Goal: Task Accomplishment & Management: Manage account settings

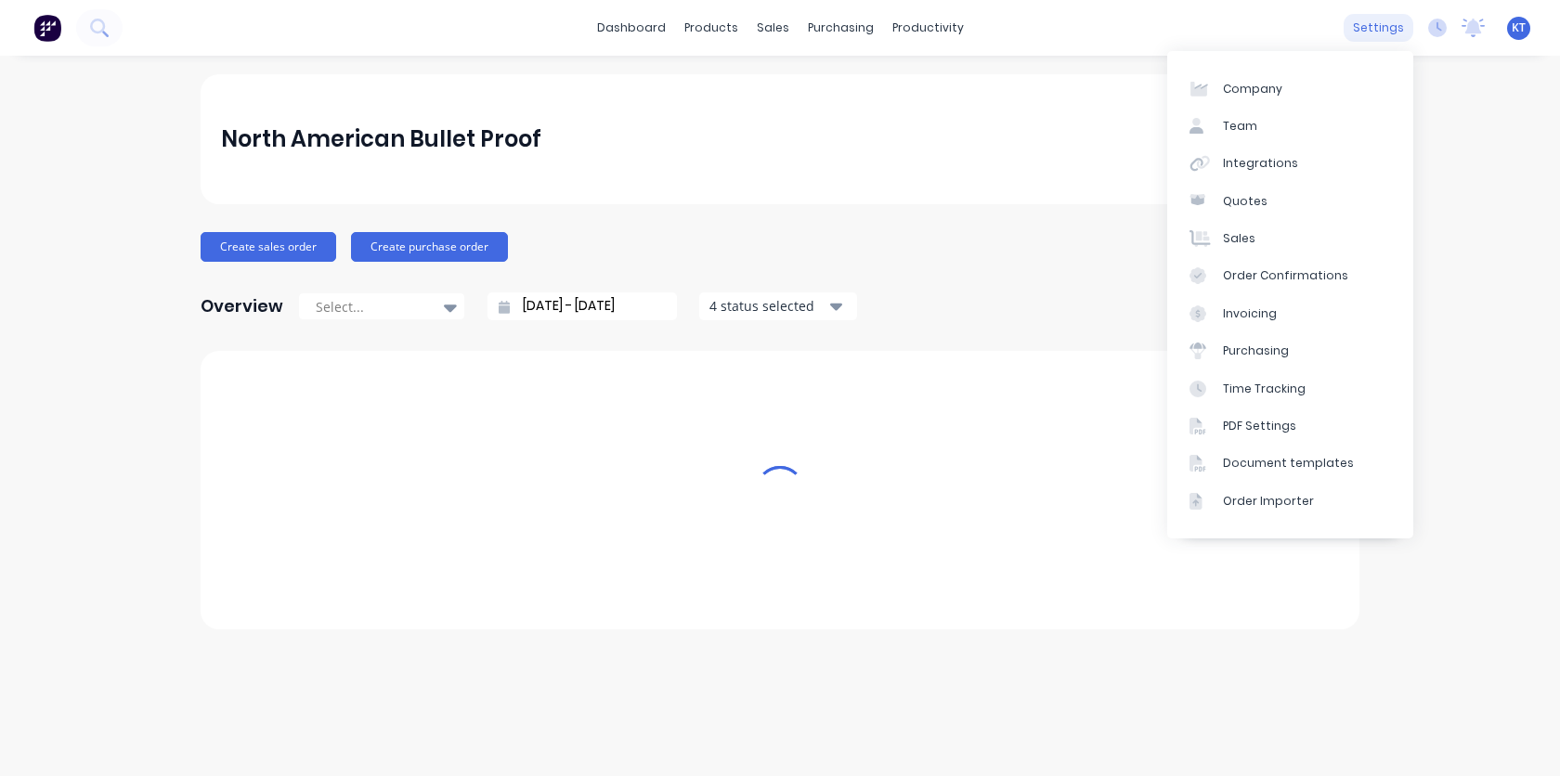
click at [1390, 29] on div "settings" at bounding box center [1378, 28] width 70 height 28
click at [1249, 90] on div "Company" at bounding box center [1252, 89] width 59 height 17
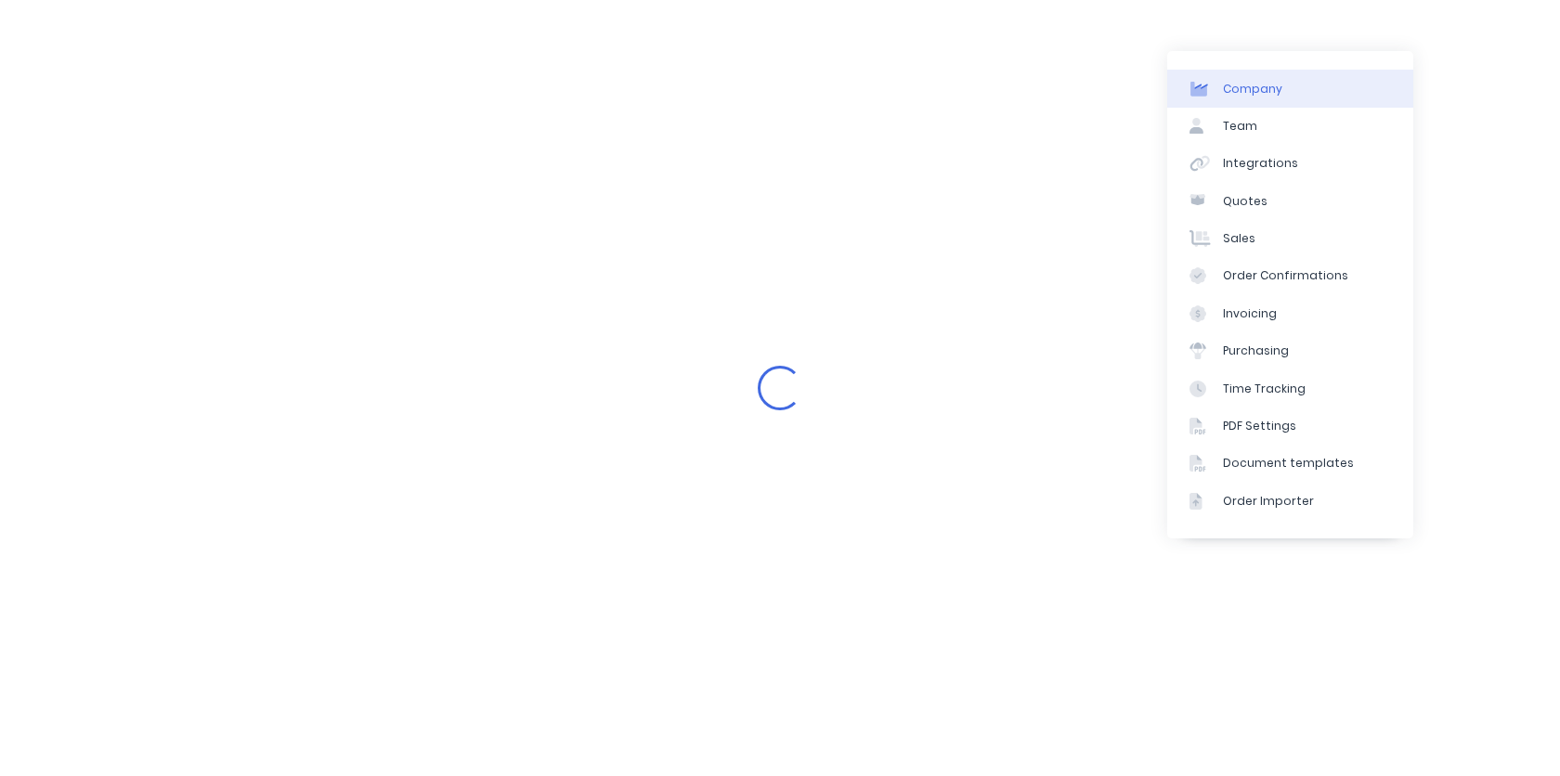
select select "AU"
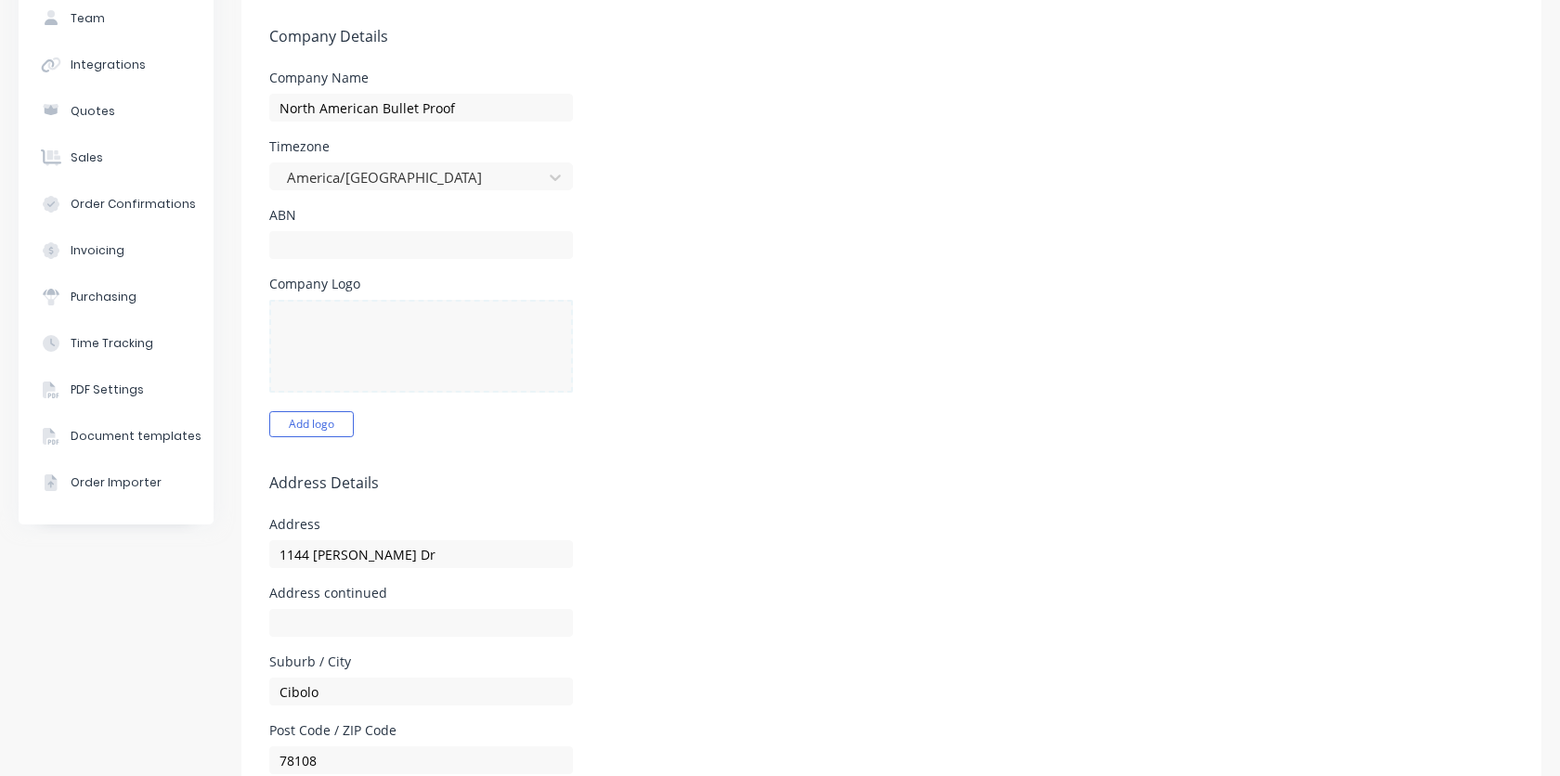
scroll to position [150, 0]
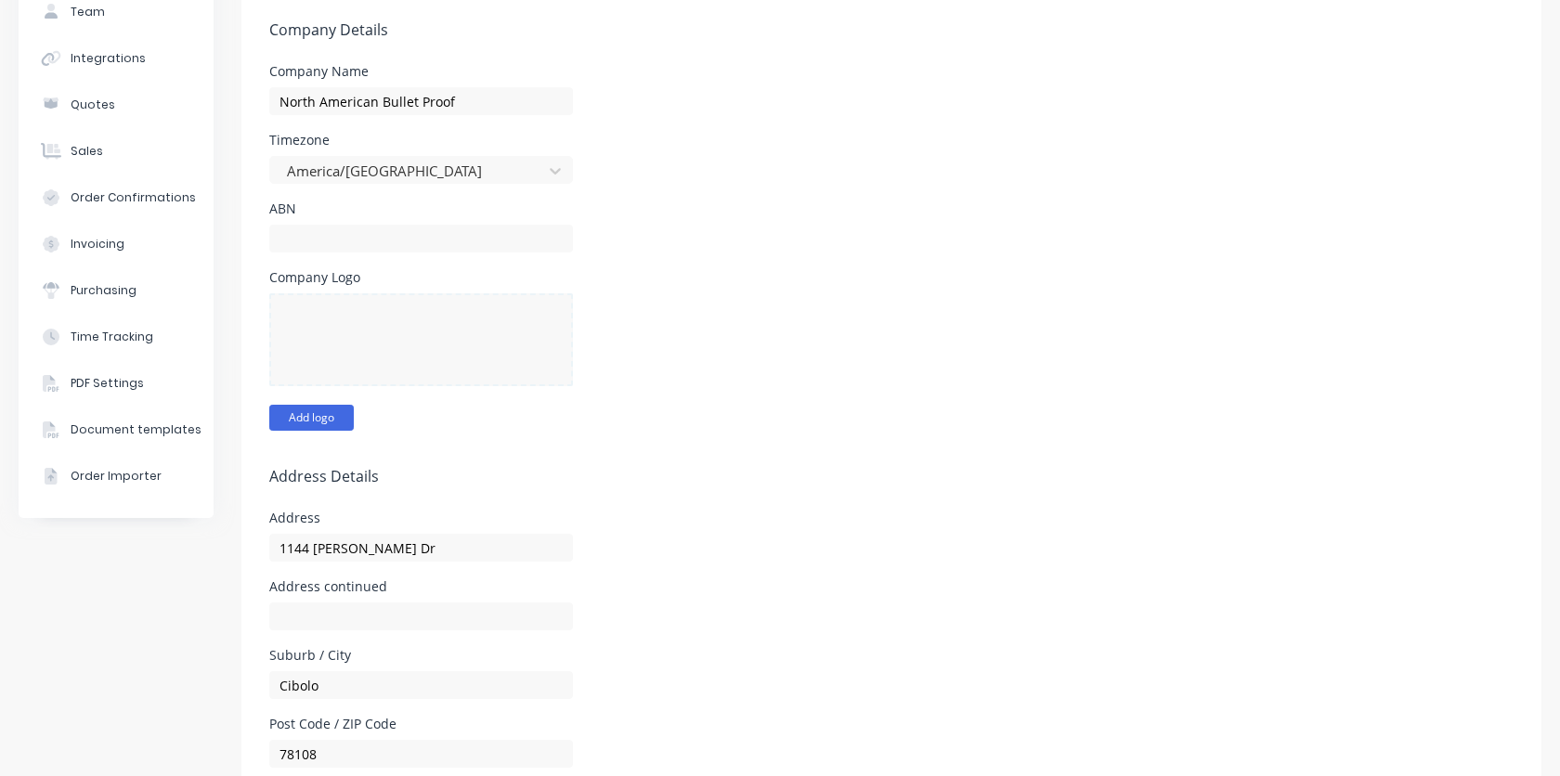
click at [300, 423] on button "Add logo" at bounding box center [311, 418] width 84 height 26
click at [319, 425] on button "Add logo" at bounding box center [311, 418] width 84 height 26
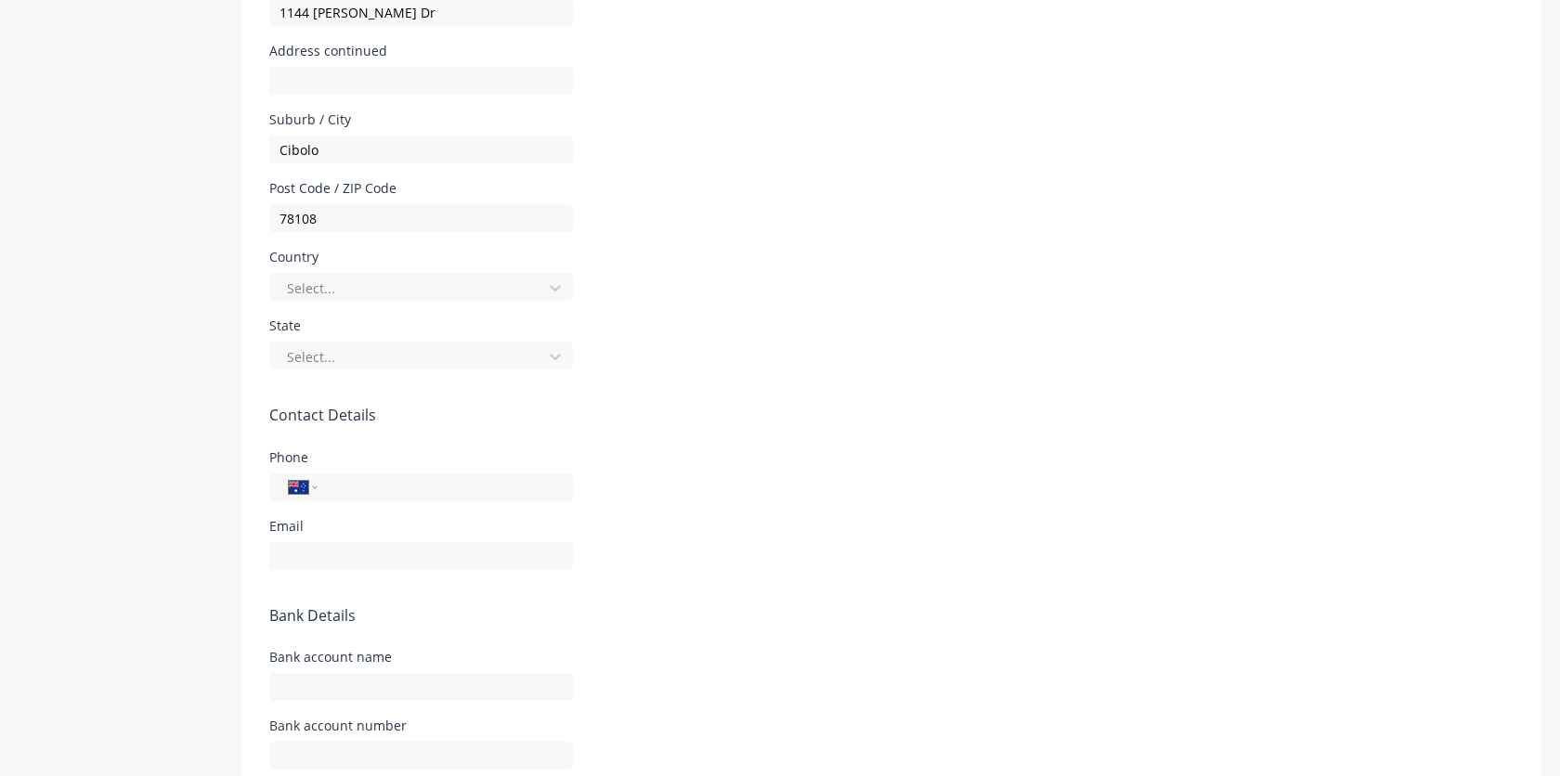
scroll to position [700, 0]
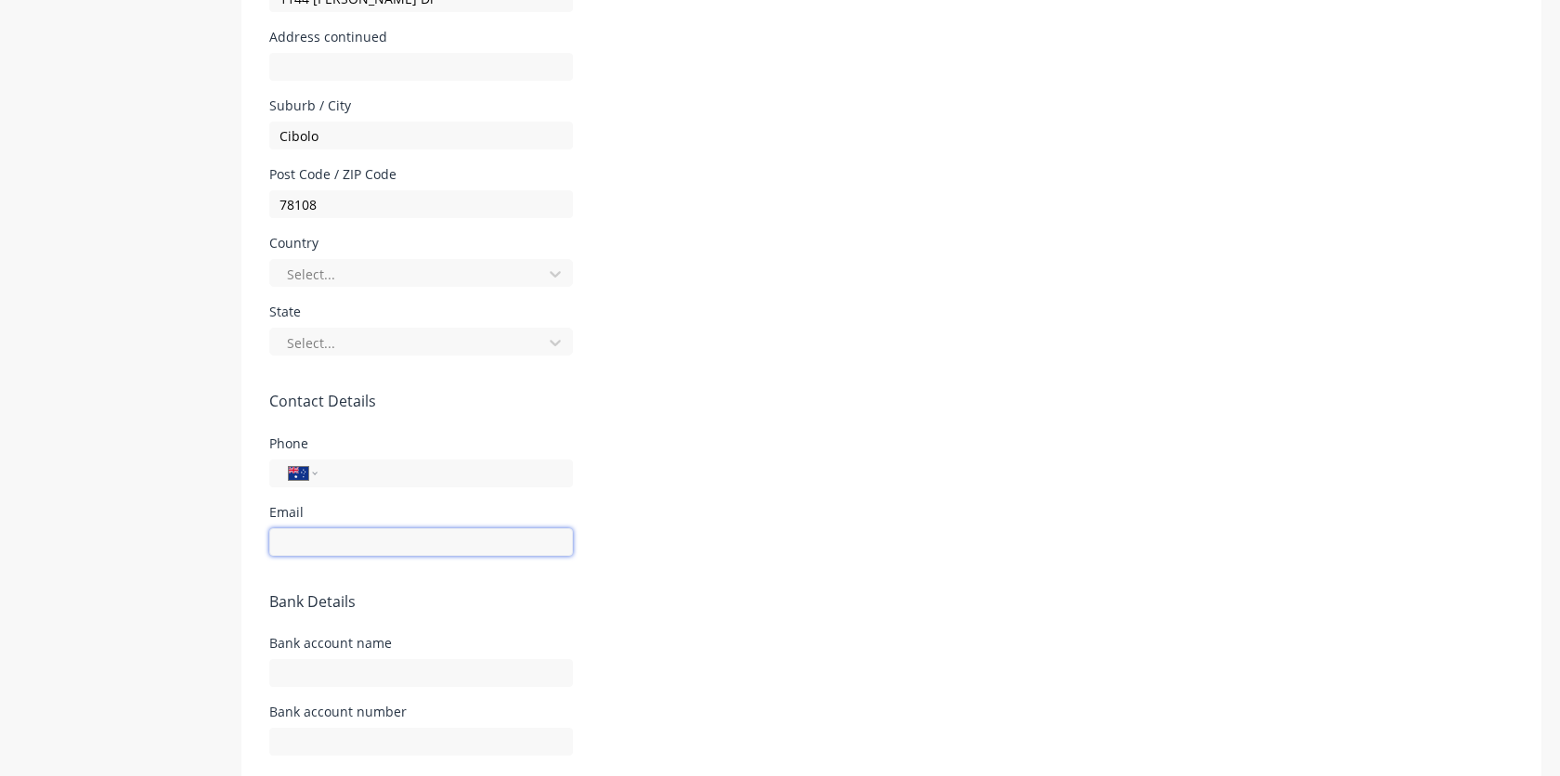
click at [374, 540] on input "text" at bounding box center [421, 542] width 304 height 28
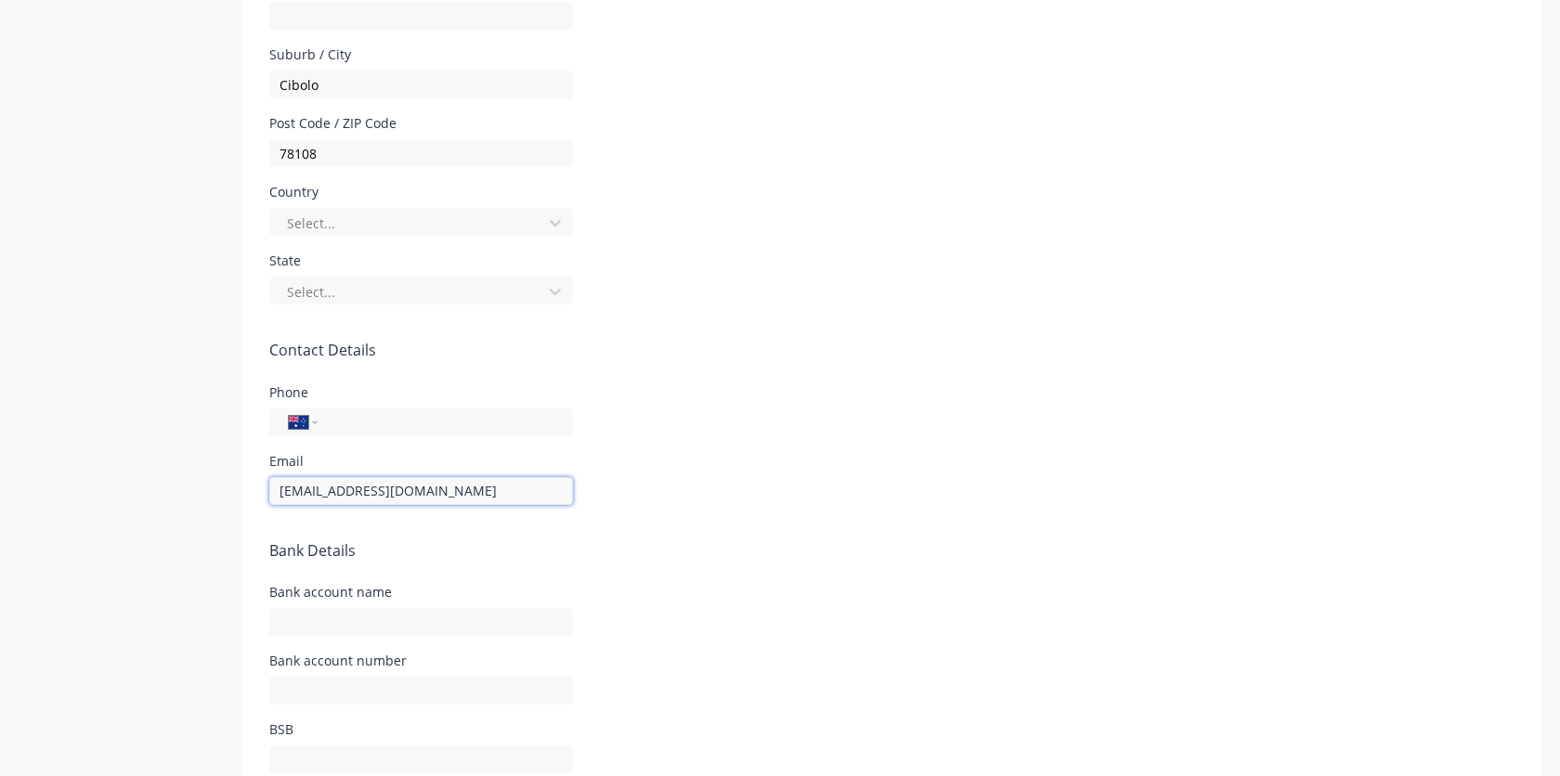
scroll to position [716, 0]
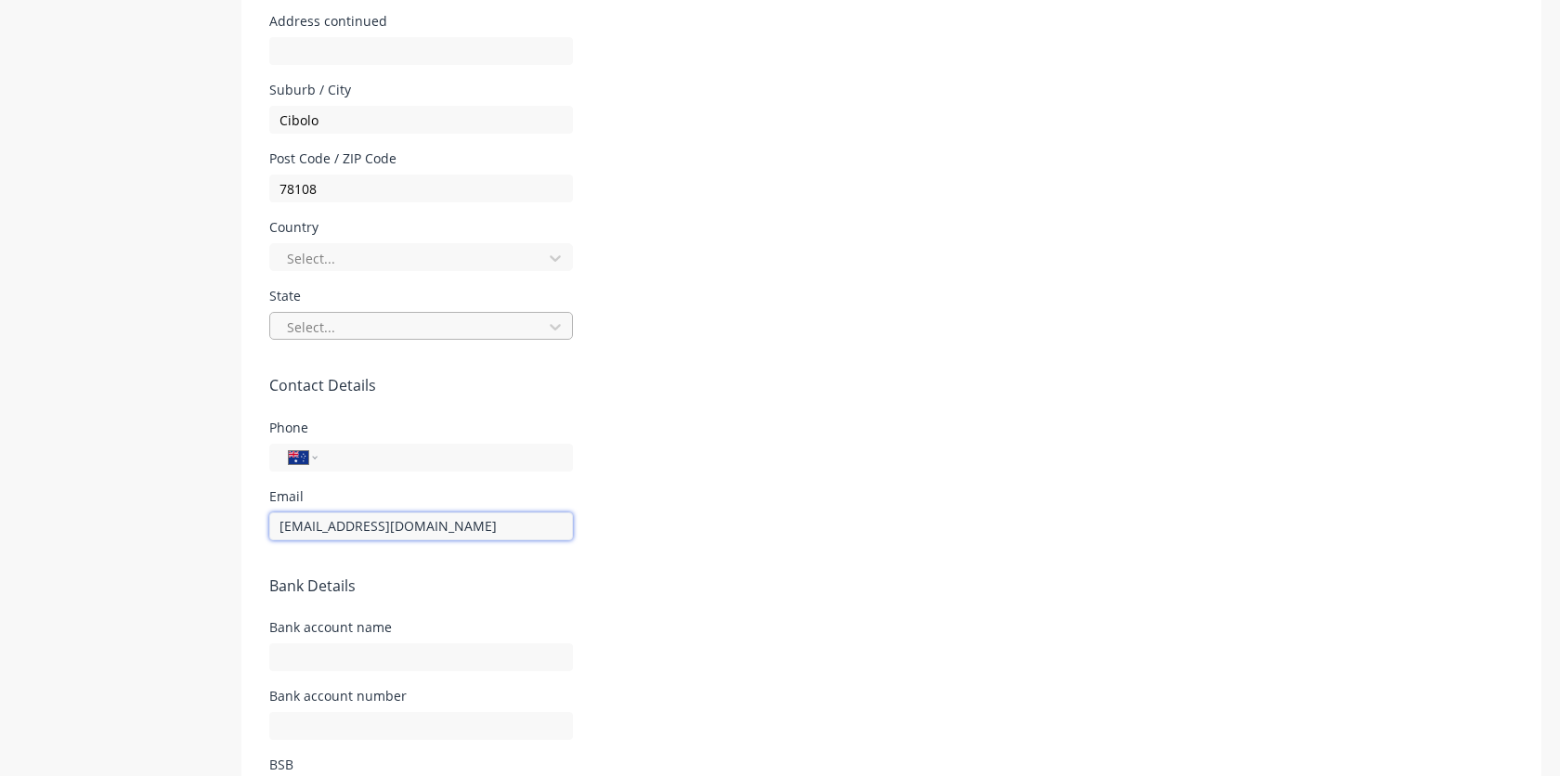
type input "[EMAIL_ADDRESS][DOMAIN_NAME]"
click at [365, 334] on div at bounding box center [409, 327] width 248 height 23
click at [368, 323] on div at bounding box center [409, 327] width 248 height 23
type input "Texas"
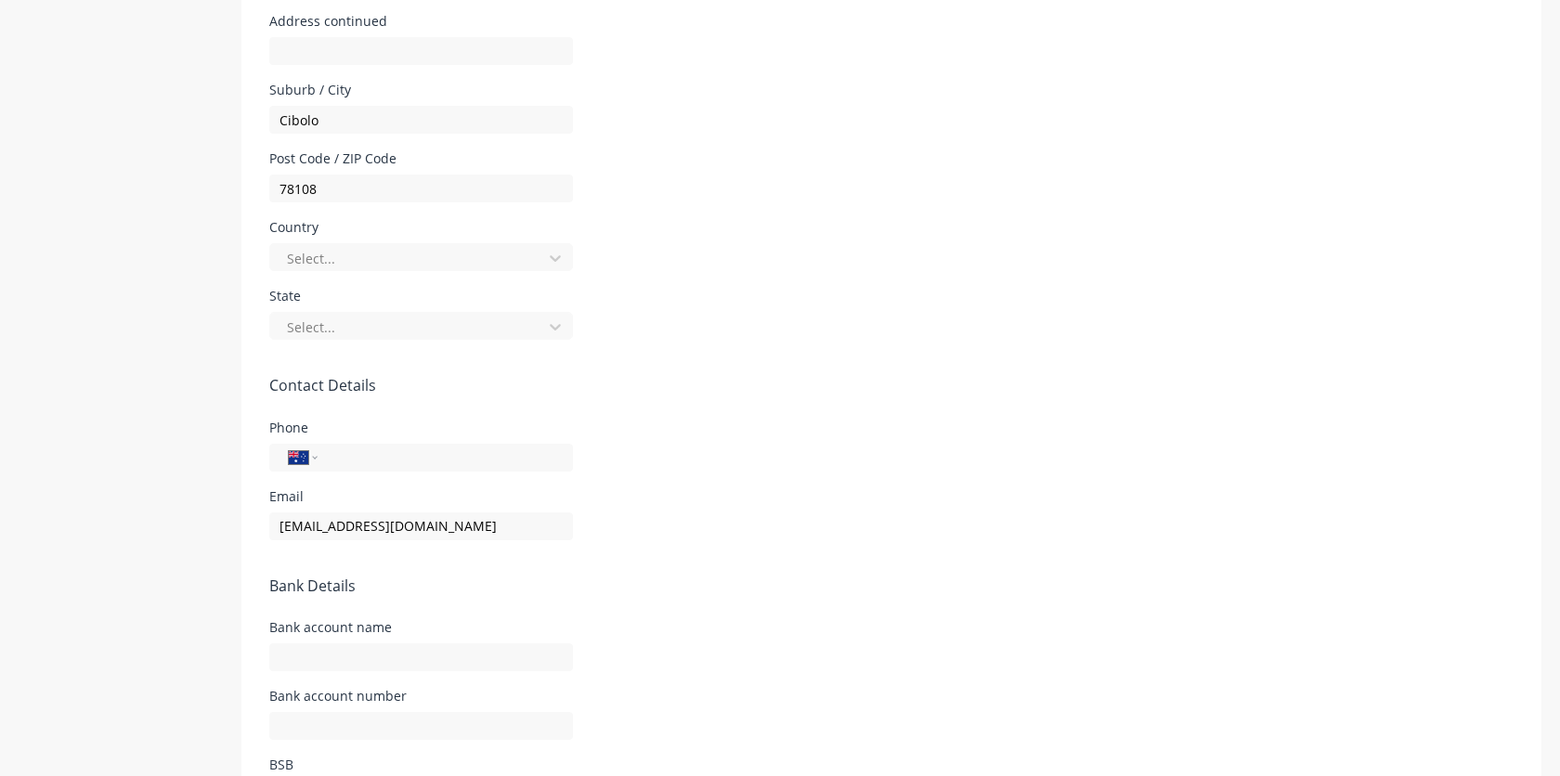
click at [761, 352] on form "Company Details Company Name North American Bullet Proof Timezone America/Chica…" at bounding box center [891, 146] width 1300 height 1455
click at [467, 325] on div at bounding box center [409, 327] width 248 height 23
click at [445, 372] on div "No options" at bounding box center [421, 368] width 304 height 34
click at [830, 361] on form "Company Details Company Name North American Bullet Proof Timezone America/Chica…" at bounding box center [891, 146] width 1300 height 1455
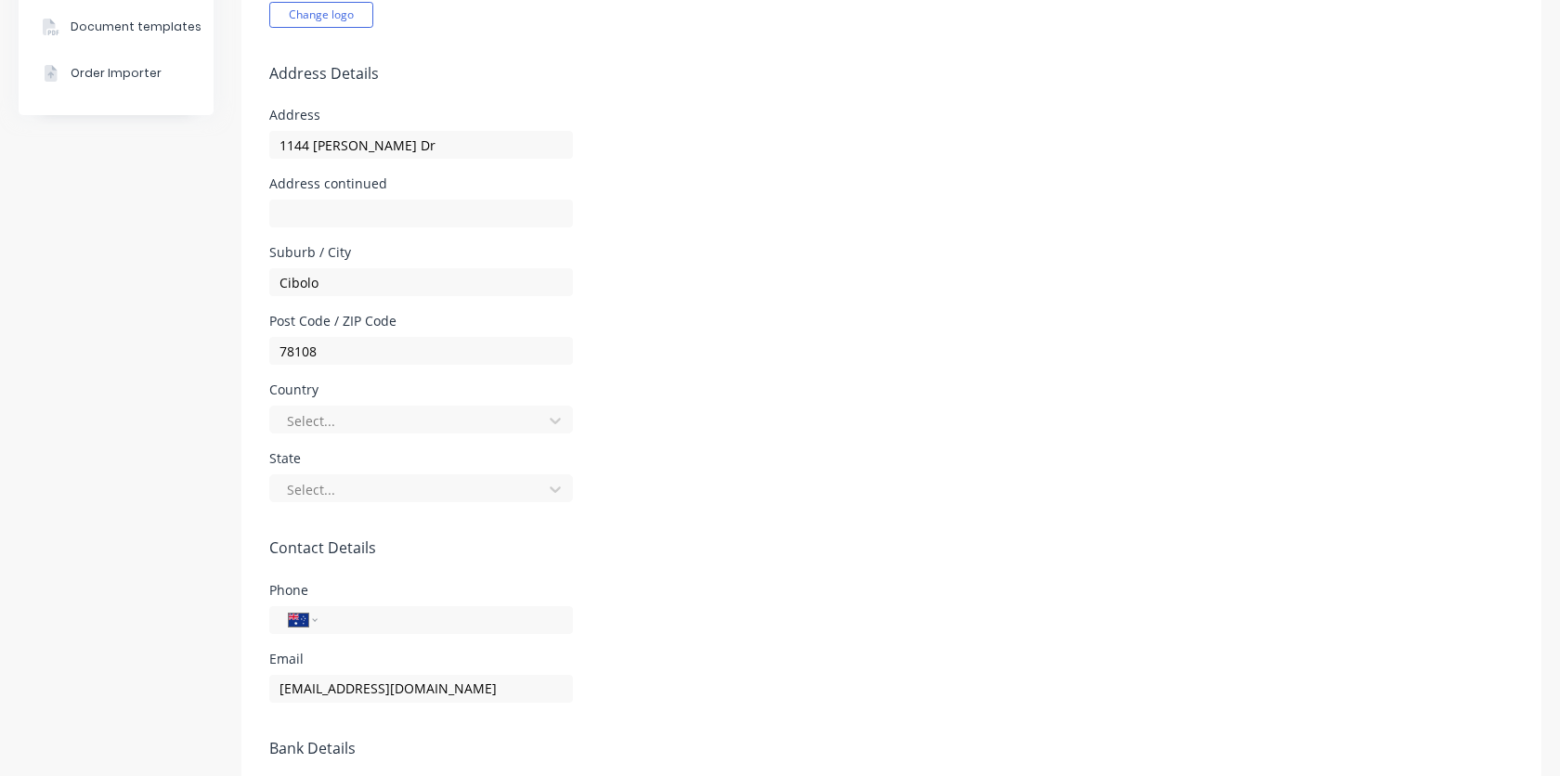
scroll to position [570, 0]
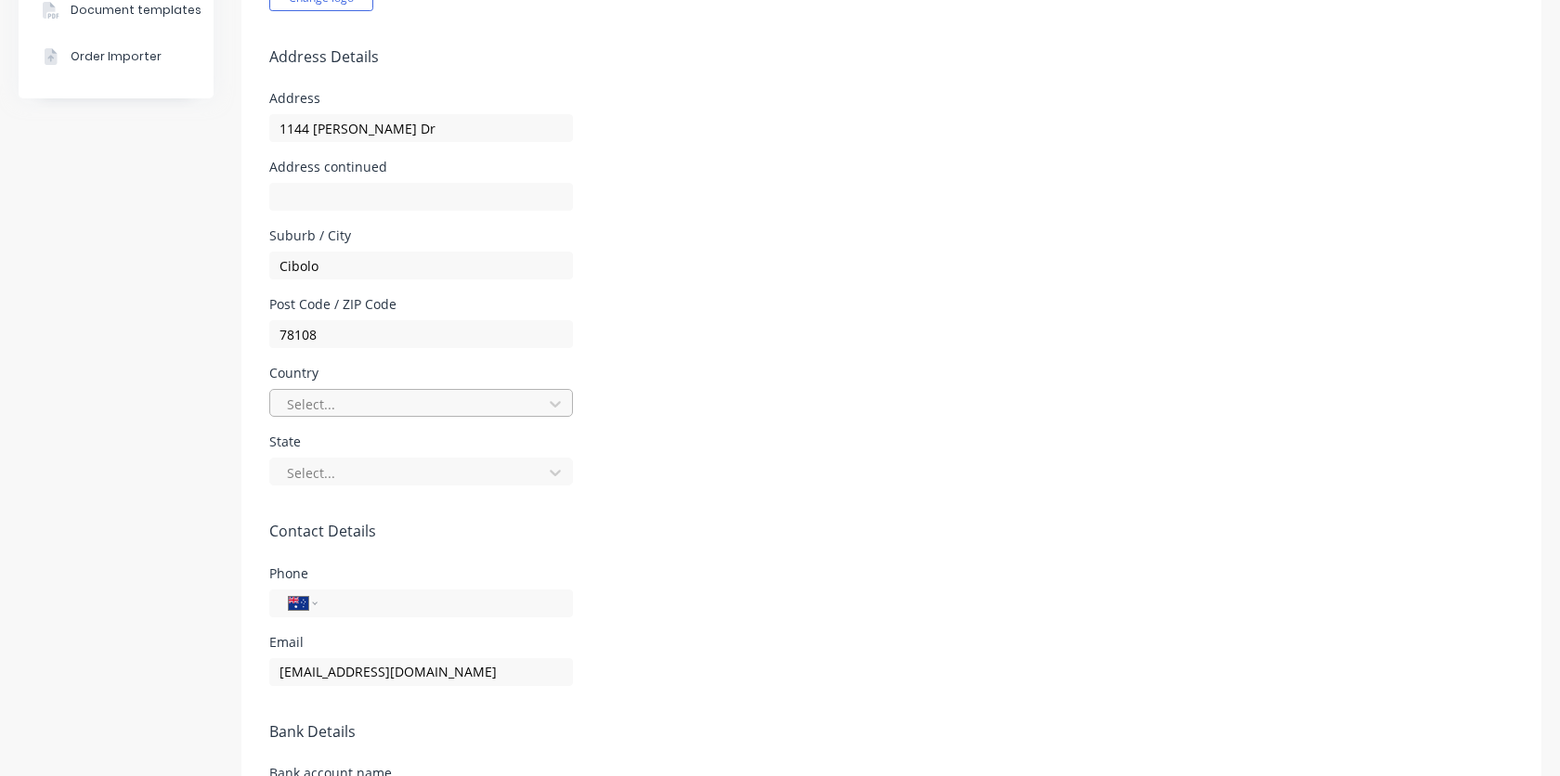
click at [484, 417] on div "Select..." at bounding box center [408, 404] width 259 height 28
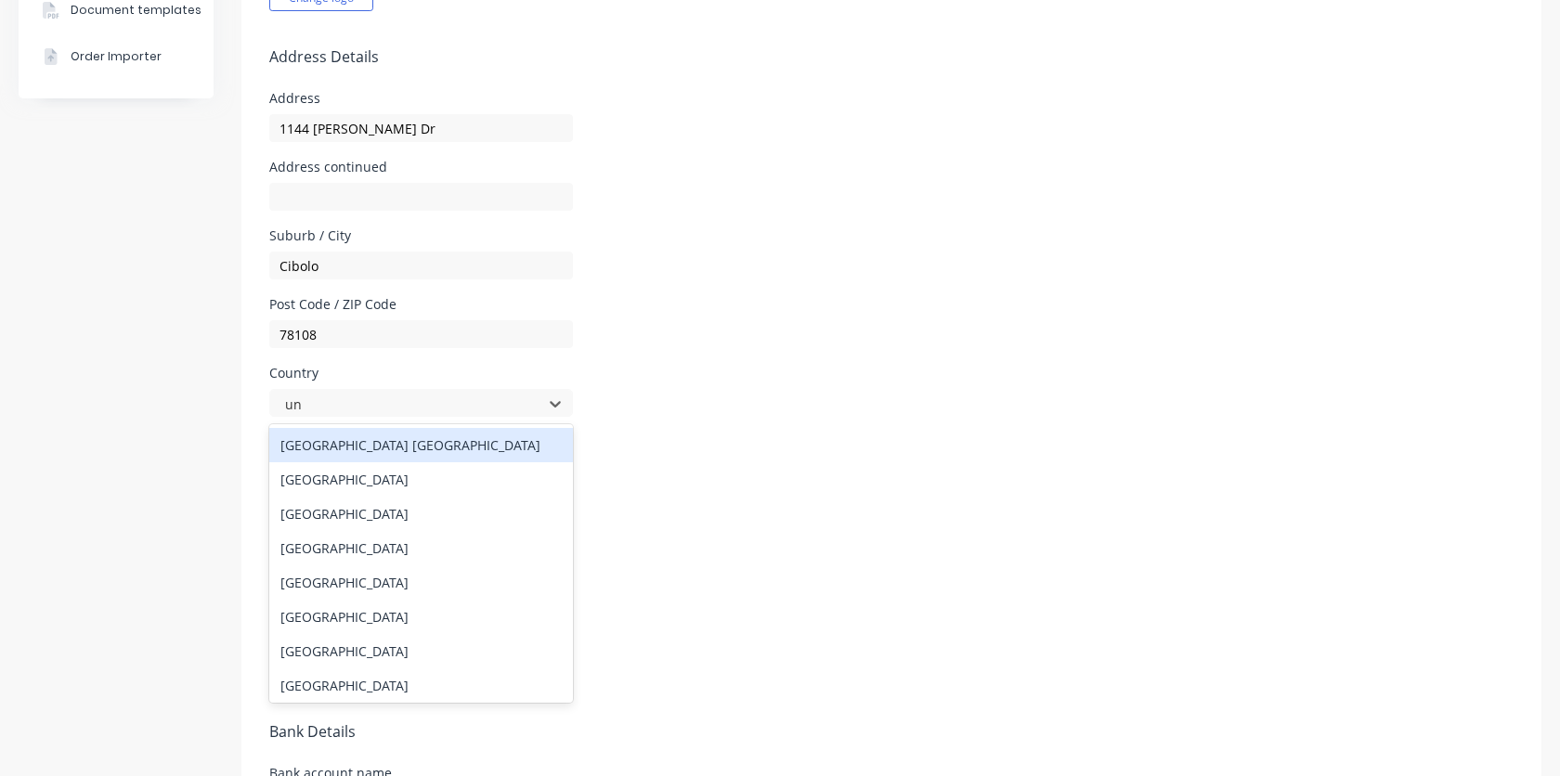
type input "uni"
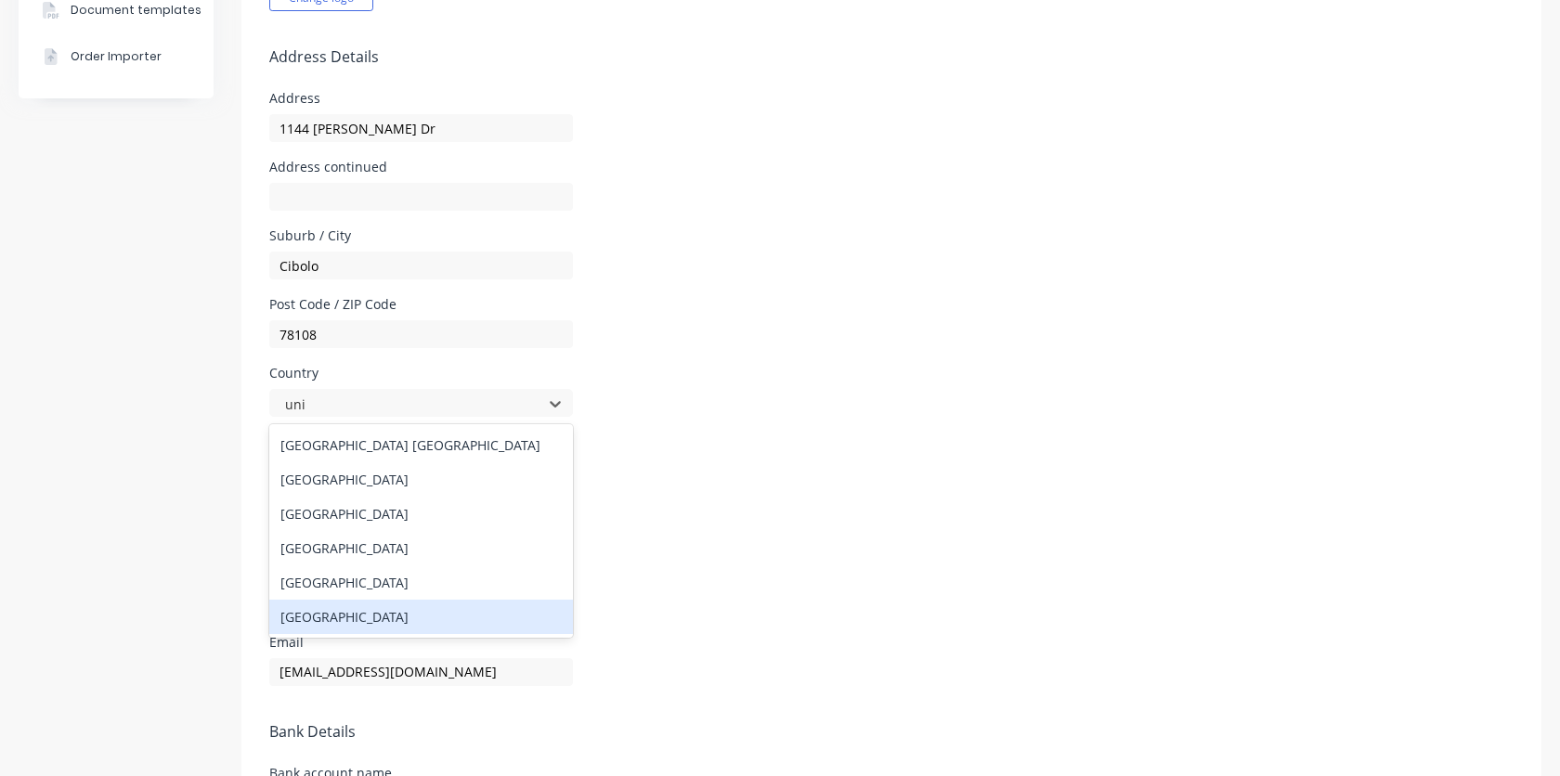
click at [403, 619] on div "[GEOGRAPHIC_DATA]" at bounding box center [421, 617] width 304 height 34
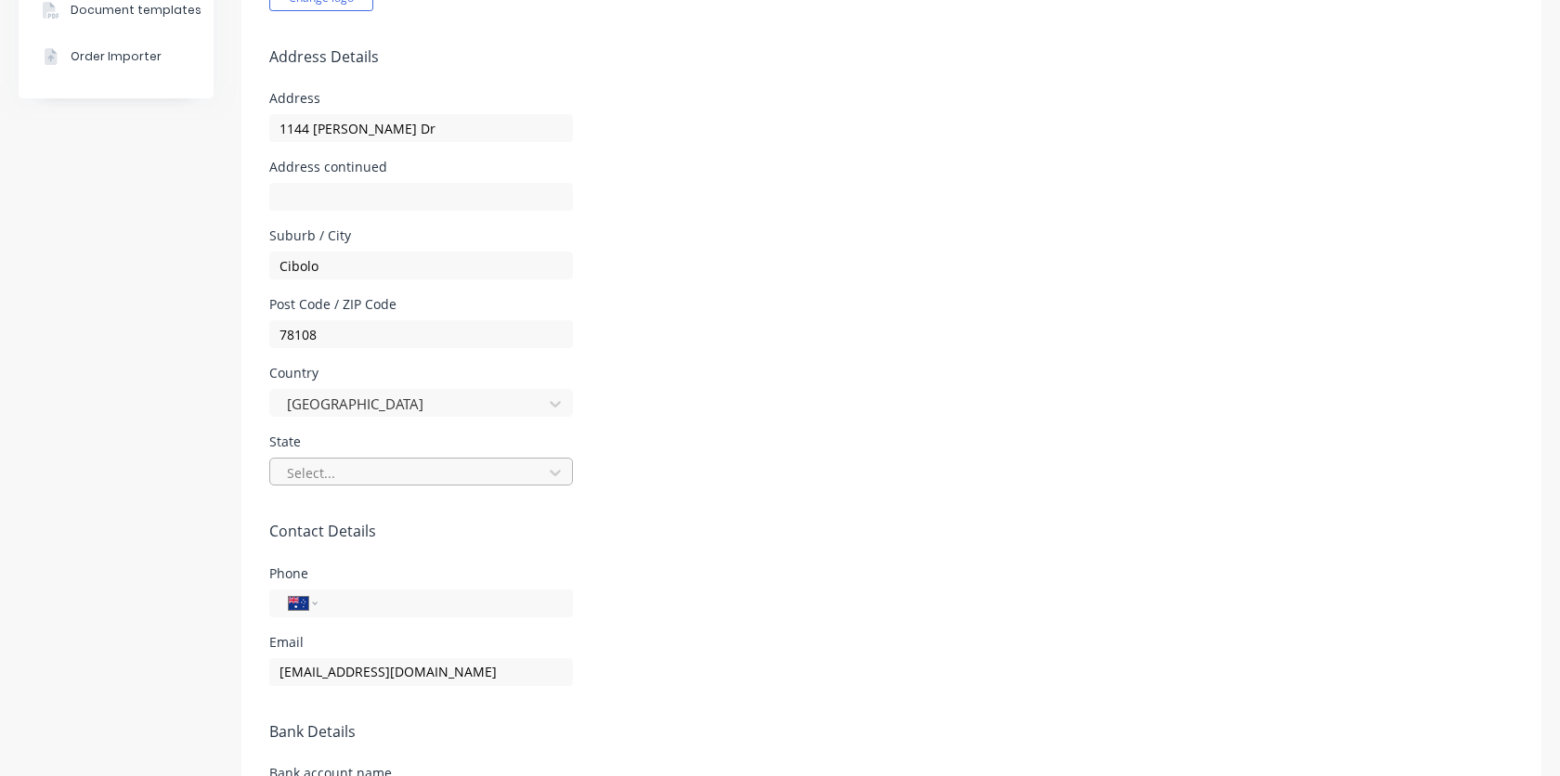
select select "US"
click at [400, 474] on div at bounding box center [409, 472] width 248 height 23
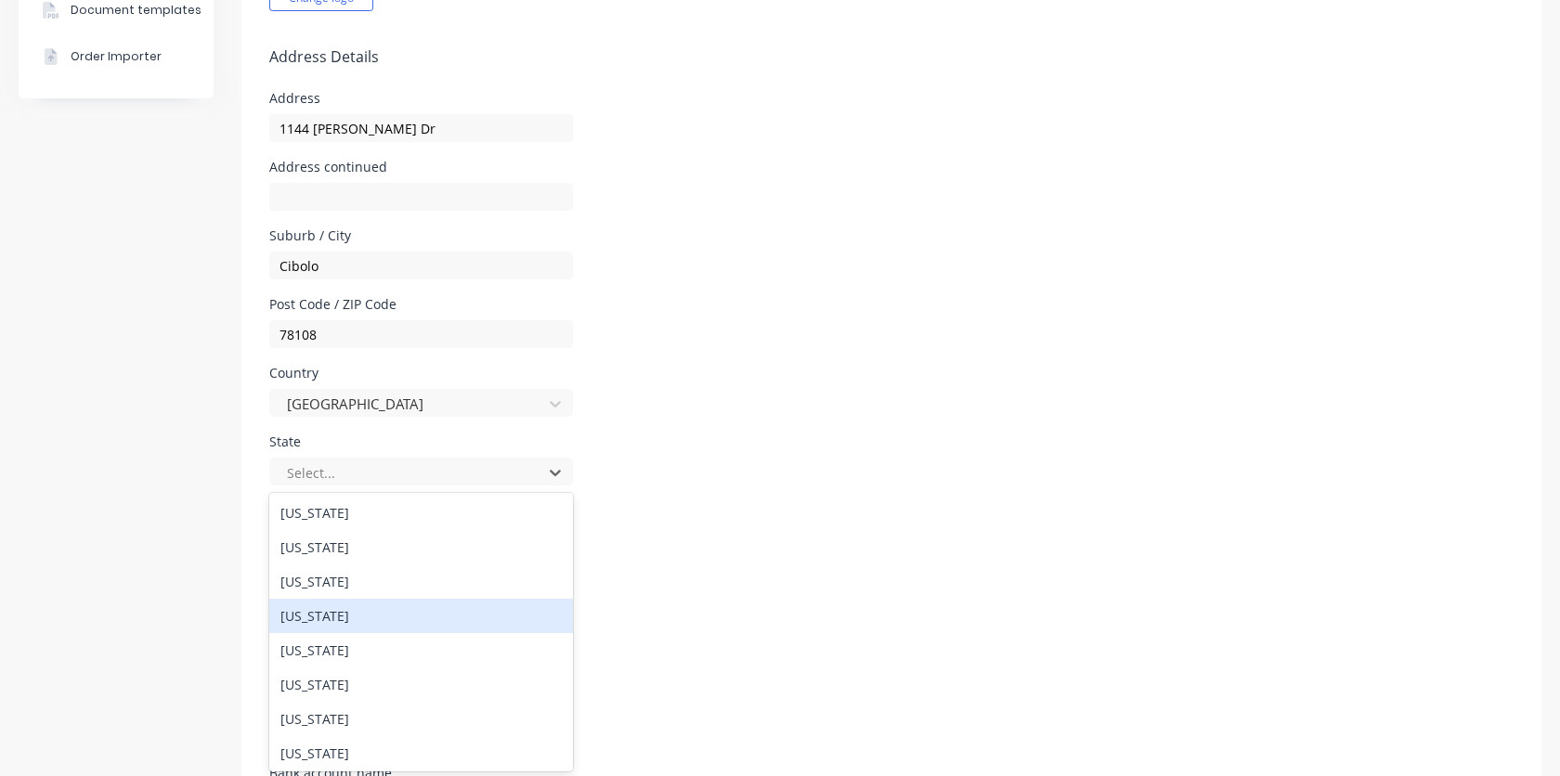
scroll to position [1643, 0]
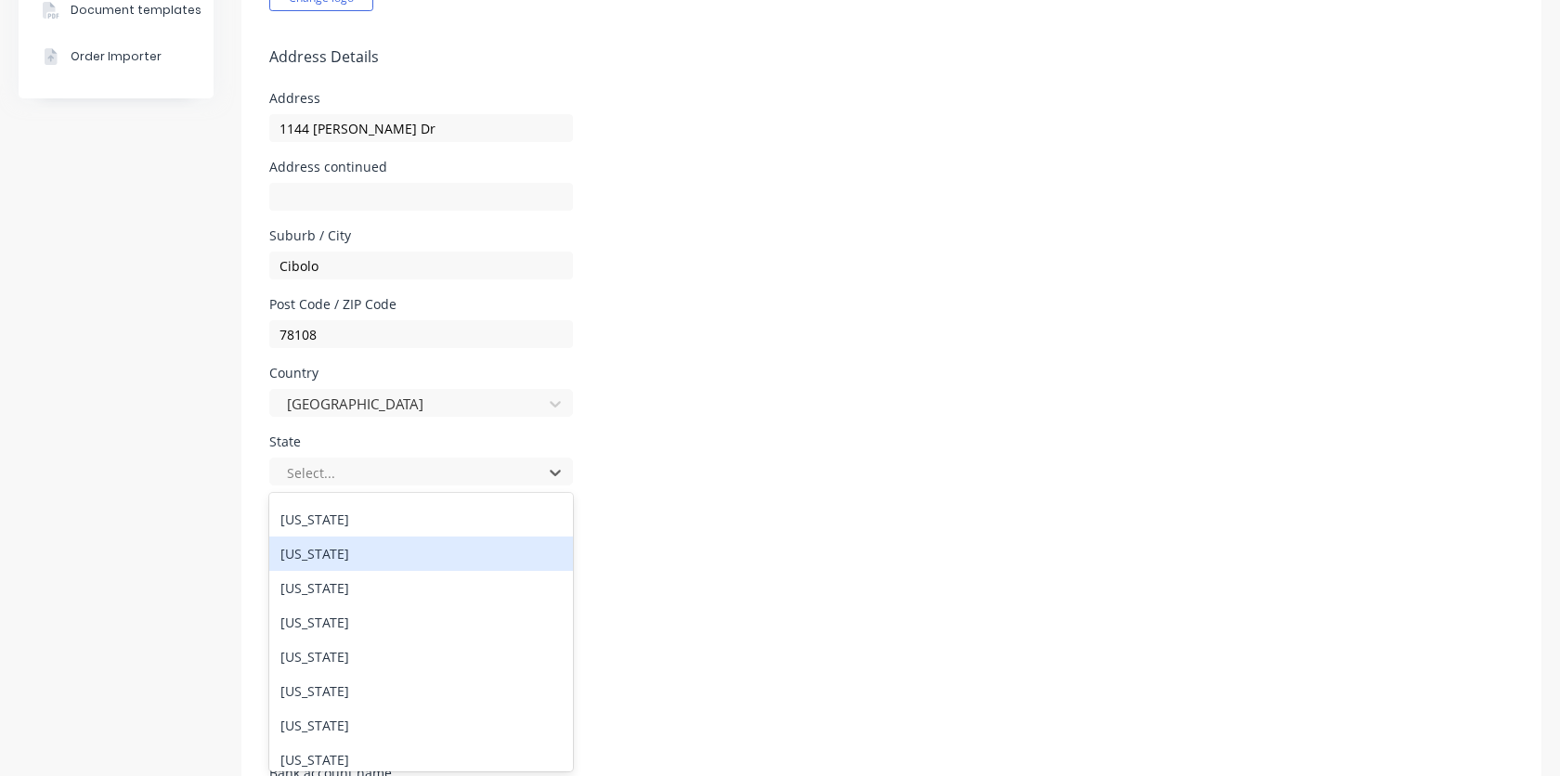
click at [381, 562] on div "Texas" at bounding box center [421, 554] width 304 height 34
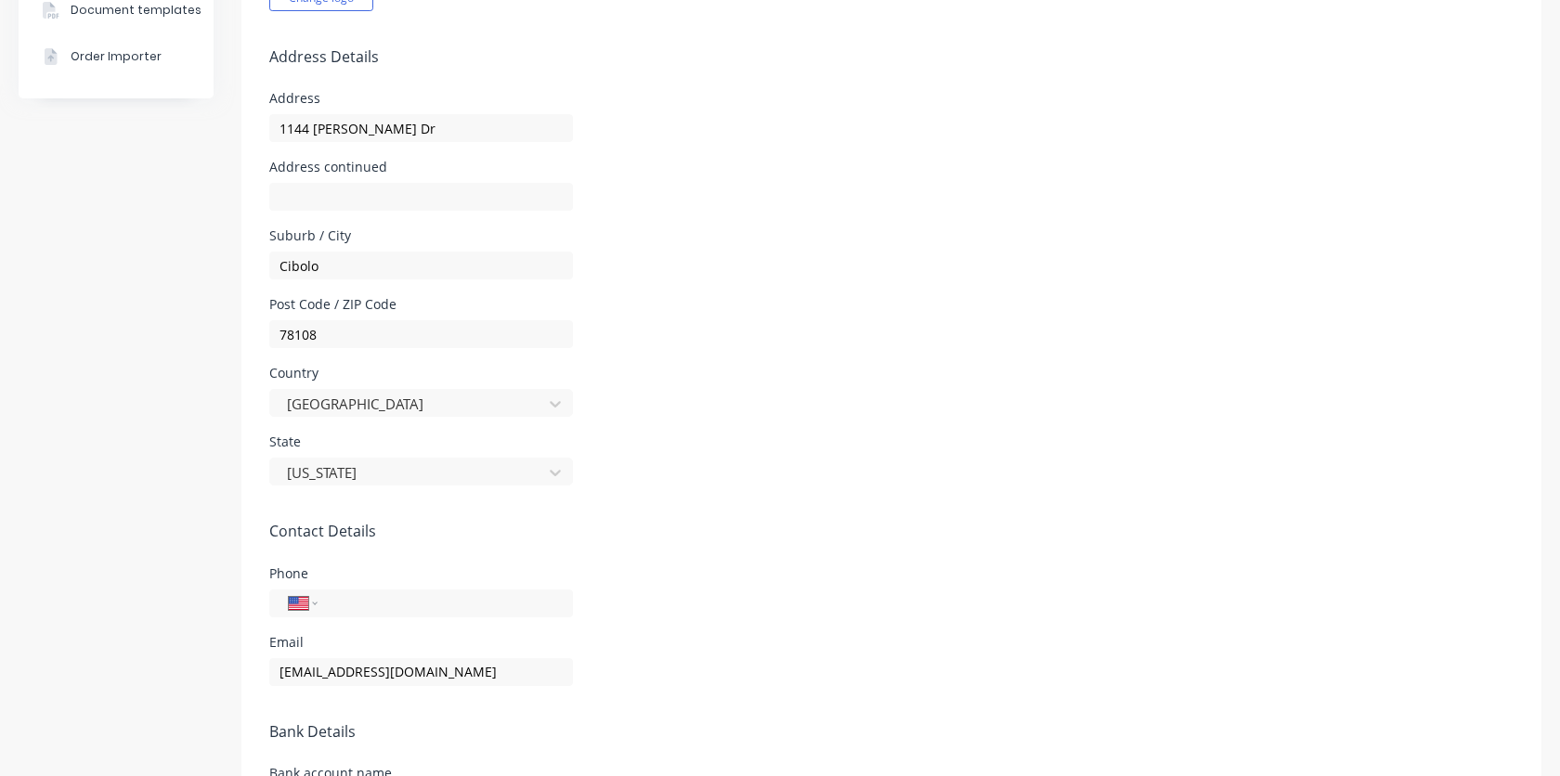
click at [745, 531] on h5 "Contact Details" at bounding box center [891, 532] width 1244 height 18
click at [436, 609] on input "tel" at bounding box center [441, 602] width 223 height 21
type input "[PHONE_NUMBER]"
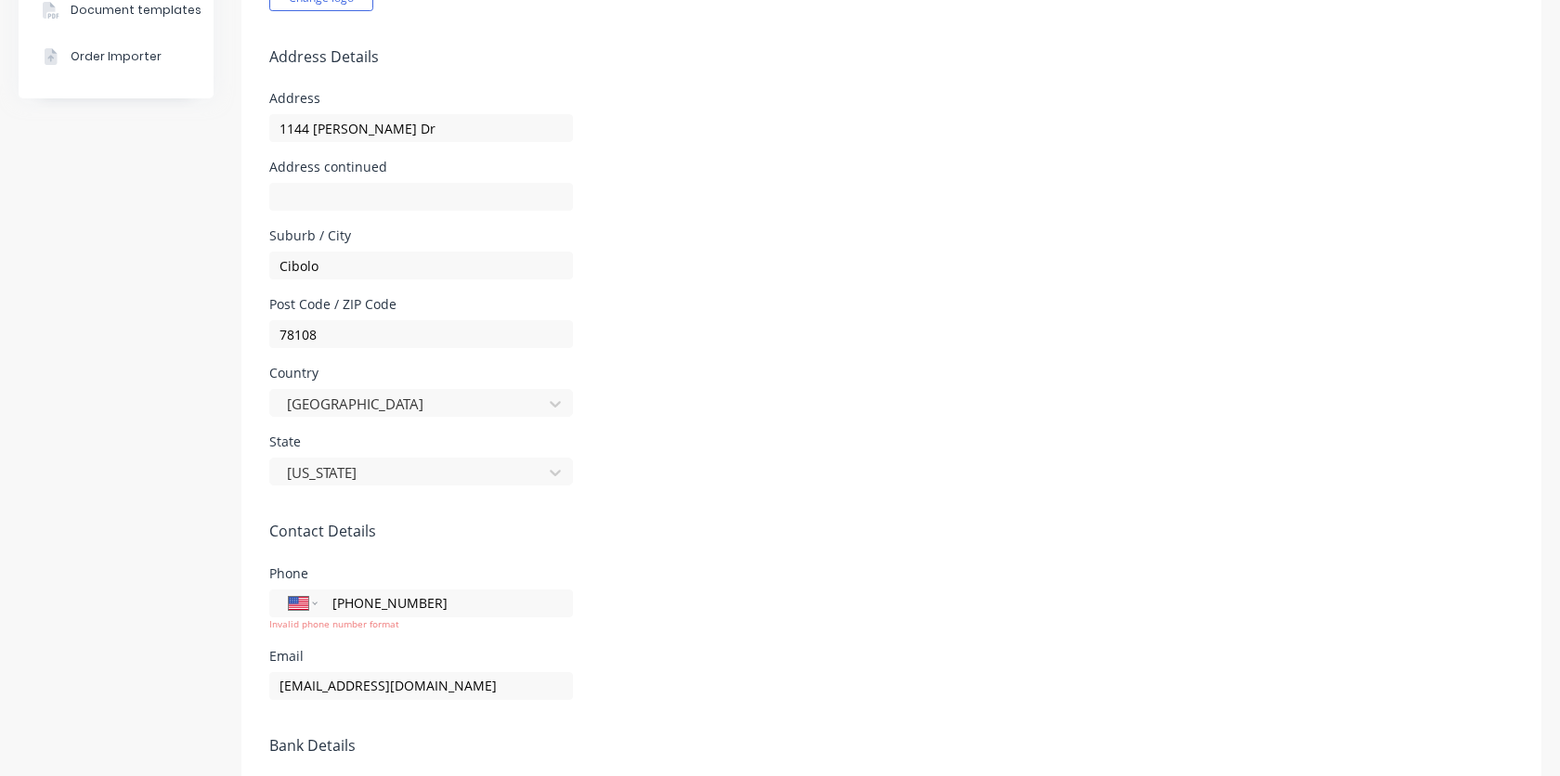
click at [740, 602] on div "Phone International Afghanistan Åland Islands Albania Algeria American Samoa An…" at bounding box center [891, 599] width 1244 height 64
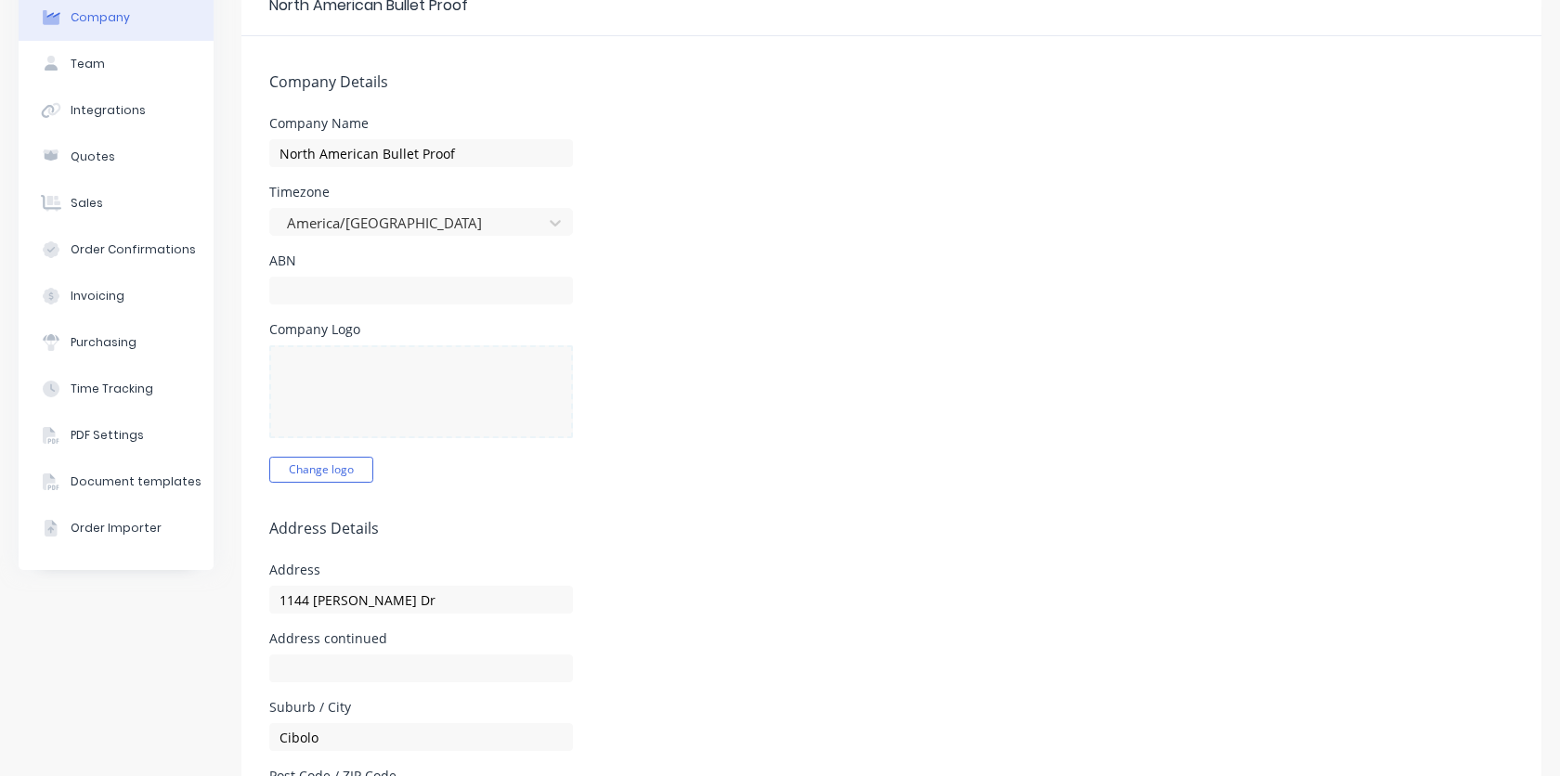
scroll to position [0, 0]
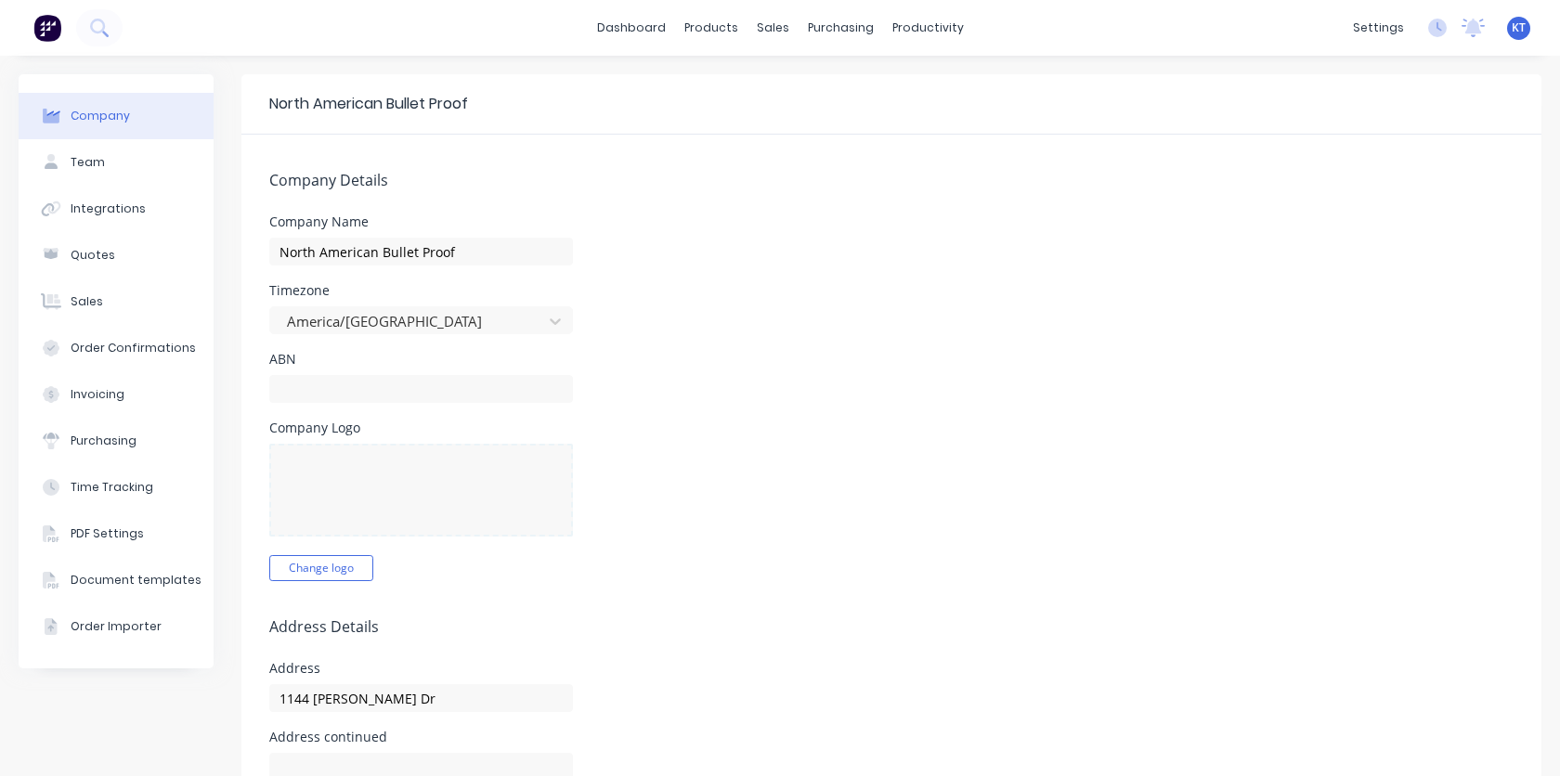
click at [354, 491] on div at bounding box center [421, 490] width 304 height 93
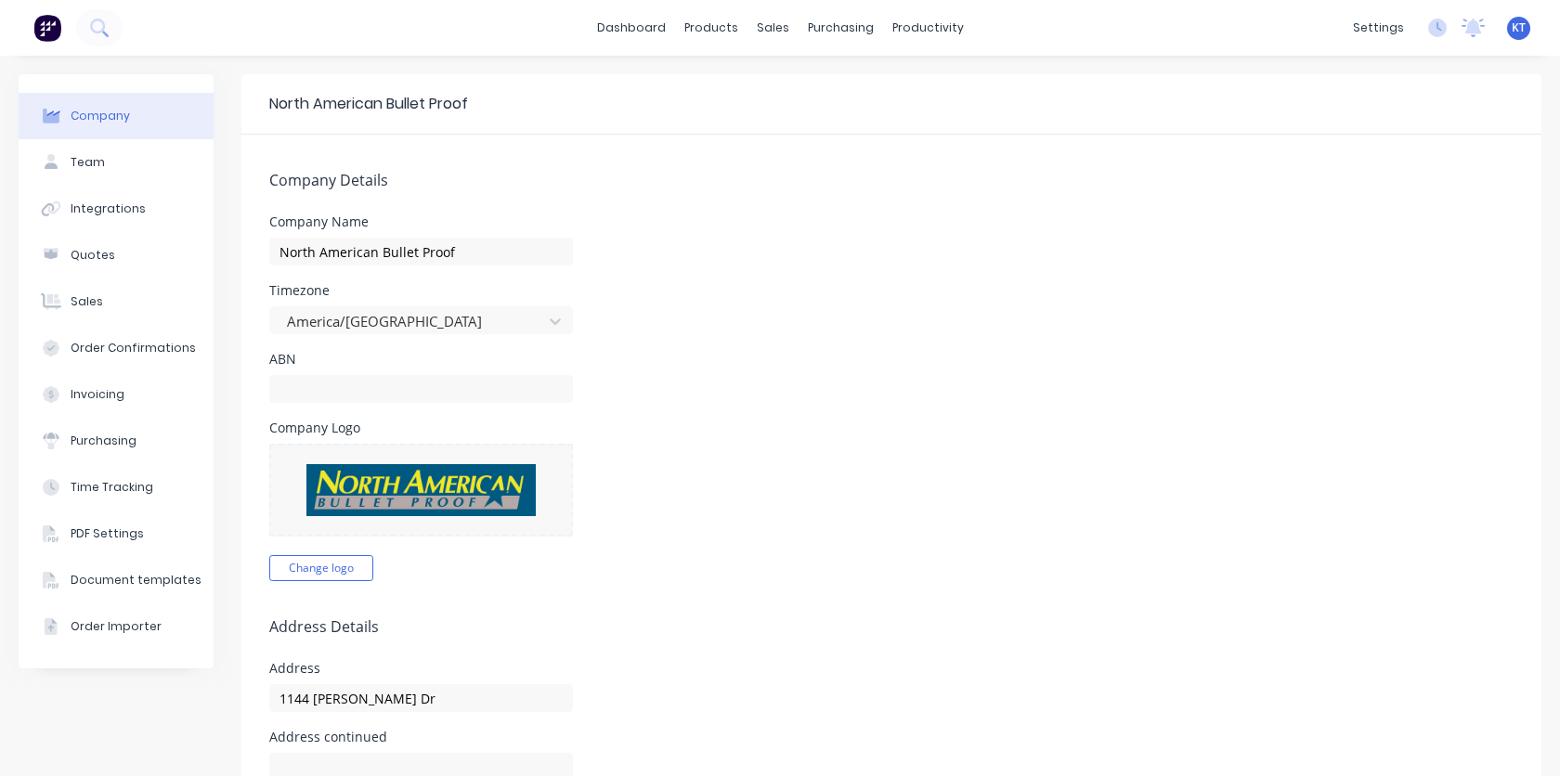
click at [799, 490] on div "Company Logo Change logo" at bounding box center [891, 501] width 1244 height 160
click at [90, 260] on div "Quotes" at bounding box center [93, 255] width 45 height 17
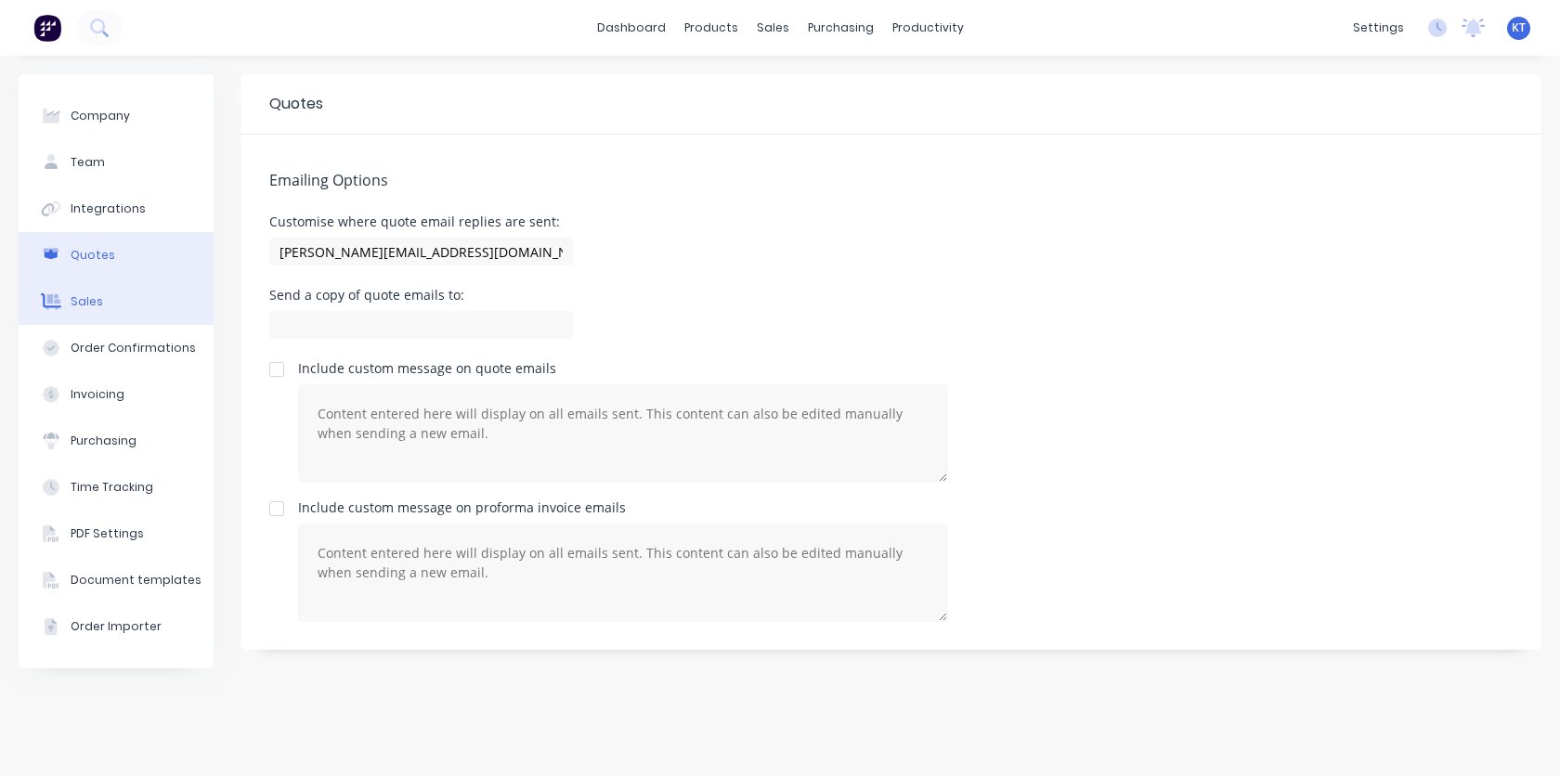
click at [97, 304] on div "Sales" at bounding box center [87, 301] width 32 height 17
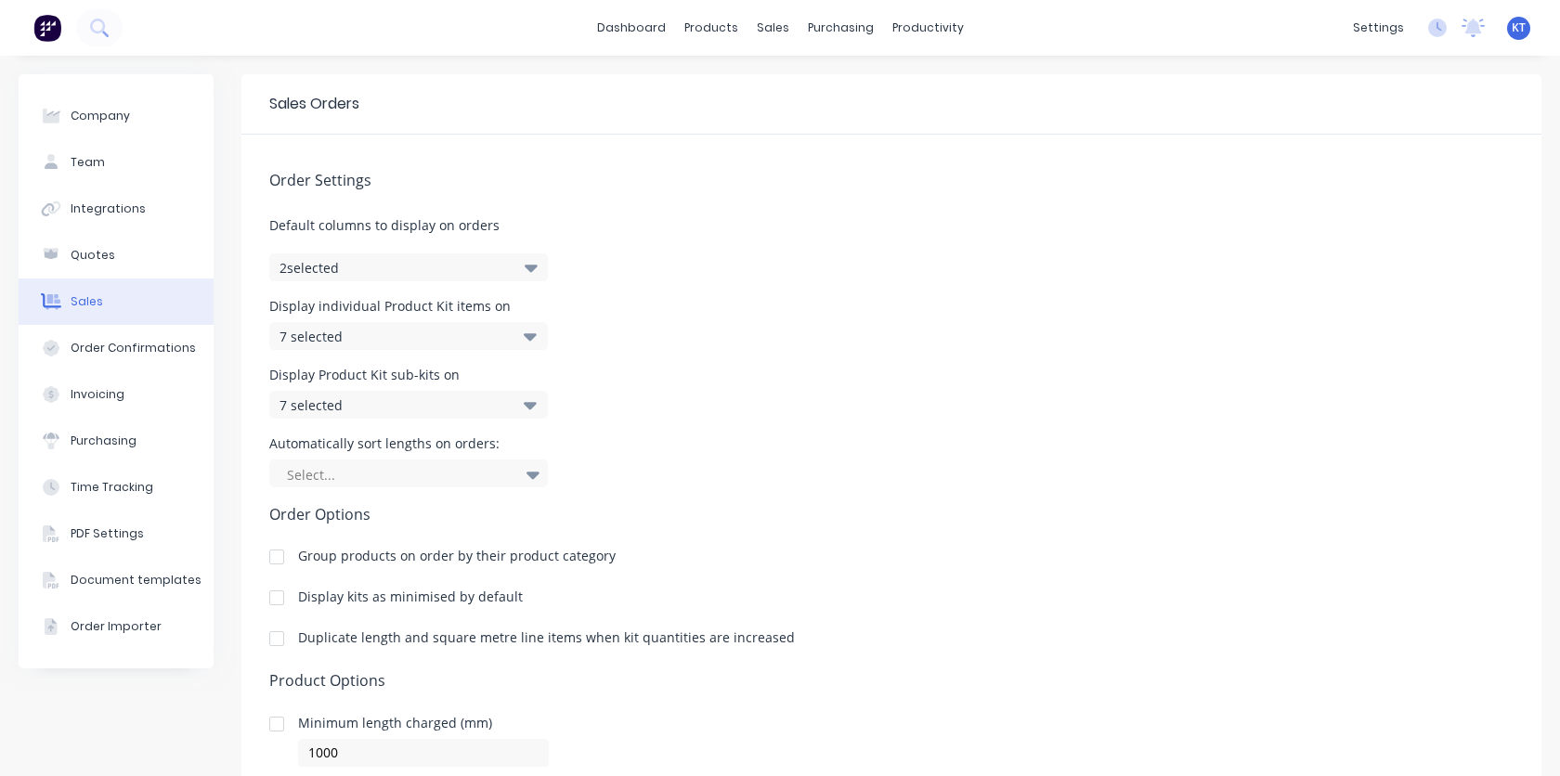
click at [528, 273] on icon "button" at bounding box center [530, 267] width 13 height 20
click at [667, 280] on div "Order Settings Default columns to display on orders 2 selected Display individu…" at bounding box center [891, 520] width 1300 height 770
click at [604, 300] on div "Display individual Product Kit items on 7 selected" at bounding box center [891, 325] width 1244 height 50
click at [529, 340] on icon at bounding box center [530, 336] width 13 height 7
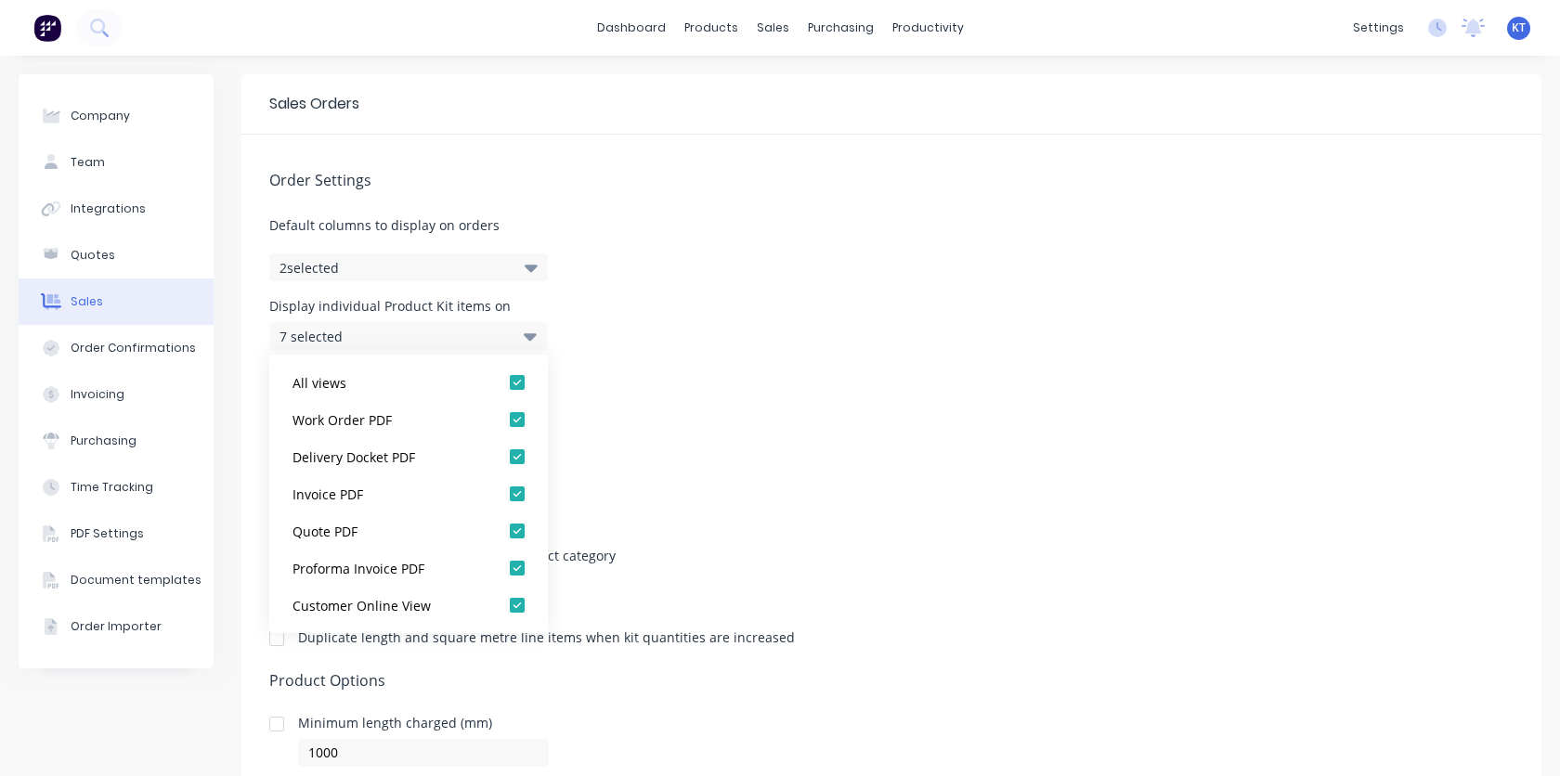
click at [635, 341] on div "Display individual Product Kit items on 7 selected" at bounding box center [891, 325] width 1244 height 50
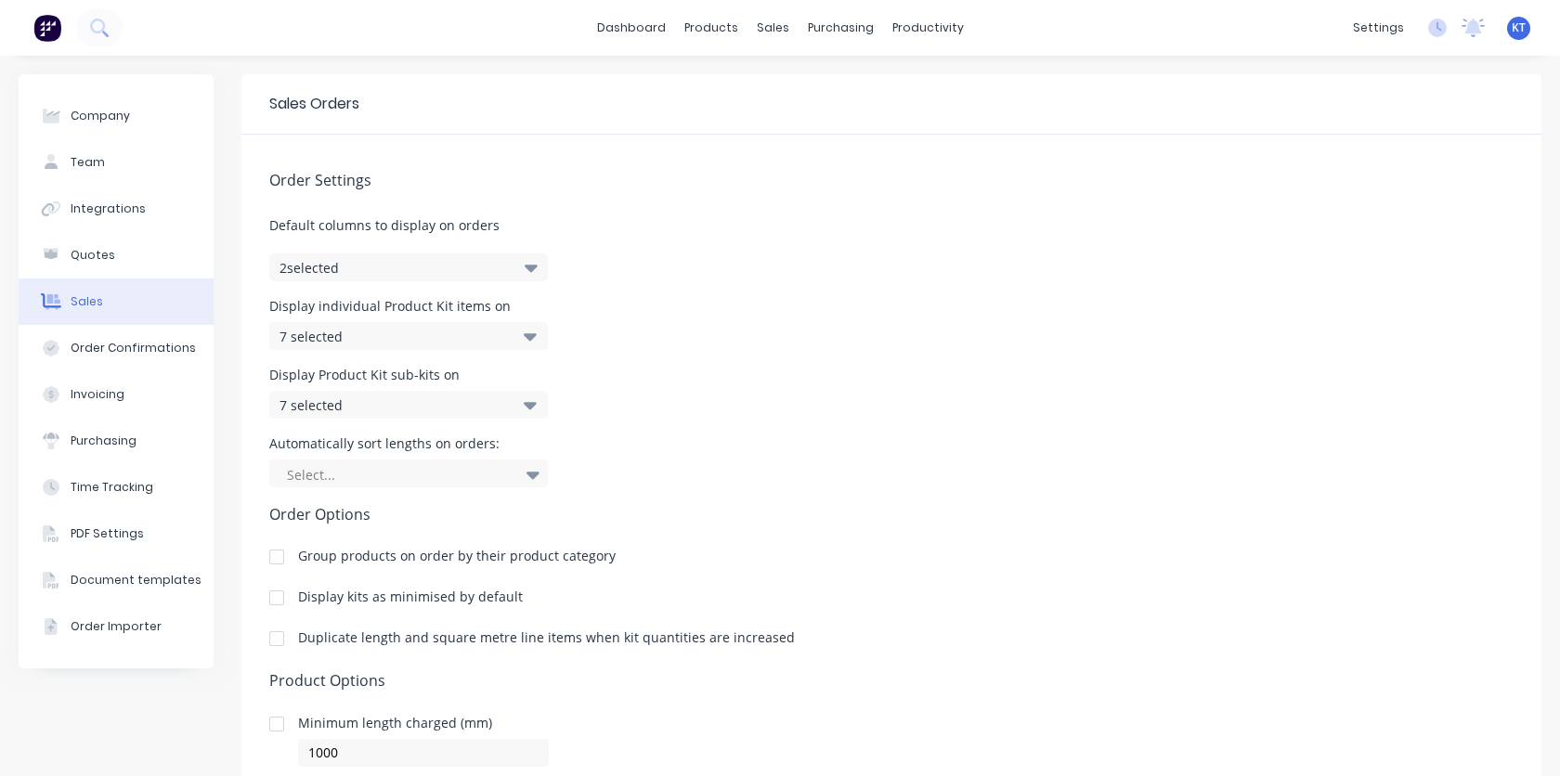
click at [530, 412] on icon at bounding box center [530, 405] width 13 height 20
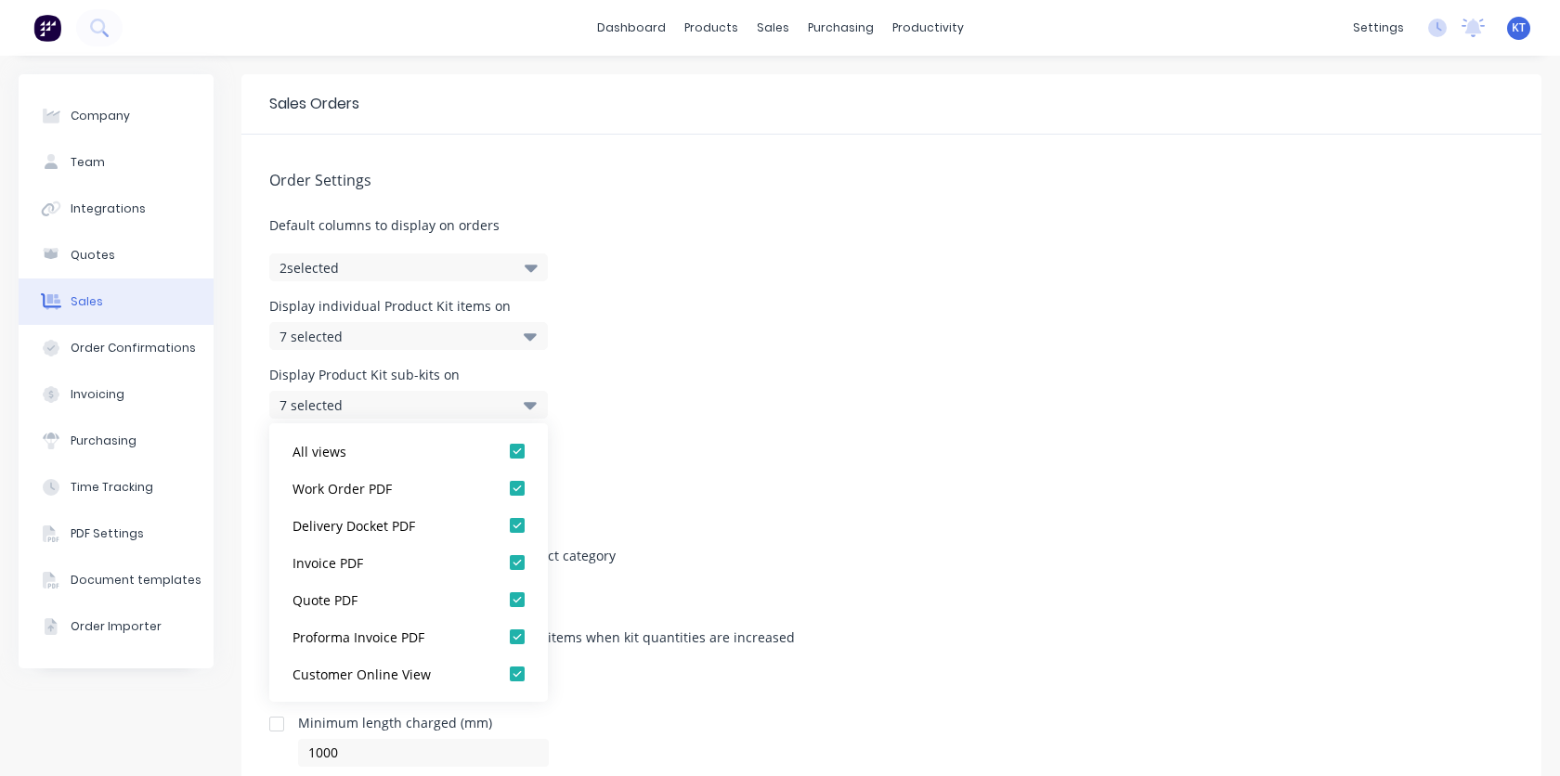
click at [655, 377] on div "Display Product Kit sub-kits on 7 selected" at bounding box center [891, 394] width 1244 height 50
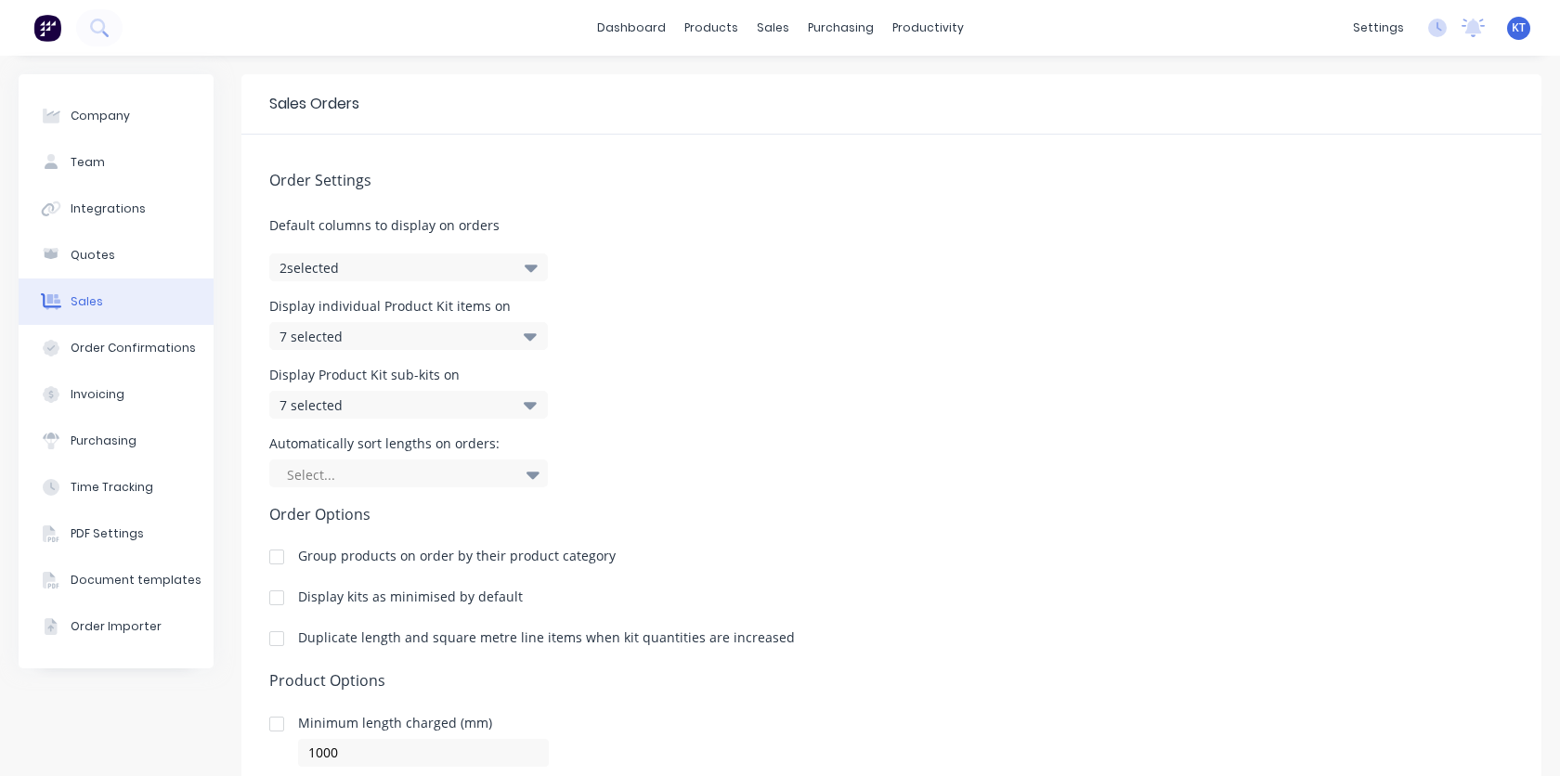
click at [536, 475] on icon at bounding box center [532, 475] width 13 height 7
click at [661, 444] on div "Automatically sort lengths on orders: Select..." at bounding box center [891, 462] width 1244 height 50
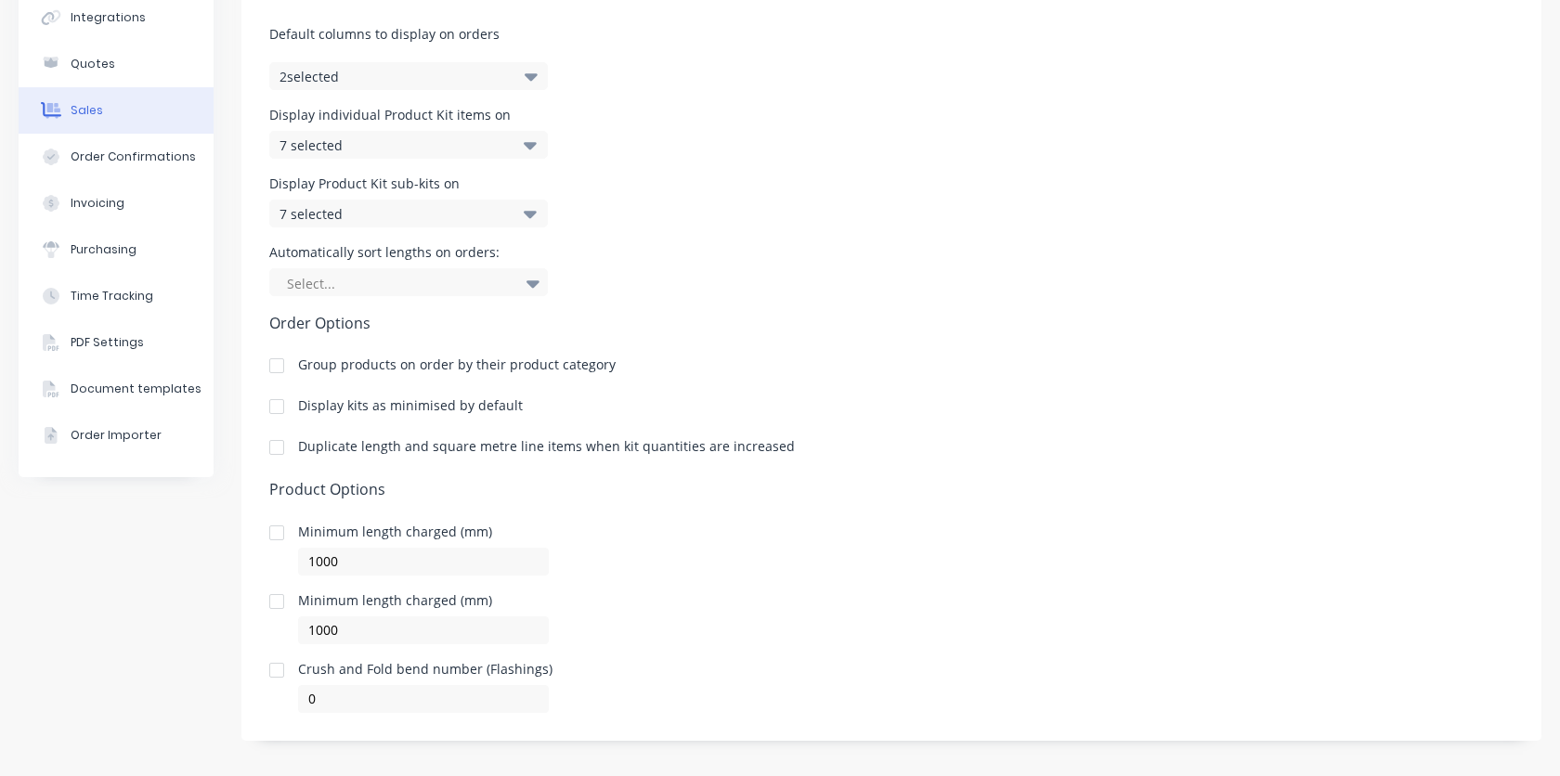
scroll to position [201, 0]
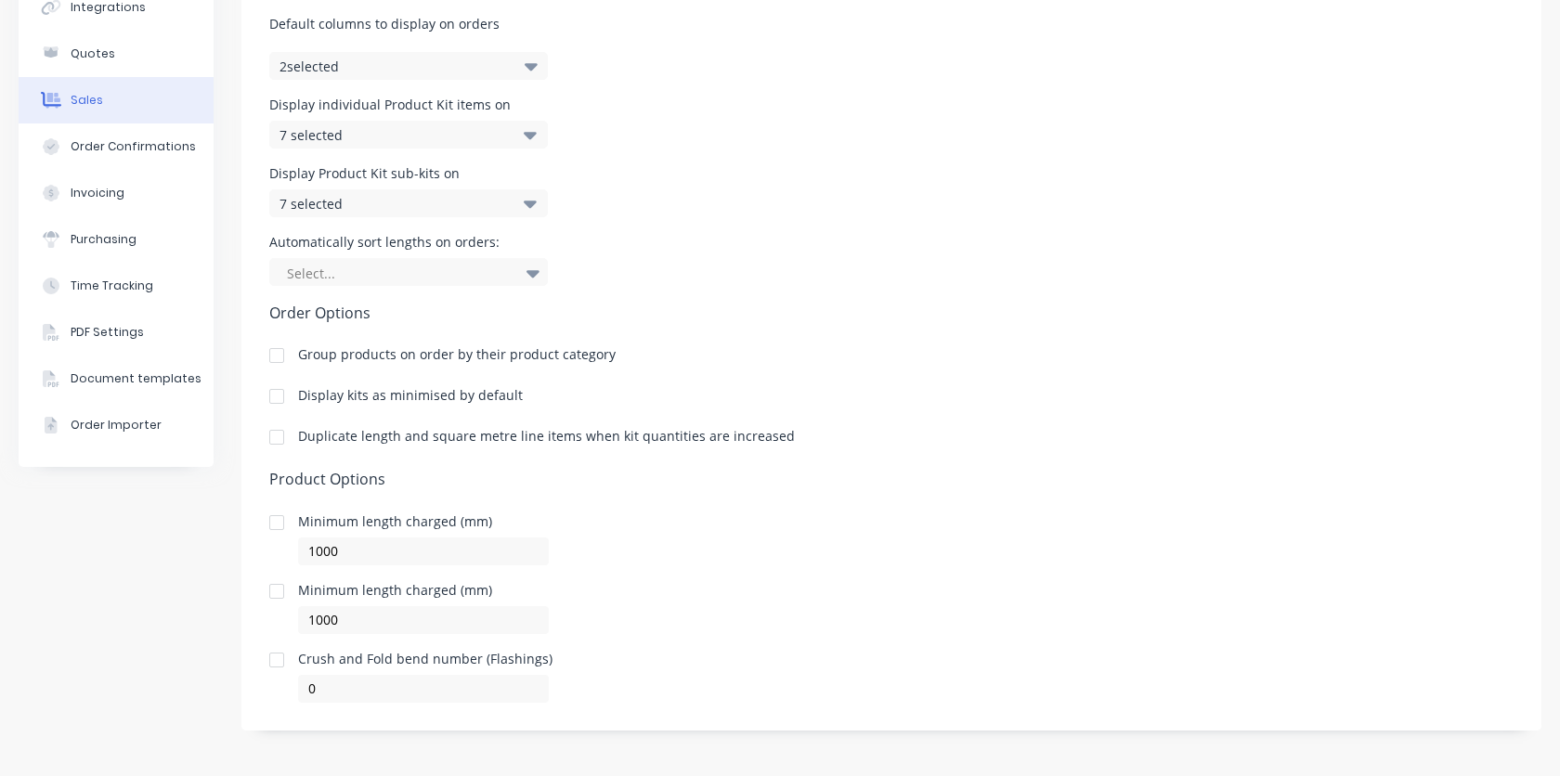
click at [766, 539] on div "Minimum length charged (mm) 1000" at bounding box center [891, 540] width 1244 height 50
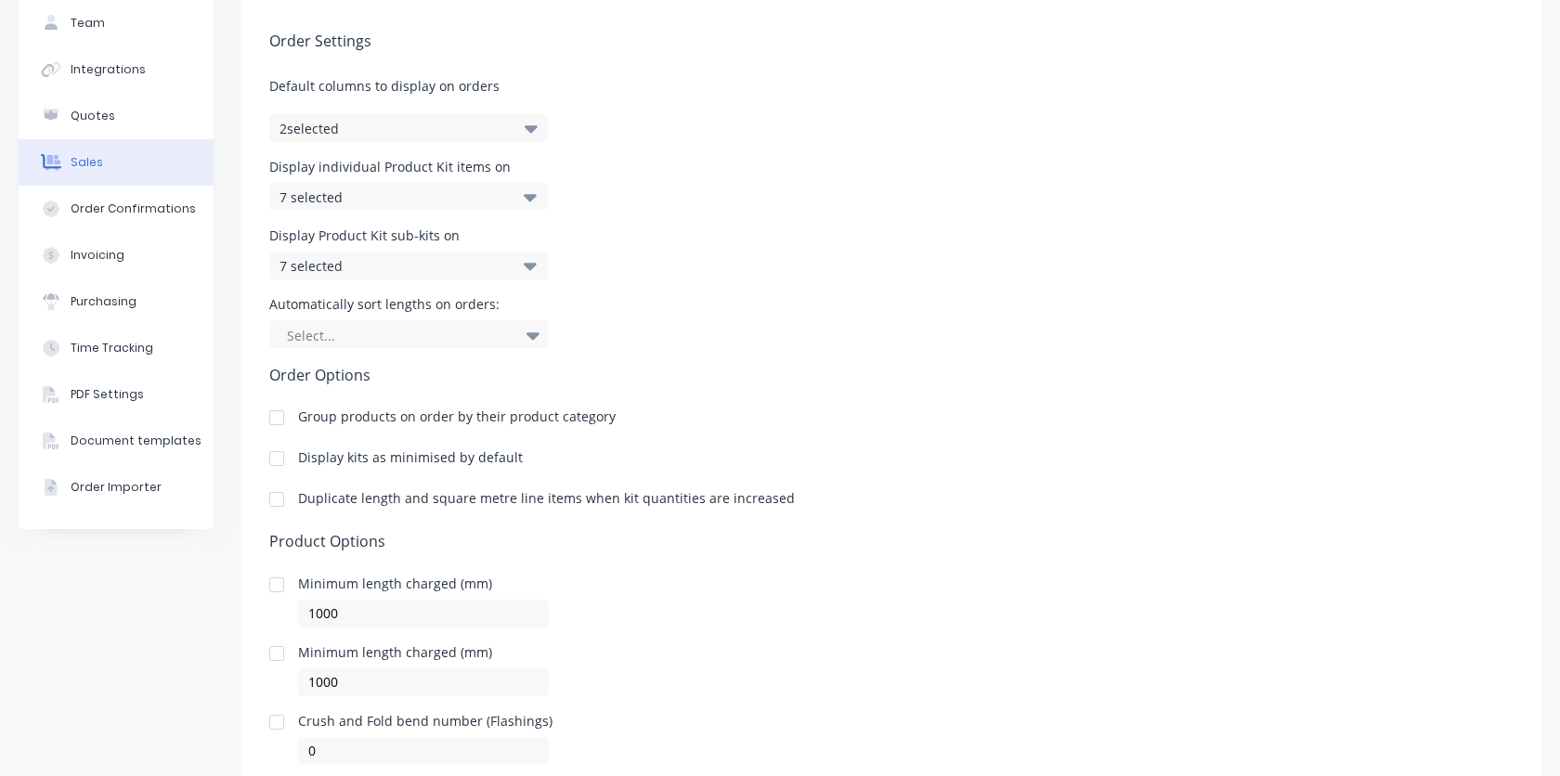
scroll to position [123, 0]
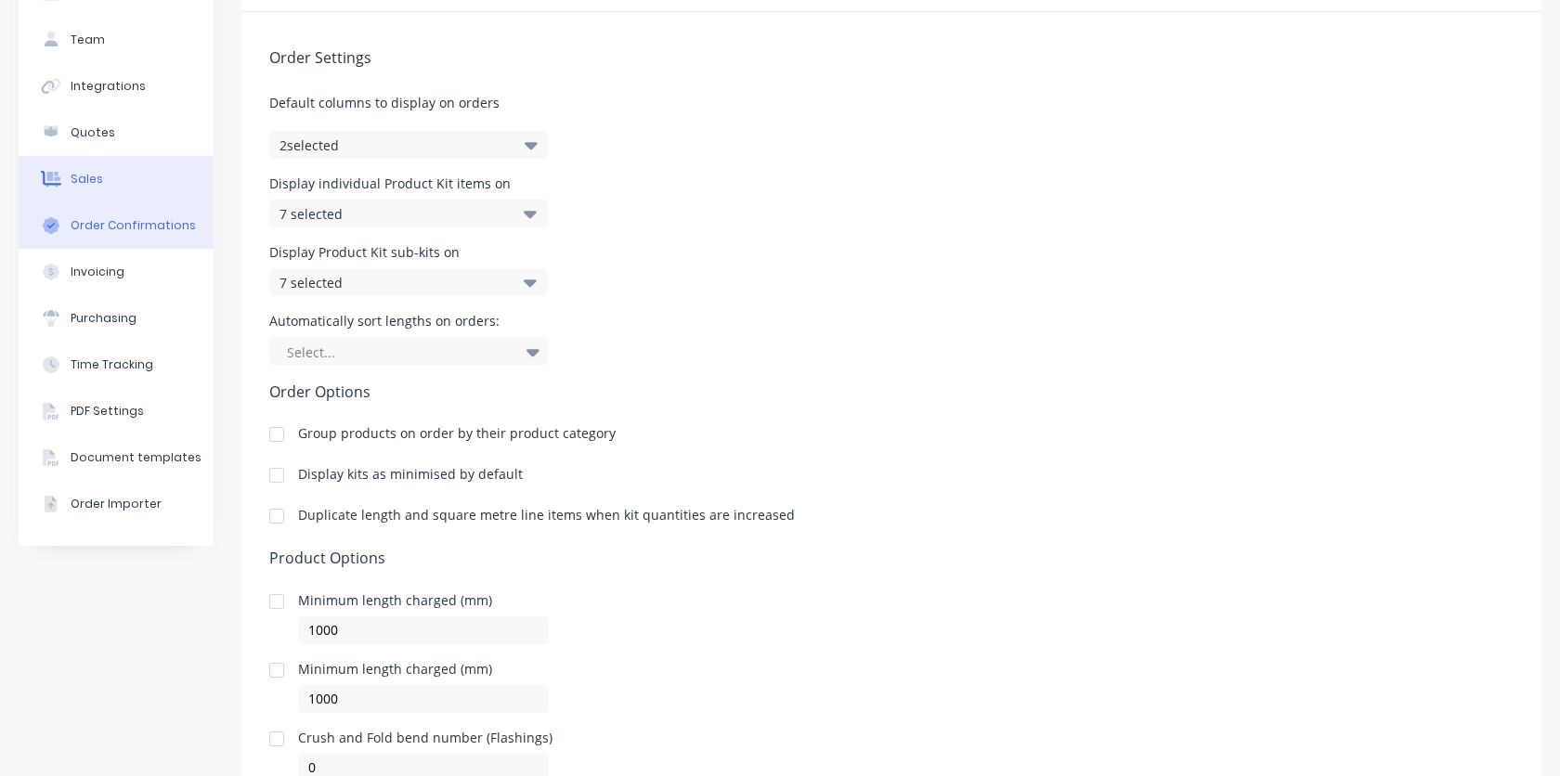
click at [122, 236] on button "Order Confirmations" at bounding box center [116, 225] width 195 height 46
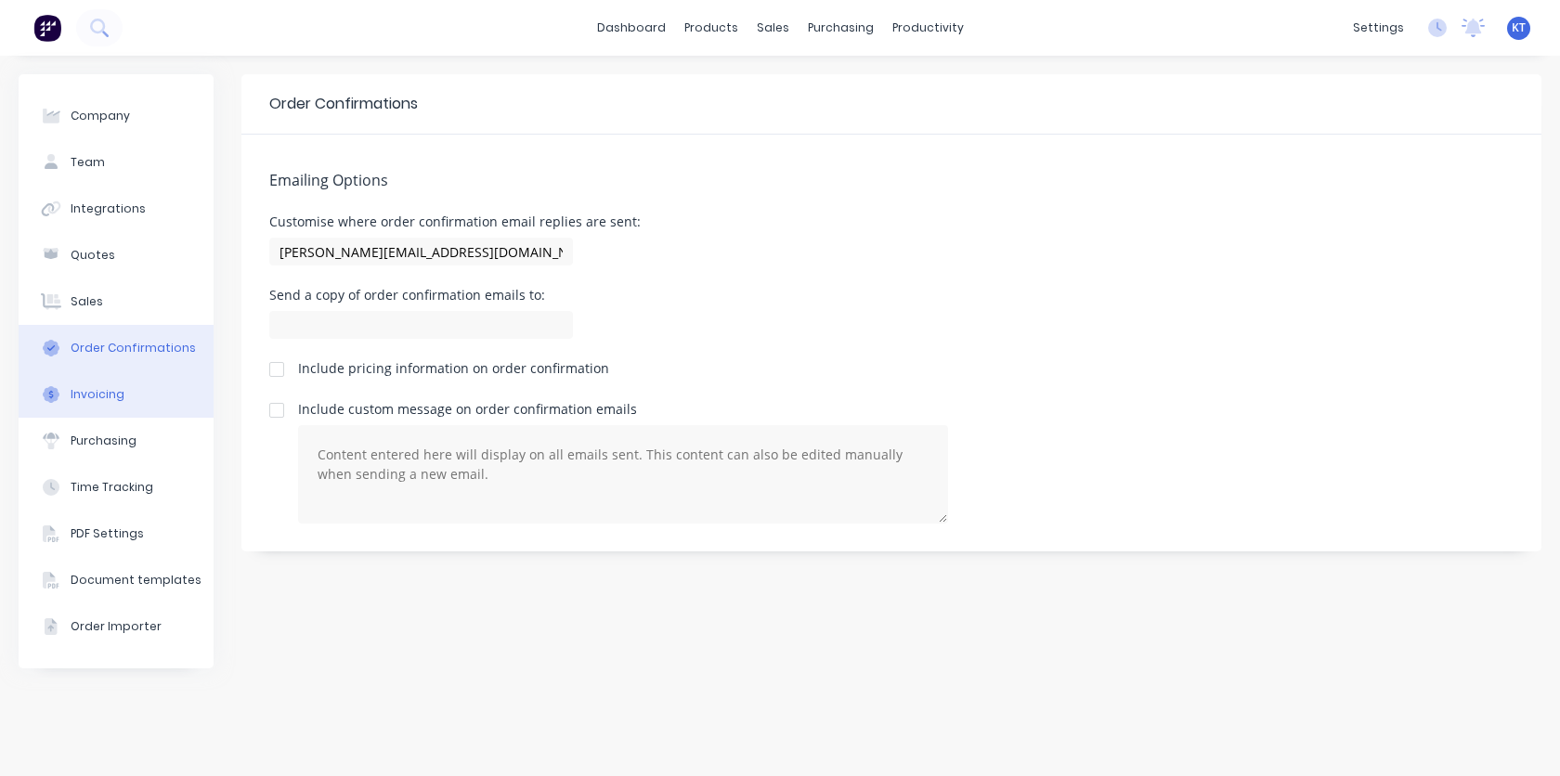
click at [121, 400] on button "Invoicing" at bounding box center [116, 394] width 195 height 46
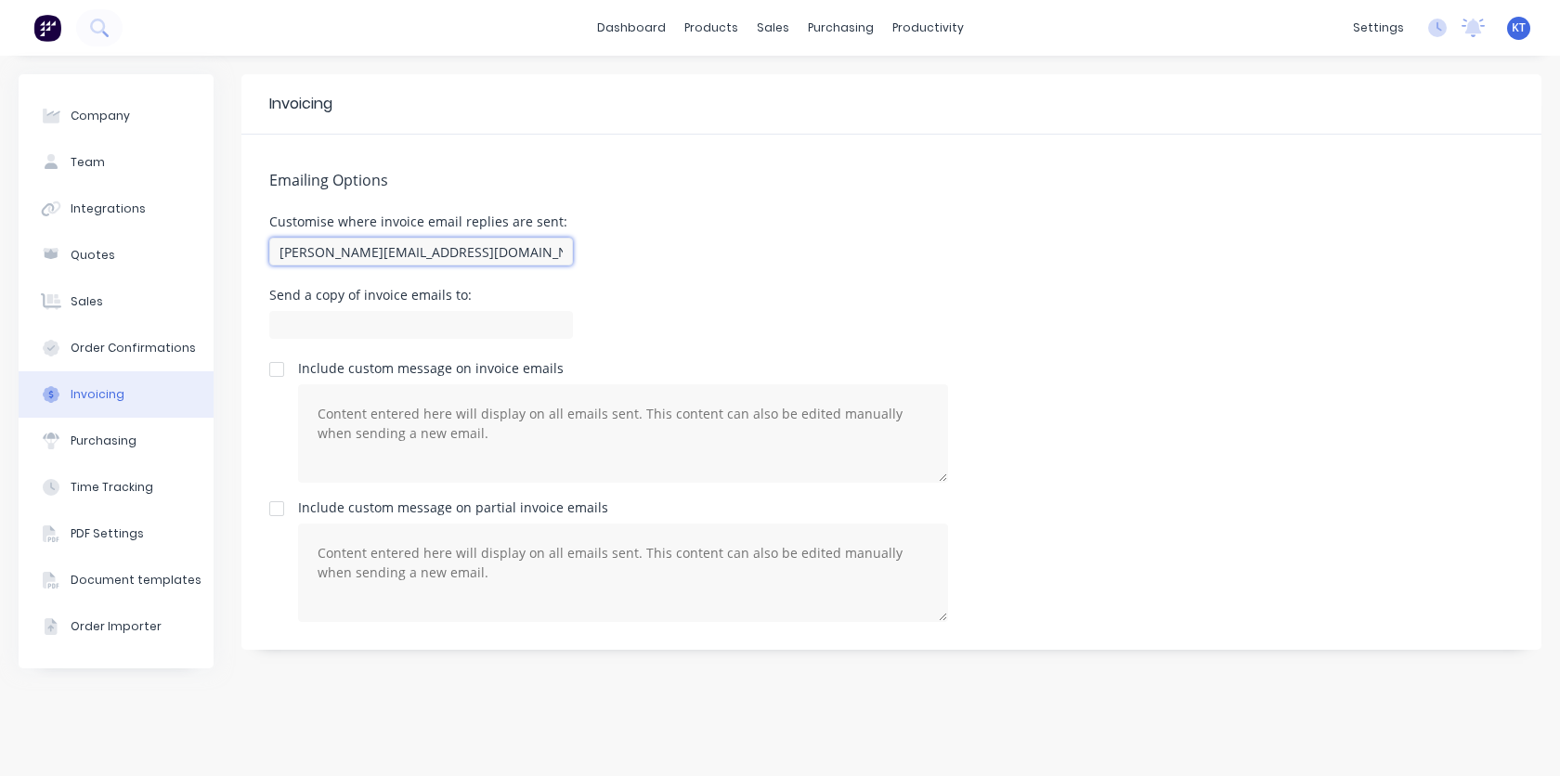
click at [301, 250] on input "[PERSON_NAME][EMAIL_ADDRESS][DOMAIN_NAME]" at bounding box center [421, 252] width 304 height 28
type input "megan@nabulletproof.com"
click at [746, 313] on div "Send a copy of invoice emails to:" at bounding box center [891, 316] width 1244 height 55
click at [114, 440] on div "Purchasing" at bounding box center [104, 441] width 66 height 17
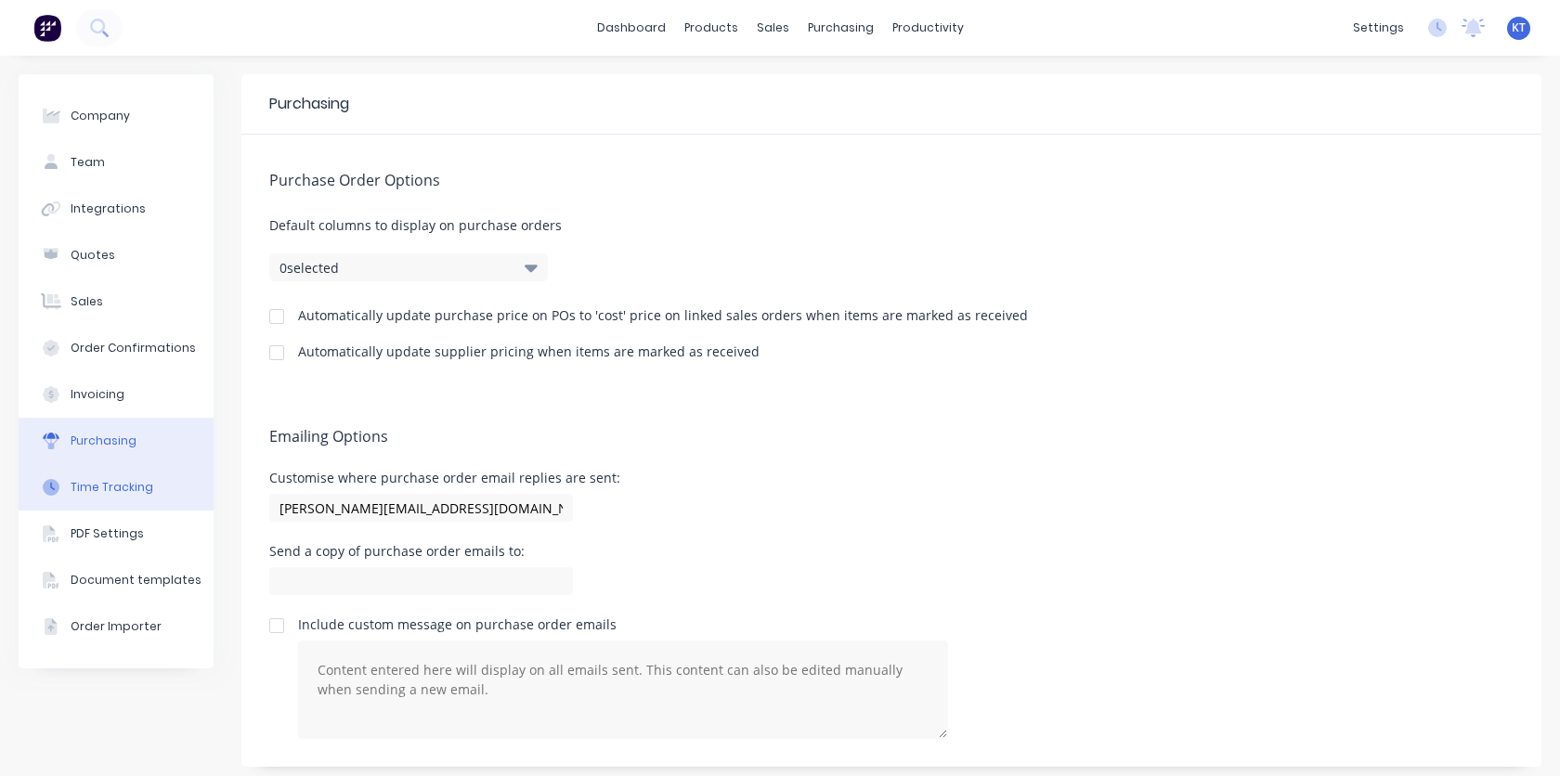
click at [118, 490] on div "Time Tracking" at bounding box center [112, 487] width 83 height 17
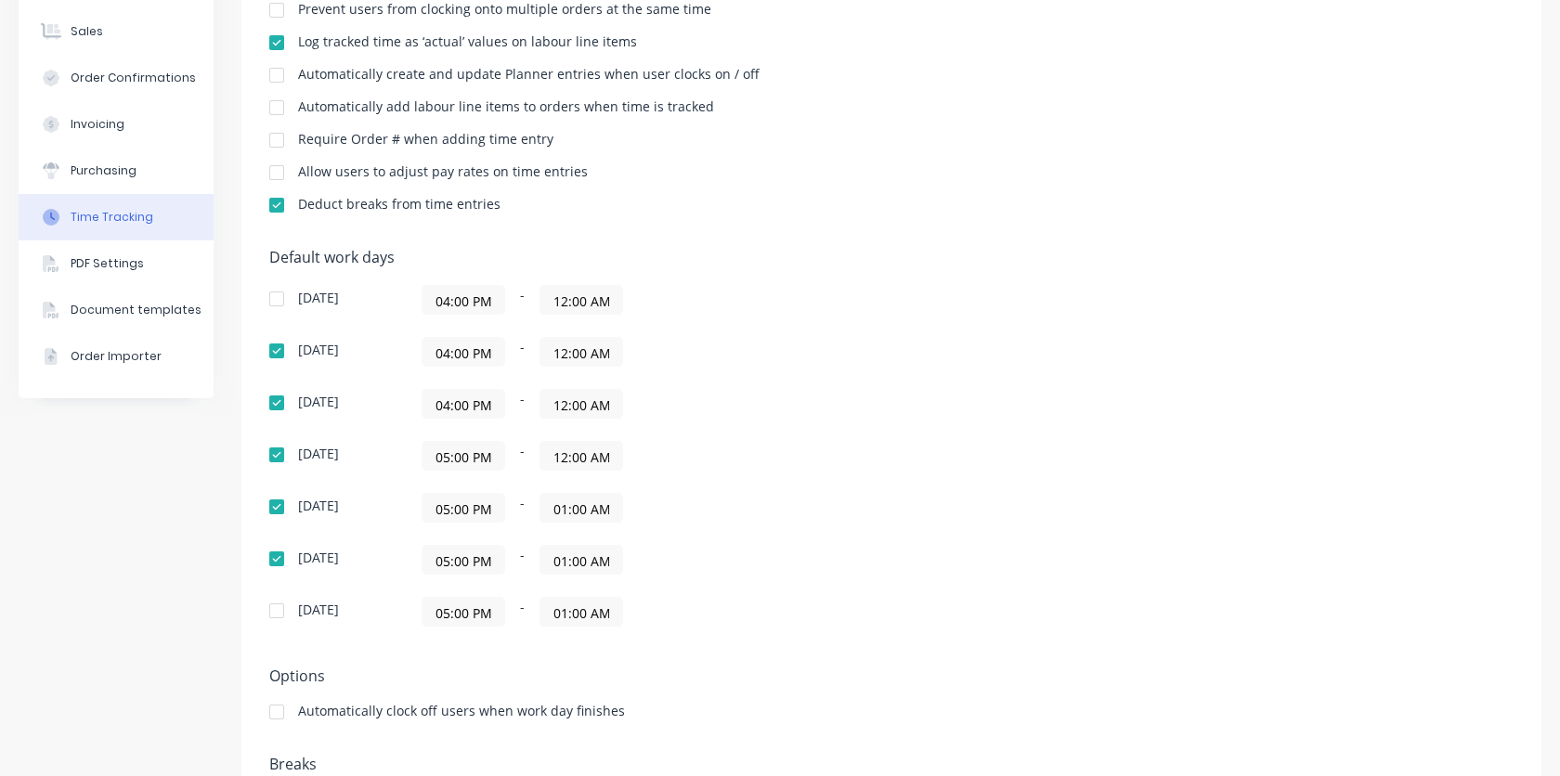
scroll to position [280, 0]
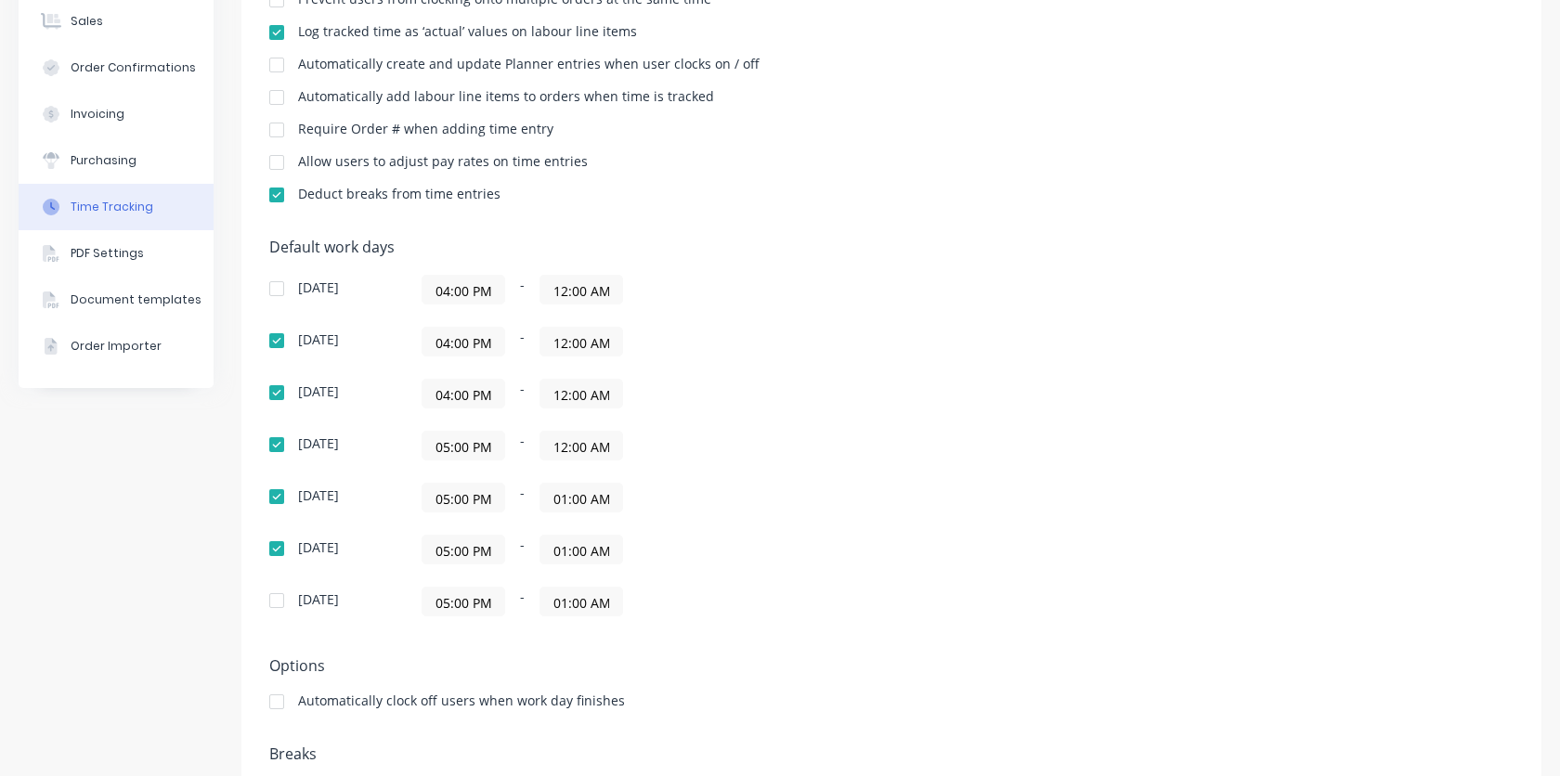
click at [460, 342] on input "04:00 PM" at bounding box center [463, 342] width 82 height 28
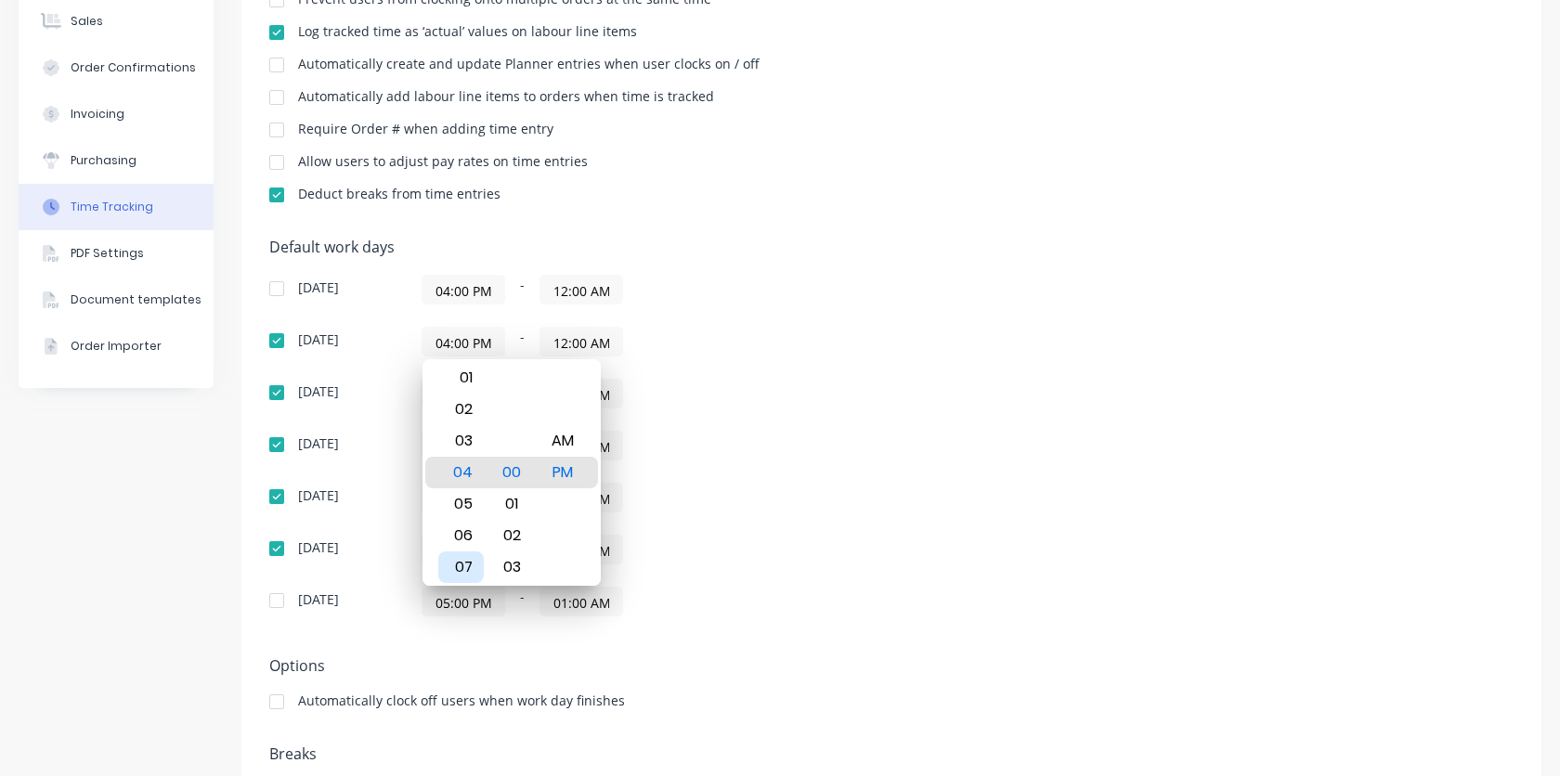
click at [467, 574] on div "07" at bounding box center [460, 567] width 45 height 32
click at [571, 444] on div "AM" at bounding box center [562, 441] width 45 height 32
type input "07:00 AM"
click at [581, 339] on input "12:00 AM" at bounding box center [581, 342] width 82 height 28
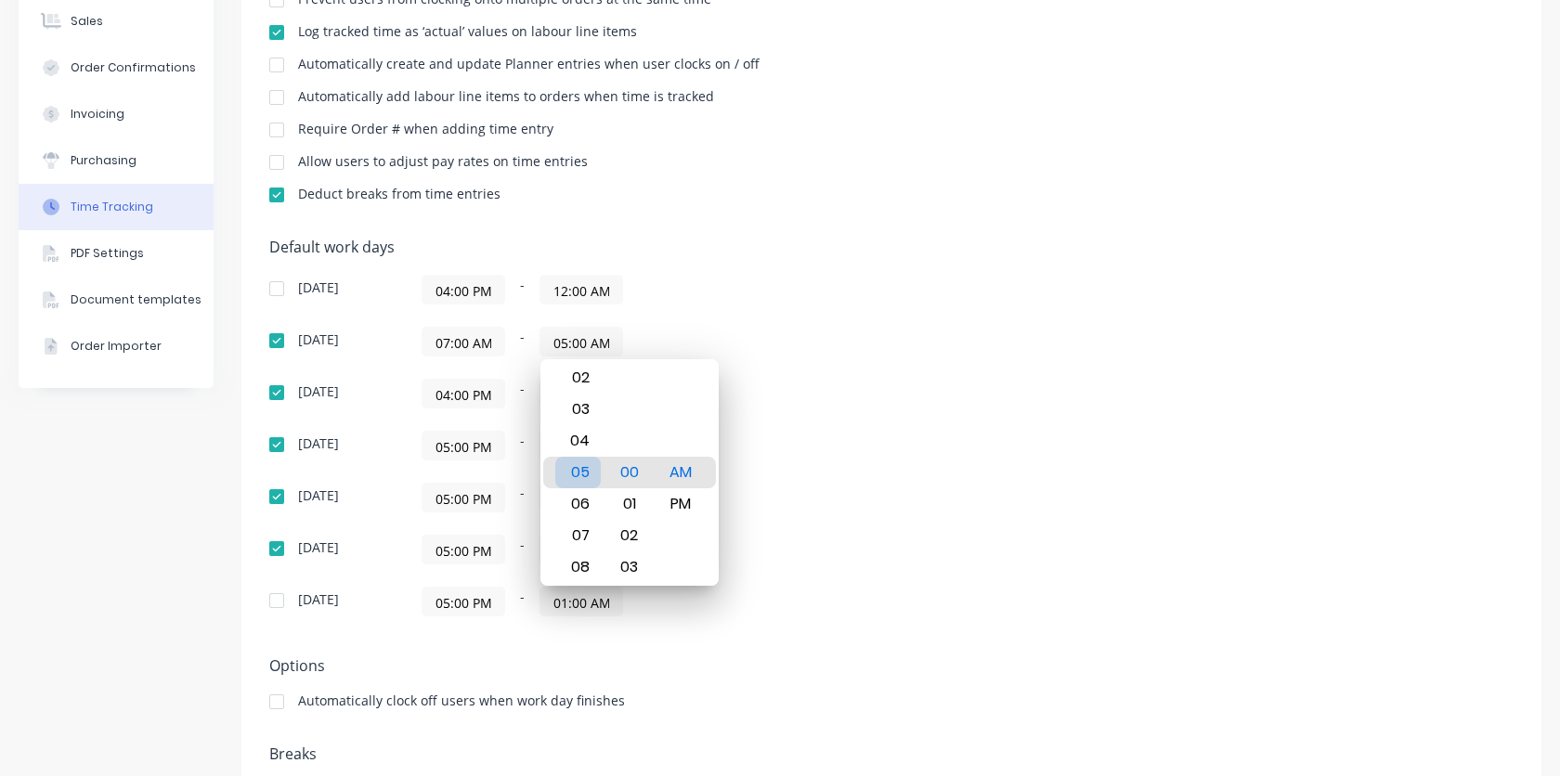
click at [585, 477] on div "05" at bounding box center [577, 473] width 45 height 32
click at [679, 499] on div "PM" at bounding box center [679, 504] width 45 height 32
click at [633, 443] on div "30" at bounding box center [628, 441] width 45 height 32
type input "05:30 PM"
click at [813, 492] on div "05:00 PM - 01:00 AM" at bounding box center [653, 498] width 464 height 30
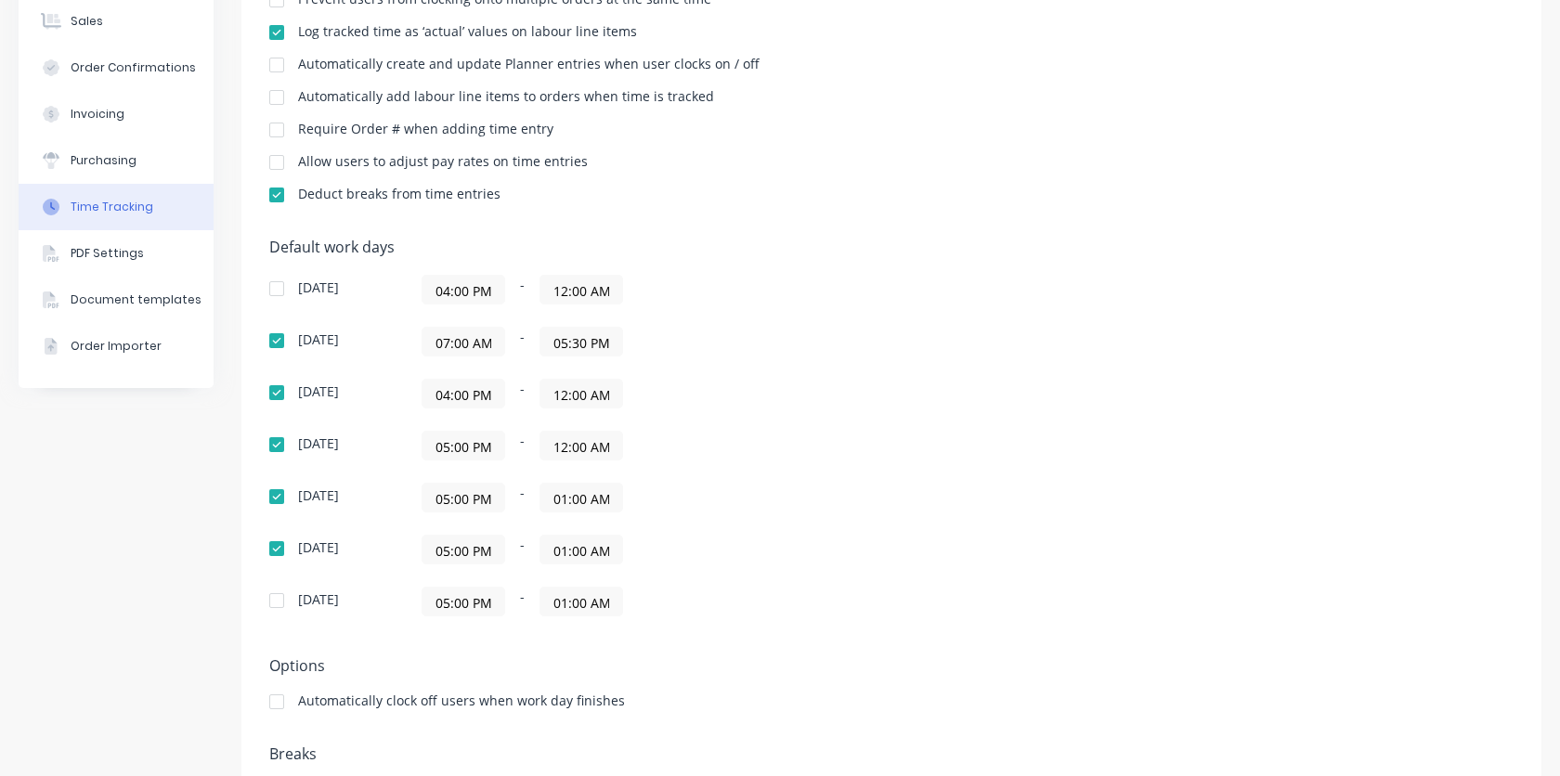
scroll to position [0, 0]
click at [453, 395] on input "04:00 PM" at bounding box center [463, 394] width 82 height 28
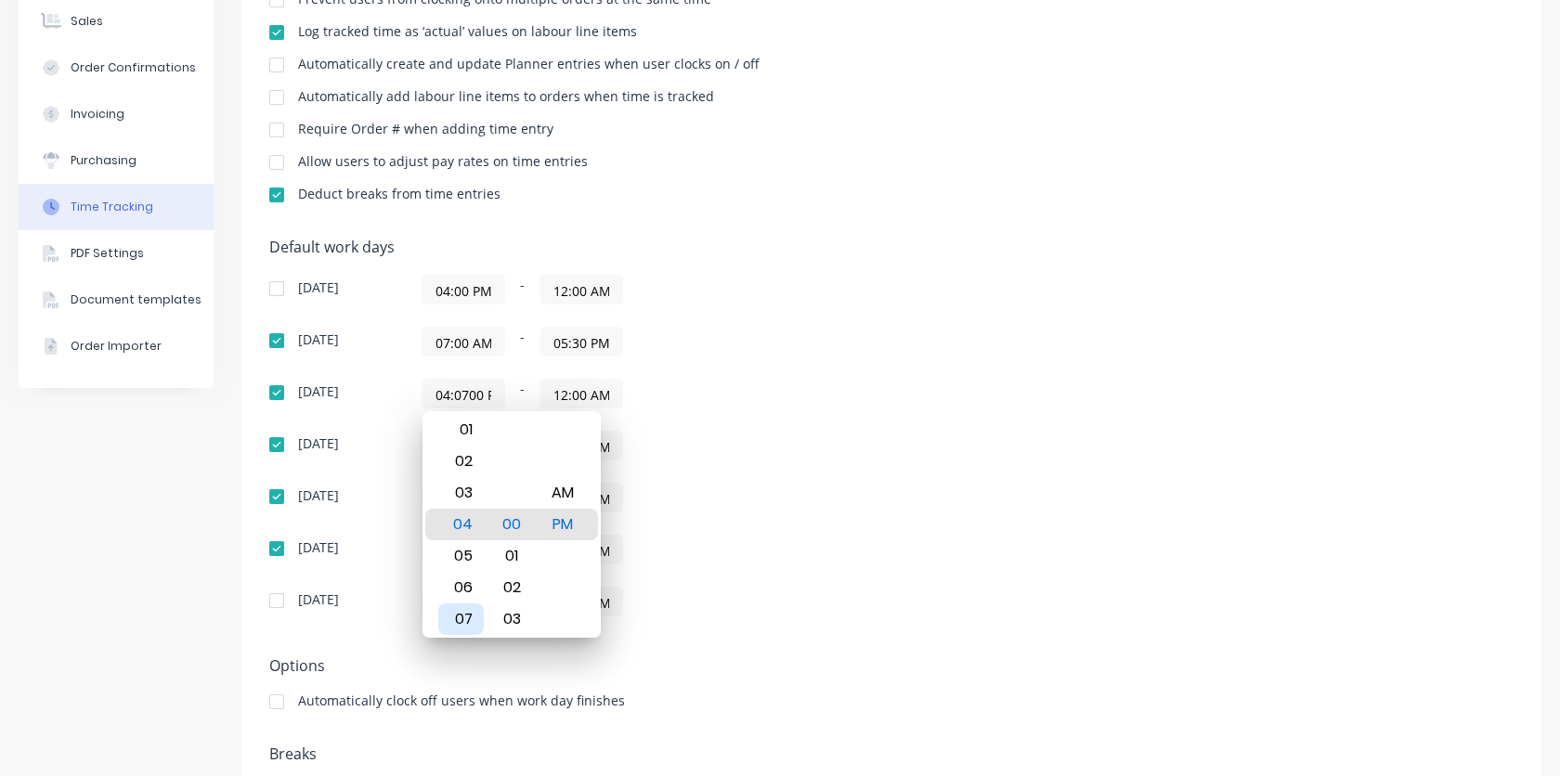
click at [465, 612] on div "07" at bounding box center [460, 619] width 45 height 32
click at [512, 465] on div "00" at bounding box center [511, 462] width 45 height 32
type input "07:00 AM"
click at [547, 525] on div "AM" at bounding box center [562, 525] width 45 height 32
click at [796, 475] on div "Sunday 04:00 PM - 12:00 AM Monday 07:00 AM - 05:30 PM Tuesday 07:00 AM - 12:00 …" at bounding box center [594, 446] width 650 height 342
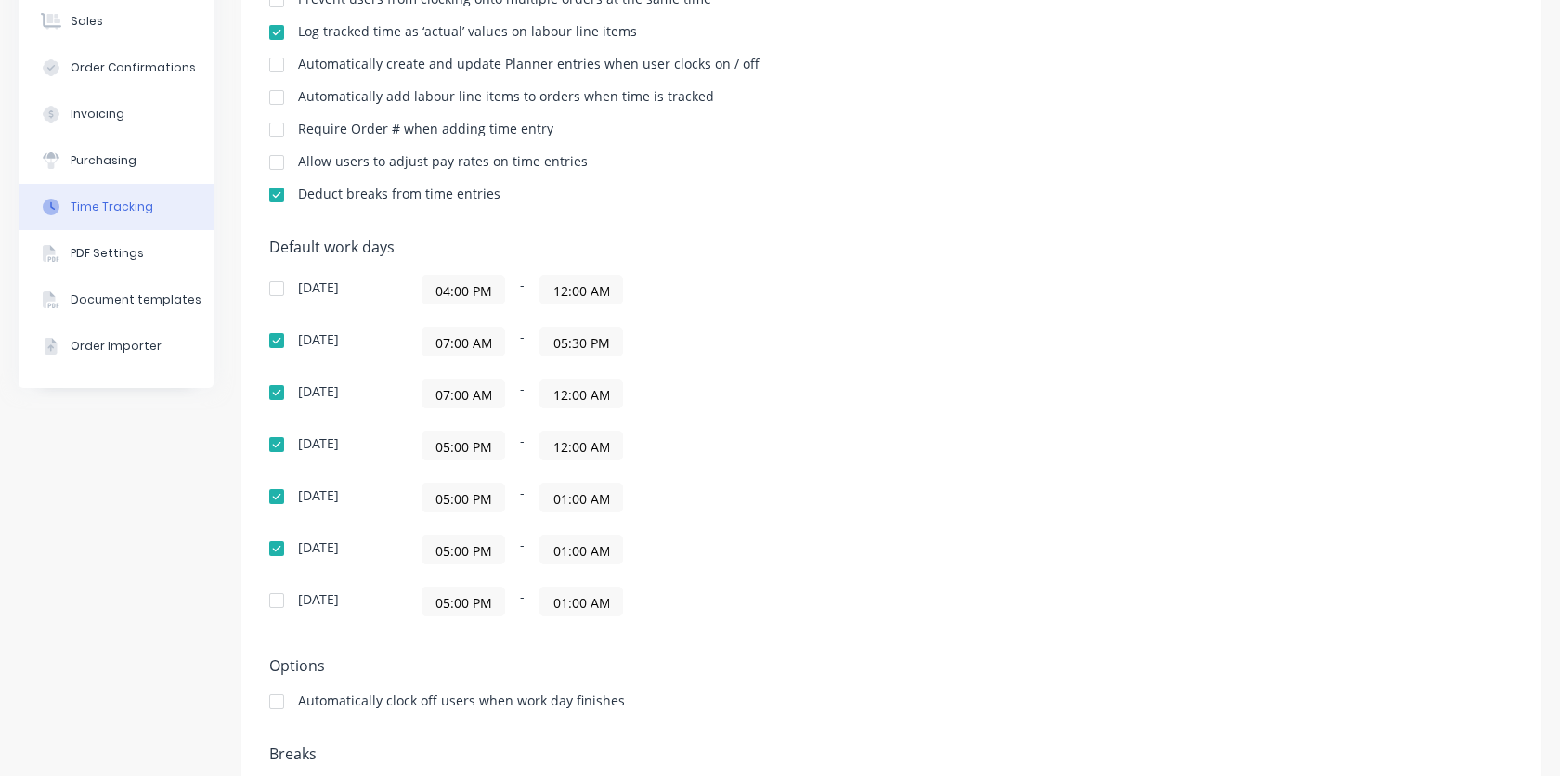
click at [443, 447] on input "05:00 PM" at bounding box center [463, 446] width 82 height 28
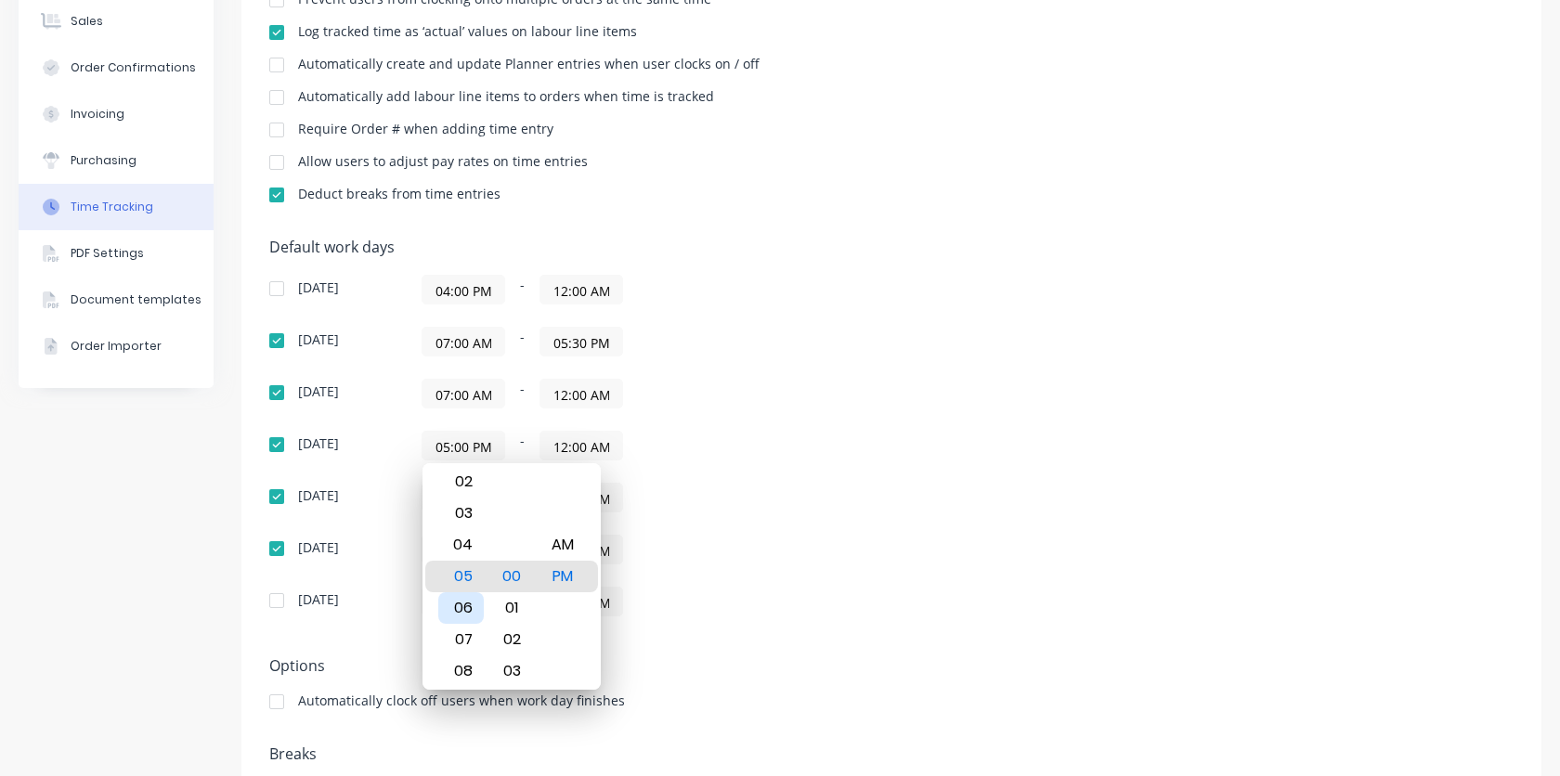
click at [459, 622] on div "06" at bounding box center [460, 608] width 45 height 32
click at [457, 608] on div "07" at bounding box center [460, 608] width 45 height 32
click at [571, 541] on div "AM" at bounding box center [562, 545] width 45 height 32
type input "07:00 AM"
click at [822, 486] on div "05:00 PM - 01:00 AM" at bounding box center [653, 498] width 464 height 30
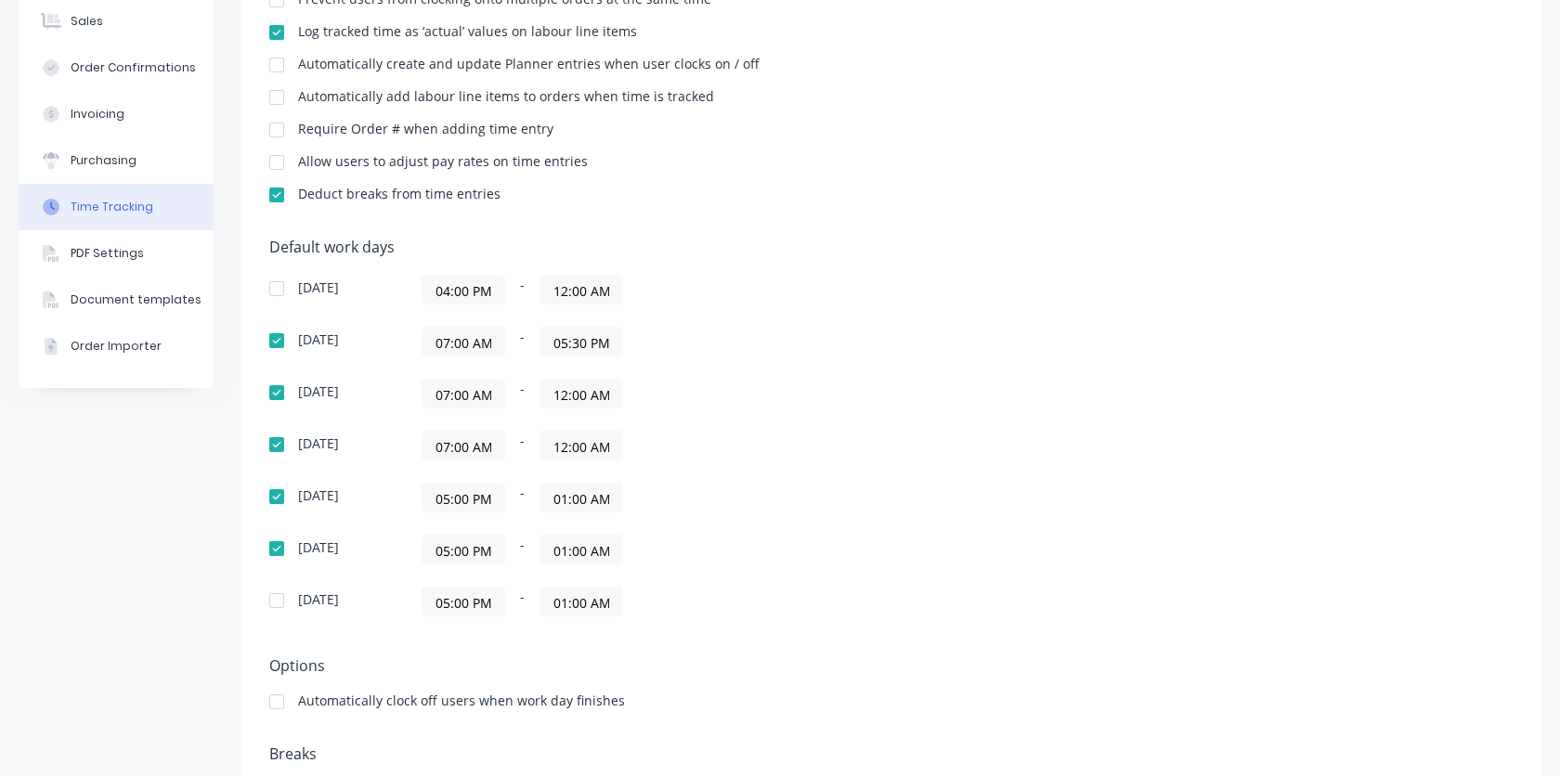
click at [447, 500] on input "05:00 PM" at bounding box center [463, 498] width 82 height 28
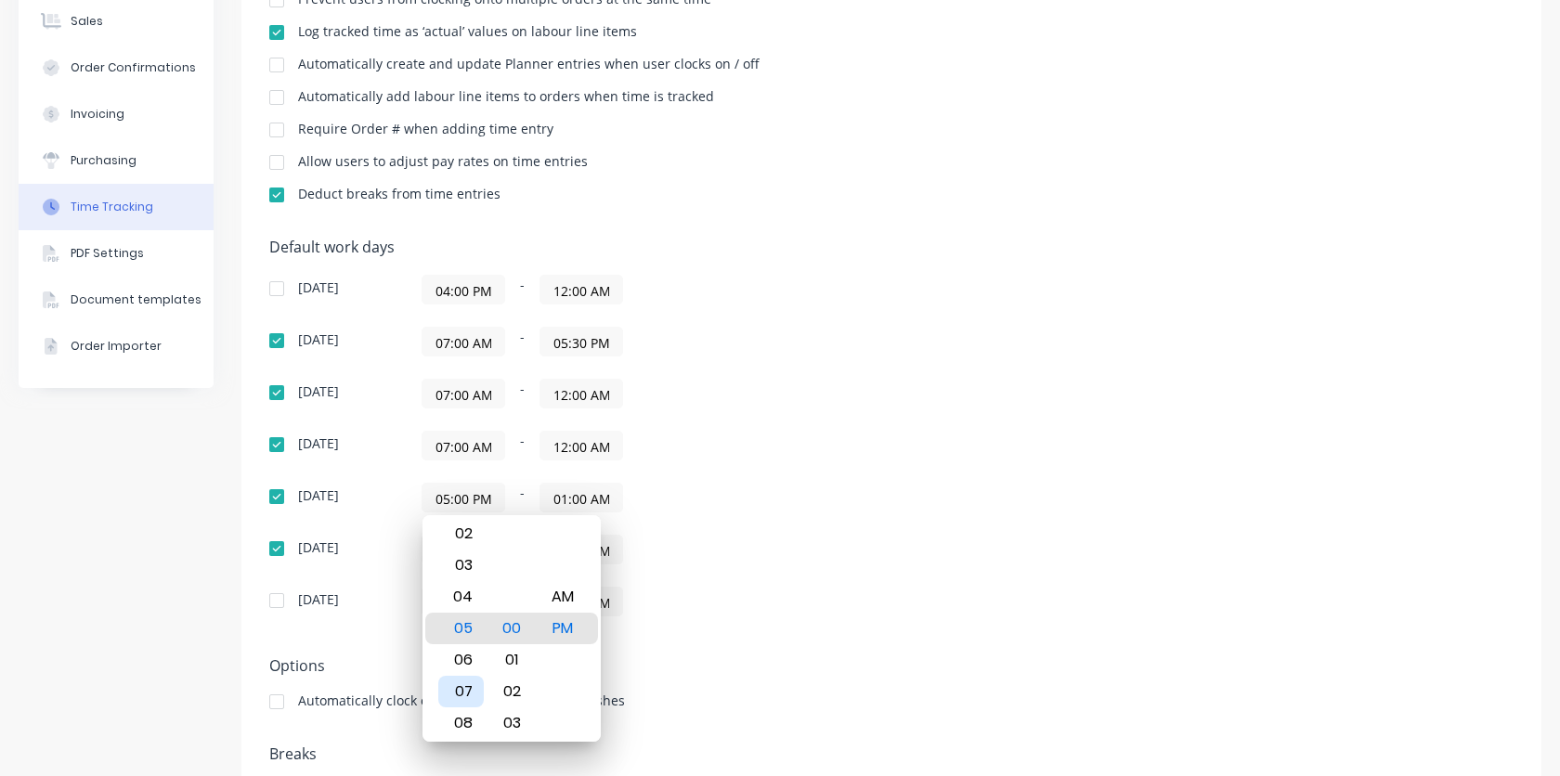
click at [469, 702] on div "07" at bounding box center [460, 692] width 45 height 32
click at [568, 603] on div "AM" at bounding box center [562, 597] width 45 height 32
type input "07:00 AM"
click at [733, 526] on div "Sunday 04:00 PM - 12:00 AM Monday 07:00 AM - 05:30 PM Tuesday 07:00 AM - 12:00 …" at bounding box center [594, 446] width 650 height 342
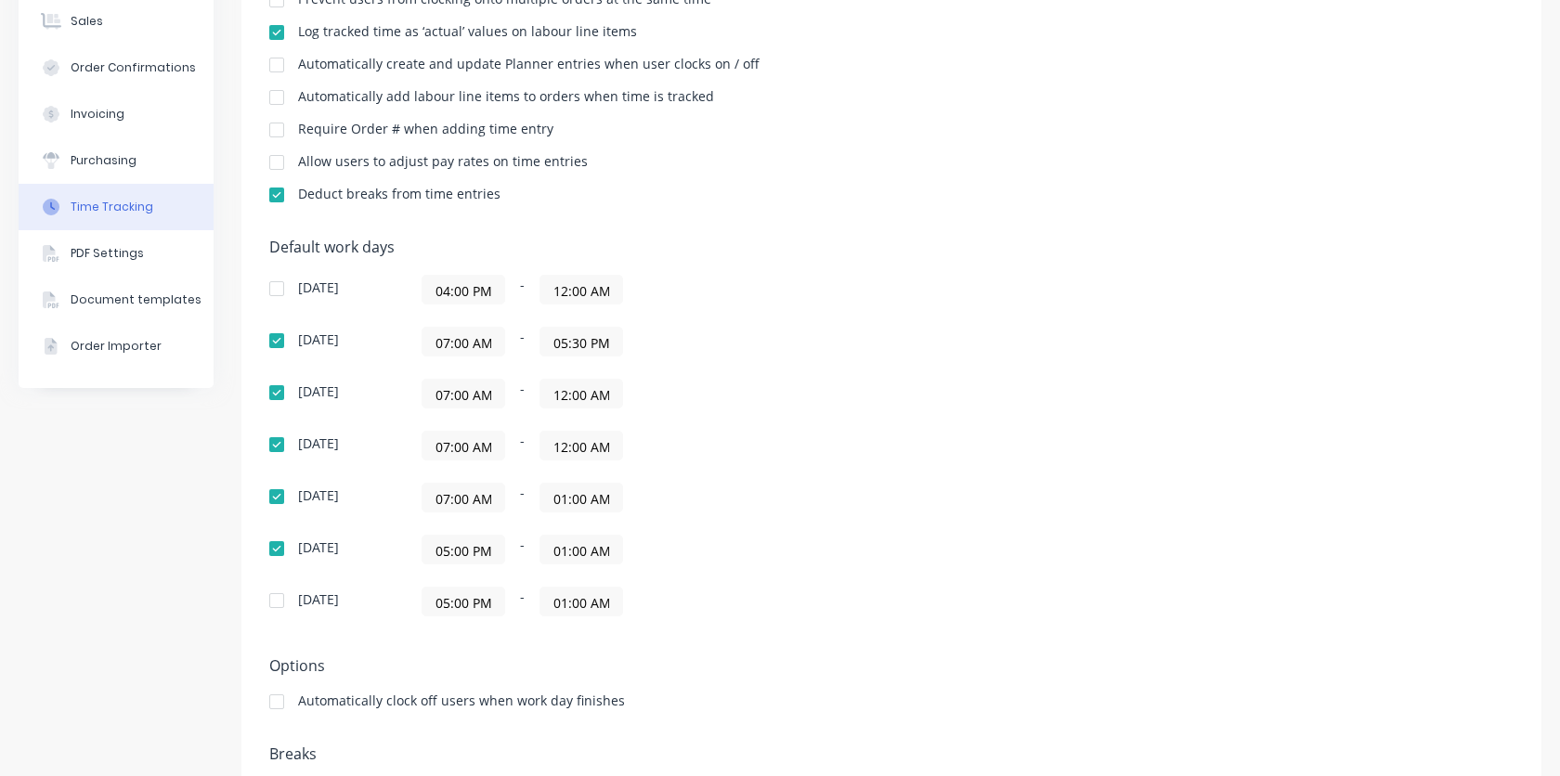
click at [270, 548] on div at bounding box center [276, 548] width 37 height 37
click at [568, 343] on input "05:30 PM" at bounding box center [581, 342] width 82 height 28
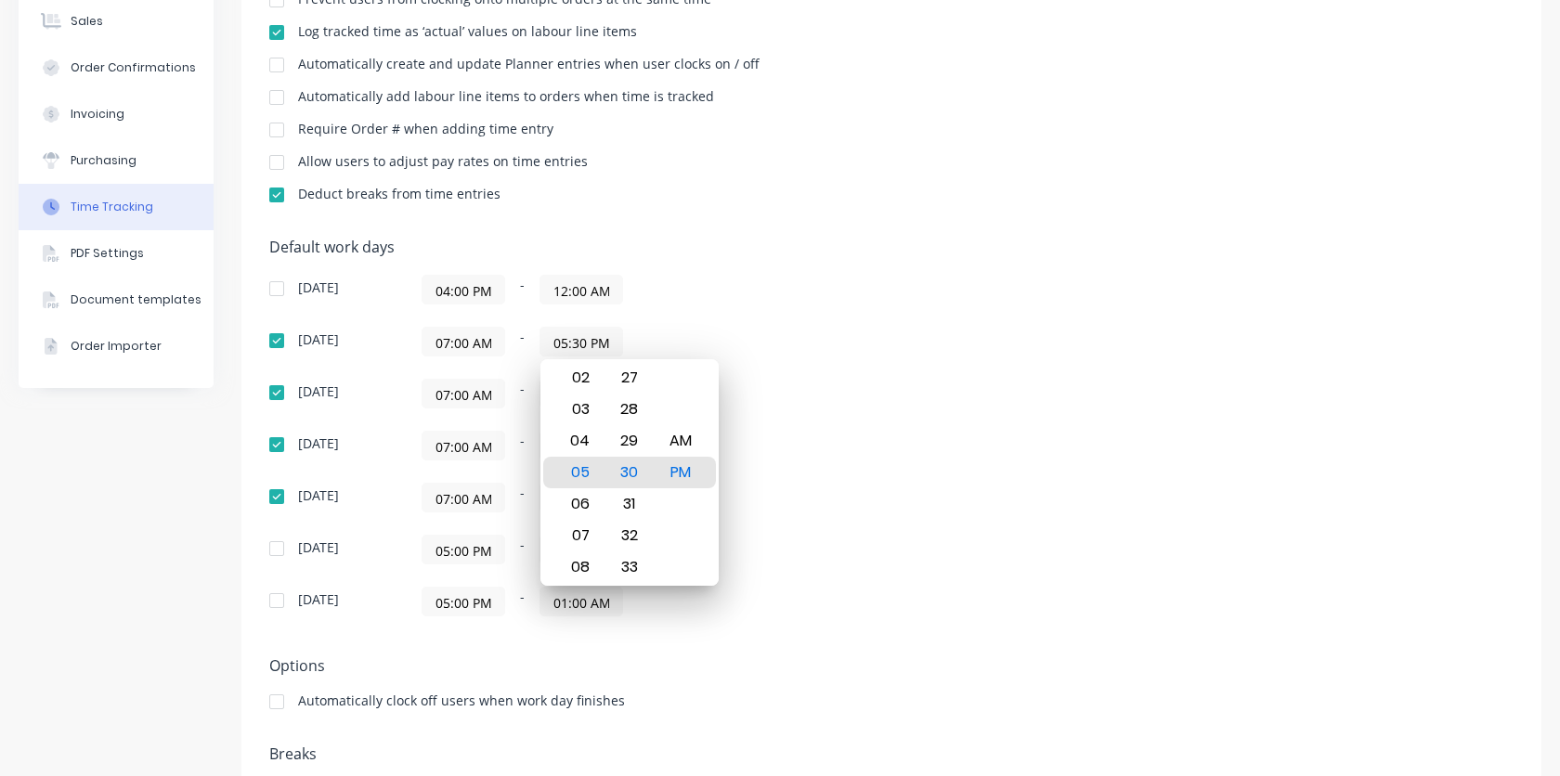
click at [568, 343] on input "05:30 PM" at bounding box center [581, 342] width 82 height 28
drag, startPoint x: 554, startPoint y: 341, endPoint x: 639, endPoint y: 340, distance: 84.5
click at [639, 340] on div "07:00 AM - 05:30 PM" at bounding box center [653, 342] width 464 height 30
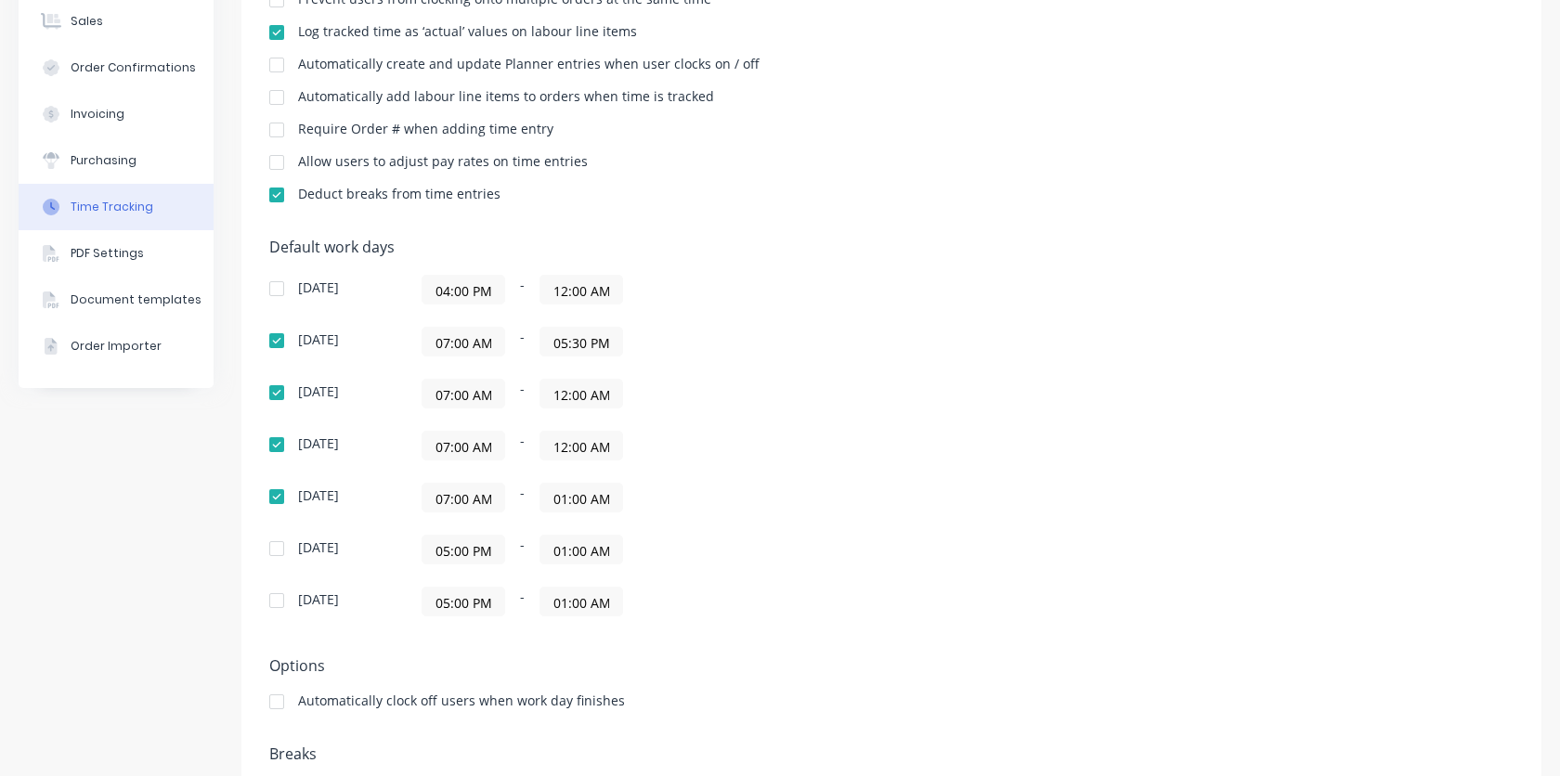
click at [676, 346] on div "07:00 AM - 05:30 PM" at bounding box center [653, 342] width 464 height 30
click at [589, 391] on input "12:00 AM" at bounding box center [581, 394] width 82 height 28
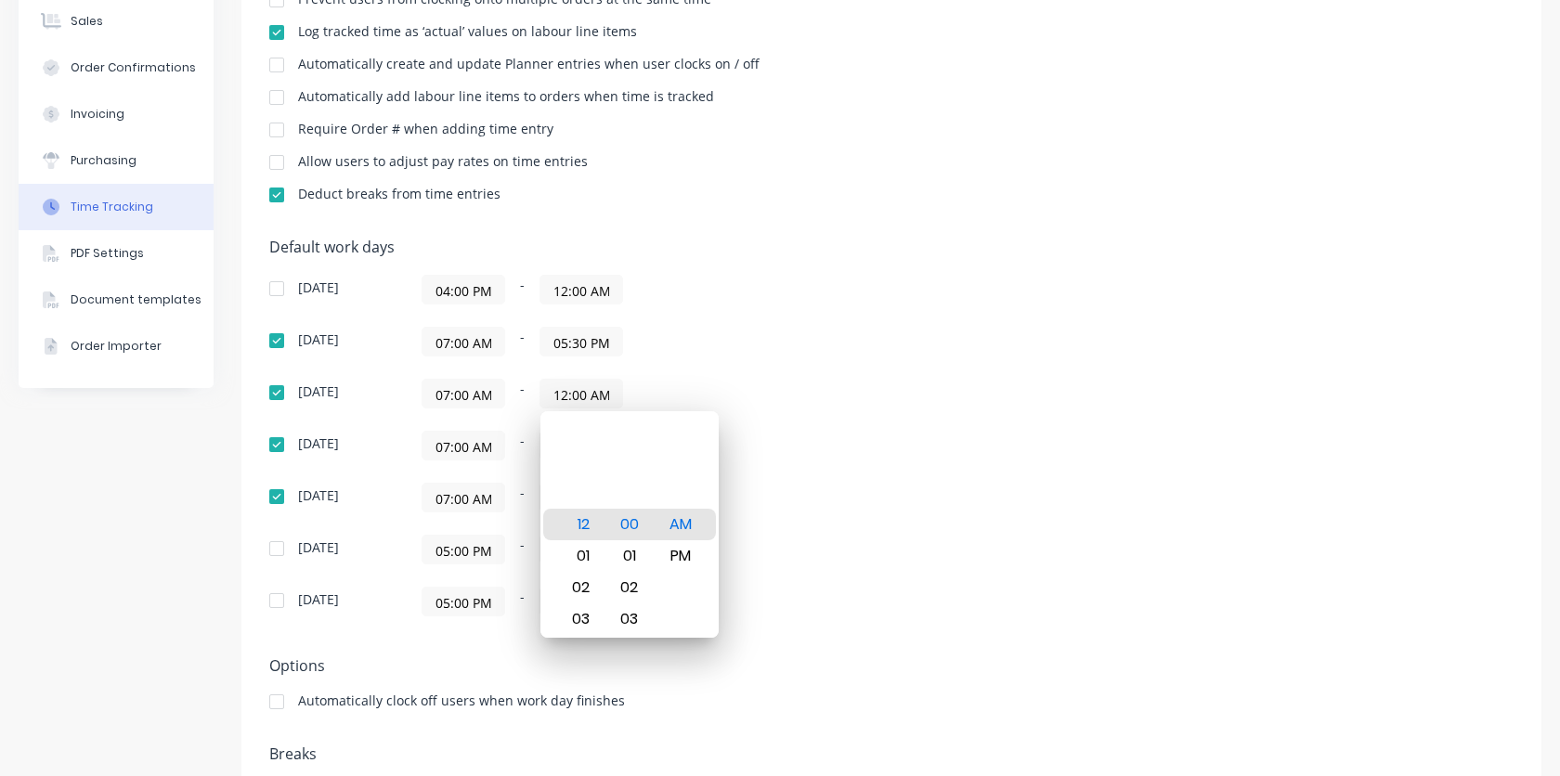
click at [589, 391] on input "12:00 AM" at bounding box center [581, 394] width 82 height 28
paste input "05:30 P"
type input "05:30 PM"
click at [670, 380] on div "07:00 AM - 05:30 PM" at bounding box center [653, 394] width 464 height 30
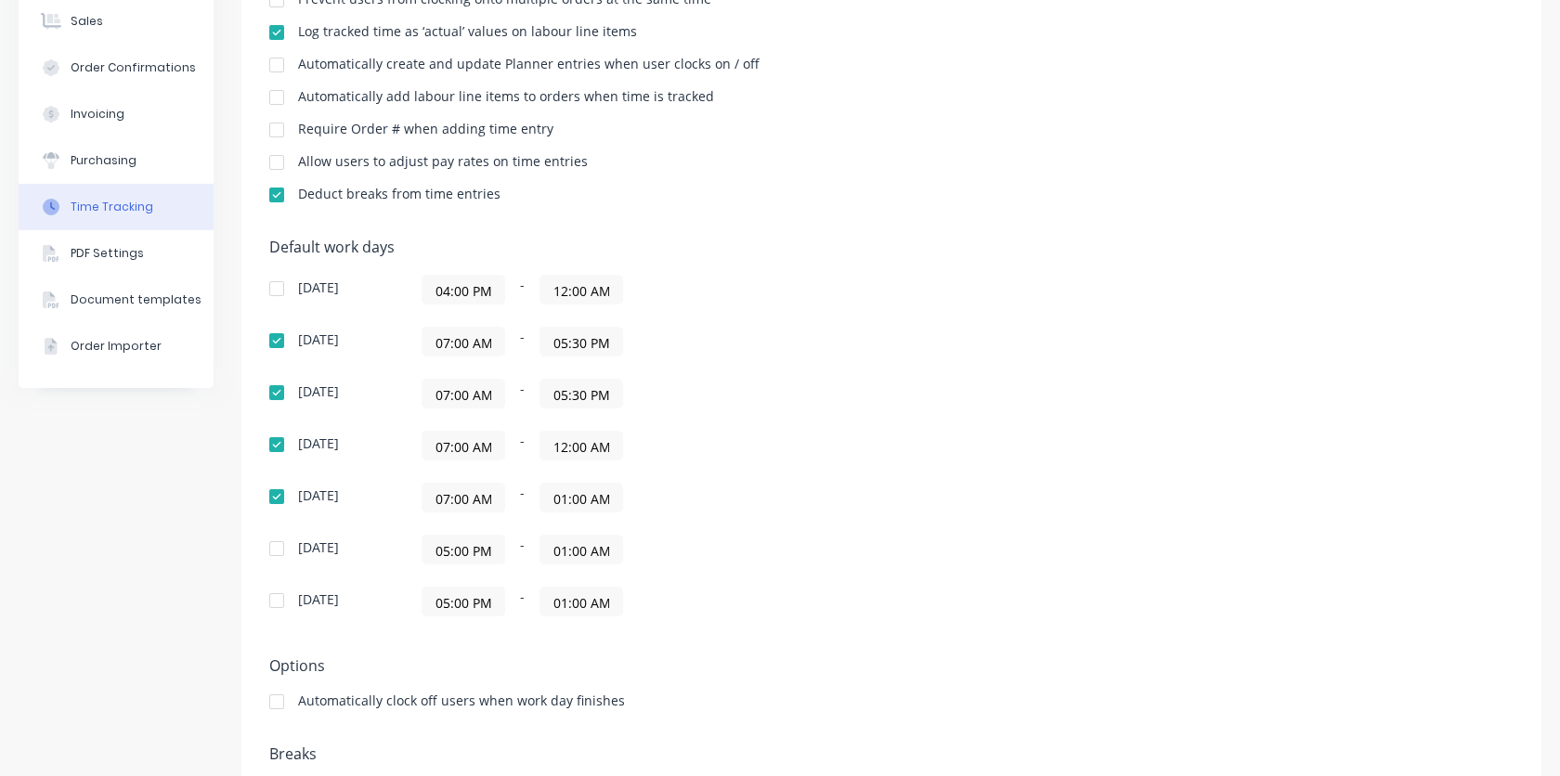
click at [556, 452] on input "12:00 AM" at bounding box center [581, 446] width 82 height 28
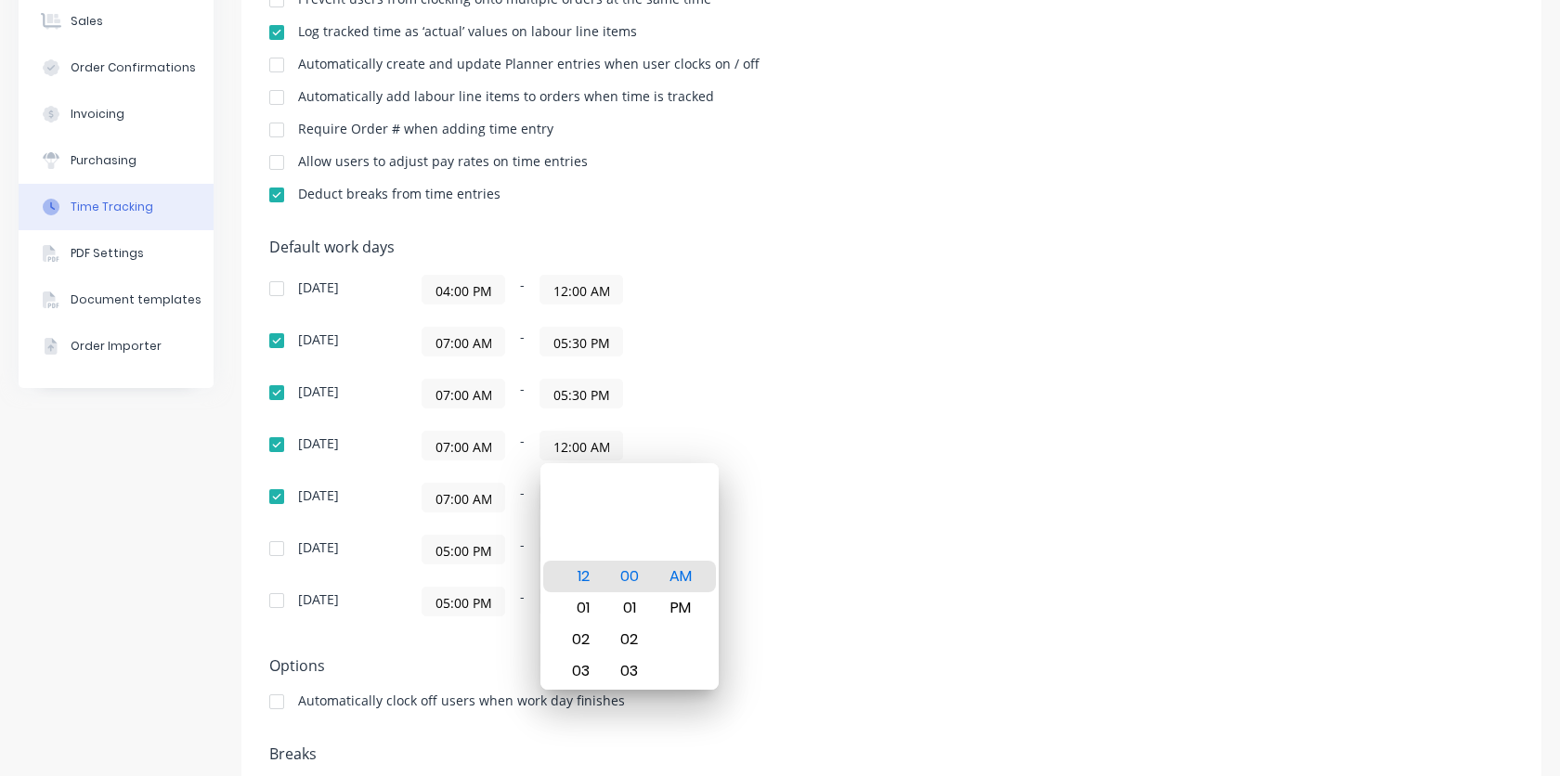
click at [556, 452] on input "12:00 AM" at bounding box center [581, 446] width 82 height 28
paste input "05:30 P"
type input "05:30 PM"
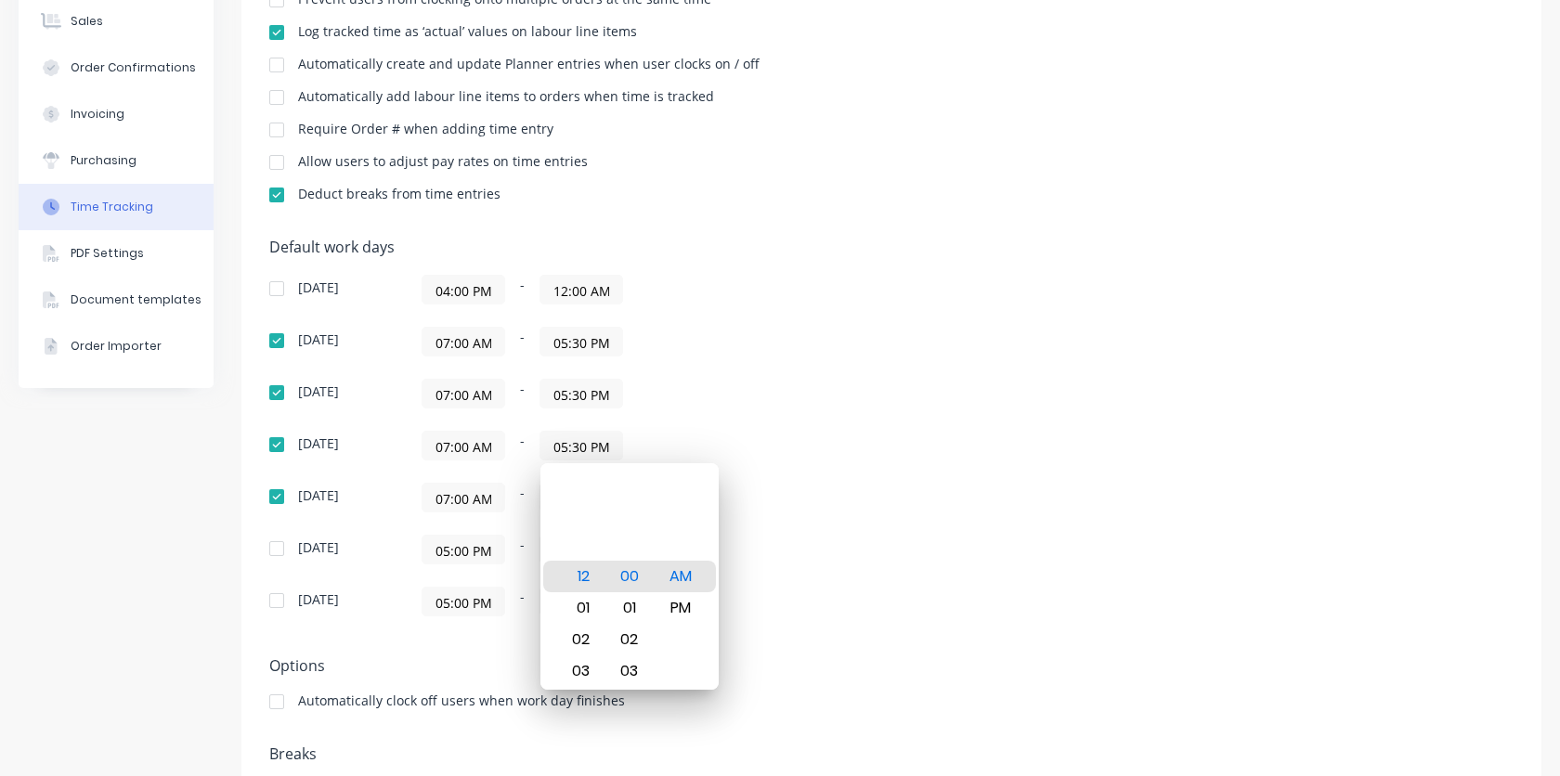
click at [708, 411] on div "Sunday 04:00 PM - 12:00 AM Monday 07:00 AM - 05:30 PM Tuesday 07:00 AM - 05:30 …" at bounding box center [594, 446] width 650 height 342
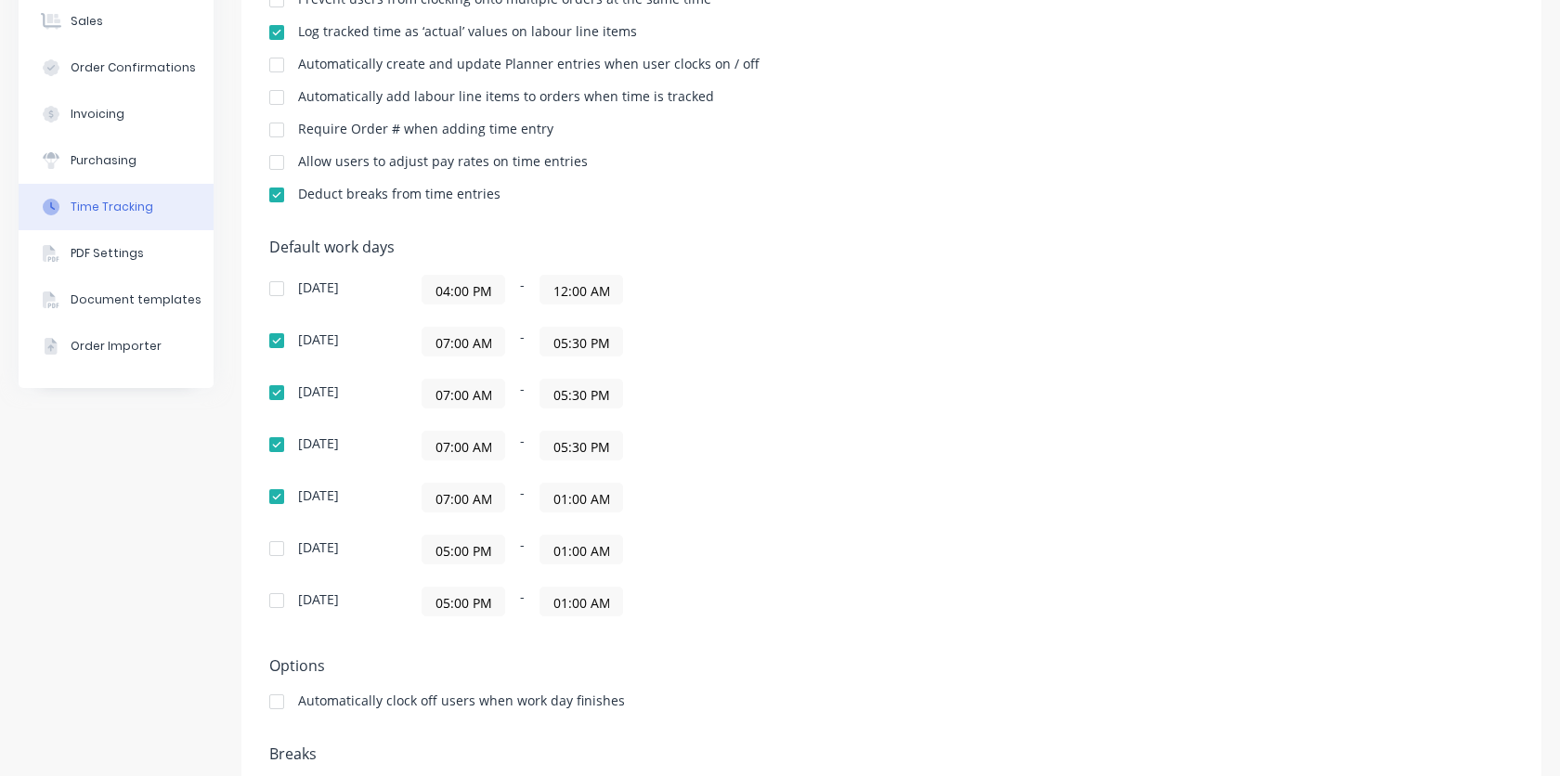
click at [582, 506] on input "01:00 AM" at bounding box center [581, 498] width 82 height 28
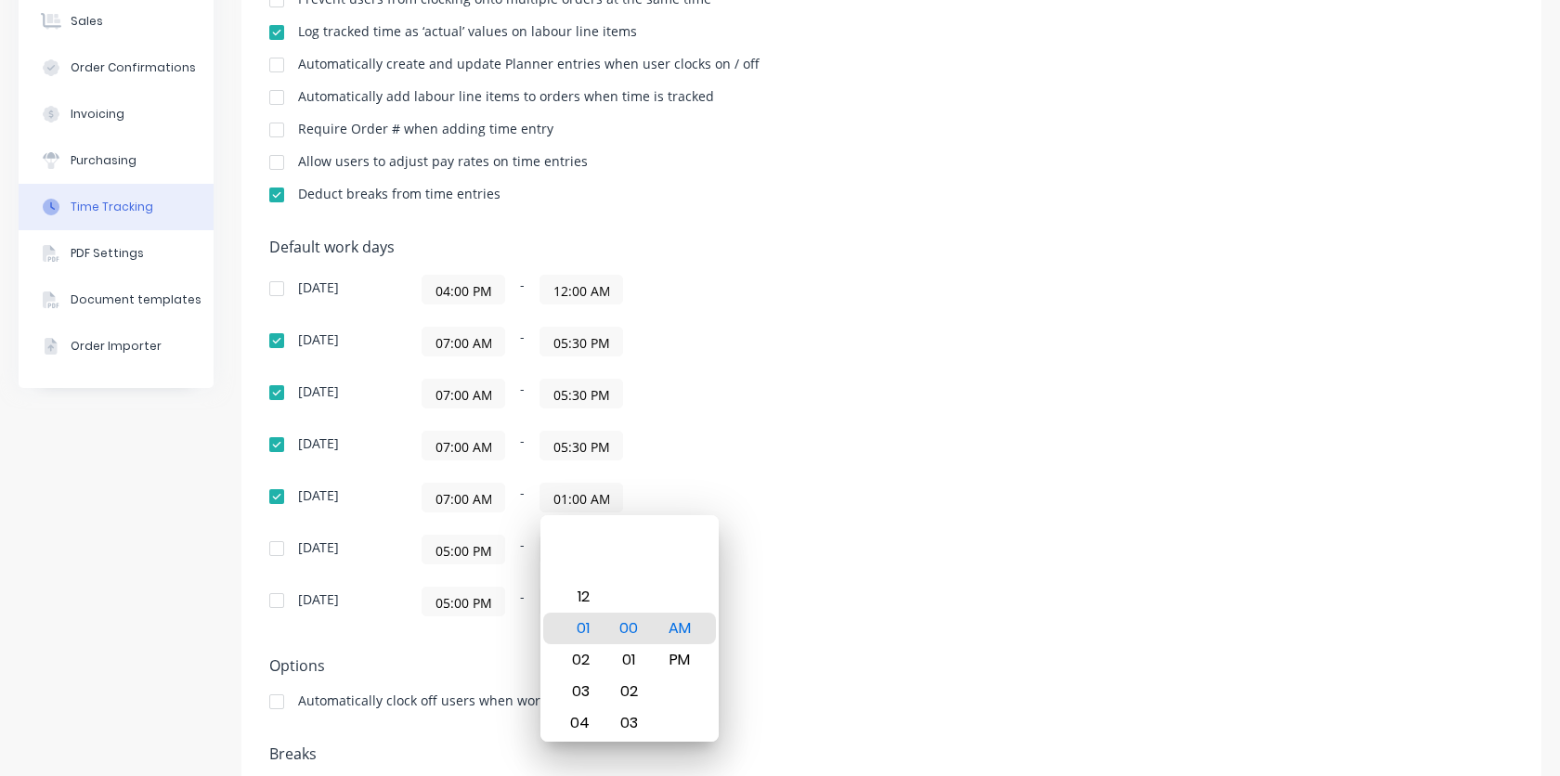
click at [582, 506] on input "01:00 AM" at bounding box center [581, 498] width 82 height 28
paste input "5:30 P"
type input "05:30 PM"
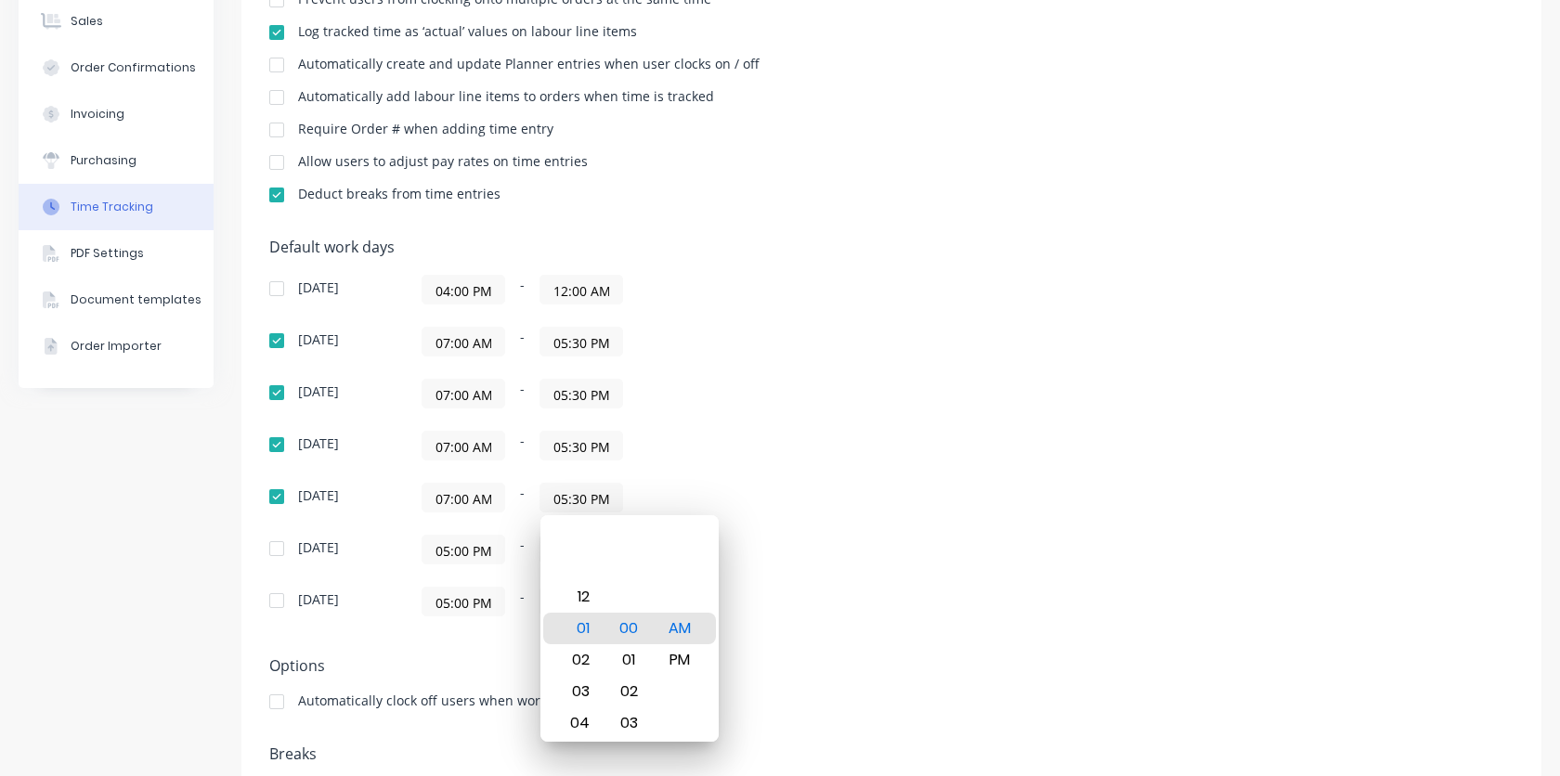
click at [732, 450] on div "07:00 AM - 05:30 PM" at bounding box center [653, 446] width 464 height 30
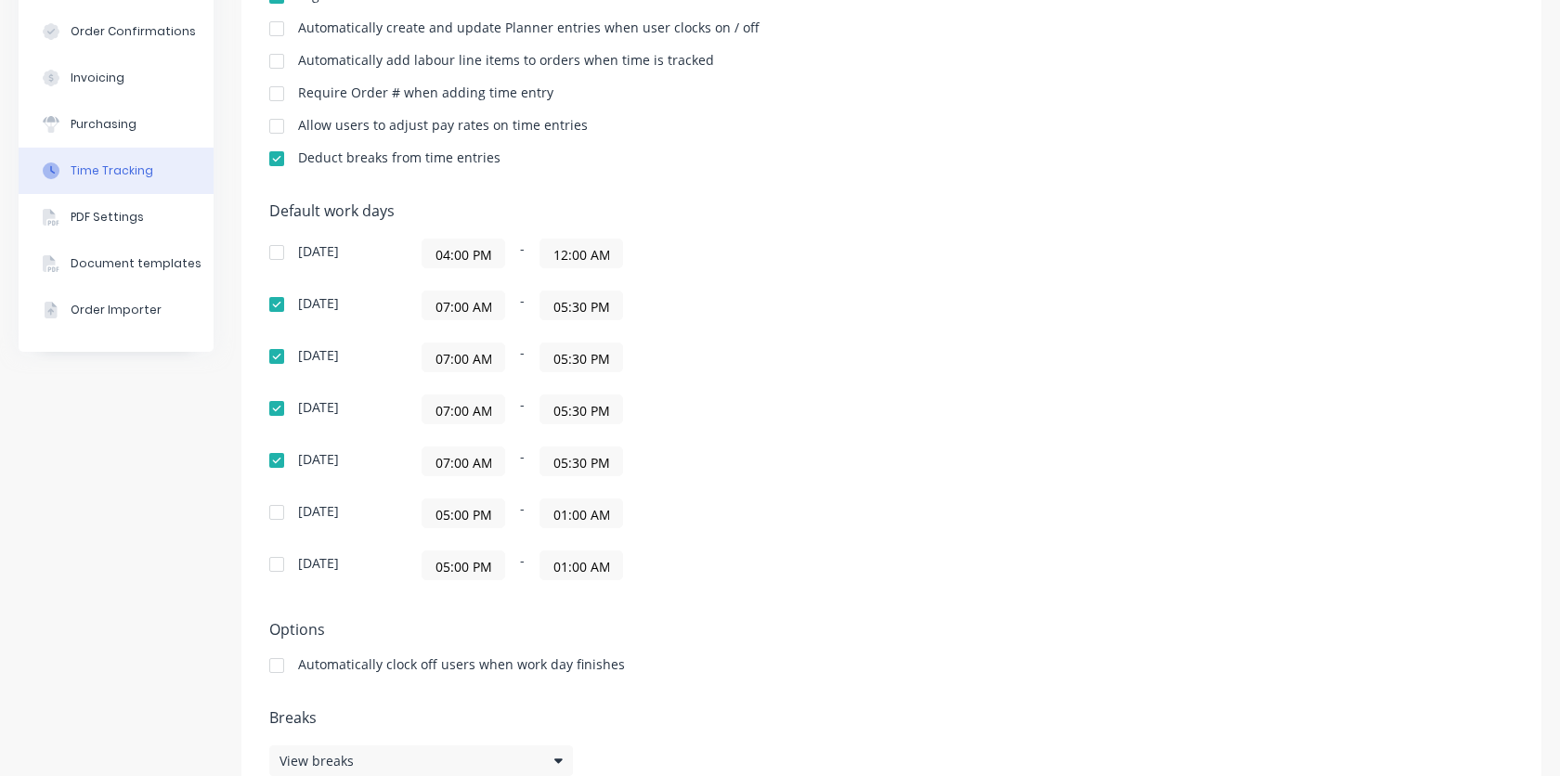
scroll to position [363, 0]
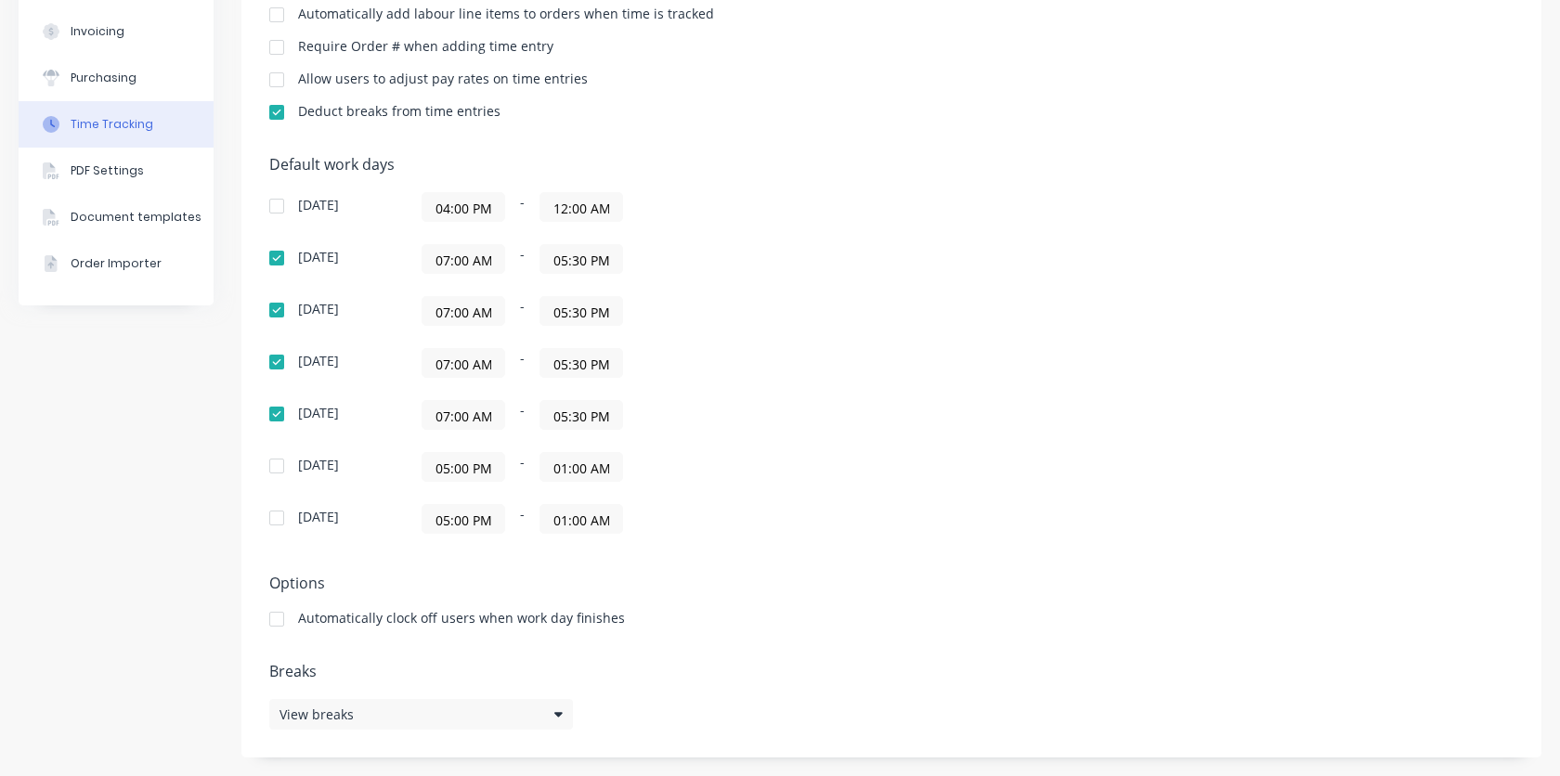
click at [271, 615] on div at bounding box center [276, 619] width 37 height 37
click at [703, 653] on div "Settings Require PINs for clocking on and clocking off Prevent users from being…" at bounding box center [891, 265] width 1300 height 986
click at [563, 715] on div "View breaks" at bounding box center [421, 714] width 304 height 31
click at [870, 398] on div "Sunday 04:00 PM - 12:00 AM Monday 07:00 AM - 05:30 PM Tuesday 07:00 AM - 05:30 …" at bounding box center [594, 363] width 650 height 342
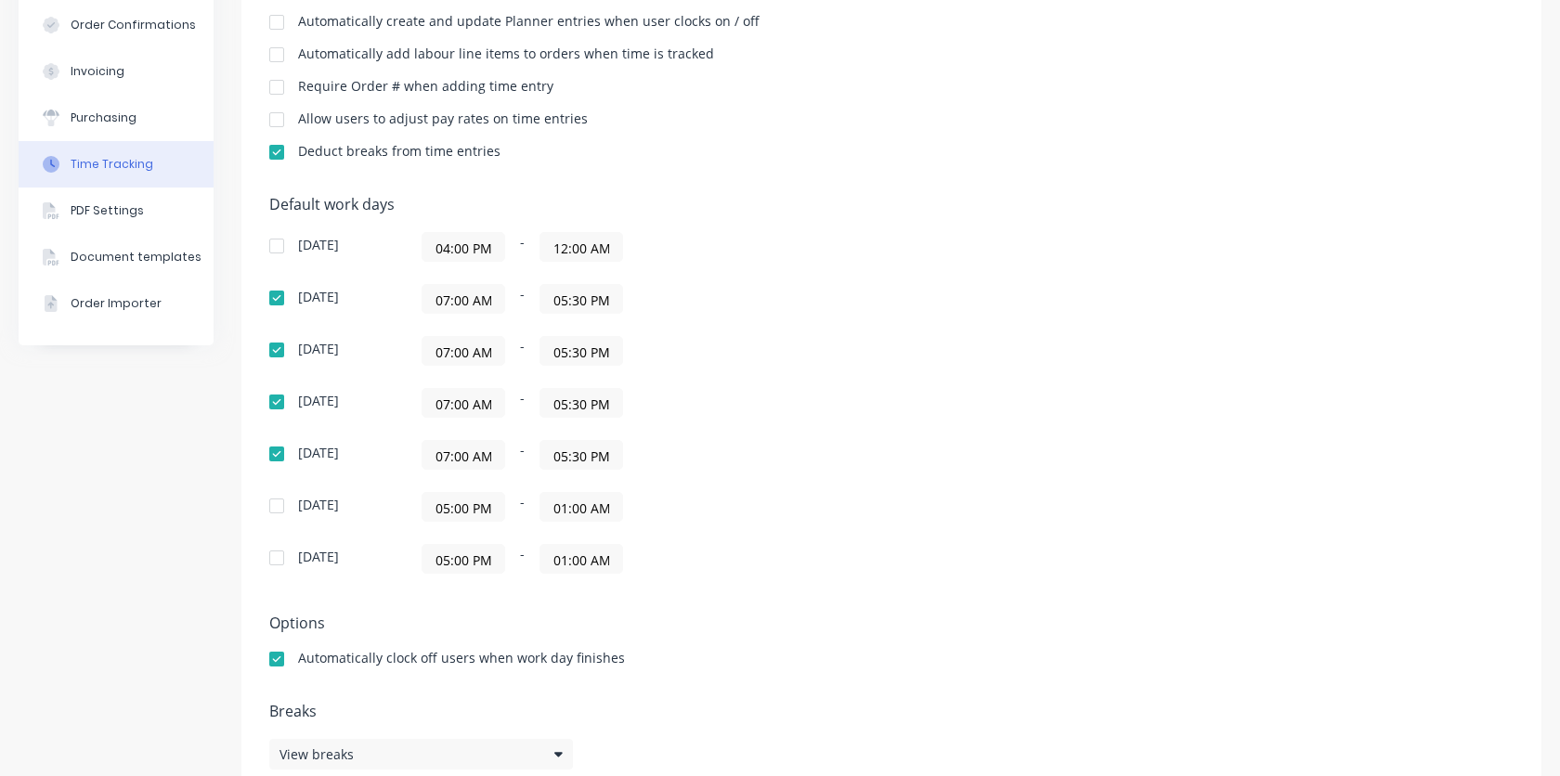
scroll to position [322, 0]
click at [148, 222] on button "PDF Settings" at bounding box center [116, 211] width 195 height 46
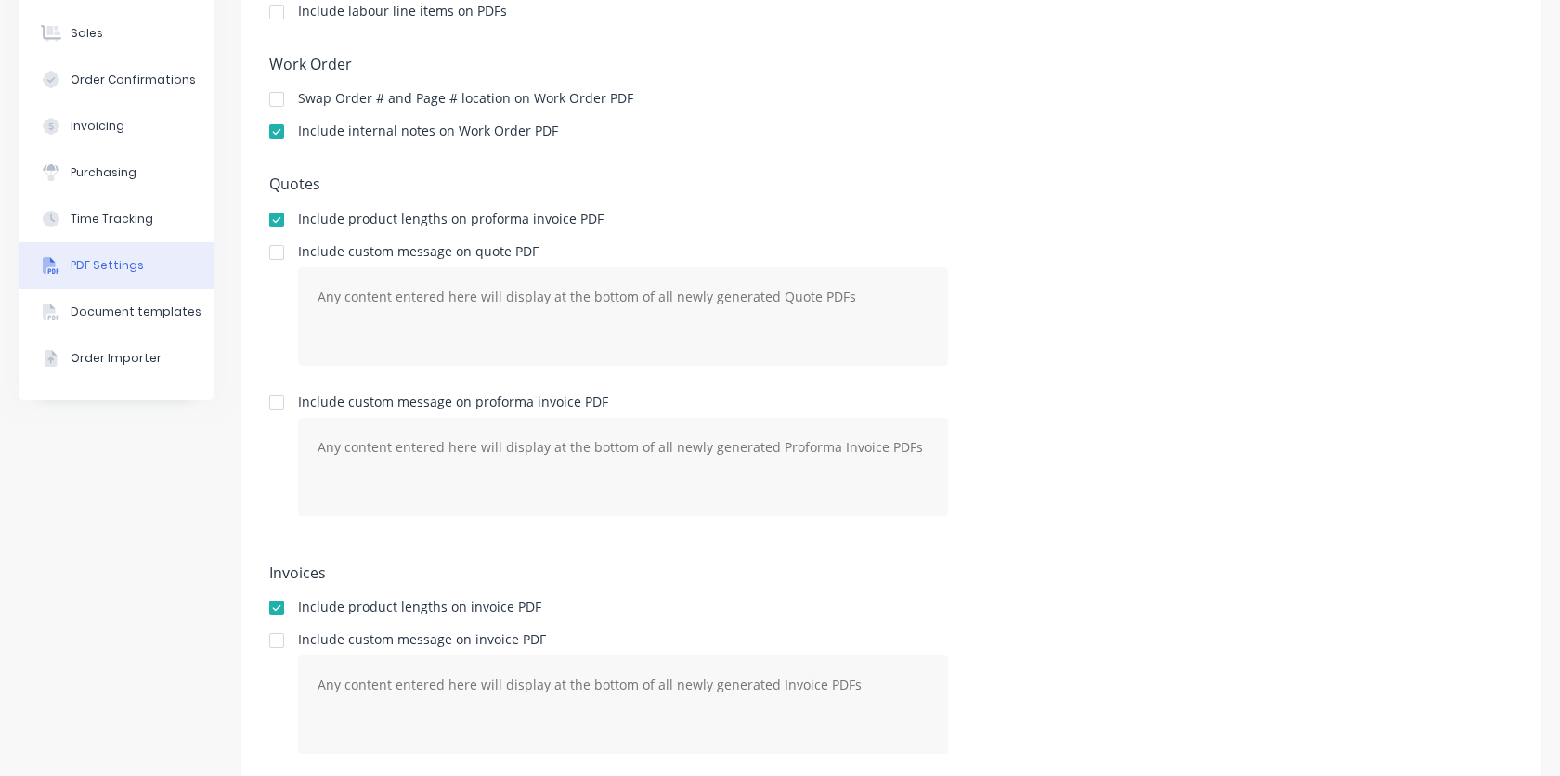
scroll to position [322, 0]
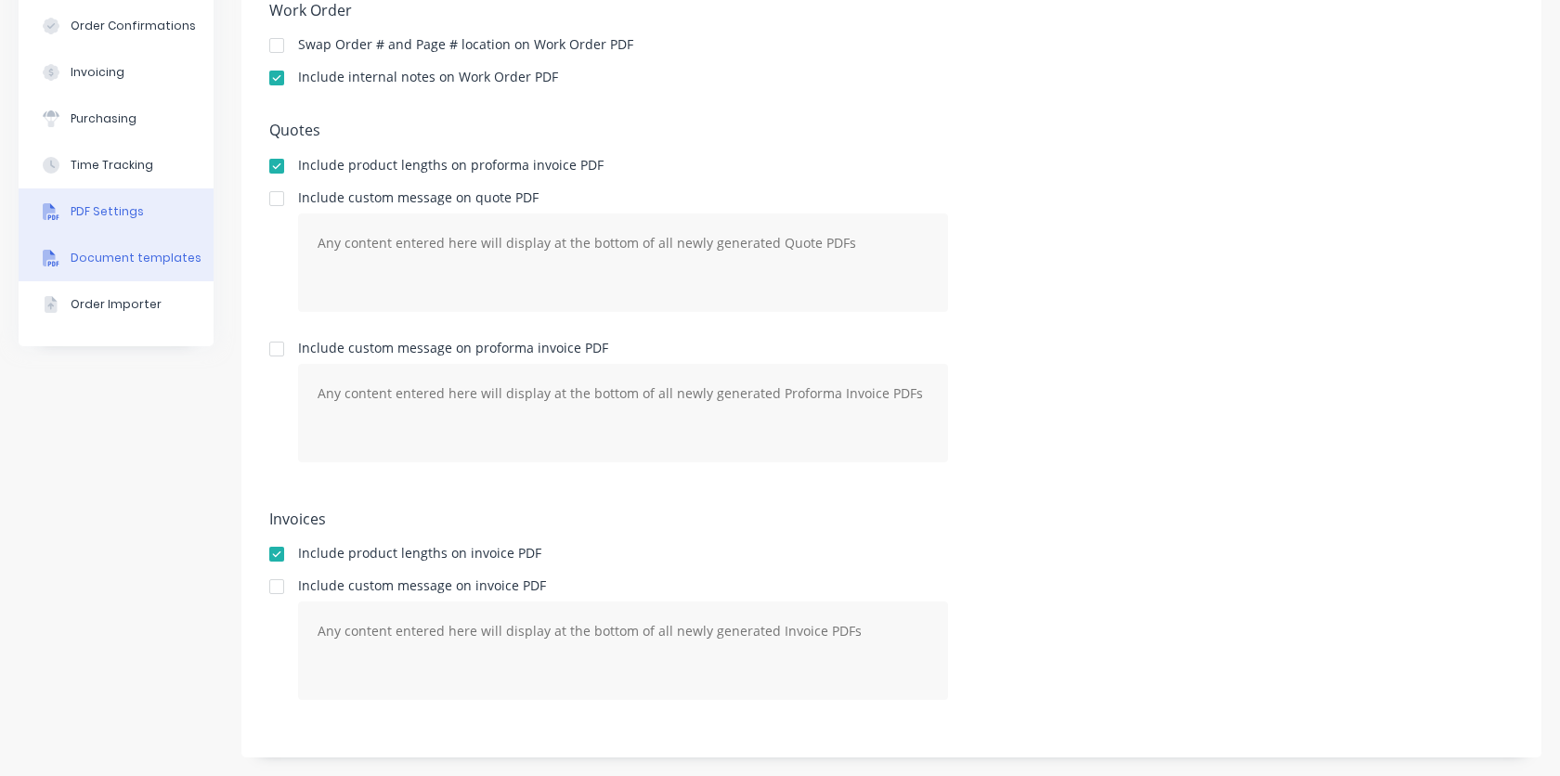
click at [166, 260] on div "Document templates" at bounding box center [136, 258] width 131 height 17
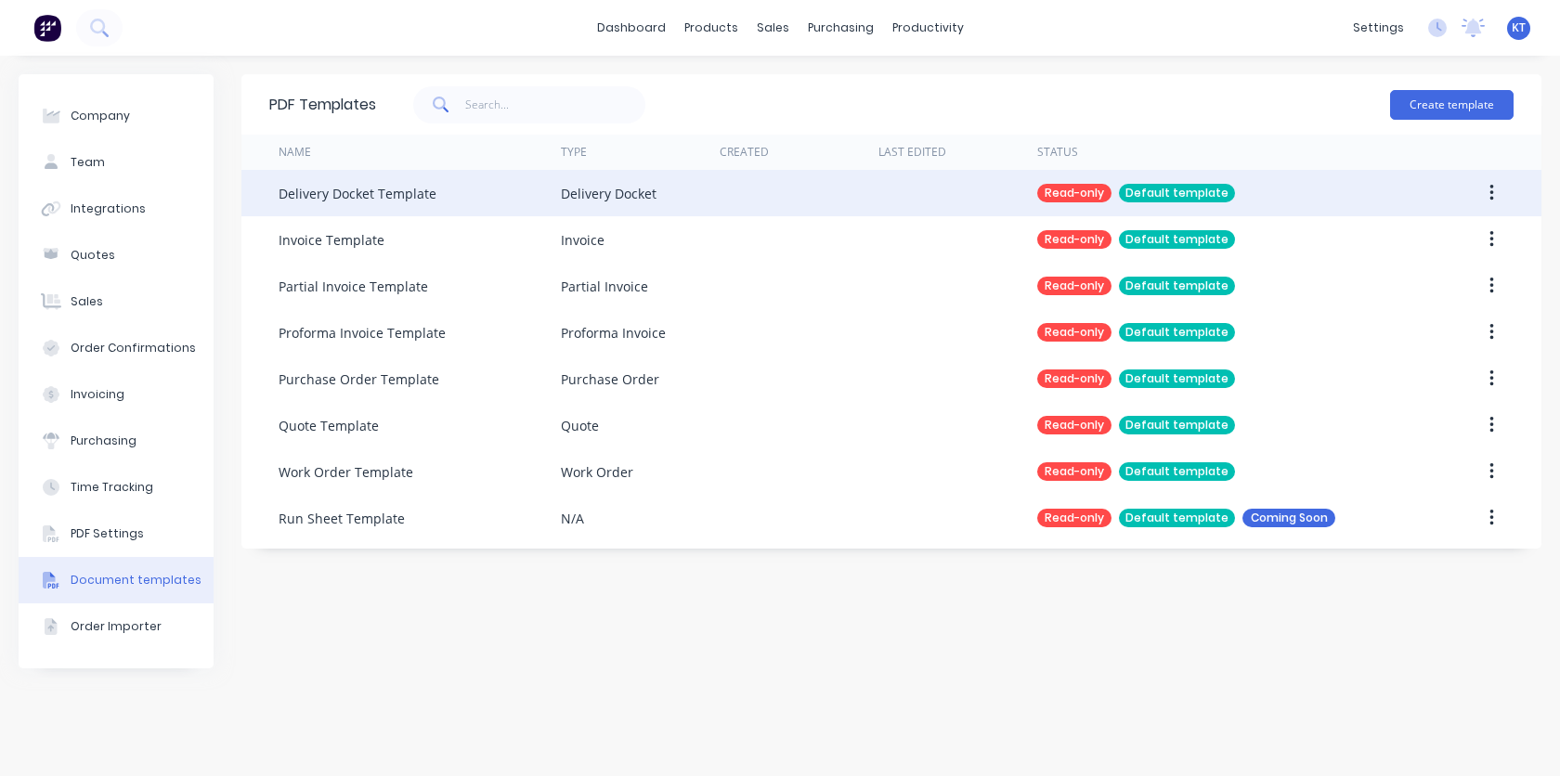
click at [1491, 187] on icon "button" at bounding box center [1491, 193] width 4 height 17
click at [618, 202] on div "Delivery Docket" at bounding box center [640, 193] width 159 height 46
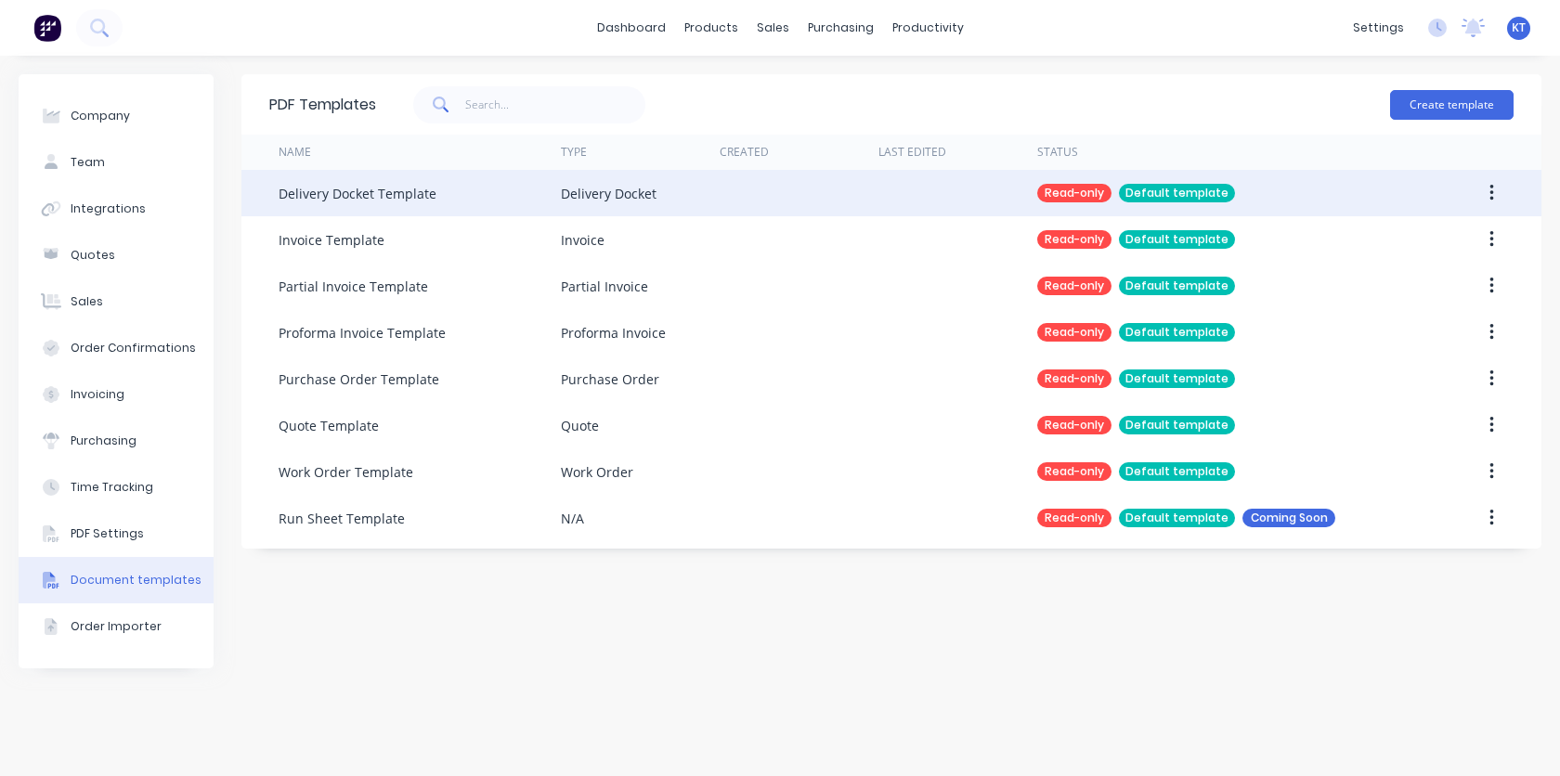
click at [472, 204] on div "Delivery Docket Template" at bounding box center [419, 193] width 282 height 46
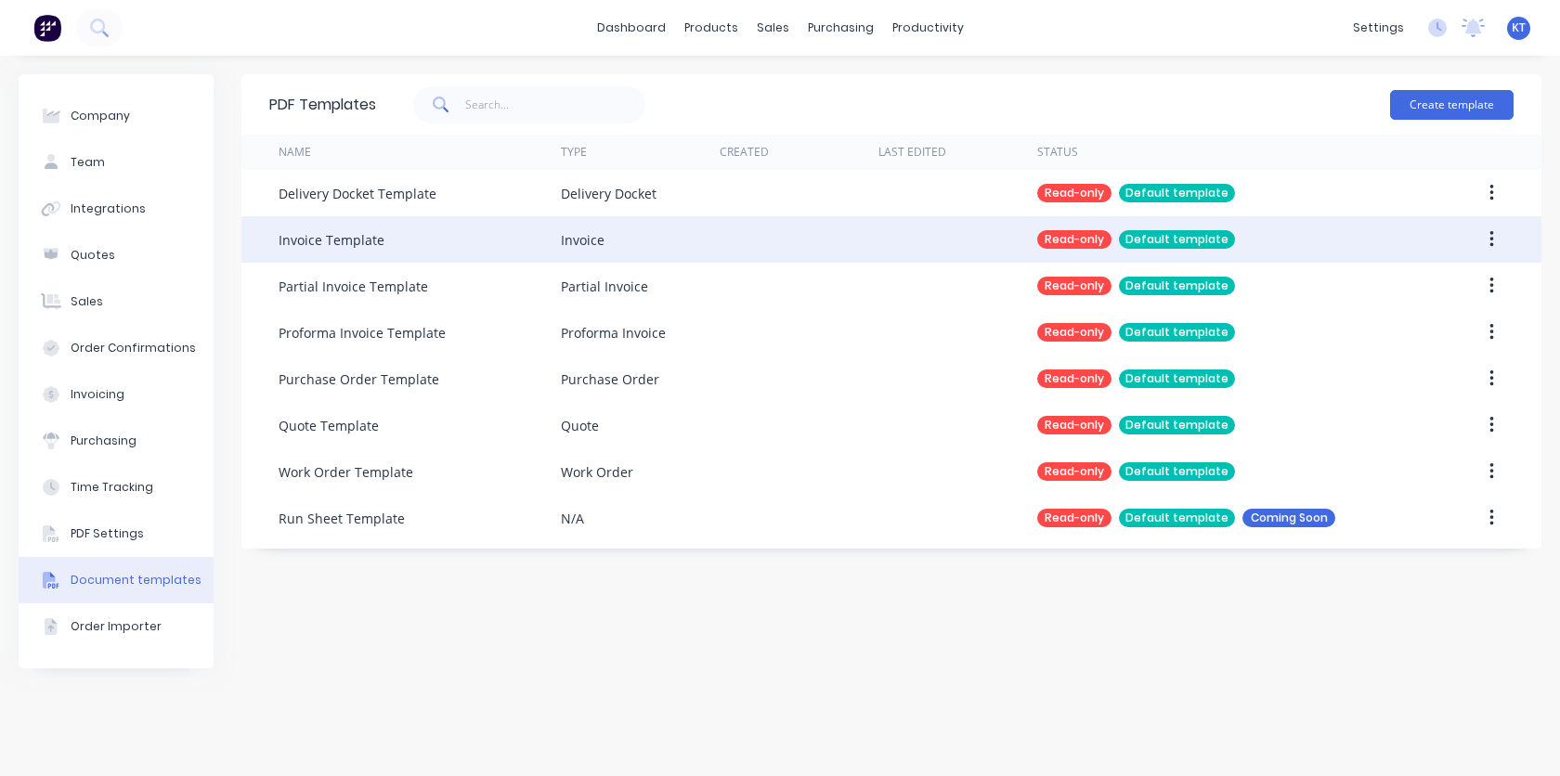
click at [451, 243] on div "Invoice Template" at bounding box center [419, 239] width 282 height 46
click at [1086, 245] on div "Read-only" at bounding box center [1074, 239] width 74 height 19
click at [1196, 240] on div "Default template" at bounding box center [1177, 239] width 116 height 19
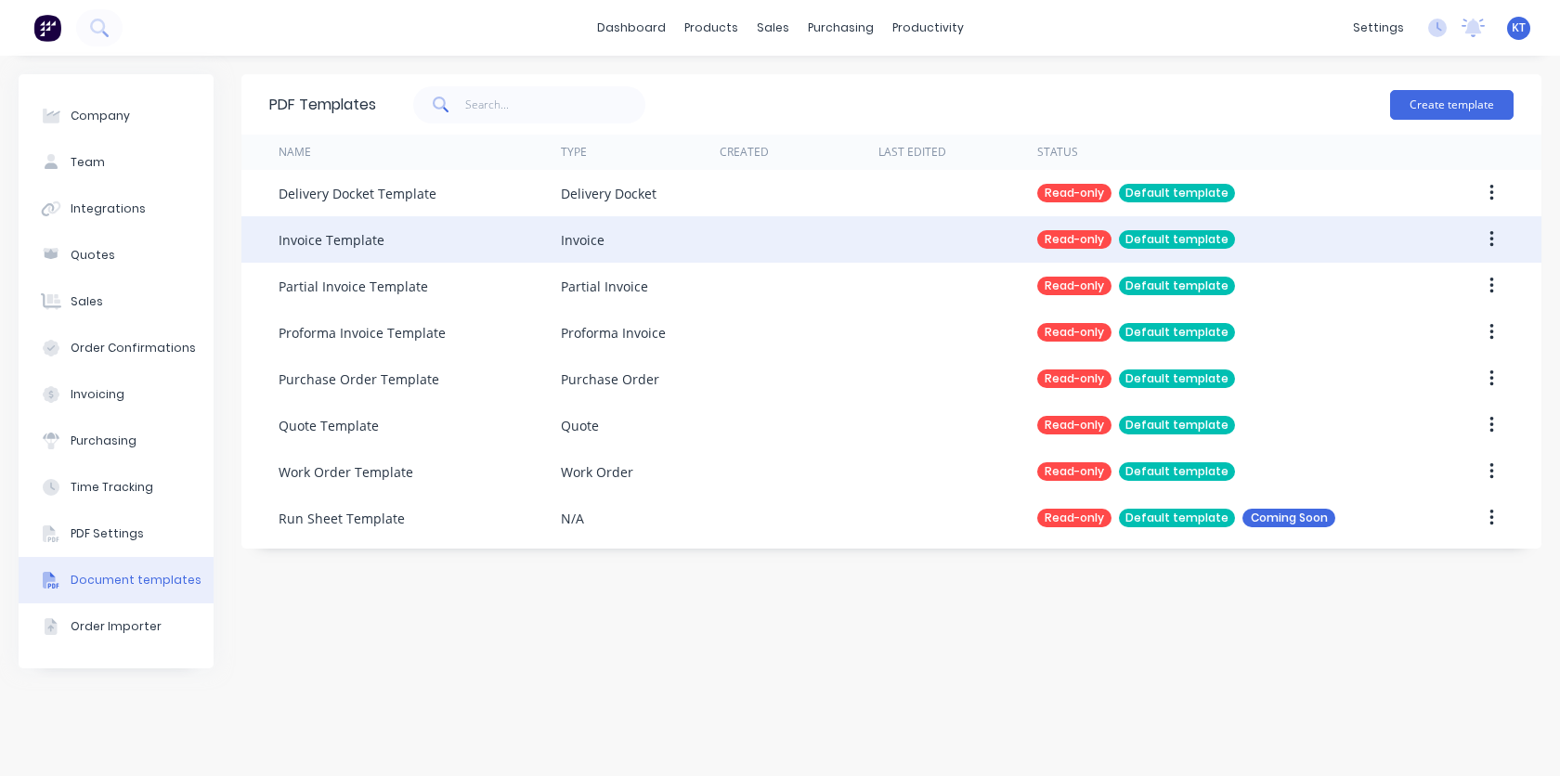
click at [1196, 240] on div "Default template" at bounding box center [1177, 239] width 116 height 19
click at [553, 245] on div "Invoice Template" at bounding box center [419, 239] width 282 height 46
click at [1482, 240] on button "button" at bounding box center [1492, 239] width 44 height 33
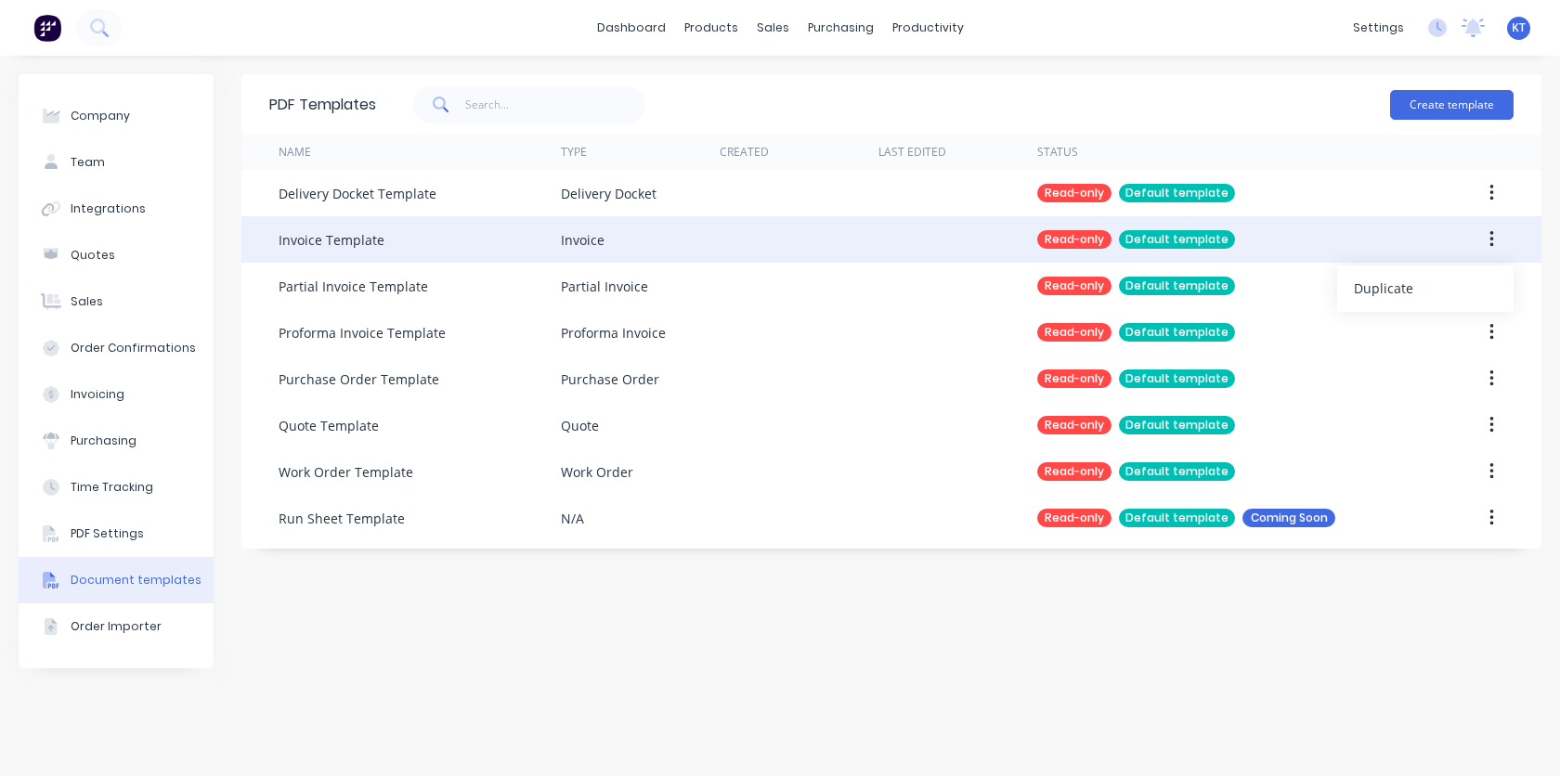
click at [1323, 240] on div "Read-only Default template" at bounding box center [1222, 239] width 370 height 46
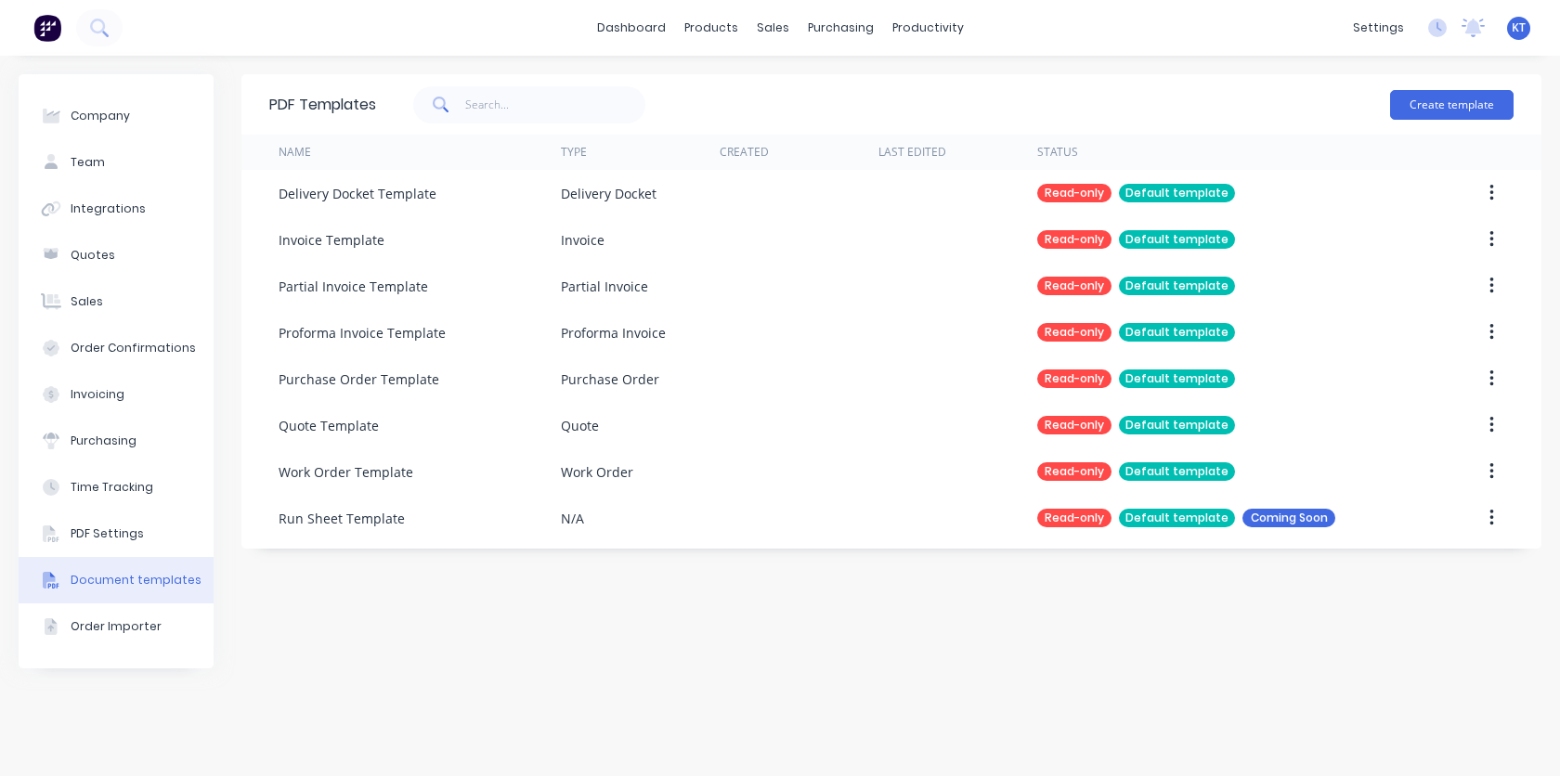
click at [653, 614] on div "PDF Templates Create template Name Type Created Last Edited Status Delivery Doc…" at bounding box center [891, 415] width 1300 height 683
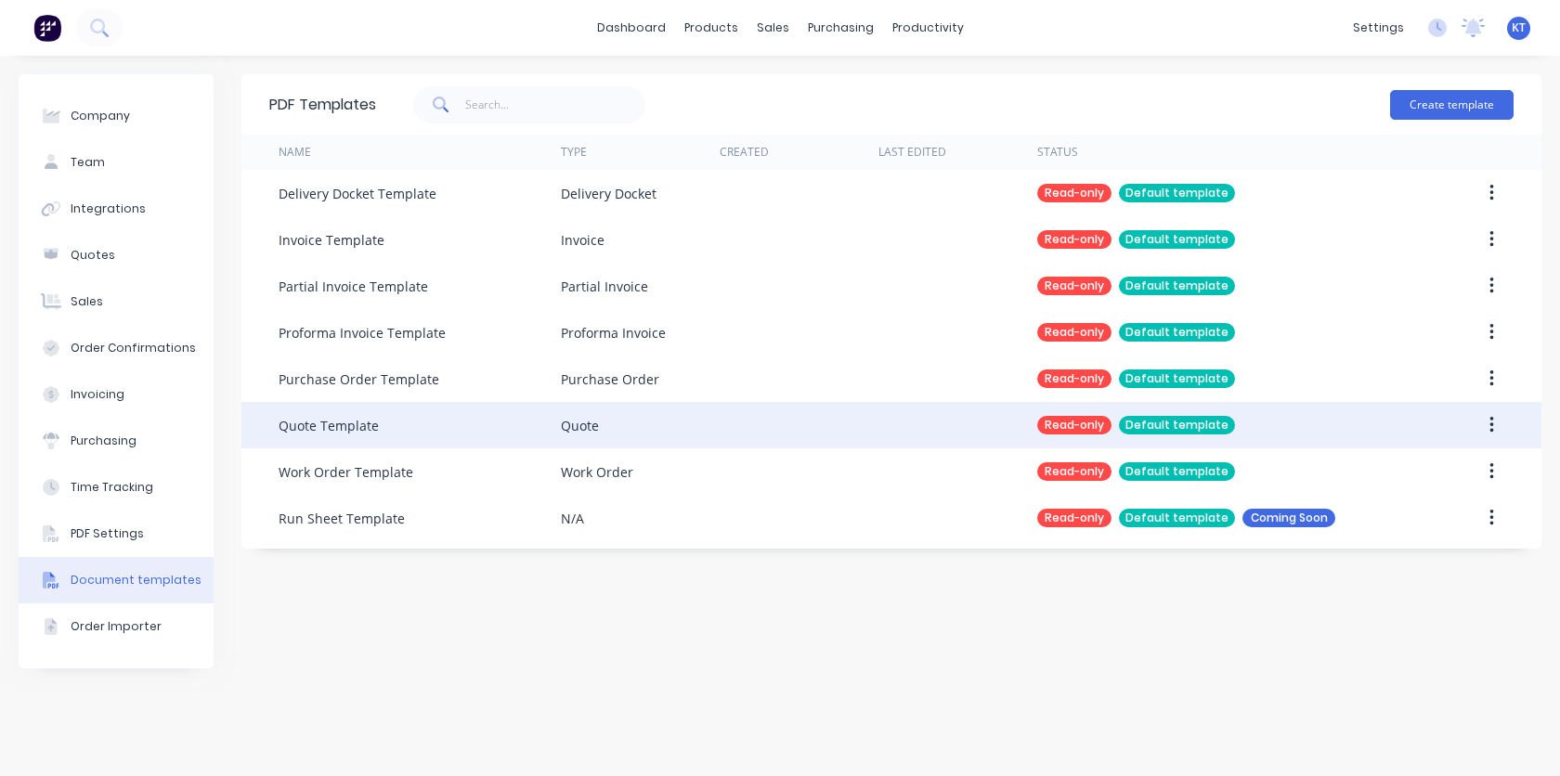
click at [373, 434] on div "Quote Template" at bounding box center [328, 425] width 100 height 19
click at [570, 432] on div "Quote" at bounding box center [580, 425] width 38 height 19
click at [1062, 425] on div "Read-only" at bounding box center [1074, 425] width 74 height 19
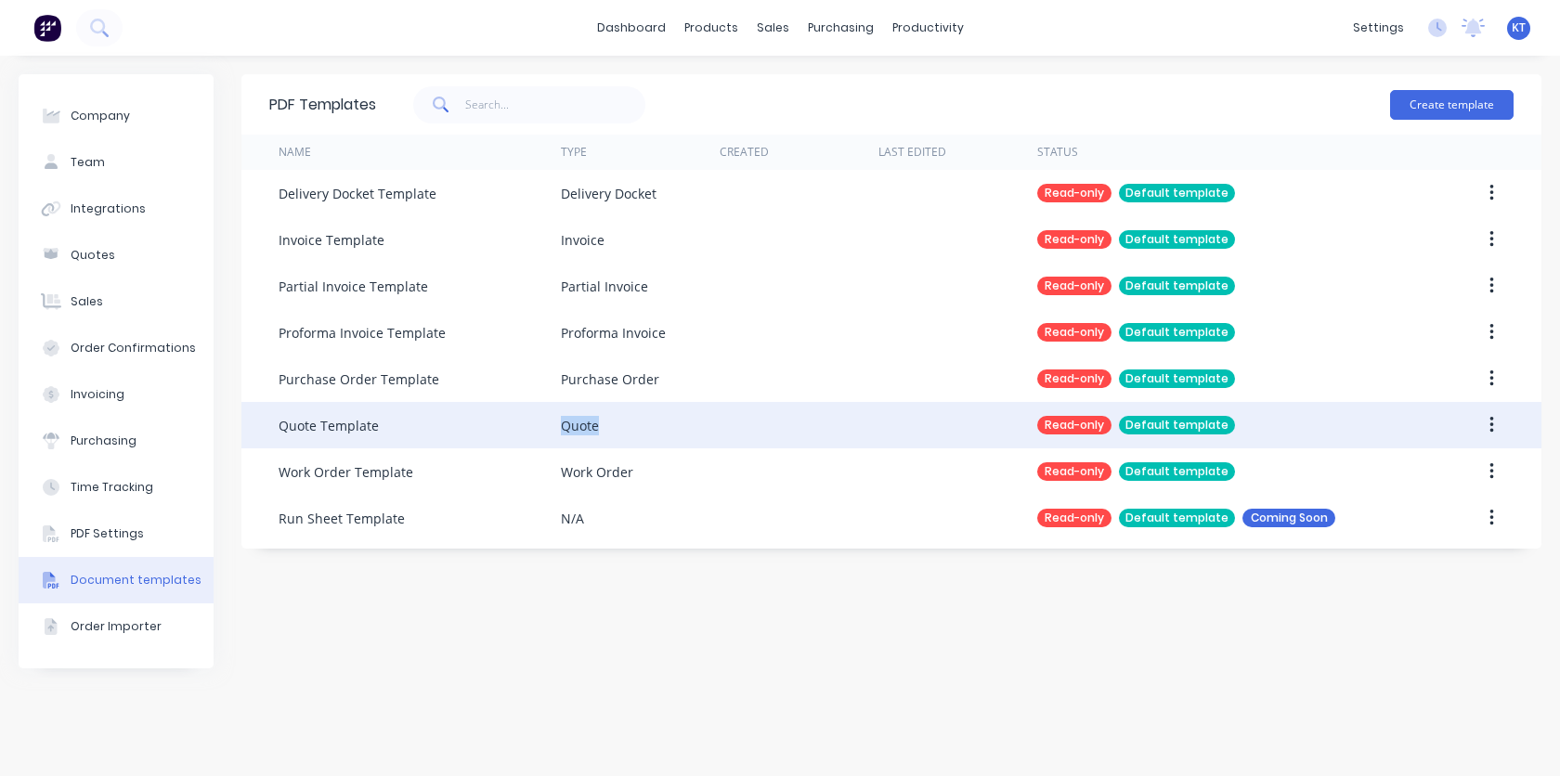
click at [1489, 426] on icon "button" at bounding box center [1491, 425] width 5 height 20
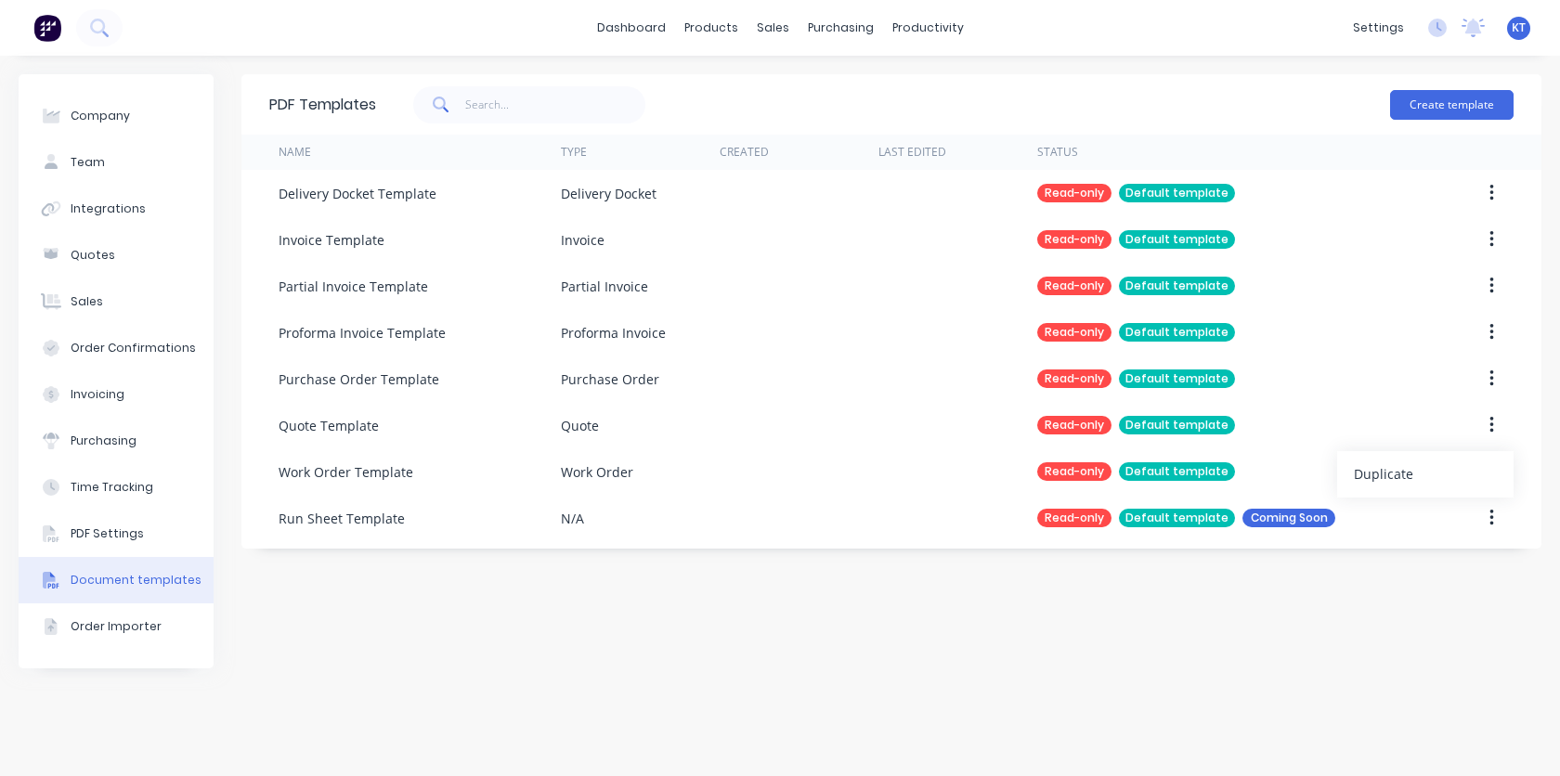
click at [944, 752] on div "PDF Templates Create template Name Type Created Last Edited Status Delivery Doc…" at bounding box center [891, 415] width 1300 height 683
click at [136, 629] on div "Order Importer" at bounding box center [116, 626] width 91 height 17
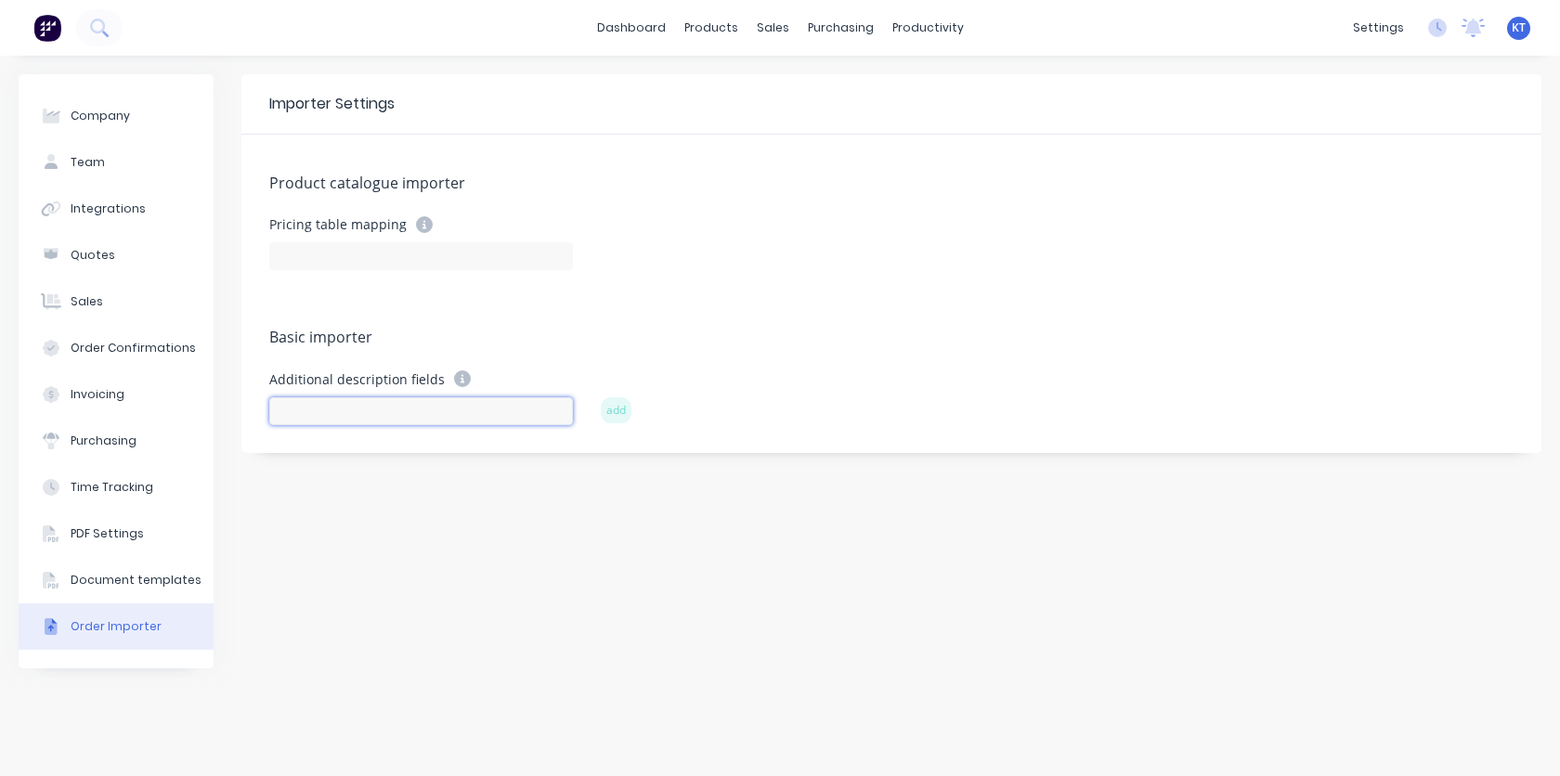
click at [457, 404] on input at bounding box center [421, 411] width 304 height 28
click at [610, 477] on div "Importer Settings Product catalogue importer Pricing table mapping Basic import…" at bounding box center [891, 415] width 1300 height 683
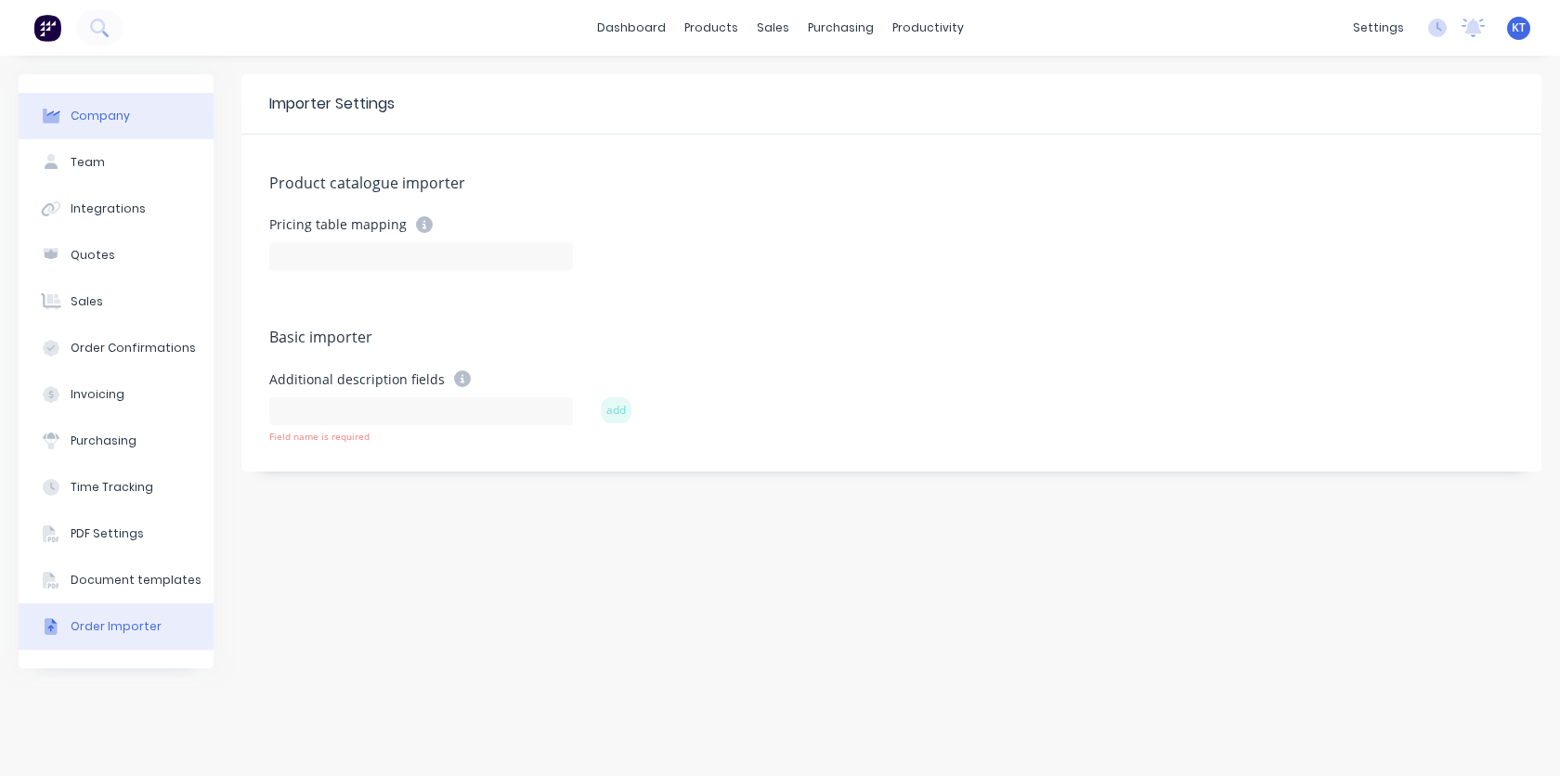
click at [113, 121] on div "Company" at bounding box center [100, 116] width 59 height 17
select select "US"
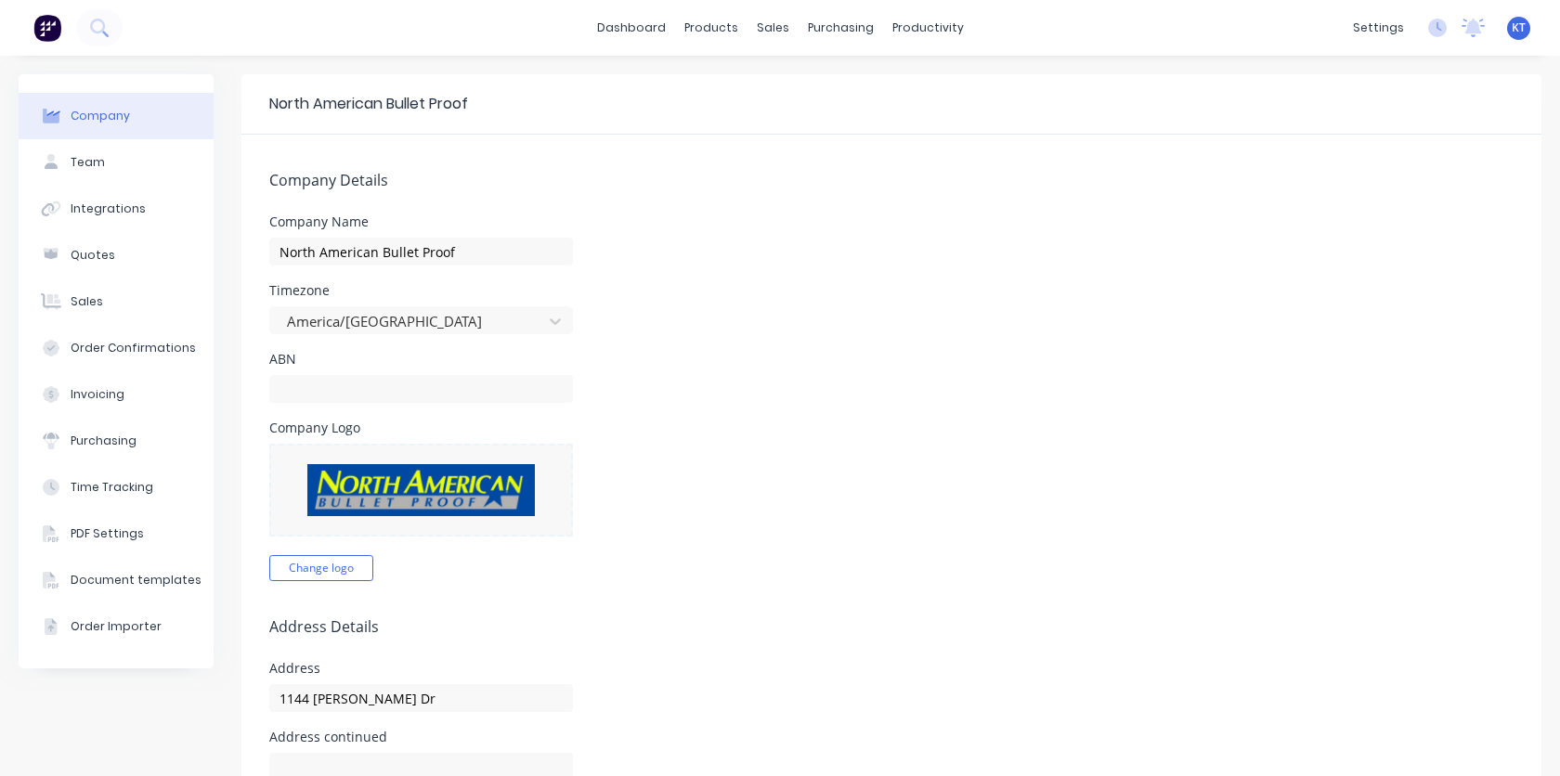
click at [1515, 23] on span "KT" at bounding box center [1518, 27] width 14 height 17
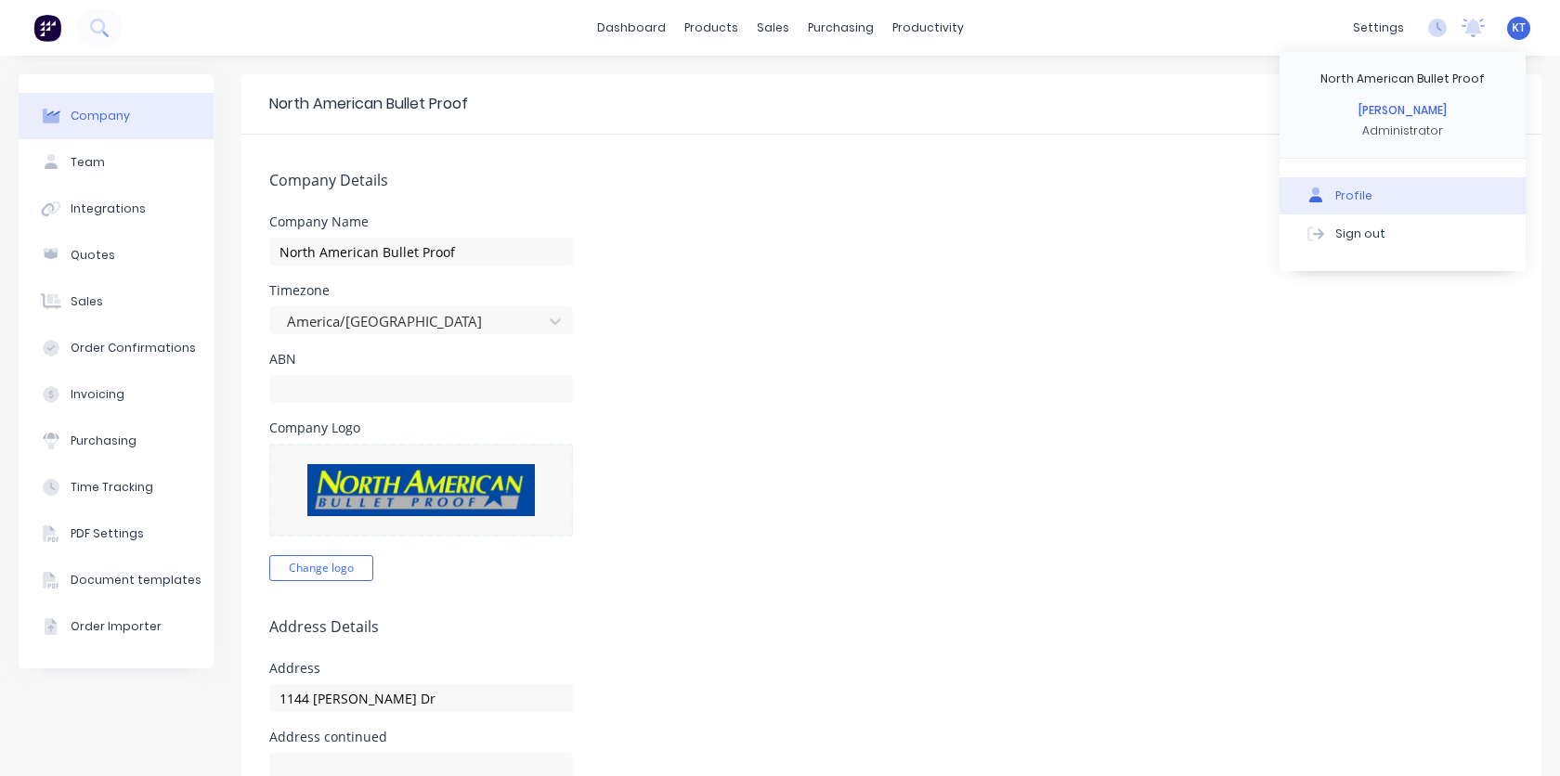
click at [1359, 192] on div "Profile" at bounding box center [1353, 196] width 37 height 17
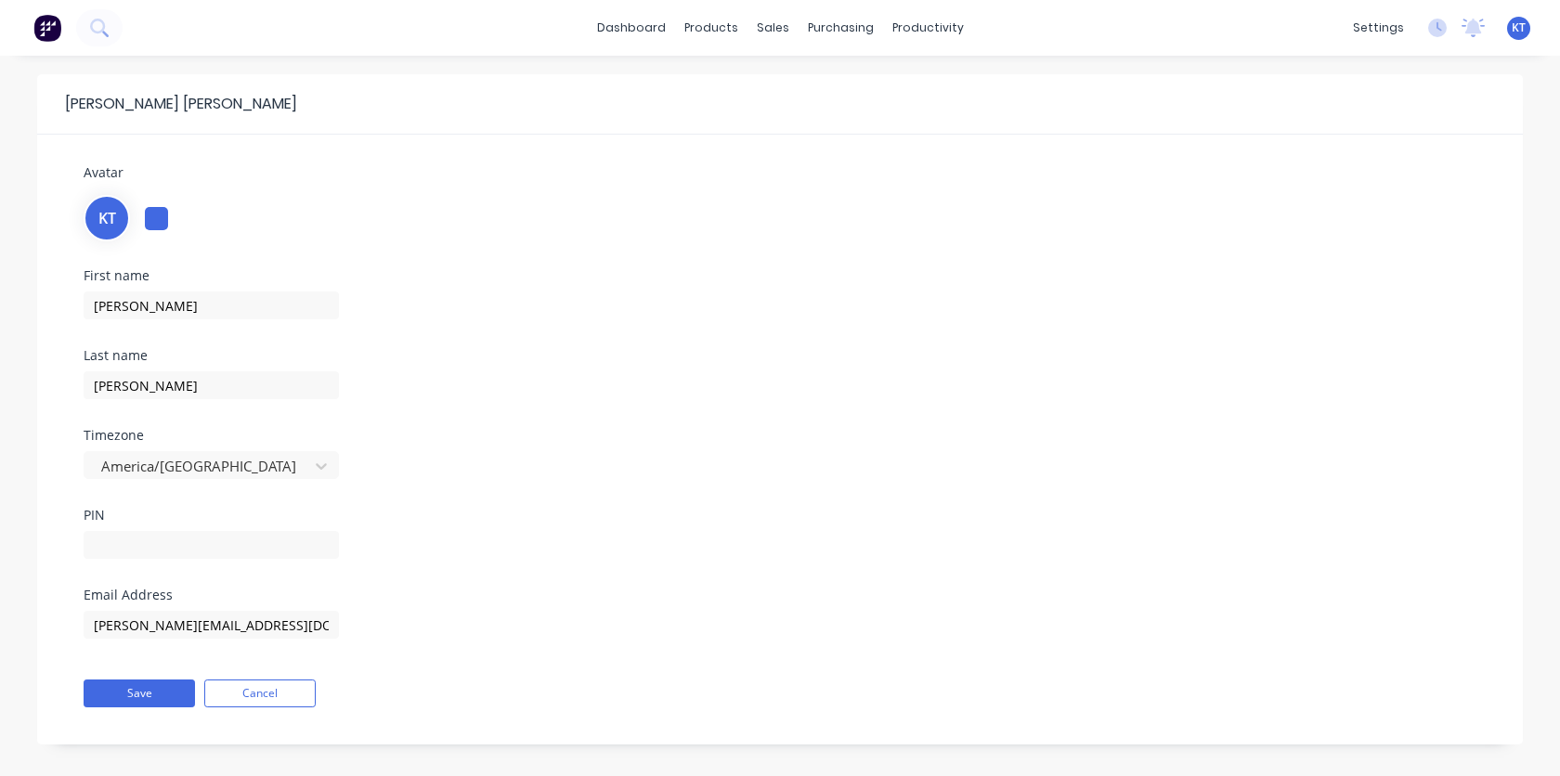
click at [160, 225] on div at bounding box center [156, 218] width 23 height 23
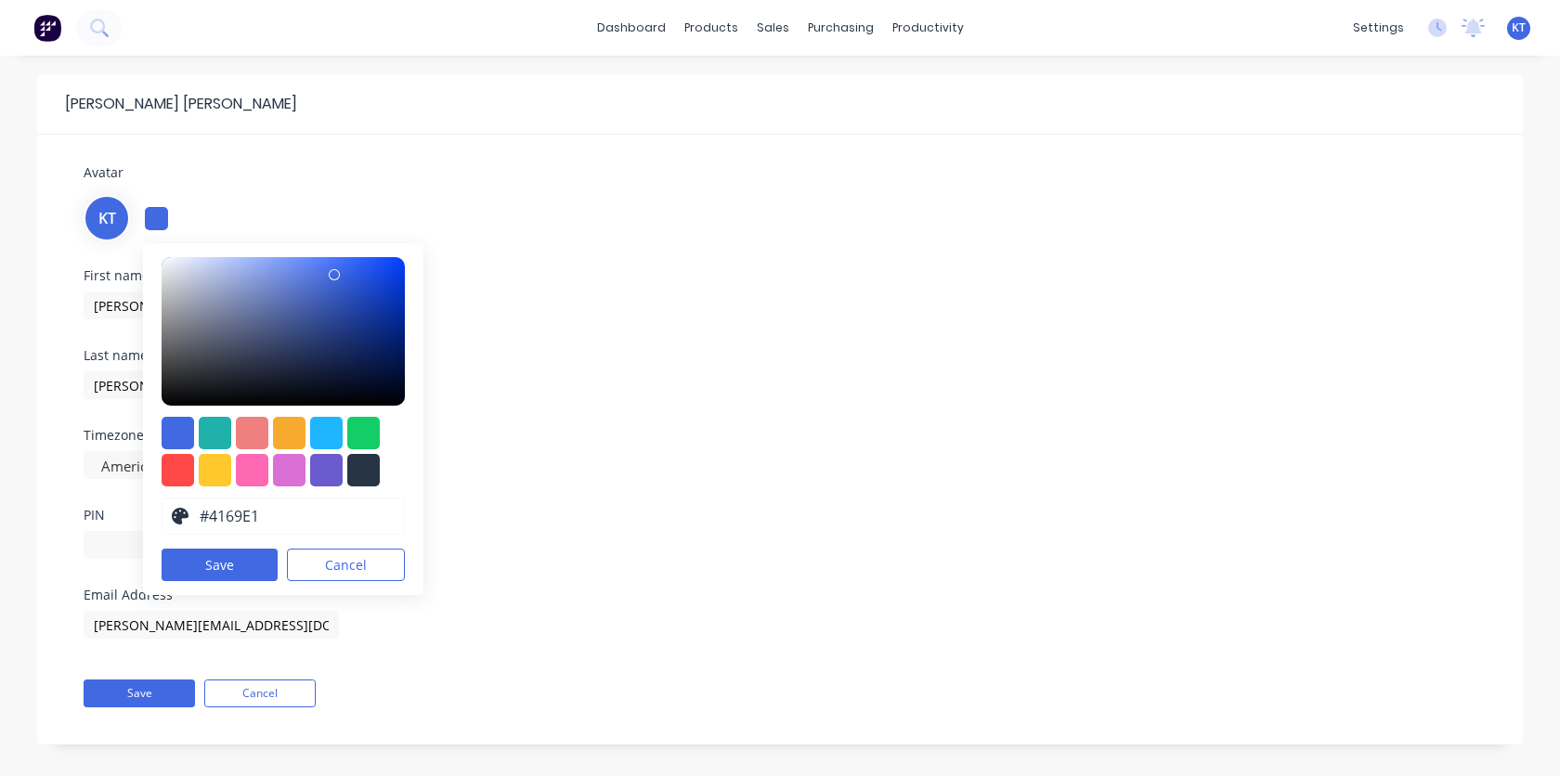
click at [647, 348] on div "First name [PERSON_NAME] Last name [PERSON_NAME] Timezone America/[GEOGRAPHIC_D…" at bounding box center [780, 428] width 1420 height 319
click at [96, 218] on div "KT" at bounding box center [107, 218] width 46 height 46
click at [108, 224] on span "KT" at bounding box center [107, 218] width 18 height 22
click at [231, 181] on div "Avatar KT #4169E1 hex #4169E1 Save Cancel" at bounding box center [780, 201] width 1392 height 79
click at [741, 326] on div "First name [PERSON_NAME] Last name [PERSON_NAME] Timezone America/[GEOGRAPHIC_D…" at bounding box center [780, 428] width 1420 height 319
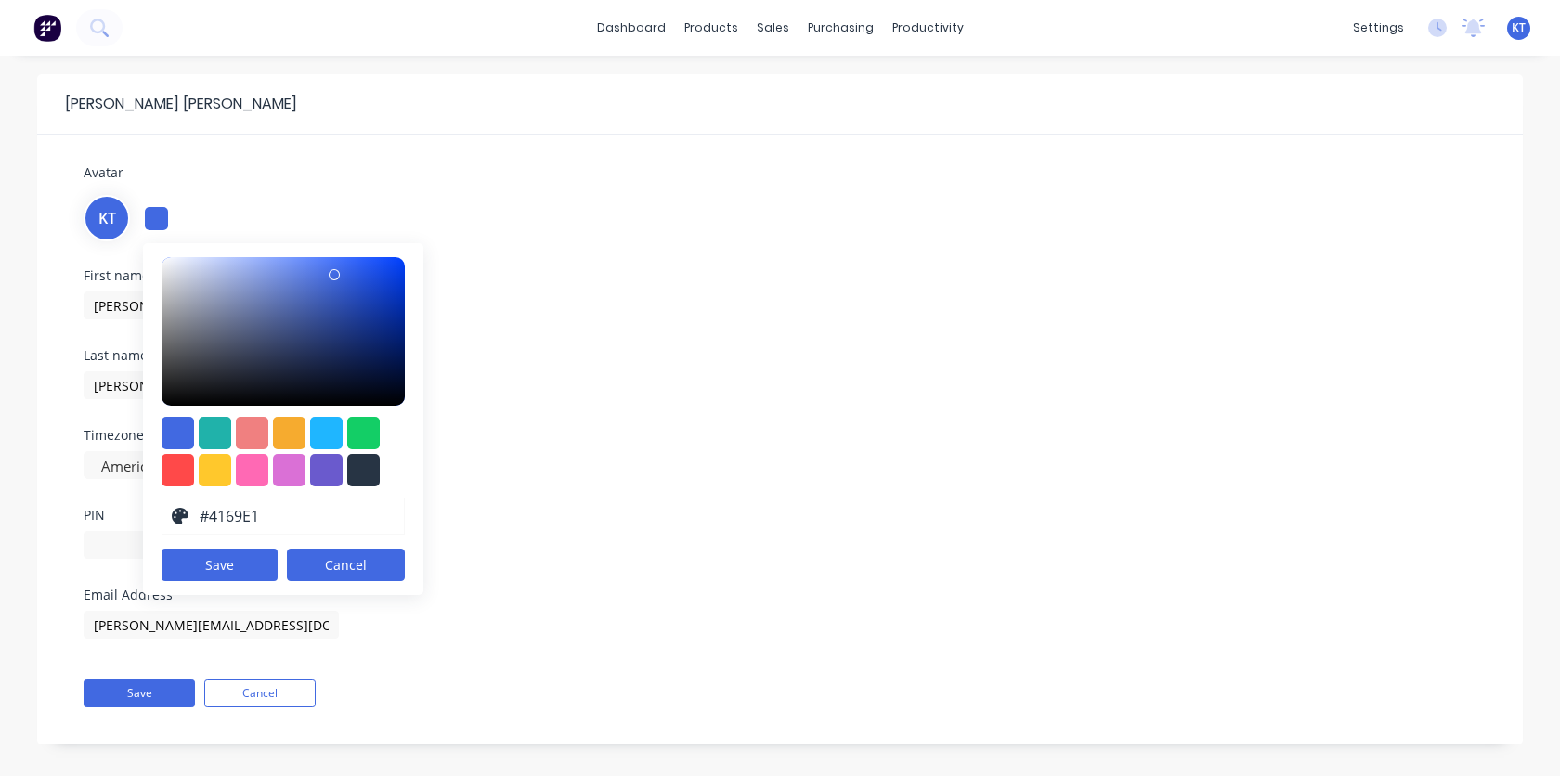
click at [372, 554] on button "Cancel" at bounding box center [346, 565] width 118 height 32
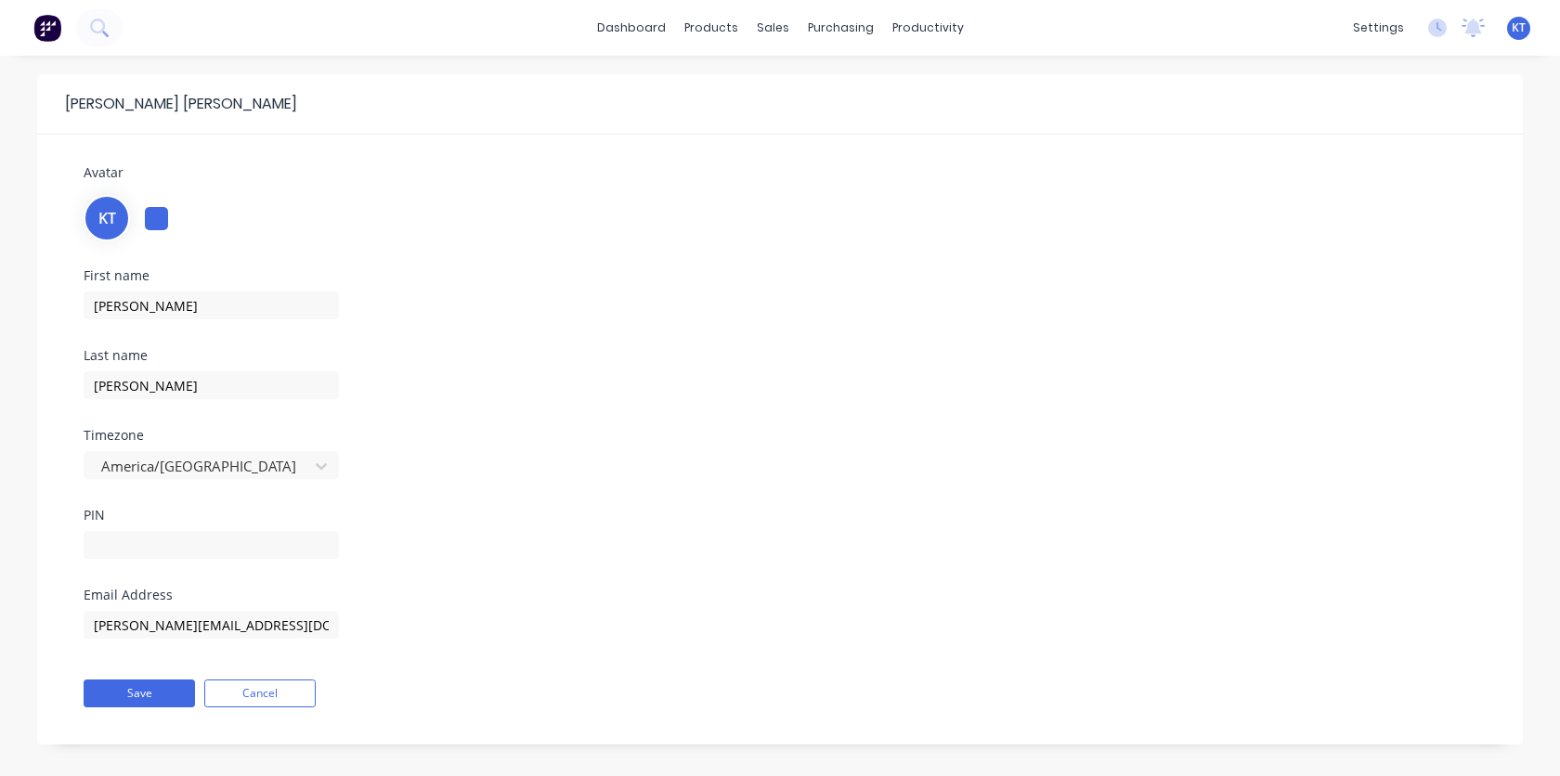
click at [103, 225] on span "KT" at bounding box center [107, 218] width 18 height 22
click at [279, 236] on div "KT" at bounding box center [780, 216] width 1392 height 50
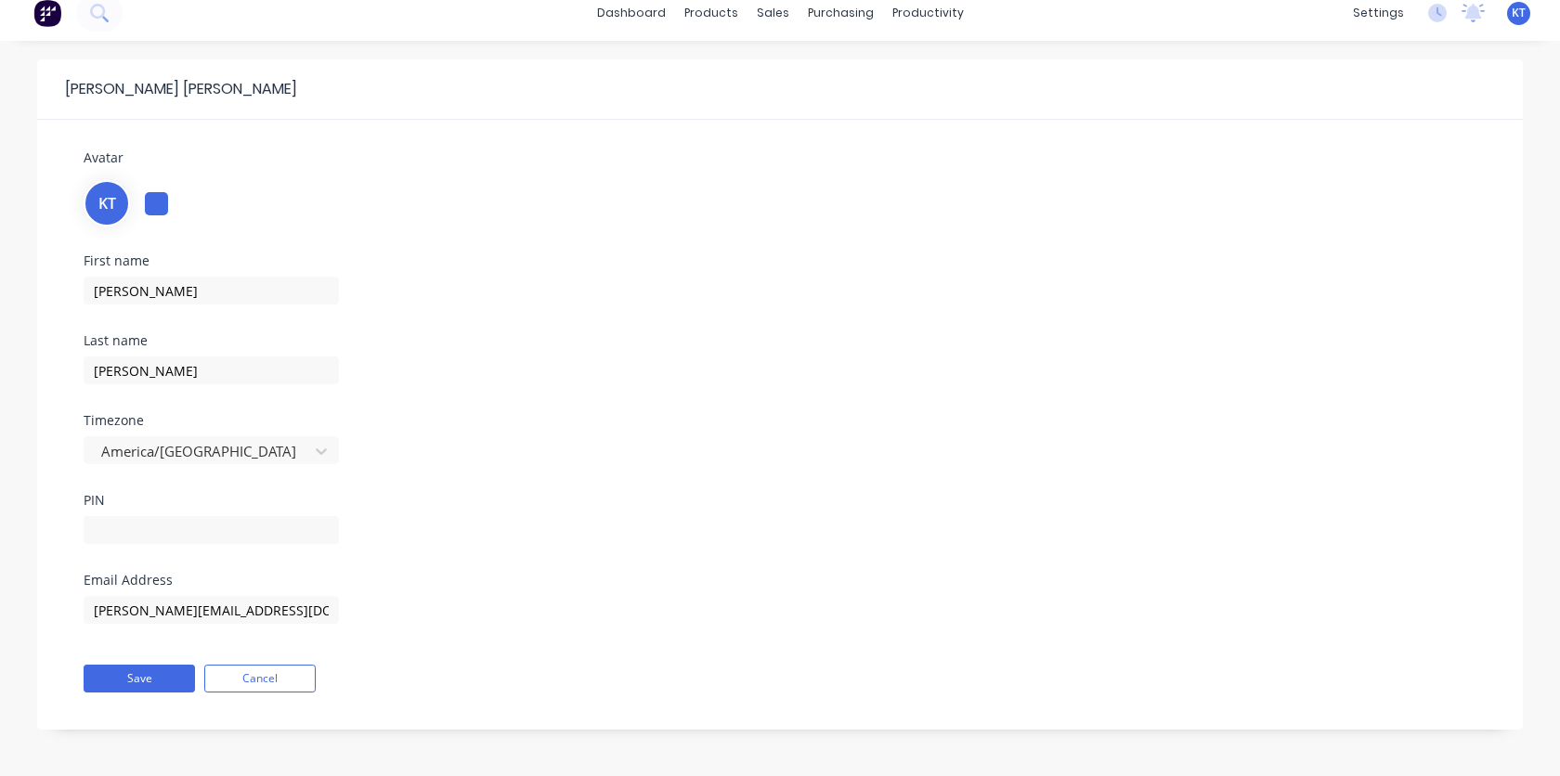
click at [154, 203] on div at bounding box center [156, 203] width 23 height 23
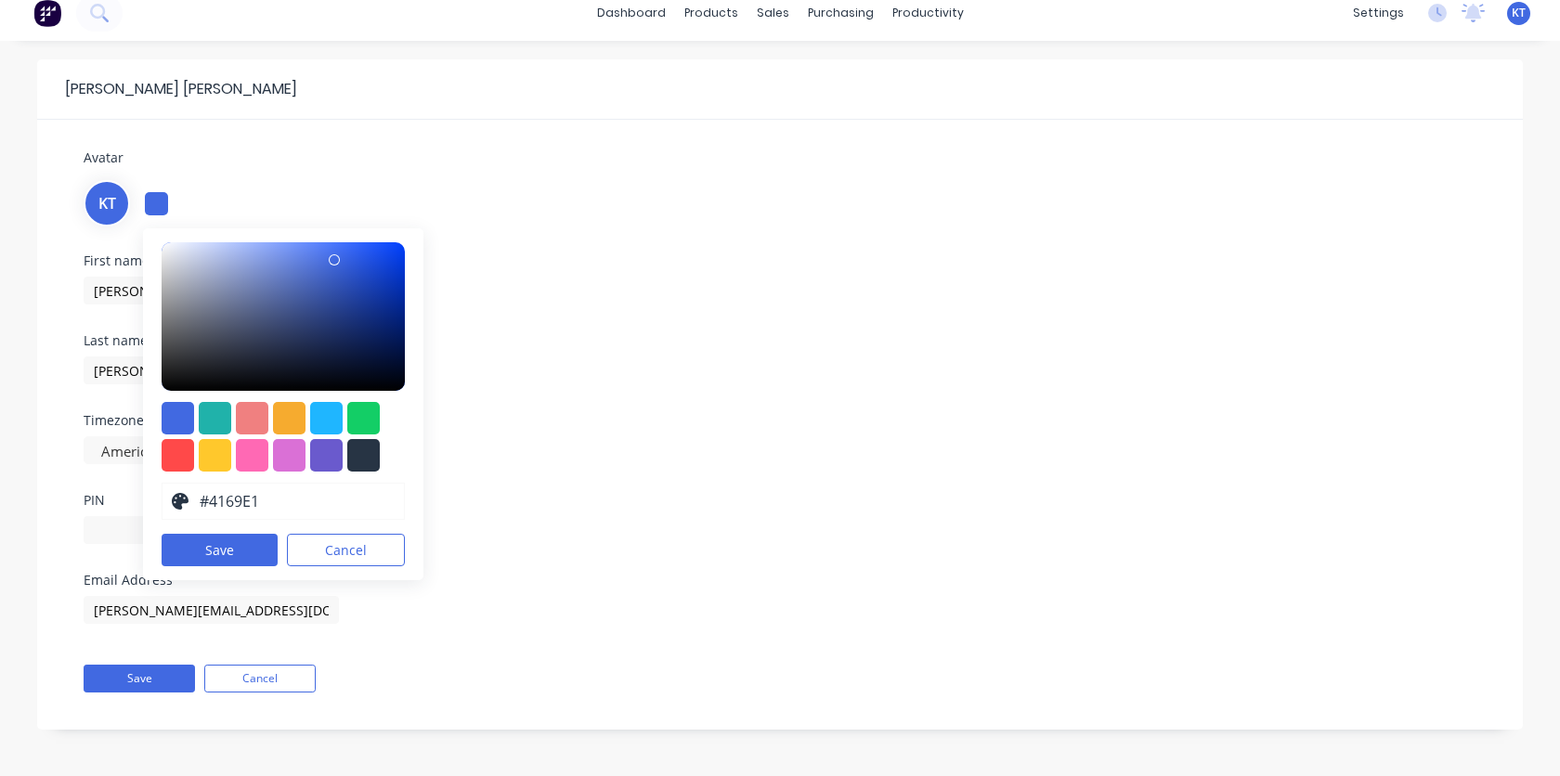
click at [654, 142] on div "Avatar KT #4169E1 hex #4169E1 Save Cancel First name Kris Last name Tatsch Time…" at bounding box center [779, 411] width 1485 height 582
click at [674, 298] on div "First name [PERSON_NAME] Last name [PERSON_NAME] Timezone America/[GEOGRAPHIC_D…" at bounding box center [780, 413] width 1420 height 319
click at [223, 557] on button "Save" at bounding box center [220, 550] width 116 height 32
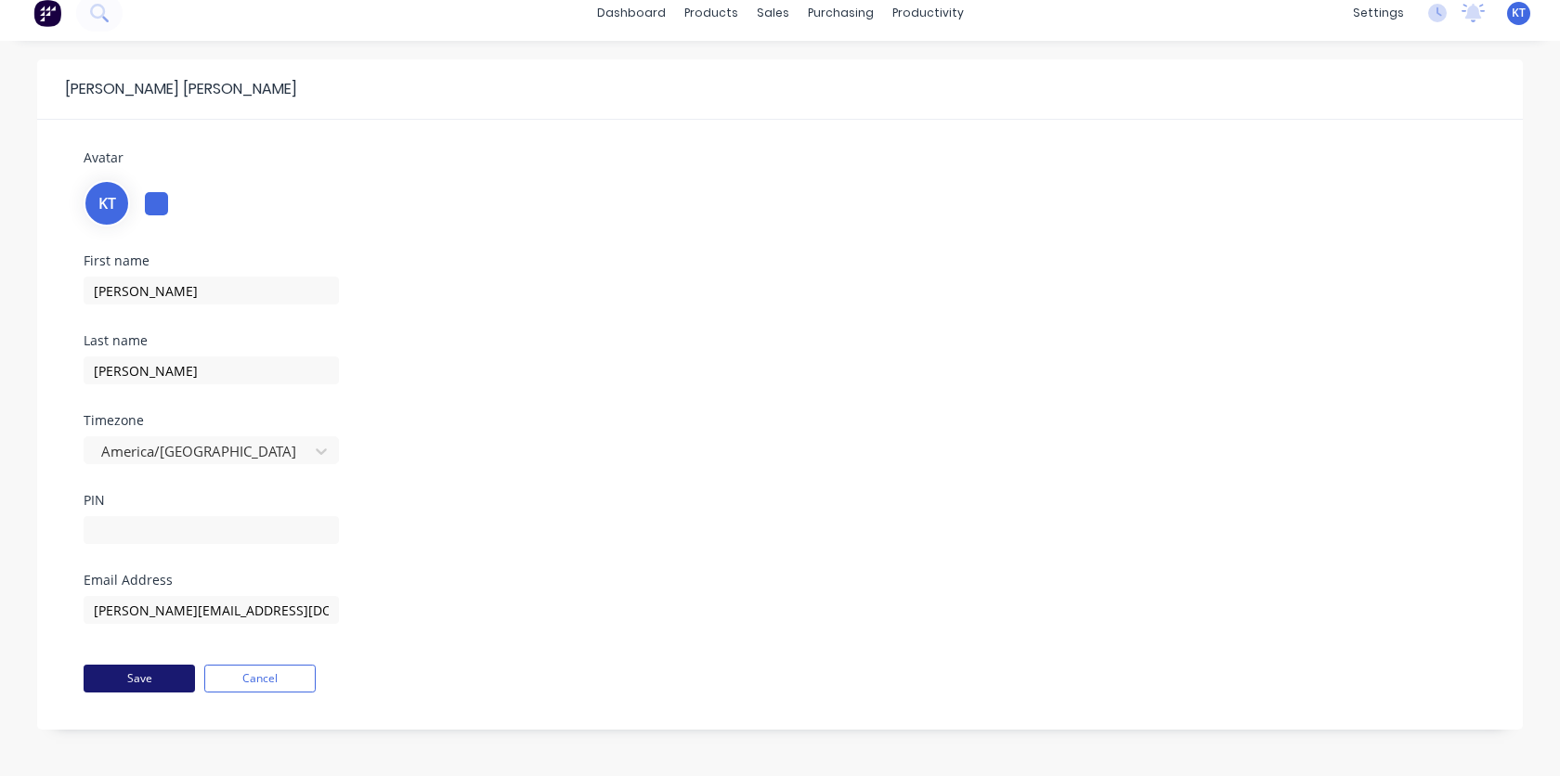
click at [129, 682] on button "Save" at bounding box center [139, 679] width 111 height 28
click at [142, 681] on button "Save" at bounding box center [139, 679] width 111 height 28
click at [1080, 195] on div "KT" at bounding box center [780, 201] width 1392 height 50
click at [1435, 10] on icon at bounding box center [1437, 13] width 19 height 19
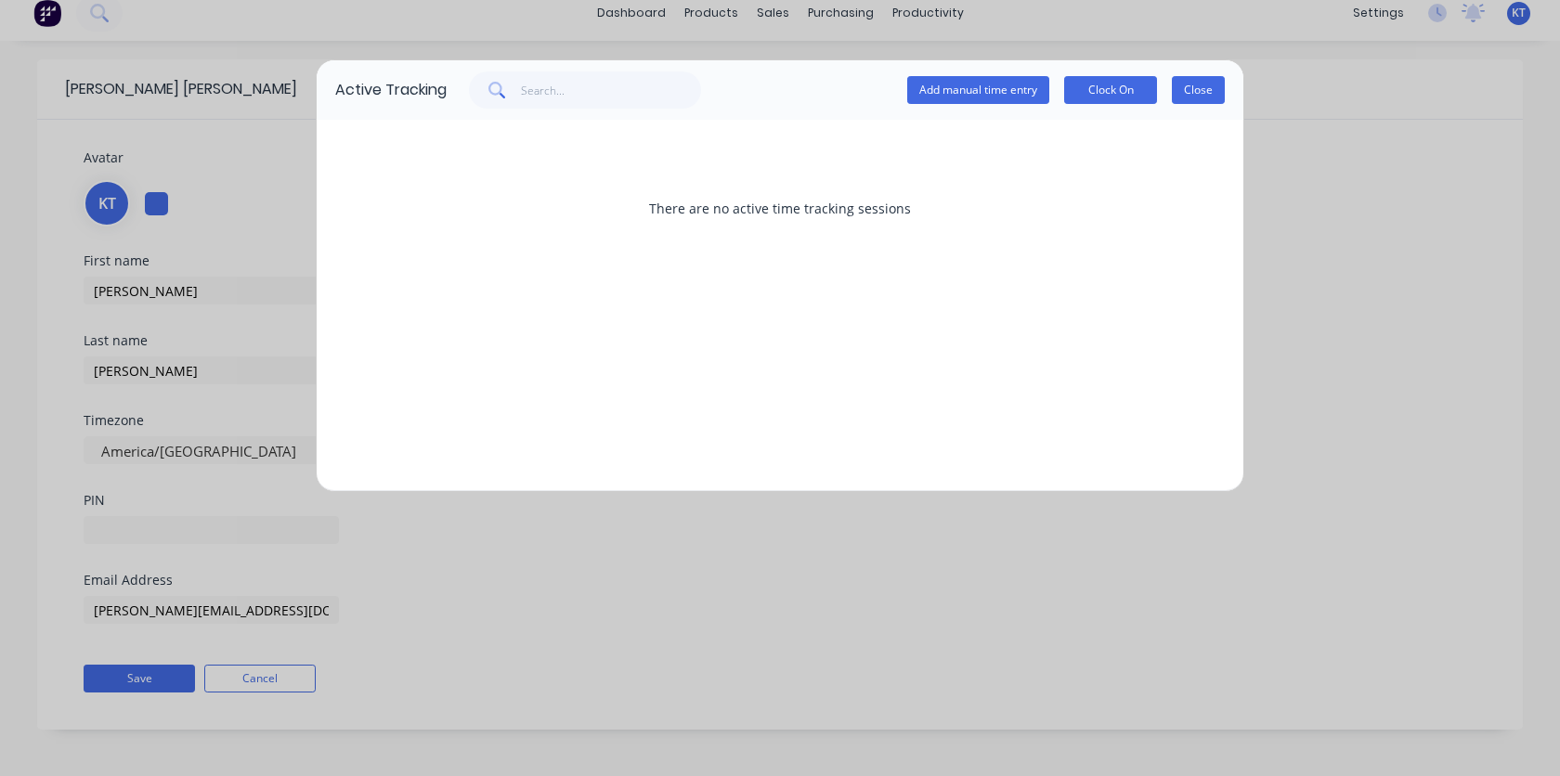
click at [1198, 97] on button "Close" at bounding box center [1198, 90] width 53 height 28
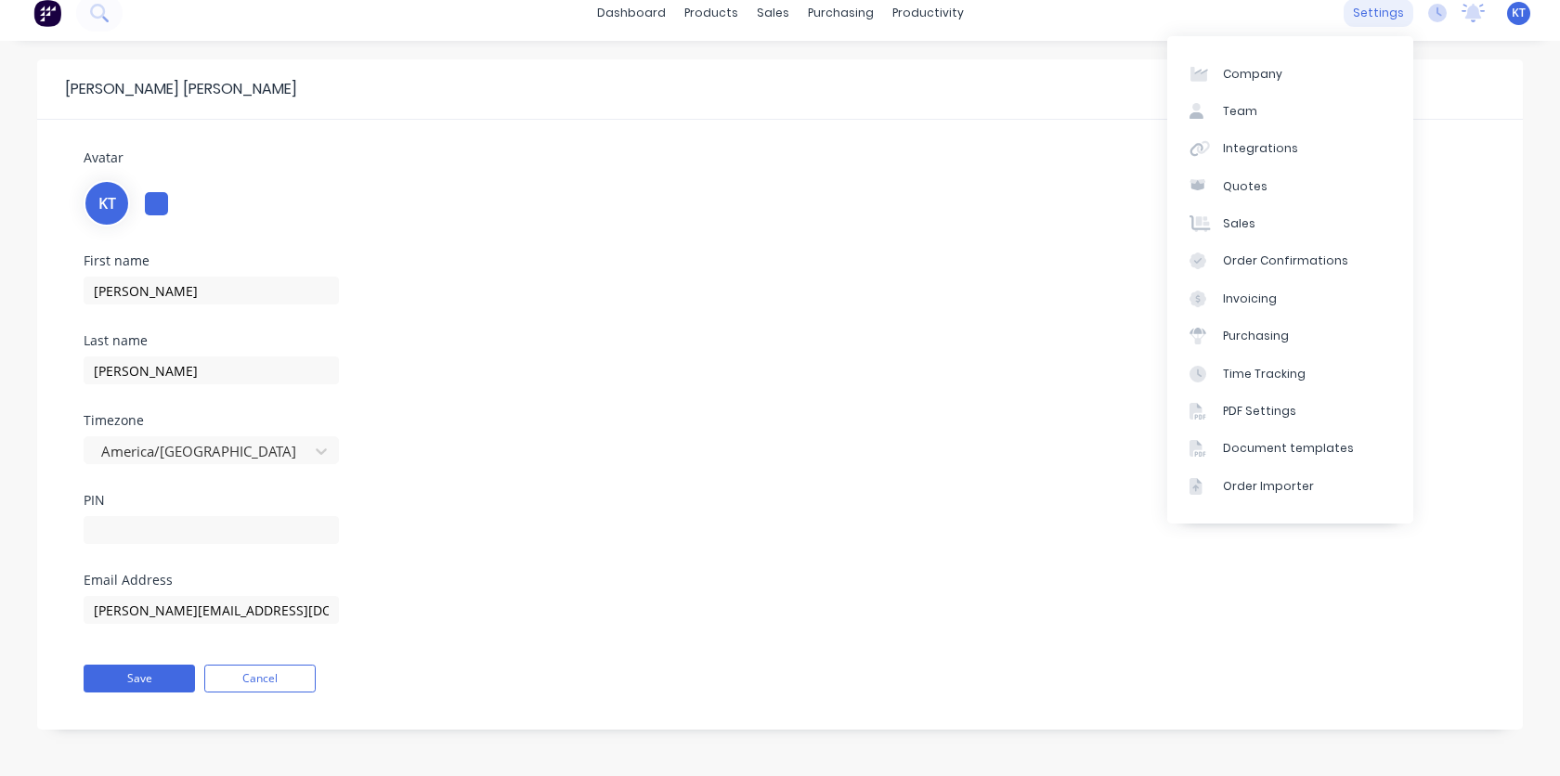
click at [1392, 13] on div "settings" at bounding box center [1378, 13] width 70 height 28
click at [1377, 13] on div "settings" at bounding box center [1378, 13] width 70 height 28
click at [891, 212] on div "KT" at bounding box center [780, 201] width 1392 height 50
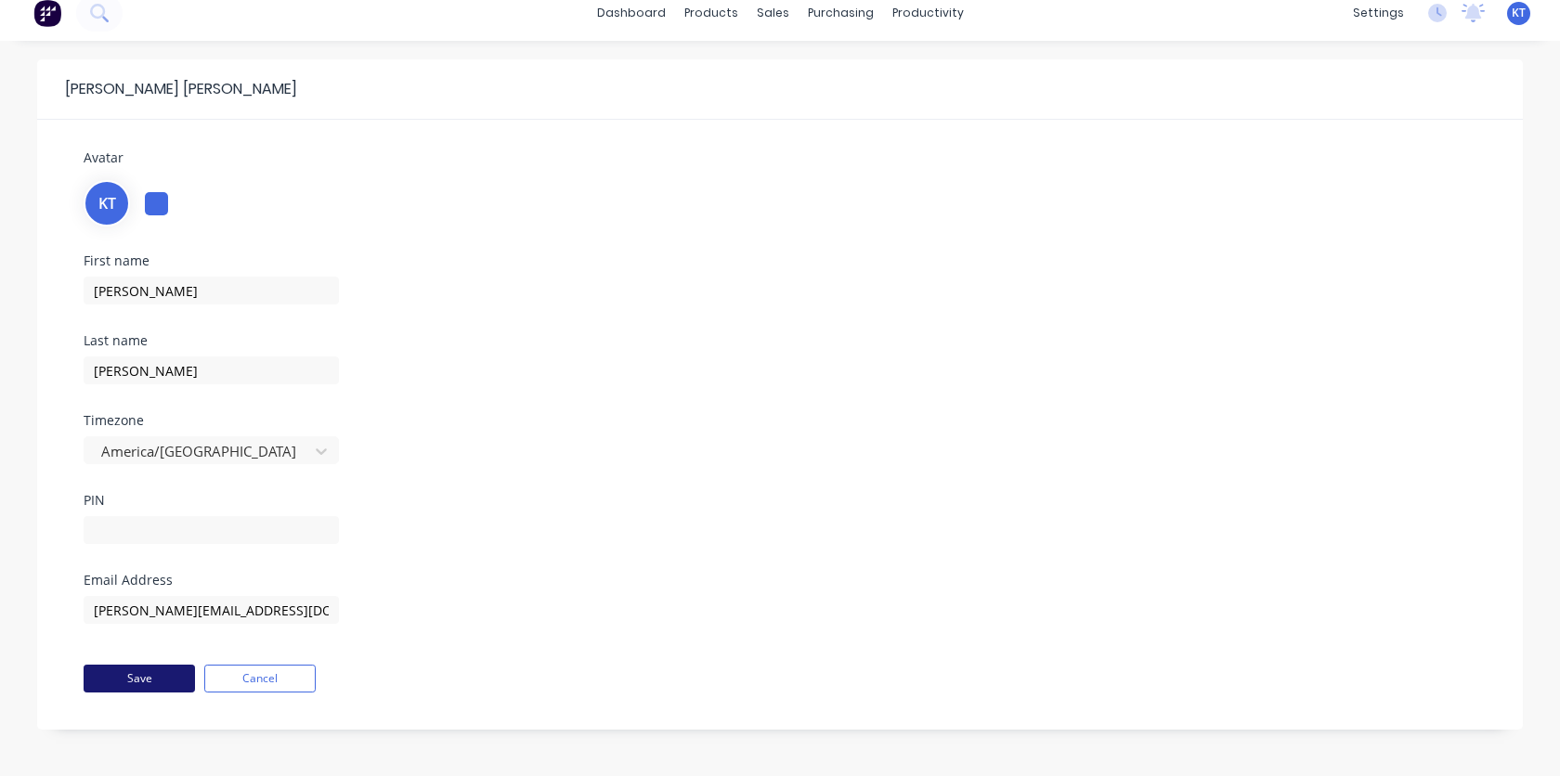
click at [118, 690] on button "Save" at bounding box center [139, 679] width 111 height 28
click at [136, 680] on button "Save" at bounding box center [139, 679] width 111 height 28
click at [135, 673] on button "Save" at bounding box center [139, 679] width 111 height 28
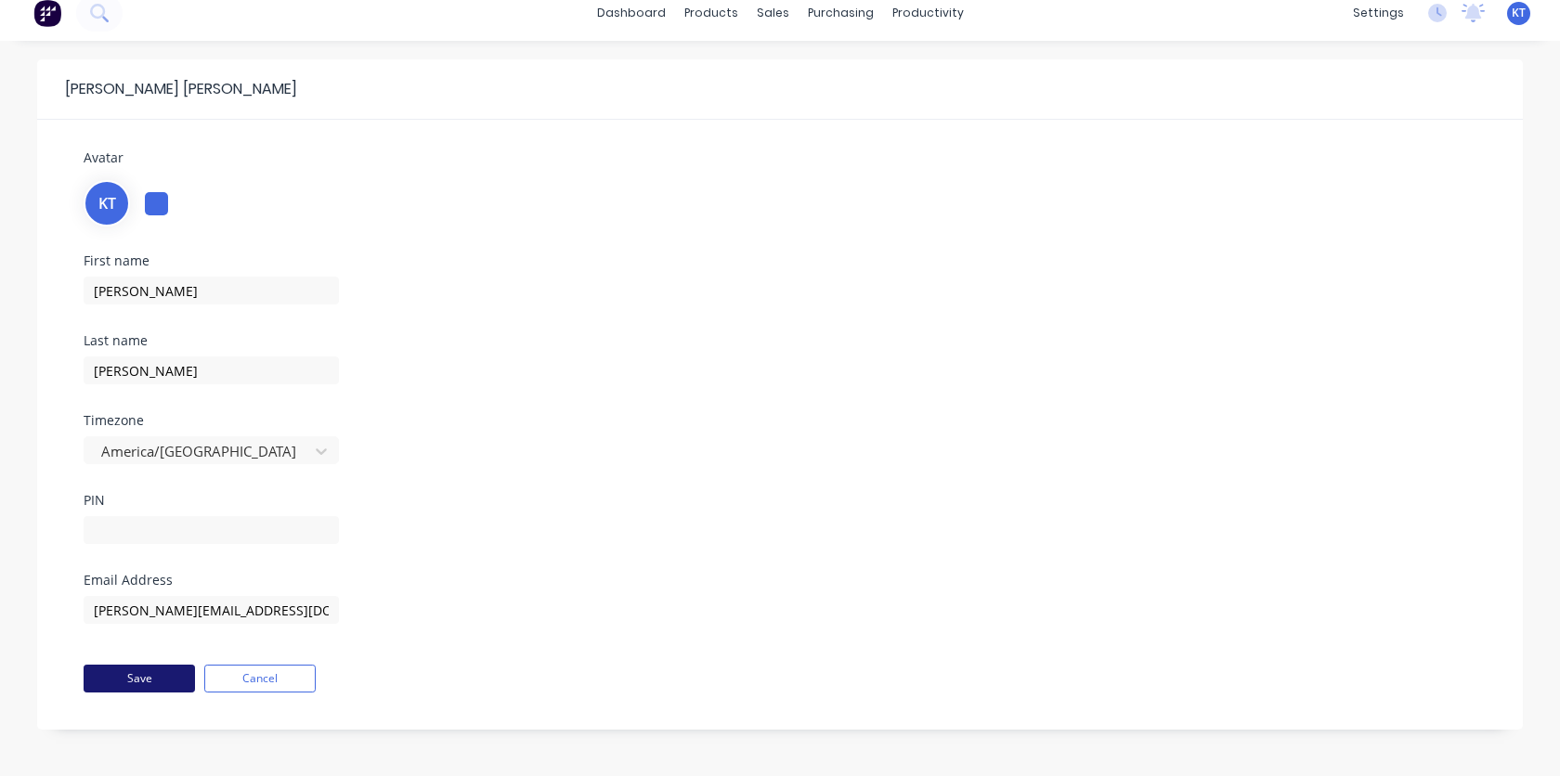
click at [148, 686] on button "Save" at bounding box center [139, 679] width 111 height 28
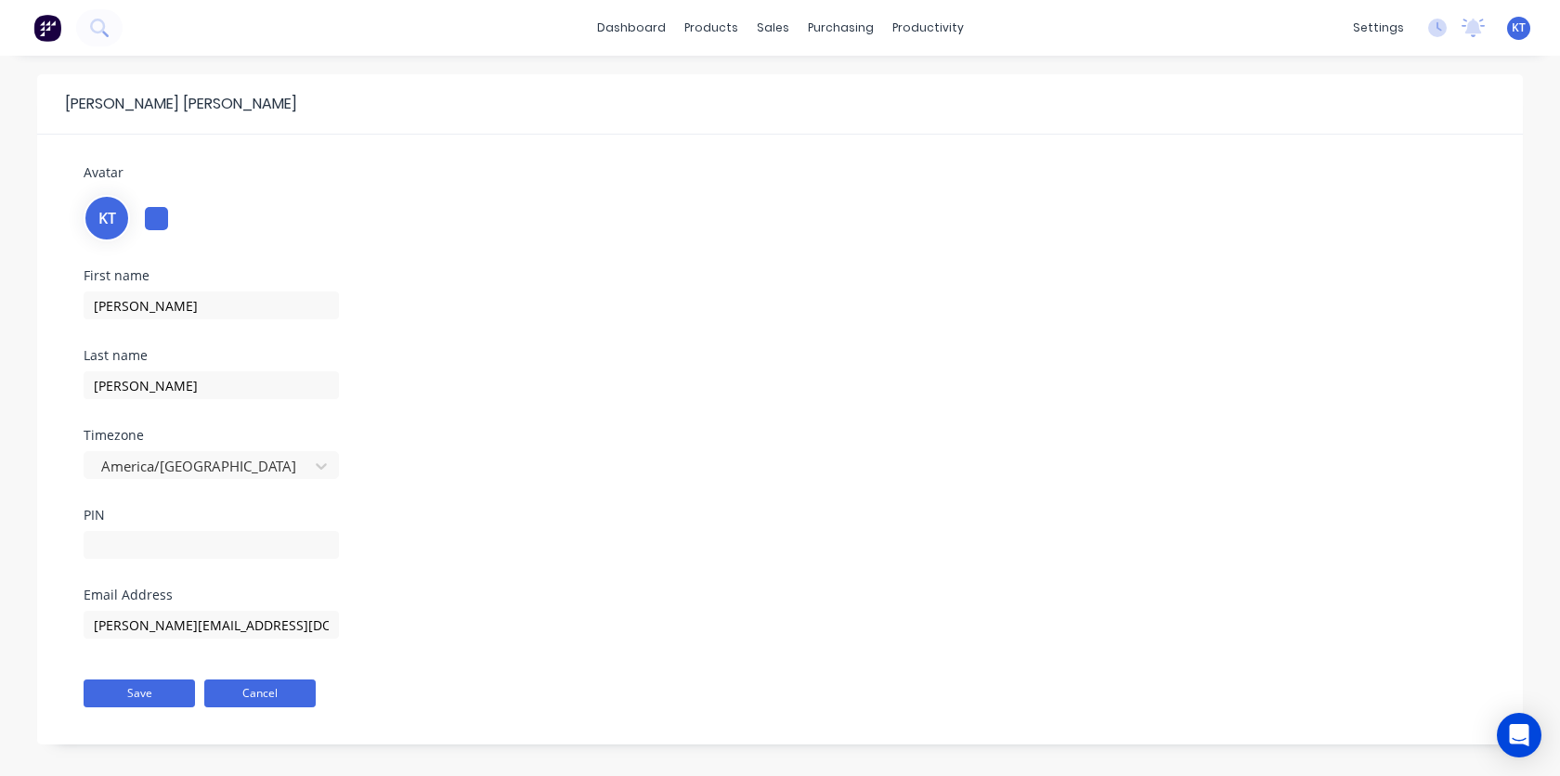
click at [250, 691] on button "Cancel" at bounding box center [259, 694] width 111 height 28
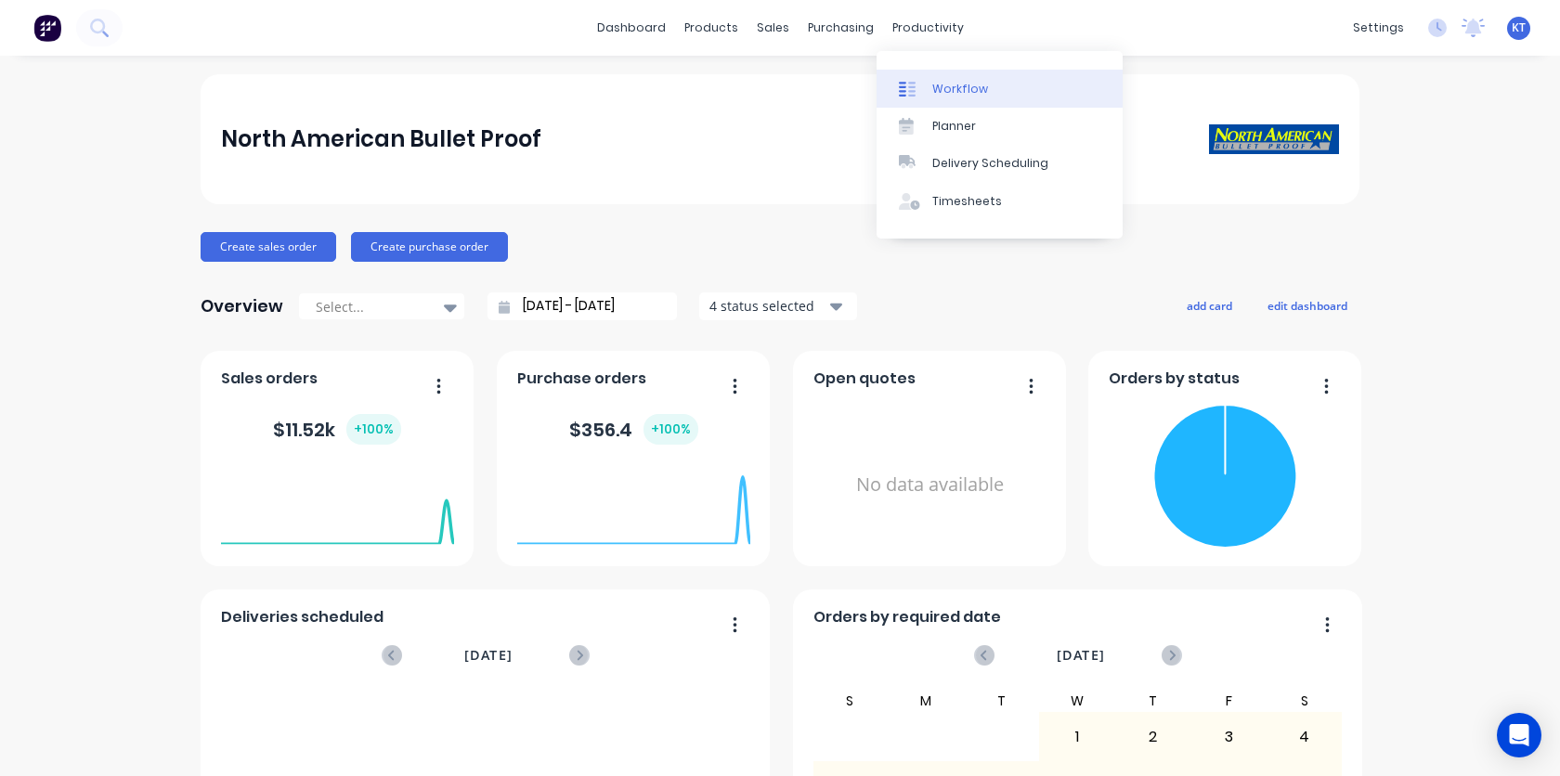
click at [923, 94] on div at bounding box center [913, 89] width 28 height 17
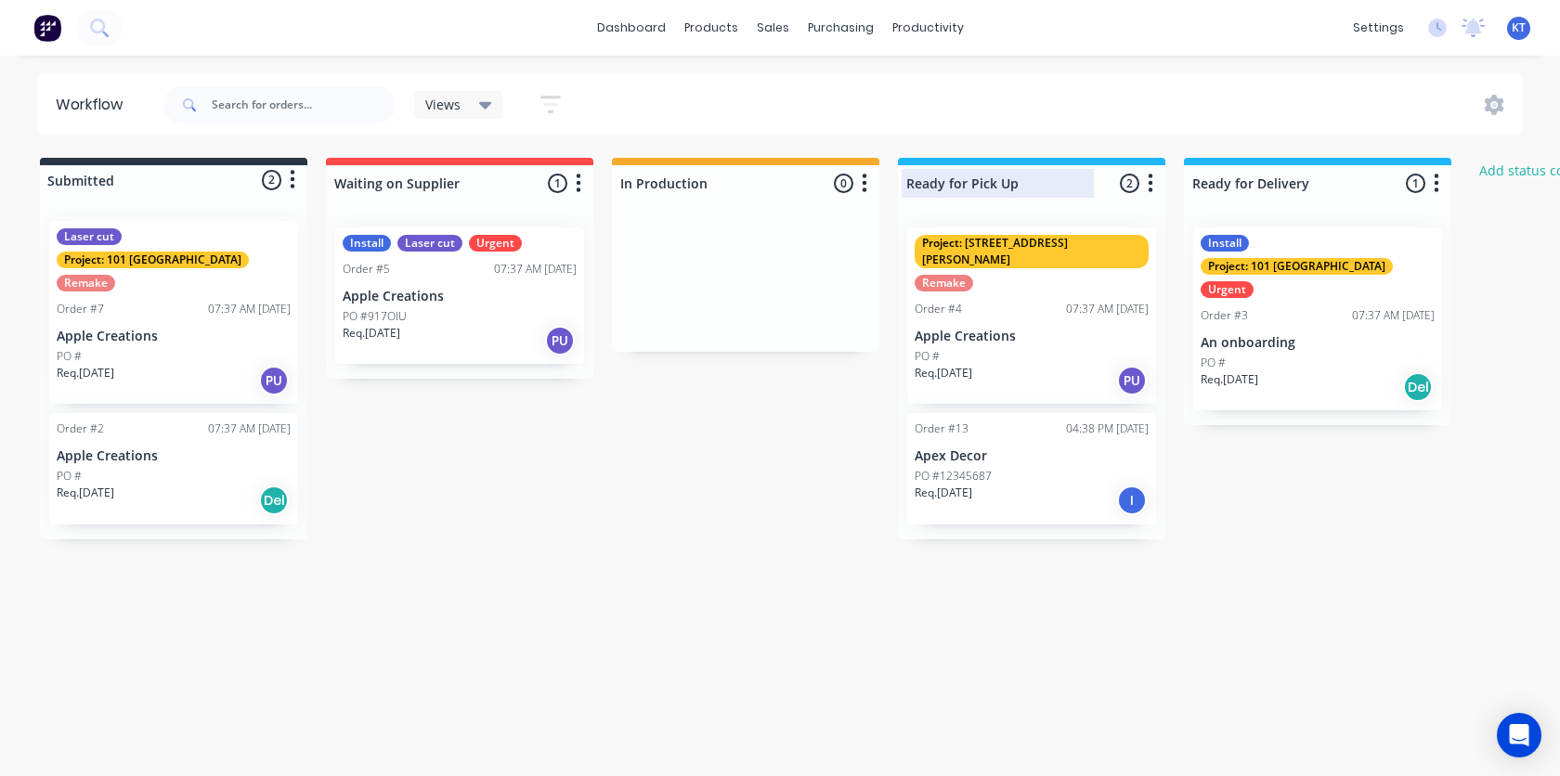
click at [1041, 192] on div at bounding box center [1031, 183] width 267 height 36
type input "R"
type input "[PERSON_NAME] / Cutting"
click at [1213, 183] on div at bounding box center [1317, 183] width 267 height 36
click at [1500, 167] on button "Add status column" at bounding box center [1538, 170] width 136 height 25
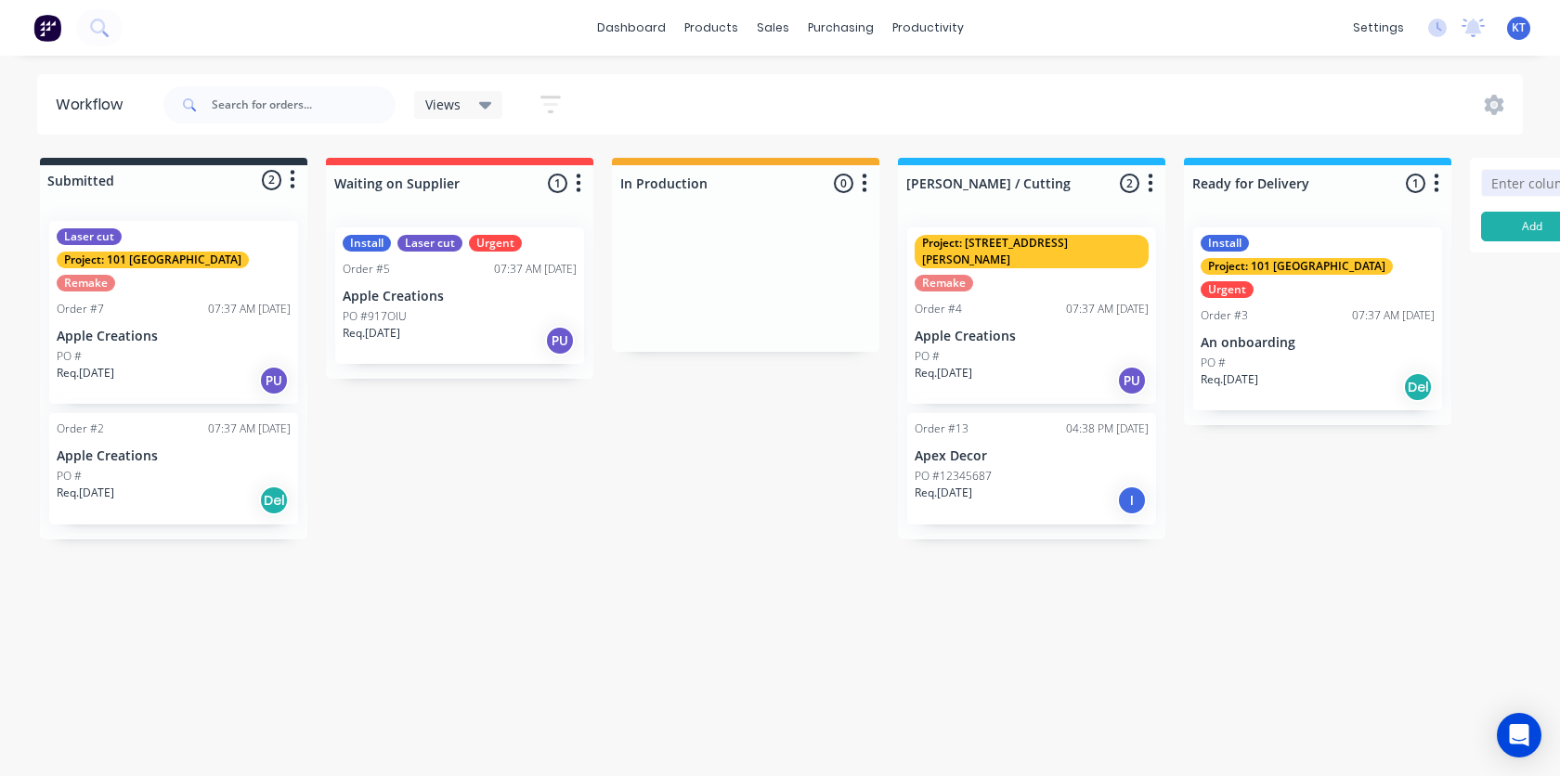
scroll to position [0, 166]
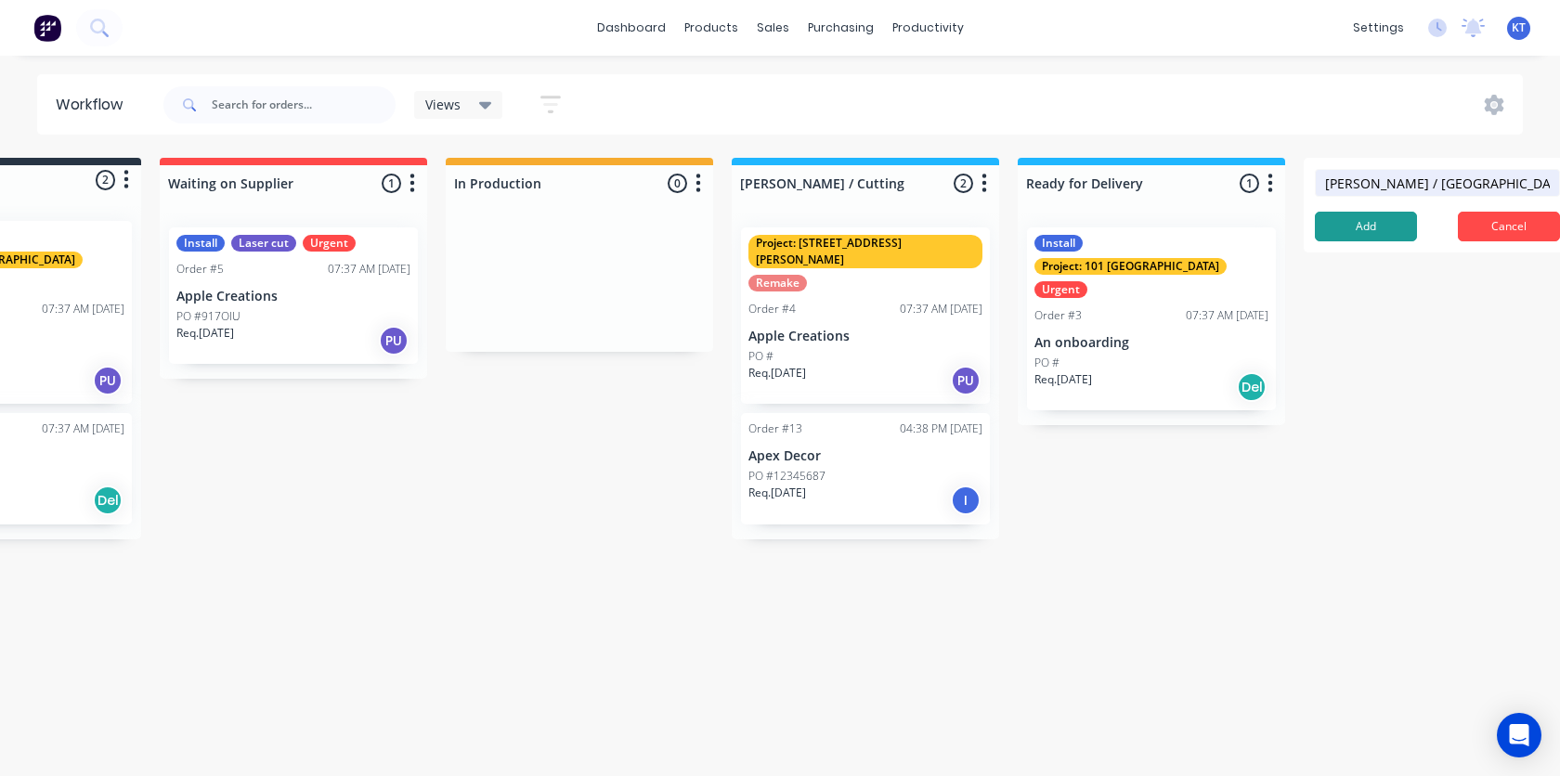
type input "[PERSON_NAME] / [GEOGRAPHIC_DATA]"
click at [1373, 219] on button "Add" at bounding box center [1365, 227] width 102 height 30
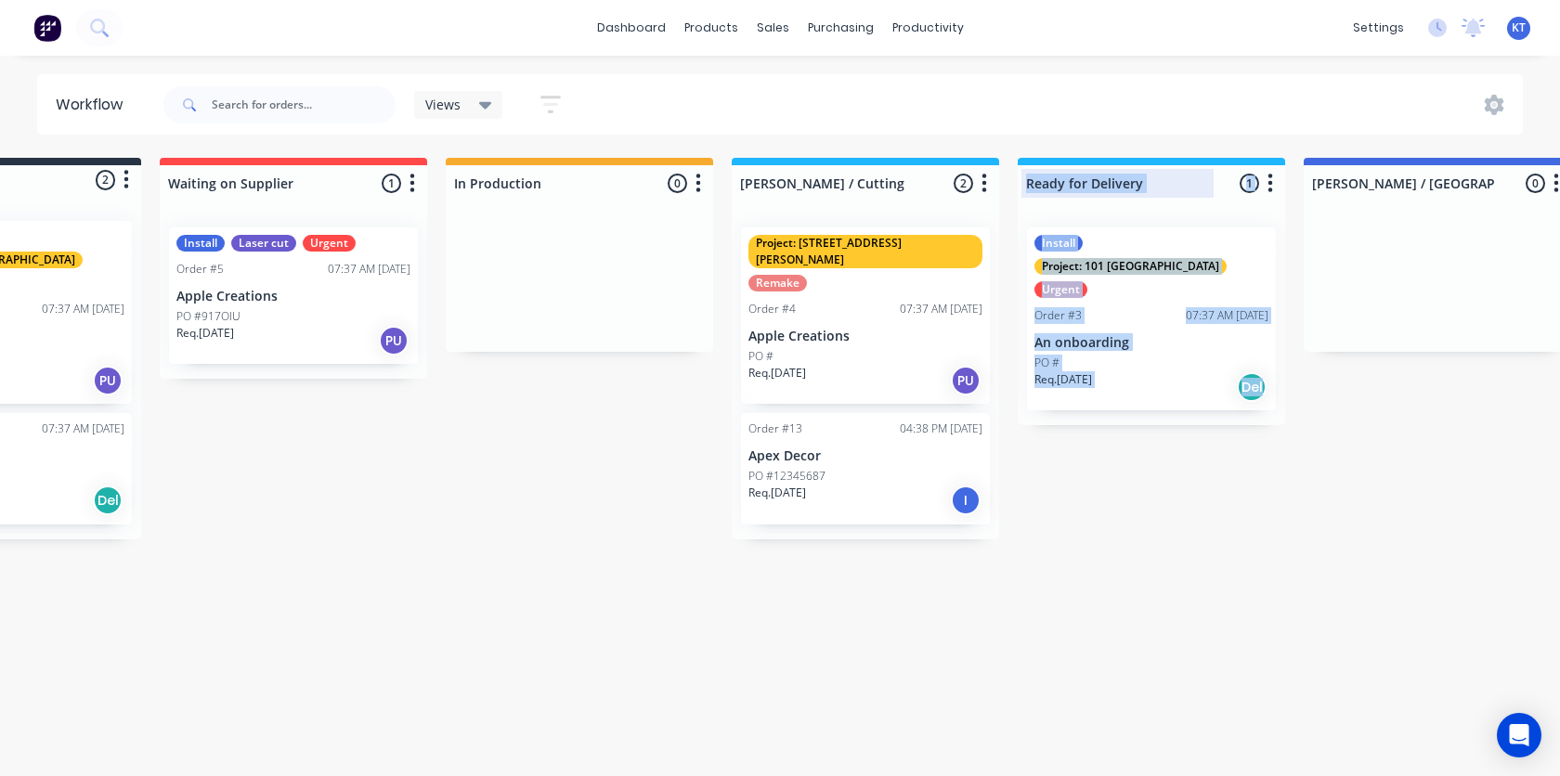
drag, startPoint x: 1409, startPoint y: 163, endPoint x: 1242, endPoint y: 169, distance: 167.2
click at [1242, 169] on div "Submitted 2 Status colour #273444 hex #273444 Save Cancel Summaries Total order…" at bounding box center [964, 349] width 2288 height 382
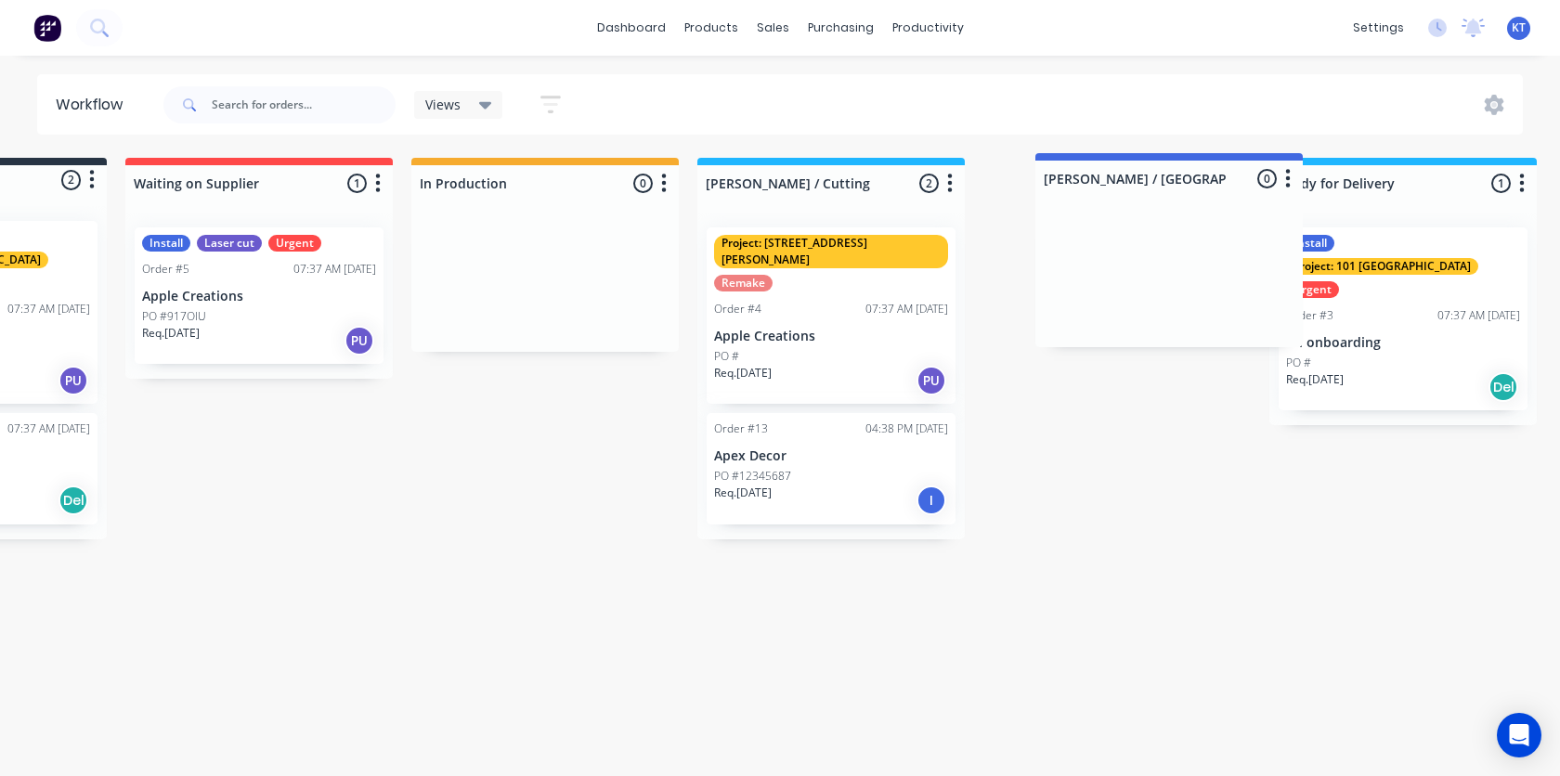
scroll to position [0, 201]
drag, startPoint x: 1474, startPoint y: 192, endPoint x: 1175, endPoint y: 191, distance: 298.9
click at [1175, 192] on div "Submitted 2 Status colour #273444 hex #273444 Save Cancel Summaries Total order…" at bounding box center [929, 349] width 2288 height 382
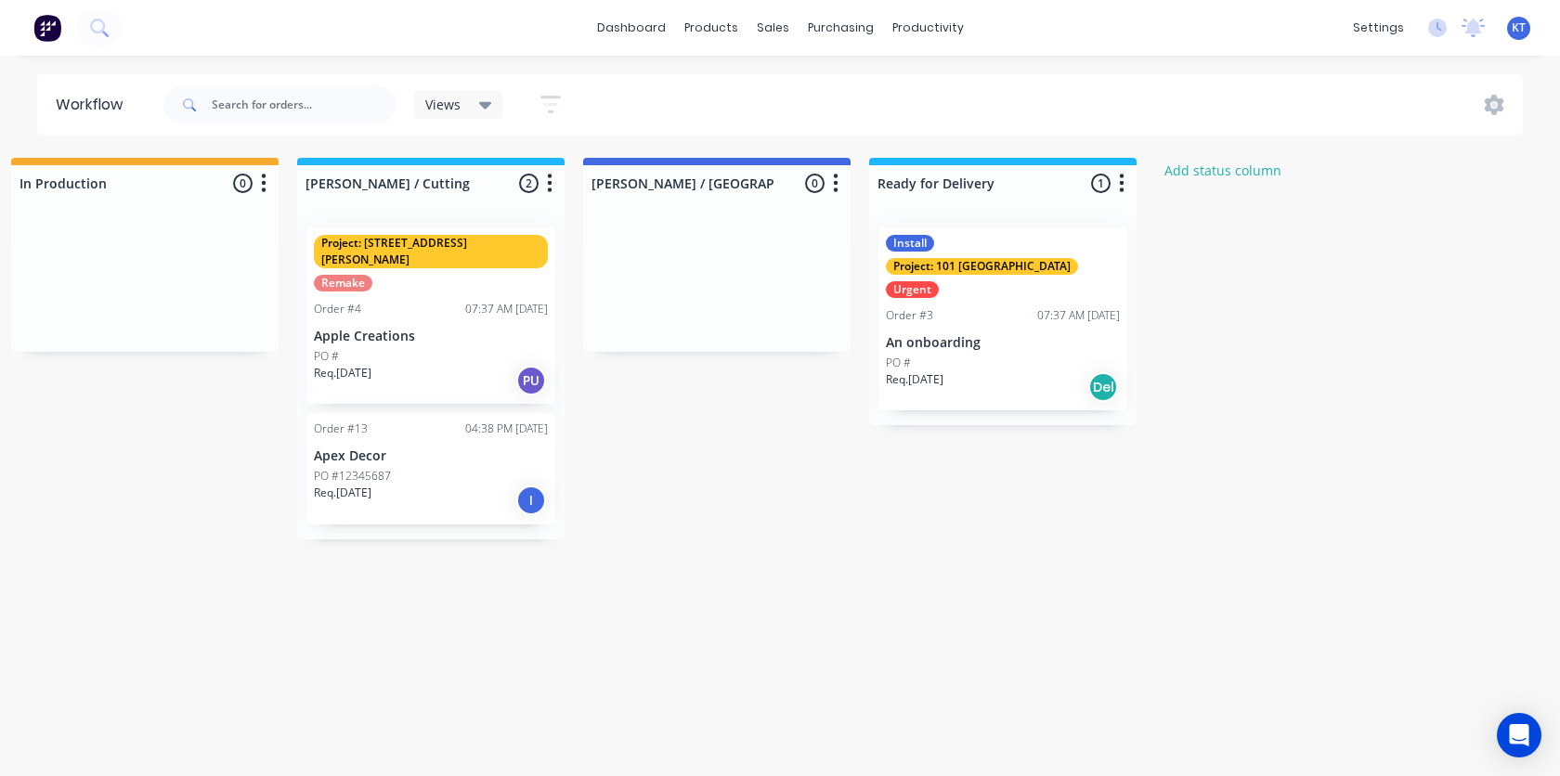
scroll to position [0, 729]
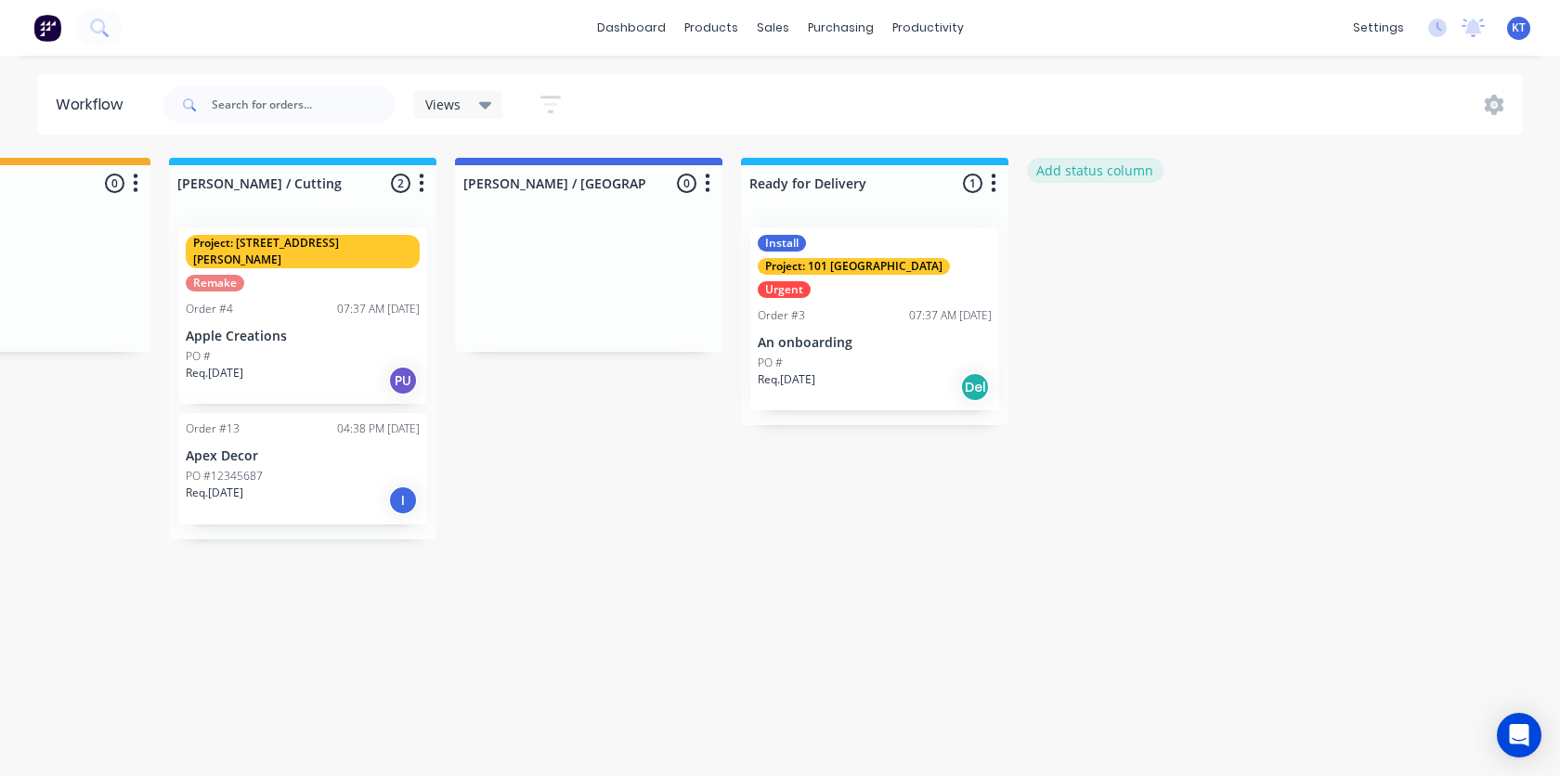
click at [1067, 173] on button "Add status column" at bounding box center [1095, 170] width 136 height 25
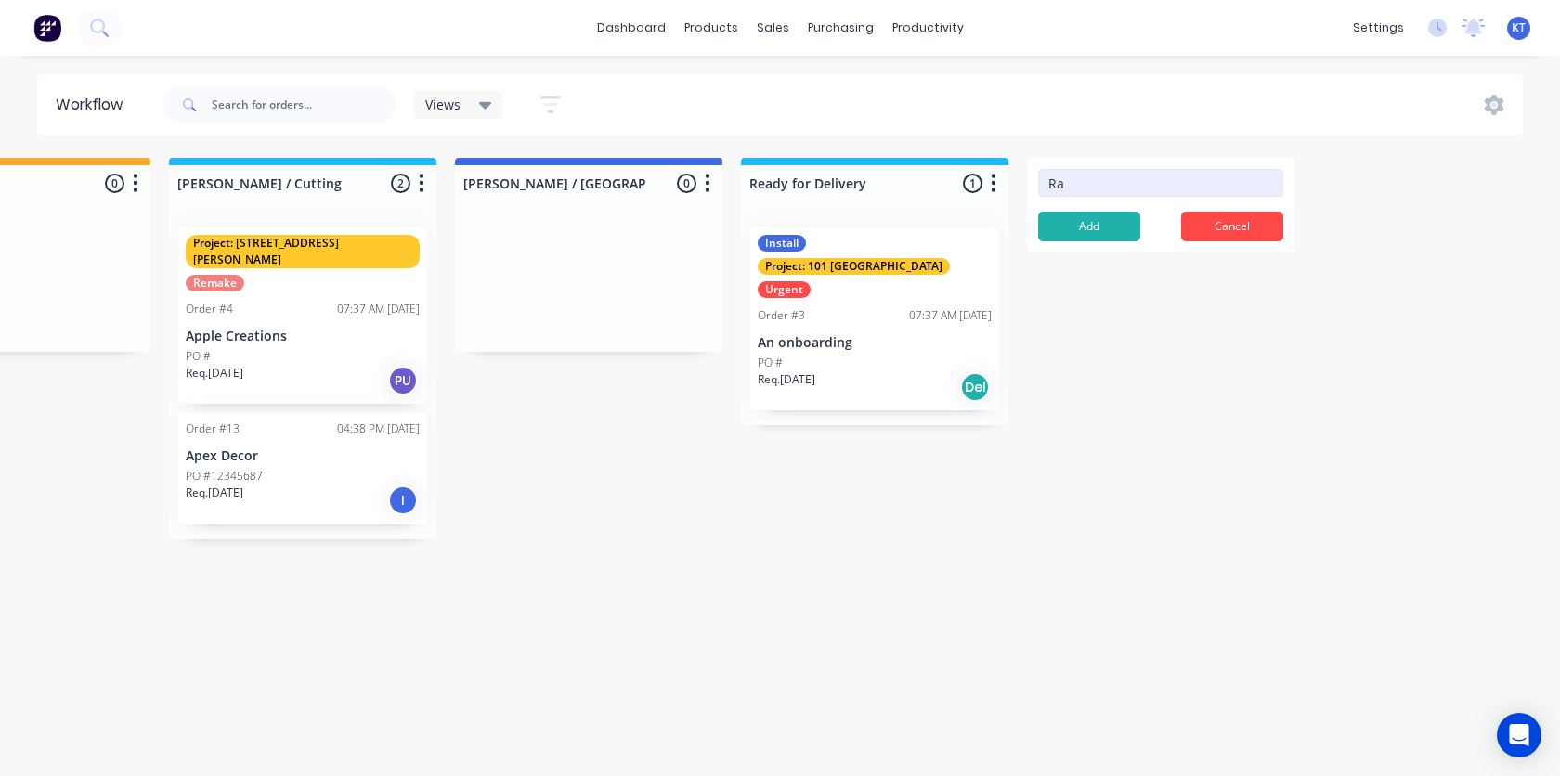
type input "R"
type input "Finishing"
click at [1094, 220] on button "Add" at bounding box center [1089, 227] width 102 height 30
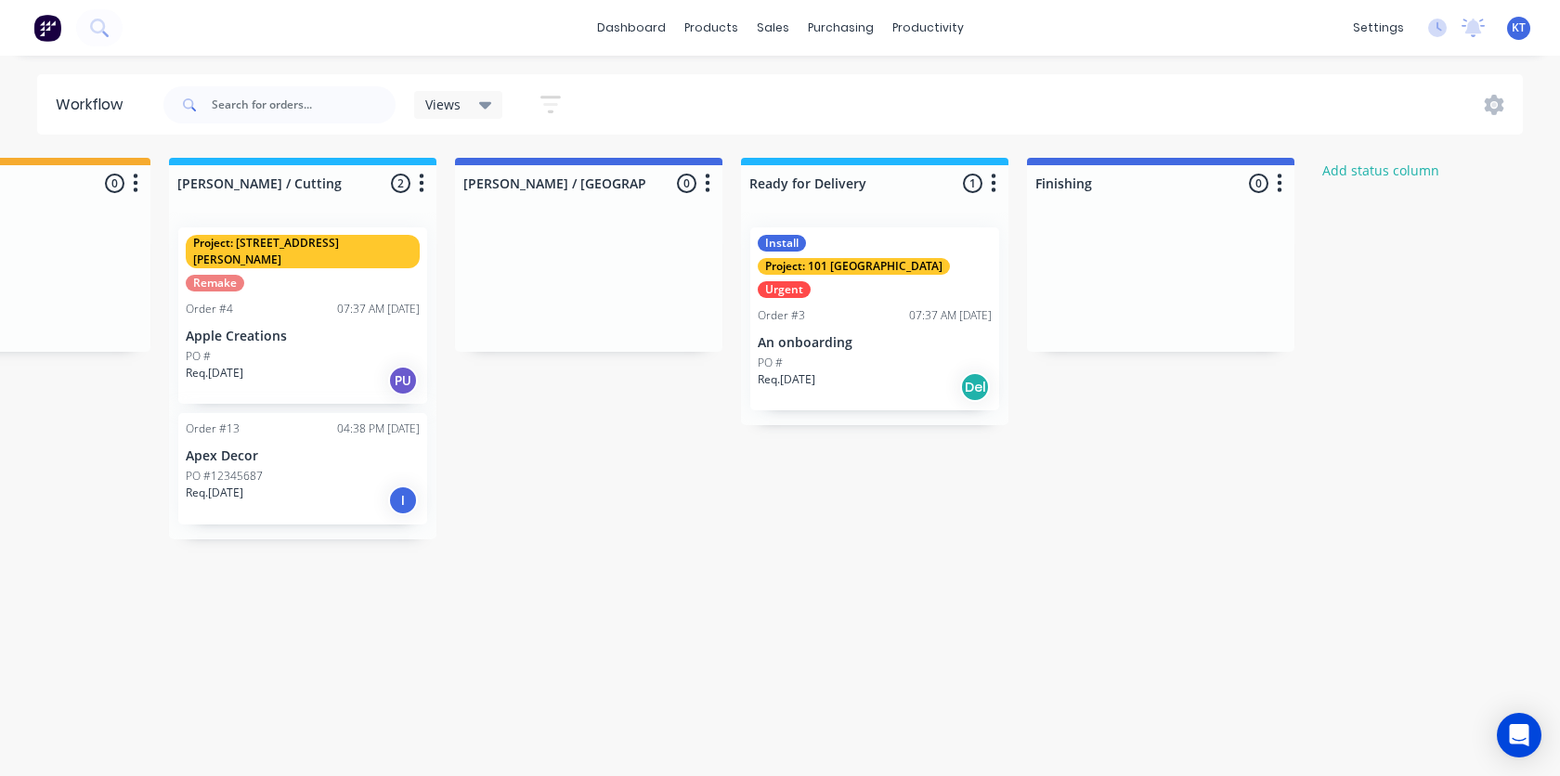
scroll to position [0, 730]
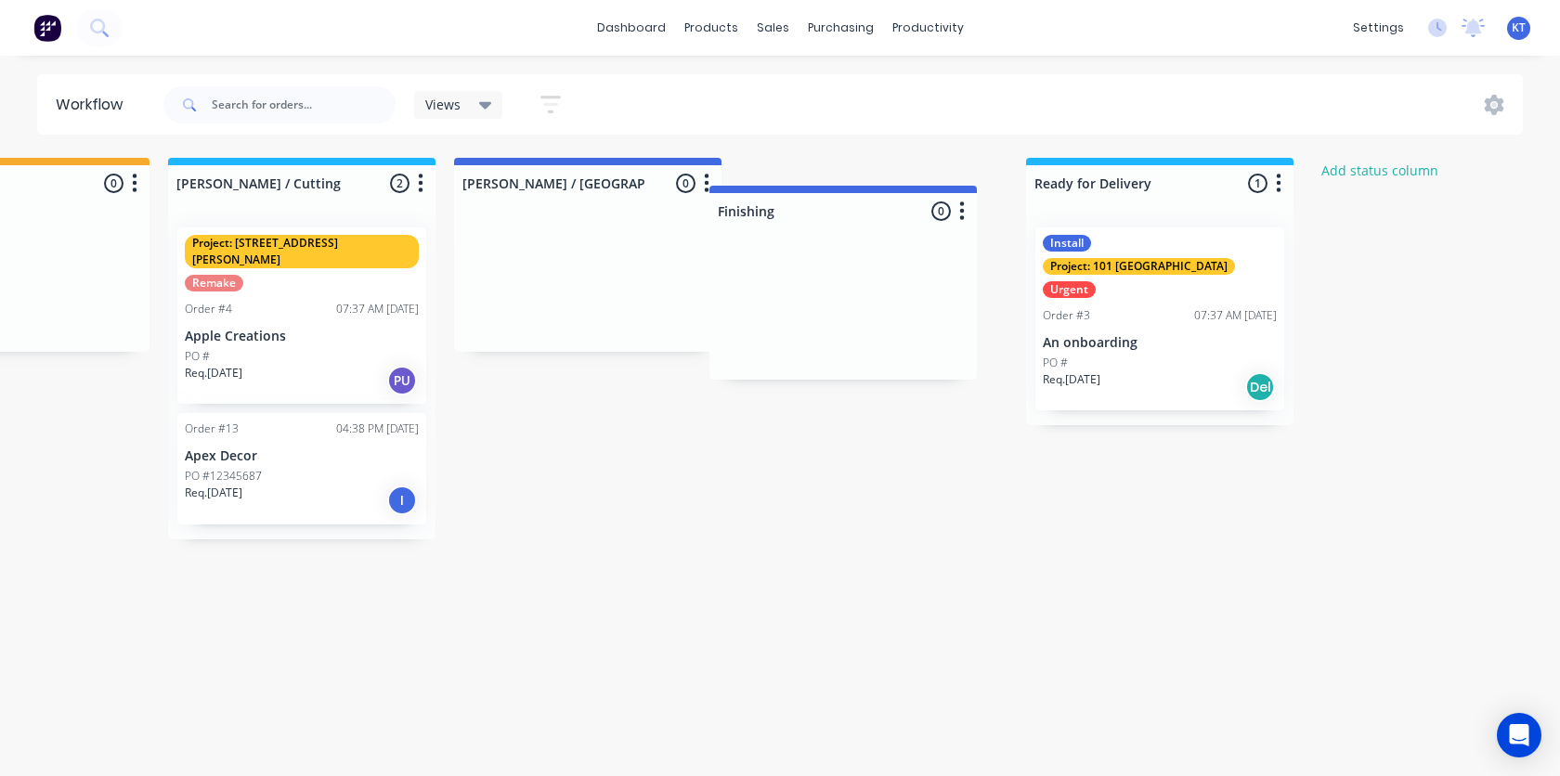
drag, startPoint x: 1208, startPoint y: 175, endPoint x: 886, endPoint y: 207, distance: 323.7
click at [886, 207] on div "Submitted 2 Status colour #273444 hex #273444 Save Cancel Summaries Total order…" at bounding box center [534, 349] width 2557 height 382
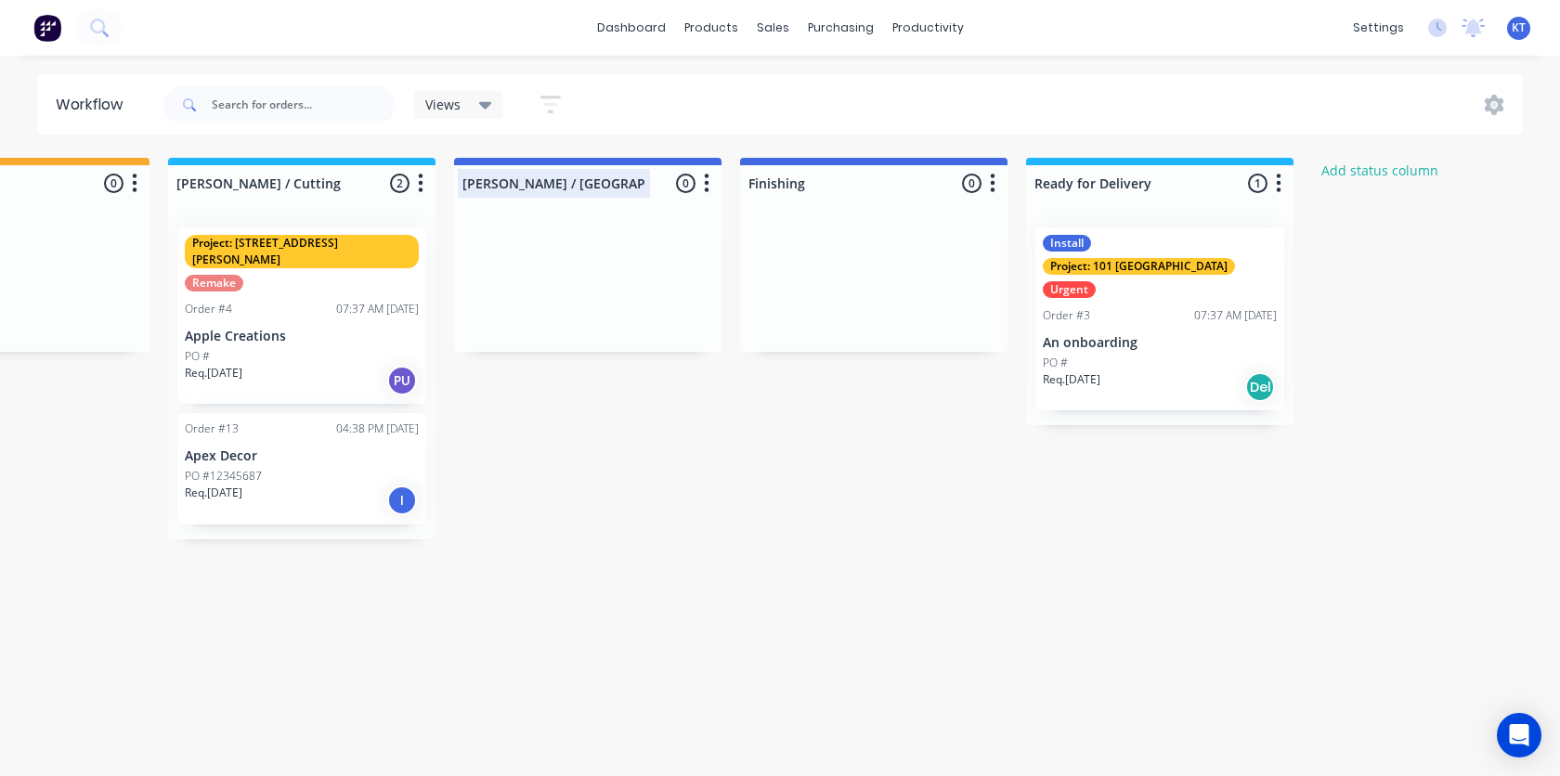
click at [484, 174] on div at bounding box center [587, 183] width 267 height 36
click at [484, 174] on input "[PERSON_NAME] / [GEOGRAPHIC_DATA]" at bounding box center [553, 183] width 183 height 19
click at [494, 182] on input "[PERSON_NAME] / [GEOGRAPHIC_DATA]" at bounding box center [553, 183] width 183 height 19
type input "Welding"
click at [560, 440] on div "Submitted 2 Status colour #273444 hex #273444 Save Cancel Summaries Total order…" at bounding box center [534, 349] width 2557 height 382
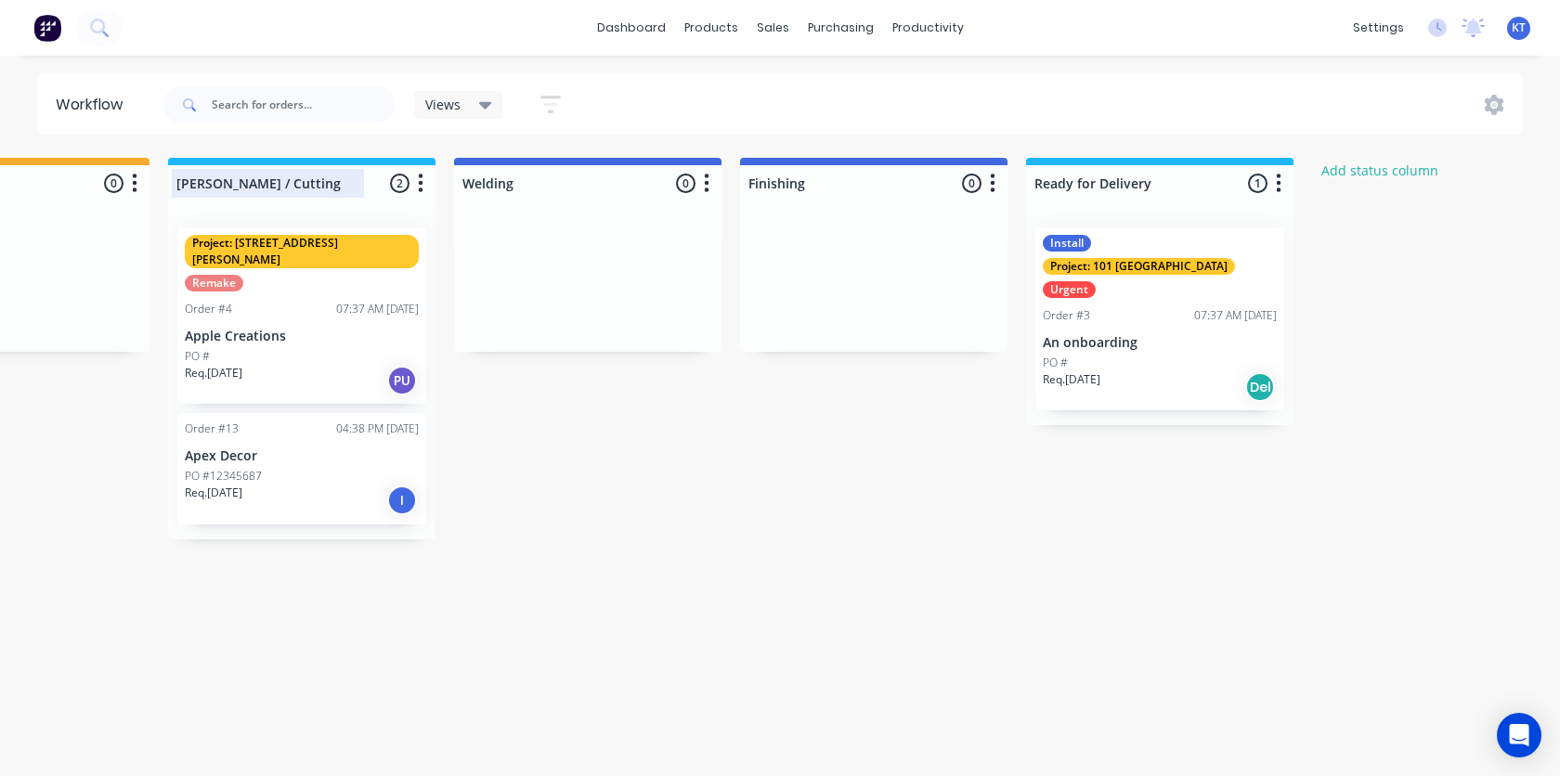
click at [313, 187] on div at bounding box center [301, 183] width 267 height 36
click at [227, 181] on input "[PERSON_NAME] / Cutting" at bounding box center [267, 183] width 183 height 19
type input "Cutting"
click at [591, 526] on div "Workflow Views Save new view None (Default) edit Show/Hide statuses Show line i…" at bounding box center [50, 406] width 1560 height 665
click at [1393, 173] on button "Add status column" at bounding box center [1380, 170] width 136 height 25
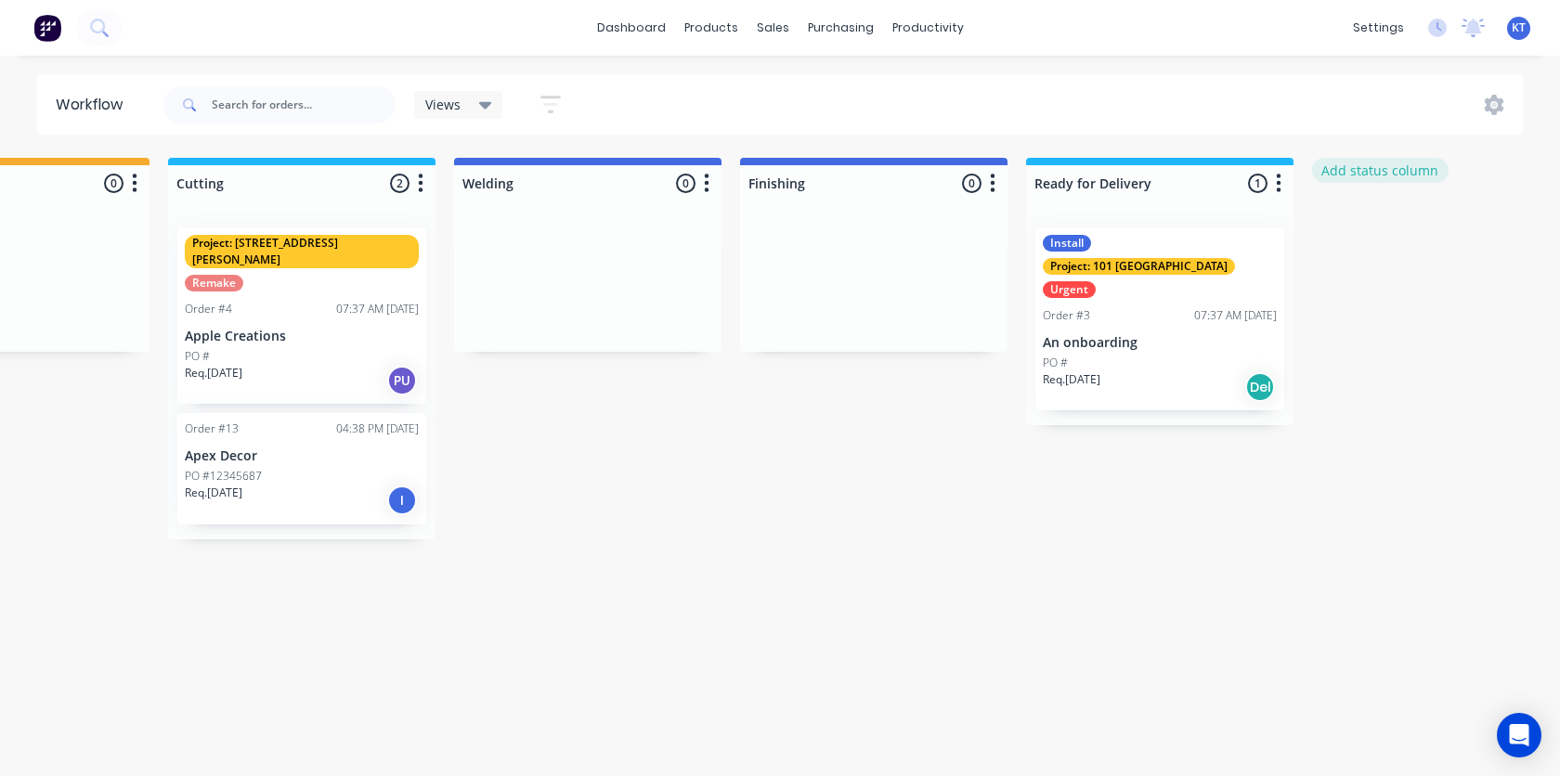
scroll to position [0, 738]
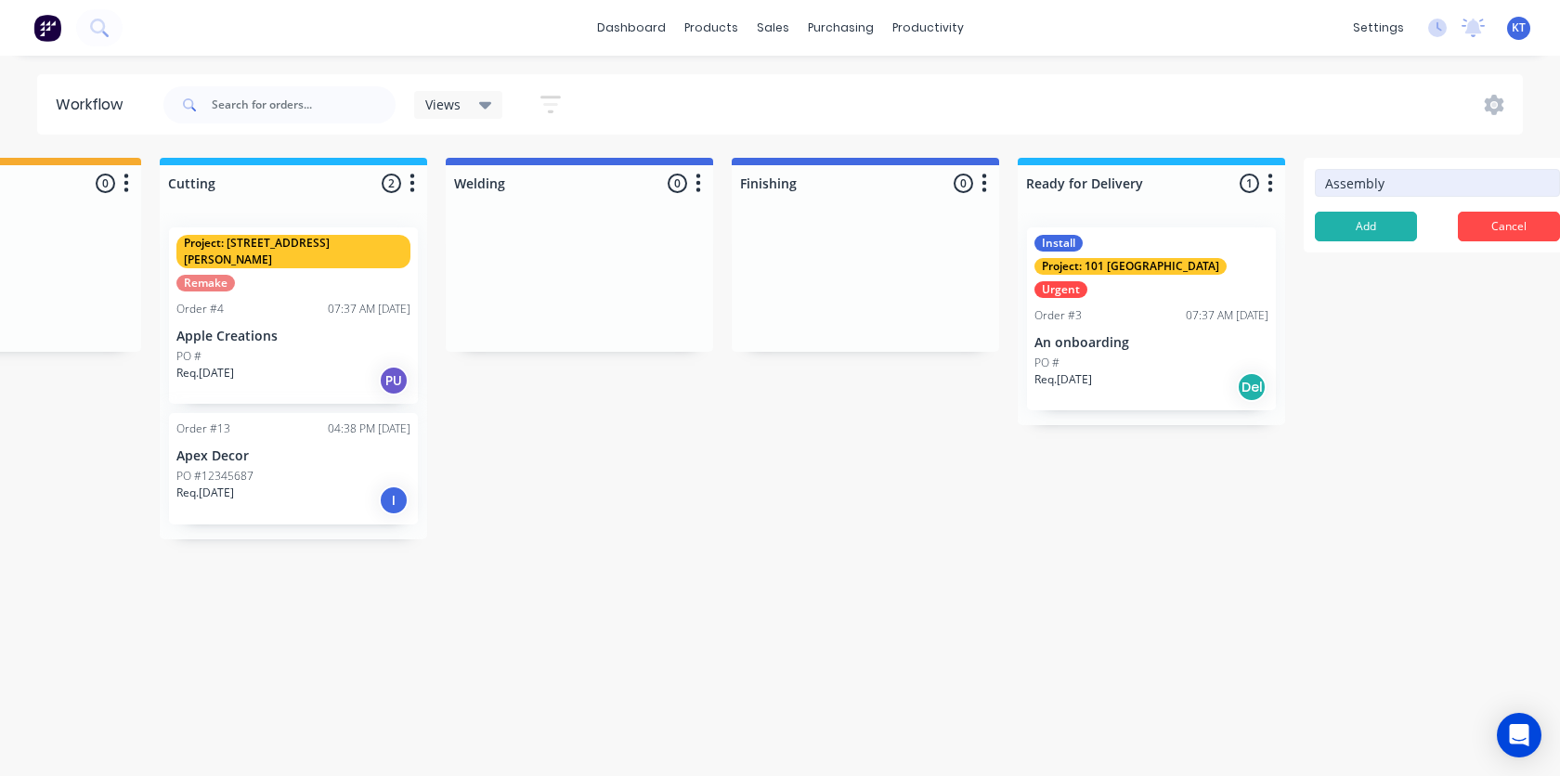
type input "Assembly"
click at [1371, 232] on button "Add" at bounding box center [1365, 227] width 102 height 30
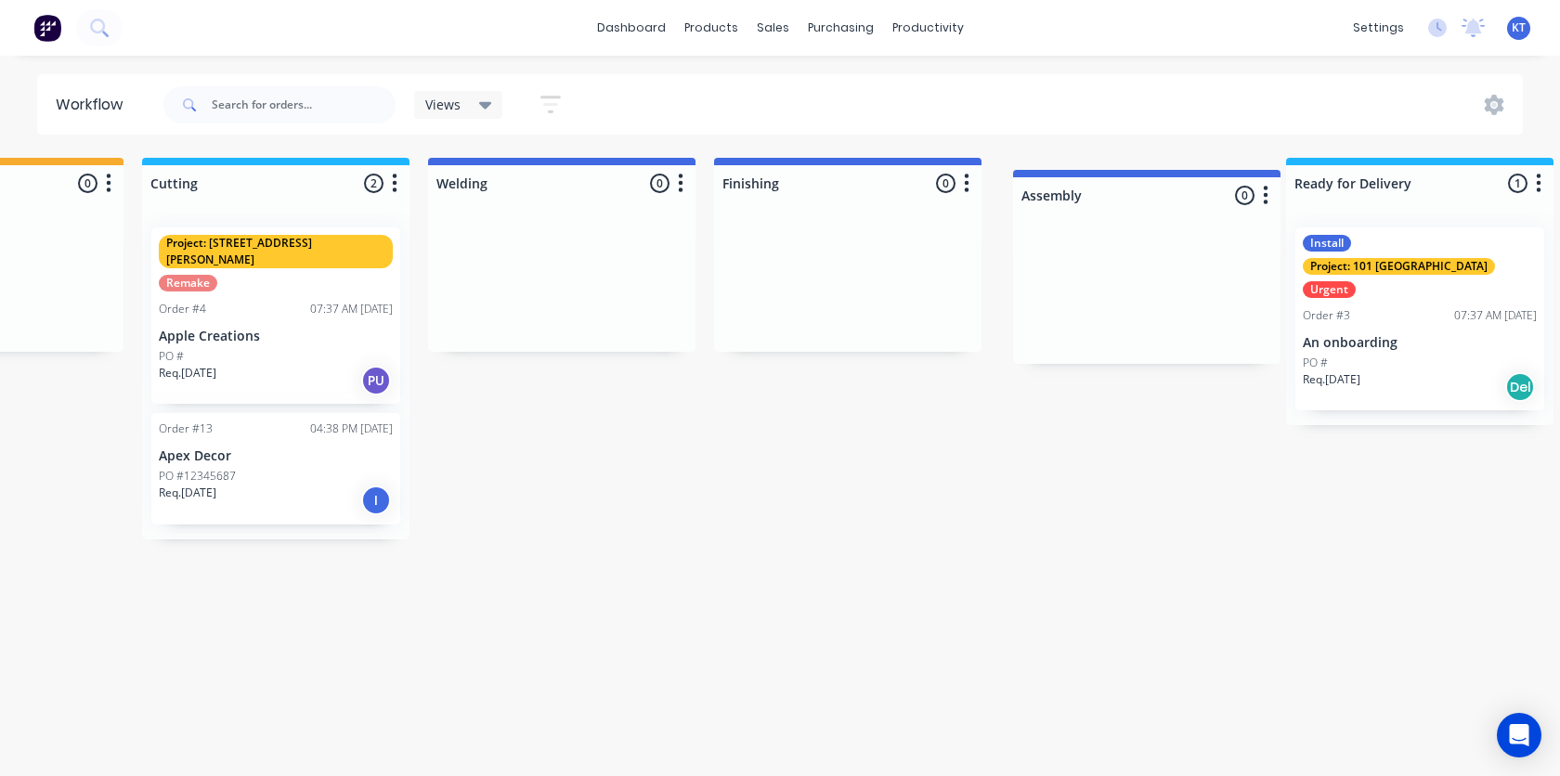
scroll to position [0, 757]
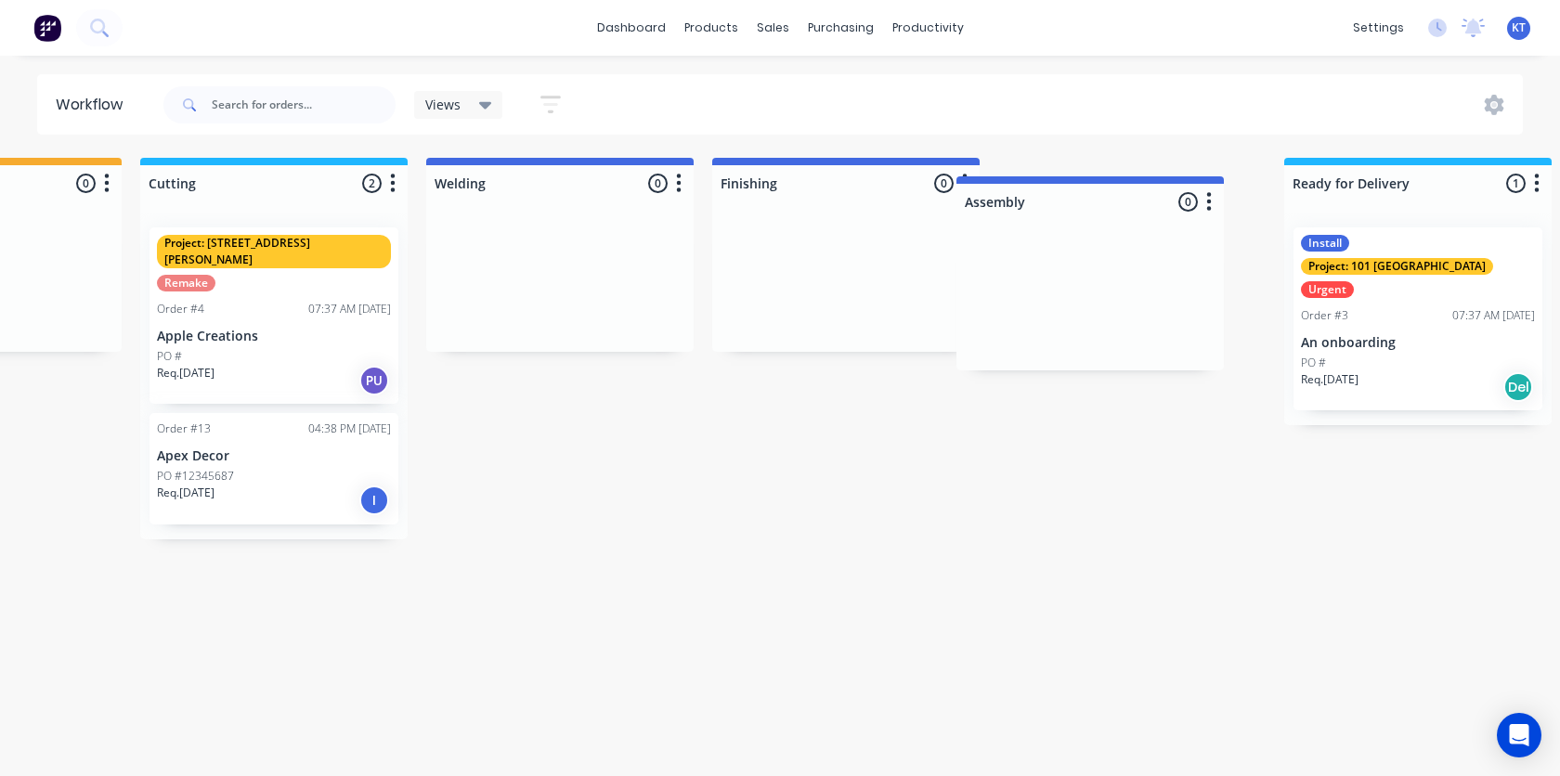
drag, startPoint x: 1470, startPoint y: 164, endPoint x: 1116, endPoint y: 183, distance: 354.2
click at [1116, 183] on div "Submitted 2 Status colour #273444 hex #273444 Save Cancel Summaries Total order…" at bounding box center [642, 349] width 2827 height 382
click at [802, 665] on html "dashboard products sales purchasing productivity dashboard products Product Cat…" at bounding box center [23, 332] width 1560 height 665
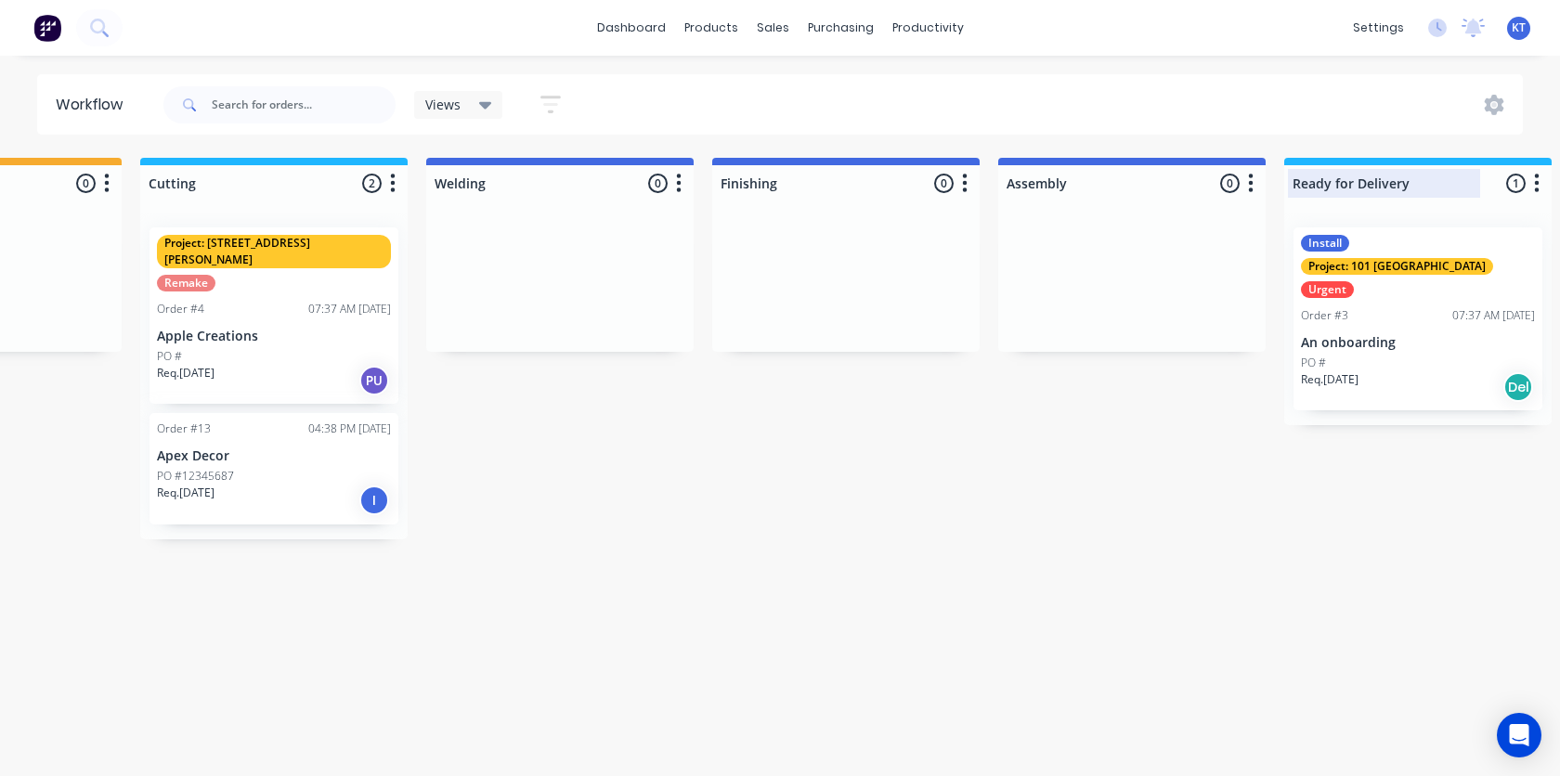
click at [1428, 188] on div at bounding box center [1417, 183] width 267 height 36
click at [1428, 188] on input "Ready for Delivery" at bounding box center [1383, 183] width 183 height 19
type input "R"
type input "Shipping"
click at [802, 564] on html "dashboard products sales purchasing productivity dashboard products Product Cat…" at bounding box center [23, 332] width 1560 height 665
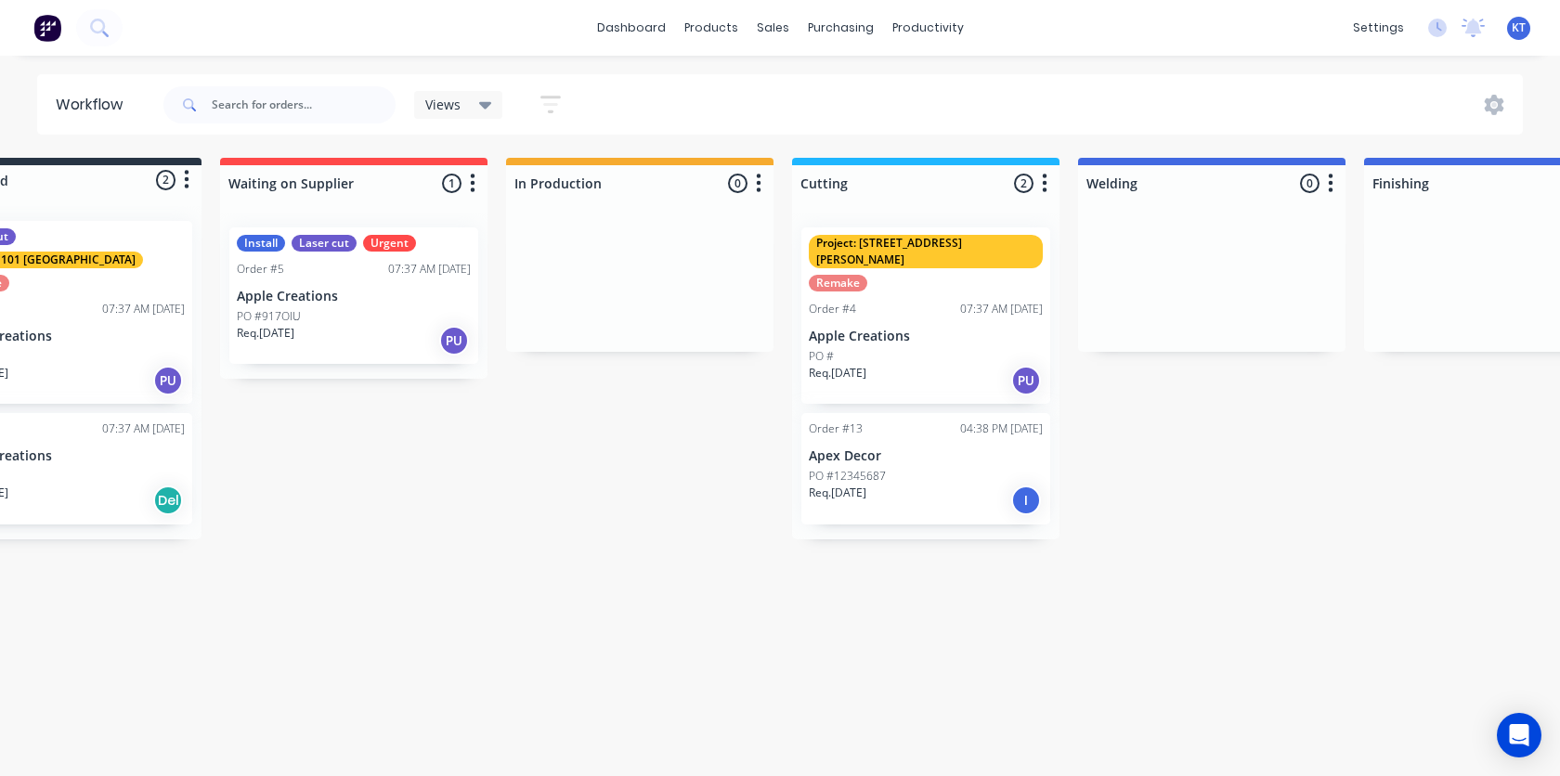
scroll to position [0, 0]
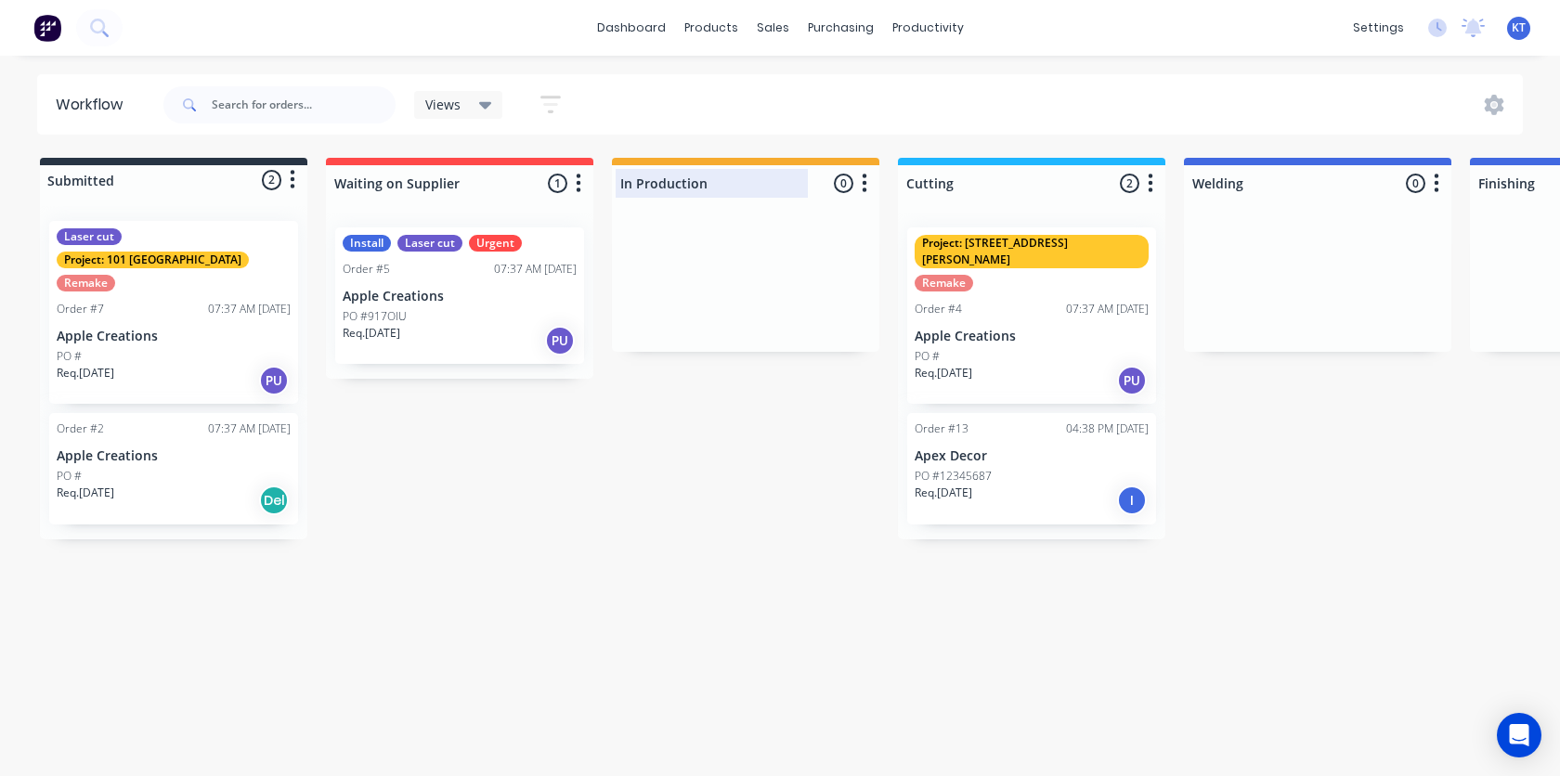
click at [725, 186] on div at bounding box center [745, 183] width 267 height 36
click at [725, 186] on input "In Production" at bounding box center [711, 183] width 183 height 19
type input "I"
type input "Drop Ship"
click at [666, 538] on div "Workflow Views Save new view None (Default) edit Show/Hide statuses Show line i…" at bounding box center [780, 406] width 1560 height 665
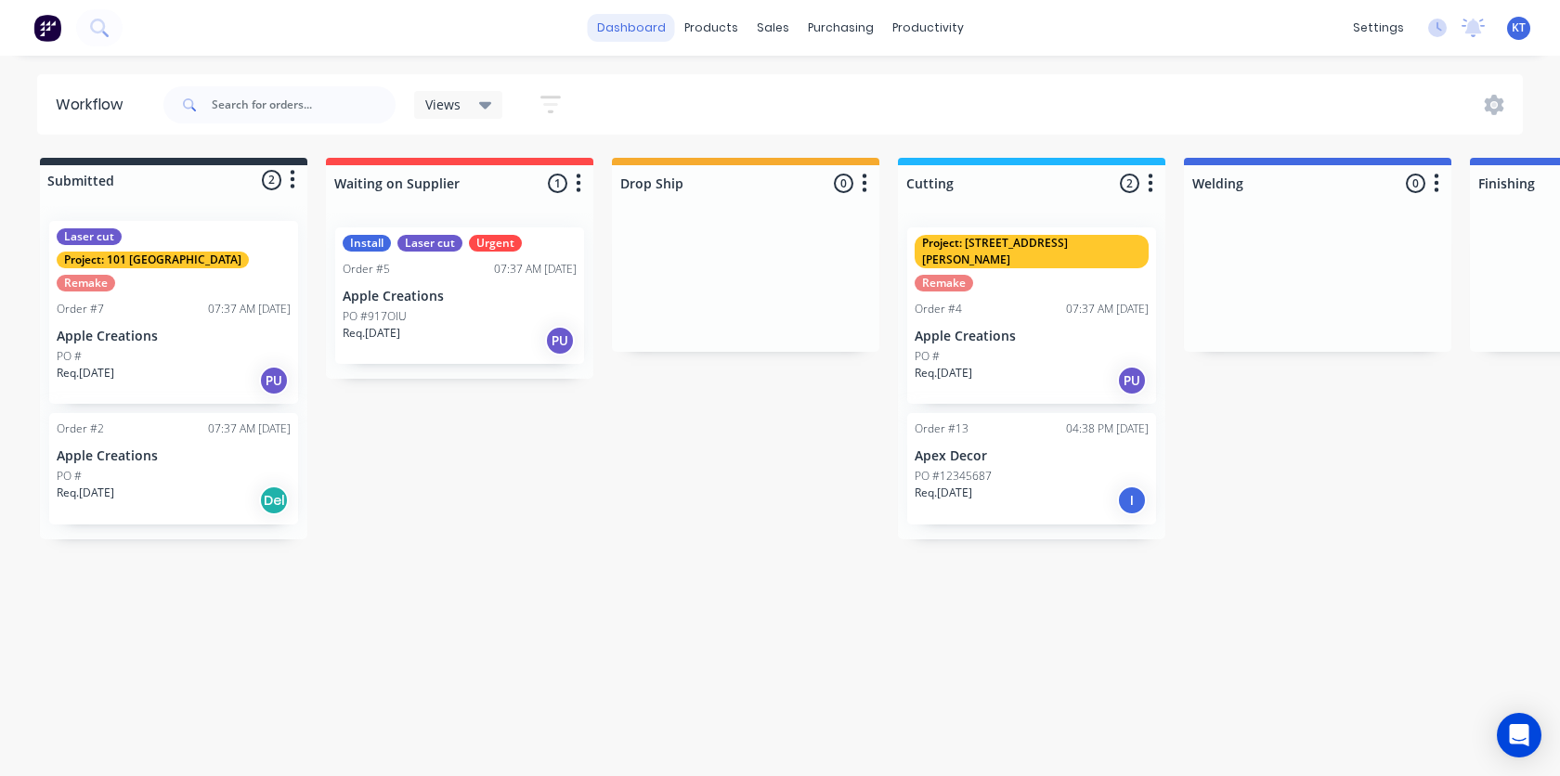
click at [644, 33] on link "dashboard" at bounding box center [631, 28] width 87 height 28
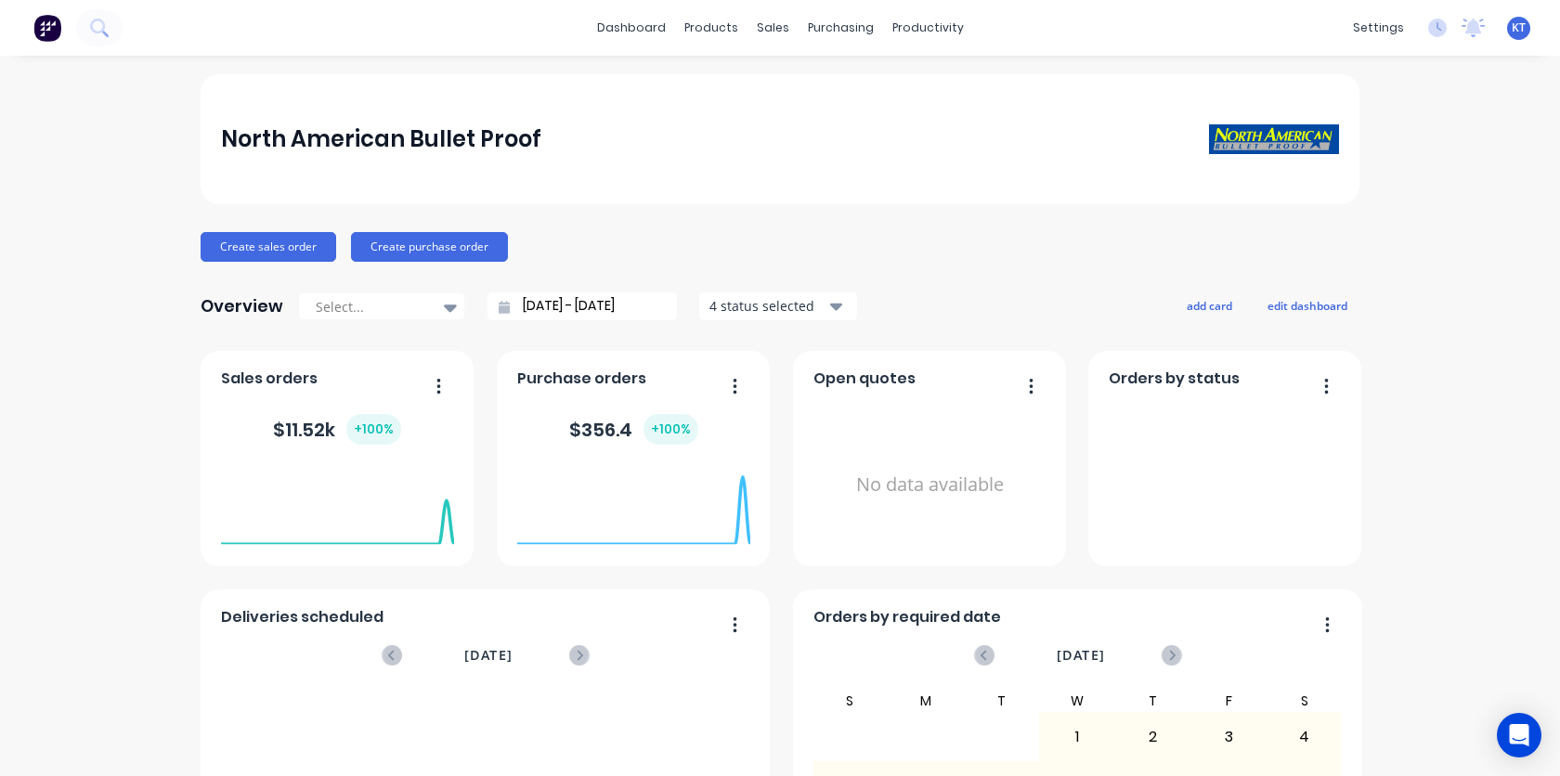
click at [301, 384] on span "Sales orders" at bounding box center [269, 379] width 97 height 22
click at [439, 388] on icon "button" at bounding box center [438, 386] width 5 height 19
click at [982, 236] on div "Create sales order Create purchase order" at bounding box center [780, 247] width 1159 height 30
click at [48, 38] on img at bounding box center [47, 28] width 28 height 28
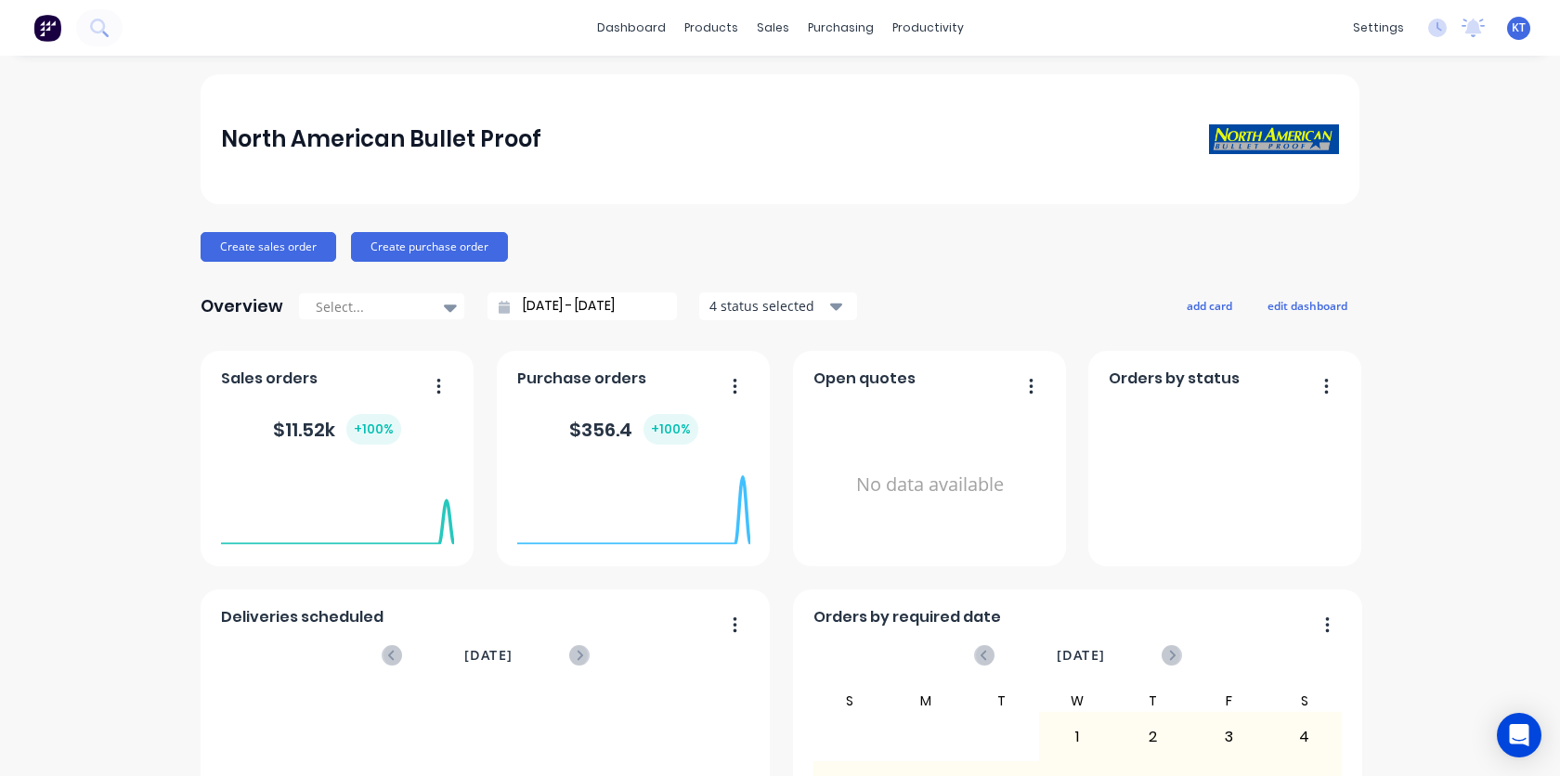
click at [49, 34] on img at bounding box center [47, 28] width 28 height 28
click at [943, 139] on link "Planner" at bounding box center [999, 126] width 246 height 37
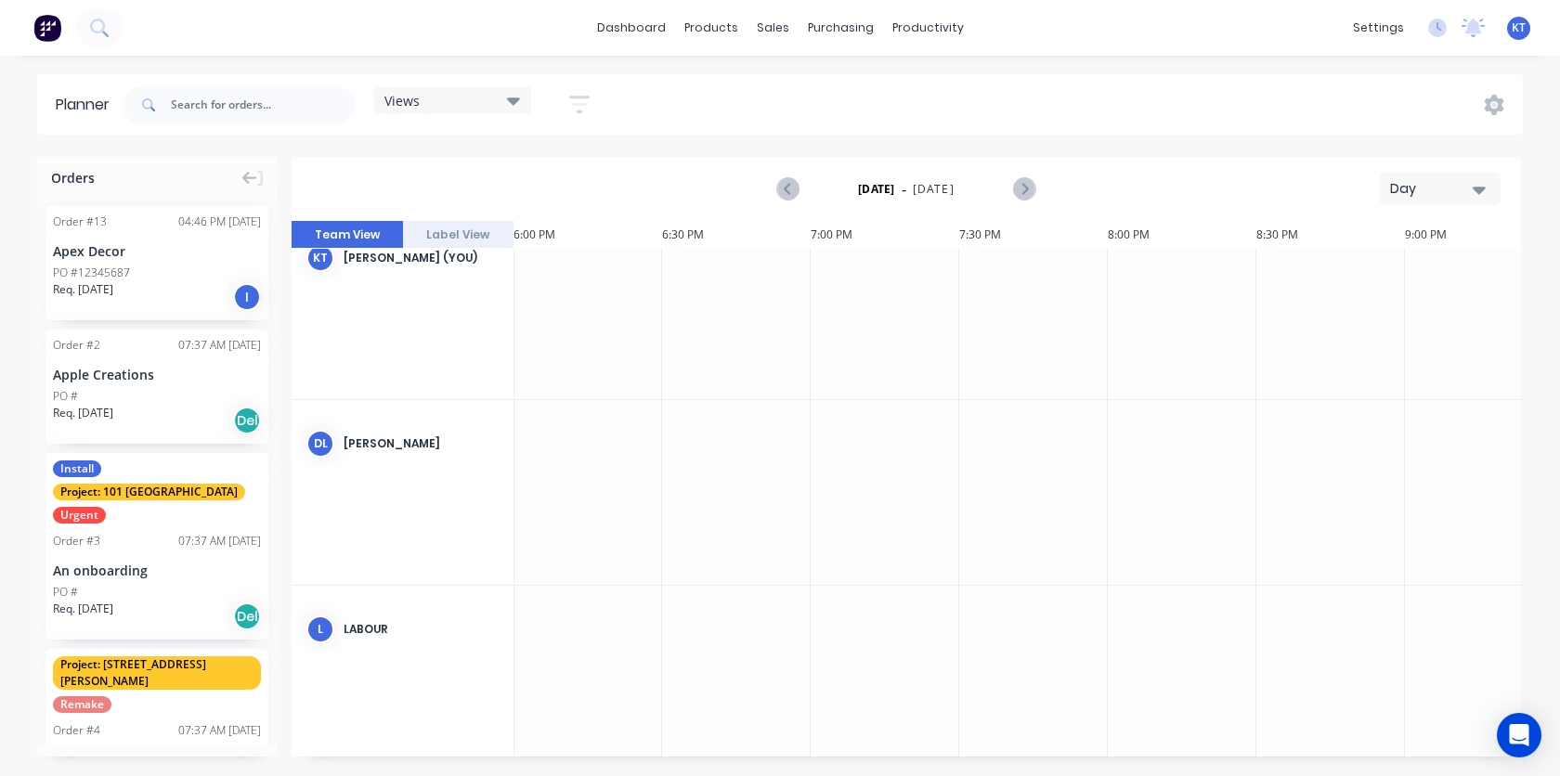
scroll to position [0, 5348]
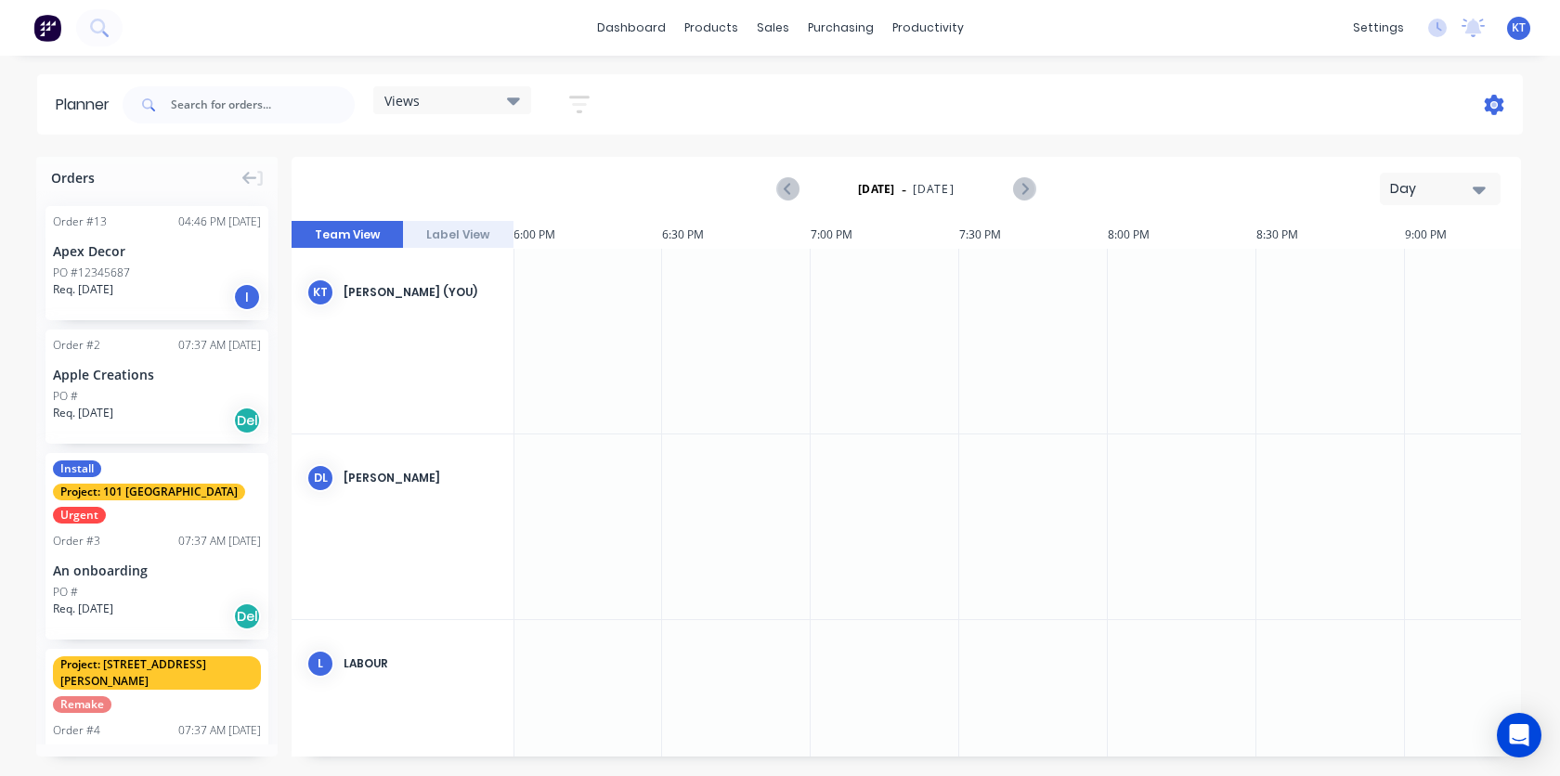
click at [1495, 107] on icon at bounding box center [1493, 105] width 20 height 20
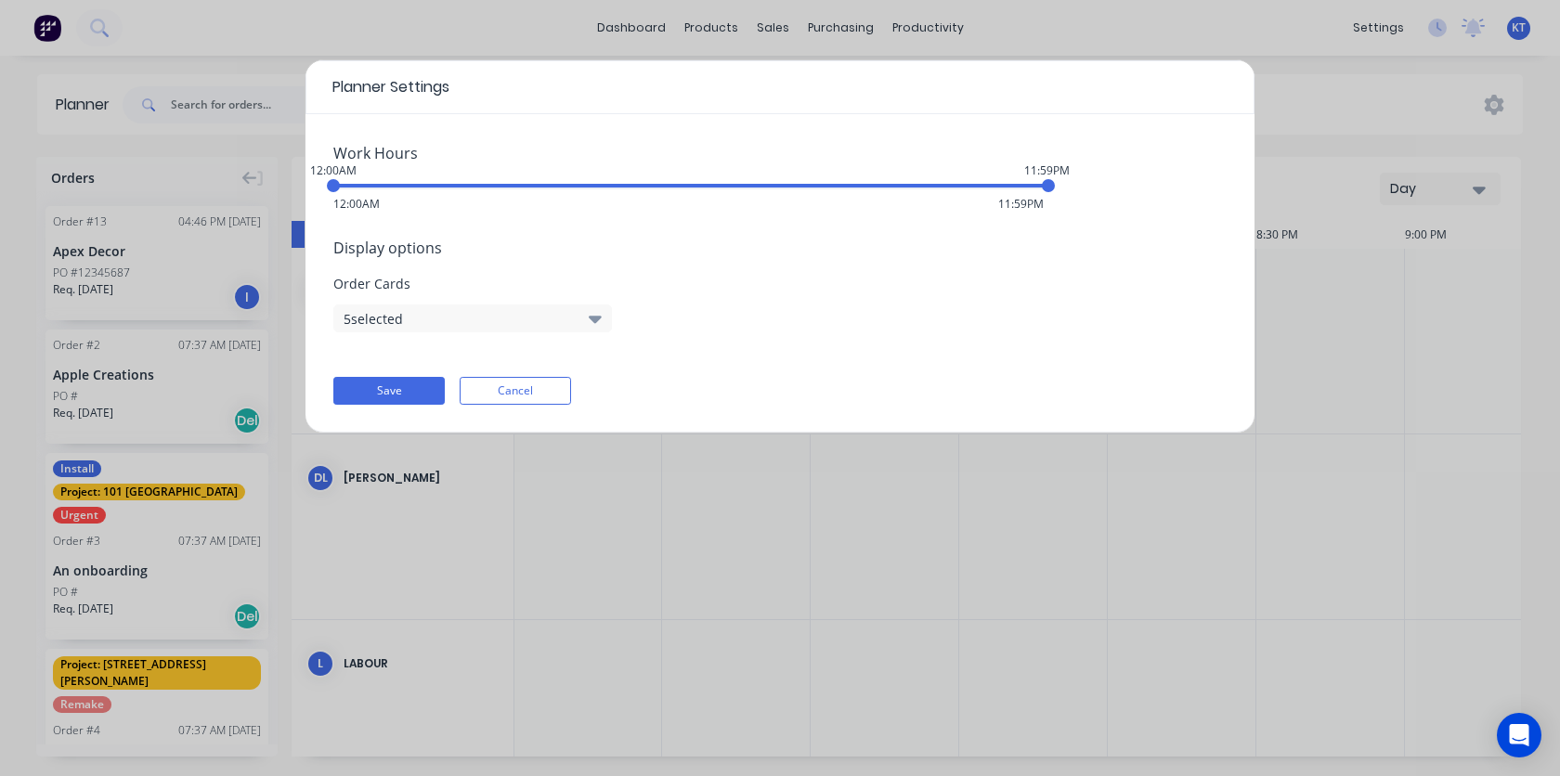
click at [589, 322] on icon "button" at bounding box center [595, 318] width 13 height 20
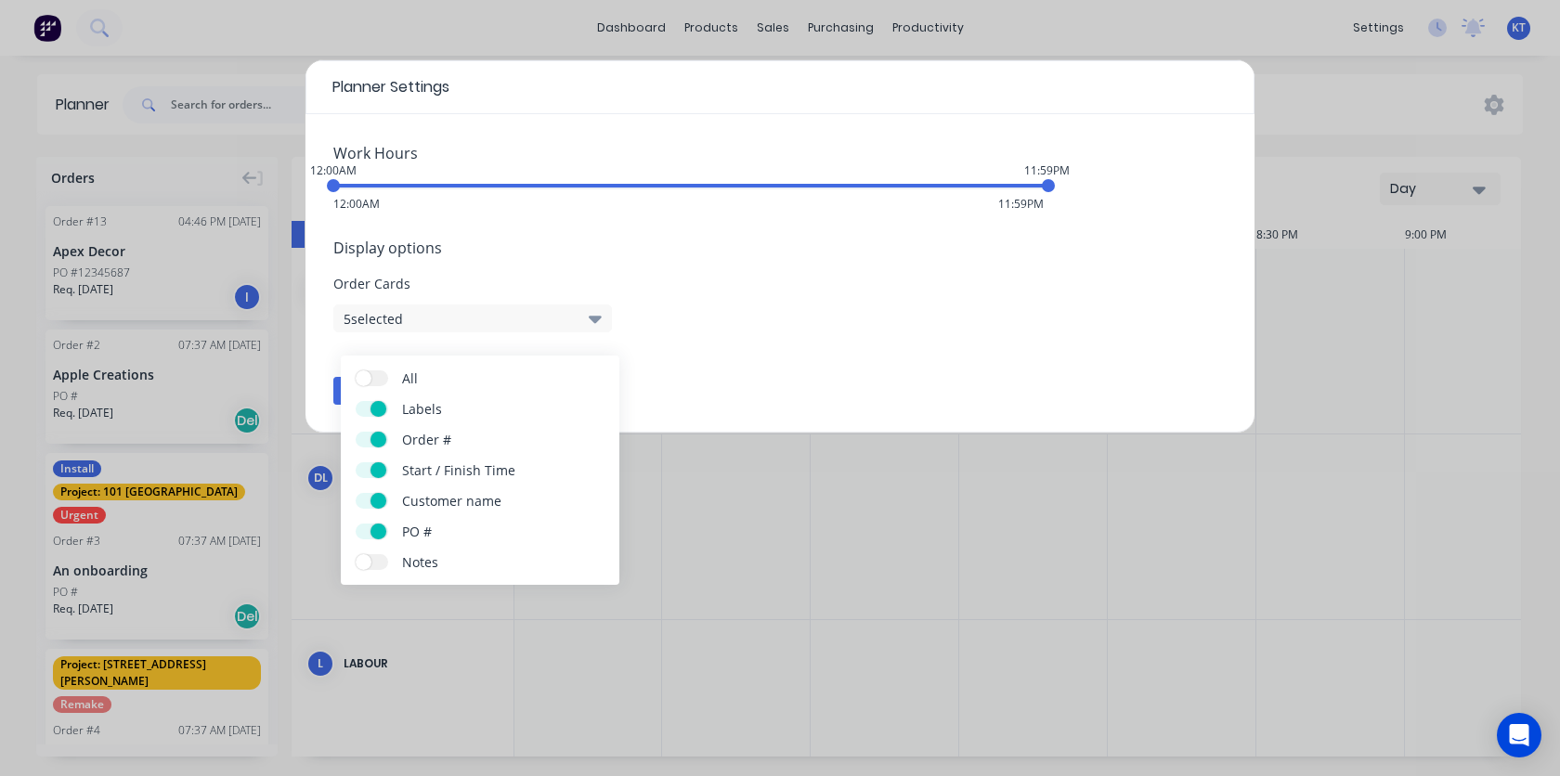
click at [452, 379] on span "All" at bounding box center [471, 378] width 139 height 19
click at [356, 370] on input "All" at bounding box center [356, 370] width 0 height 0
click at [877, 355] on div "Work Hours 12:00AM 11:59PM 12:00AM 11:59PM Display options Order Cards 6 select…" at bounding box center [779, 273] width 949 height 318
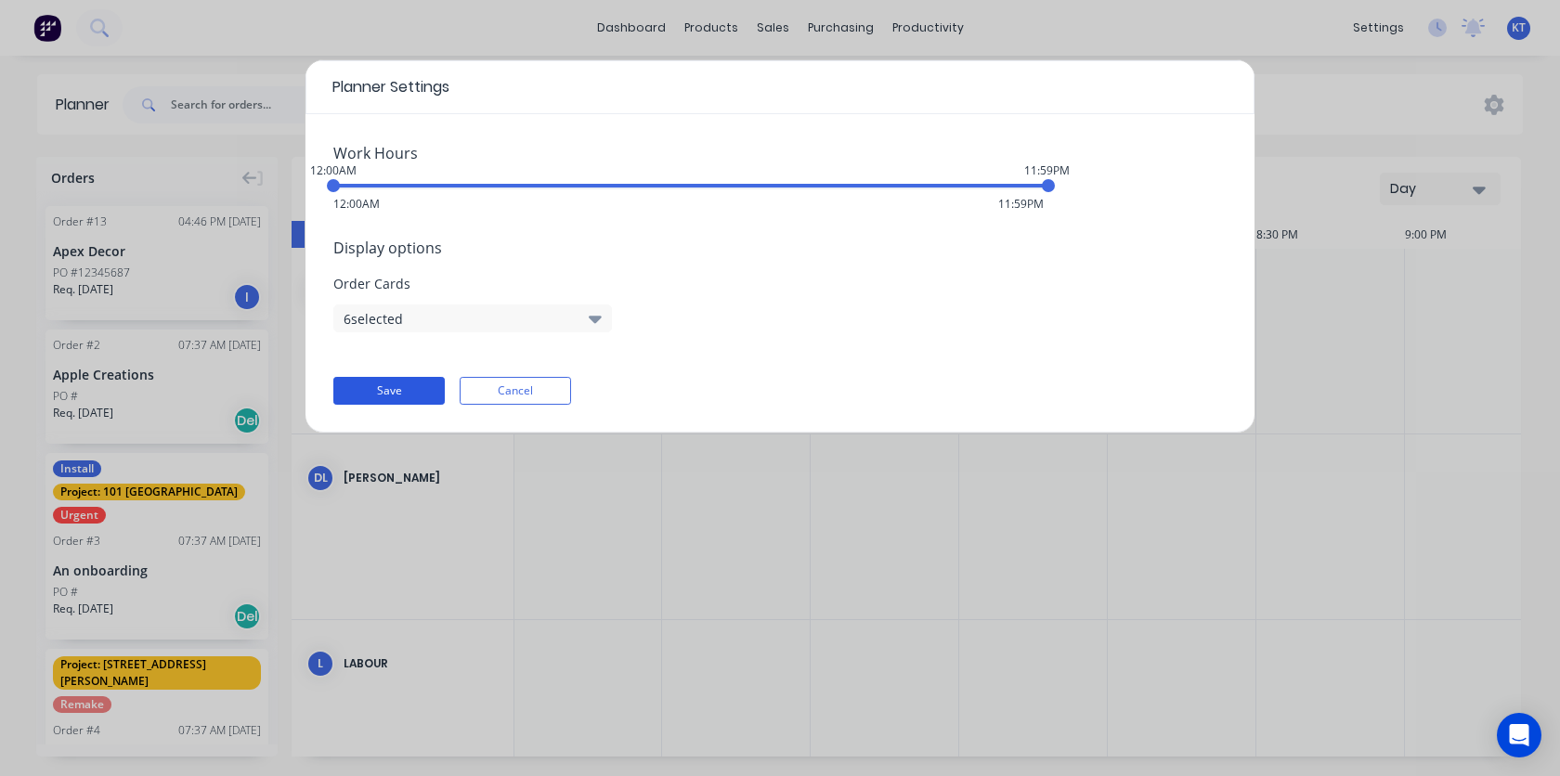
click at [366, 395] on button "Save" at bounding box center [388, 391] width 111 height 28
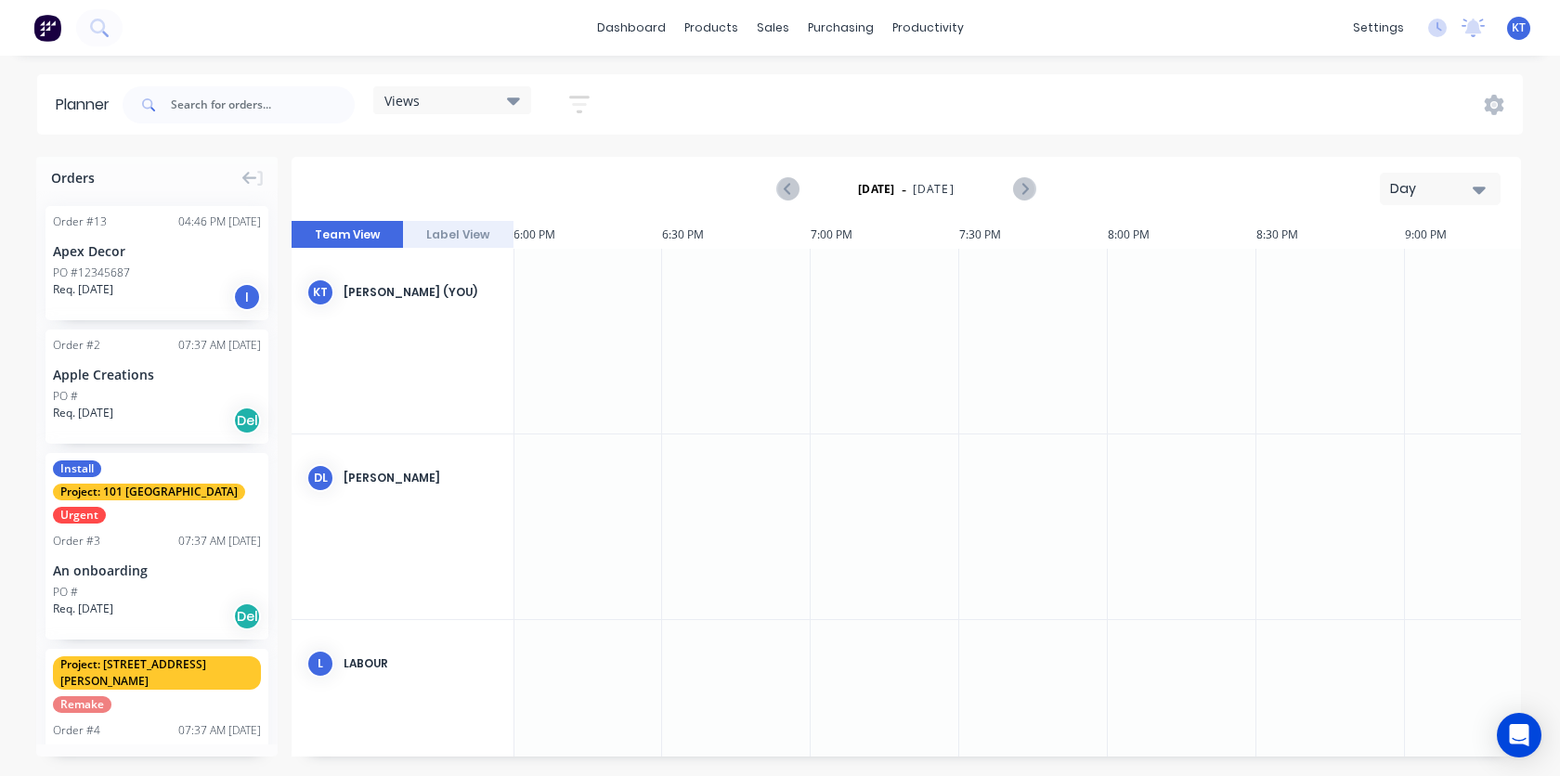
click at [163, 195] on div "Order # 13 04:46 PM [DATE] Apex Decor PO #12345687 Req. [DATE] I Order # 2 07:3…" at bounding box center [156, 467] width 241 height 553
click at [252, 177] on icon at bounding box center [249, 178] width 15 height 13
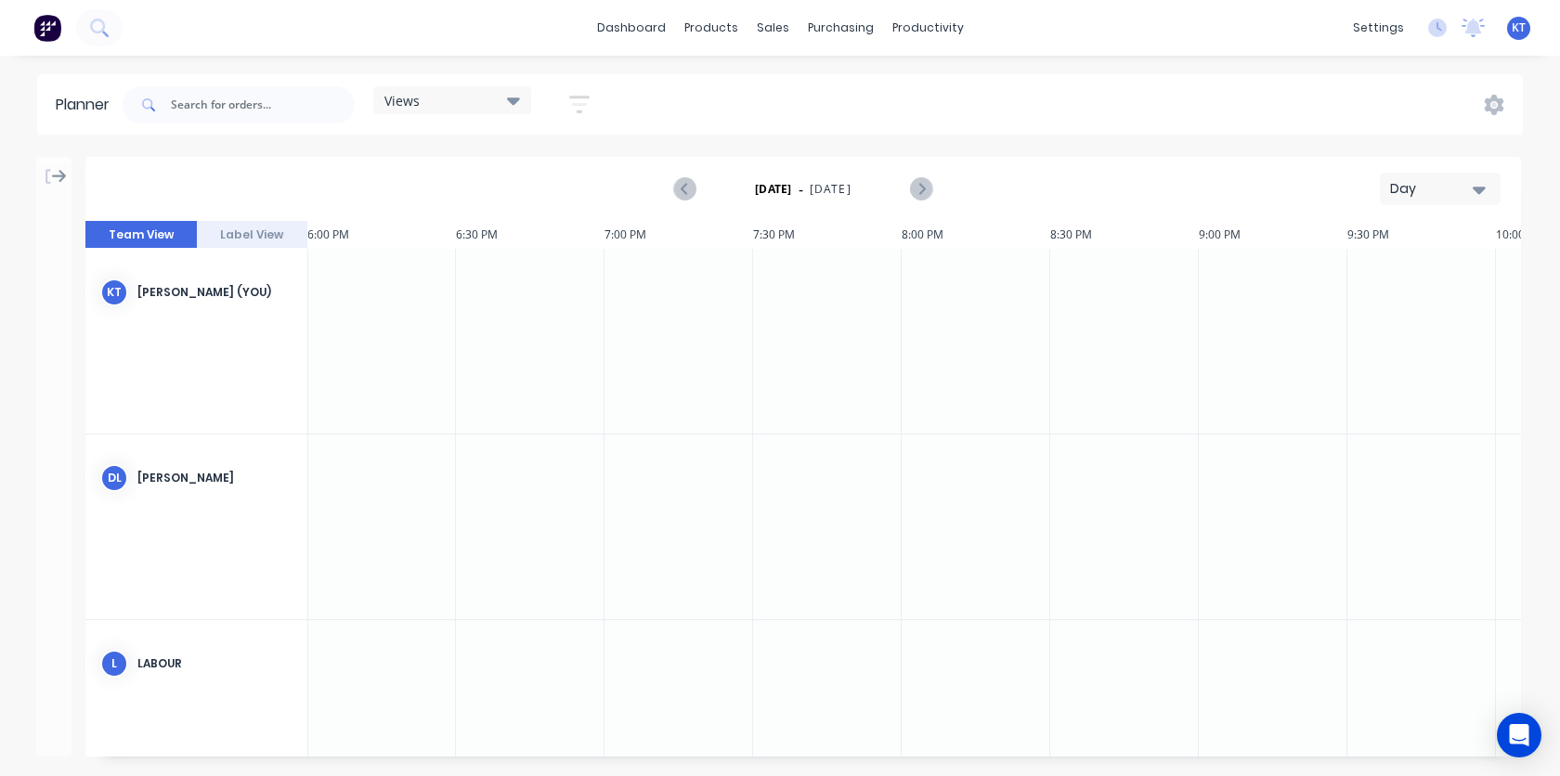
click at [50, 178] on icon at bounding box center [48, 176] width 6 height 17
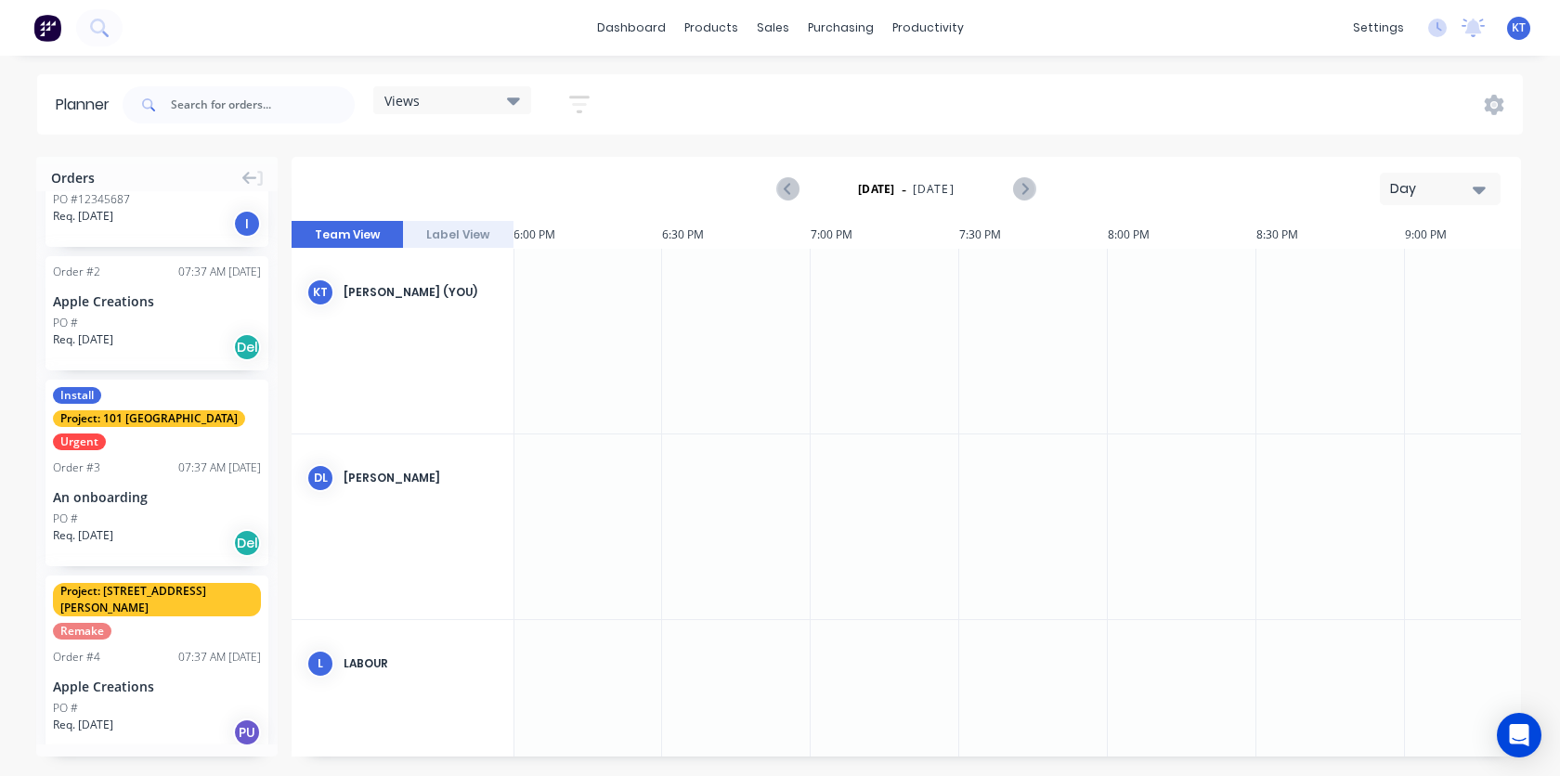
scroll to position [0, 0]
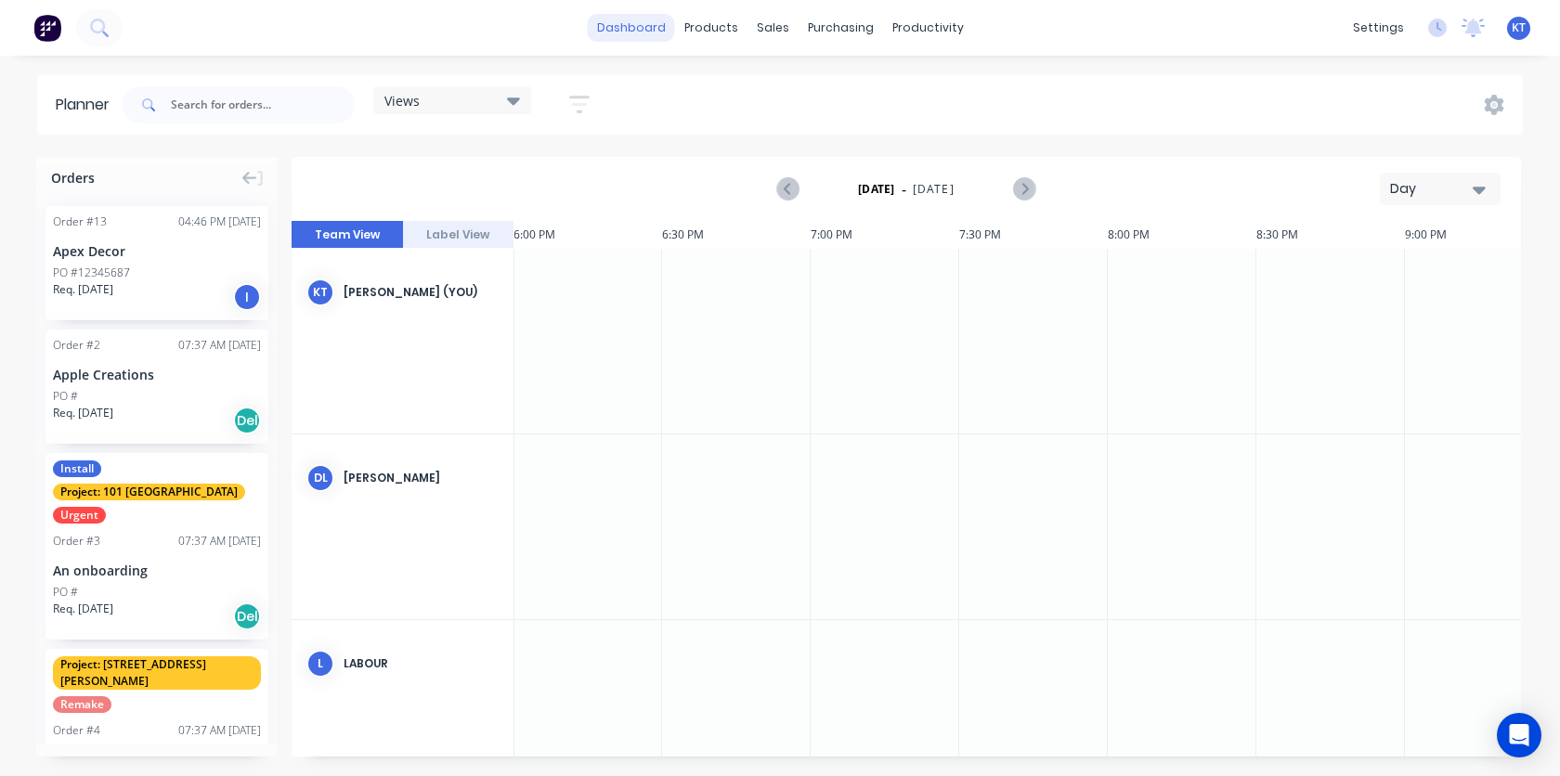
click at [659, 31] on link "dashboard" at bounding box center [631, 28] width 87 height 28
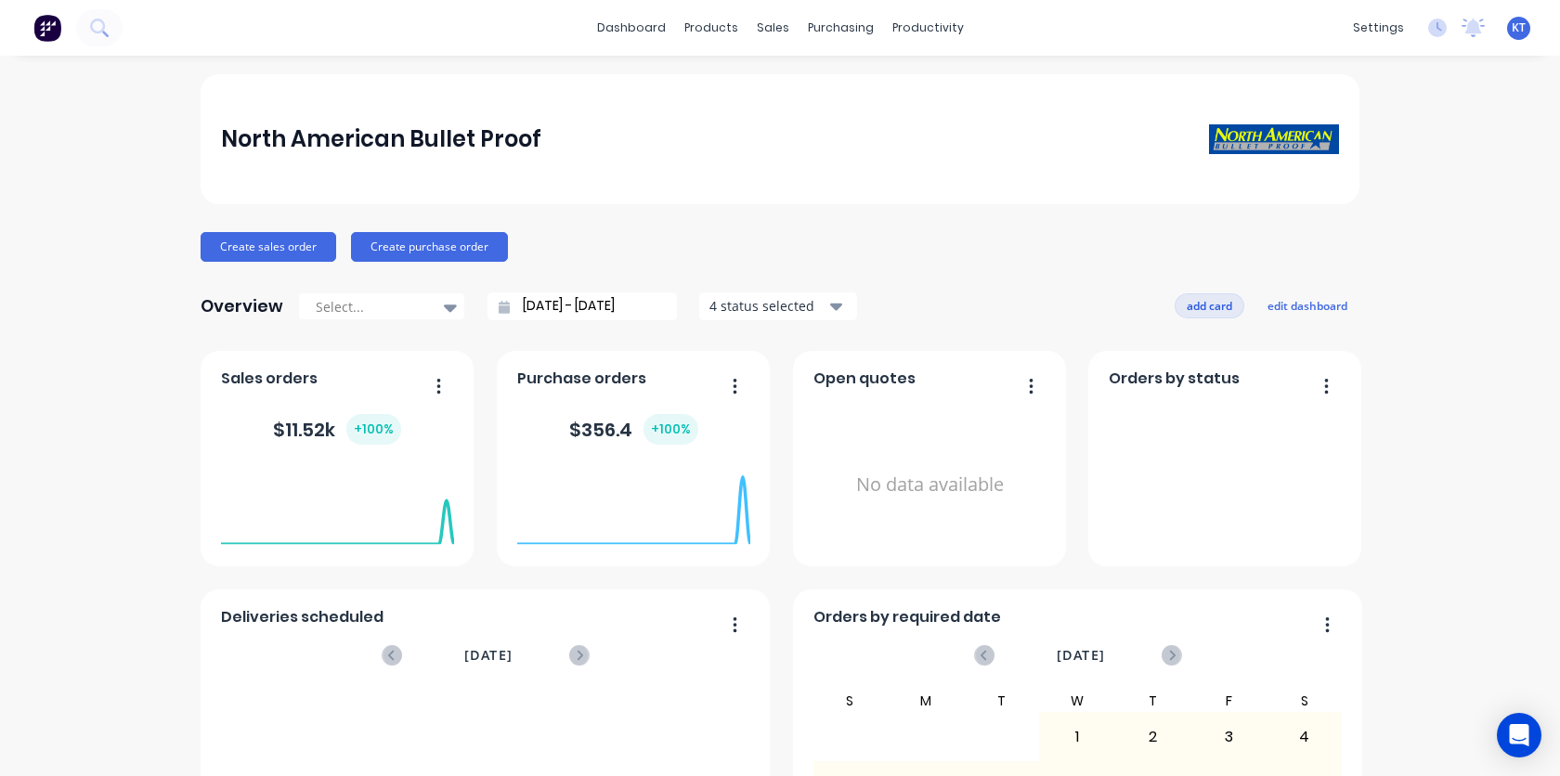
click at [1224, 303] on button "add card" at bounding box center [1209, 305] width 70 height 24
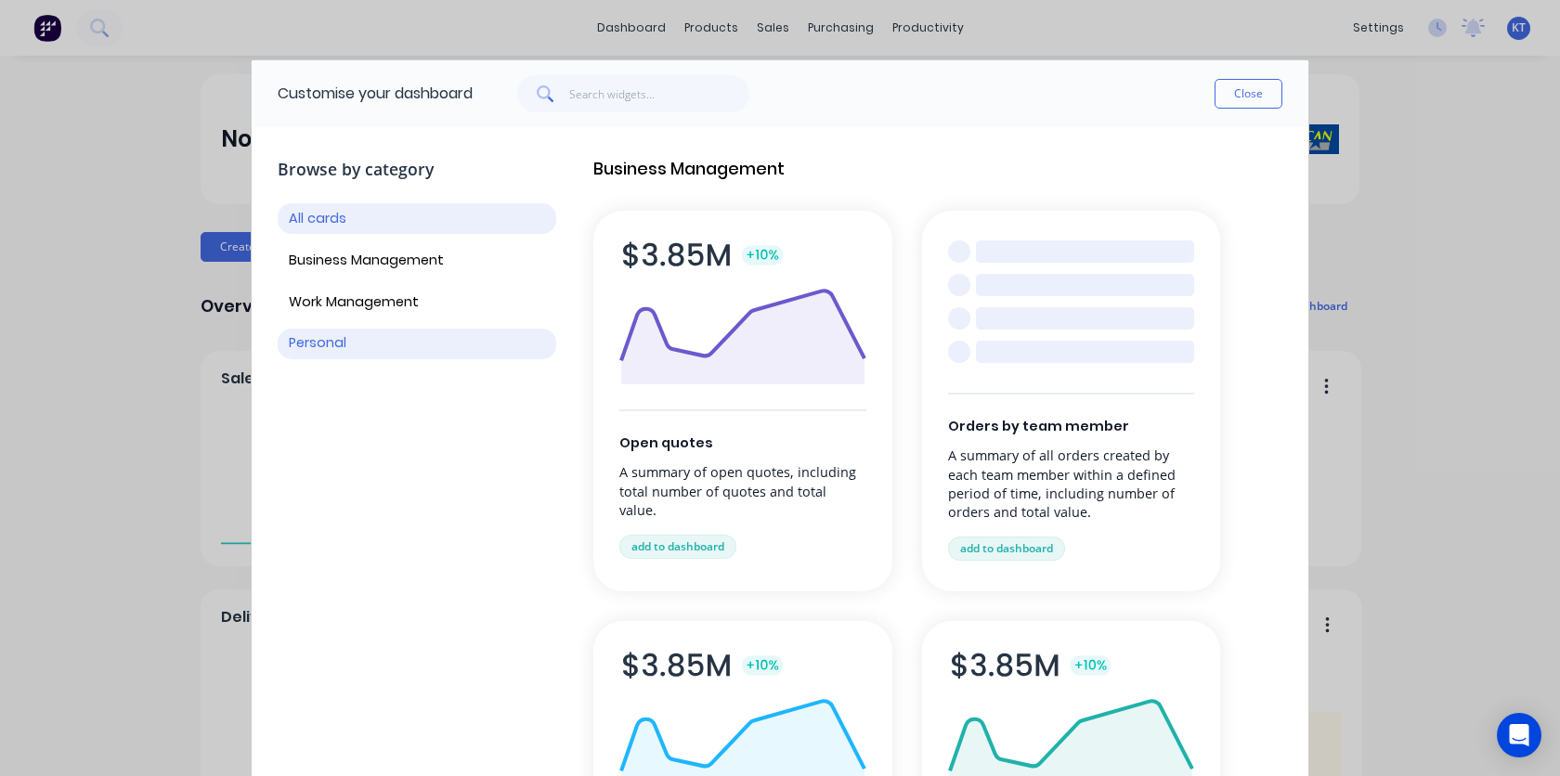
click at [339, 348] on button "Personal" at bounding box center [417, 344] width 278 height 31
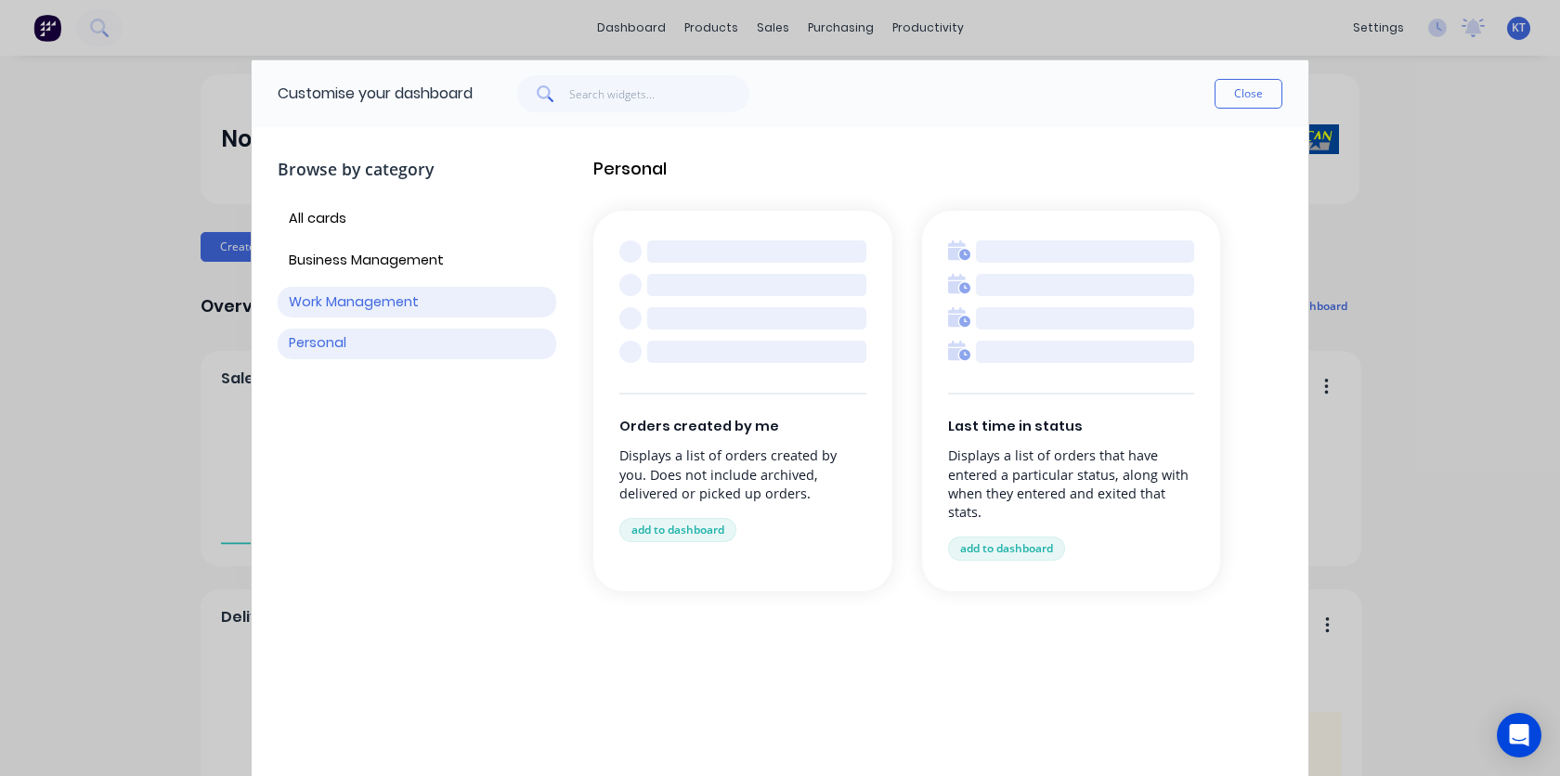
click at [342, 307] on button "Work Management" at bounding box center [417, 302] width 278 height 31
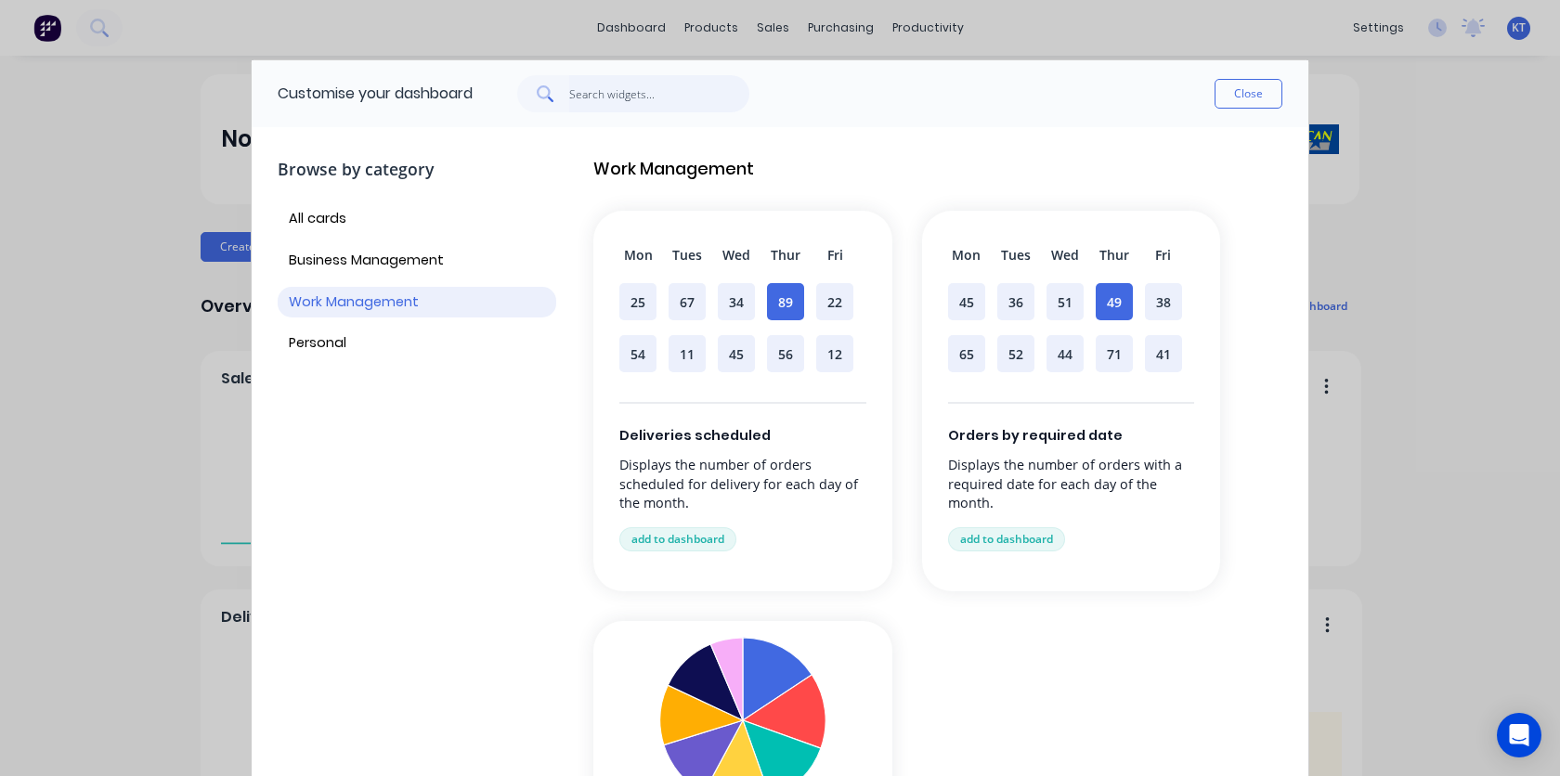
click at [594, 89] on input "text" at bounding box center [659, 93] width 181 height 37
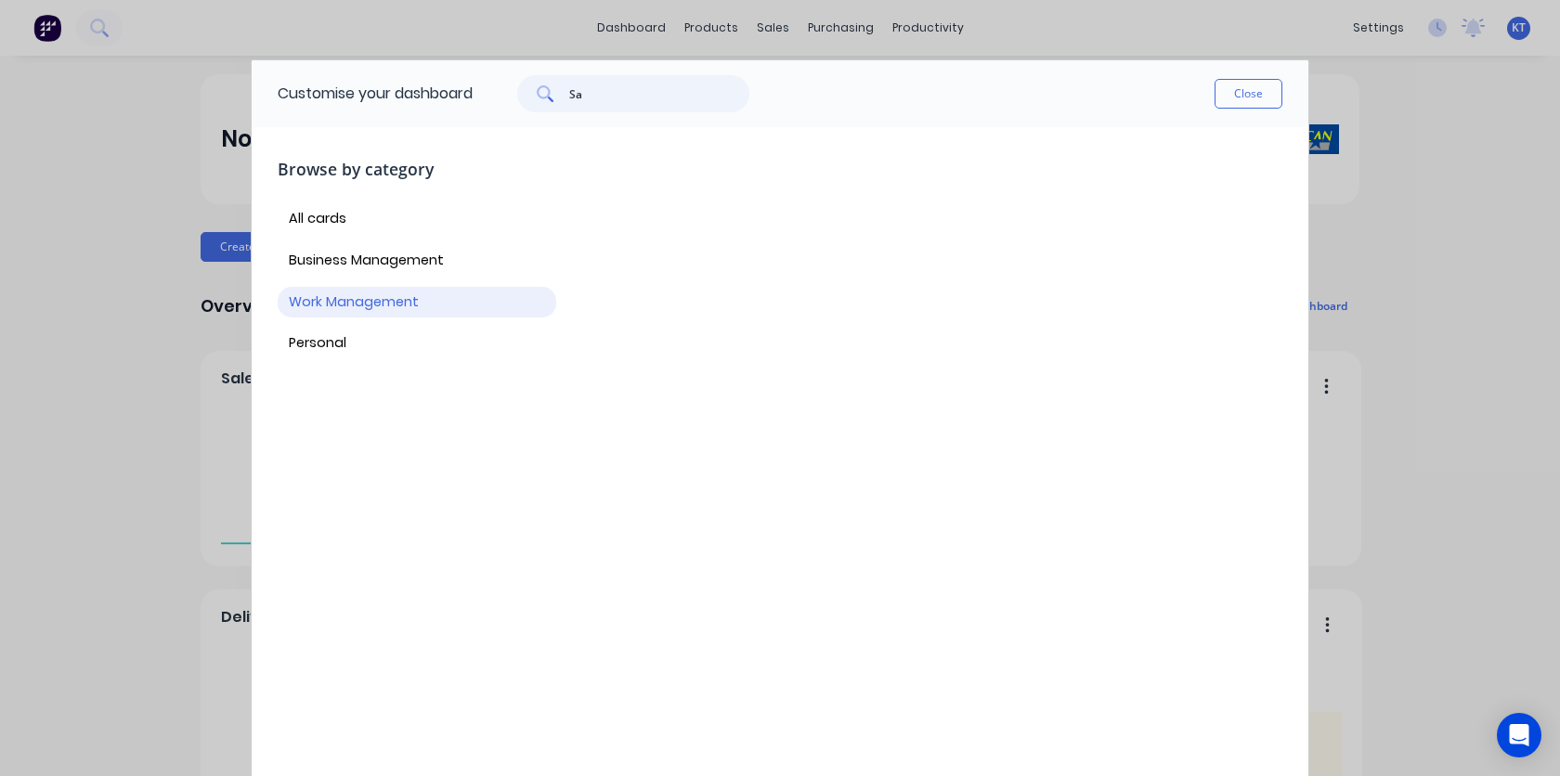
type input "S"
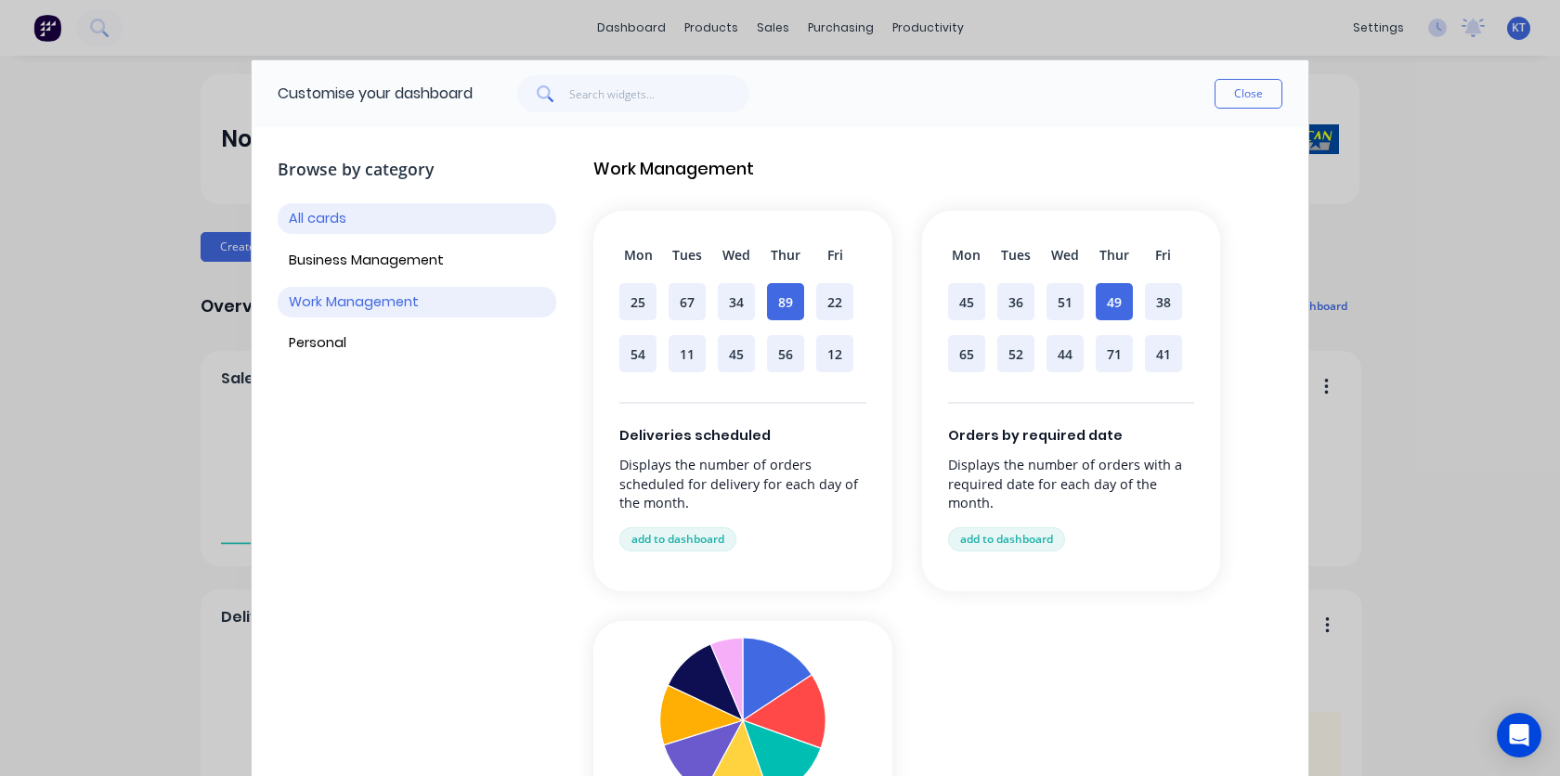
click at [376, 214] on button "All cards" at bounding box center [417, 218] width 278 height 31
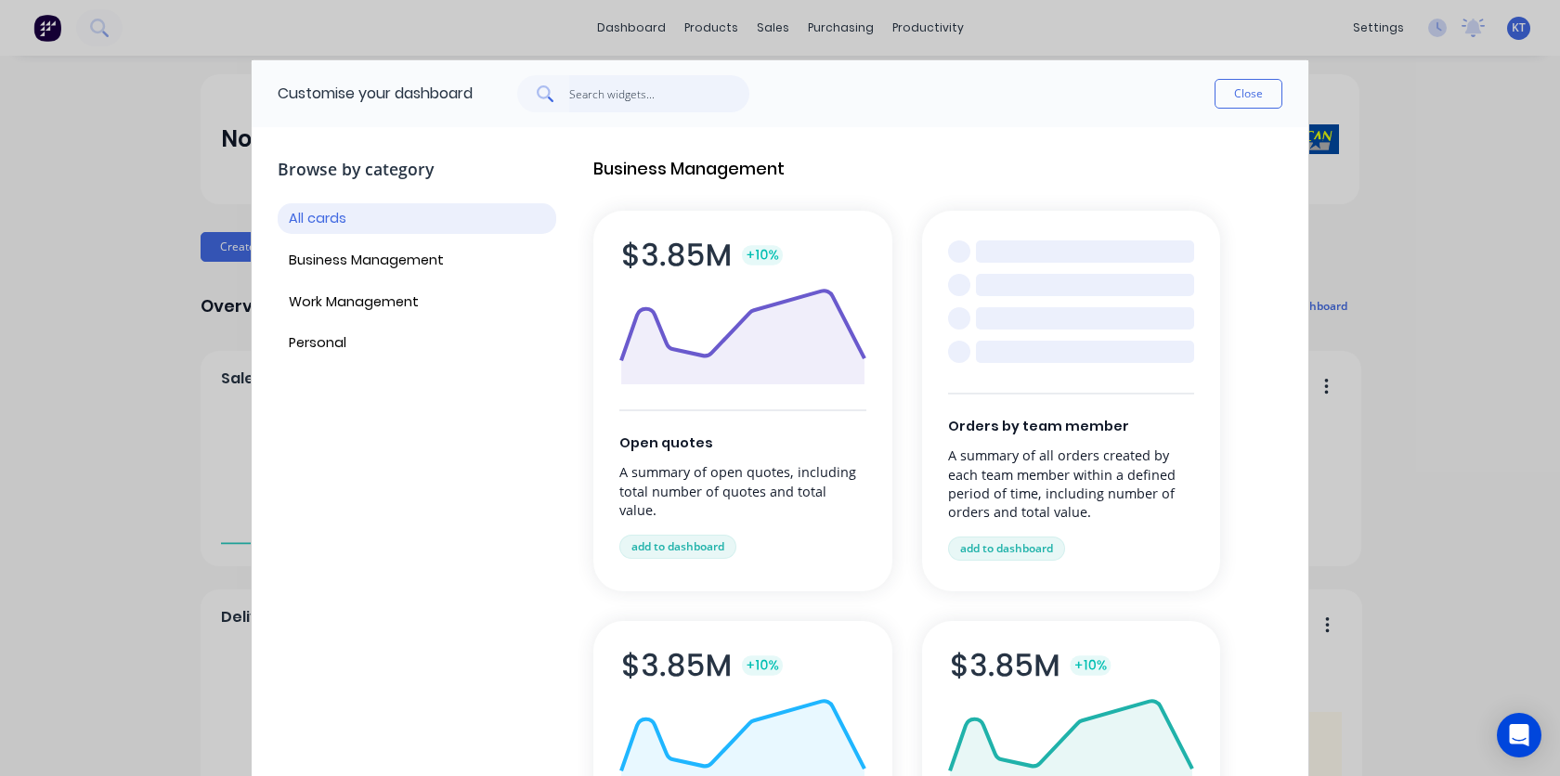
click at [611, 85] on input "text" at bounding box center [659, 93] width 181 height 37
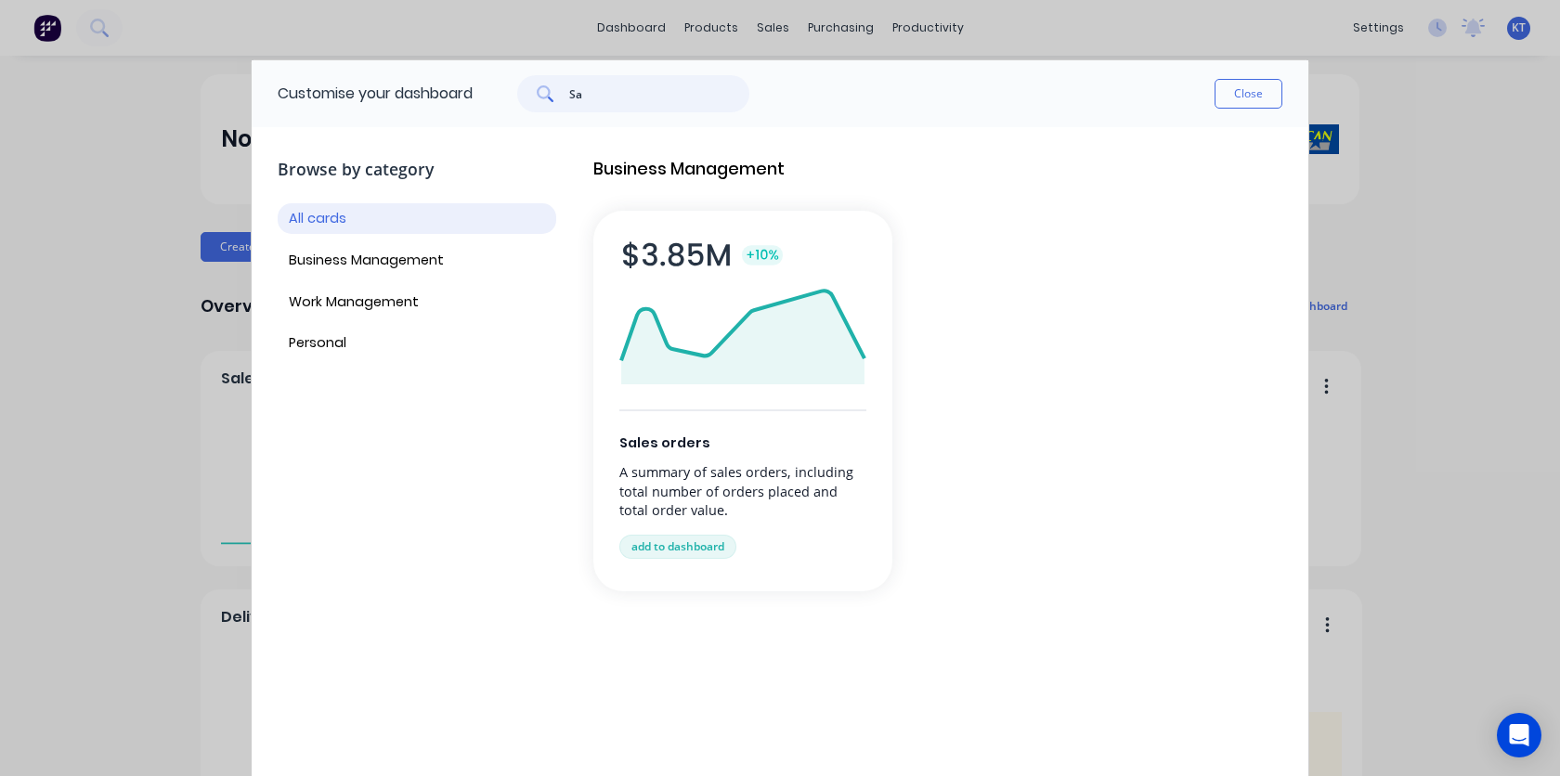
type input "S"
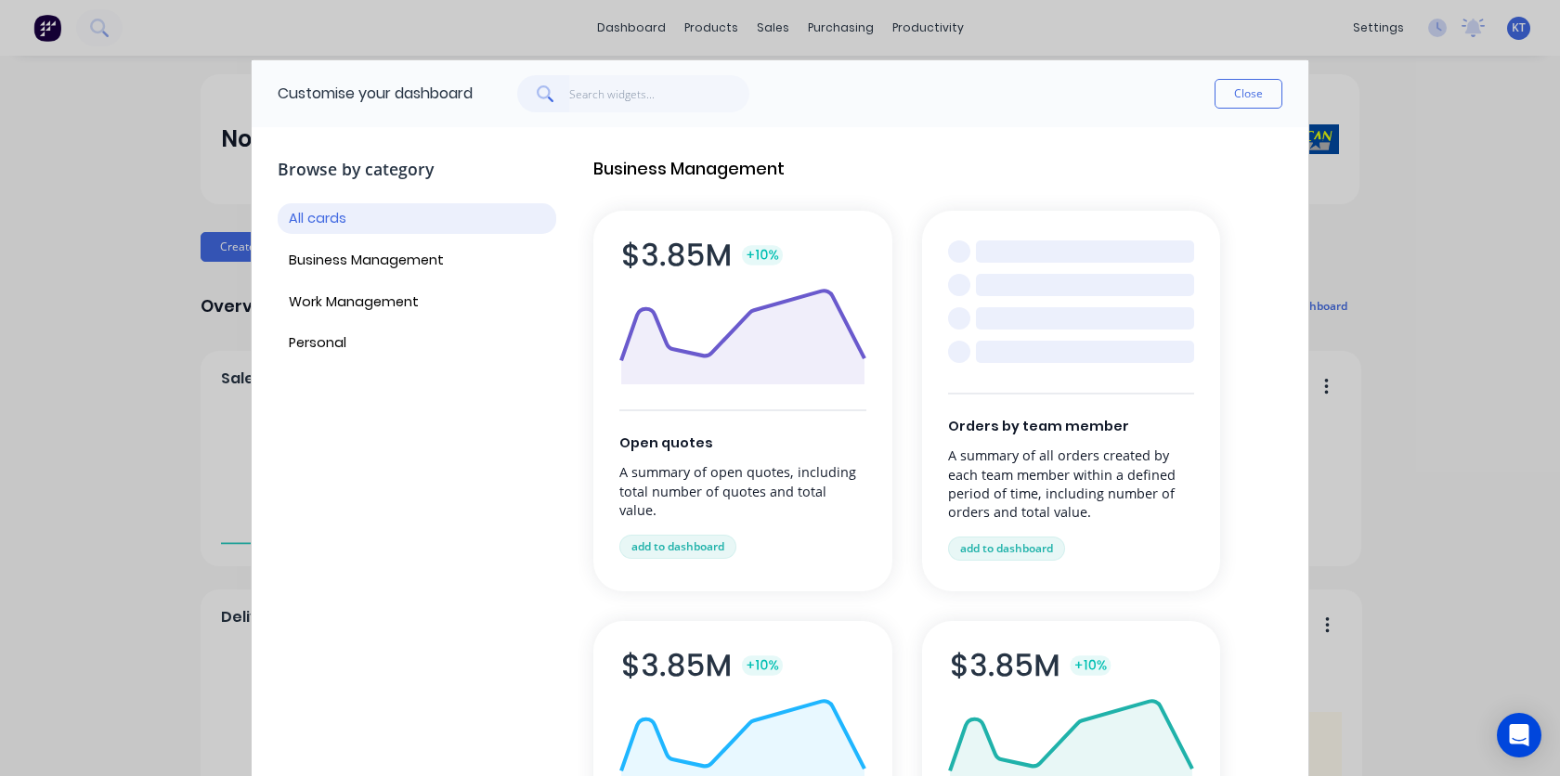
click at [1070, 317] on div at bounding box center [1085, 318] width 218 height 22
click at [1010, 552] on button "add to dashboard" at bounding box center [1006, 549] width 117 height 24
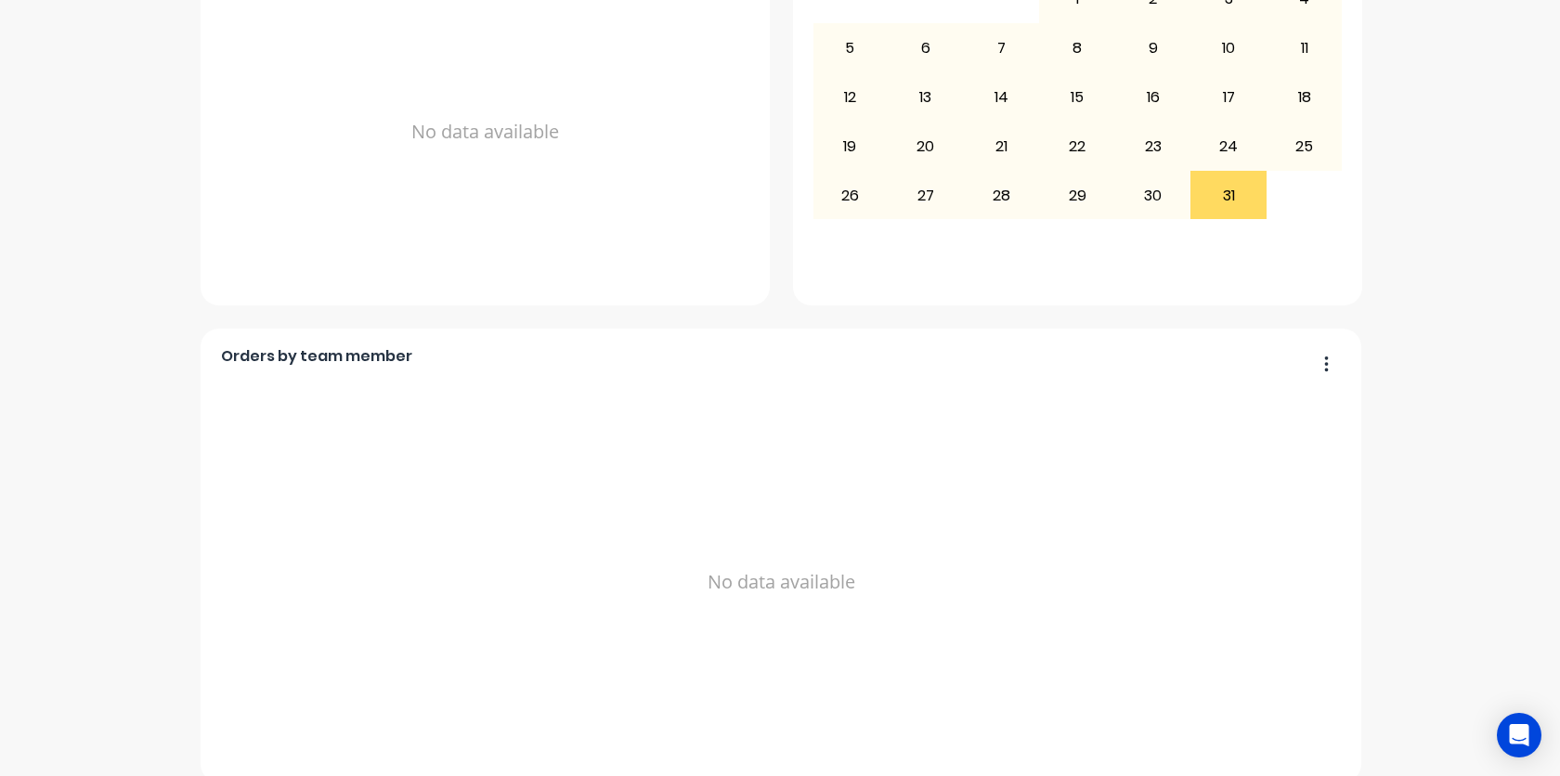
scroll to position [762, 0]
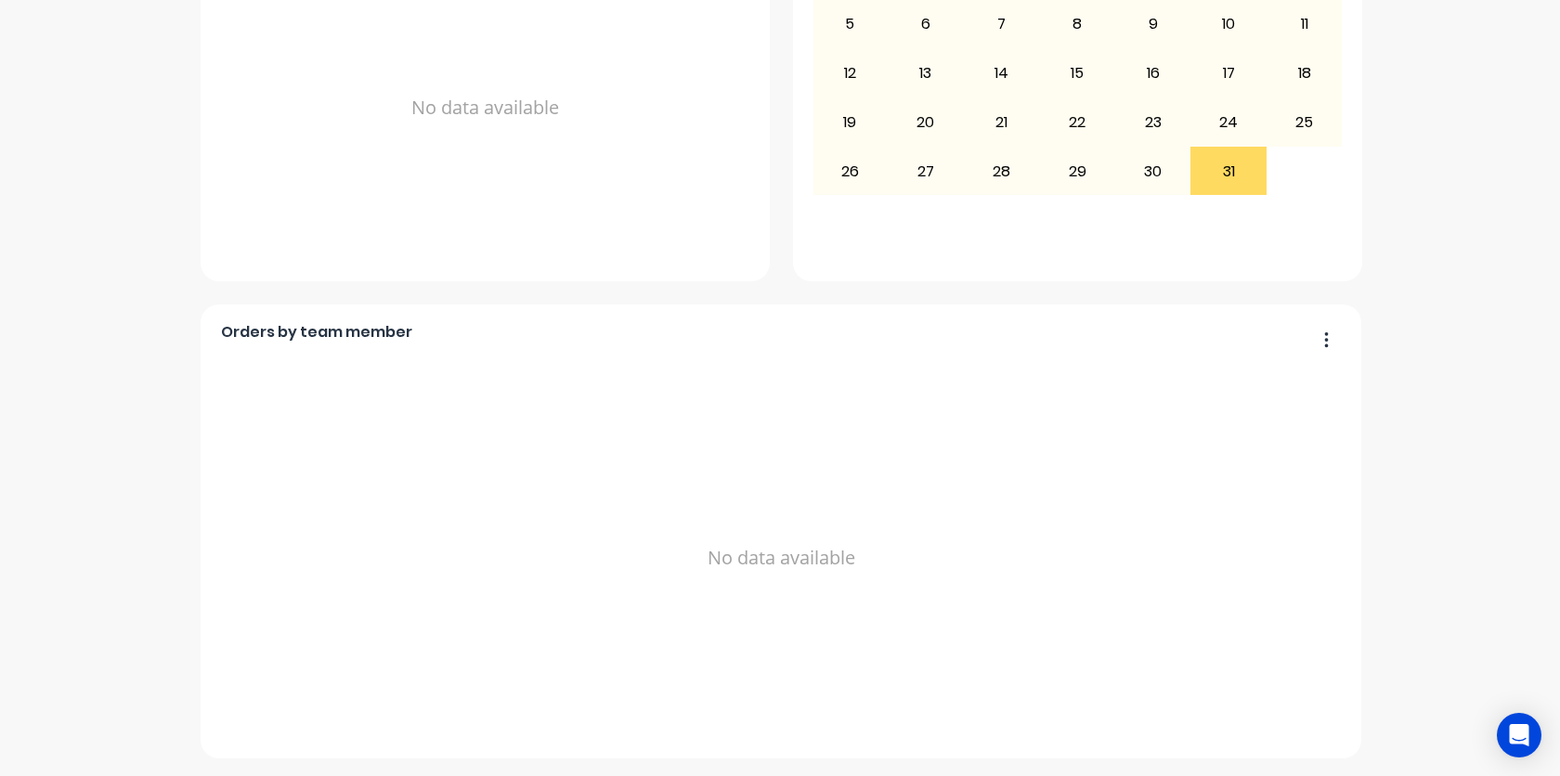
click at [911, 593] on div "No data available" at bounding box center [781, 558] width 1120 height 414
click at [1325, 339] on icon "button" at bounding box center [1327, 338] width 4 height 15
click at [964, 495] on div "No data available" at bounding box center [781, 558] width 1120 height 414
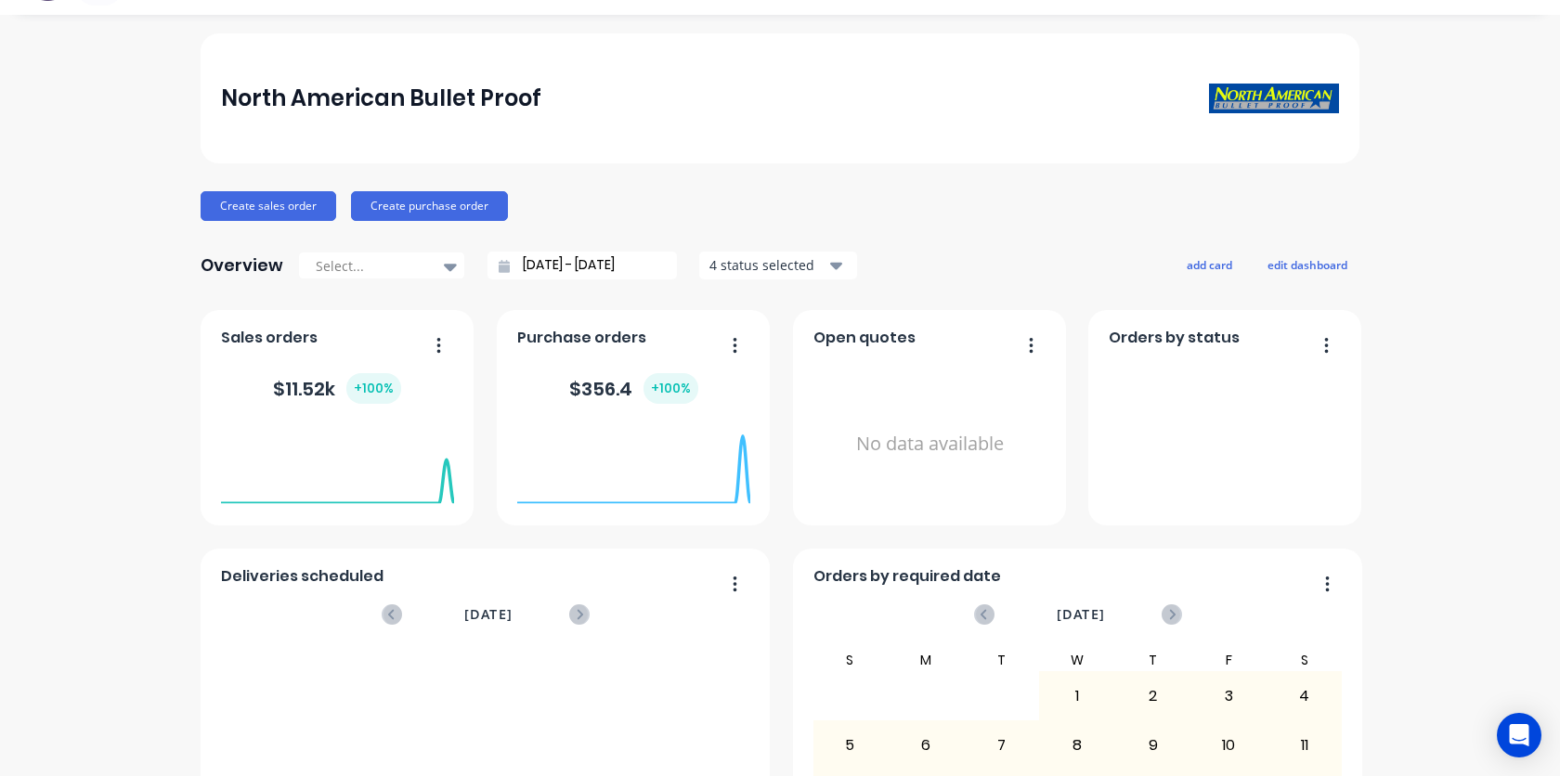
scroll to position [0, 0]
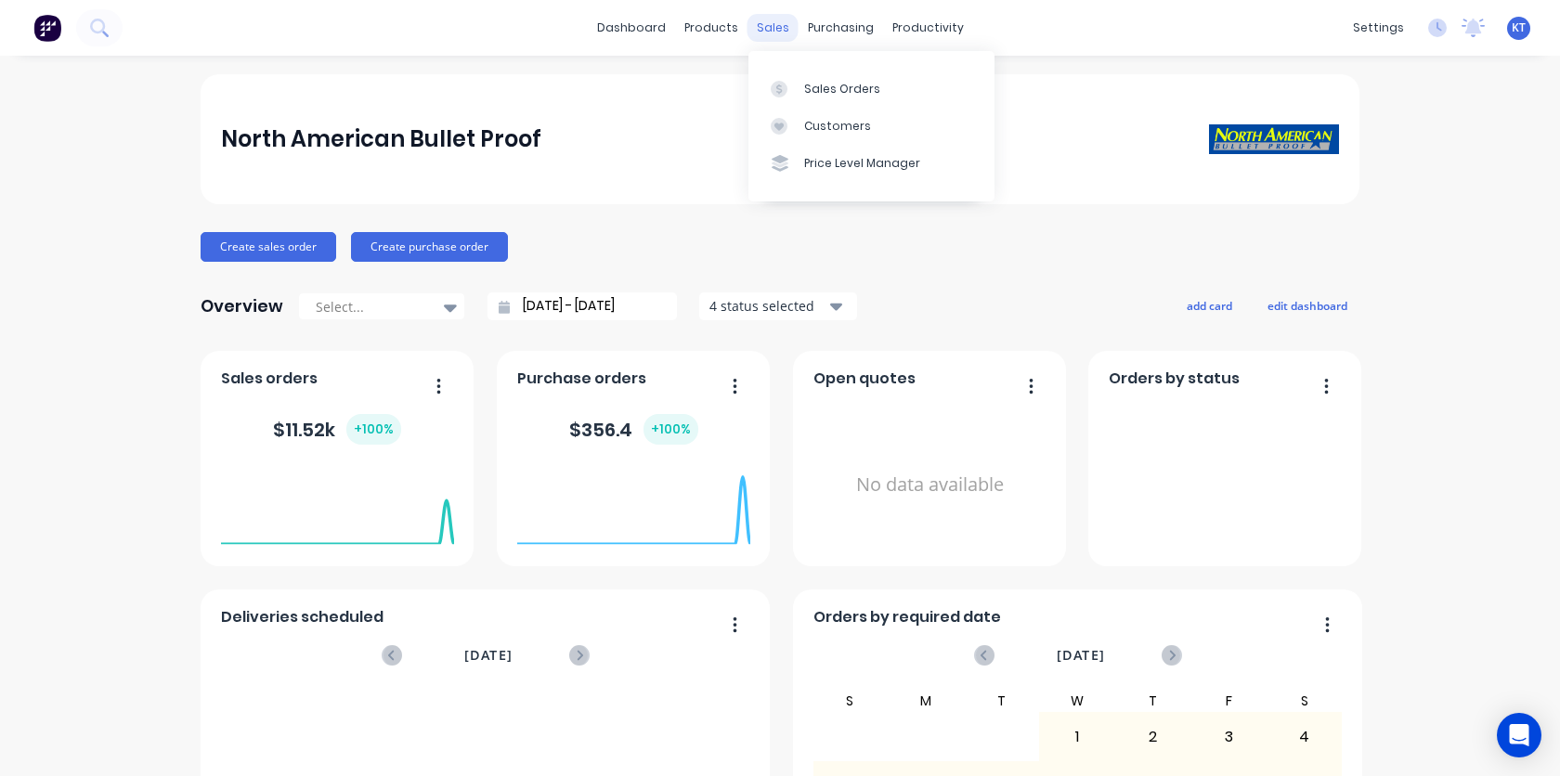
click at [767, 41] on div "sales" at bounding box center [772, 28] width 51 height 28
click at [805, 91] on div "Sales Orders" at bounding box center [842, 89] width 76 height 17
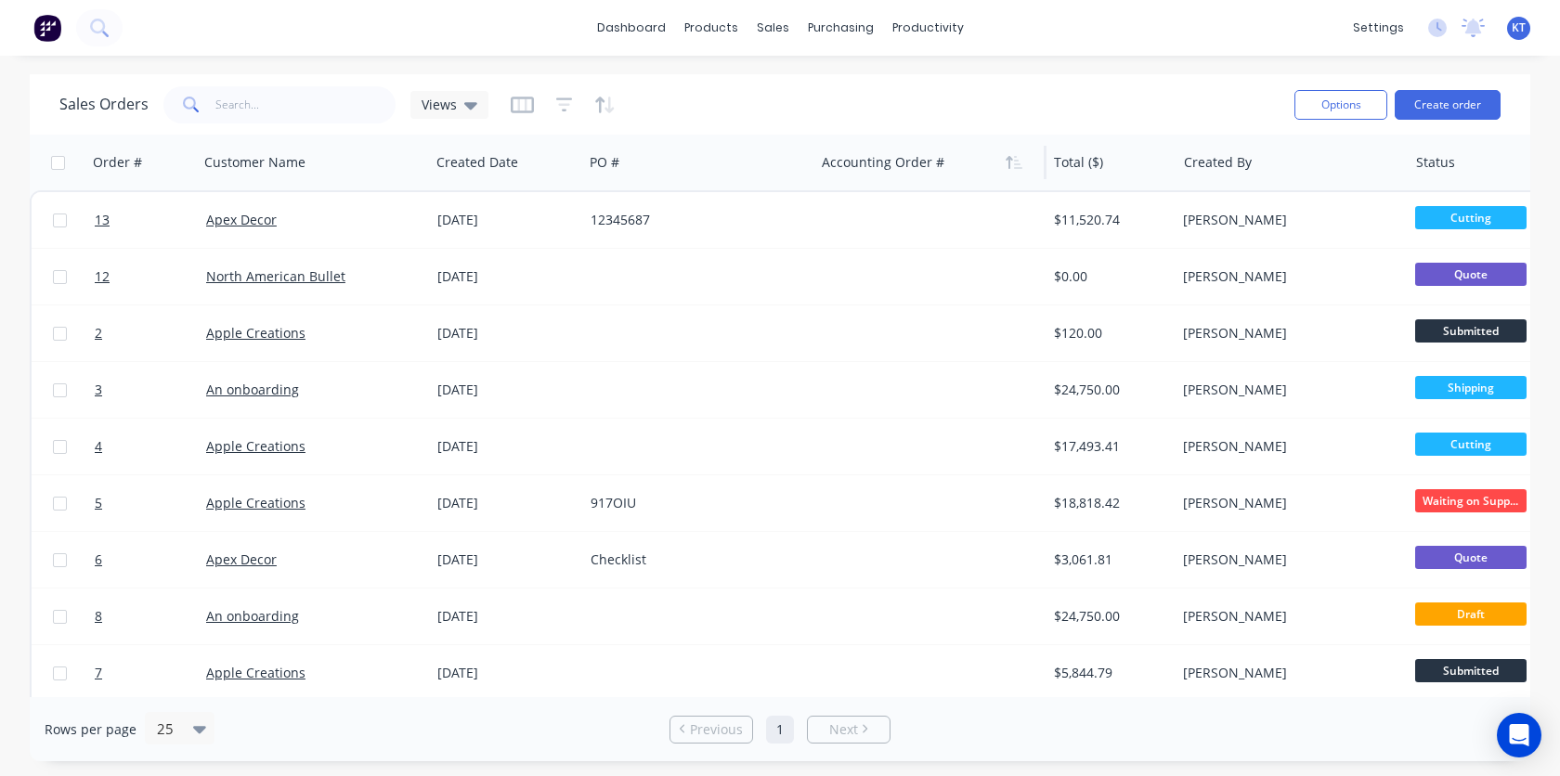
click at [889, 169] on div at bounding box center [925, 162] width 206 height 37
click at [1335, 116] on button "Options" at bounding box center [1340, 105] width 93 height 30
click at [1334, 101] on button "Options" at bounding box center [1340, 105] width 93 height 30
click at [1347, 119] on button "Options" at bounding box center [1340, 105] width 93 height 30
click at [1290, 220] on div "Export" at bounding box center [1284, 226] width 171 height 27
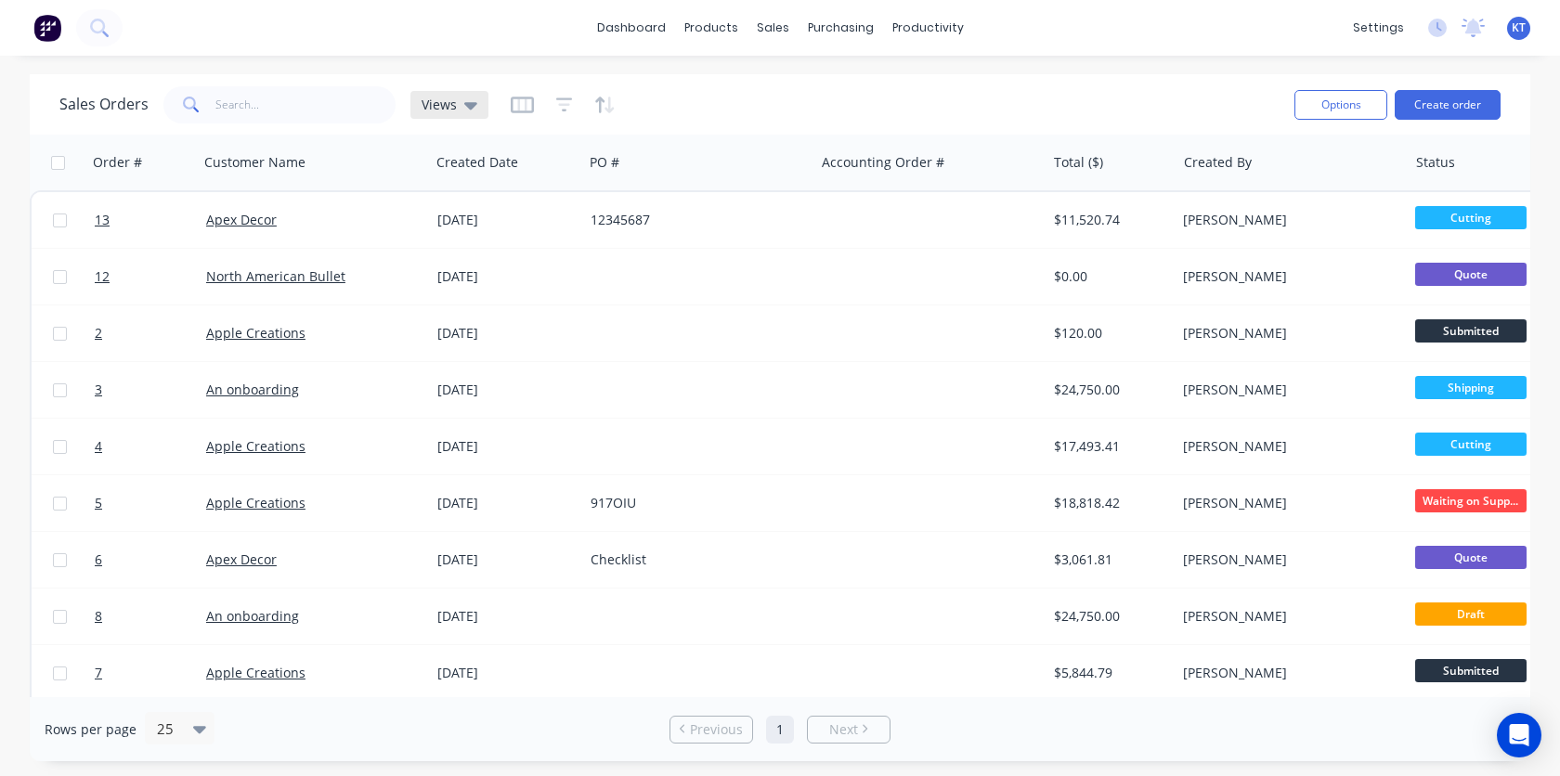
click at [464, 110] on icon at bounding box center [470, 105] width 13 height 20
click at [465, 107] on icon at bounding box center [470, 105] width 13 height 7
click at [519, 109] on icon "button" at bounding box center [522, 105] width 23 height 19
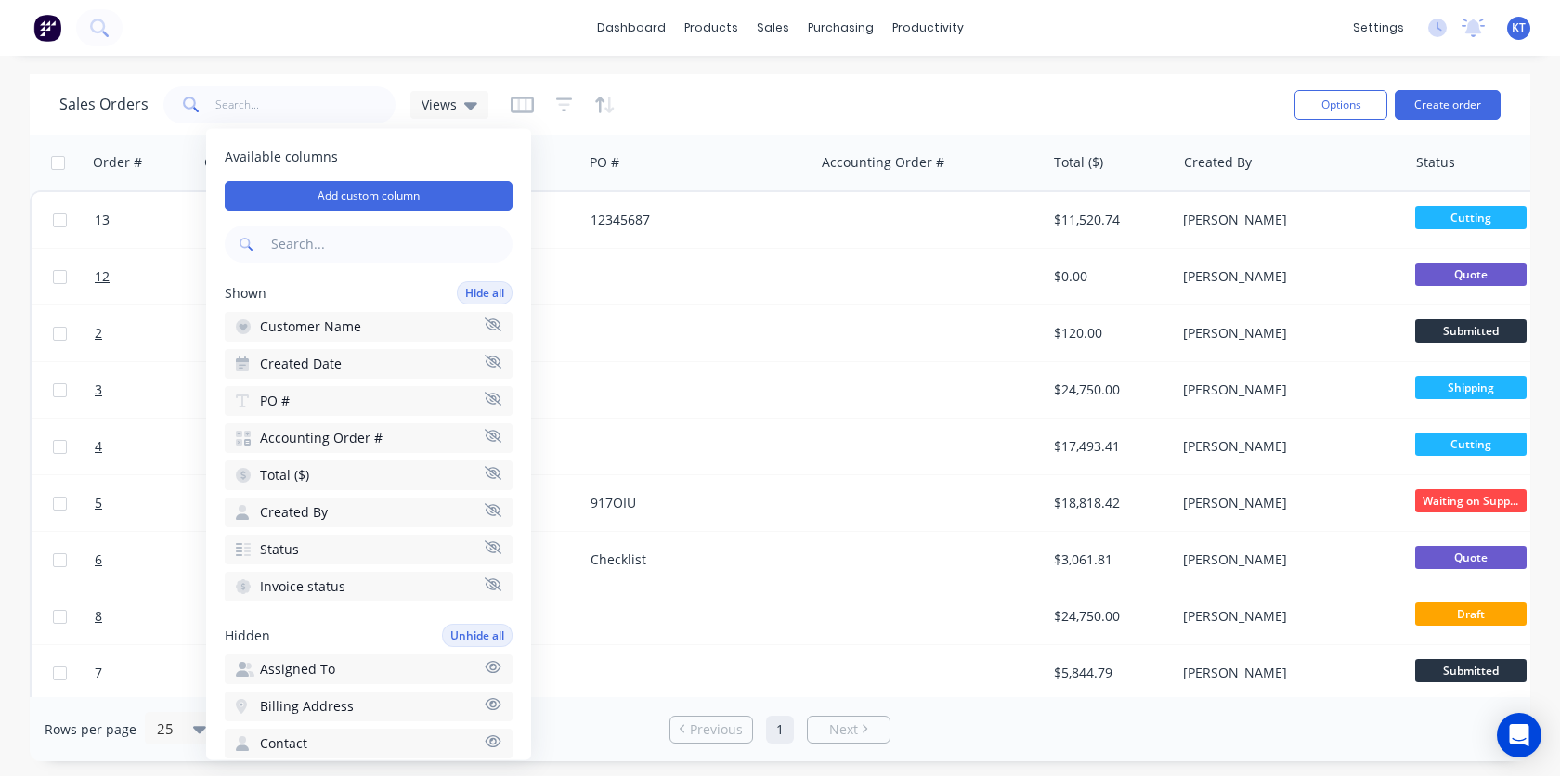
click at [496, 439] on icon "button" at bounding box center [493, 436] width 17 height 14
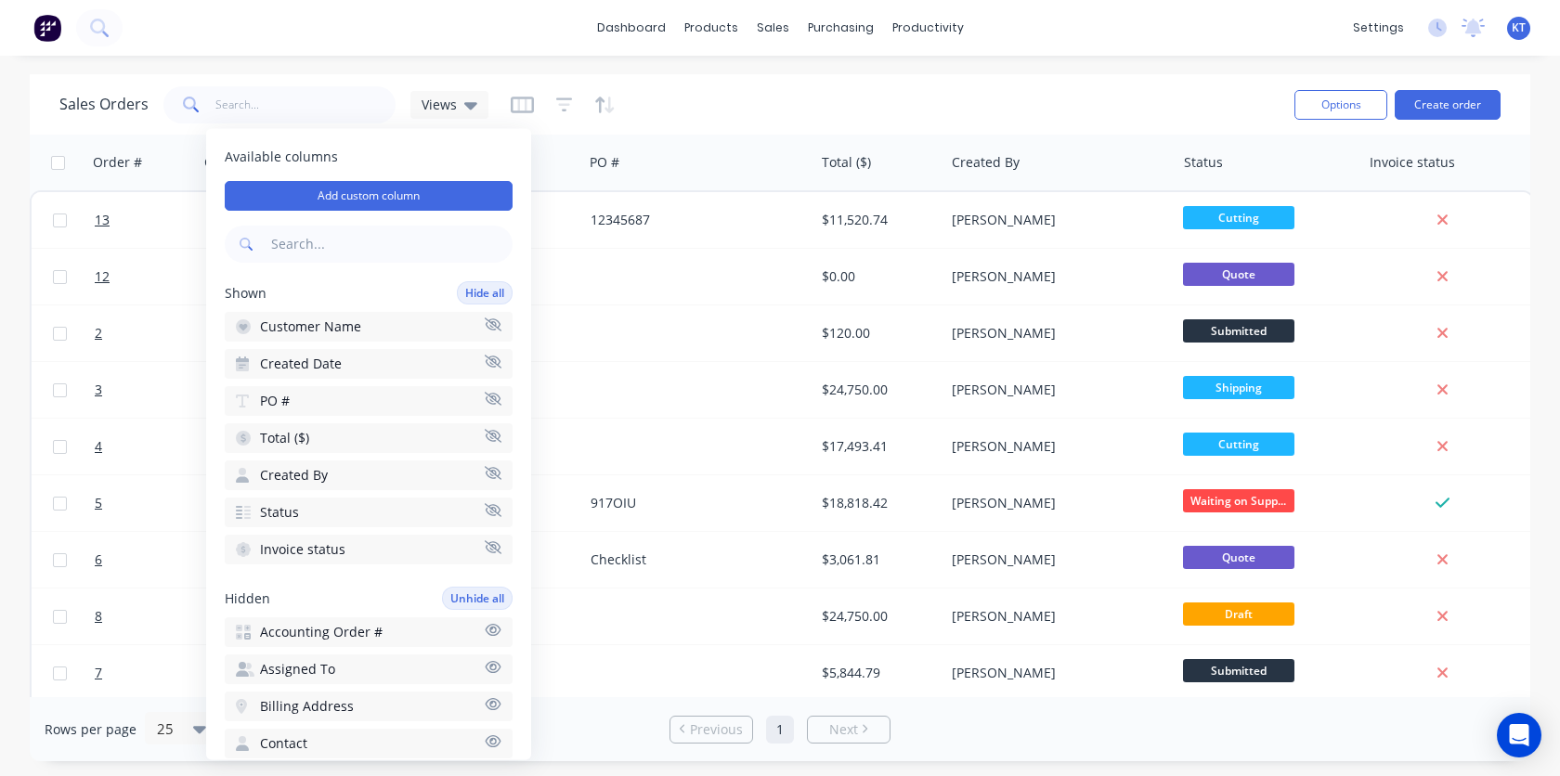
click at [496, 473] on icon "button" at bounding box center [493, 472] width 17 height 13
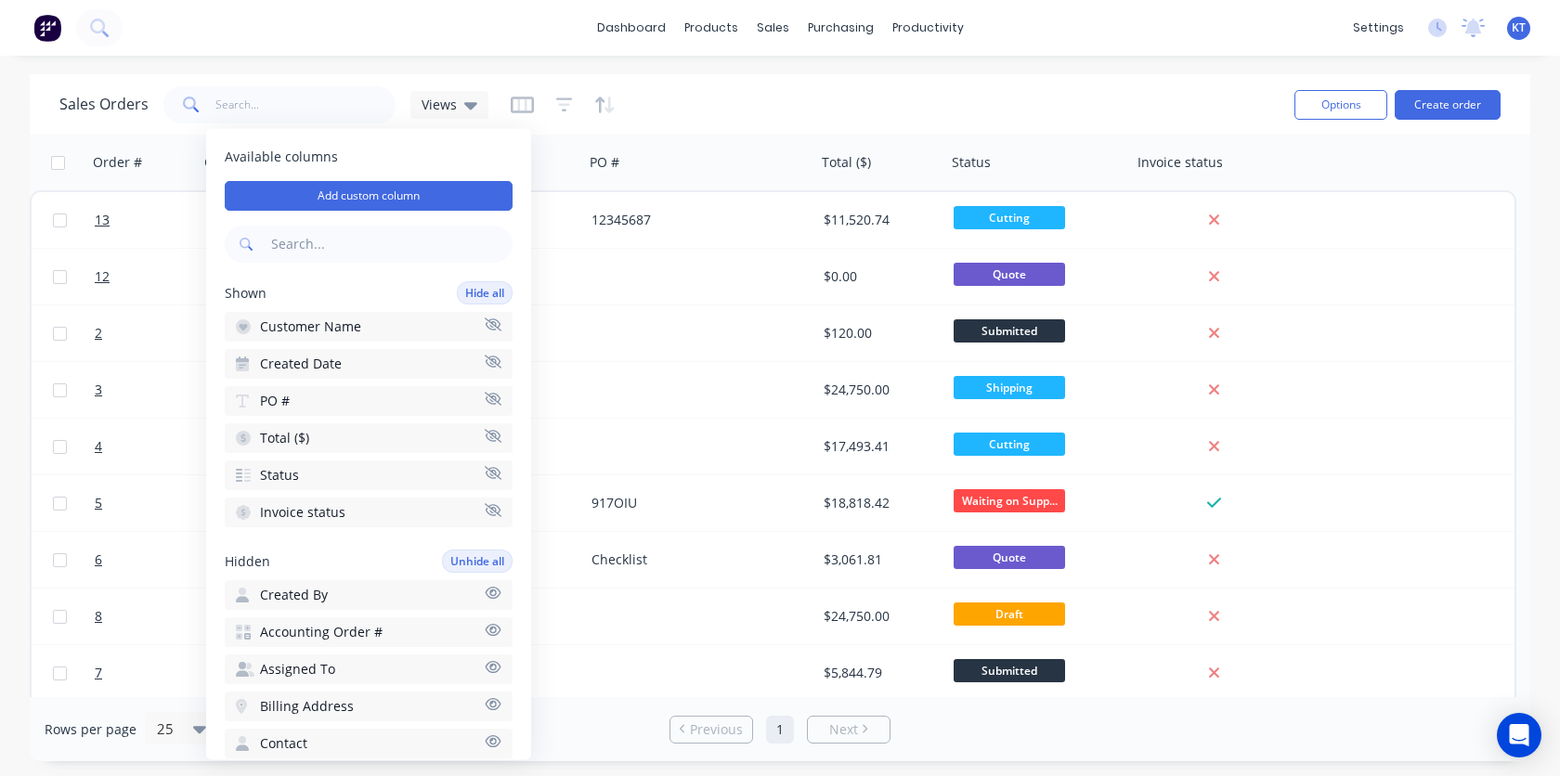
click at [493, 519] on button "Invoice status" at bounding box center [369, 513] width 288 height 30
click at [734, 108] on div "Sales Orders Views" at bounding box center [669, 104] width 1220 height 45
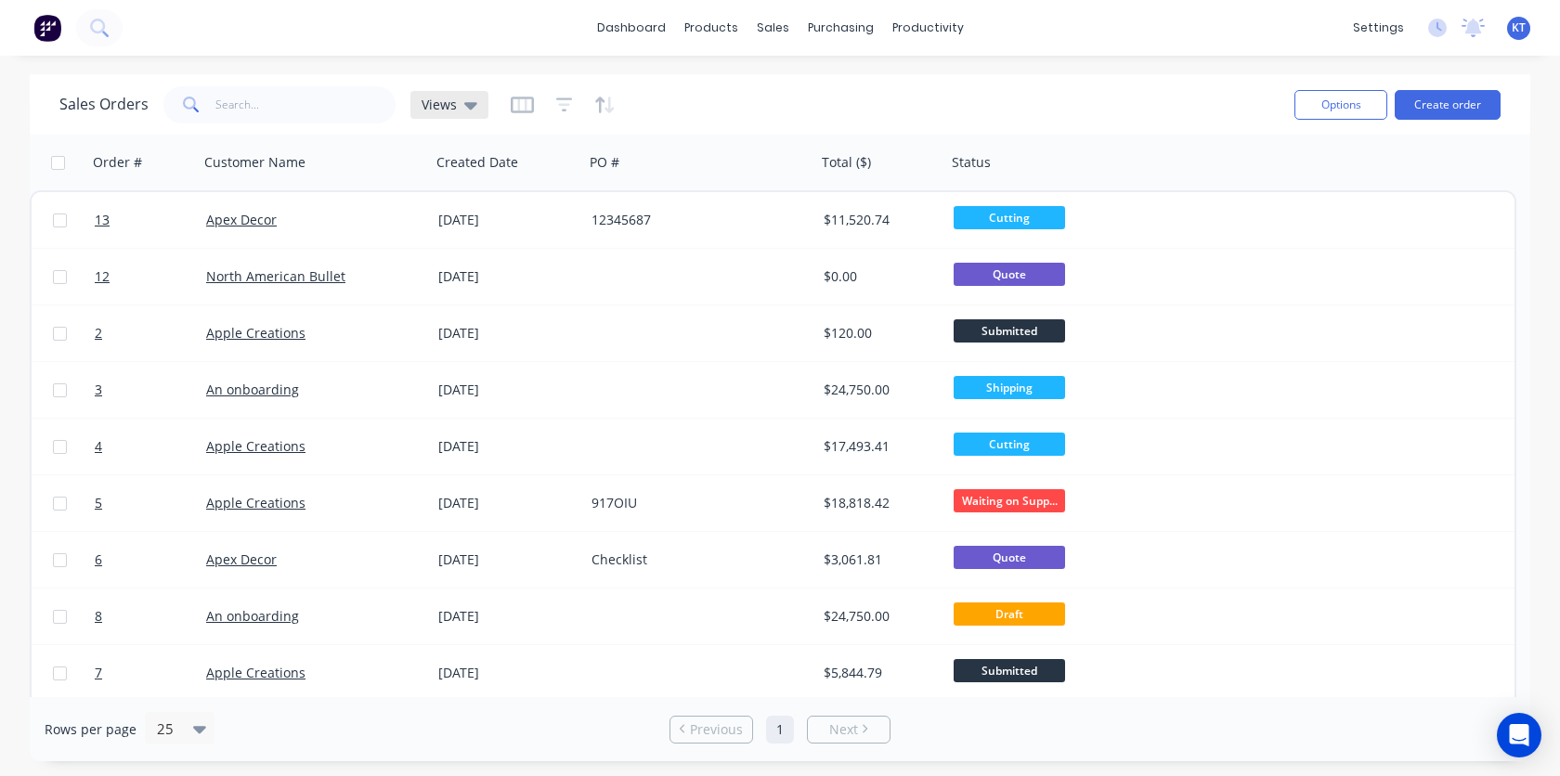
click at [464, 109] on icon at bounding box center [470, 105] width 13 height 20
click at [715, 60] on div "dashboard products sales purchasing productivity dashboard products Product Cat…" at bounding box center [780, 388] width 1560 height 776
click at [516, 110] on icon "button" at bounding box center [522, 105] width 23 height 17
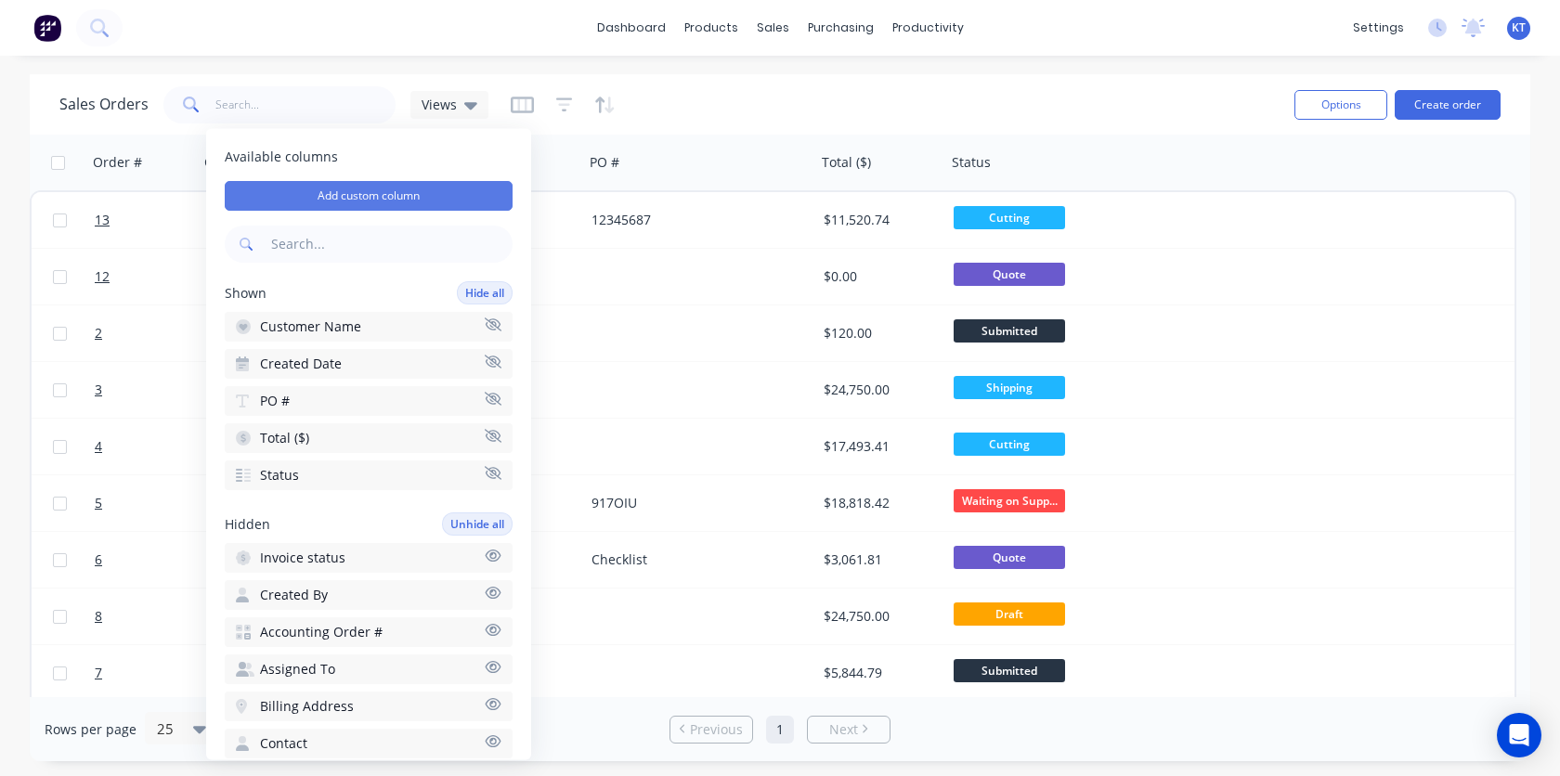
click at [427, 195] on button "Add custom column" at bounding box center [369, 196] width 288 height 30
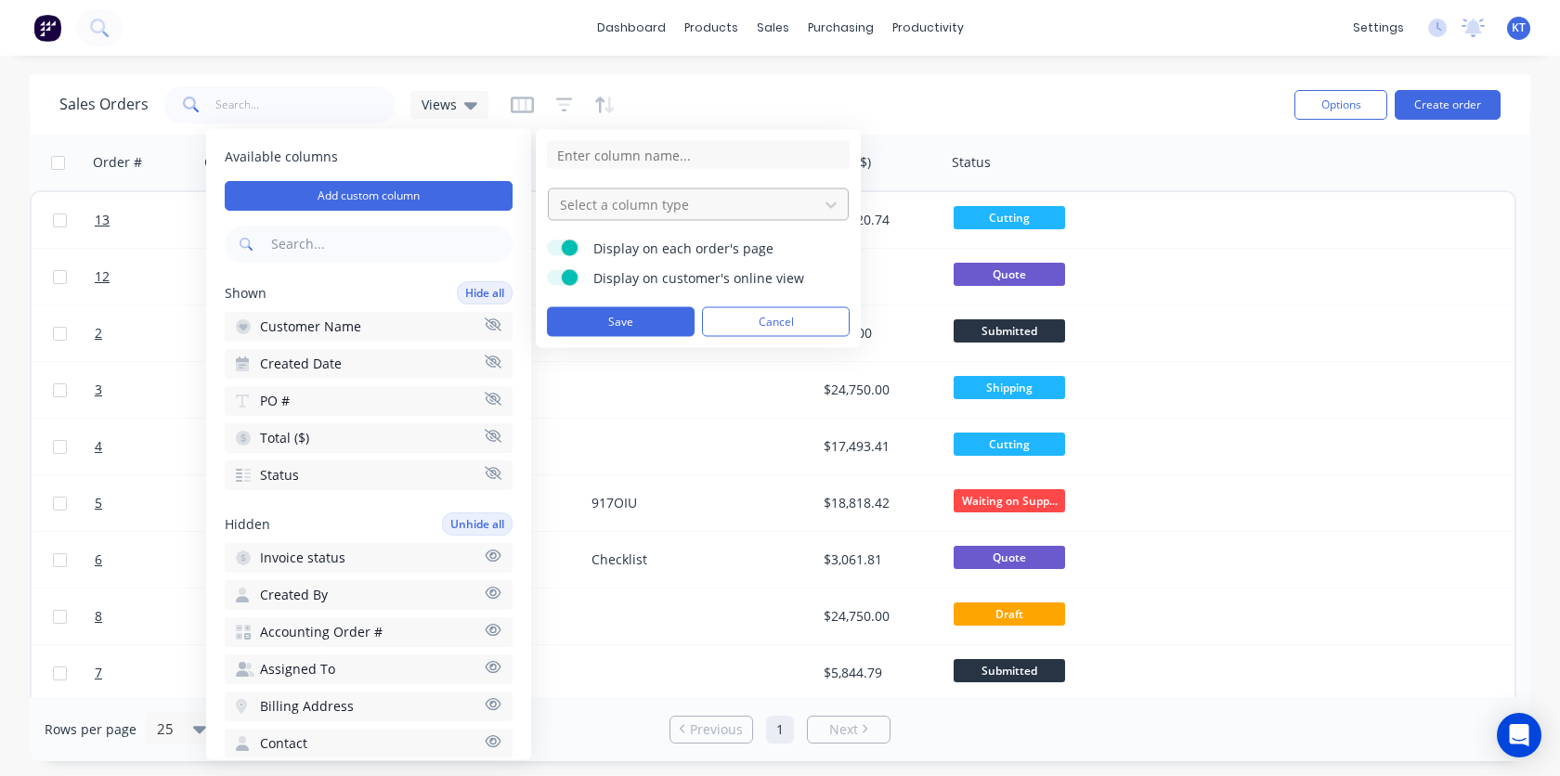
click at [780, 207] on div at bounding box center [683, 204] width 251 height 23
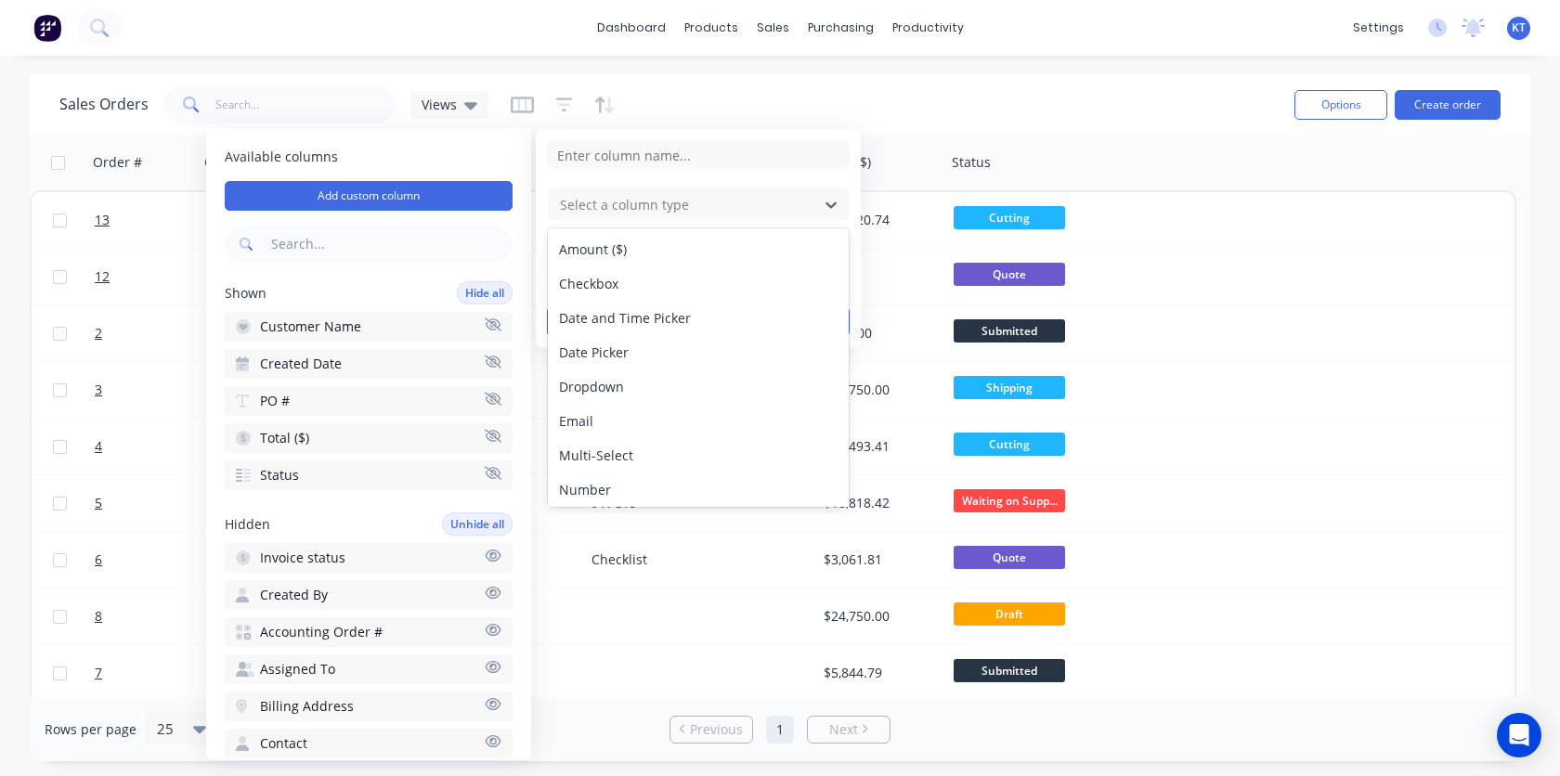
click at [759, 126] on div "Sales Orders Views" at bounding box center [669, 104] width 1220 height 45
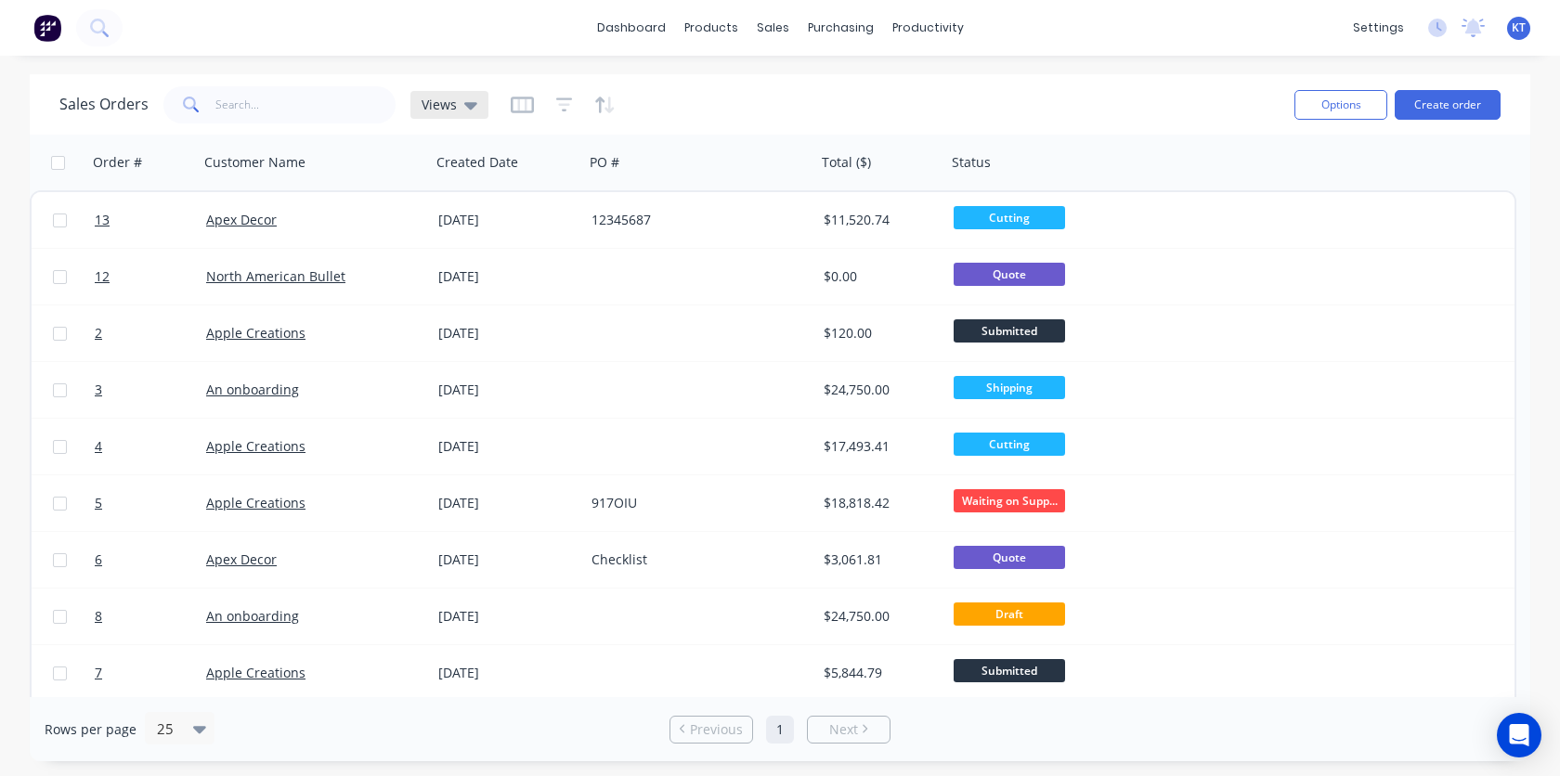
click at [475, 107] on div "Views" at bounding box center [449, 105] width 78 height 28
click at [469, 107] on icon at bounding box center [470, 105] width 13 height 7
click at [517, 112] on icon "button" at bounding box center [522, 105] width 23 height 17
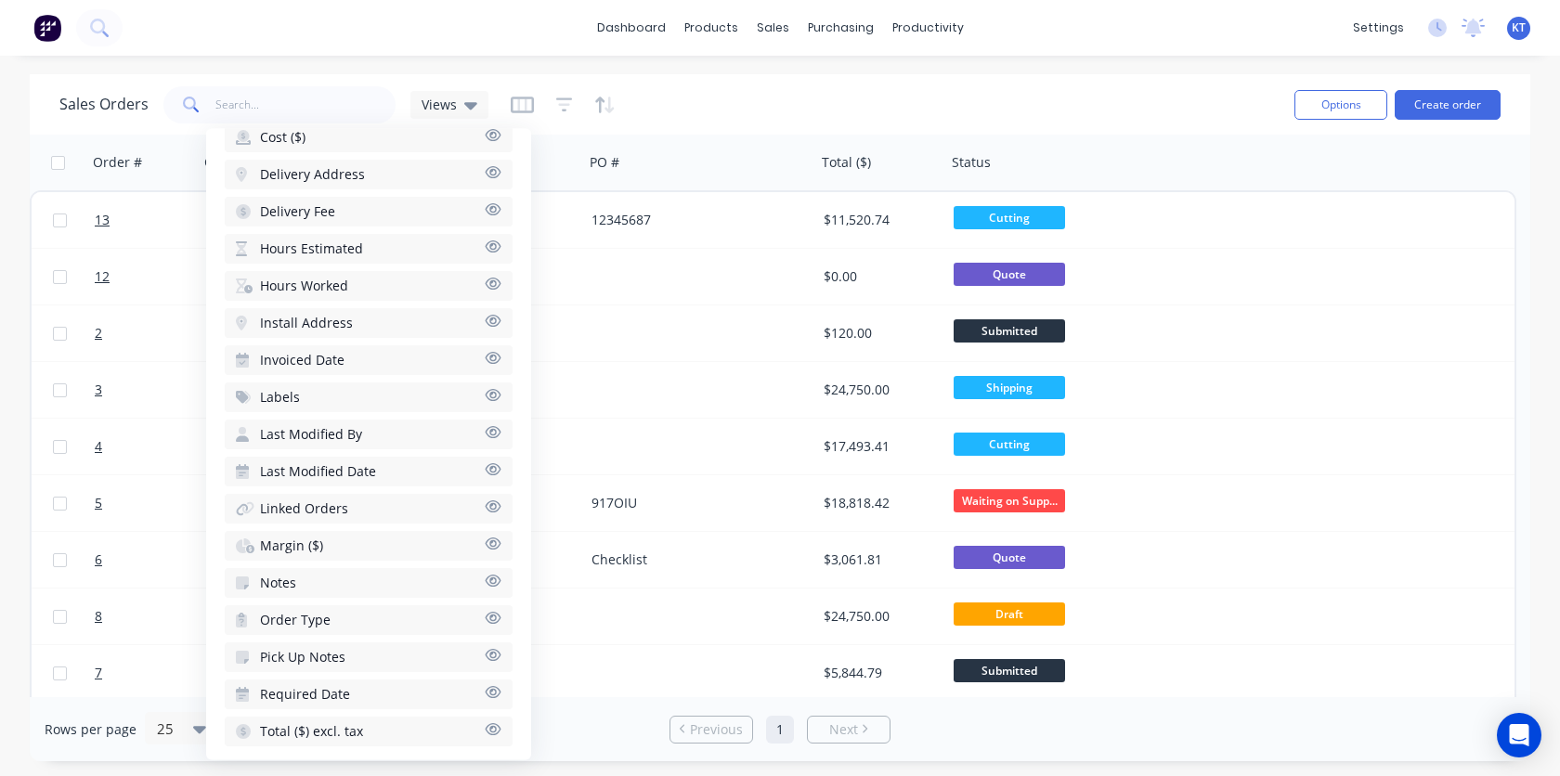
scroll to position [654, 0]
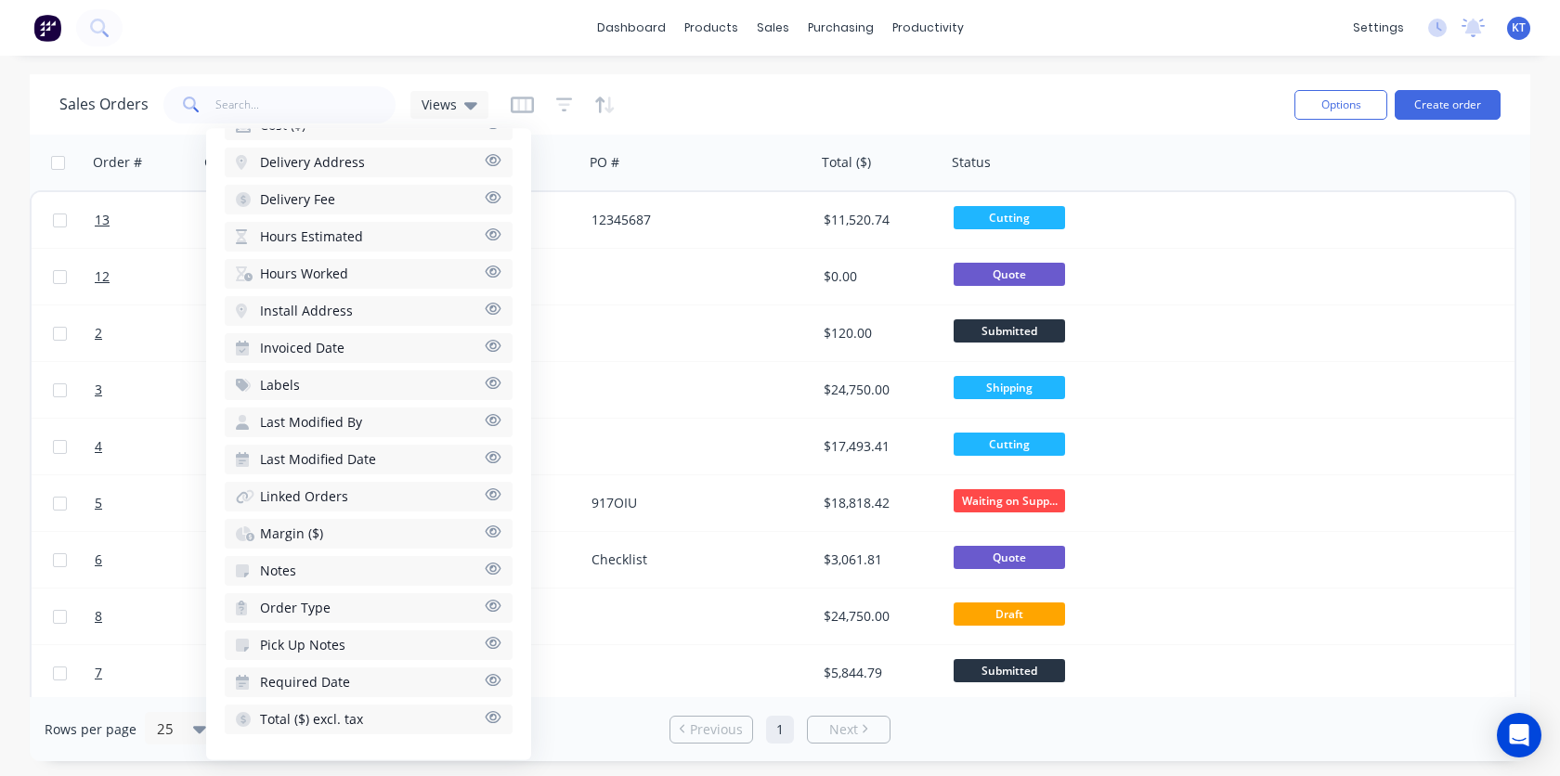
click at [332, 391] on button "Labels" at bounding box center [369, 386] width 288 height 30
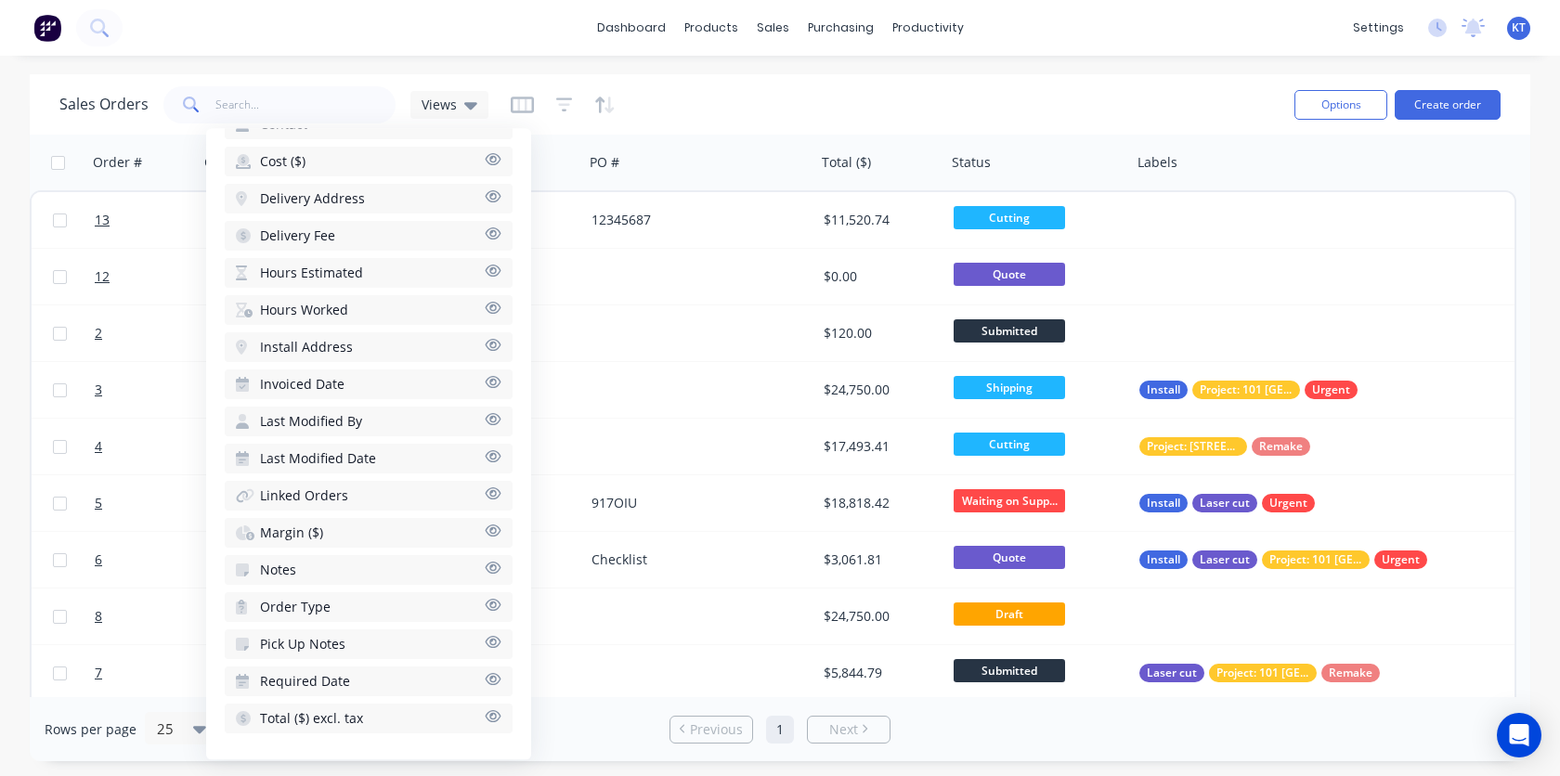
click at [389, 610] on button "Order Type" at bounding box center [369, 608] width 288 height 30
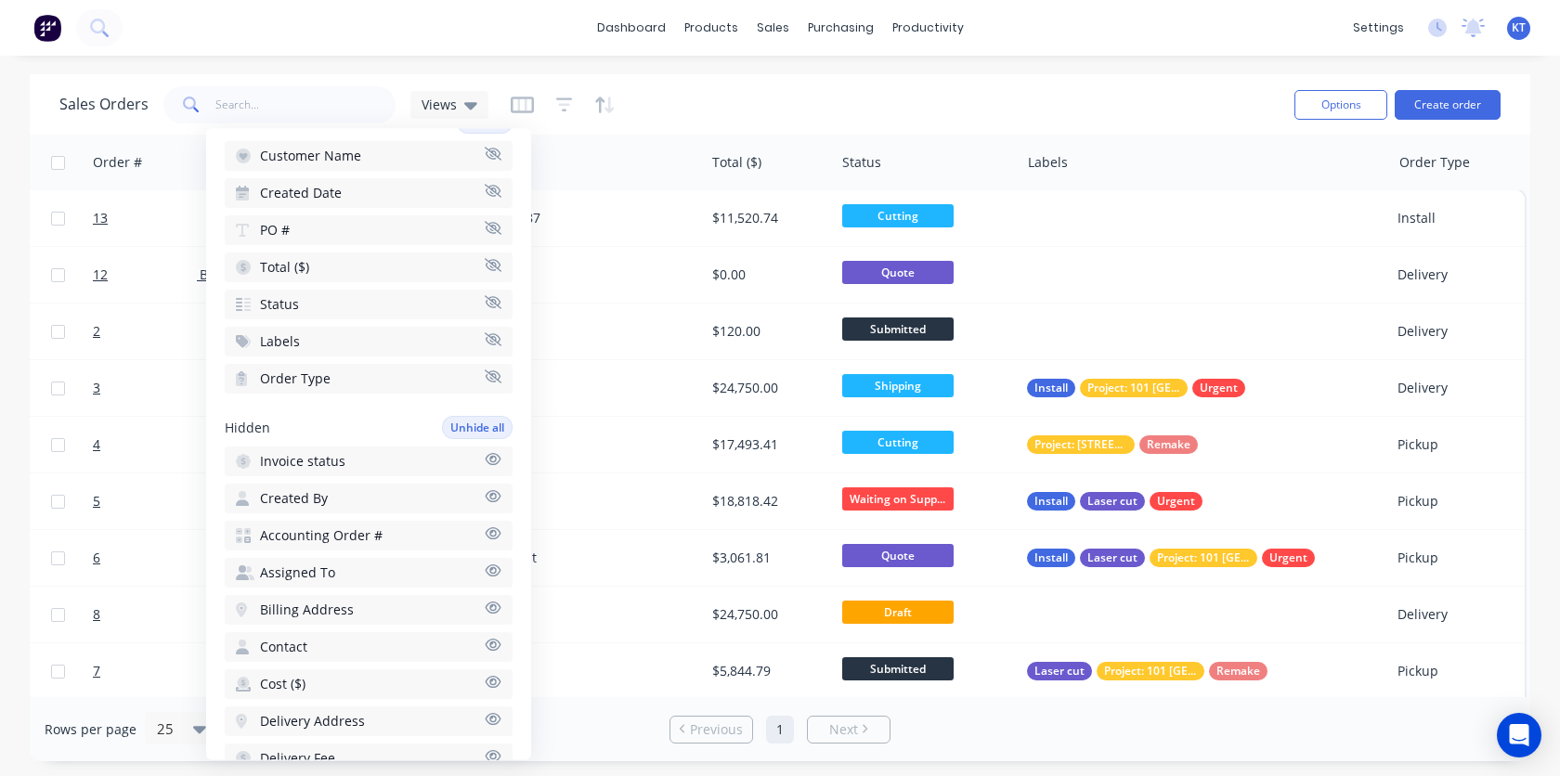
scroll to position [127, 0]
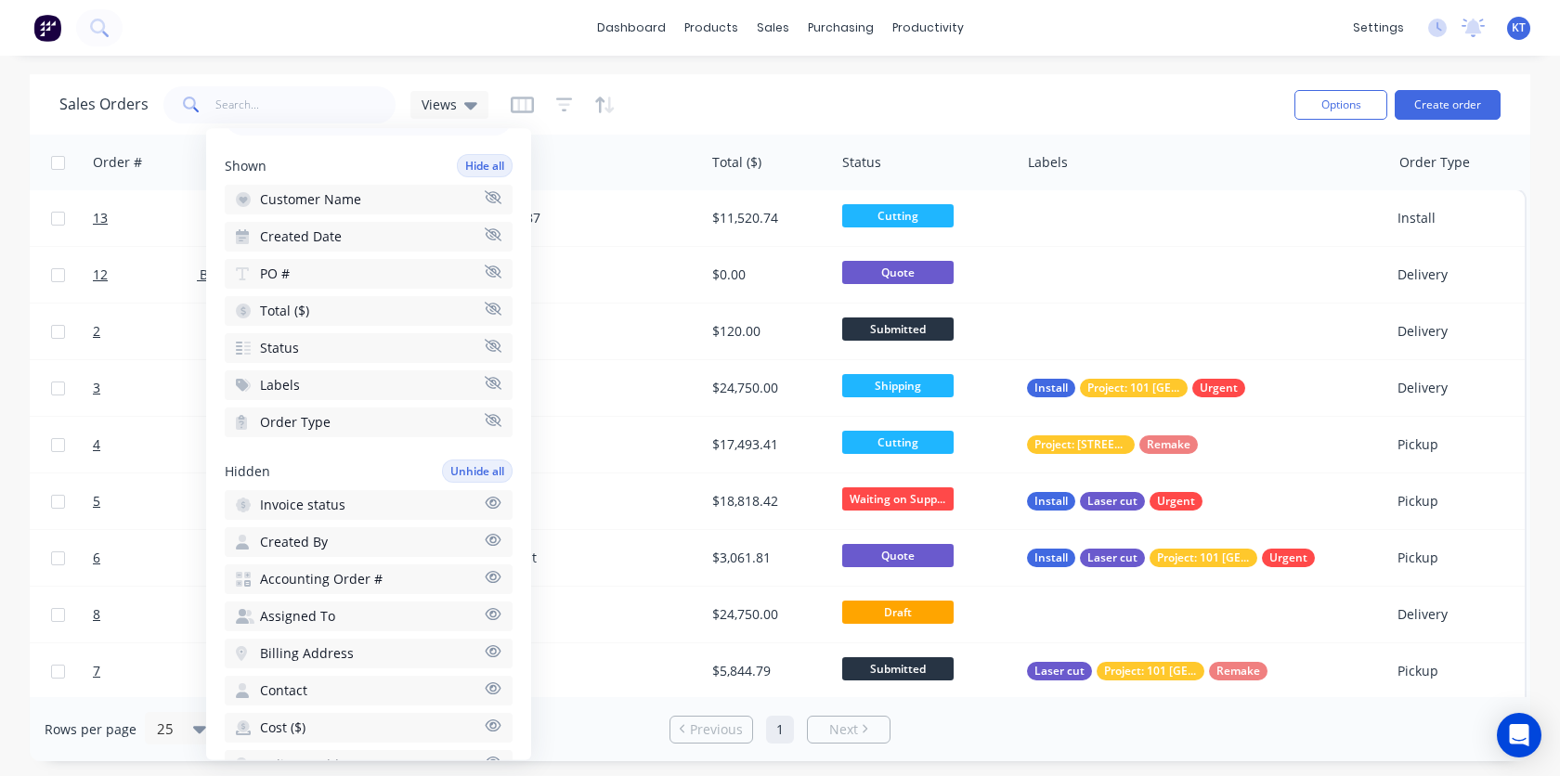
click at [491, 428] on button "Order Type" at bounding box center [369, 423] width 288 height 30
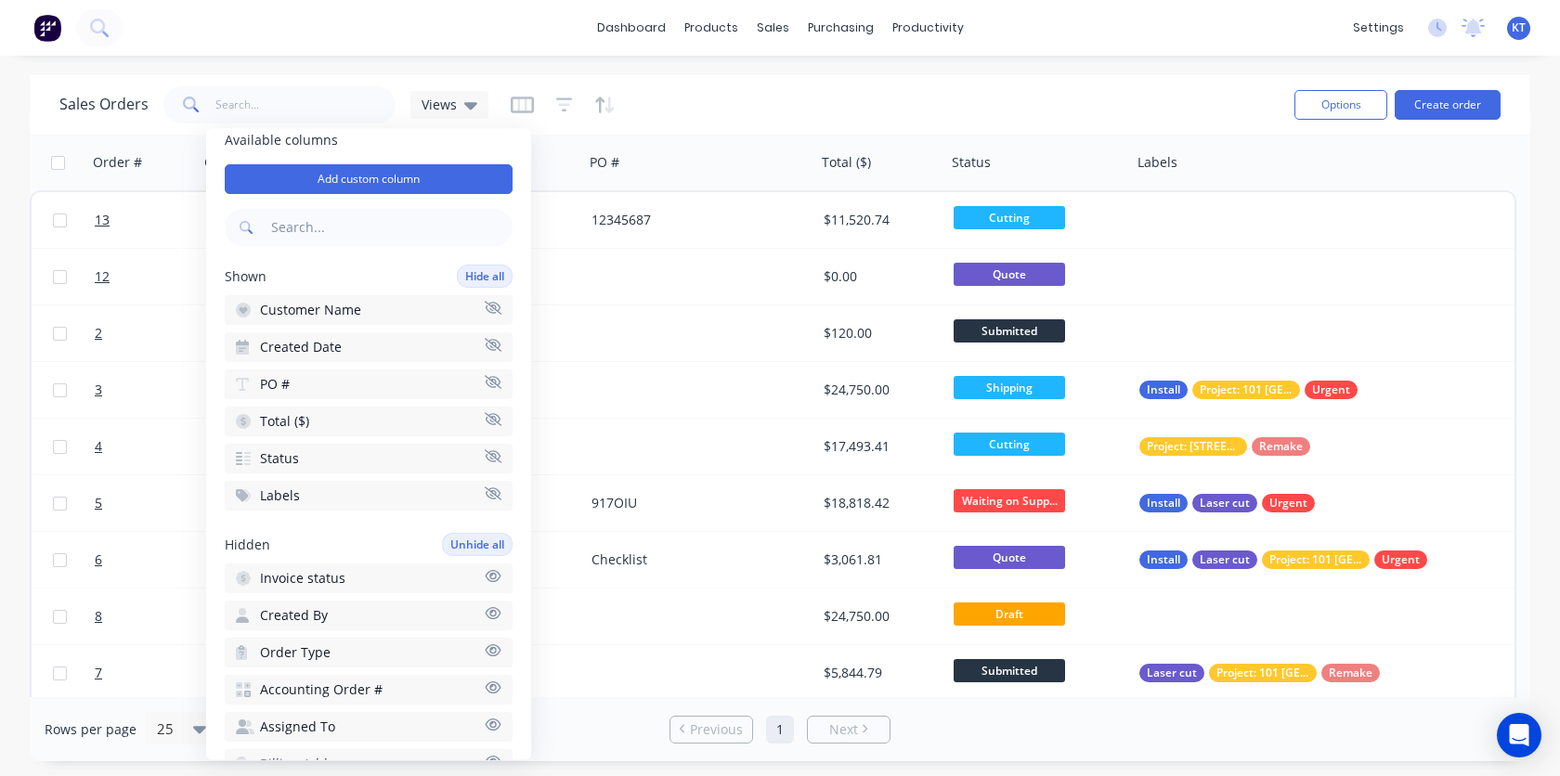
scroll to position [0, 0]
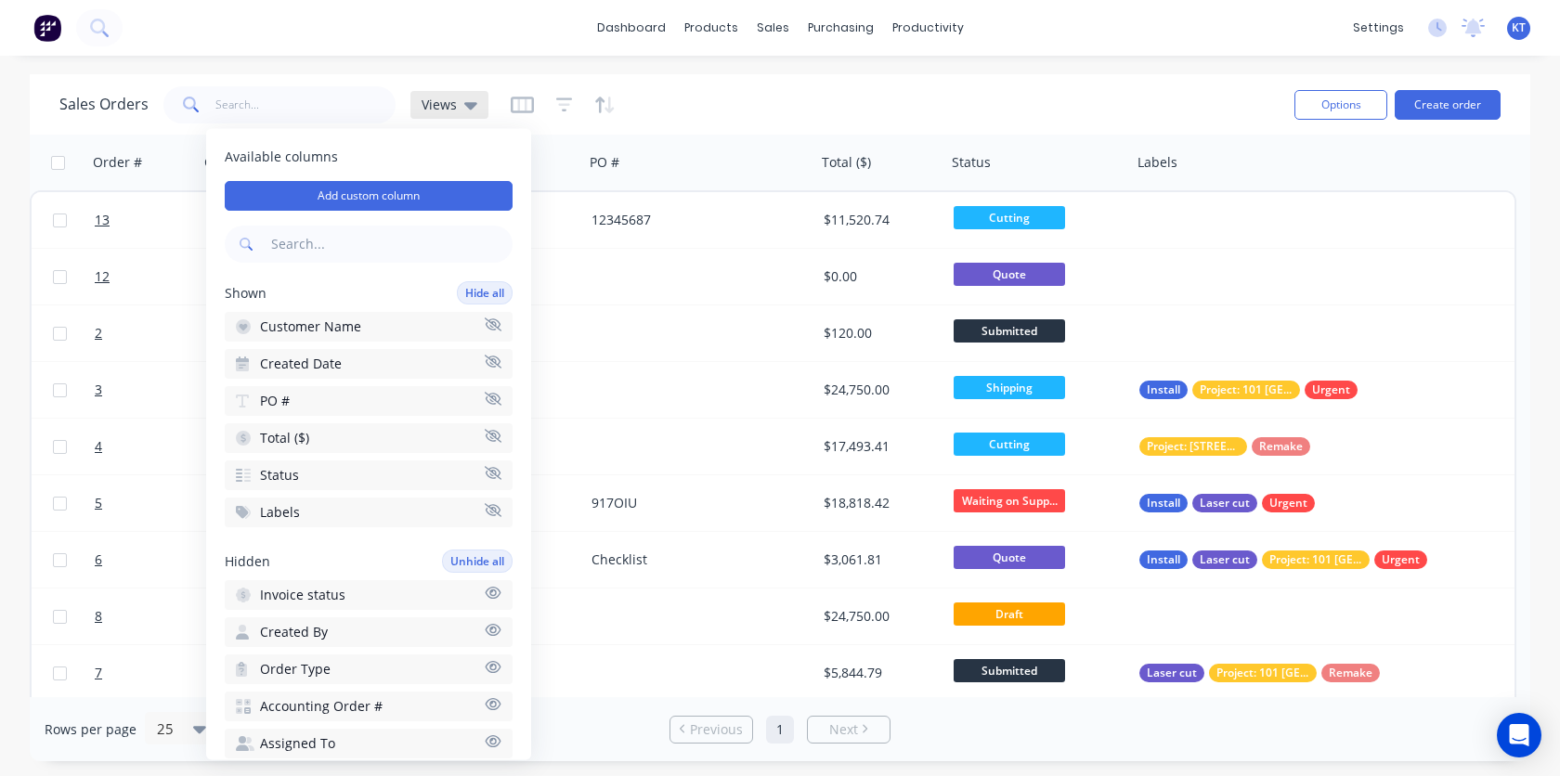
click at [450, 110] on span "Views" at bounding box center [438, 104] width 35 height 19
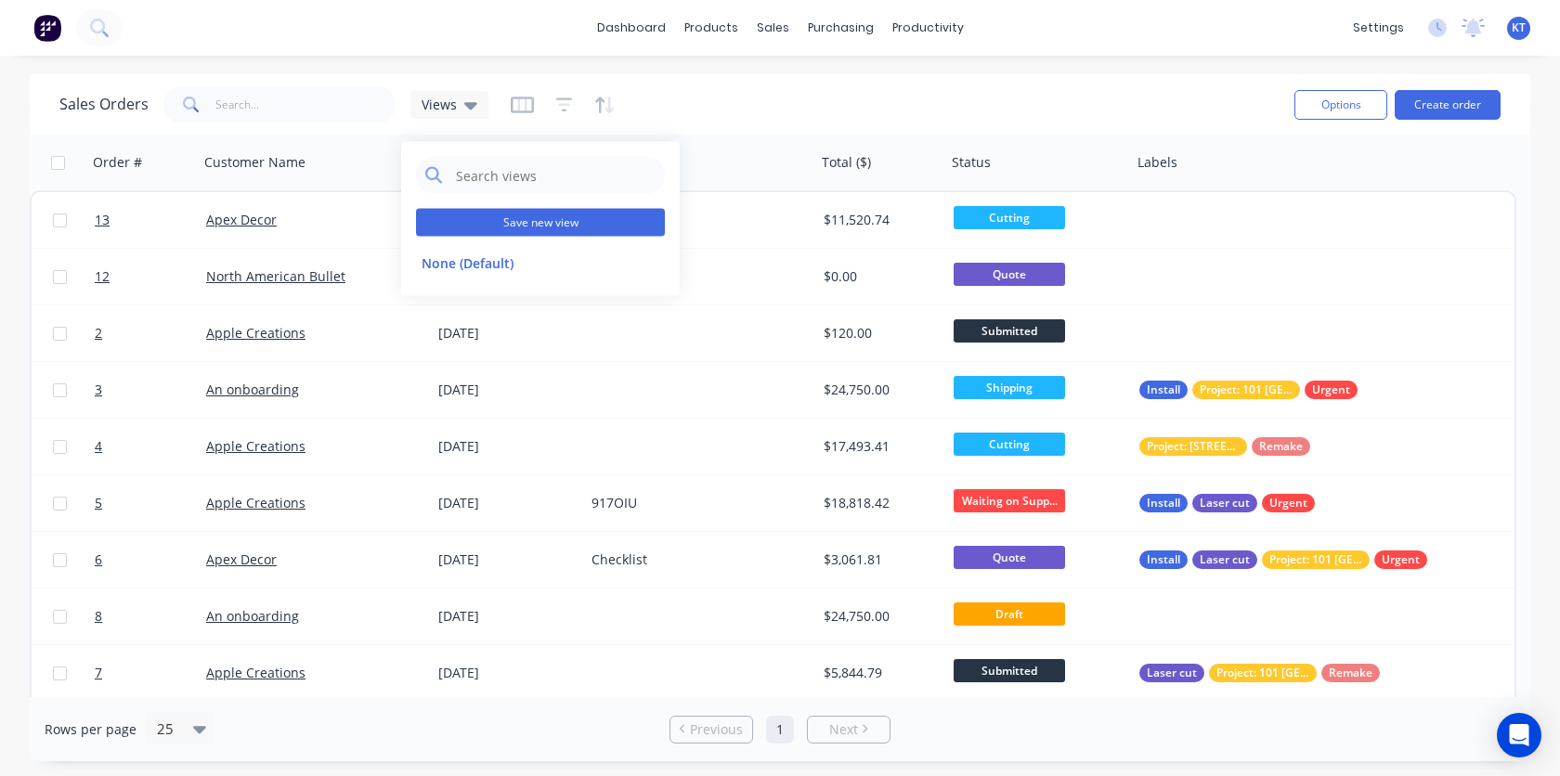
click at [537, 232] on button "Save new view" at bounding box center [540, 223] width 249 height 28
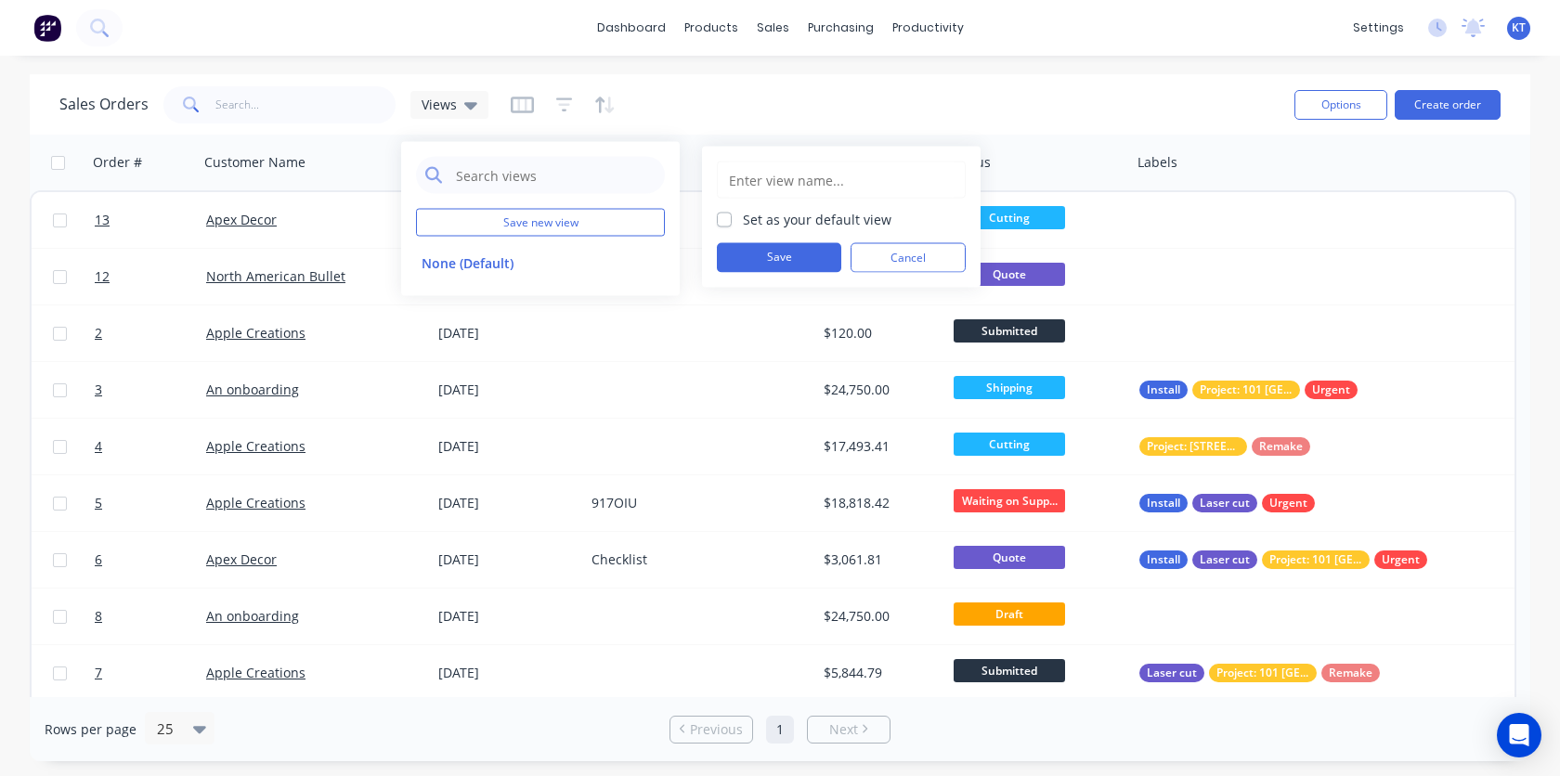
click at [788, 170] on input "text" at bounding box center [841, 179] width 228 height 35
type input "Back Log"
click at [743, 224] on label "Set as your default view" at bounding box center [817, 219] width 149 height 19
click at [727, 224] on input "Set as your default view" at bounding box center [724, 219] width 15 height 18
checkbox input "true"
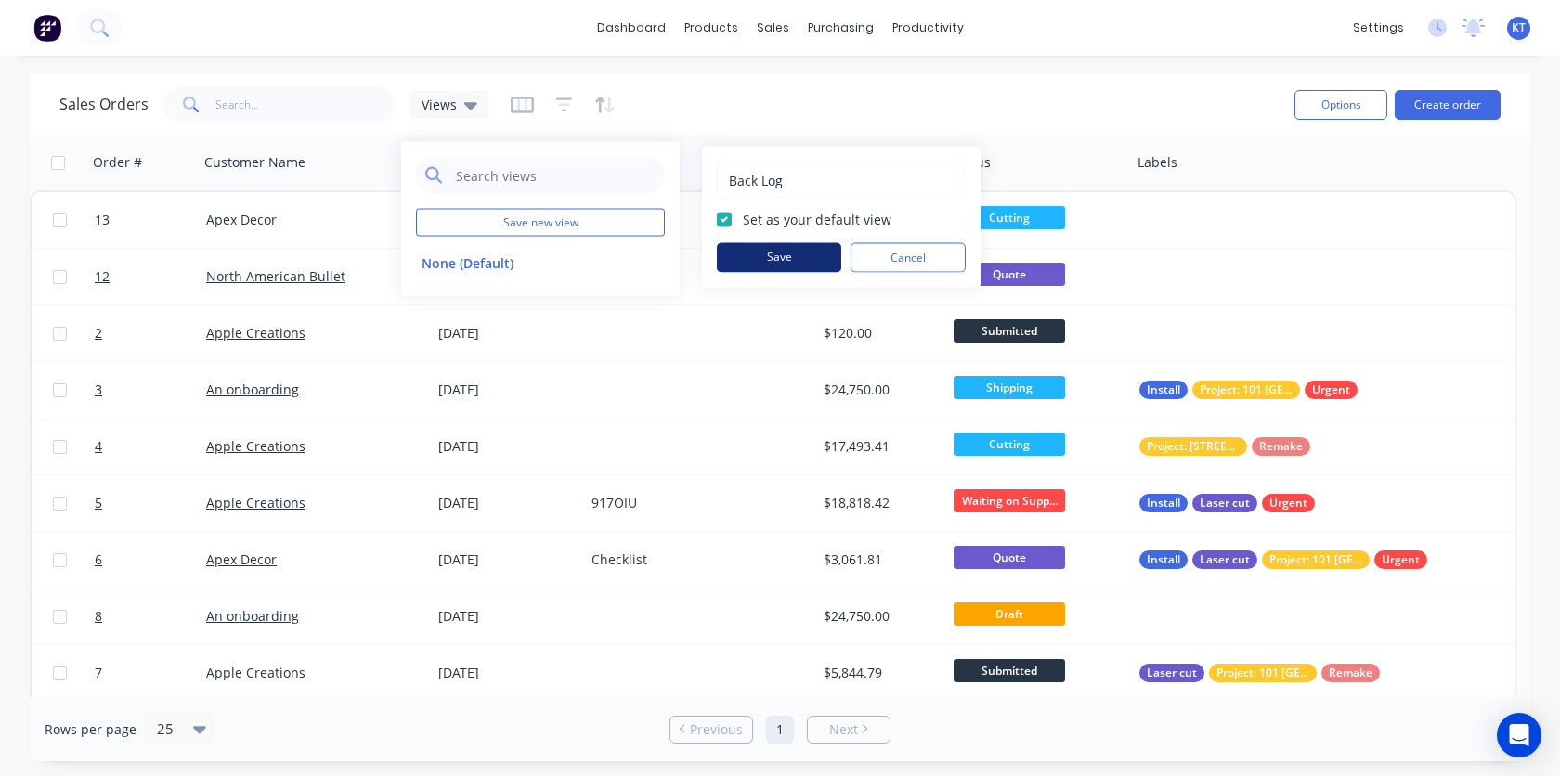
click at [746, 261] on button "Save" at bounding box center [779, 258] width 124 height 30
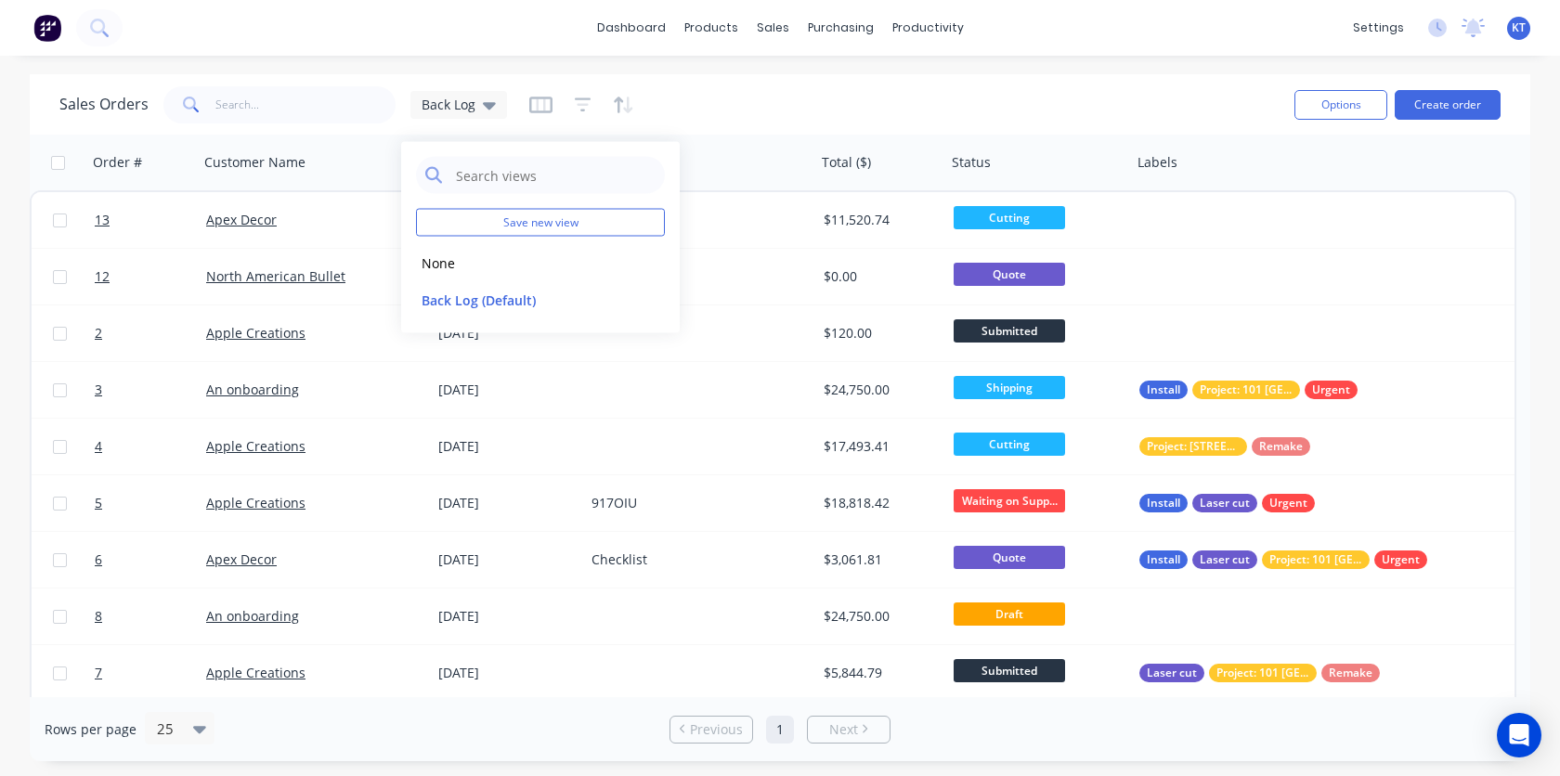
click at [920, 115] on div "Sales Orders Back Log" at bounding box center [669, 104] width 1220 height 45
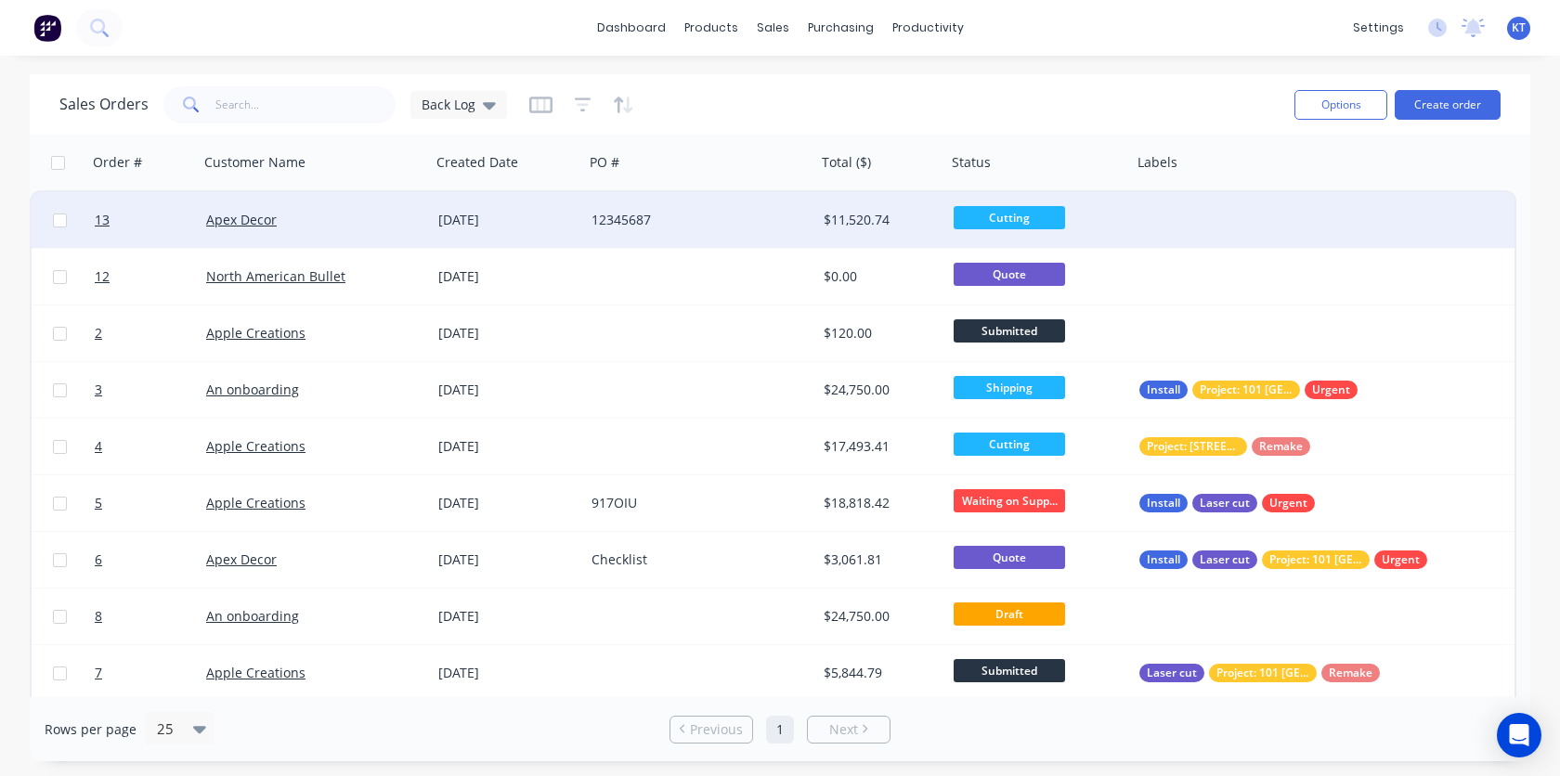
click at [1029, 217] on span "Cutting" at bounding box center [1008, 217] width 111 height 23
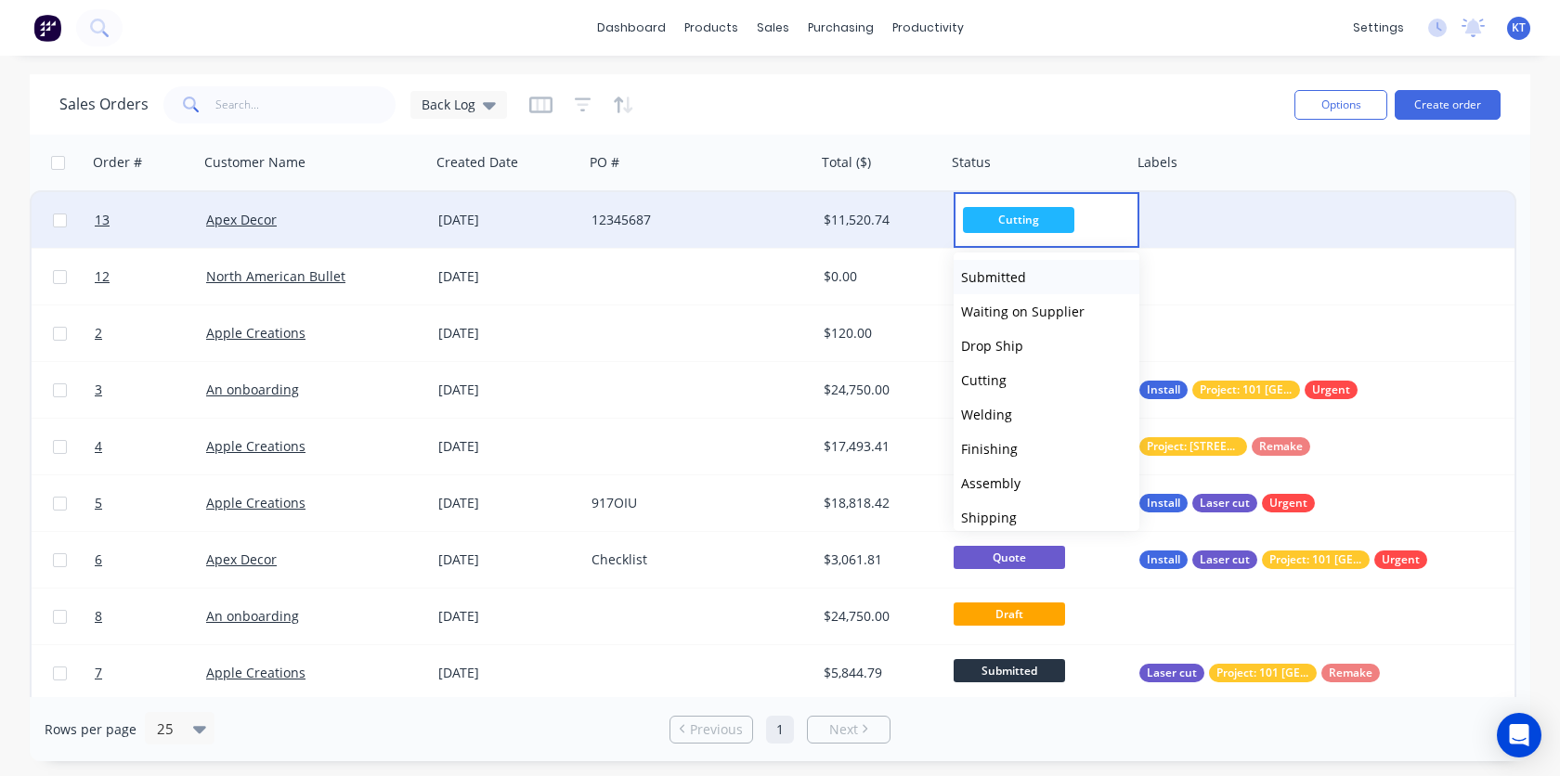
click at [1016, 283] on span "Submitted" at bounding box center [993, 277] width 65 height 18
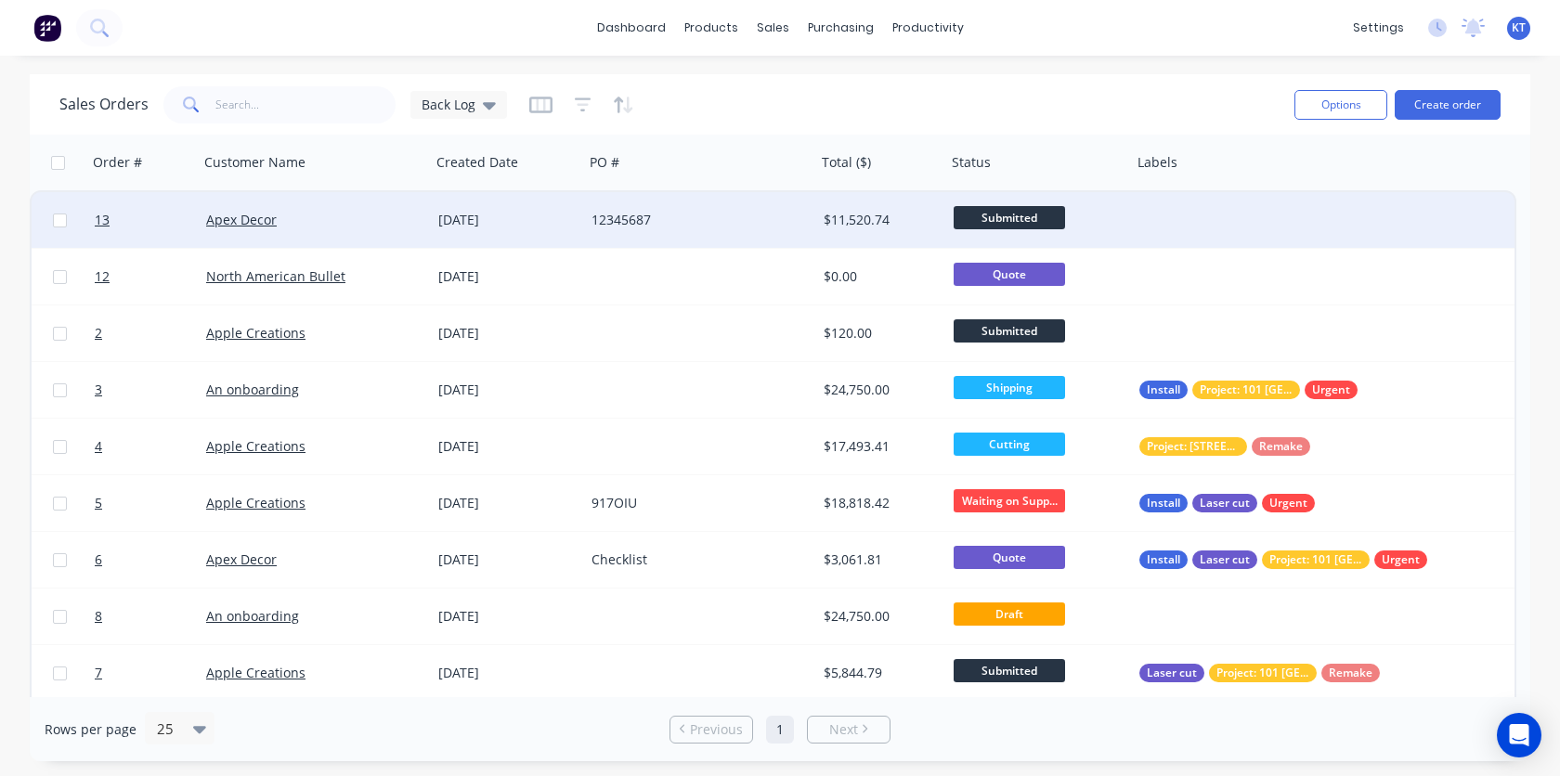
click at [1026, 216] on span "Submitted" at bounding box center [1008, 217] width 111 height 23
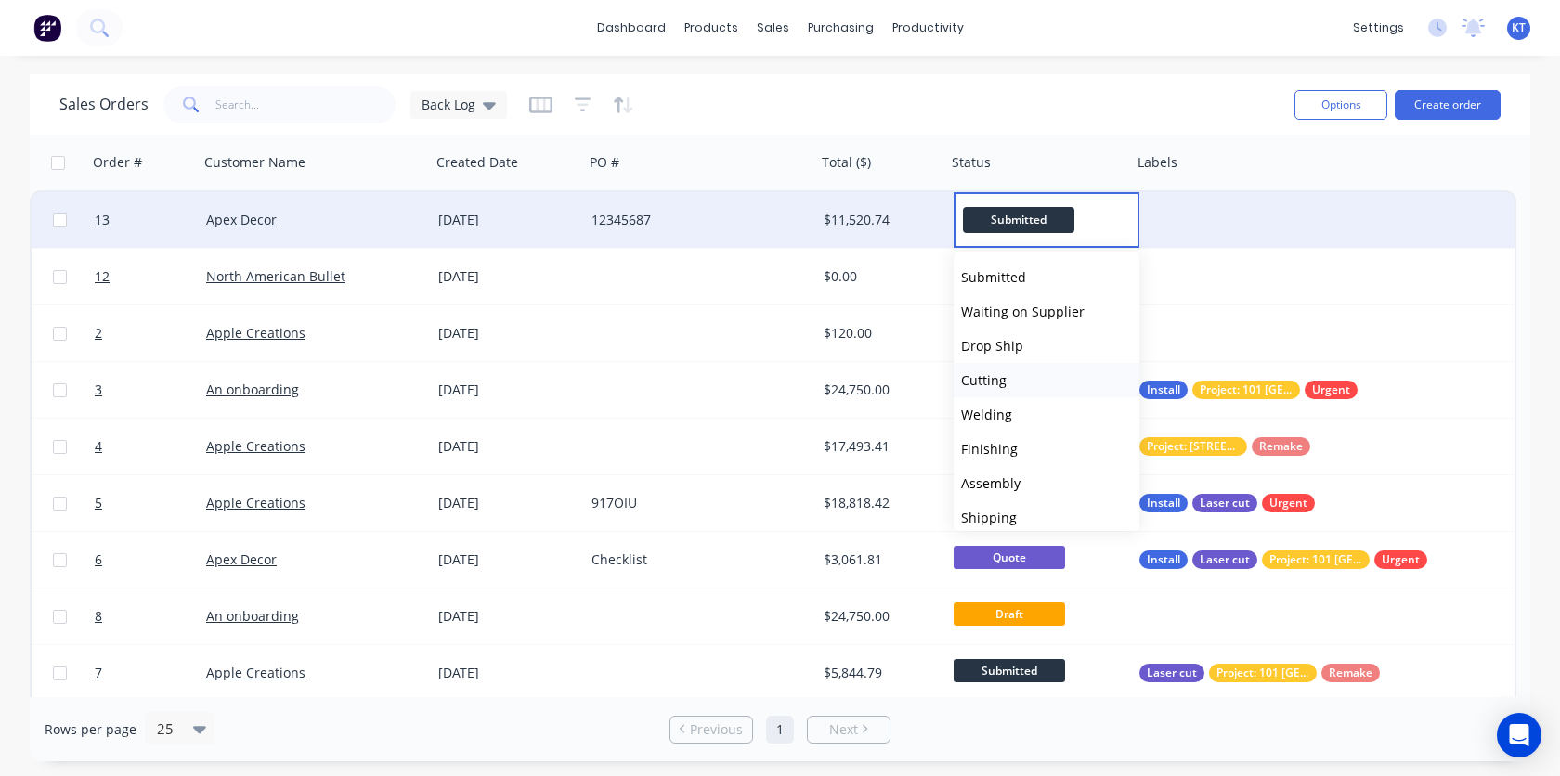
click at [986, 373] on span "Cutting" at bounding box center [983, 380] width 45 height 18
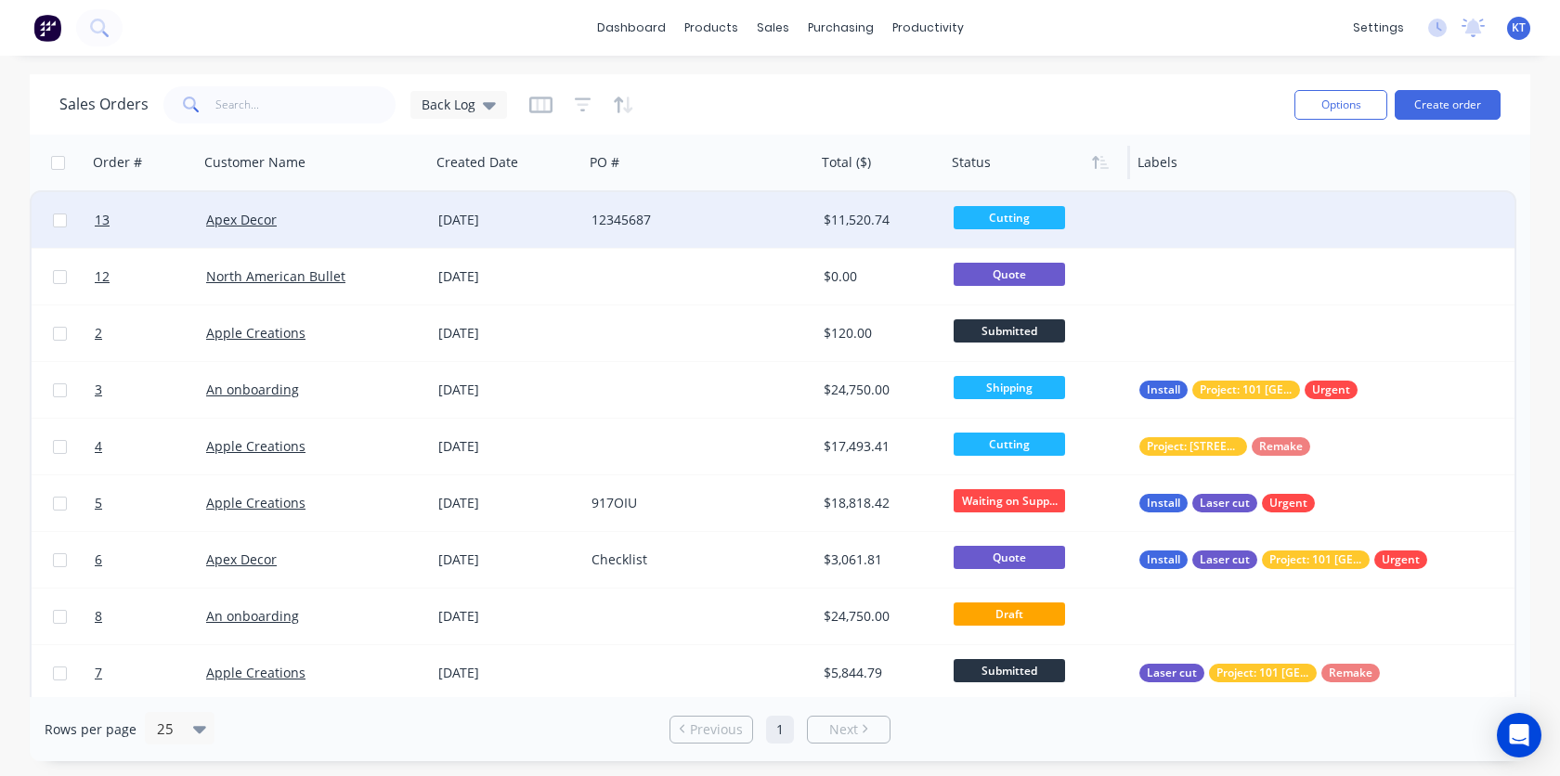
click at [1013, 164] on div at bounding box center [1033, 162] width 162 height 37
click at [1103, 165] on icon "button" at bounding box center [1100, 162] width 17 height 15
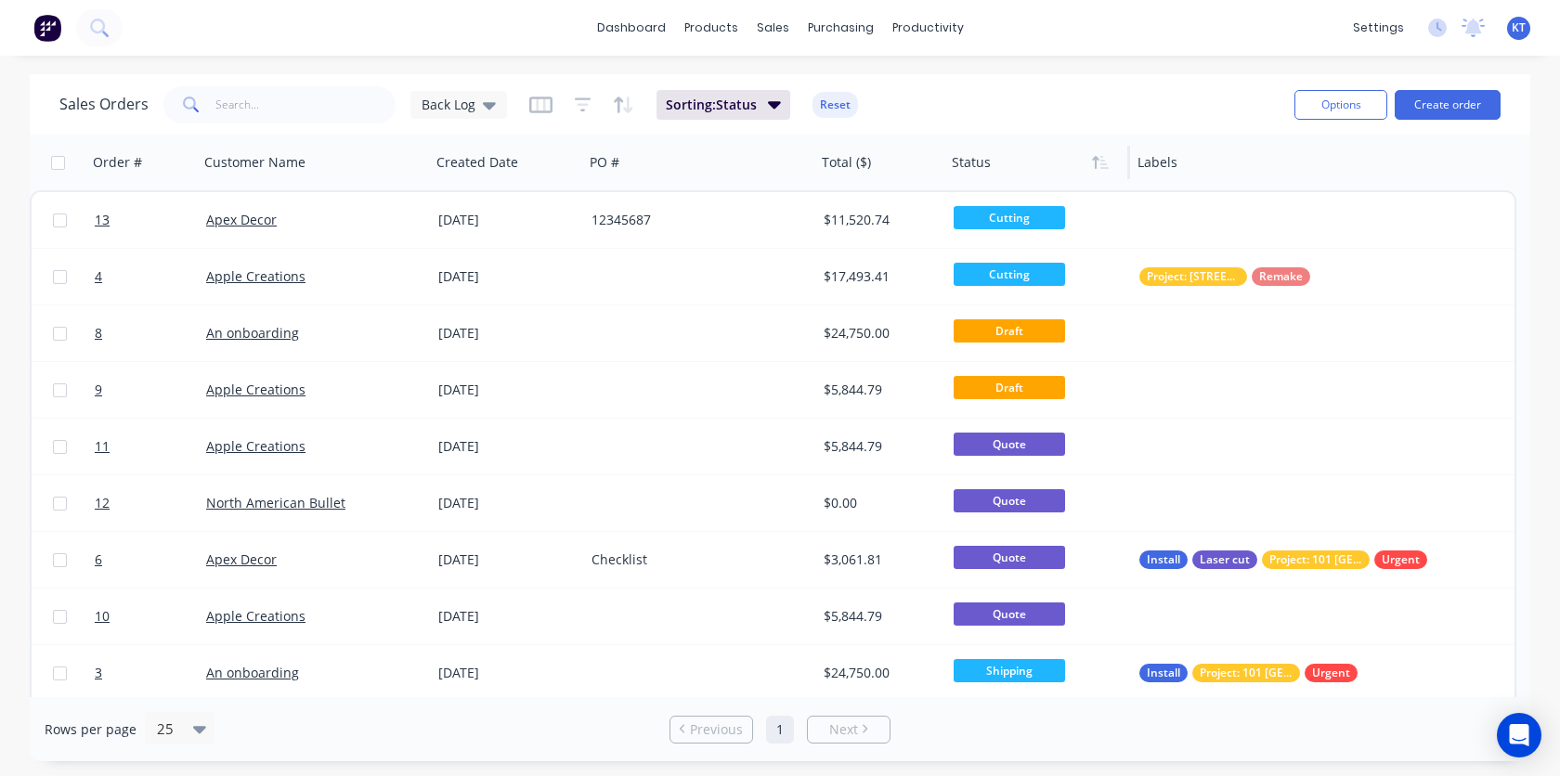
click at [1103, 165] on icon "button" at bounding box center [1100, 162] width 17 height 15
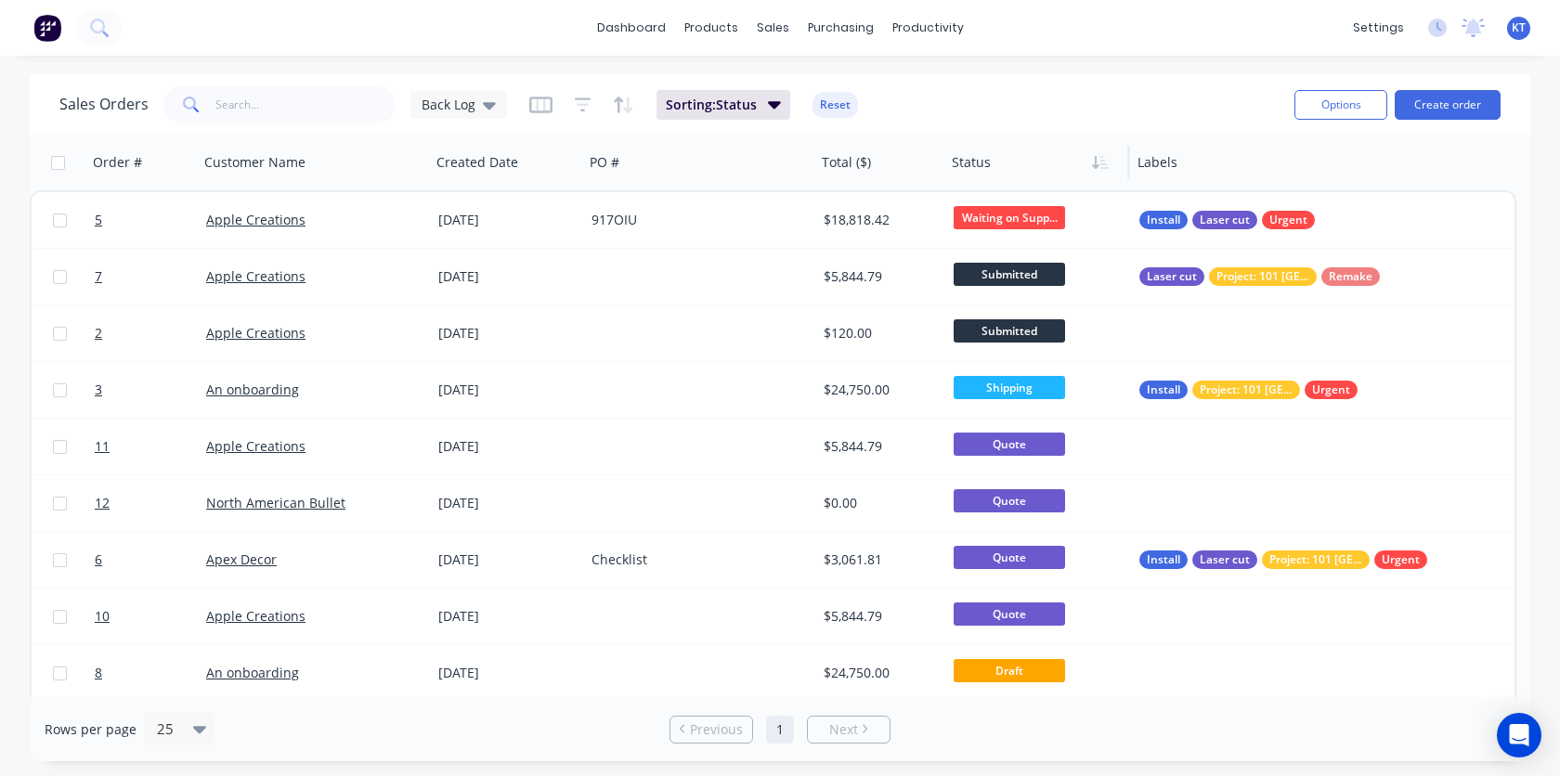
click at [1008, 168] on div at bounding box center [1033, 162] width 162 height 37
click at [1105, 170] on button "button" at bounding box center [1100, 163] width 28 height 28
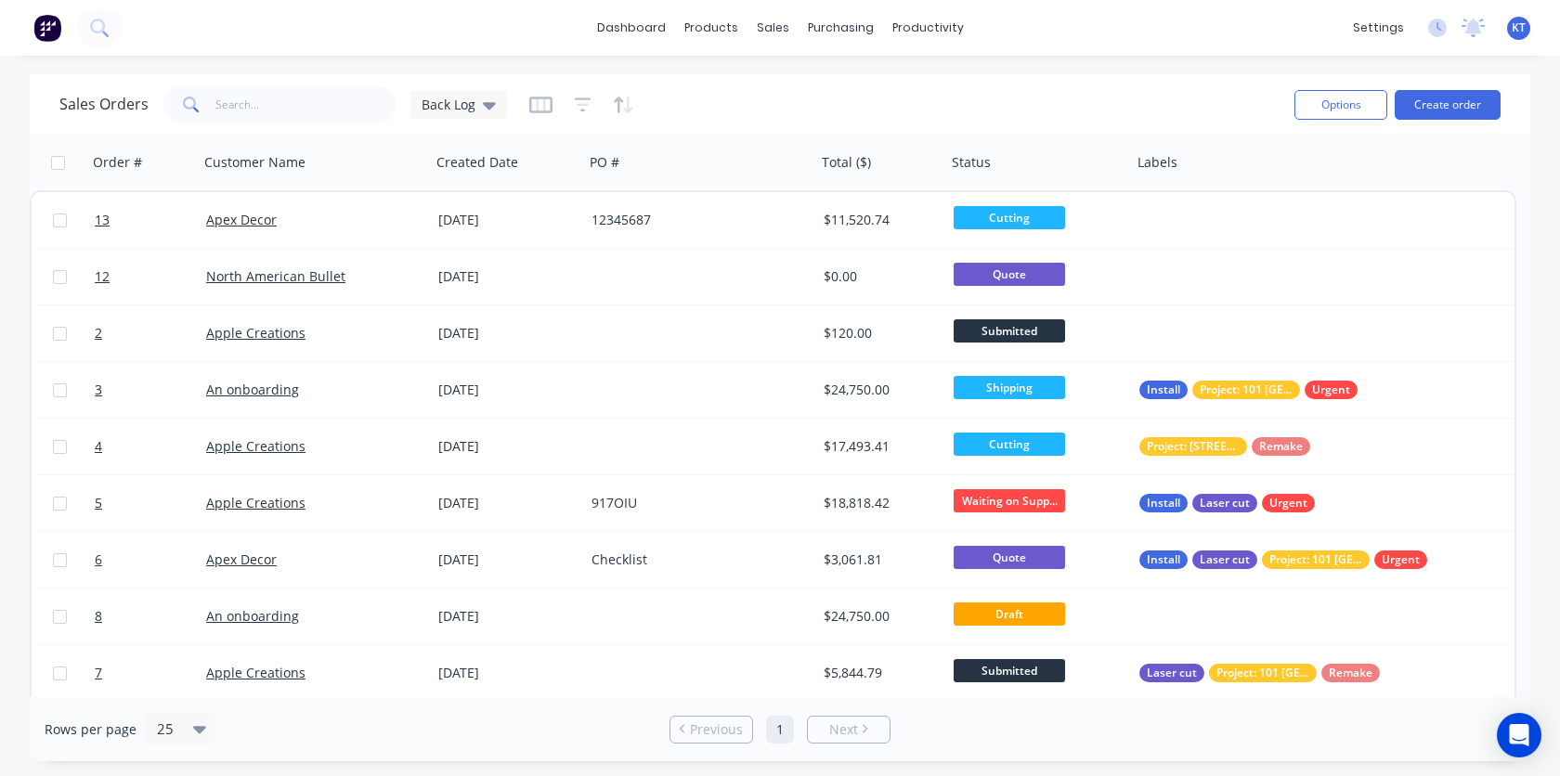
click at [1105, 170] on button "button" at bounding box center [1100, 163] width 28 height 28
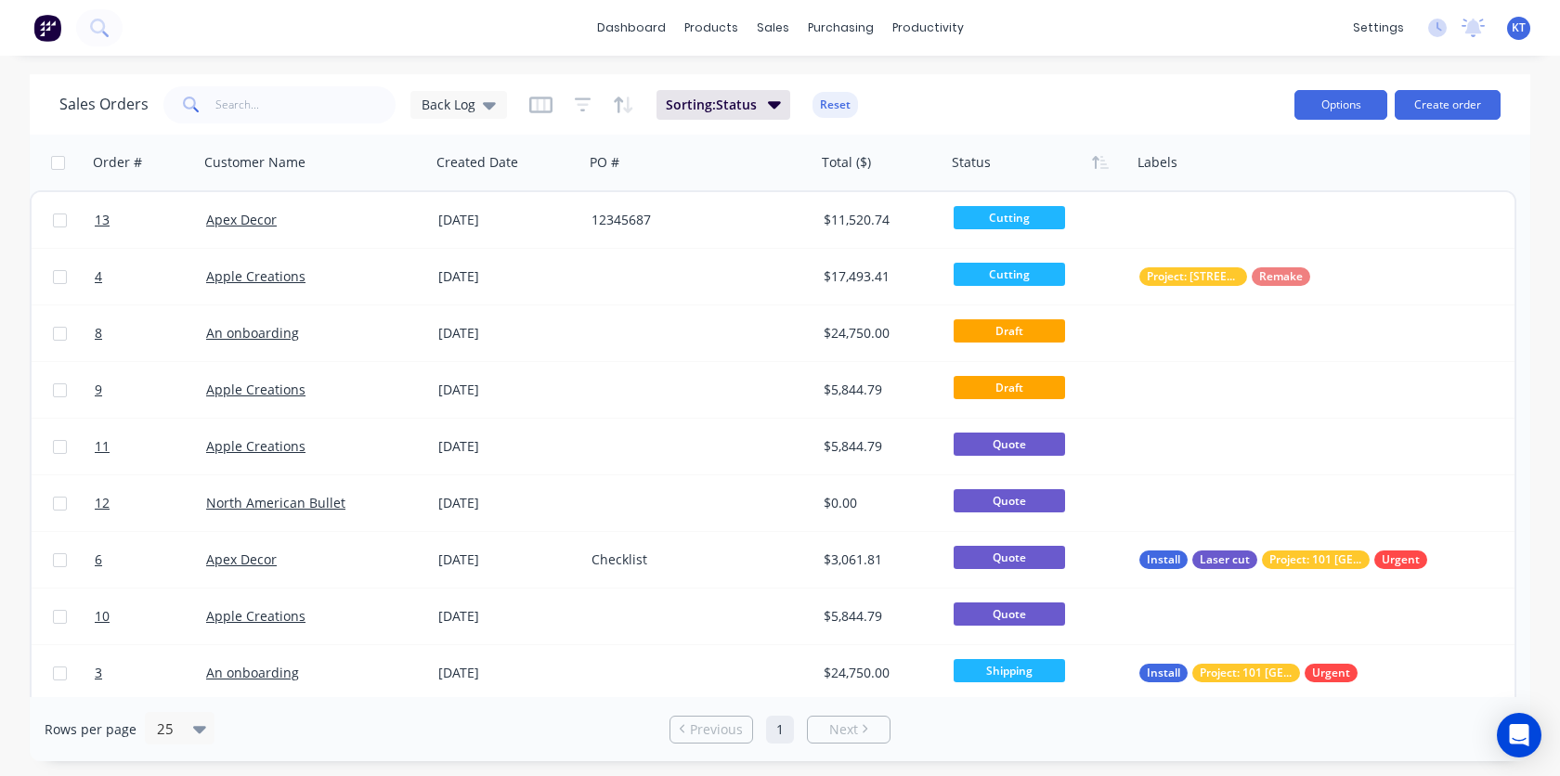
click at [1331, 117] on button "Options" at bounding box center [1340, 105] width 93 height 30
click at [1212, 125] on div "Sales Orders Back Log Sorting: Status Reset" at bounding box center [669, 104] width 1220 height 45
click at [739, 108] on span "Sorting: Status" at bounding box center [711, 105] width 91 height 19
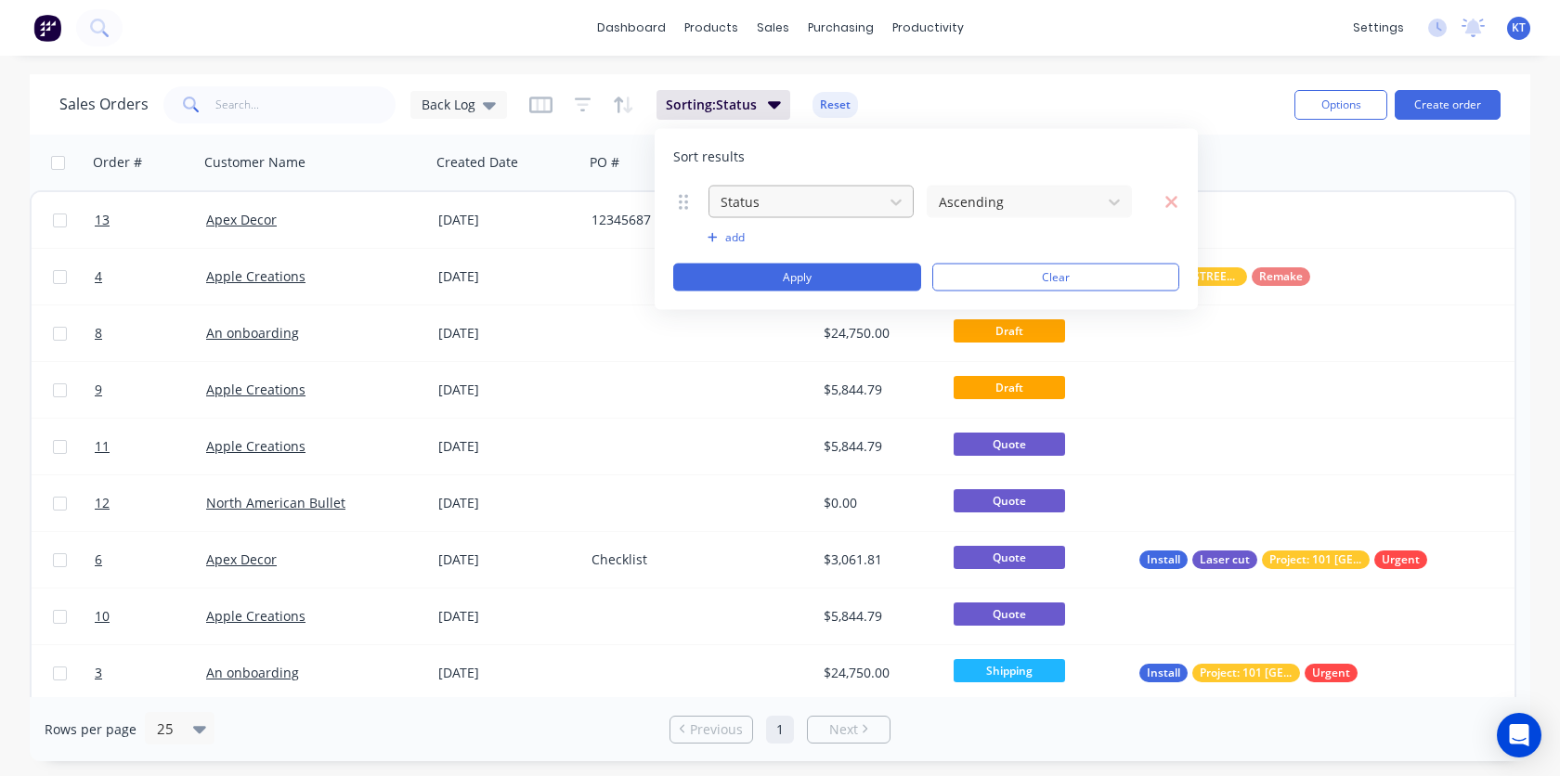
click at [848, 200] on div at bounding box center [796, 201] width 155 height 23
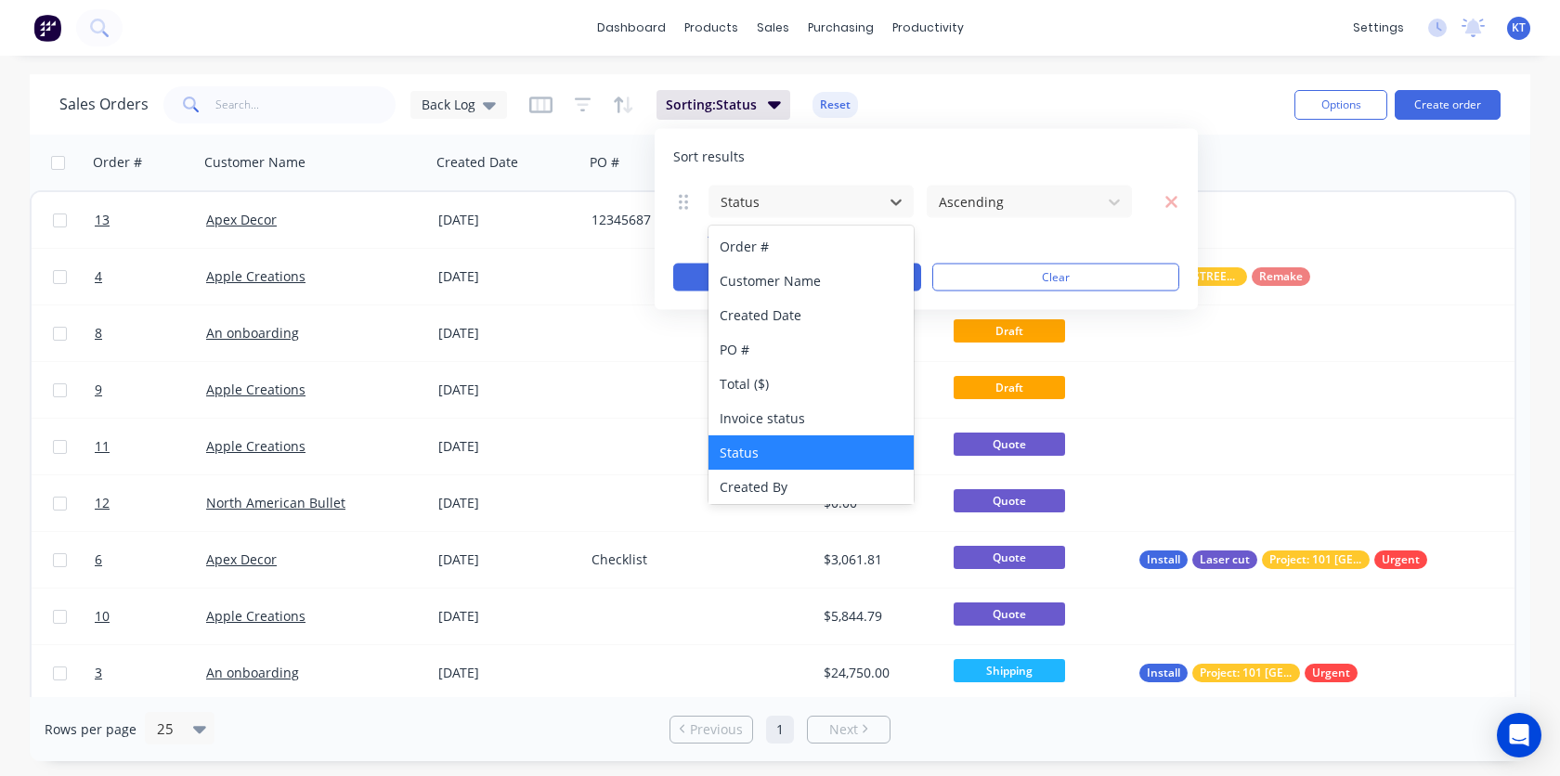
click at [847, 175] on div "Sort results Order #, 1 of 23. 23 results available. Use Up and Down to choose …" at bounding box center [925, 219] width 543 height 181
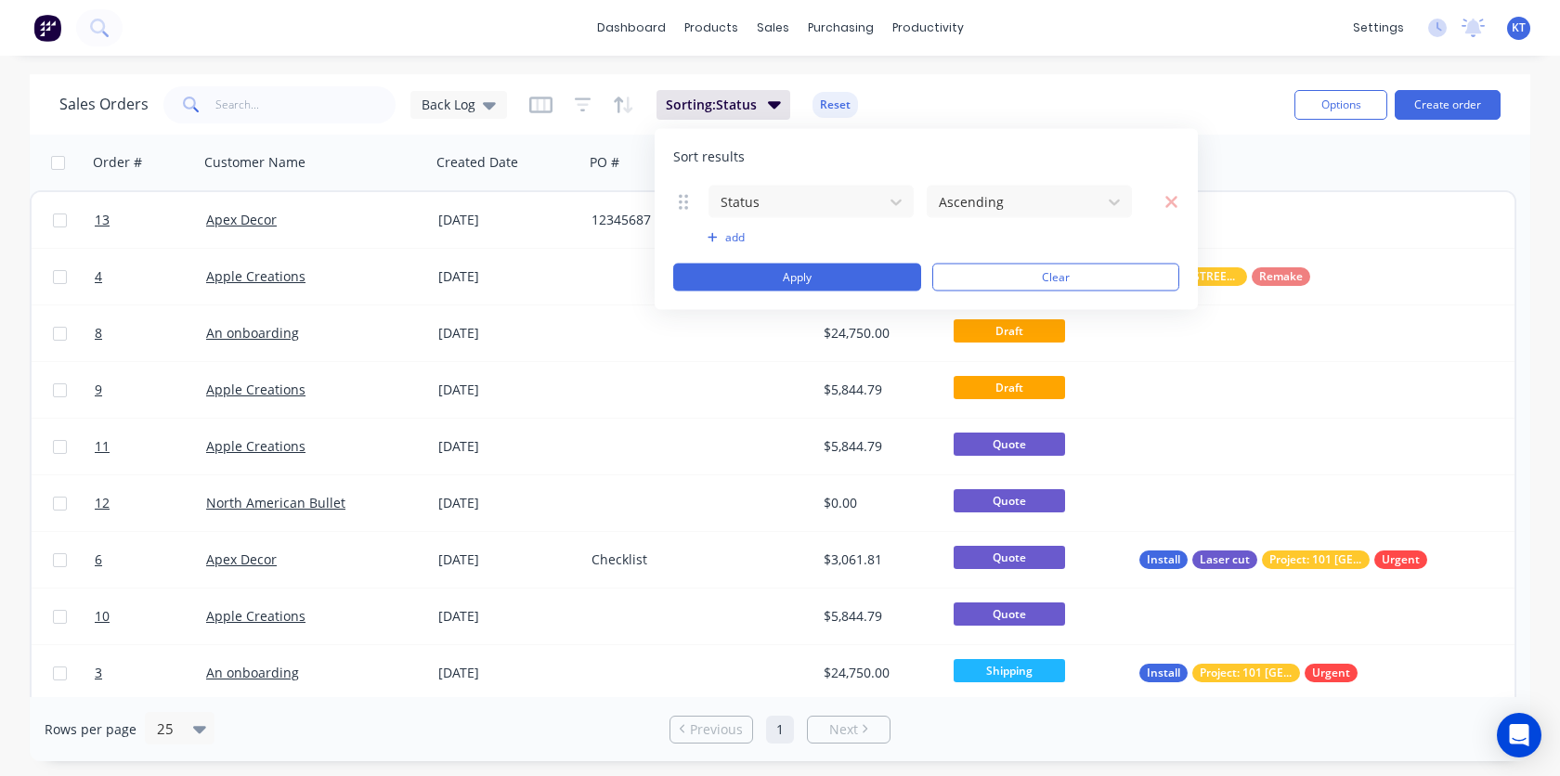
click at [851, 170] on div "Sort results Status Ascending To pick up a draggable item, press the space bar.…" at bounding box center [925, 219] width 543 height 181
click at [1211, 103] on div "Sales Orders Back Log Sorting: Status Reset" at bounding box center [669, 104] width 1220 height 45
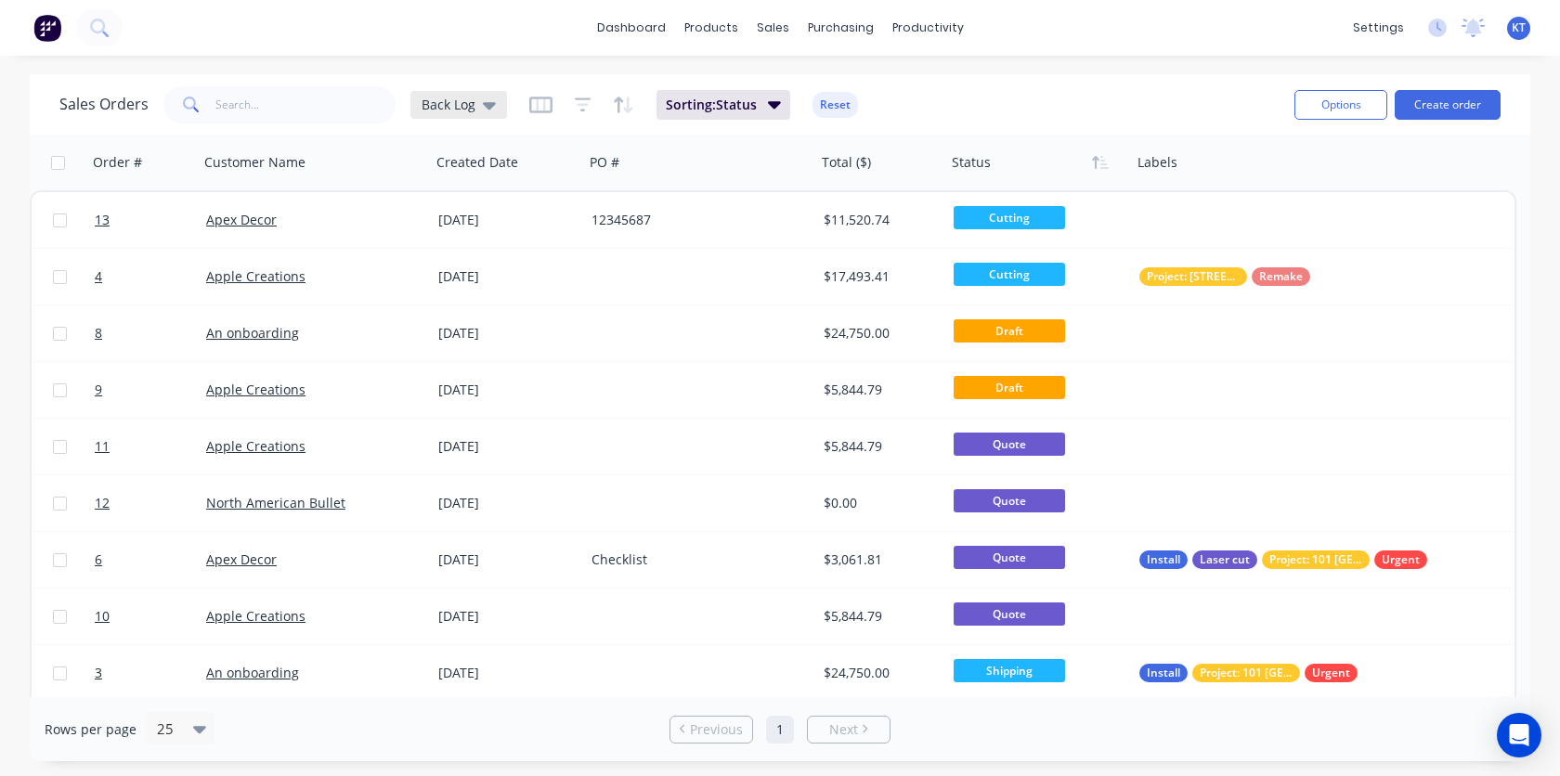
click at [475, 101] on div "Back Log" at bounding box center [458, 105] width 74 height 17
click at [729, 110] on span "Sorting: Status" at bounding box center [711, 105] width 91 height 19
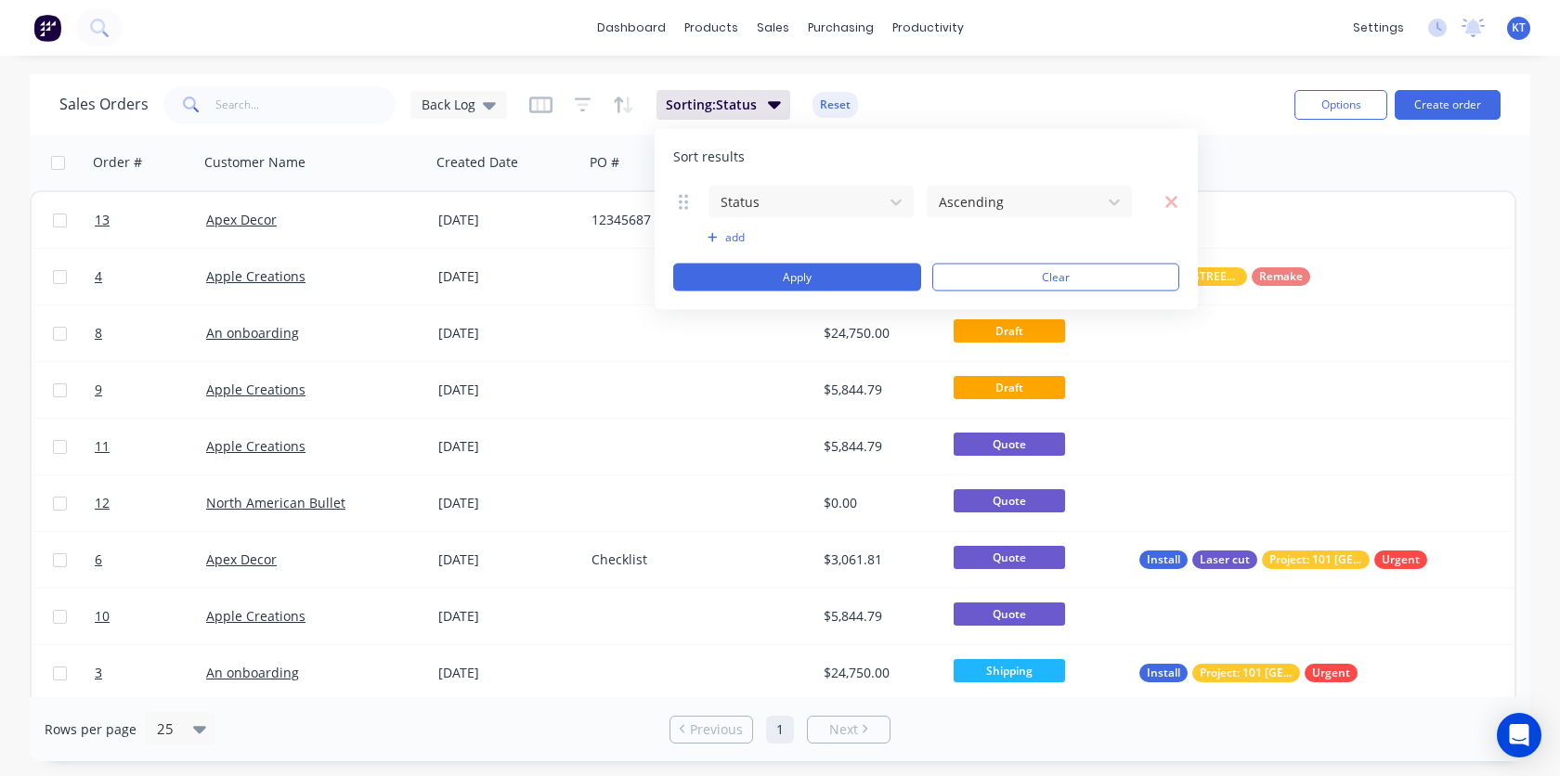
click at [723, 242] on button "add" at bounding box center [810, 237] width 207 height 15
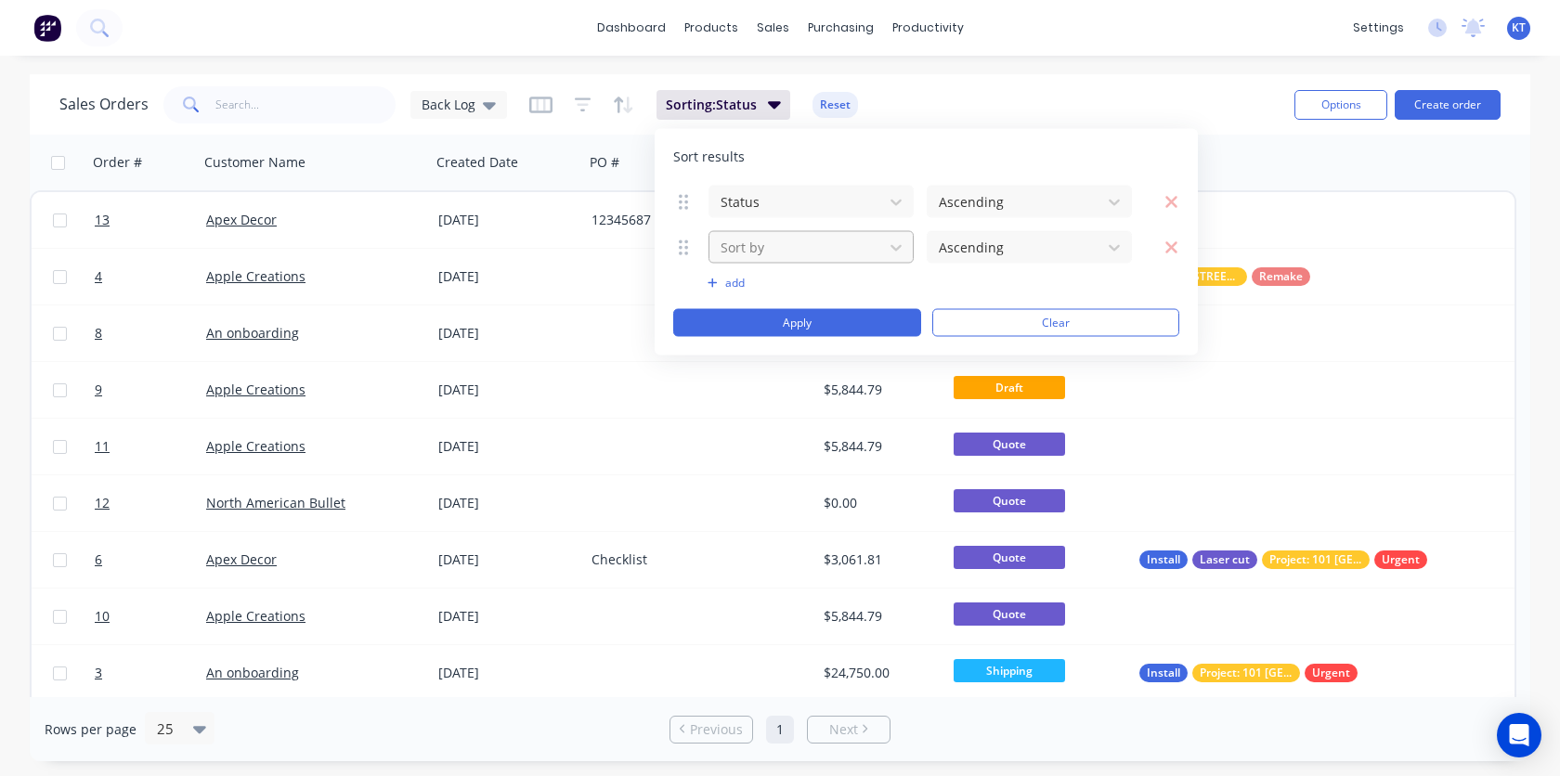
click at [848, 252] on div at bounding box center [796, 247] width 155 height 23
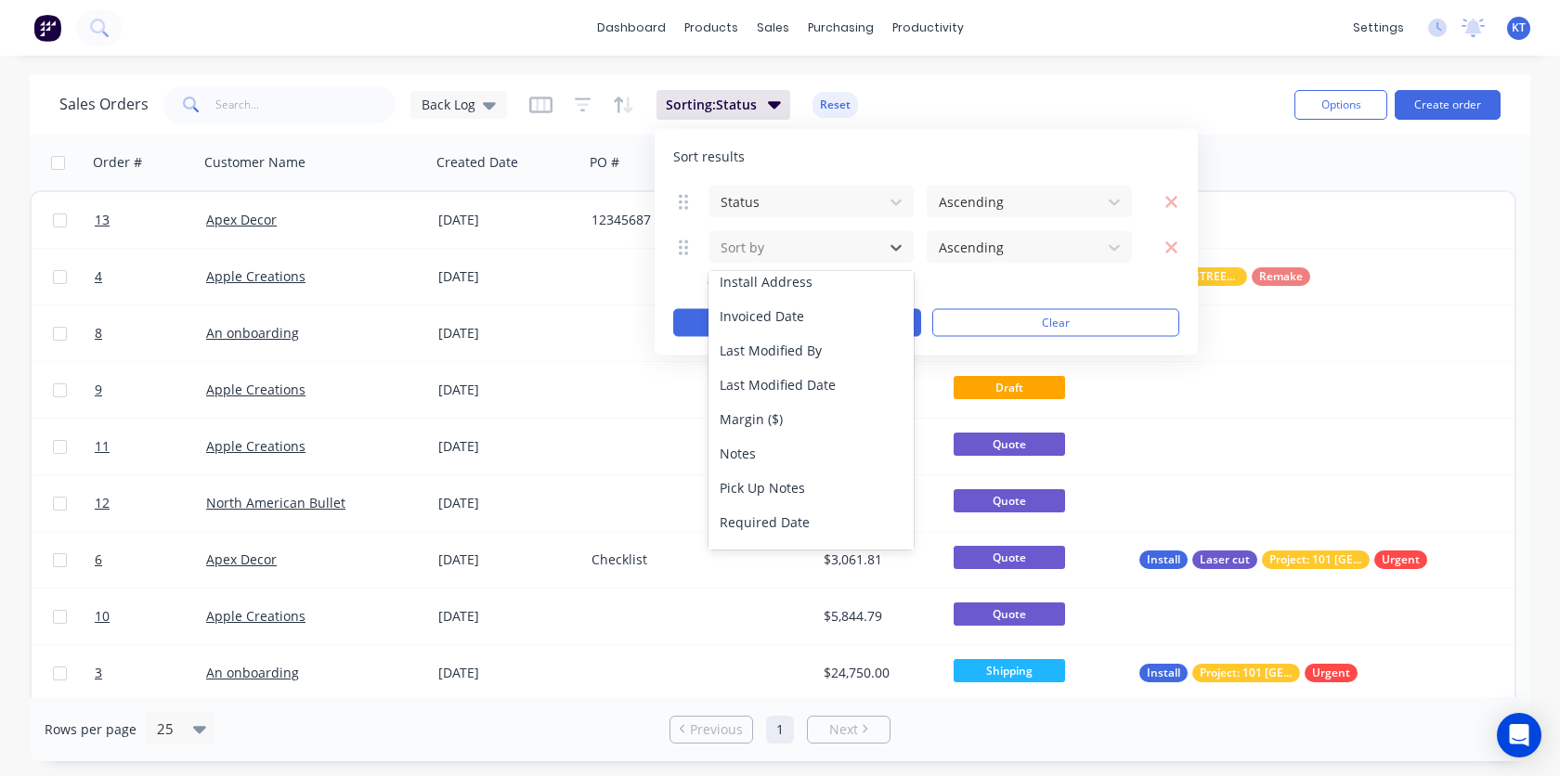
scroll to position [485, 0]
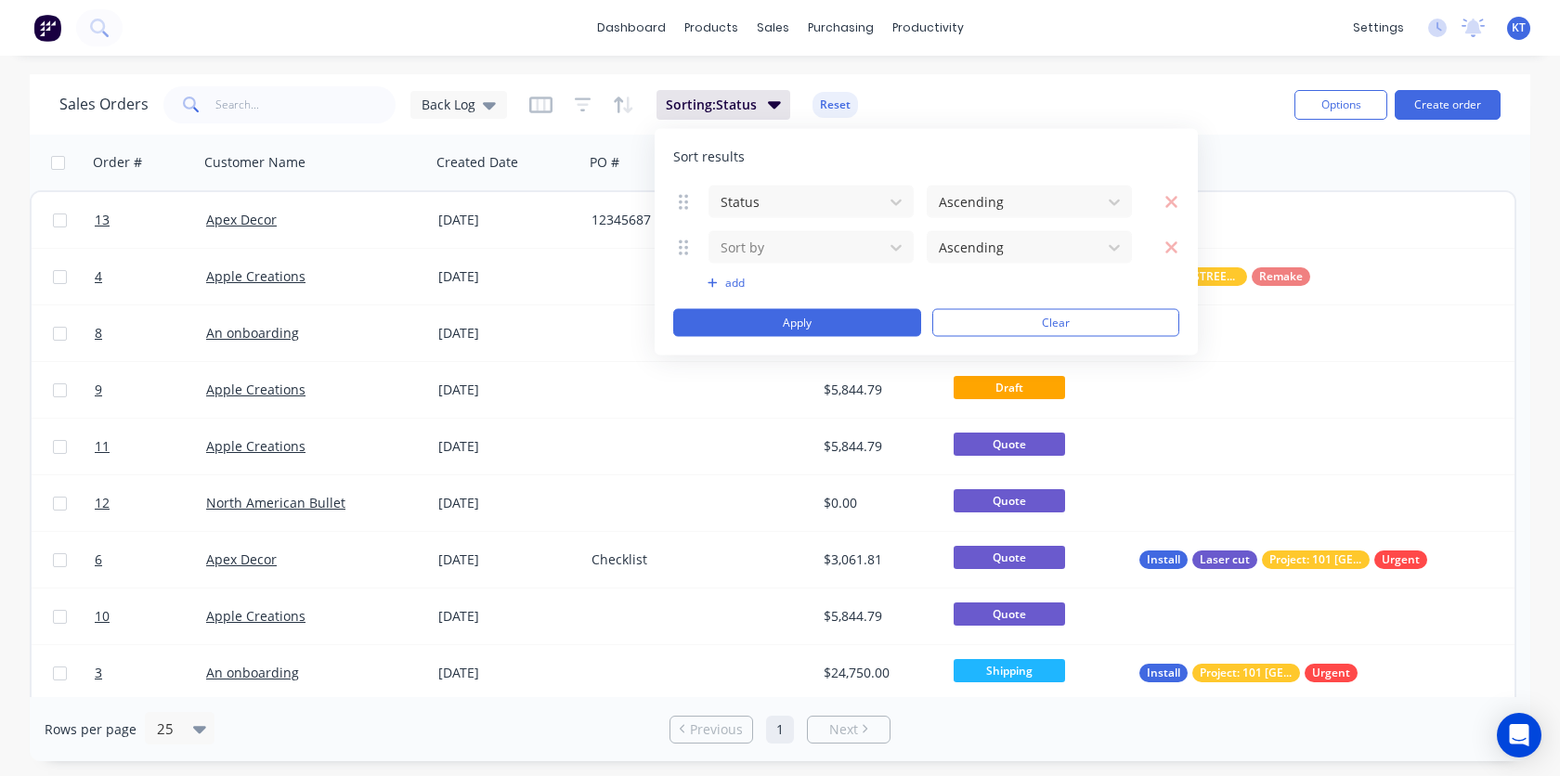
drag, startPoint x: 1026, startPoint y: 151, endPoint x: 904, endPoint y: 164, distance: 122.3
click at [896, 164] on div "Sort results" at bounding box center [926, 157] width 506 height 19
click at [1170, 250] on icon "button" at bounding box center [1171, 247] width 14 height 19
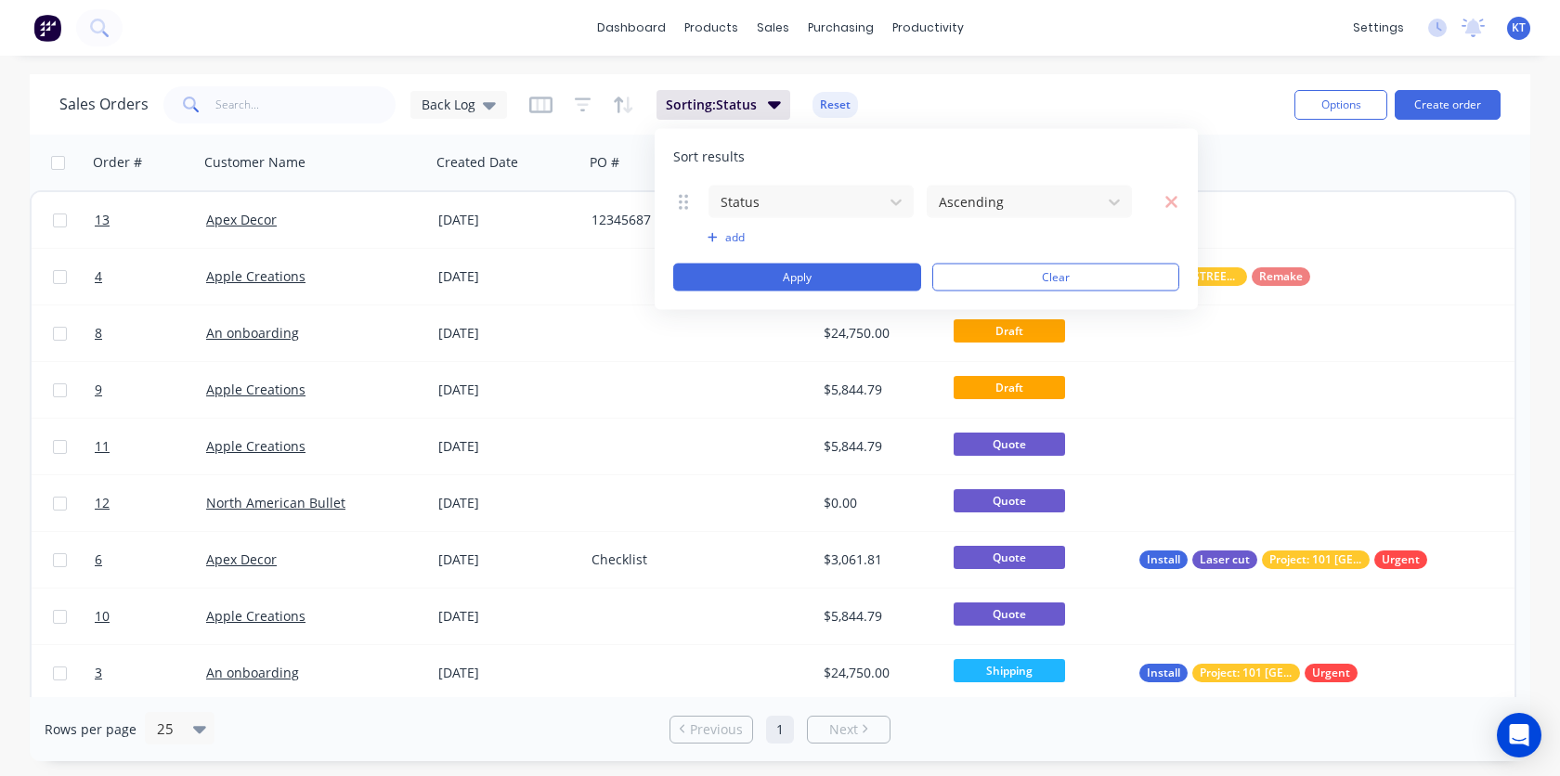
click at [1164, 58] on div "dashboard products sales purchasing productivity dashboard products Product Cat…" at bounding box center [780, 388] width 1560 height 776
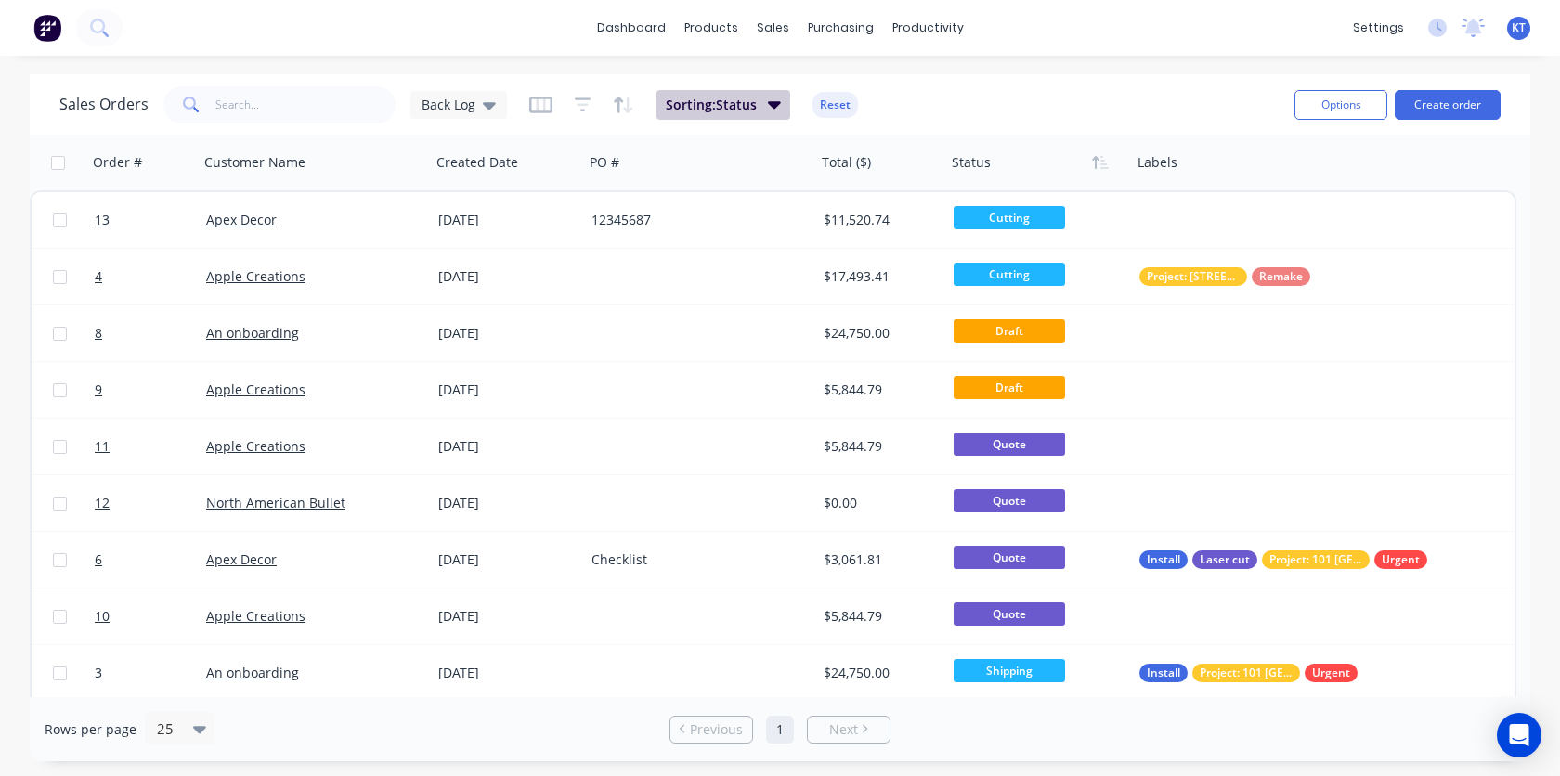
click at [724, 112] on span "Sorting: Status" at bounding box center [711, 105] width 91 height 19
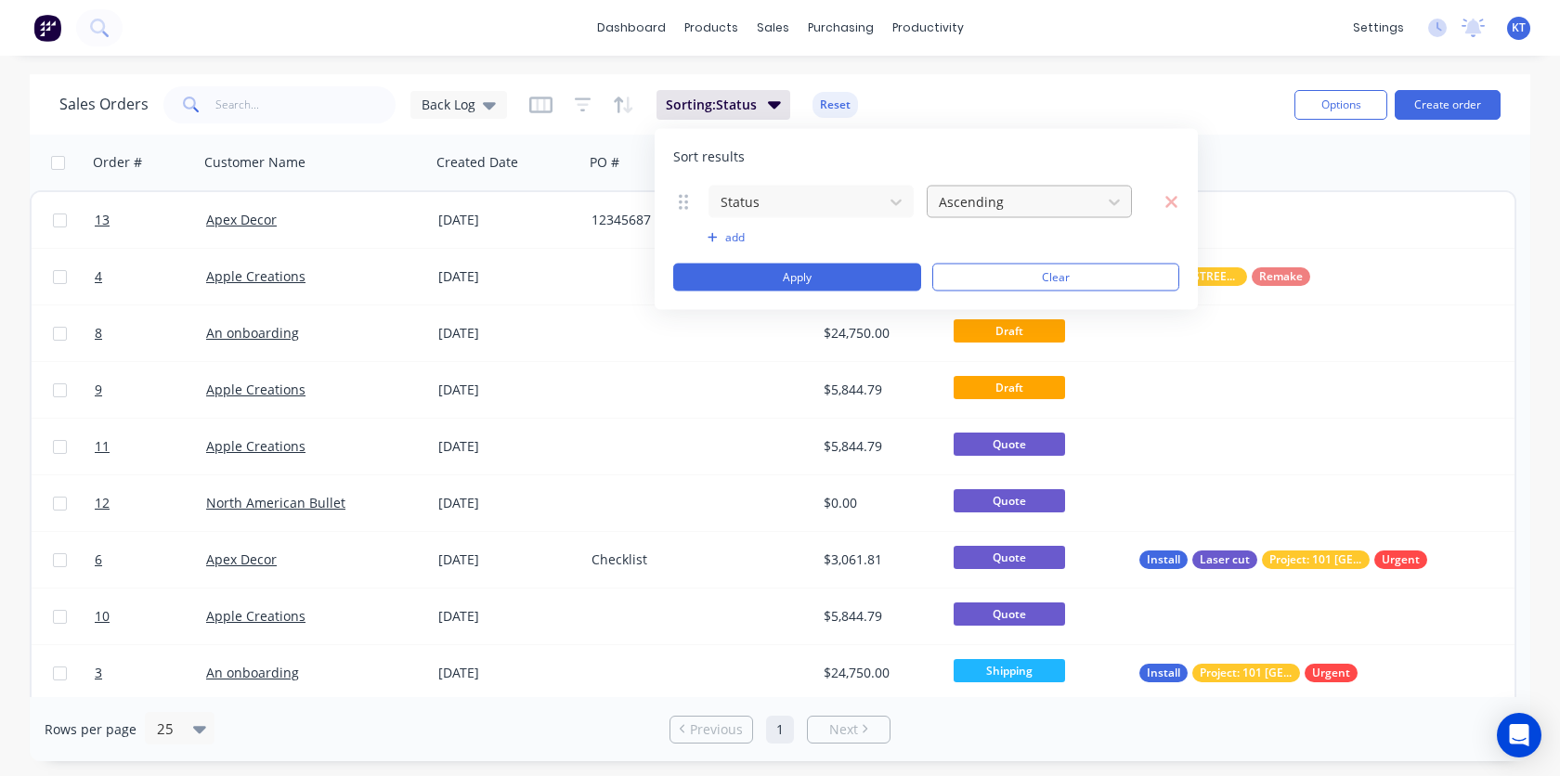
click at [1003, 207] on div at bounding box center [1014, 201] width 155 height 23
click at [1169, 207] on icon "button" at bounding box center [1171, 201] width 14 height 19
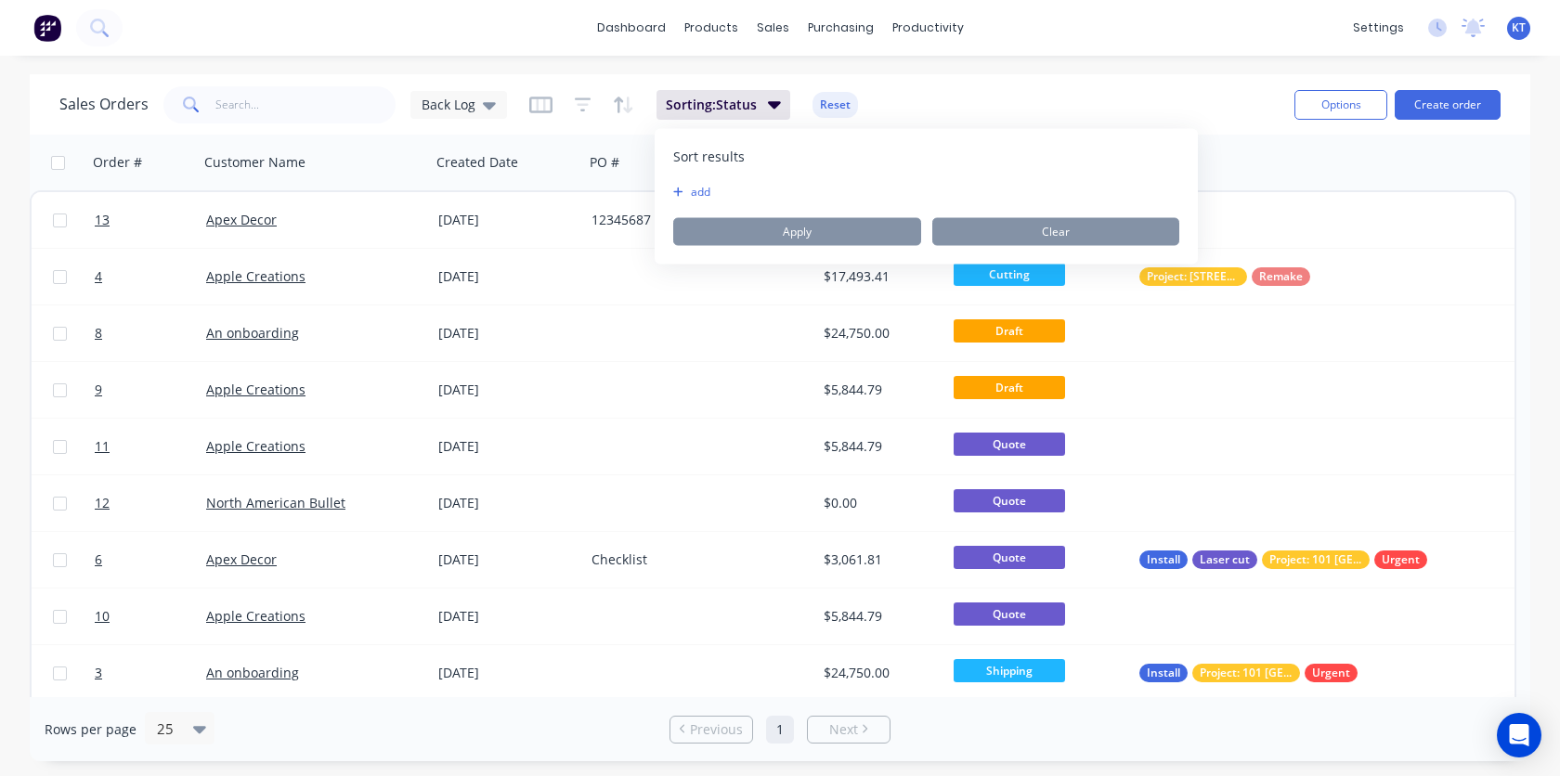
click at [696, 193] on button "add" at bounding box center [684, 192] width 23 height 15
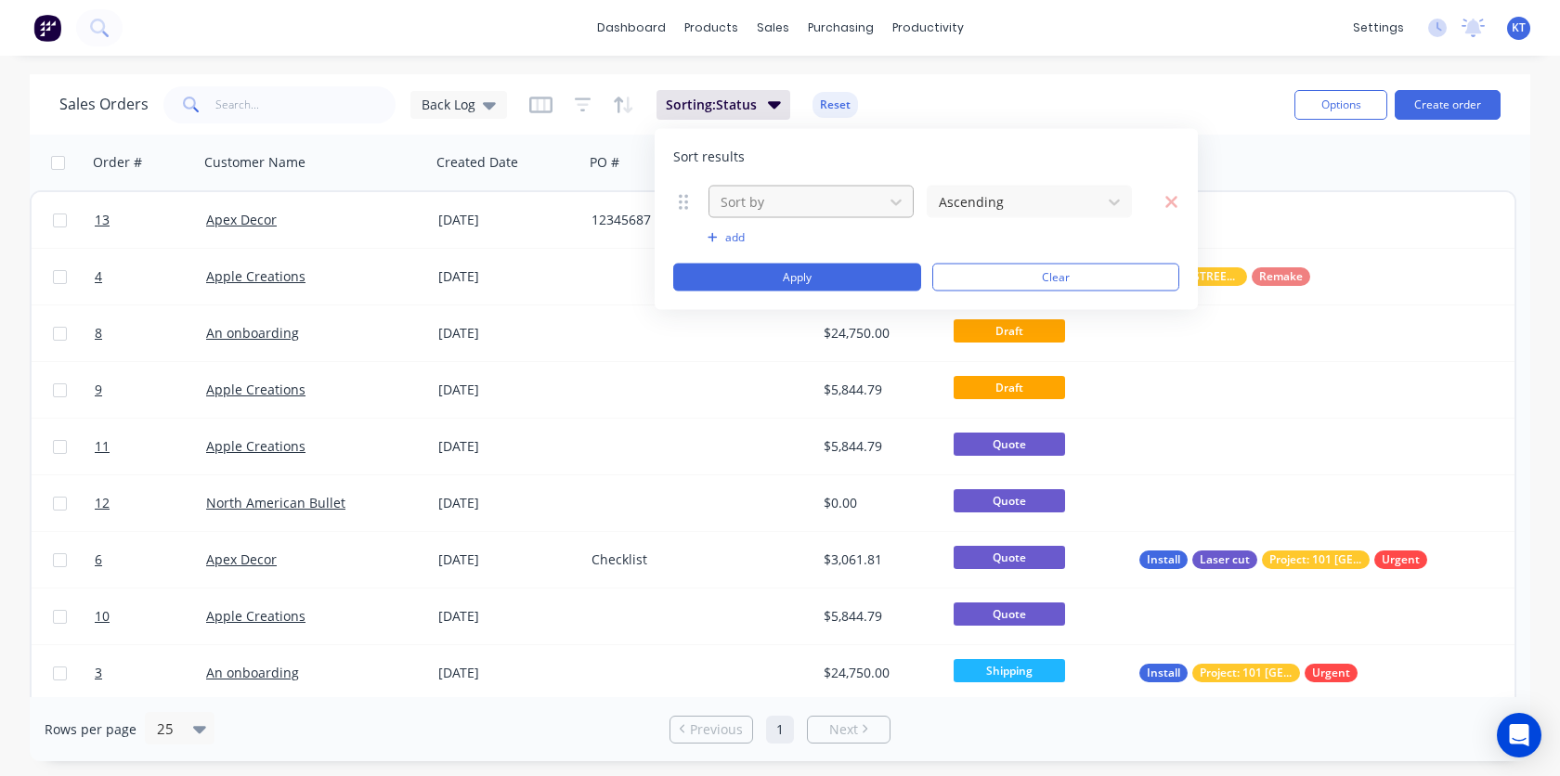
click at [801, 206] on div at bounding box center [796, 201] width 155 height 23
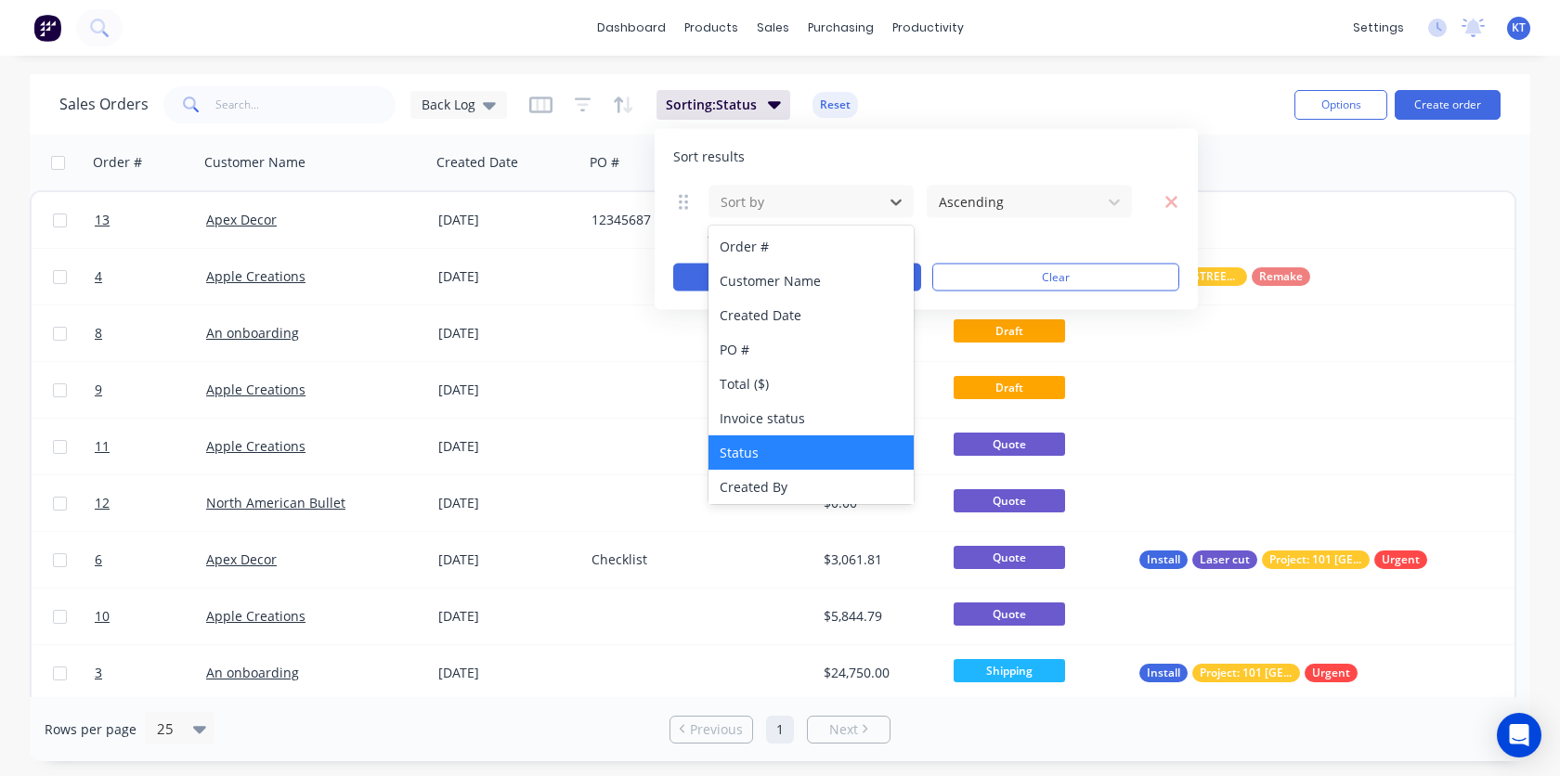
click at [778, 444] on div "Status" at bounding box center [810, 452] width 205 height 34
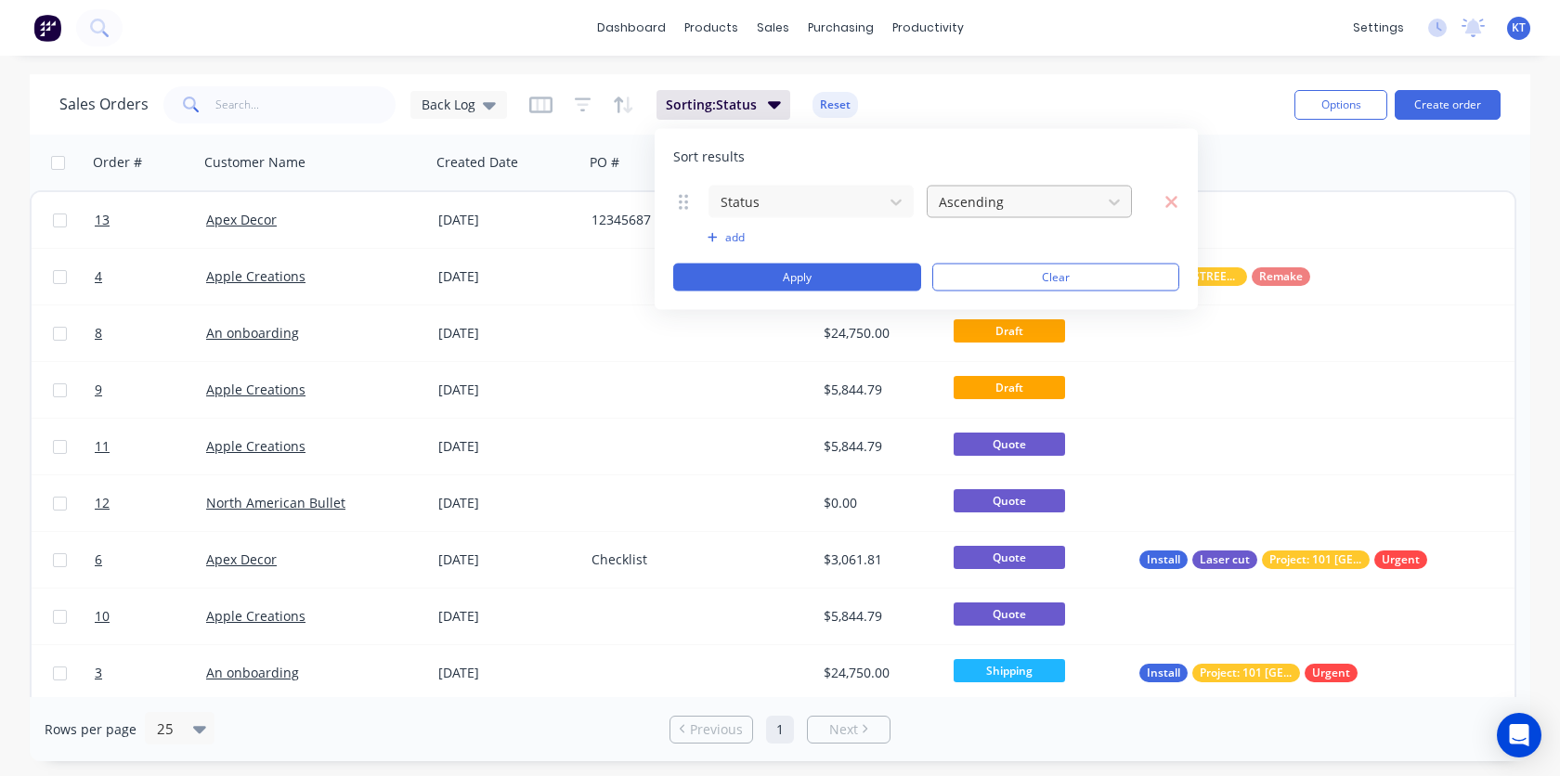
click at [1033, 216] on div "Ascending" at bounding box center [1014, 202] width 166 height 31
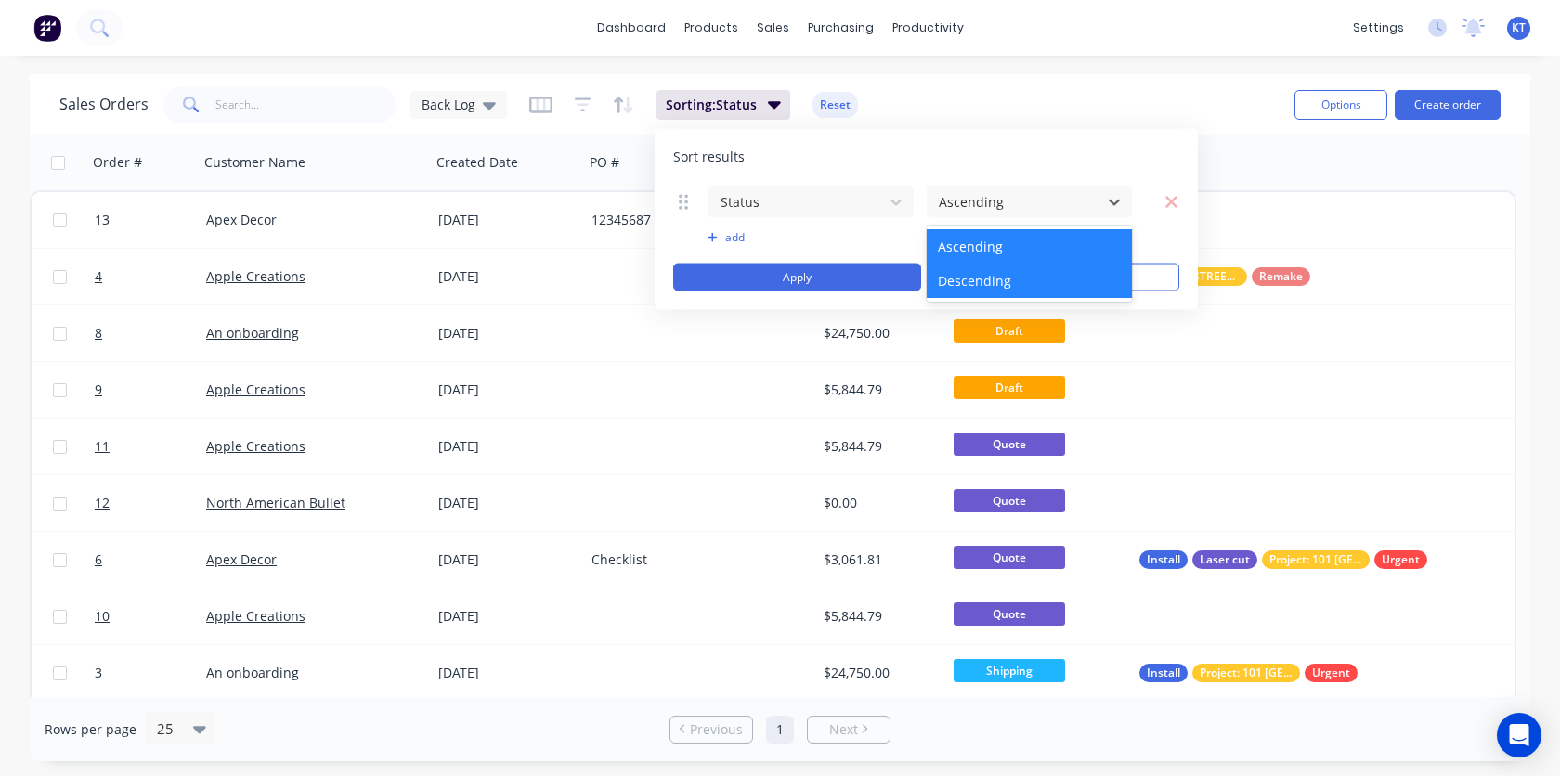
click at [992, 274] on div "Descending" at bounding box center [1028, 281] width 205 height 34
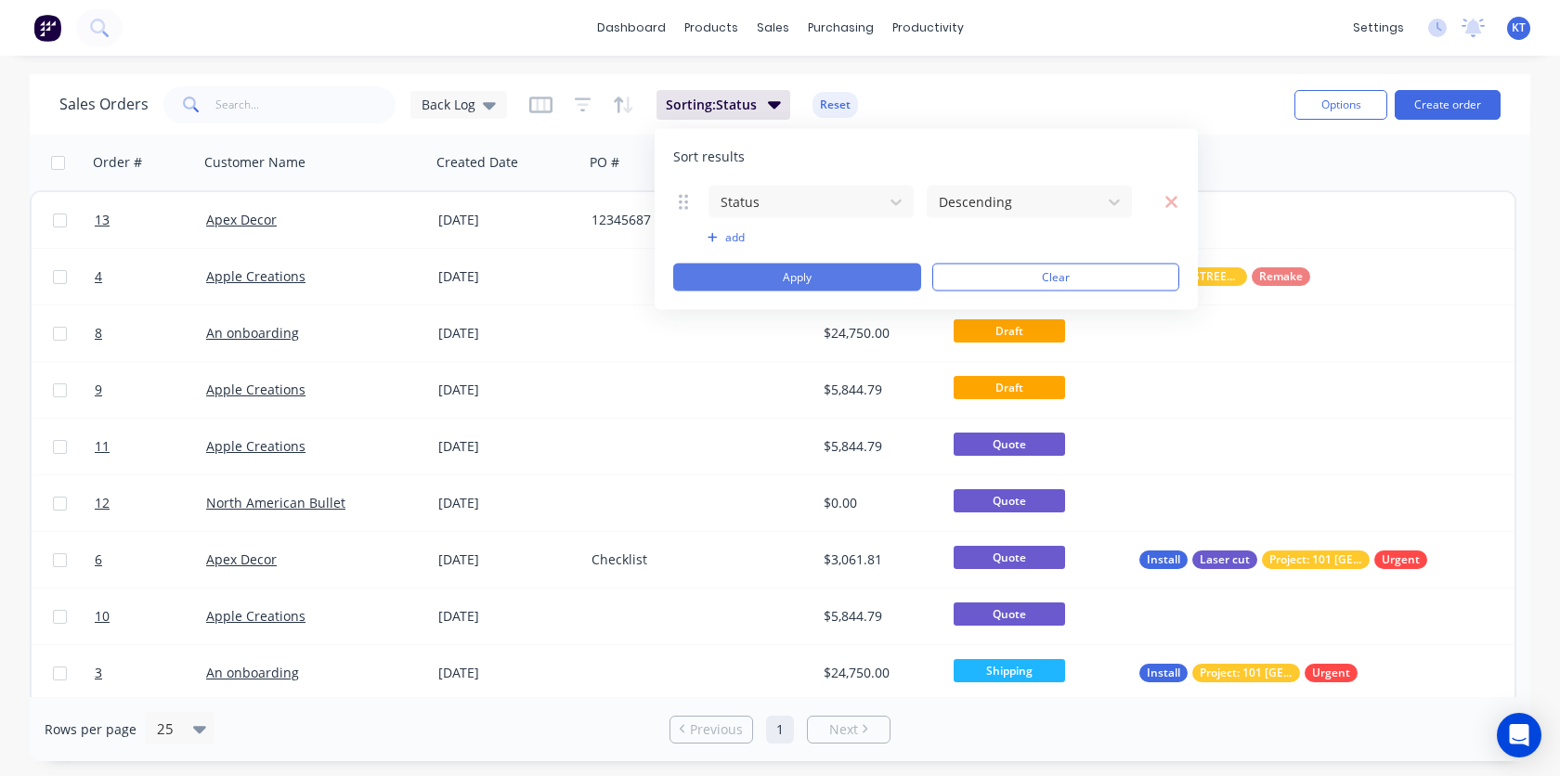
click at [832, 278] on button "Apply" at bounding box center [797, 278] width 248 height 28
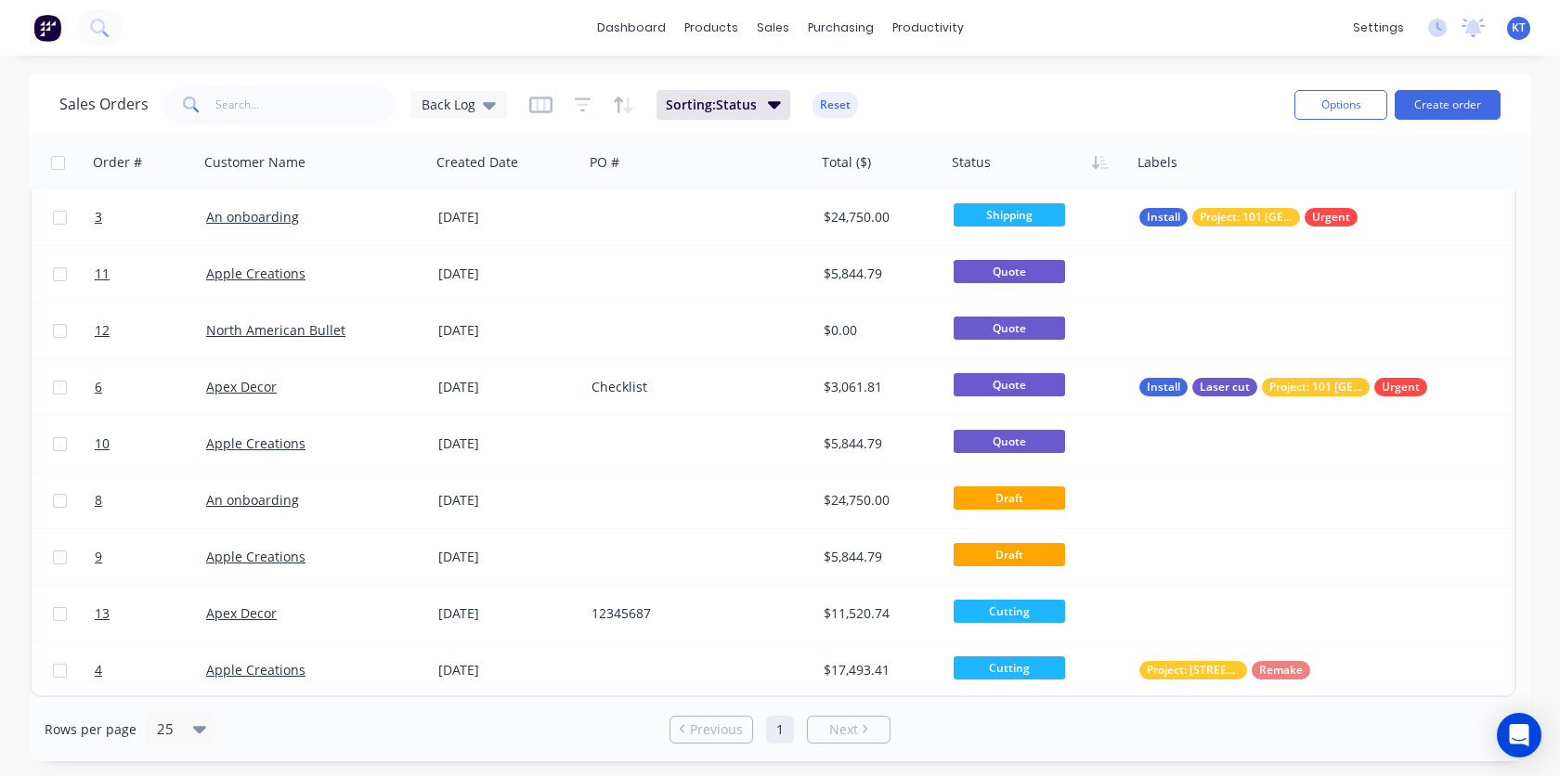
scroll to position [0, 0]
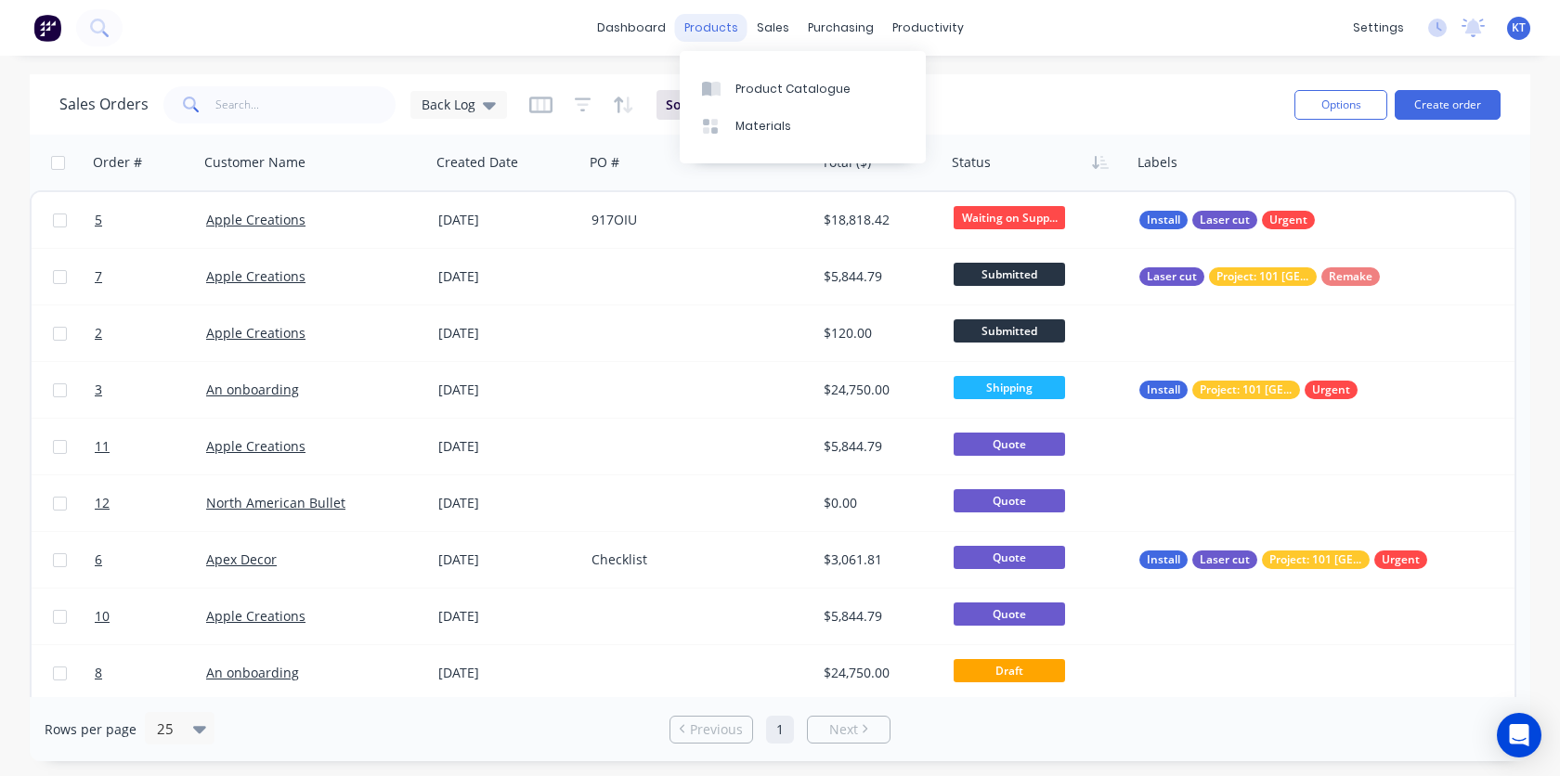
click at [724, 33] on div "products" at bounding box center [711, 28] width 72 height 28
click at [646, 17] on link "dashboard" at bounding box center [631, 28] width 87 height 28
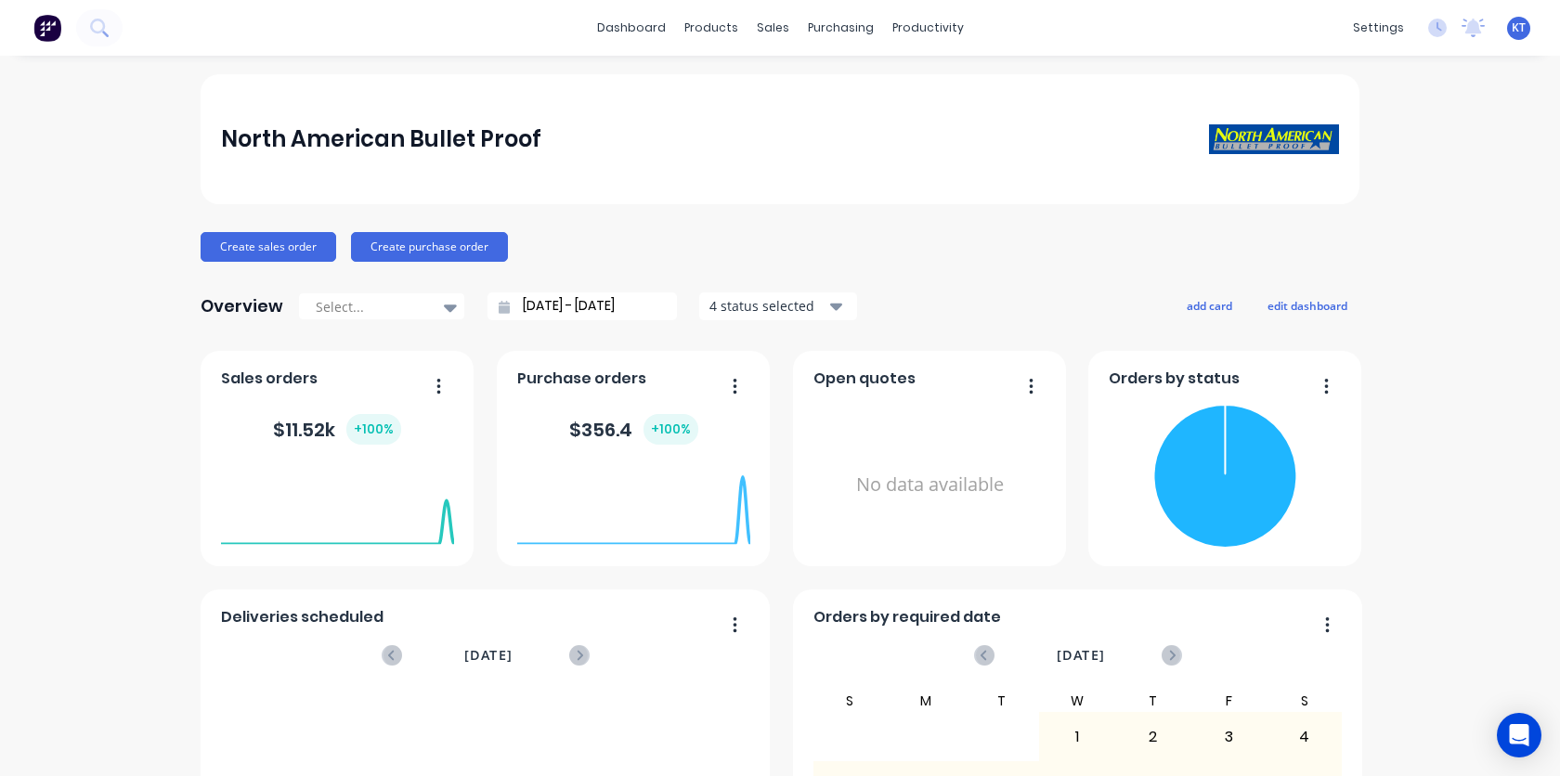
click at [1004, 413] on div "No data available" at bounding box center [929, 484] width 233 height 175
click at [938, 498] on div "No data available" at bounding box center [929, 484] width 233 height 175
click at [1031, 380] on icon "button" at bounding box center [1031, 385] width 4 height 15
click at [1016, 296] on div "Overview Select... [DATE] - [DATE] 4 status selected add card edit dashboard" at bounding box center [780, 306] width 1159 height 37
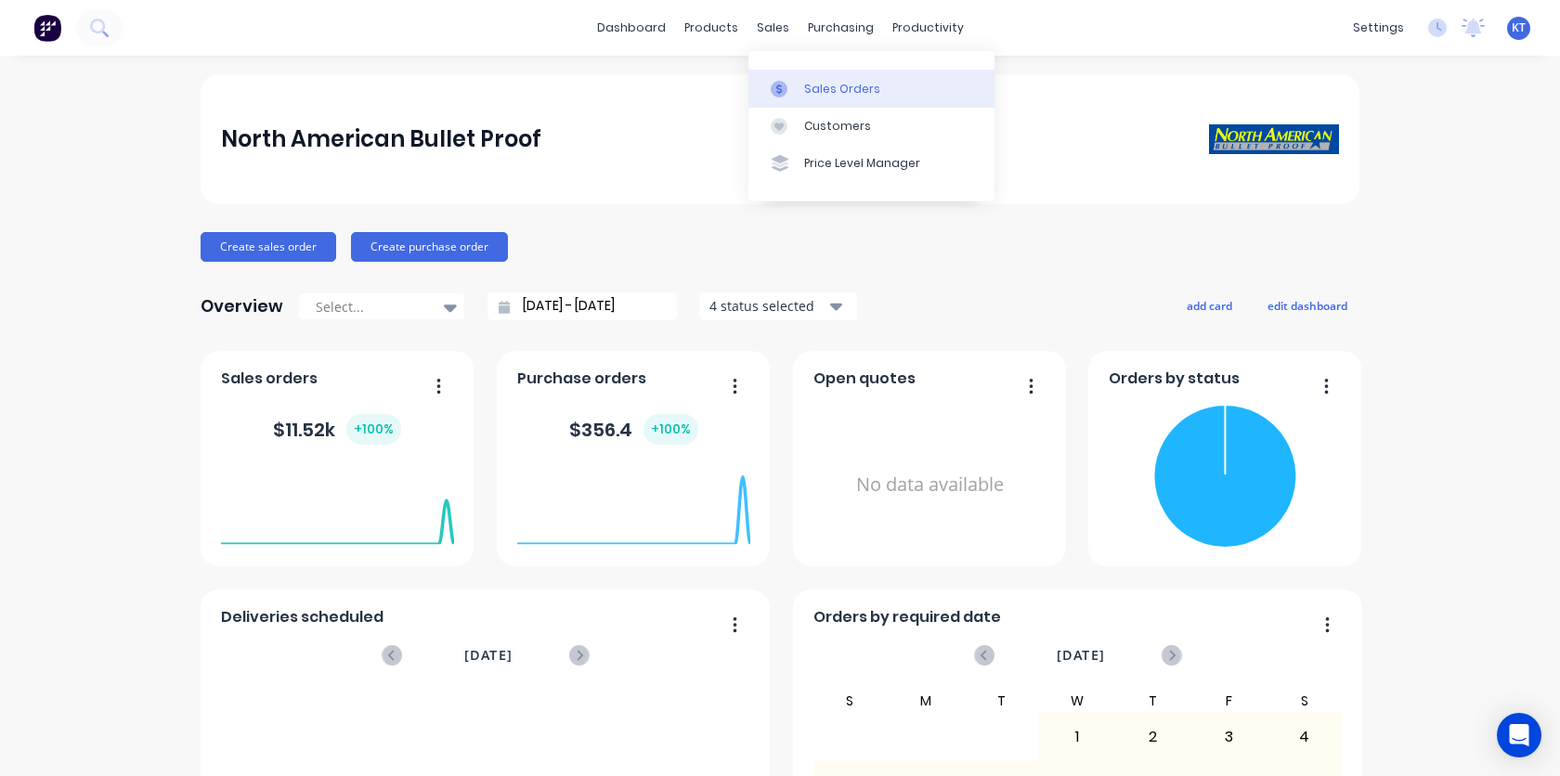
click at [819, 98] on link "Sales Orders" at bounding box center [871, 88] width 246 height 37
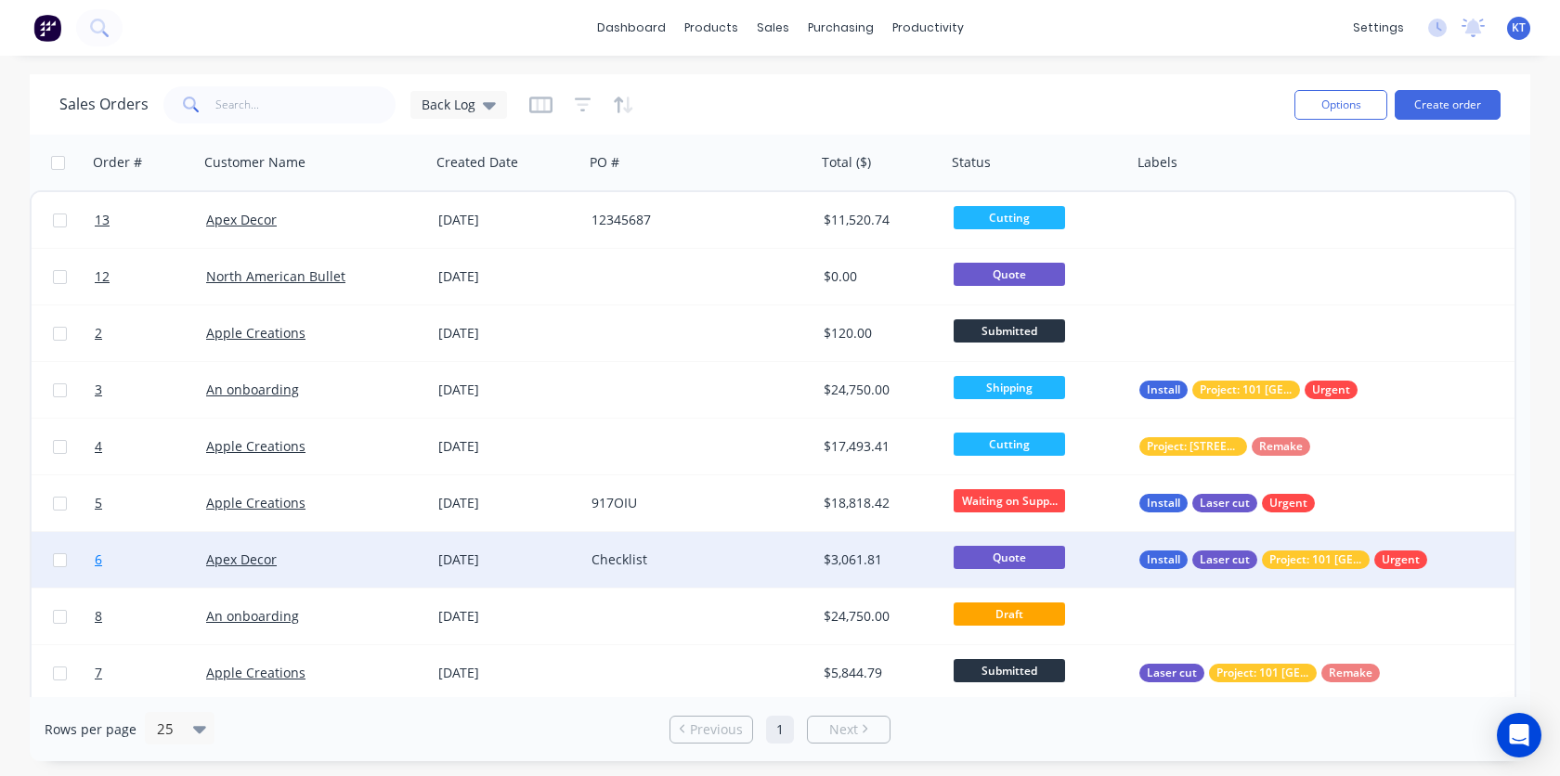
click at [99, 564] on span "6" at bounding box center [98, 559] width 7 height 19
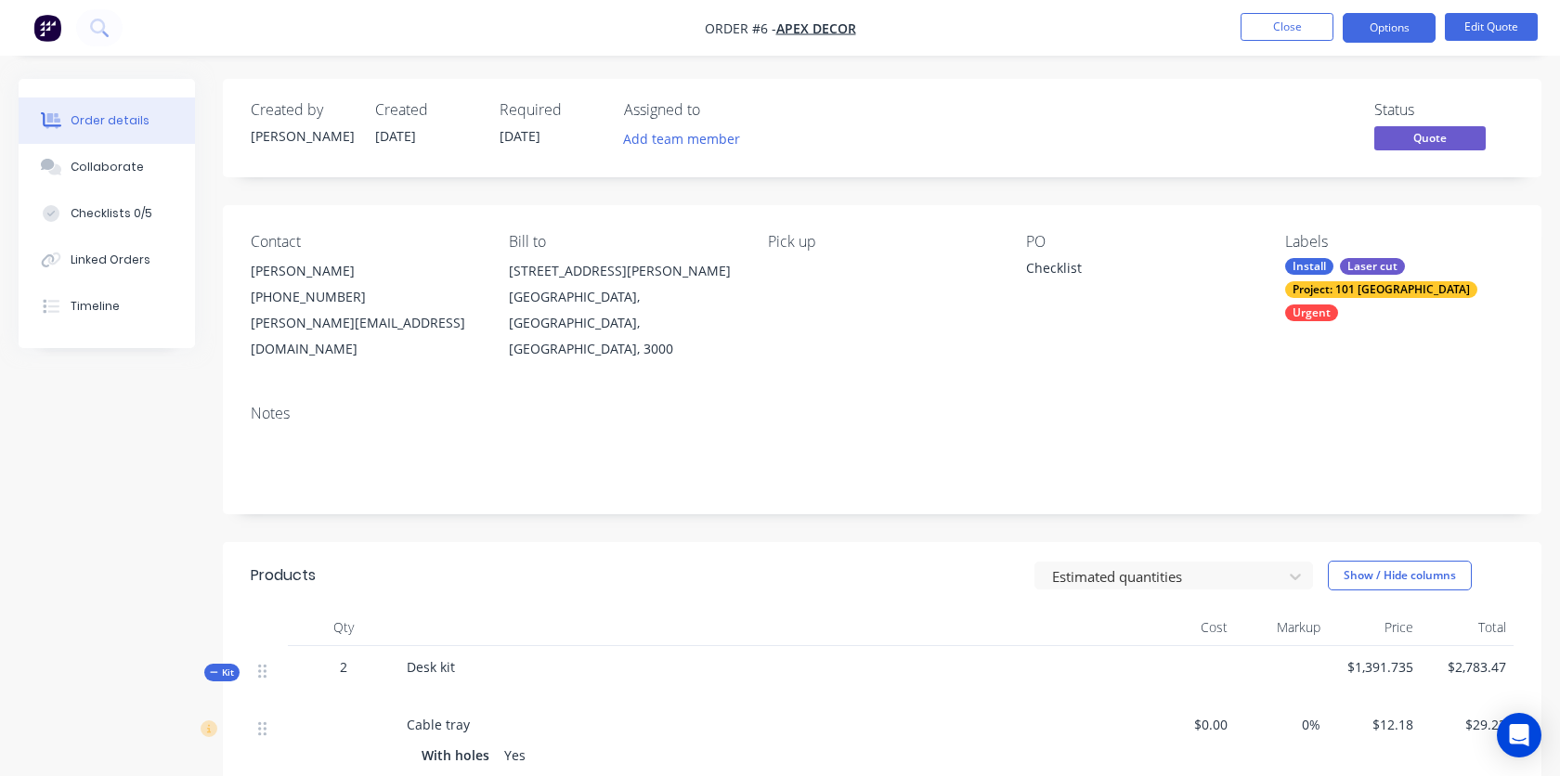
click at [49, 38] on img "button" at bounding box center [47, 28] width 28 height 28
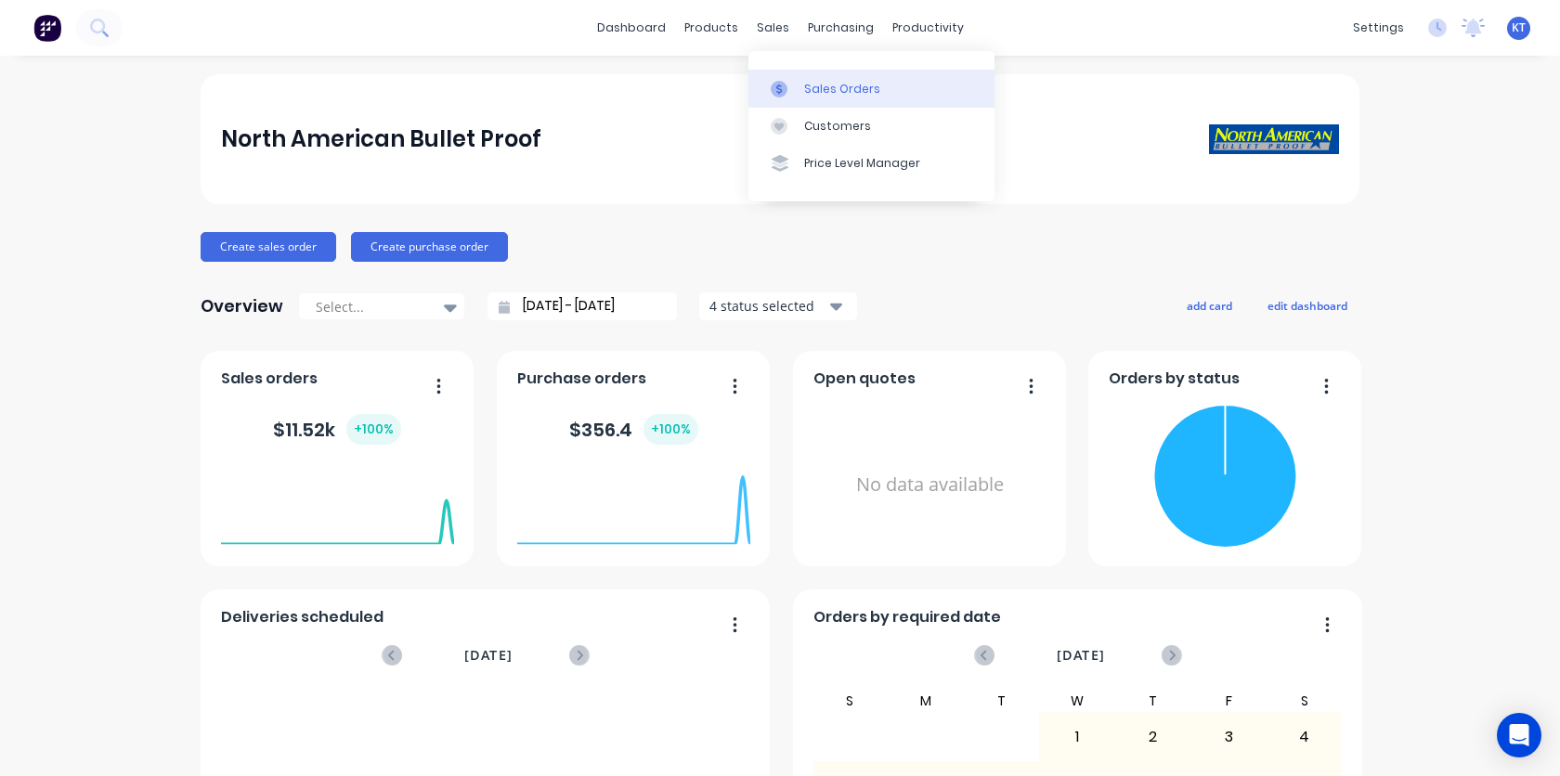
click at [828, 88] on div "Sales Orders" at bounding box center [842, 89] width 76 height 17
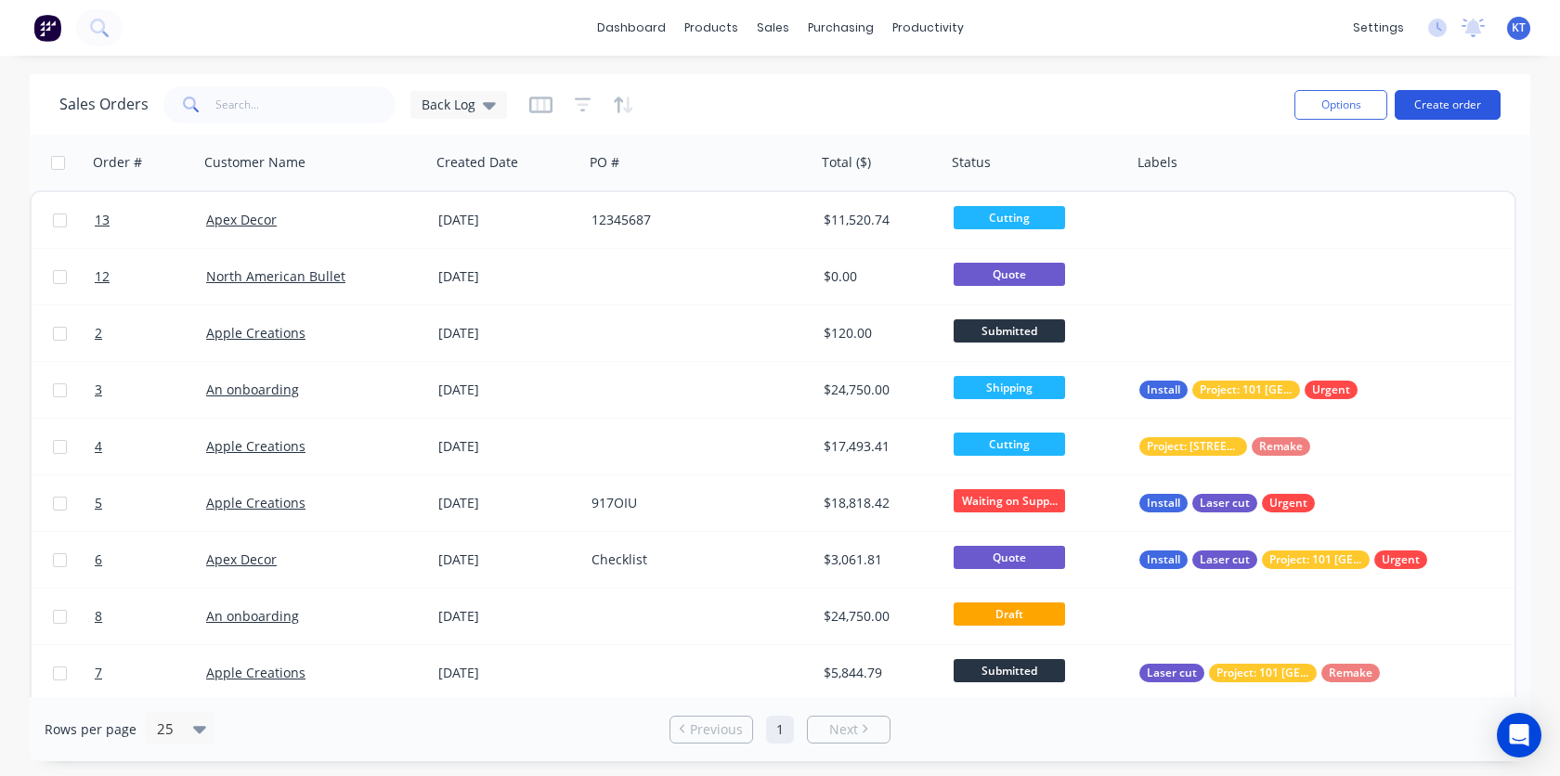
click at [1464, 109] on button "Create order" at bounding box center [1447, 105] width 106 height 30
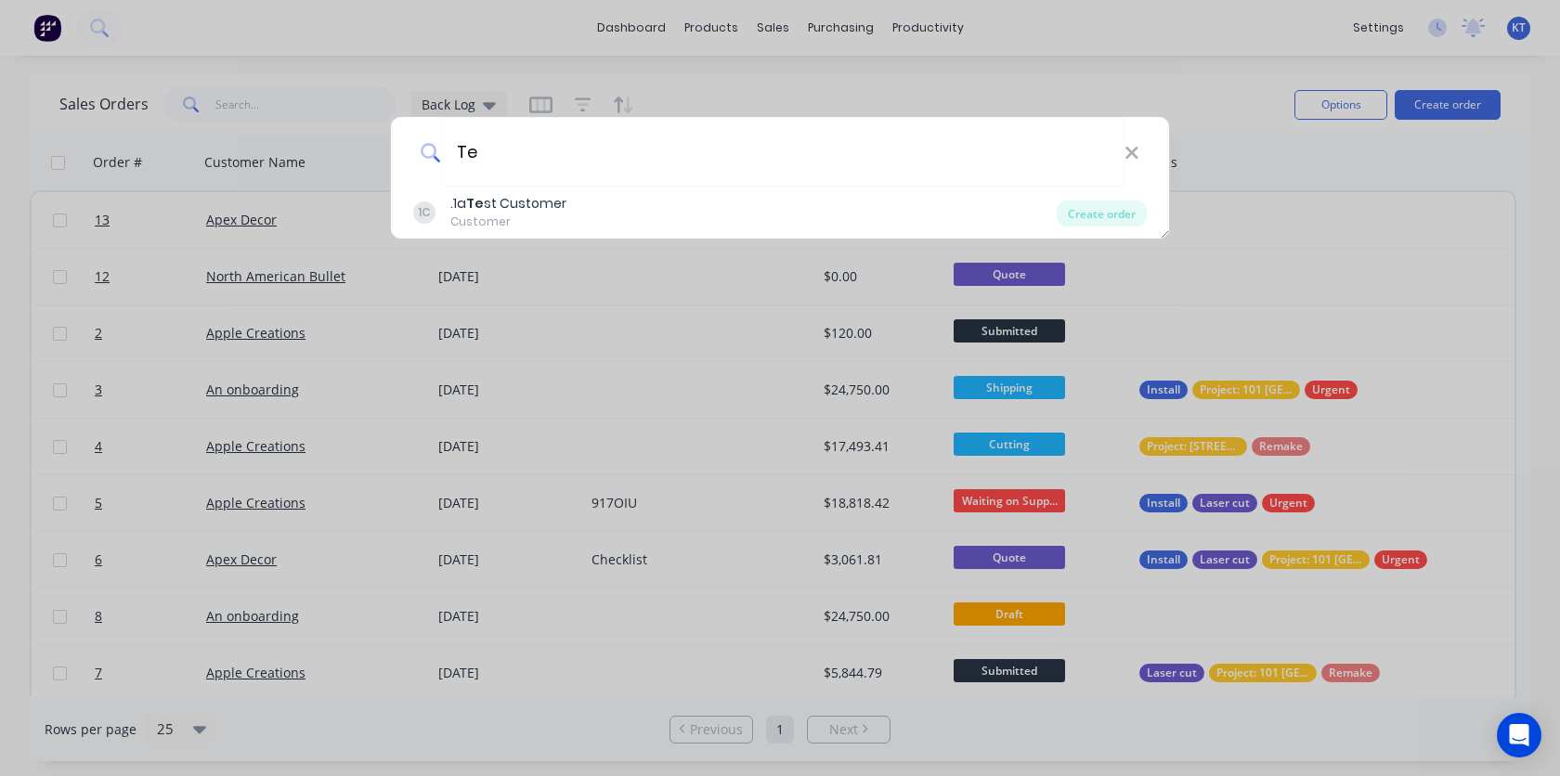
type input "T"
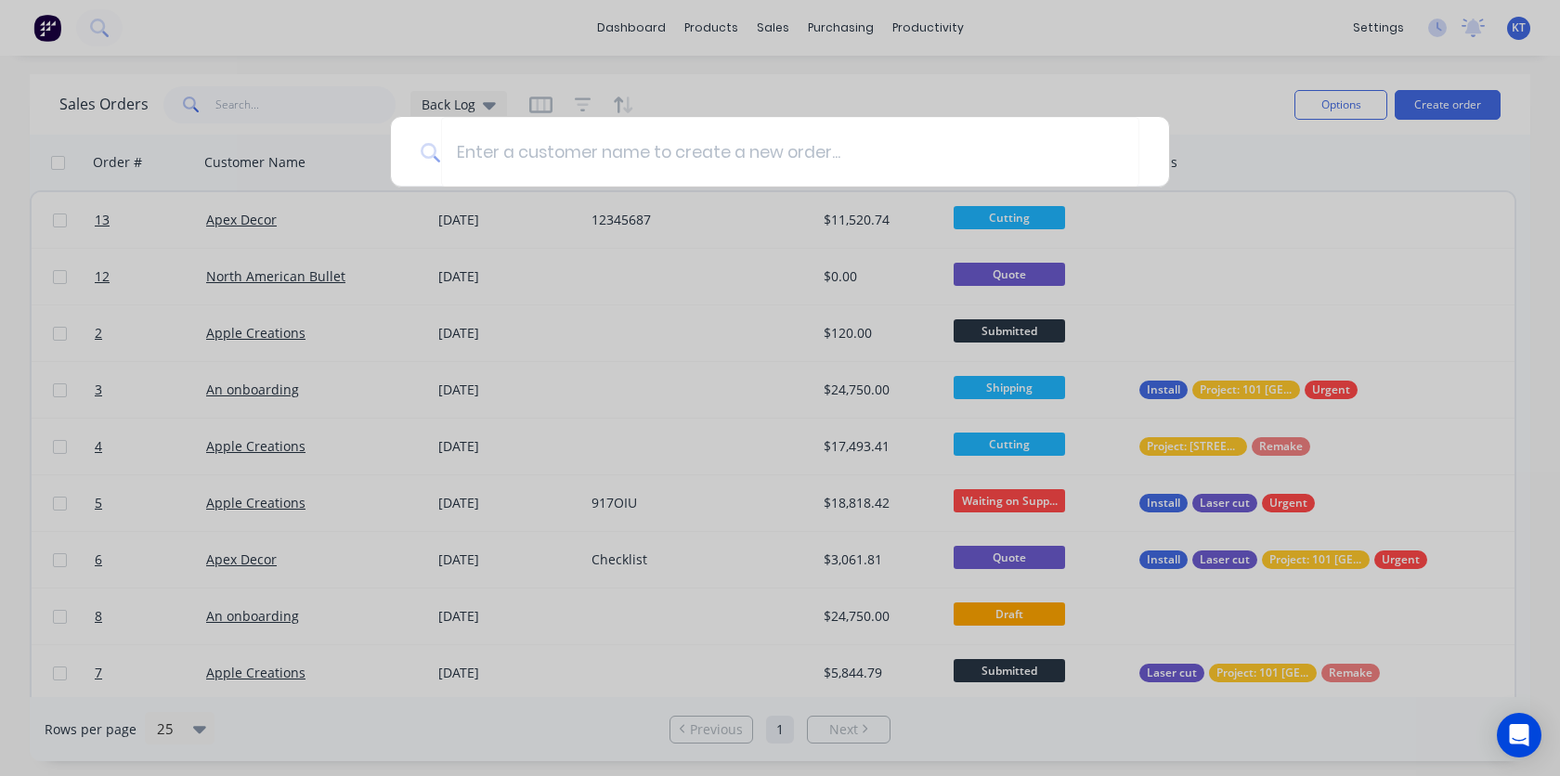
click at [1046, 17] on div at bounding box center [780, 388] width 1560 height 776
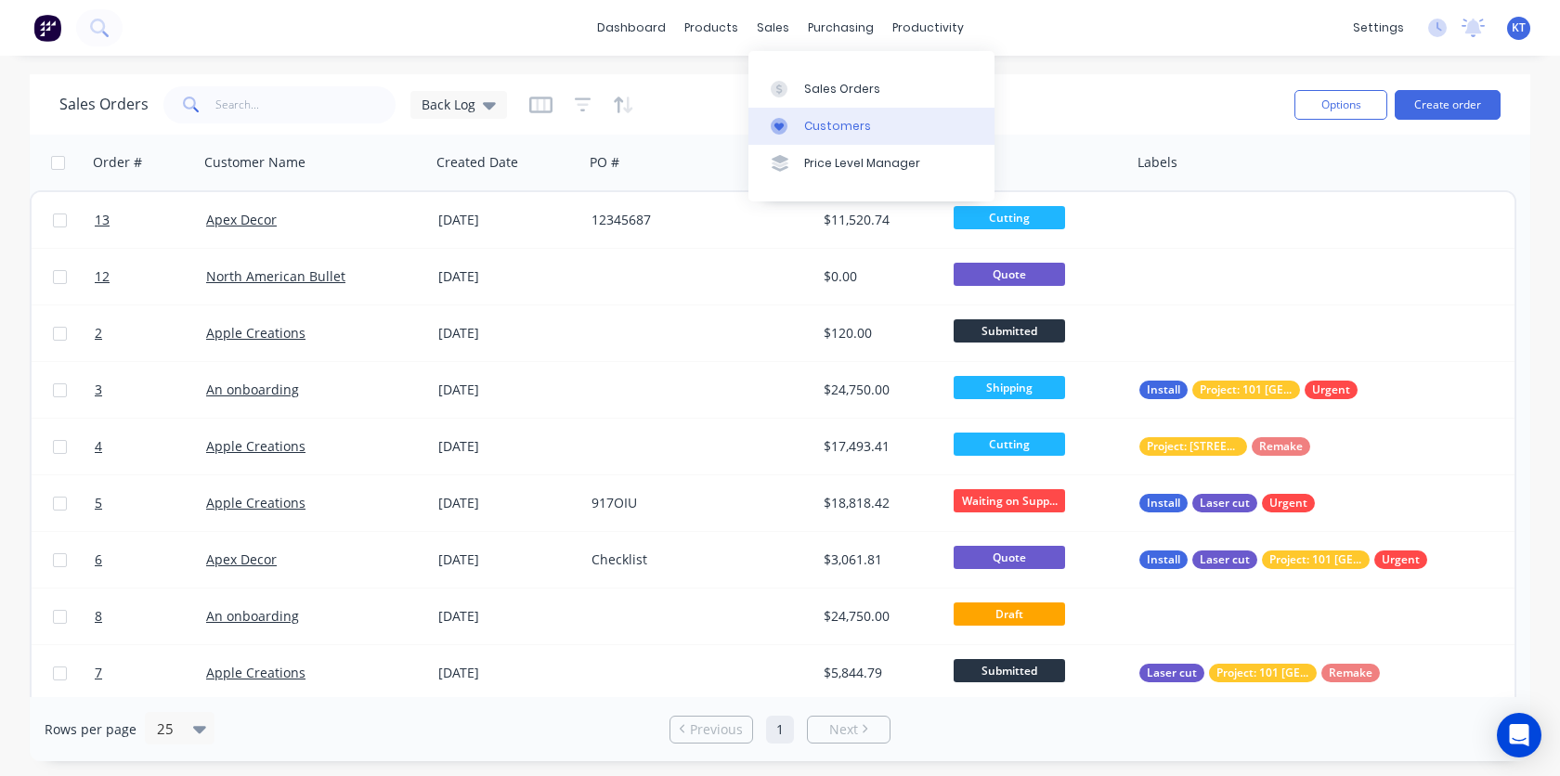
click at [792, 123] on div at bounding box center [784, 126] width 28 height 17
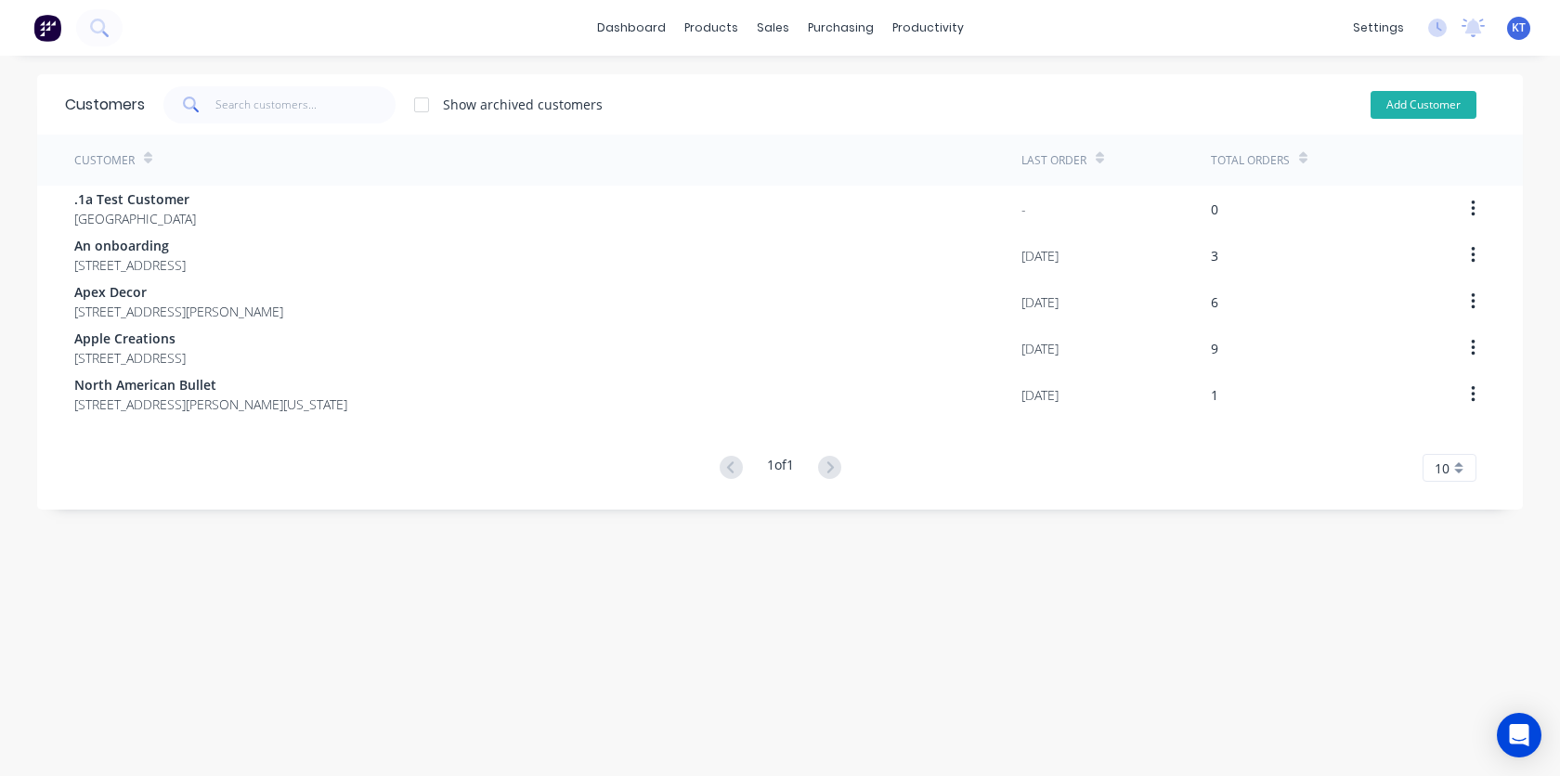
click at [1415, 105] on button "Add Customer" at bounding box center [1423, 105] width 106 height 28
select select "AU"
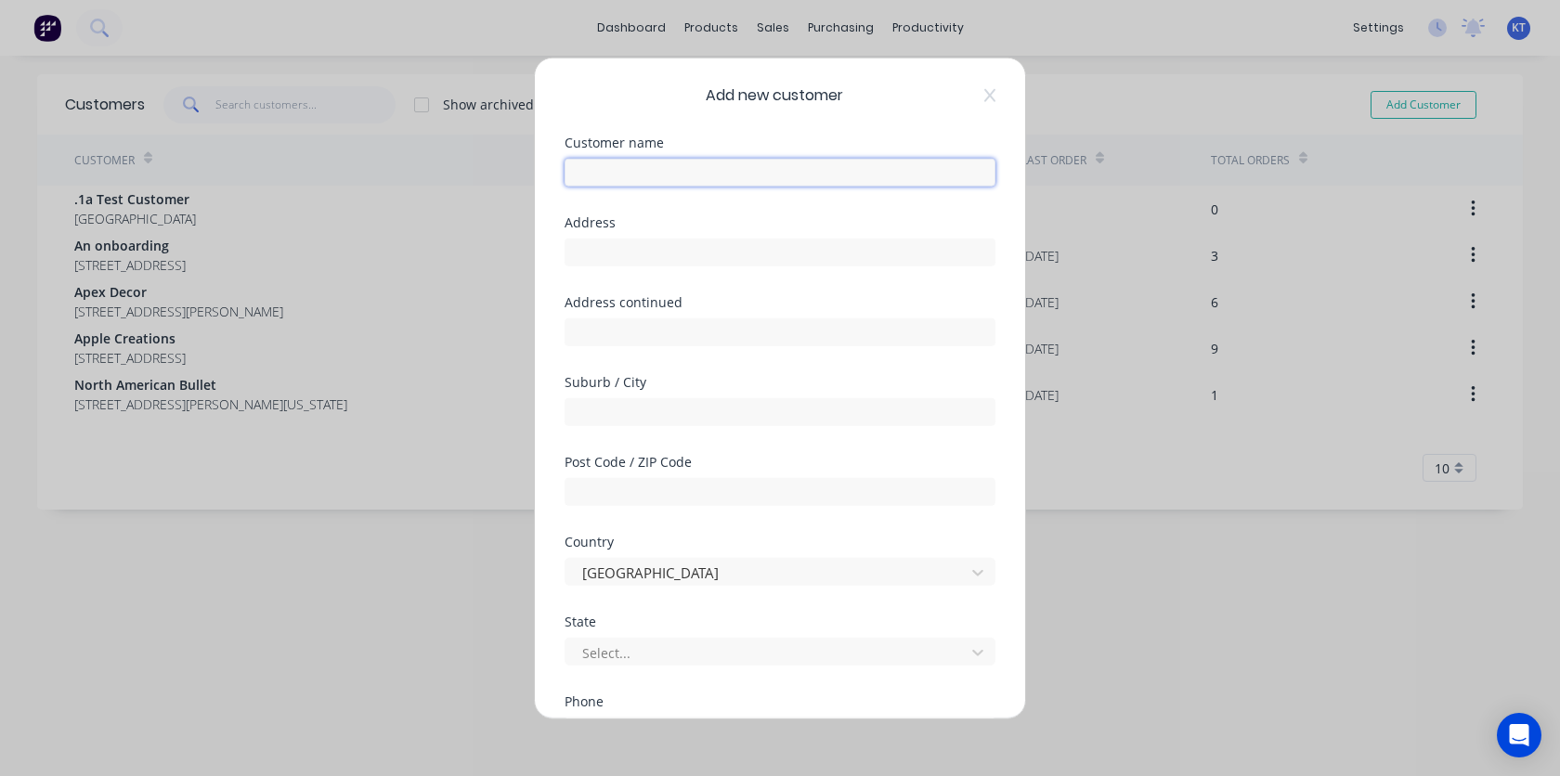
click at [759, 175] on input "text" at bounding box center [779, 173] width 431 height 28
click at [729, 121] on div "Add new customer Customer name Address Address continued Suburb / City Post Cod…" at bounding box center [780, 388] width 490 height 660
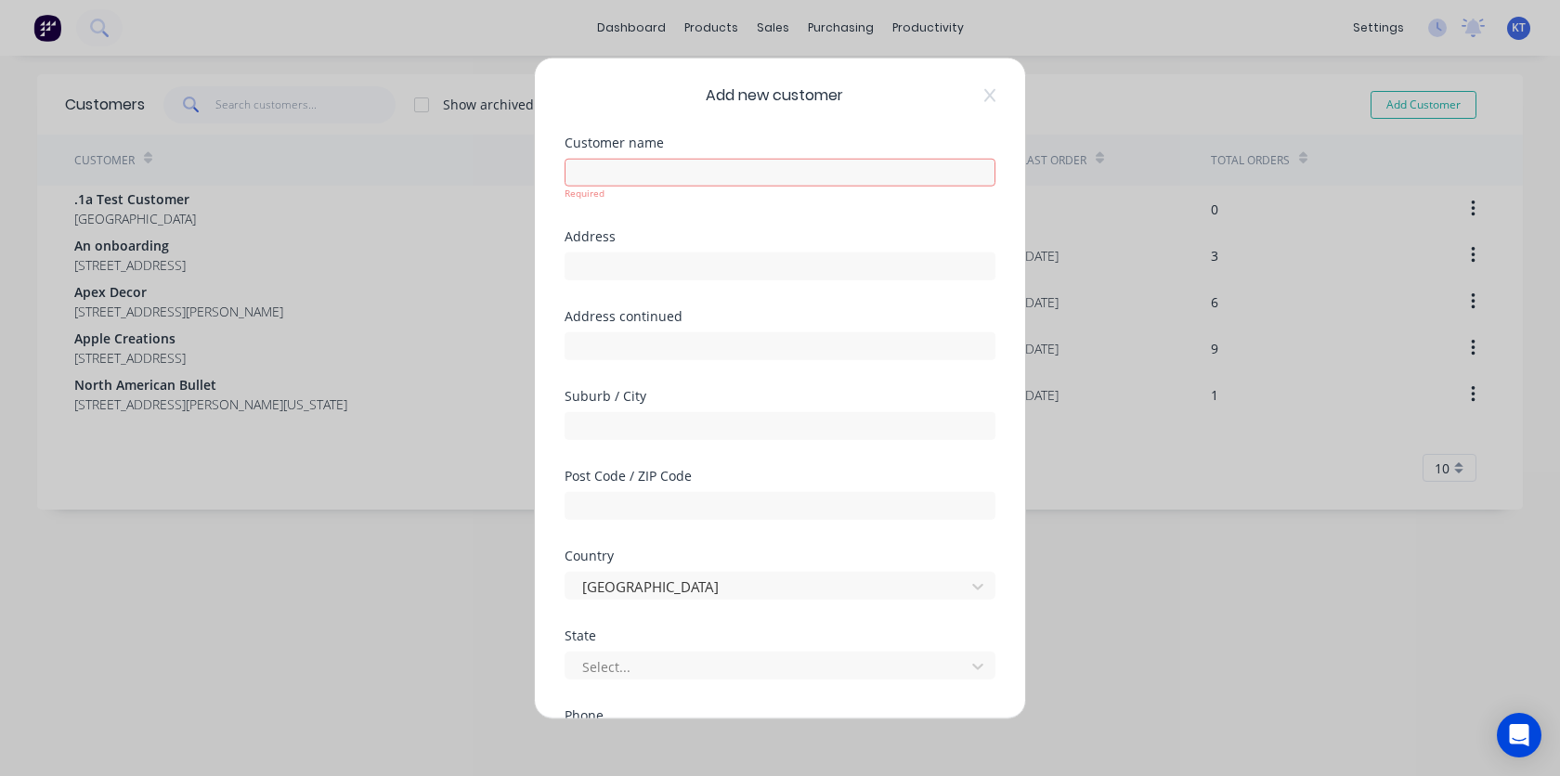
click at [260, 598] on div "Add new customer Customer name Required Address Address continued Suburb / City…" at bounding box center [780, 388] width 1560 height 776
click at [332, 495] on div "Add new customer Customer name Required Address Address continued Suburb / City…" at bounding box center [780, 388] width 1560 height 776
click at [990, 88] on icon at bounding box center [989, 95] width 11 height 15
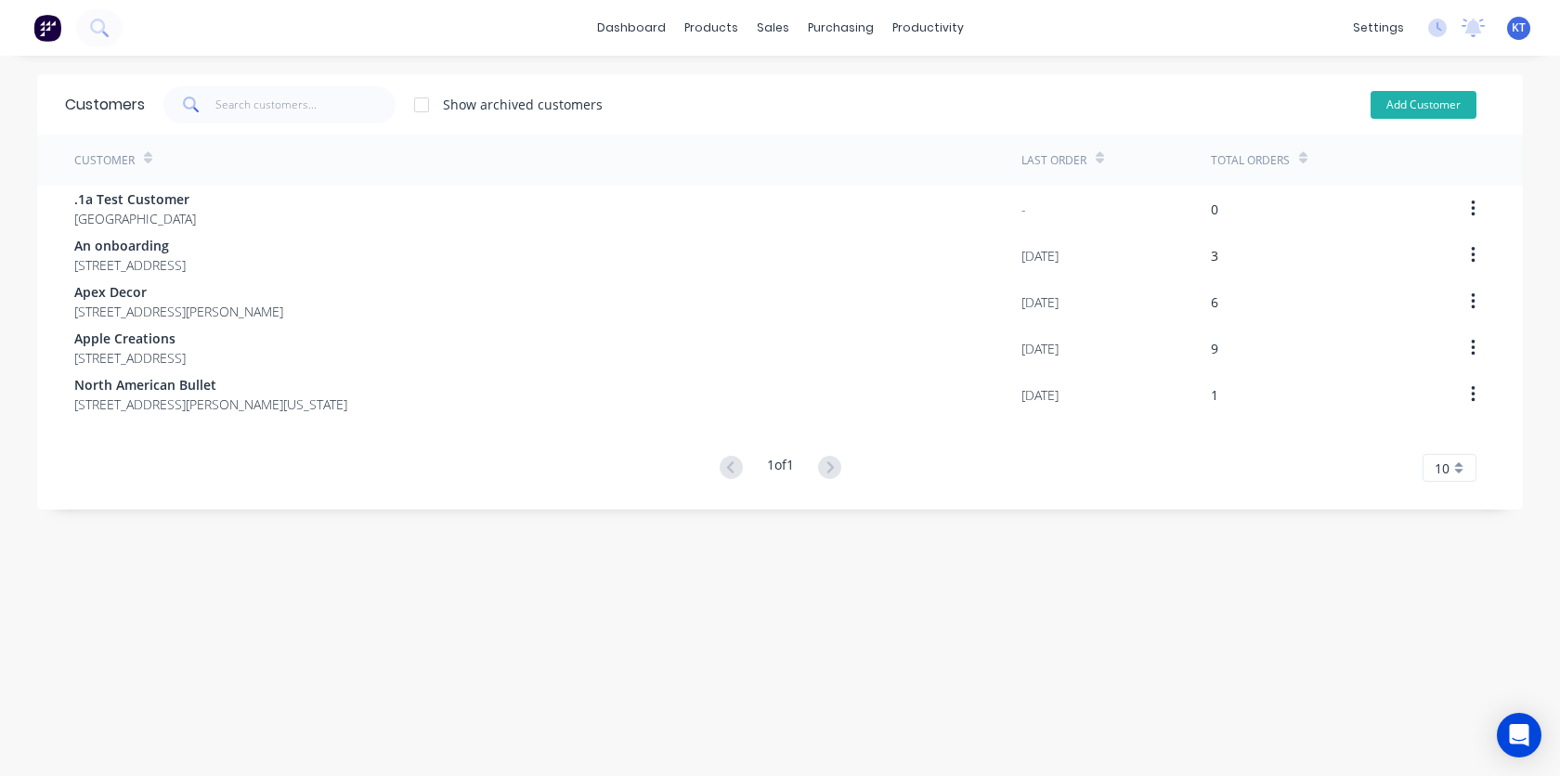
click at [1439, 102] on button "Add Customer" at bounding box center [1423, 105] width 106 height 28
select select "AU"
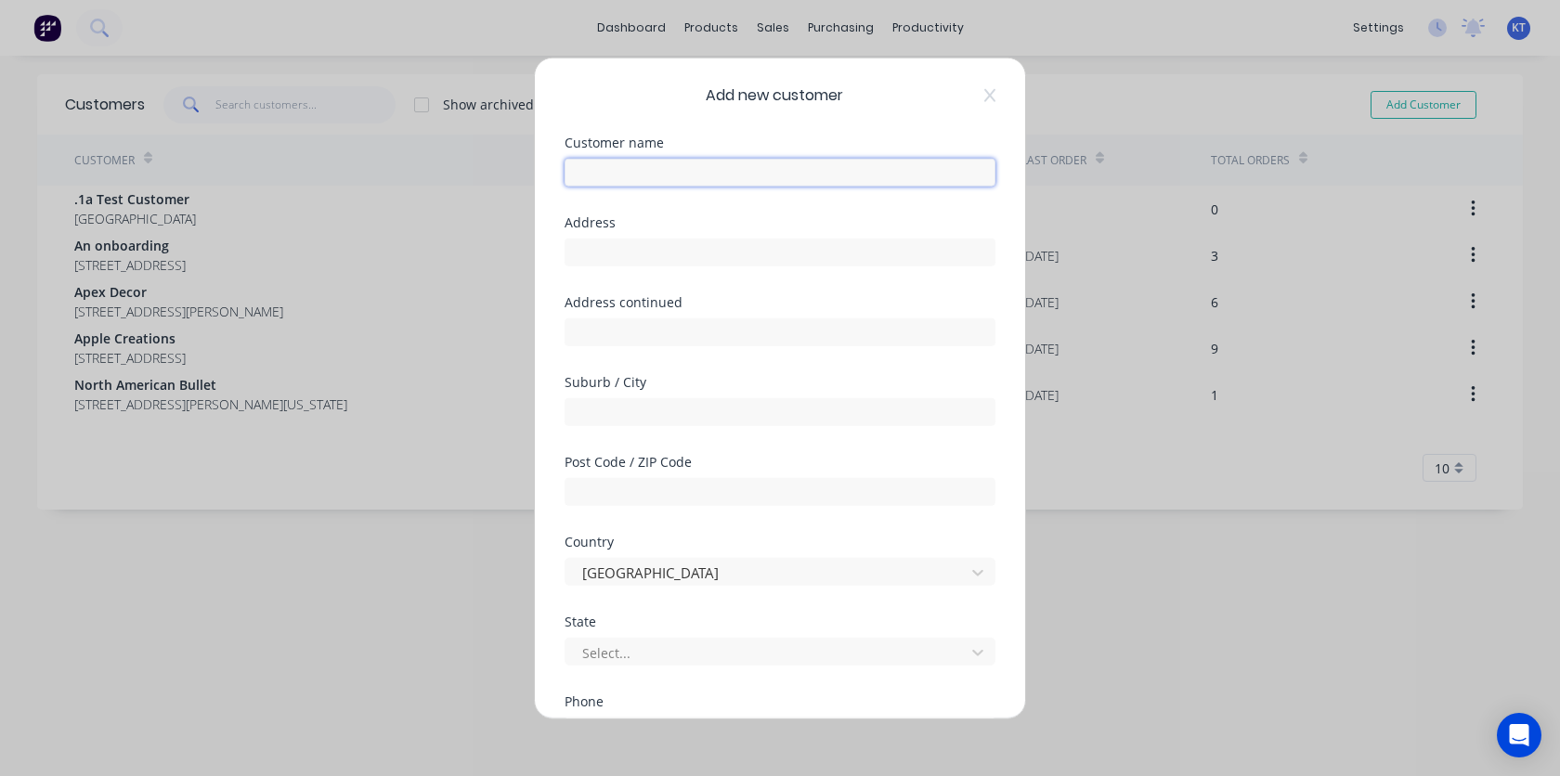
click at [661, 175] on input "text" at bounding box center [779, 173] width 431 height 28
type input "Test"
click at [825, 137] on div "Customer name" at bounding box center [779, 142] width 431 height 13
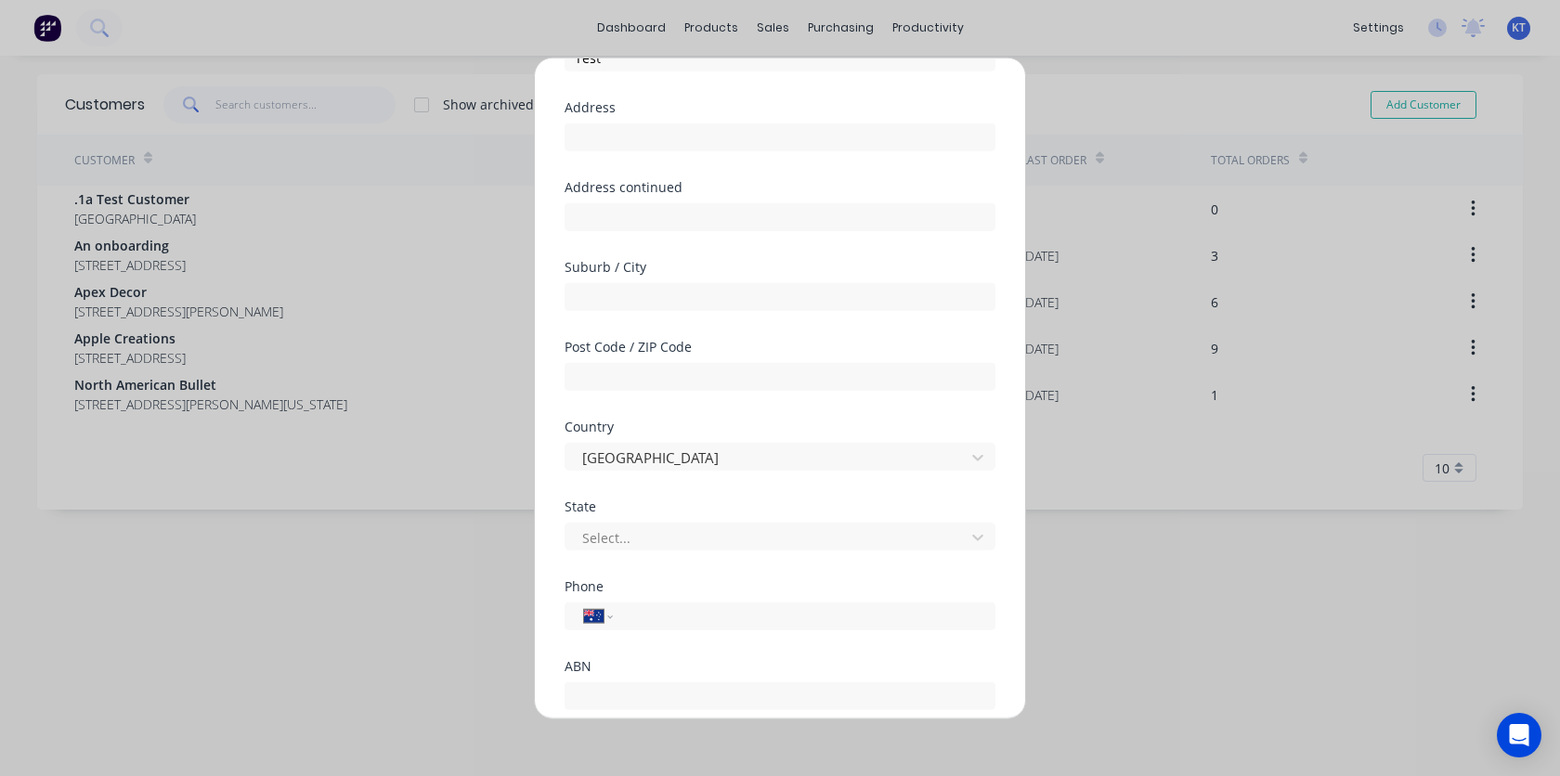
scroll to position [246, 0]
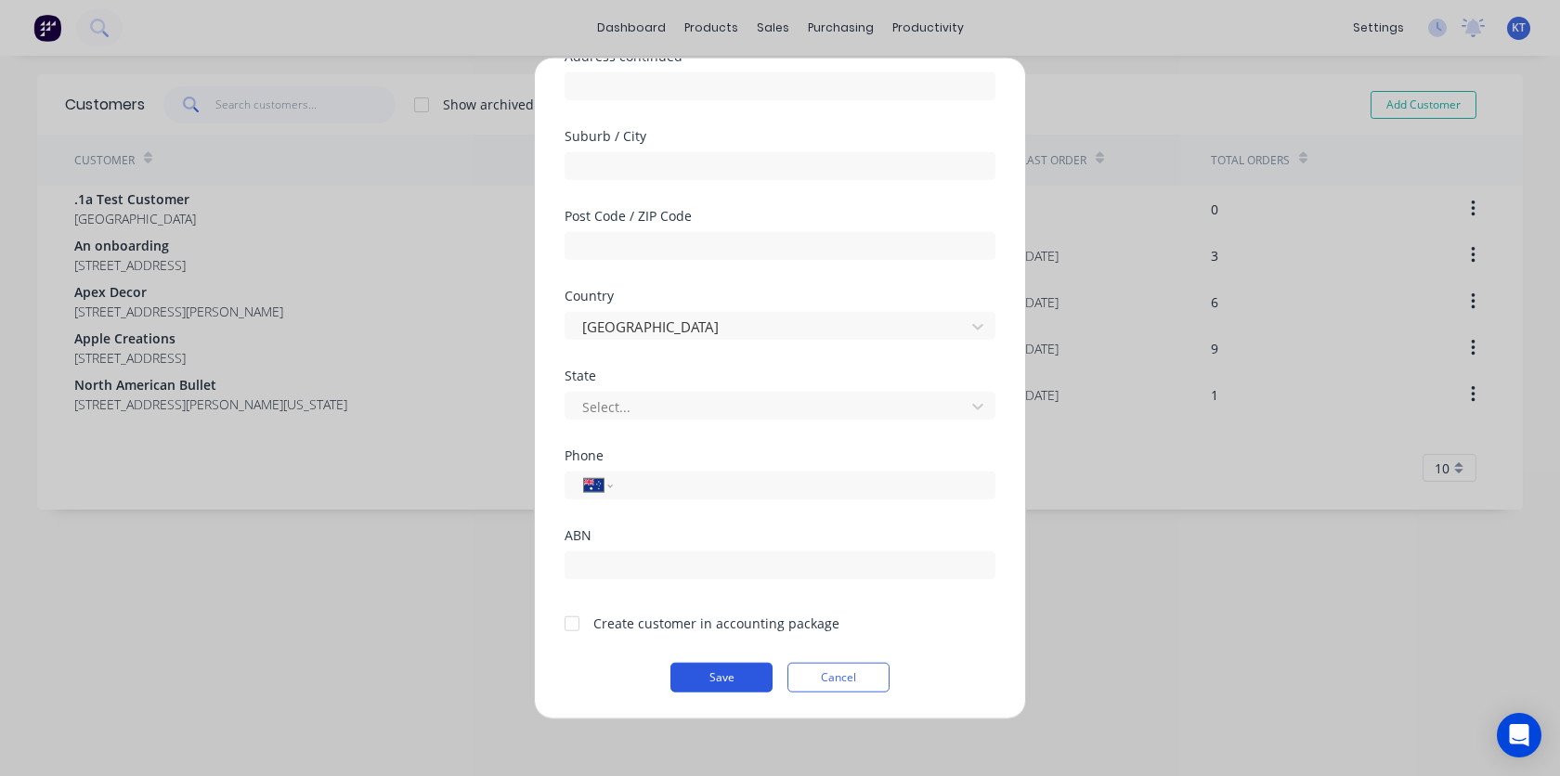
click at [719, 677] on button "Save" at bounding box center [721, 678] width 102 height 30
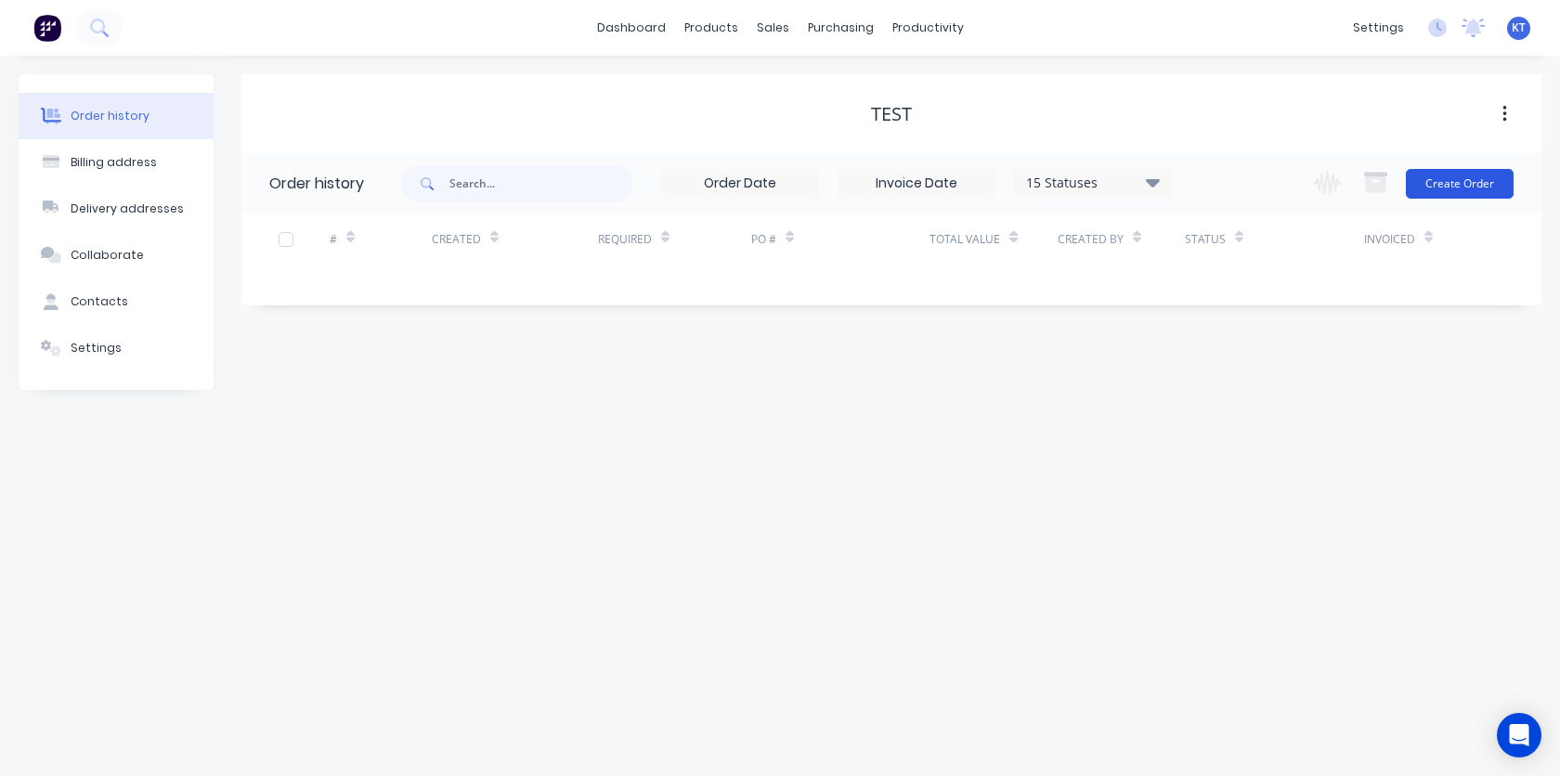
click at [1467, 189] on button "Create Order" at bounding box center [1459, 184] width 108 height 30
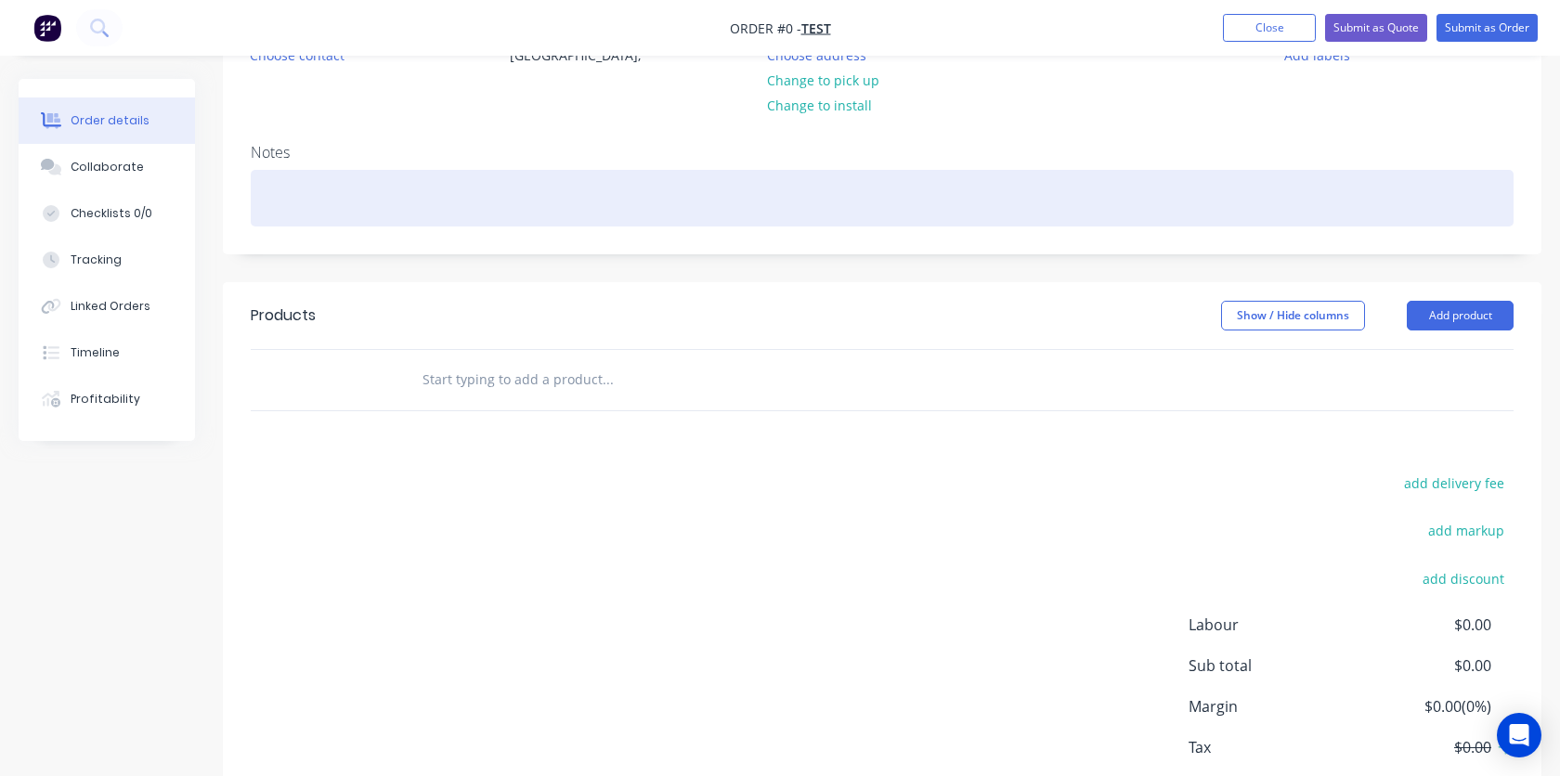
scroll to position [233, 0]
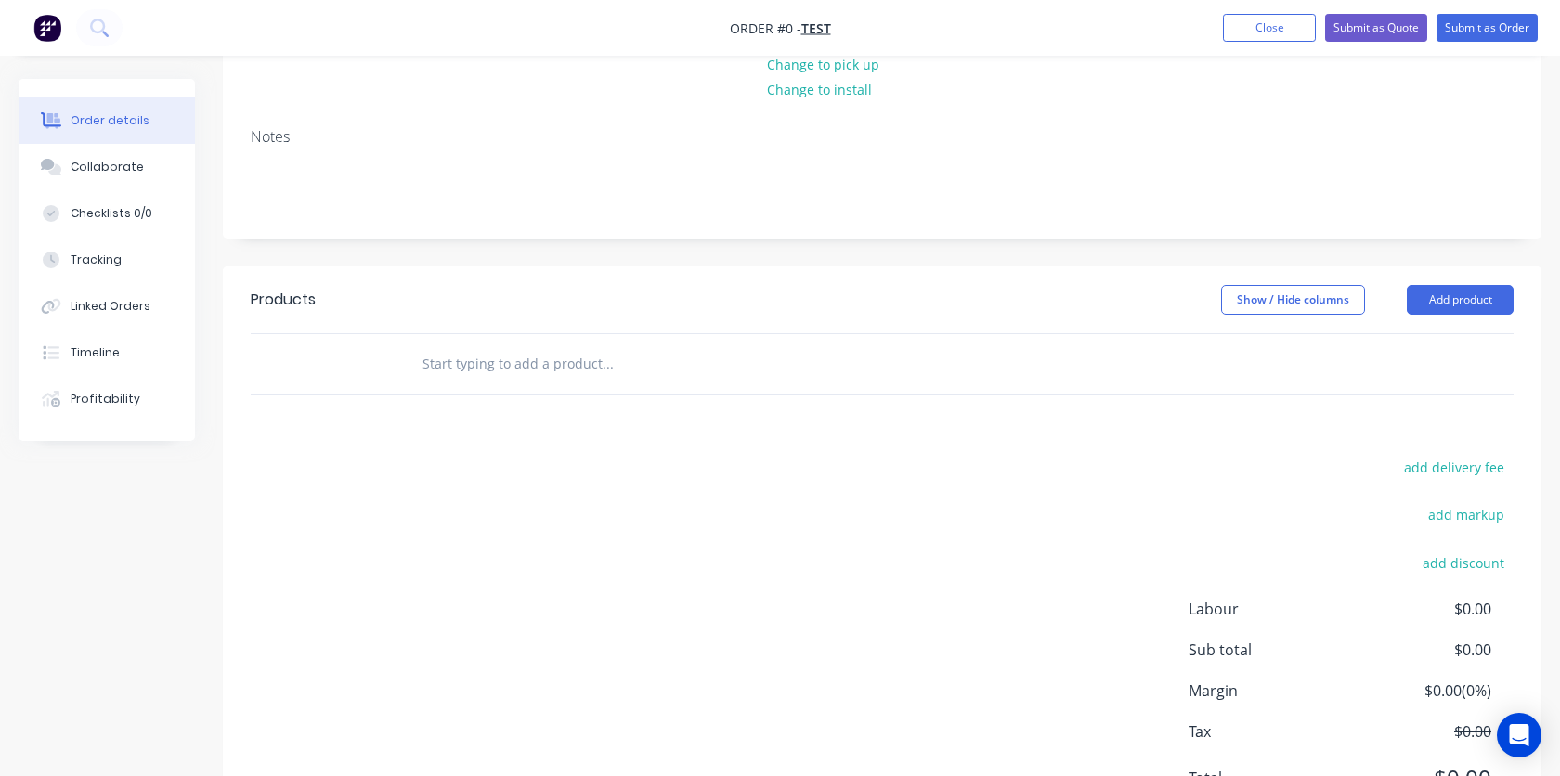
click at [491, 368] on input "text" at bounding box center [606, 363] width 371 height 37
type input "WD-L3-FLUSH-PP-BF"
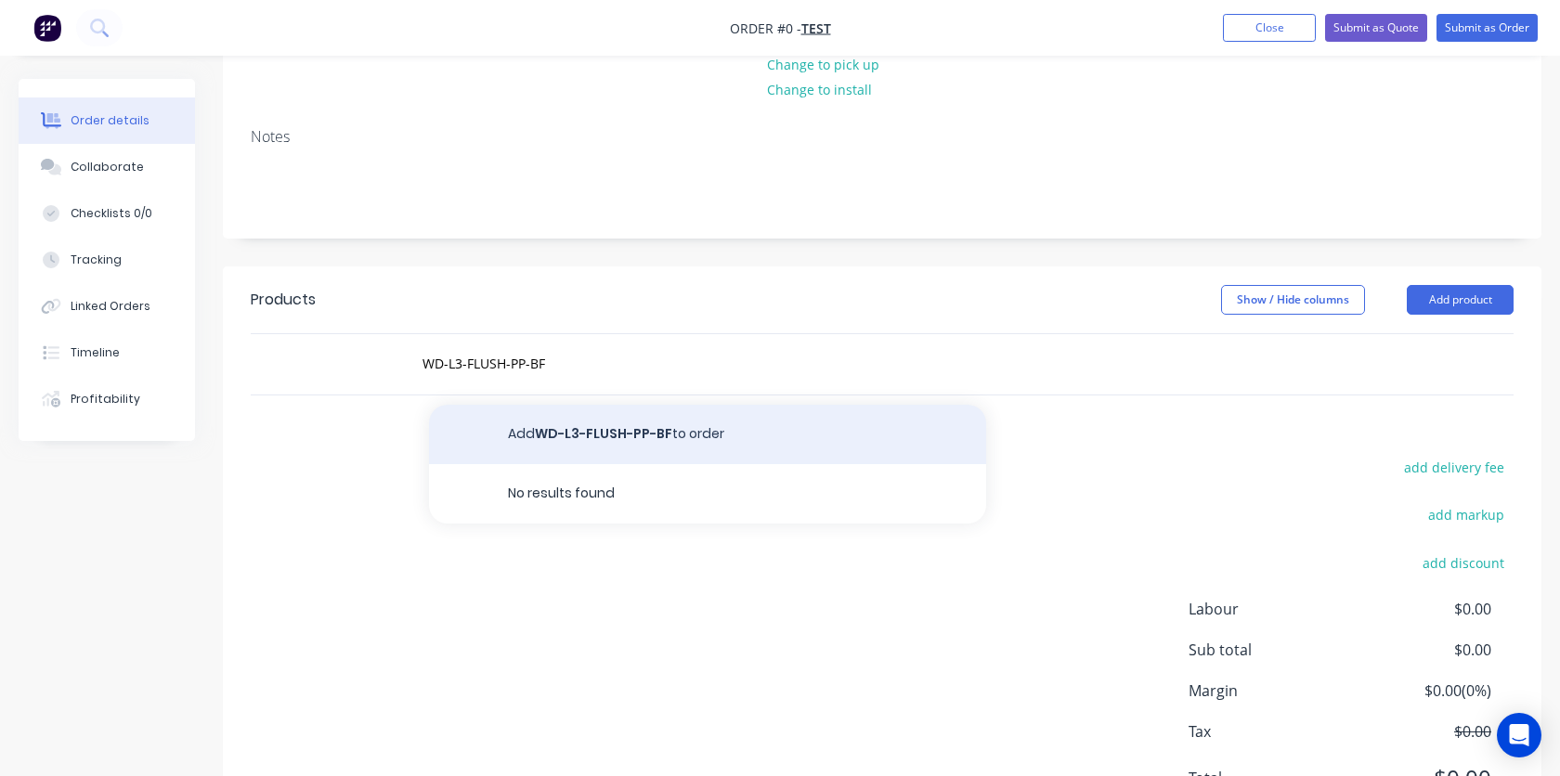
click at [539, 441] on button "Add WD-L3-FLUSH-PP-BF to order" at bounding box center [707, 434] width 557 height 59
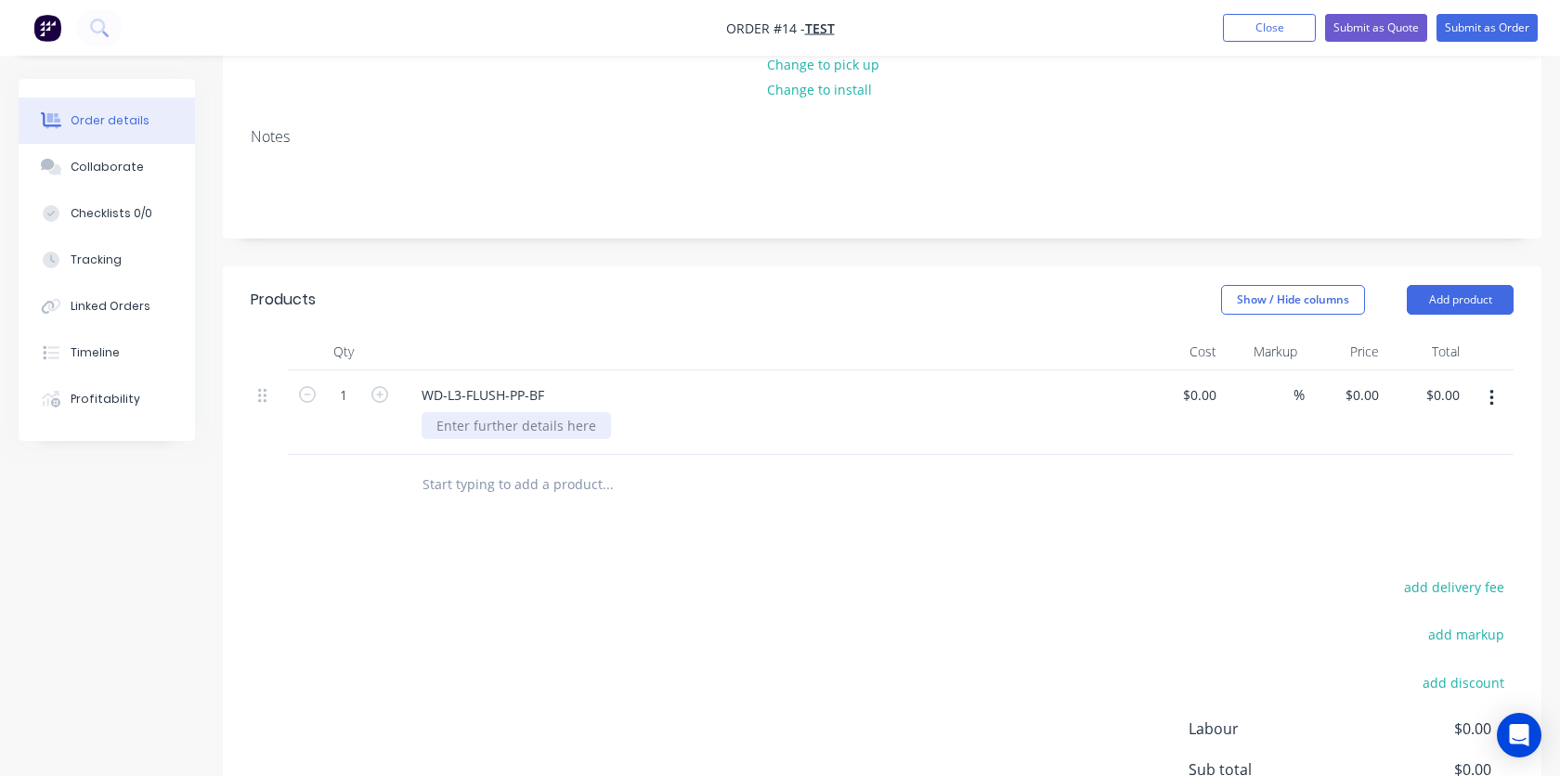
click at [499, 428] on div at bounding box center [515, 425] width 189 height 27
click at [556, 429] on div at bounding box center [515, 425] width 189 height 27
click at [508, 423] on div at bounding box center [515, 425] width 189 height 27
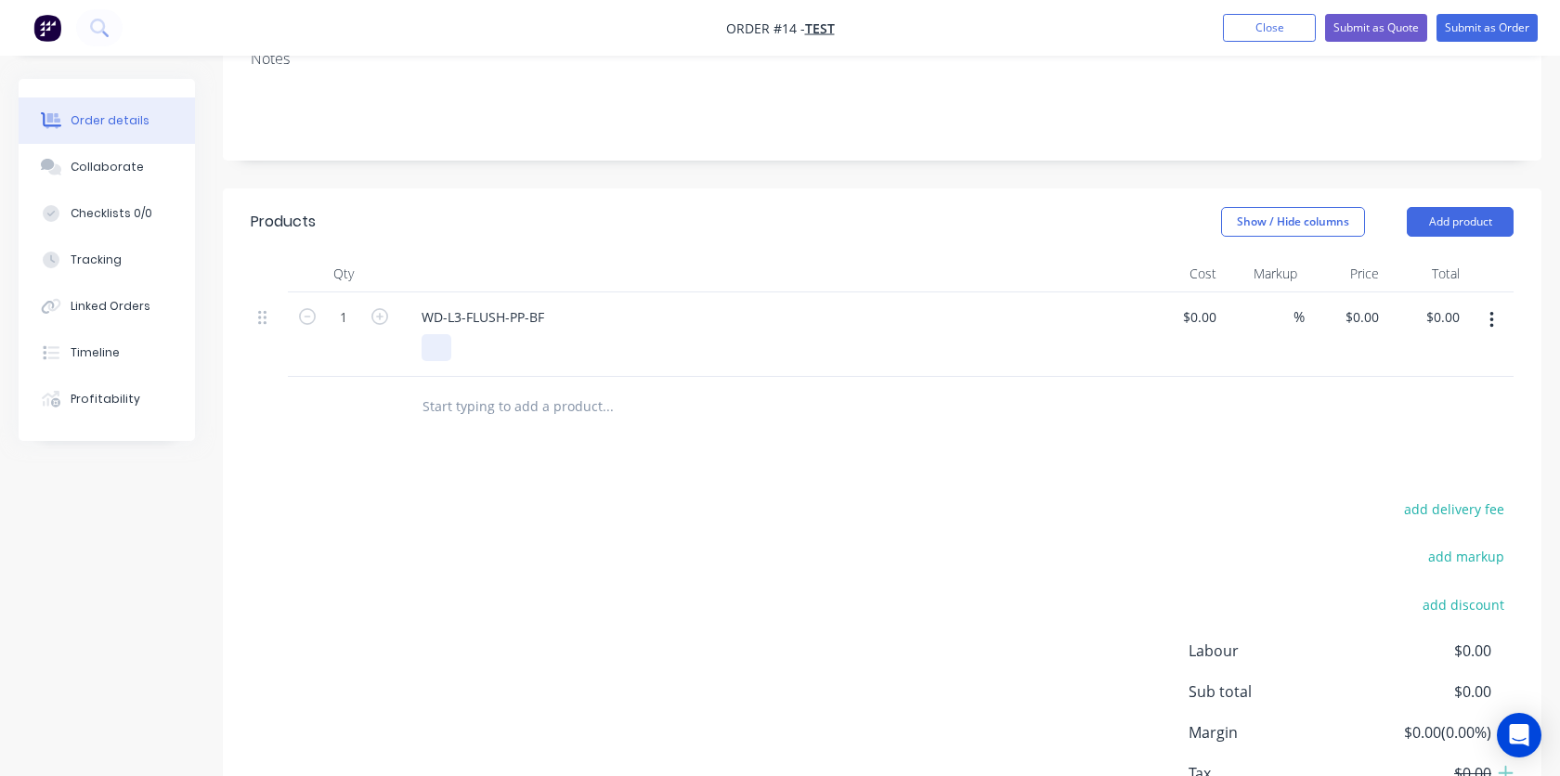
scroll to position [308, 0]
click at [1491, 323] on icon "button" at bounding box center [1491, 323] width 4 height 17
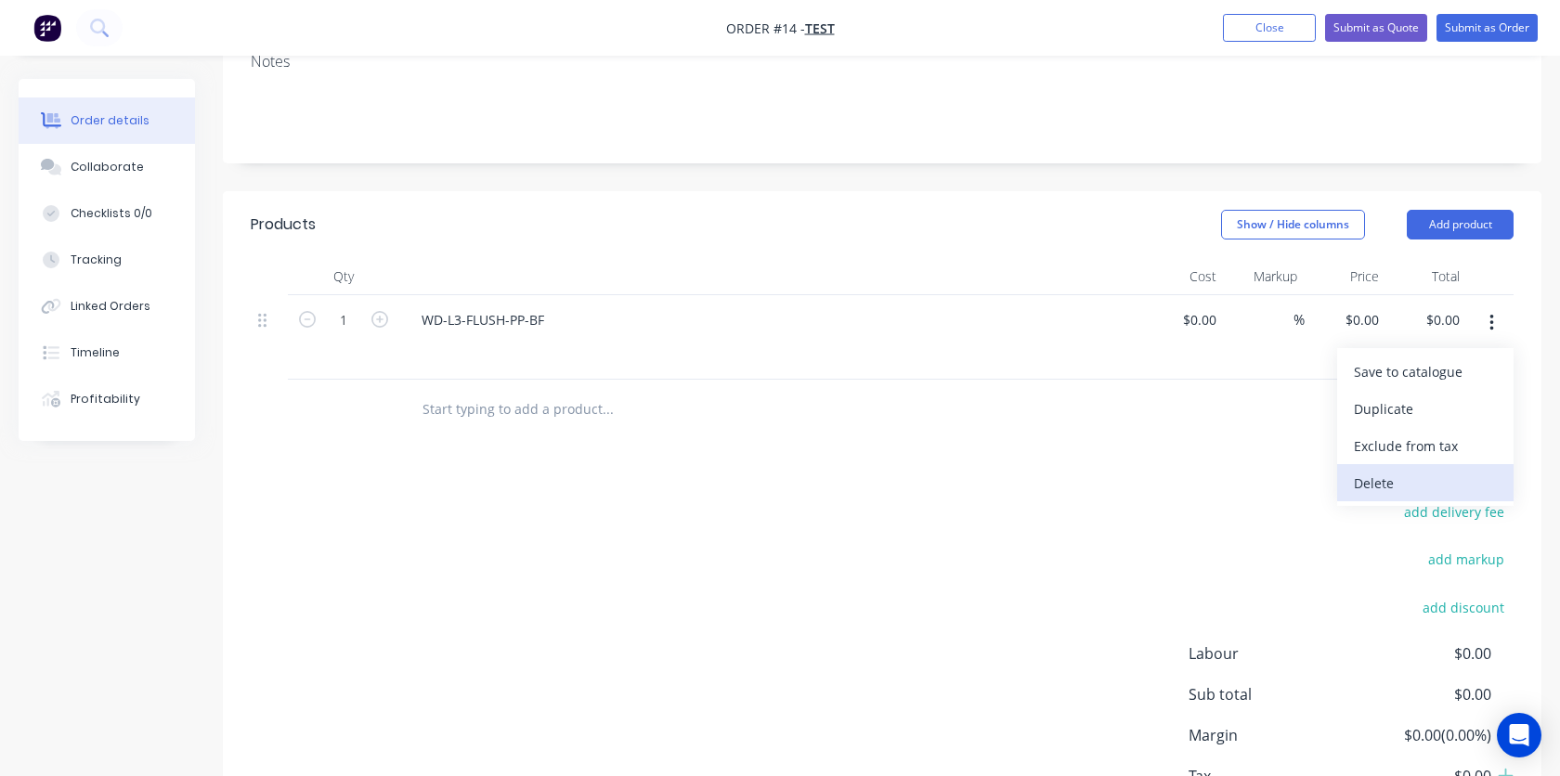
click at [1382, 476] on div "Delete" at bounding box center [1424, 483] width 143 height 27
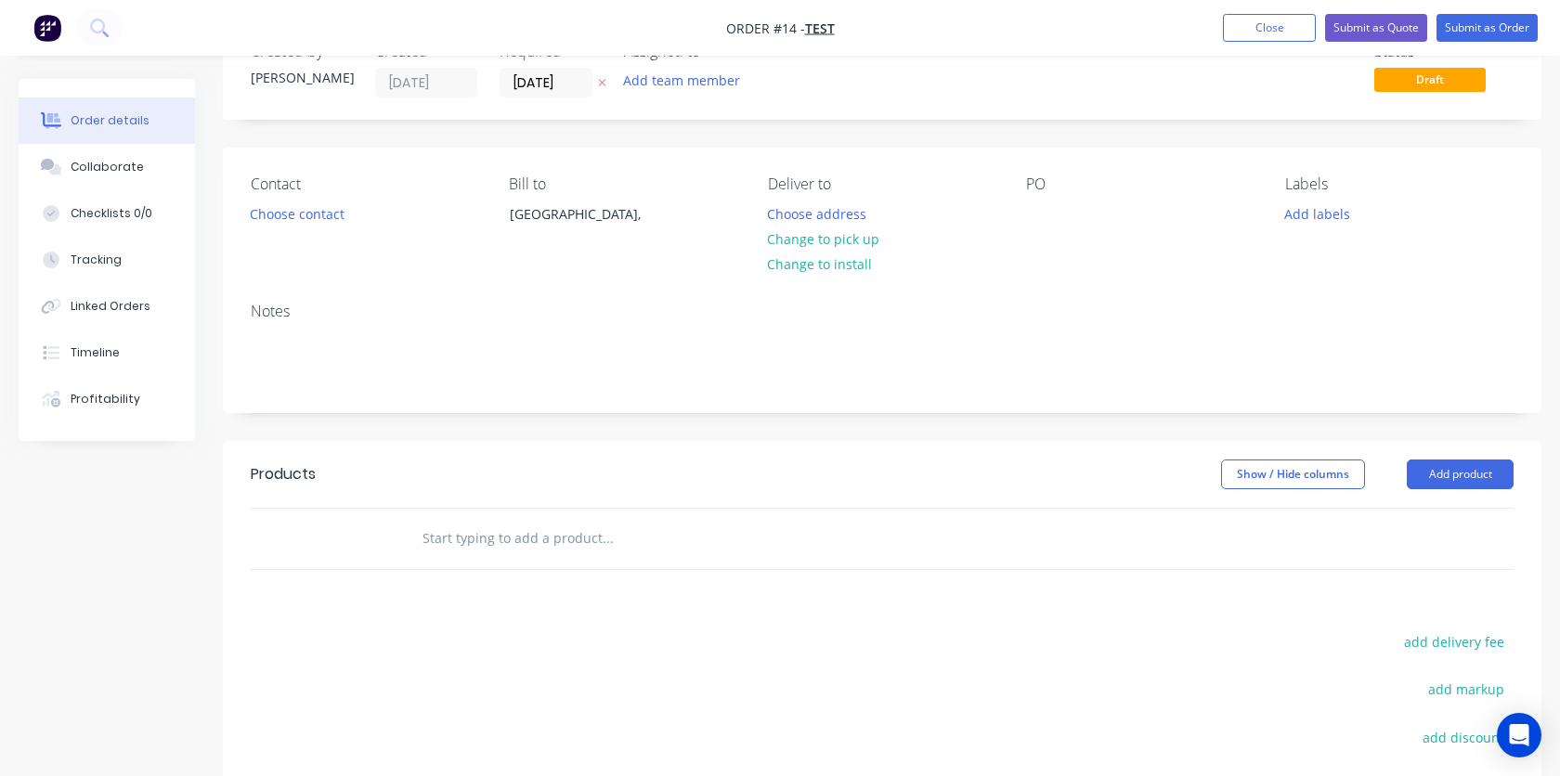
scroll to position [0, 0]
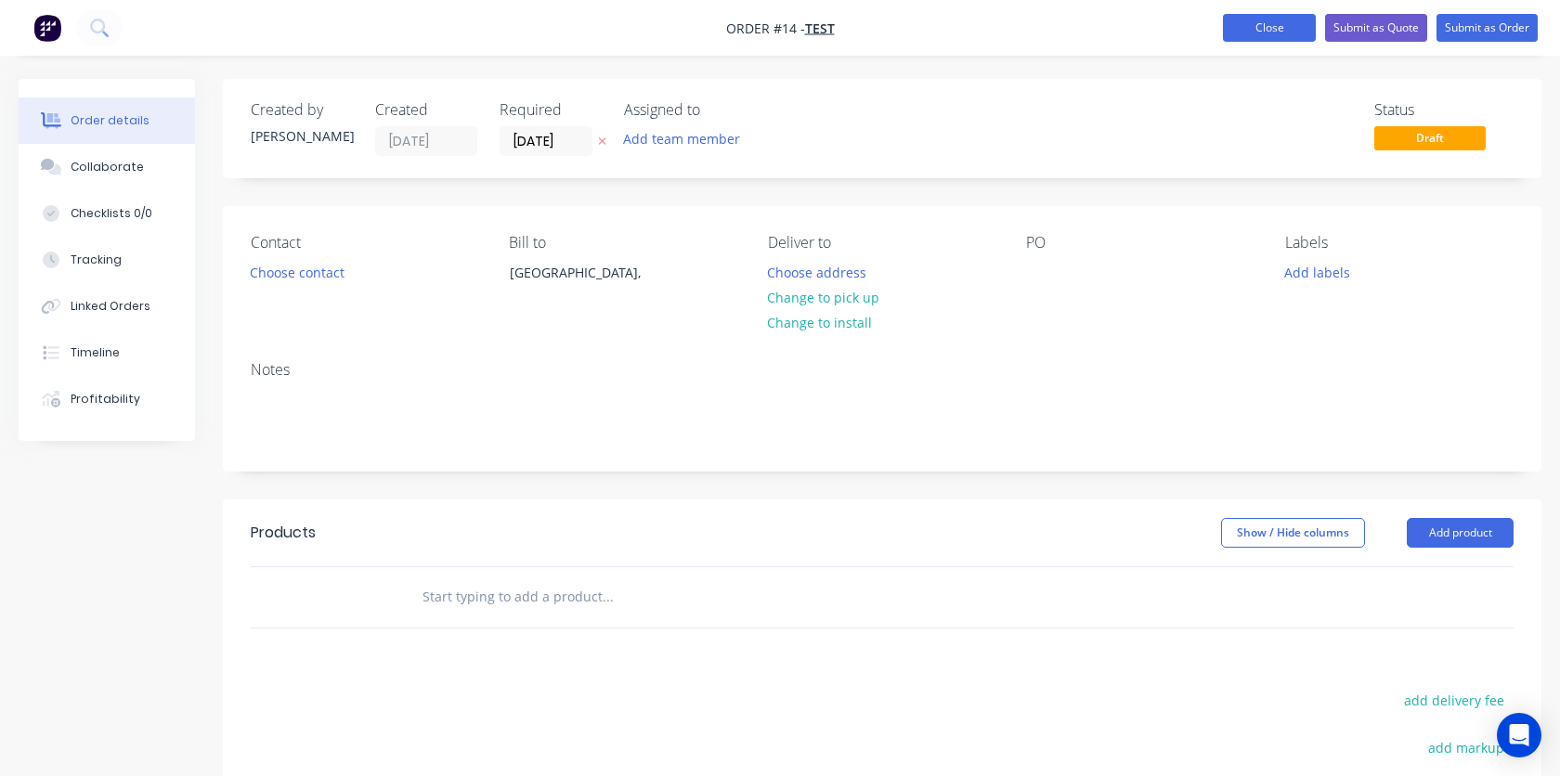
click at [1270, 37] on button "Close" at bounding box center [1269, 28] width 93 height 28
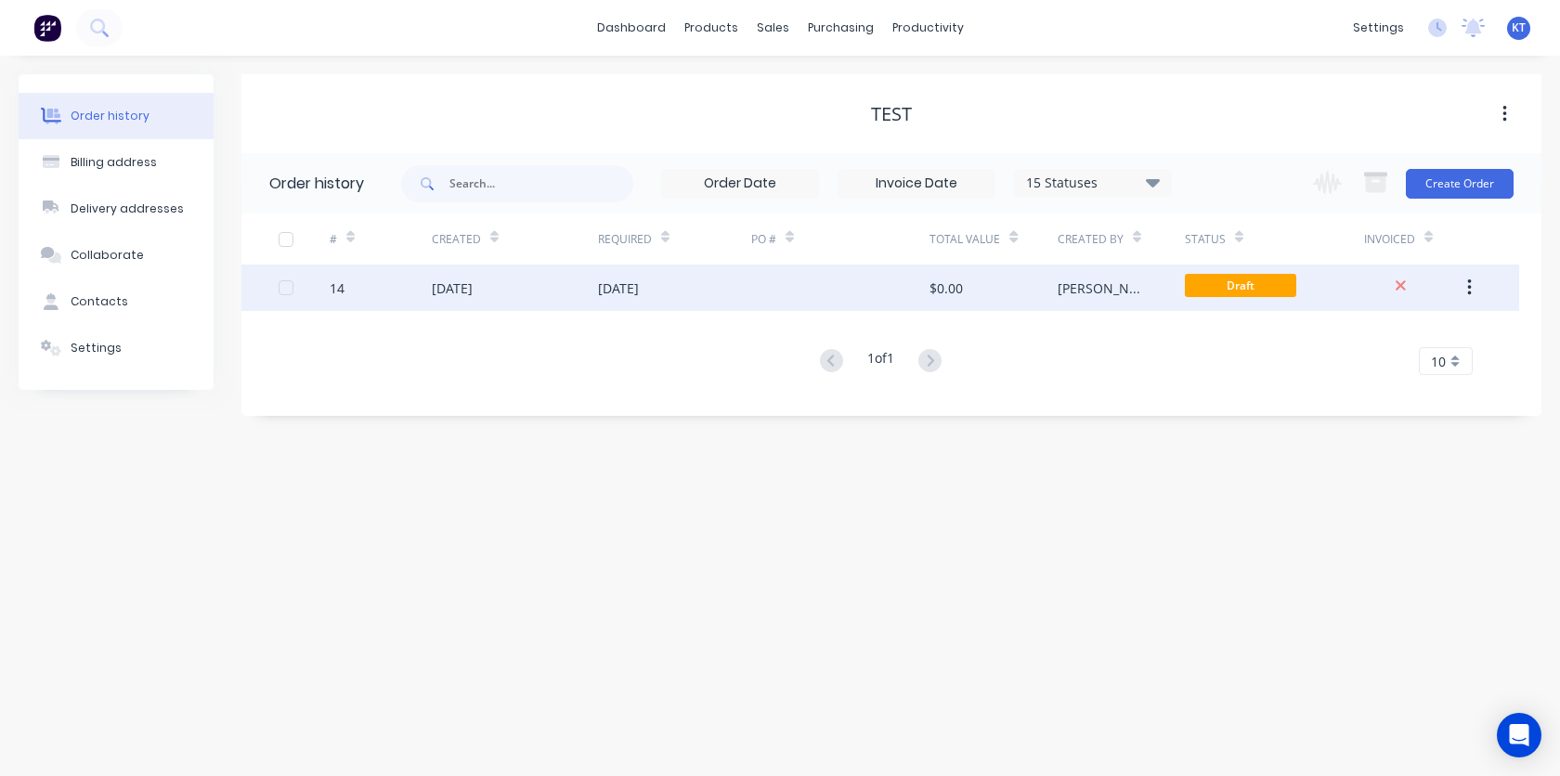
click at [1471, 291] on button "button" at bounding box center [1469, 287] width 44 height 33
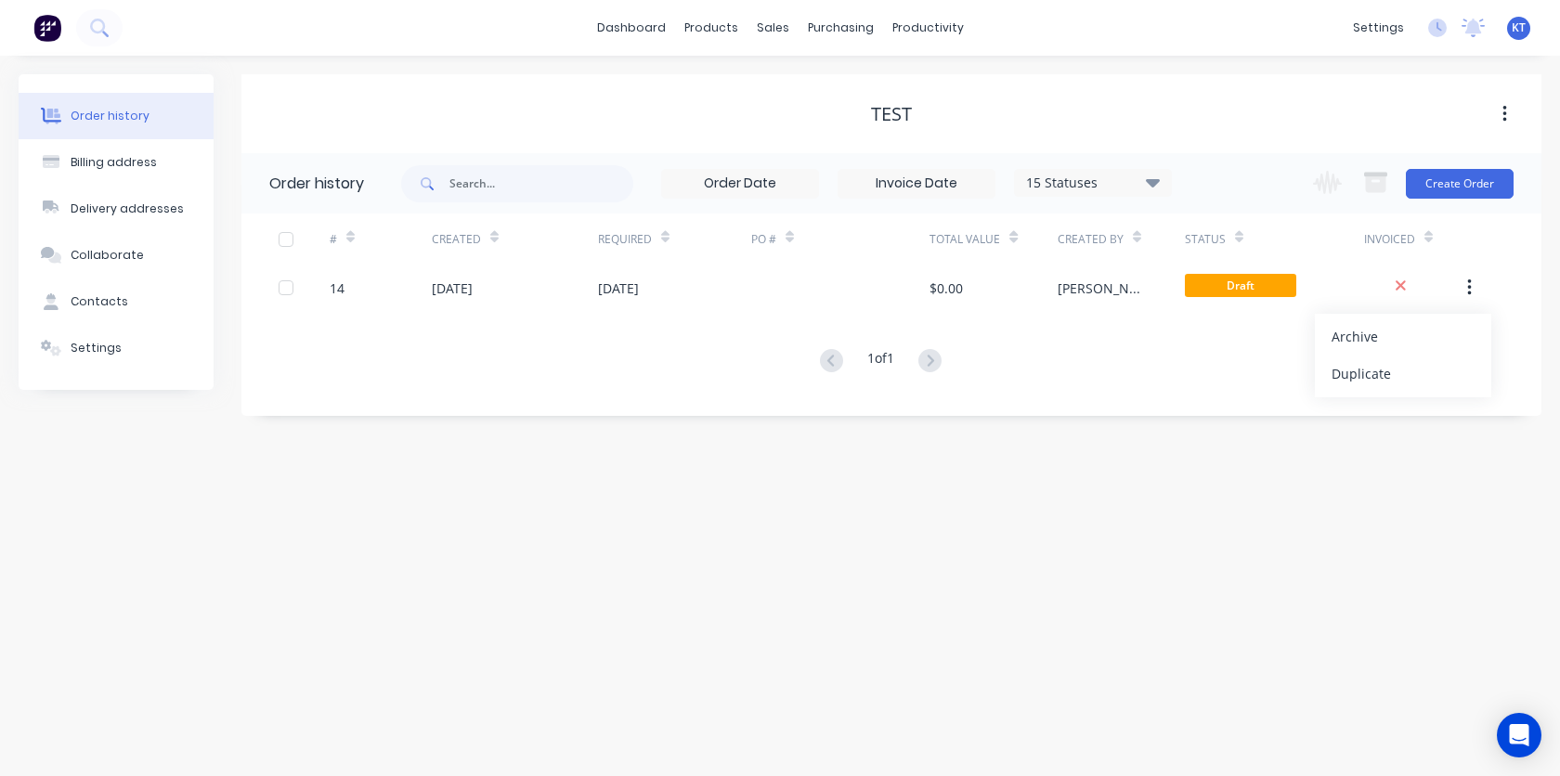
click at [1263, 383] on div "# Created Required PO # Total Value Created By Status Invoiced 14 [DATE] [DATE]…" at bounding box center [879, 306] width 1277 height 184
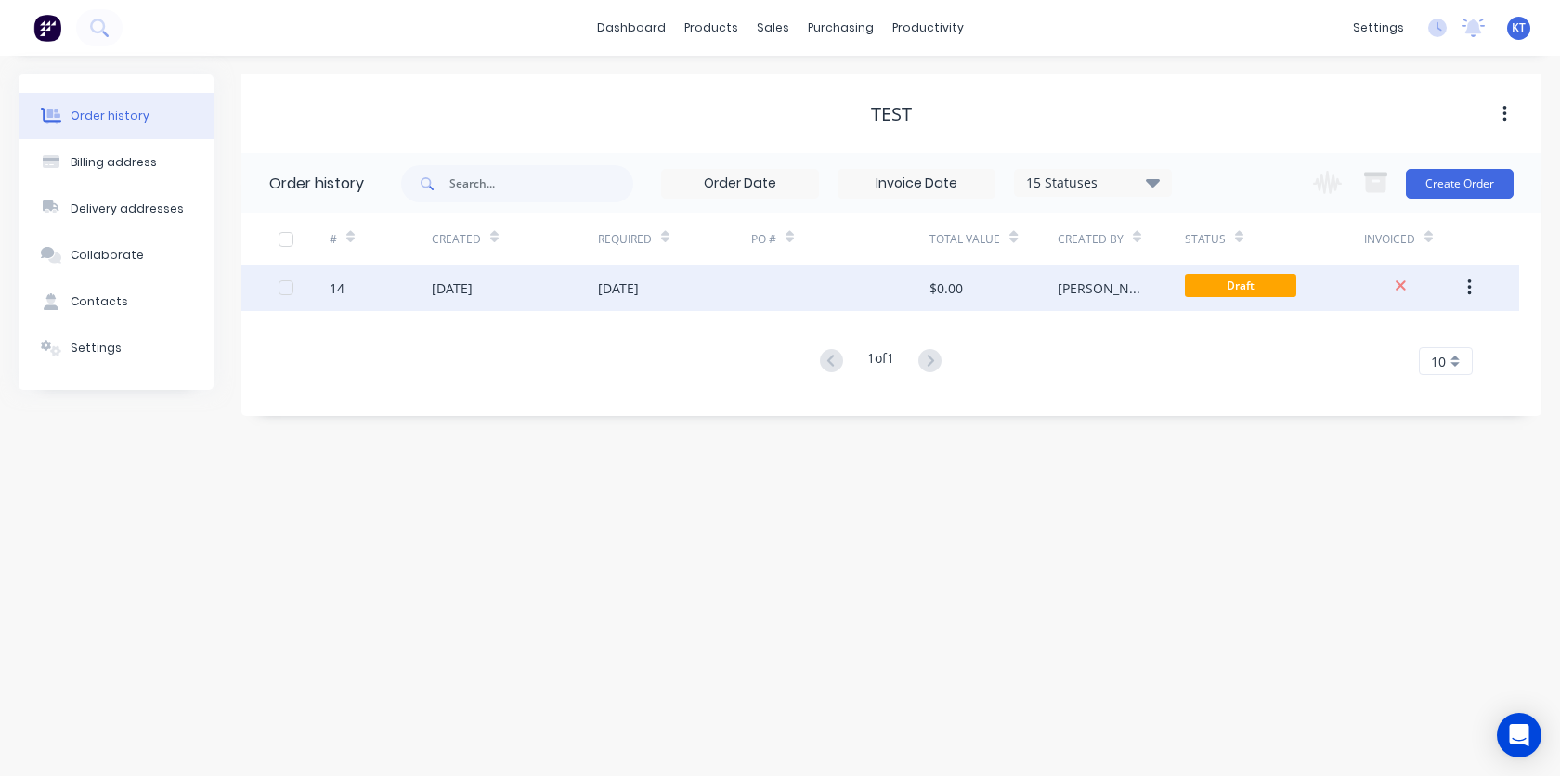
click at [278, 296] on div "14 [DATE] [DATE] $0.00 [PERSON_NAME] Draft" at bounding box center [879, 288] width 1277 height 46
click at [282, 293] on div at bounding box center [285, 287] width 37 height 37
click at [1508, 119] on button "button" at bounding box center [1505, 113] width 44 height 33
click at [1470, 284] on icon "button" at bounding box center [1469, 288] width 5 height 20
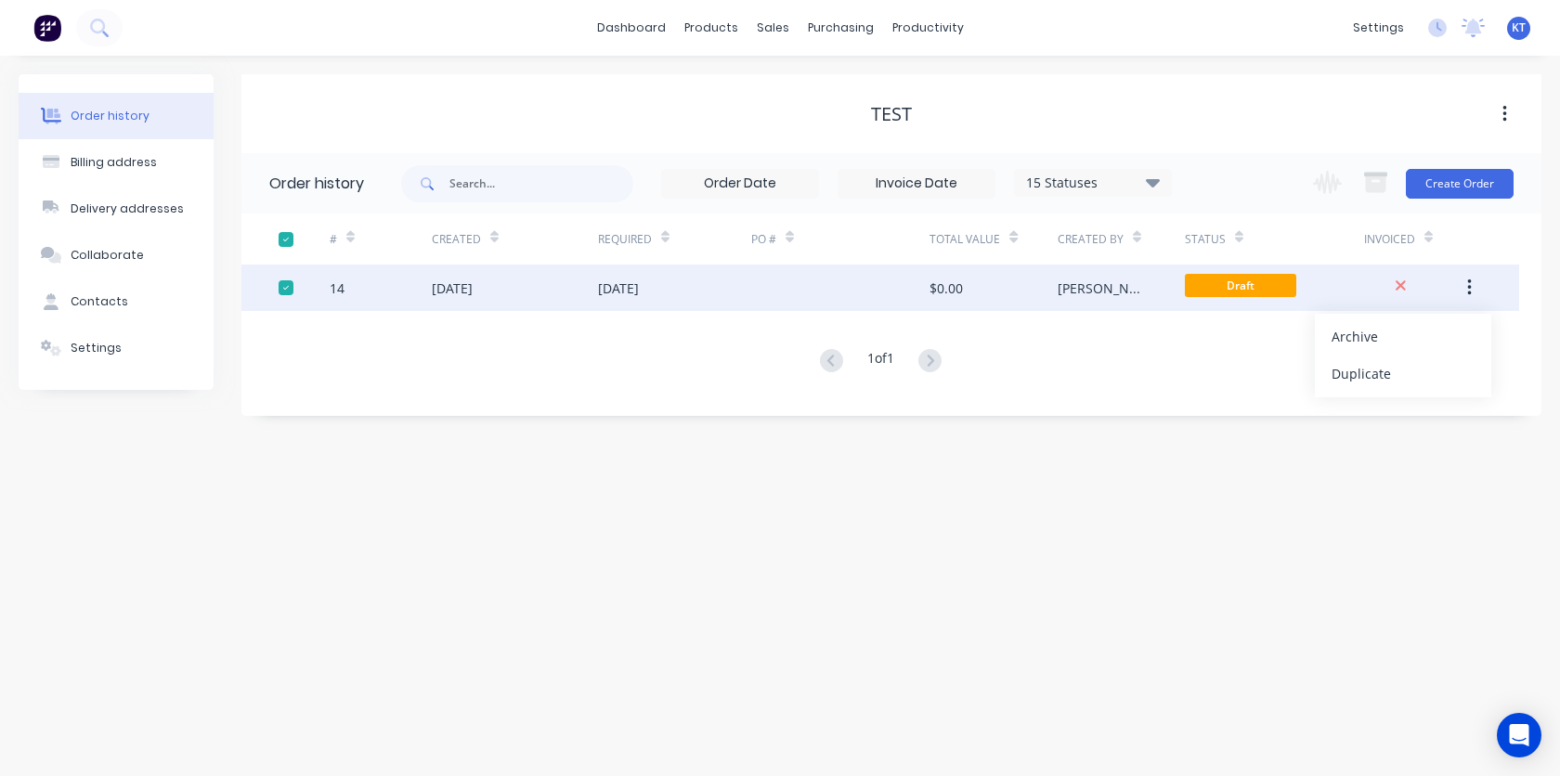
click at [1223, 381] on div "# Created Required PO # Total Value Created By Status Invoiced 14 [DATE] [DATE]…" at bounding box center [879, 306] width 1277 height 184
click at [113, 344] on div "Settings" at bounding box center [96, 348] width 51 height 17
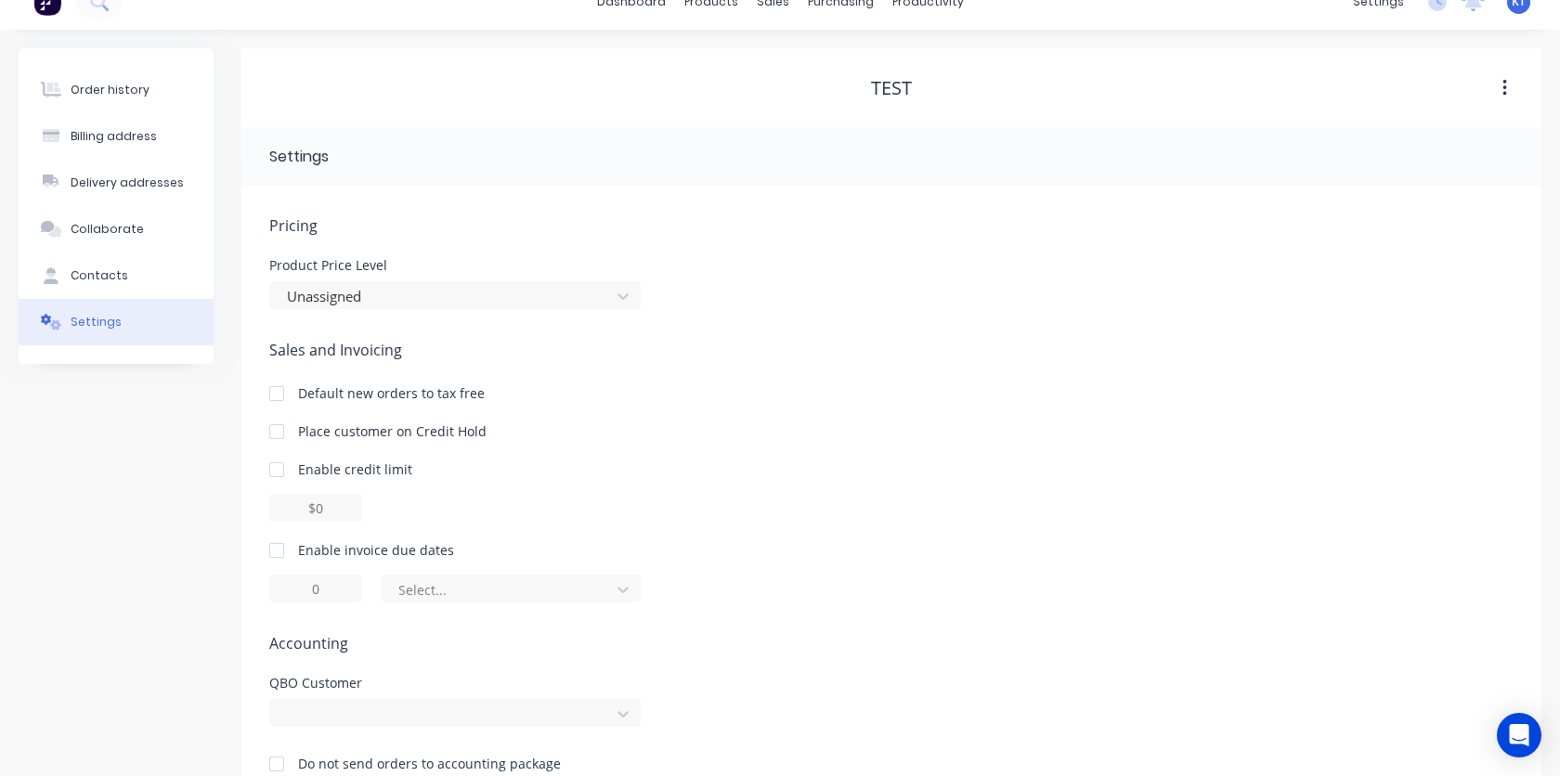
scroll to position [71, 0]
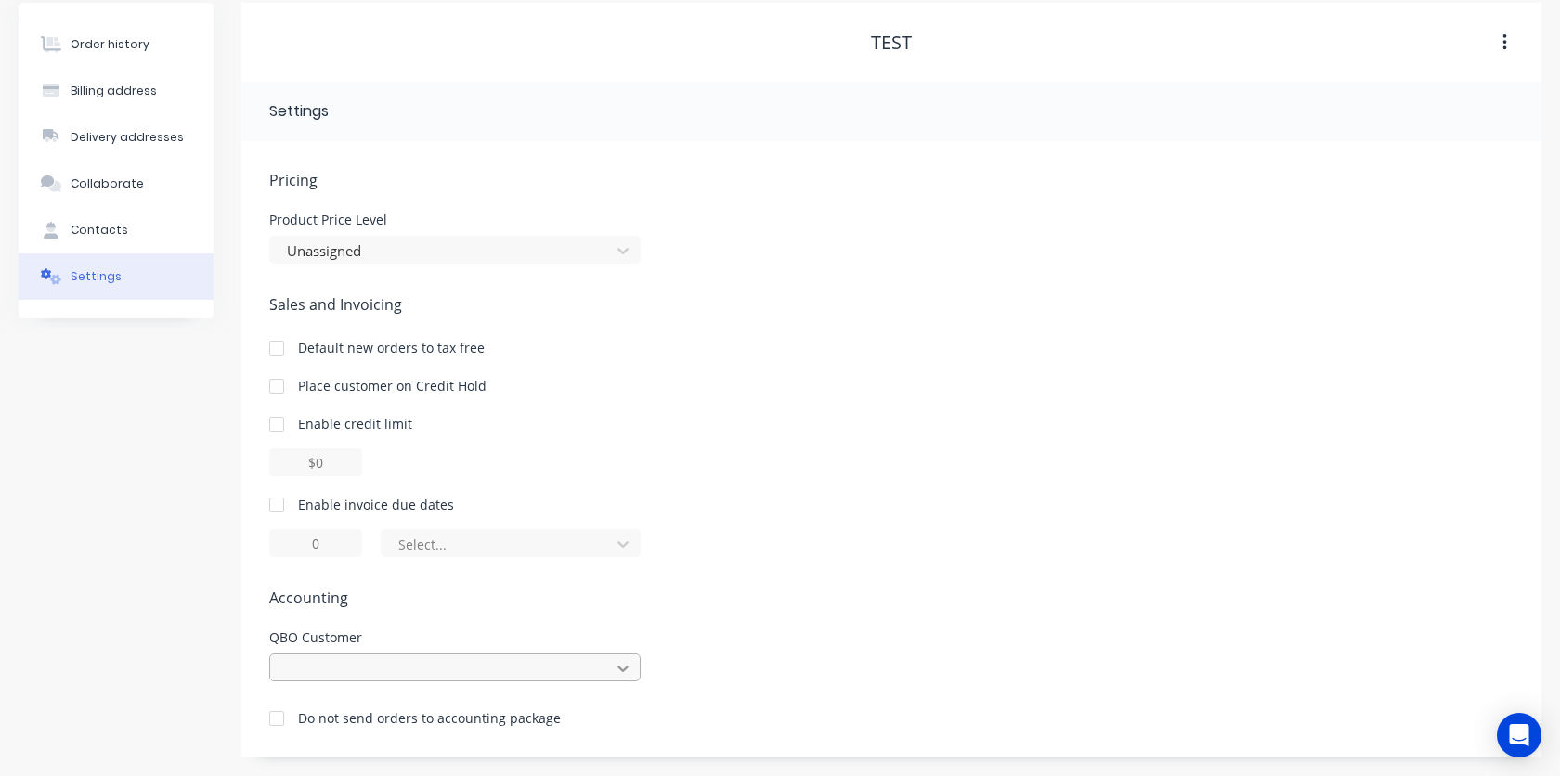
click at [614, 666] on icon at bounding box center [623, 668] width 19 height 19
click at [725, 627] on div "Pricing Product Price Level Unassigned Sales and Invoicing Default new orders t…" at bounding box center [891, 463] width 1244 height 589
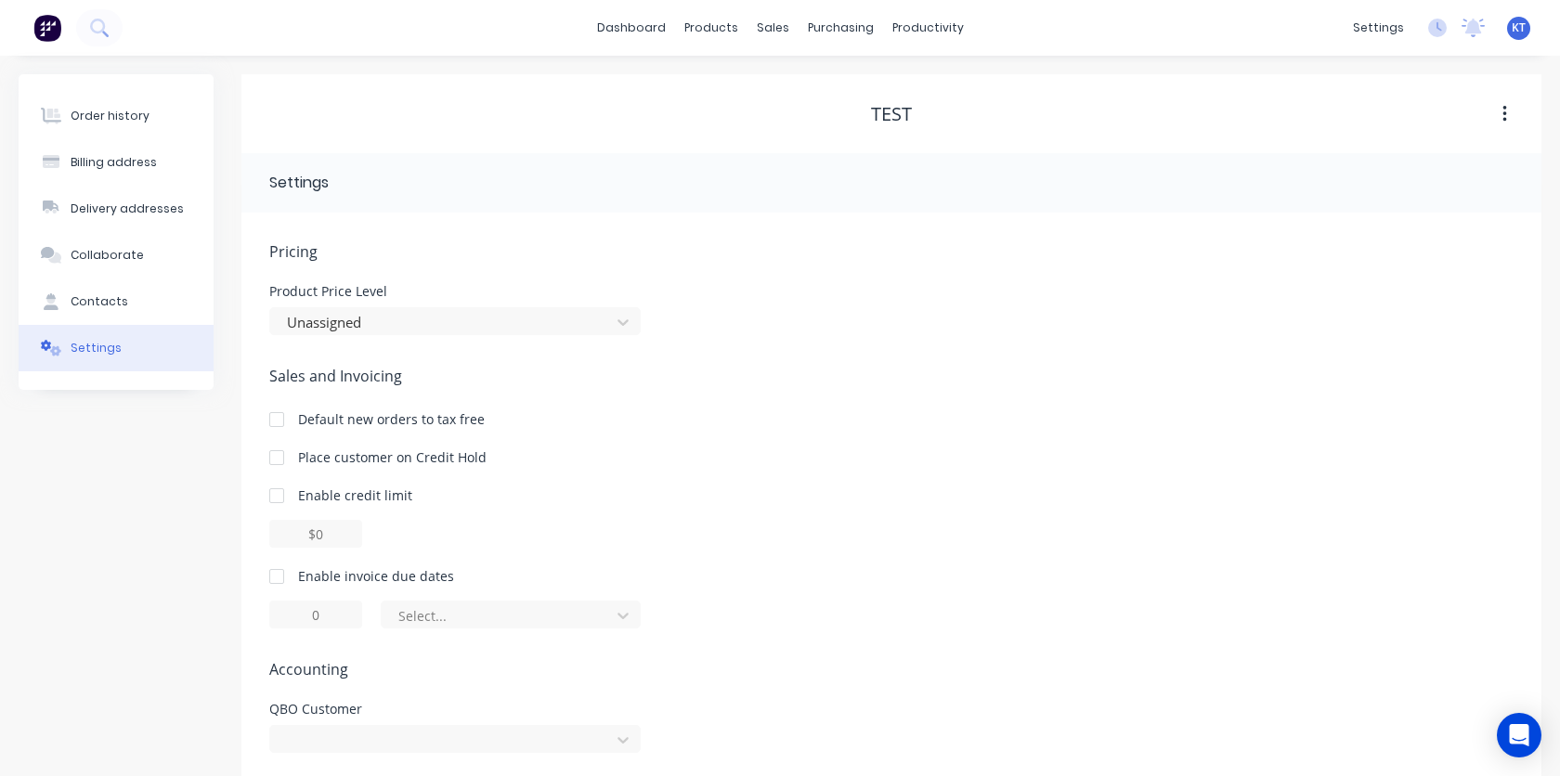
click at [1500, 123] on button "button" at bounding box center [1505, 113] width 44 height 33
click at [1089, 526] on div at bounding box center [891, 534] width 1244 height 28
click at [584, 326] on div at bounding box center [443, 322] width 316 height 23
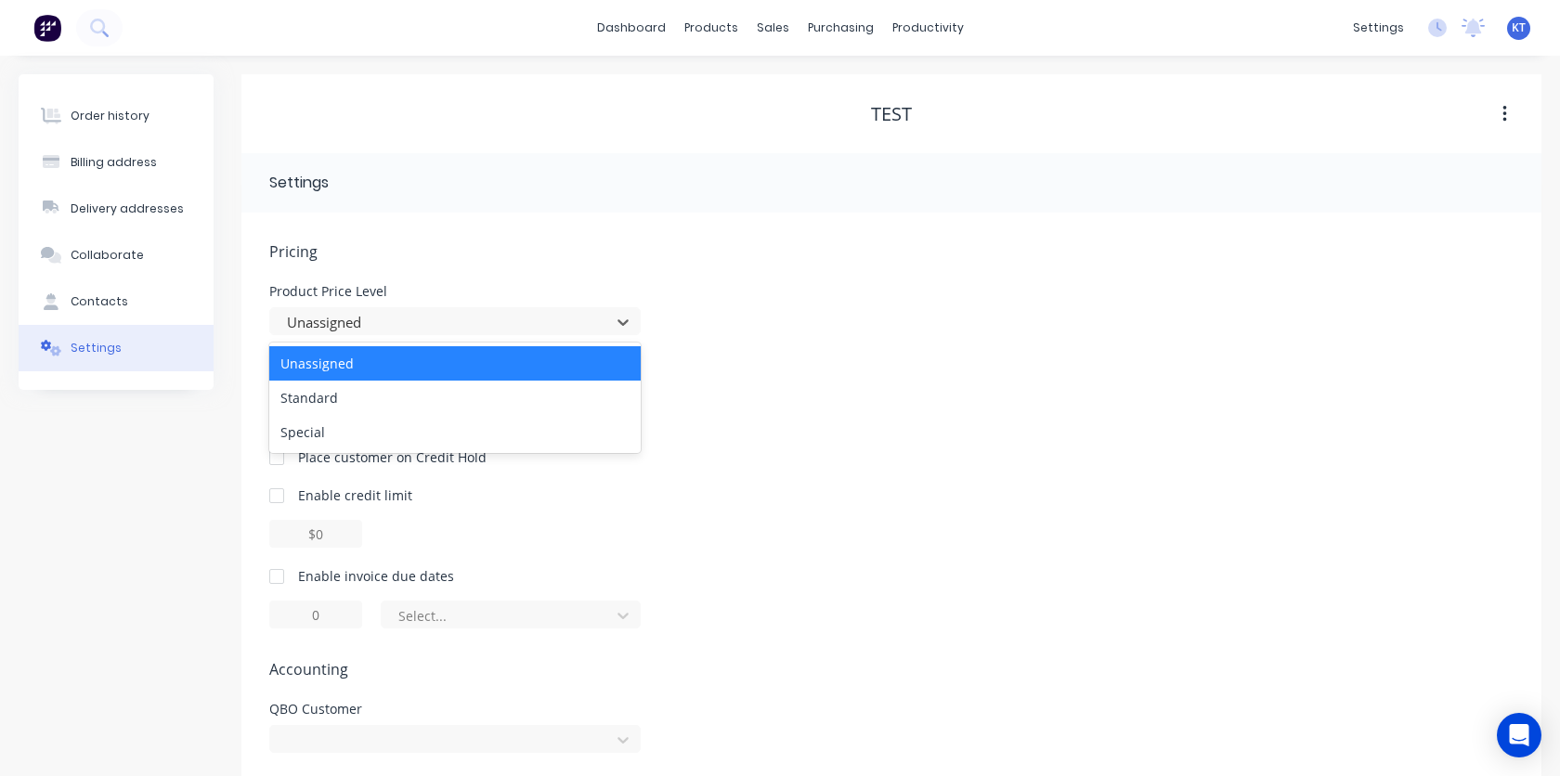
click at [844, 382] on span "Sales and Invoicing" at bounding box center [891, 376] width 1244 height 22
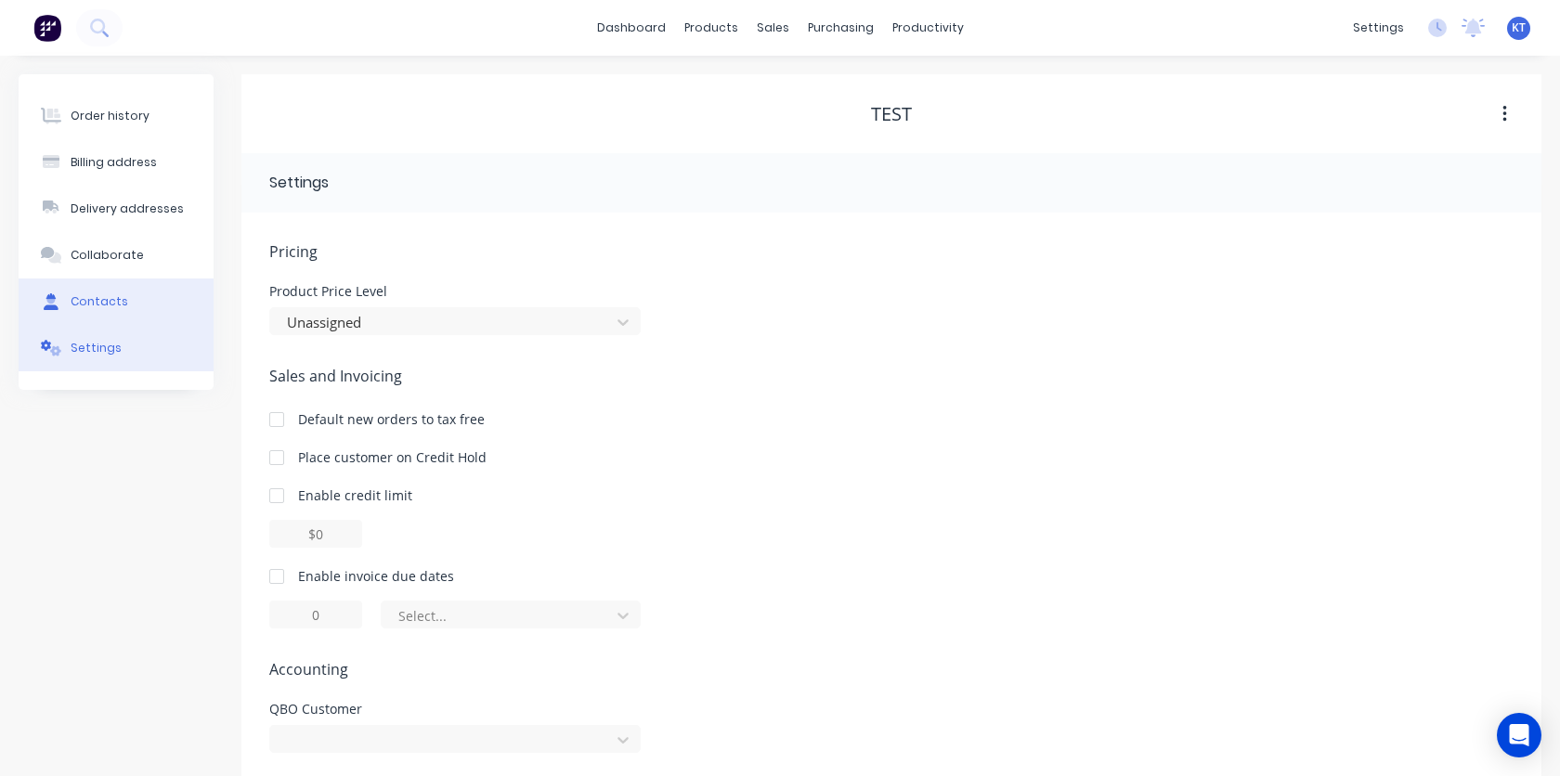
click at [86, 313] on button "Contacts" at bounding box center [116, 301] width 195 height 46
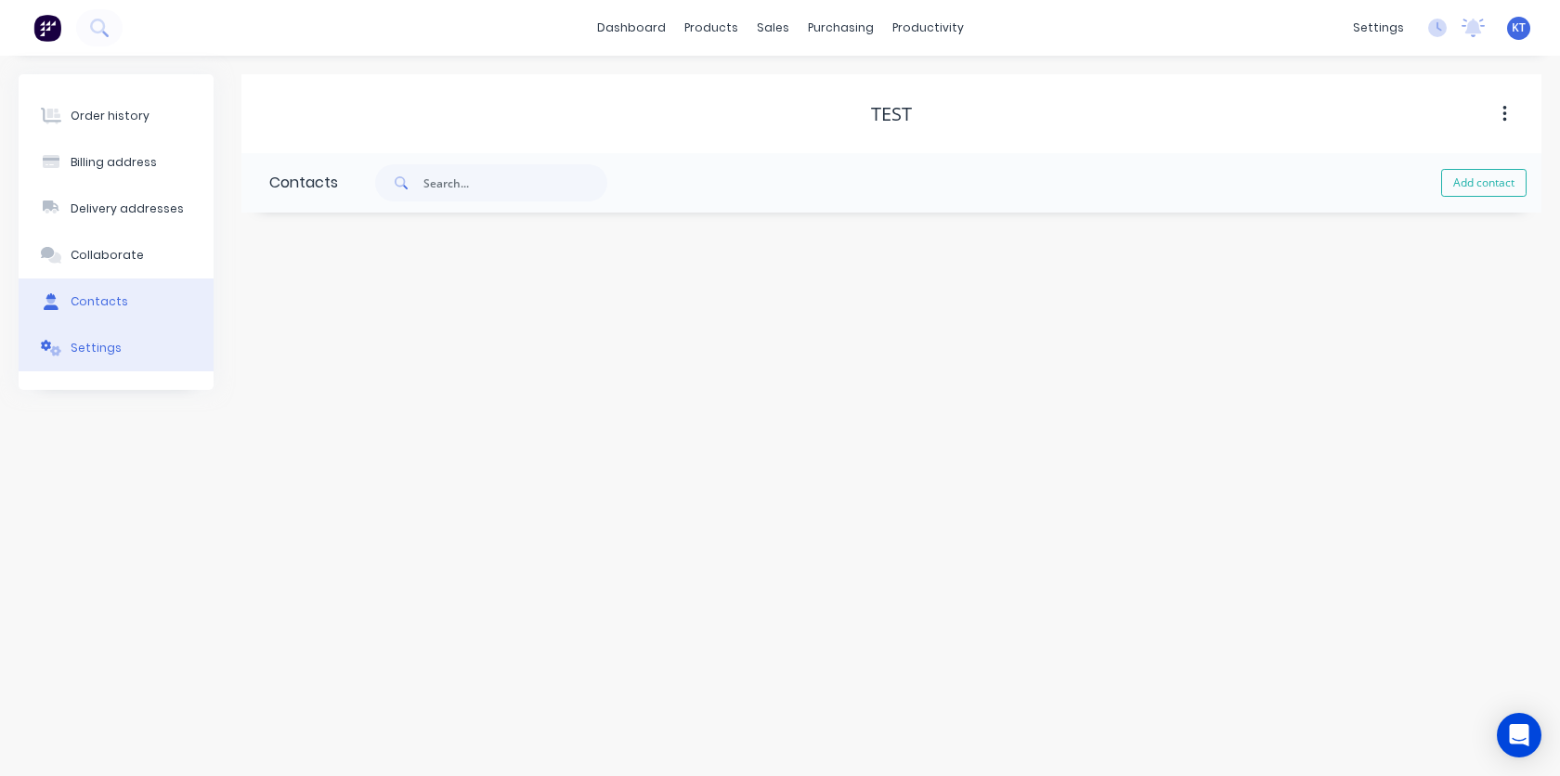
click at [106, 369] on button "Settings" at bounding box center [116, 348] width 195 height 46
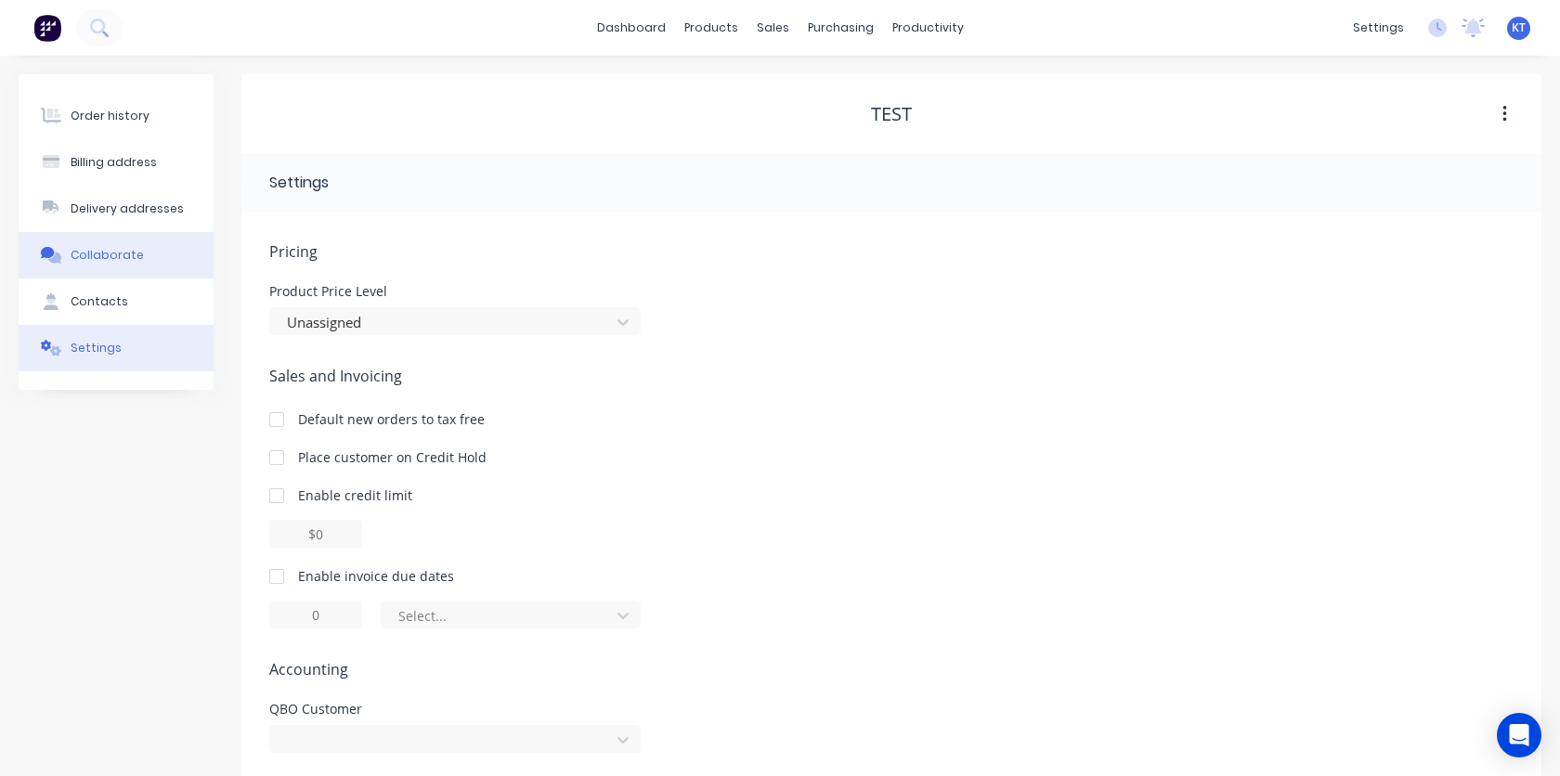
click at [121, 247] on div "Collaborate" at bounding box center [107, 255] width 73 height 17
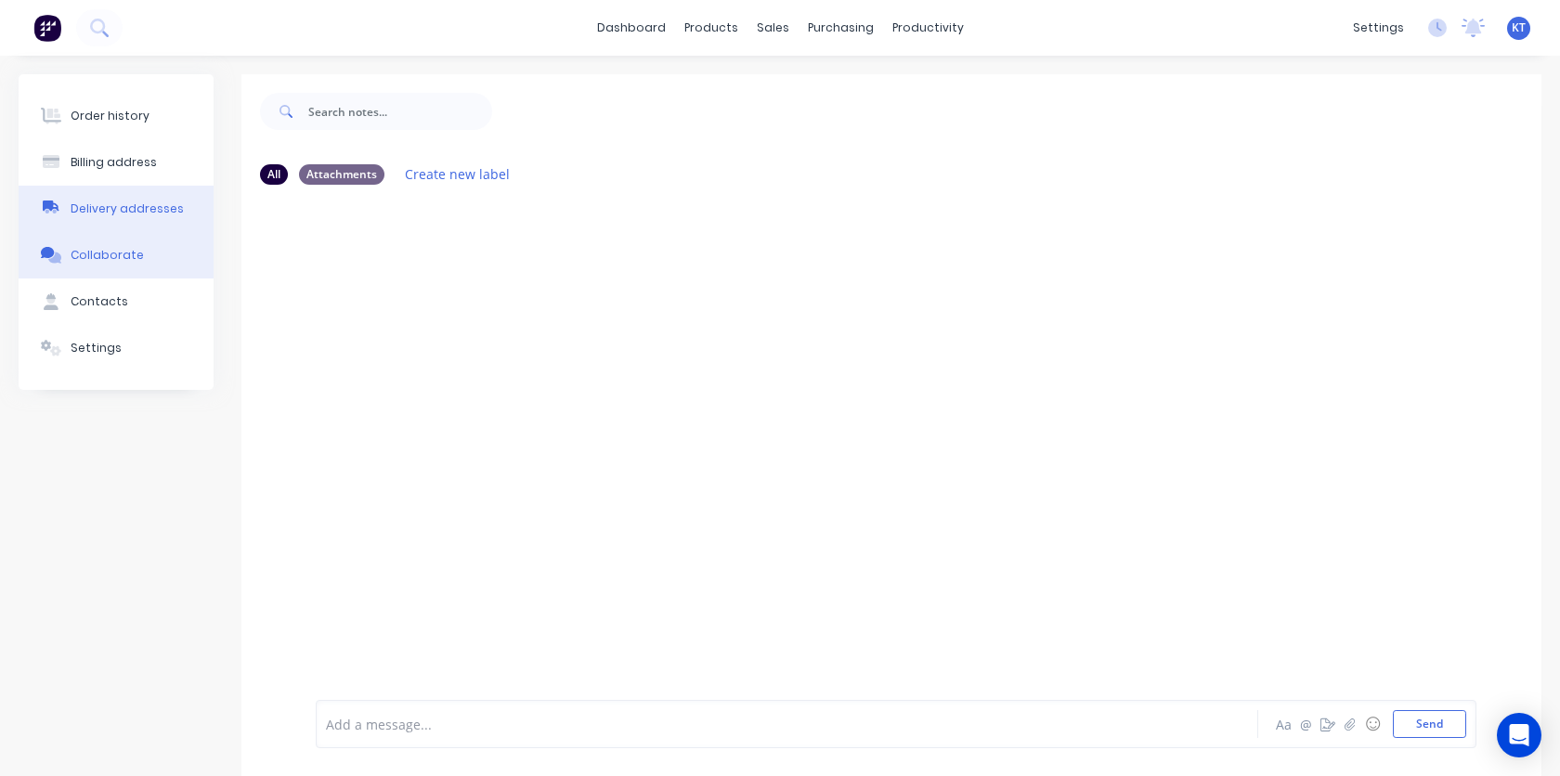
click at [107, 206] on div "Delivery addresses" at bounding box center [127, 209] width 113 height 17
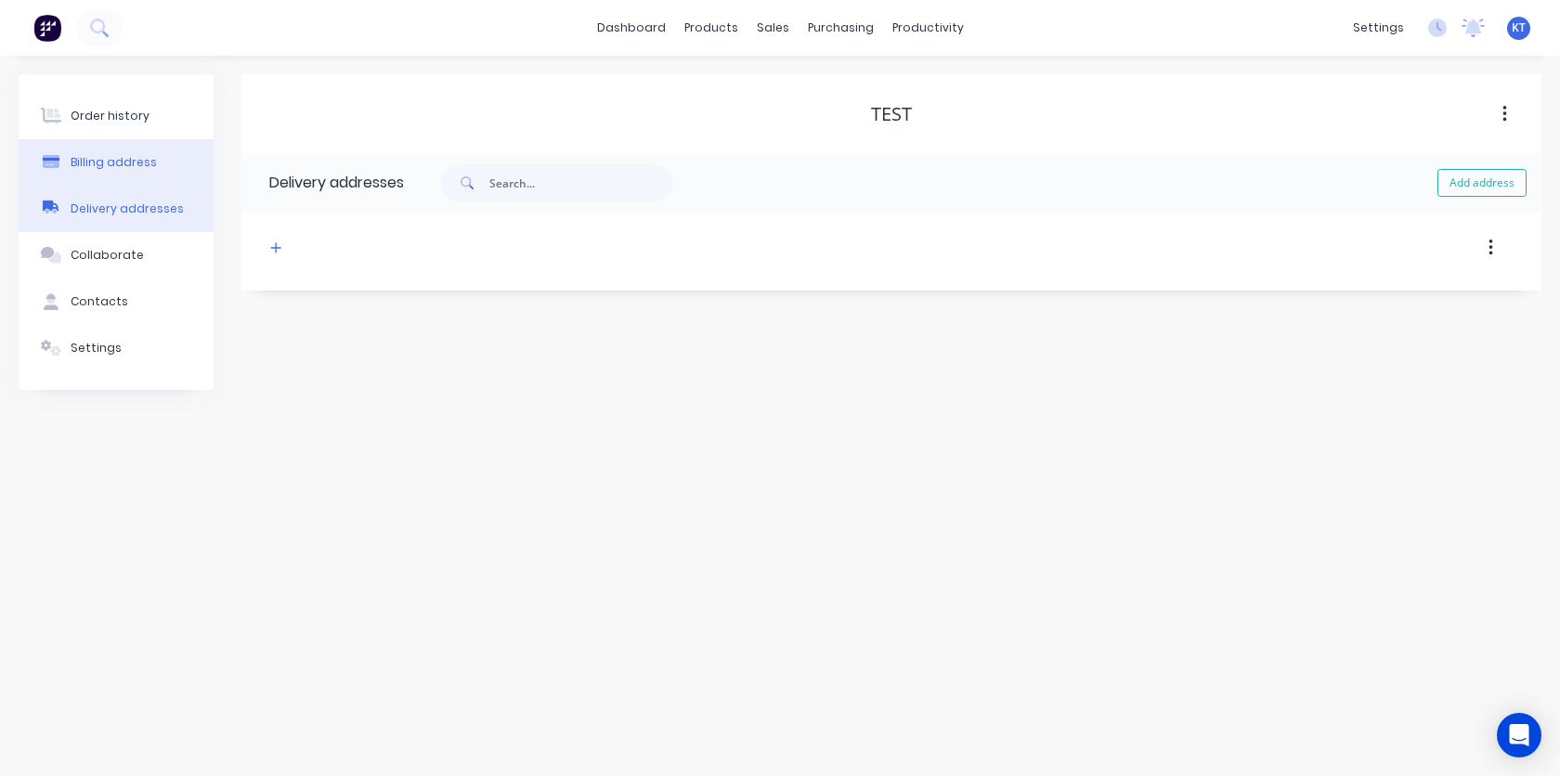
click at [139, 176] on button "Billing address" at bounding box center [116, 162] width 195 height 46
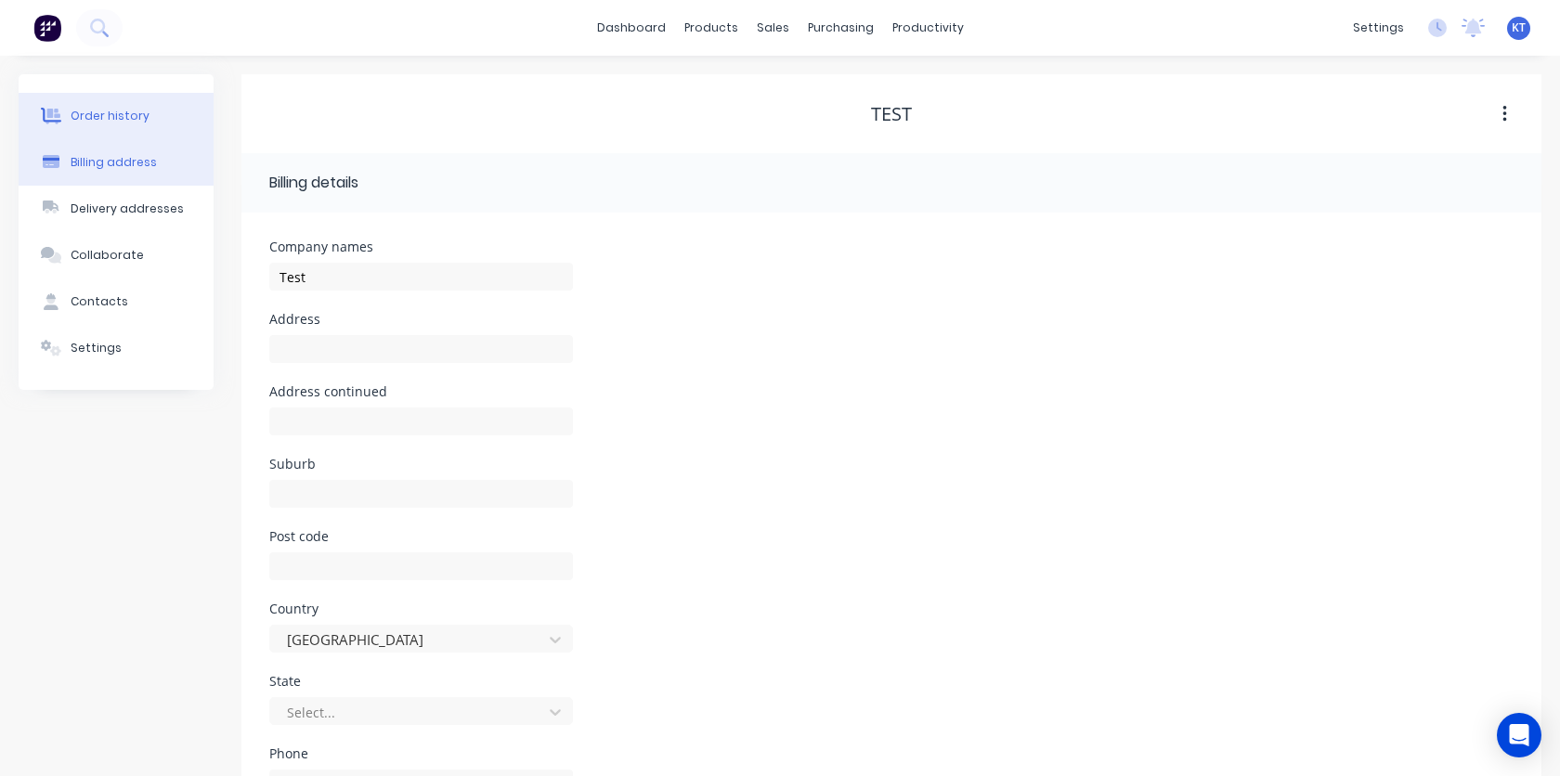
click at [132, 105] on button "Order history" at bounding box center [116, 116] width 195 height 46
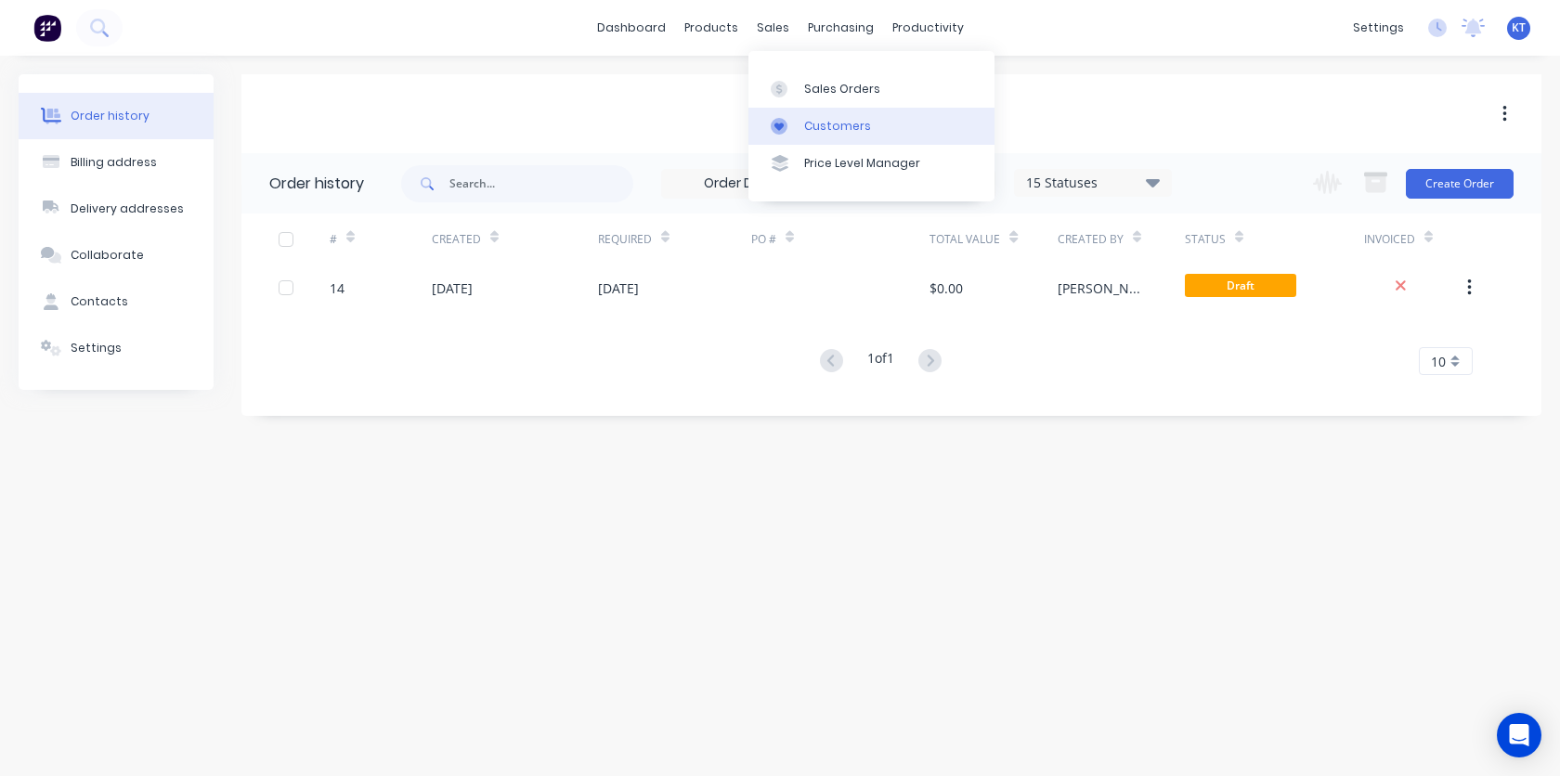
click at [804, 135] on link "Customers" at bounding box center [871, 126] width 246 height 37
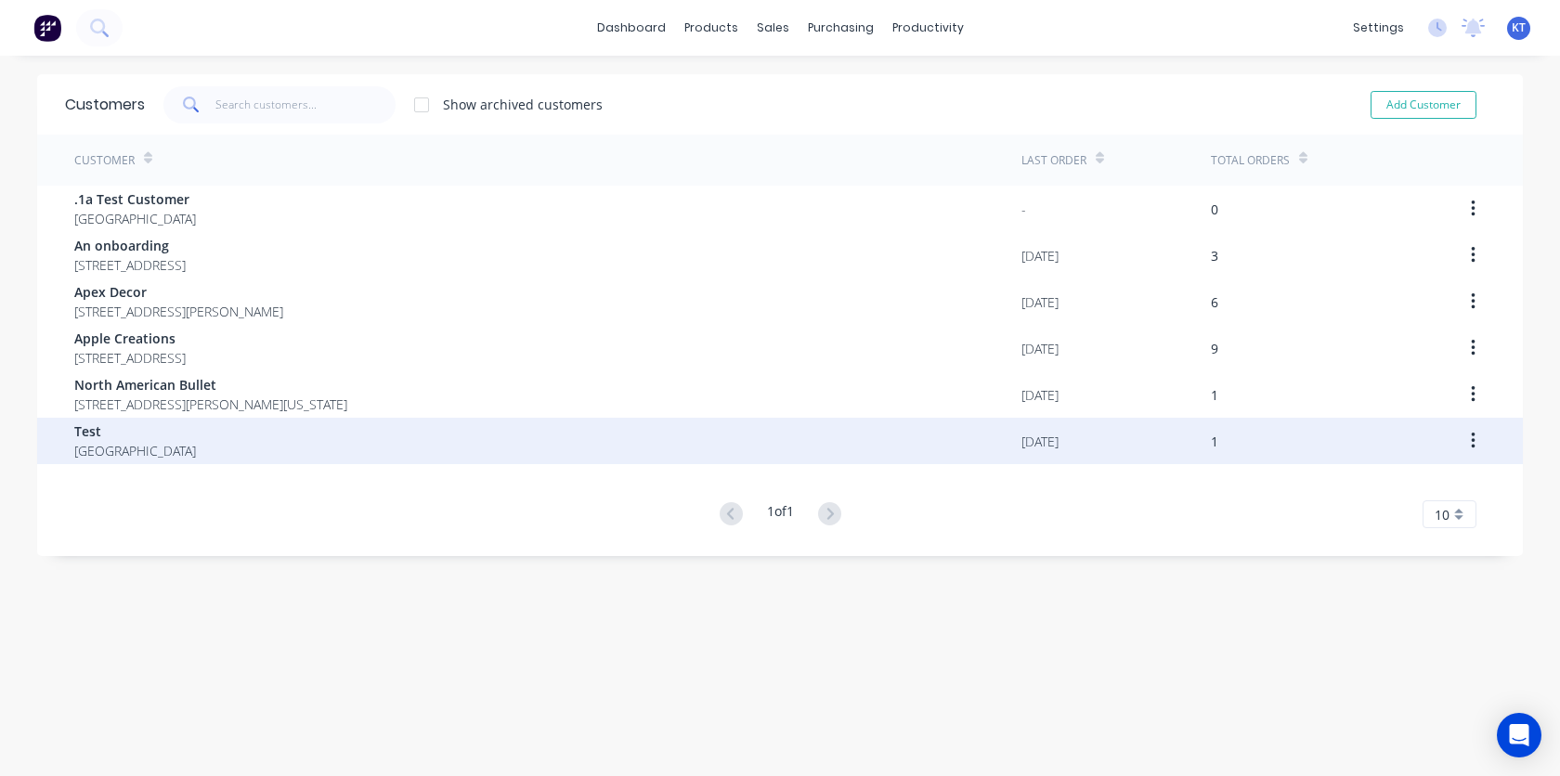
click at [1479, 447] on button "button" at bounding box center [1473, 440] width 44 height 33
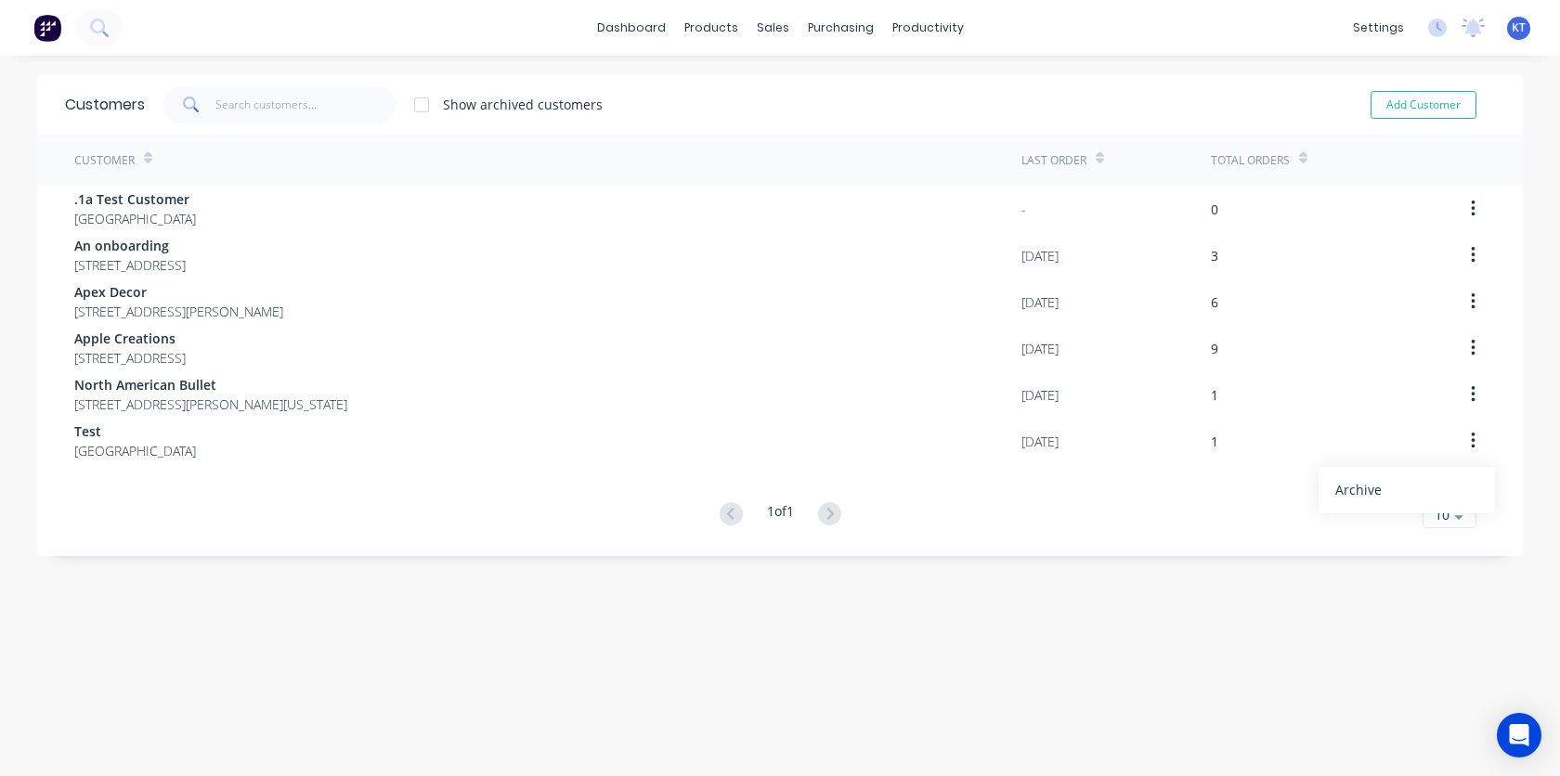
click at [1221, 505] on div "1 of 1 10 5 10 15 20 25 30 35" at bounding box center [779, 514] width 1485 height 27
click at [767, 30] on div "sales" at bounding box center [772, 28] width 51 height 28
click at [780, 96] on icon at bounding box center [778, 89] width 17 height 17
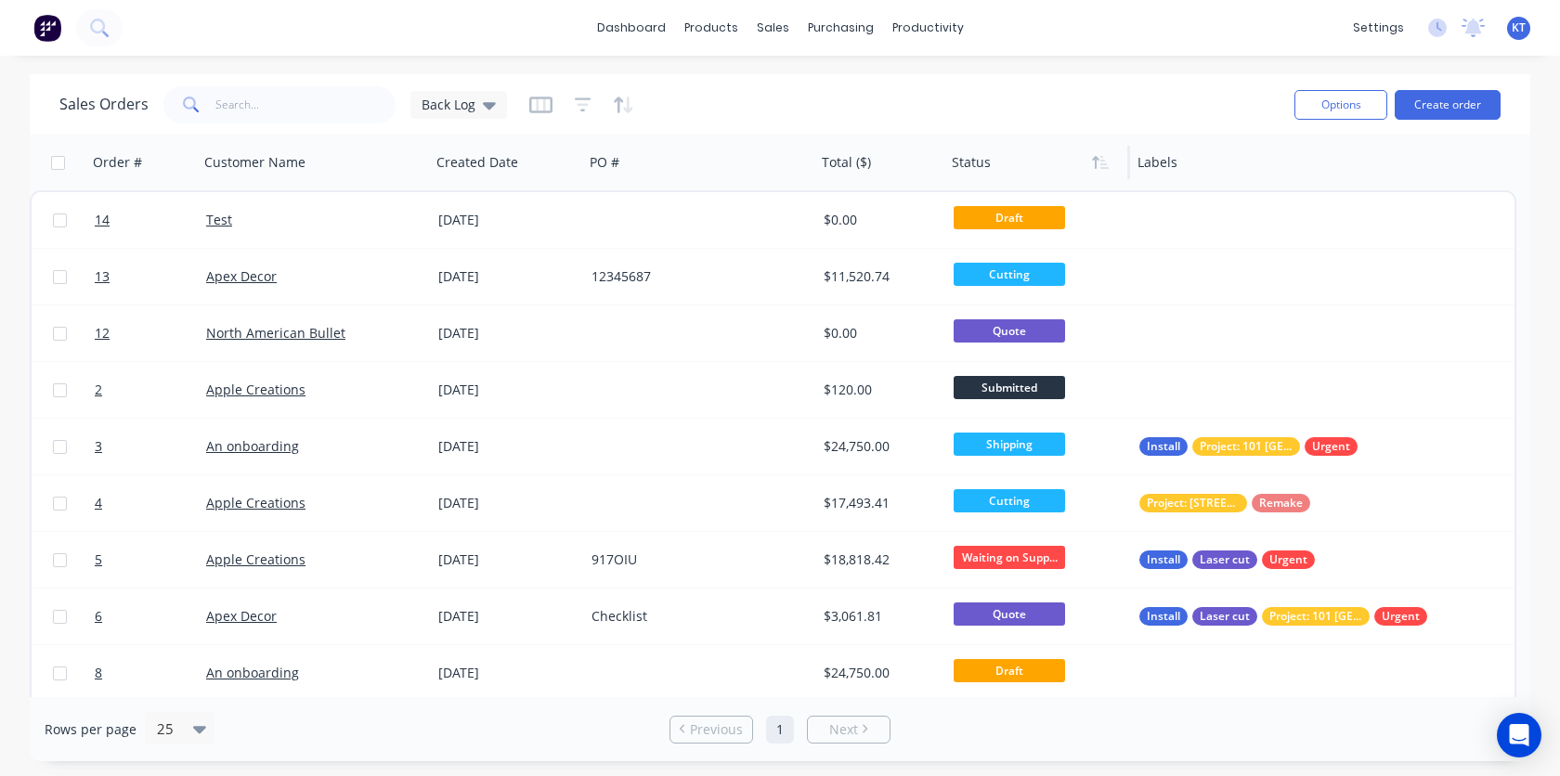
click at [978, 174] on div at bounding box center [1033, 162] width 162 height 37
click at [1101, 162] on icon "button" at bounding box center [1100, 162] width 17 height 15
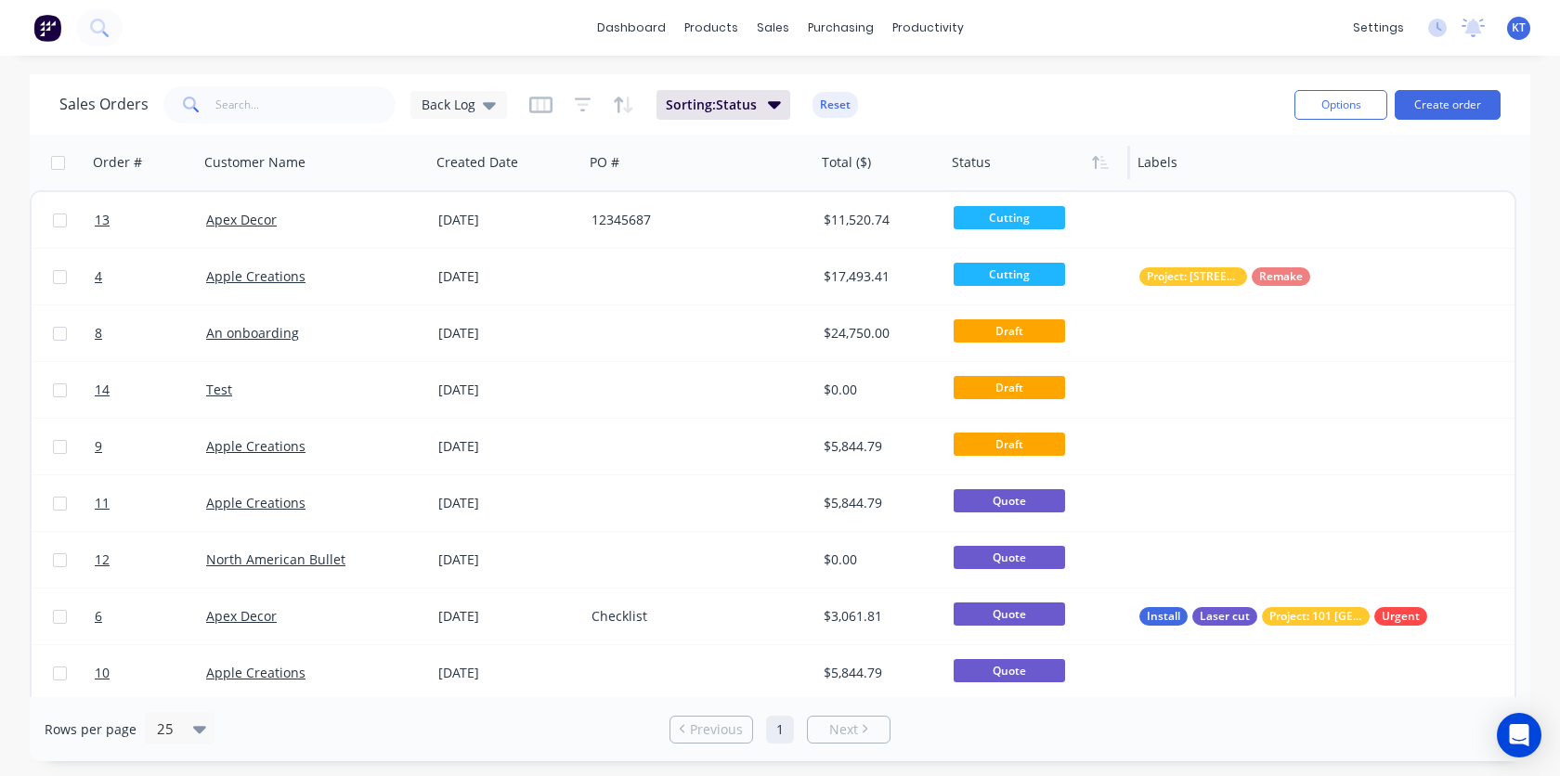
click at [1101, 162] on icon "button" at bounding box center [1100, 162] width 17 height 15
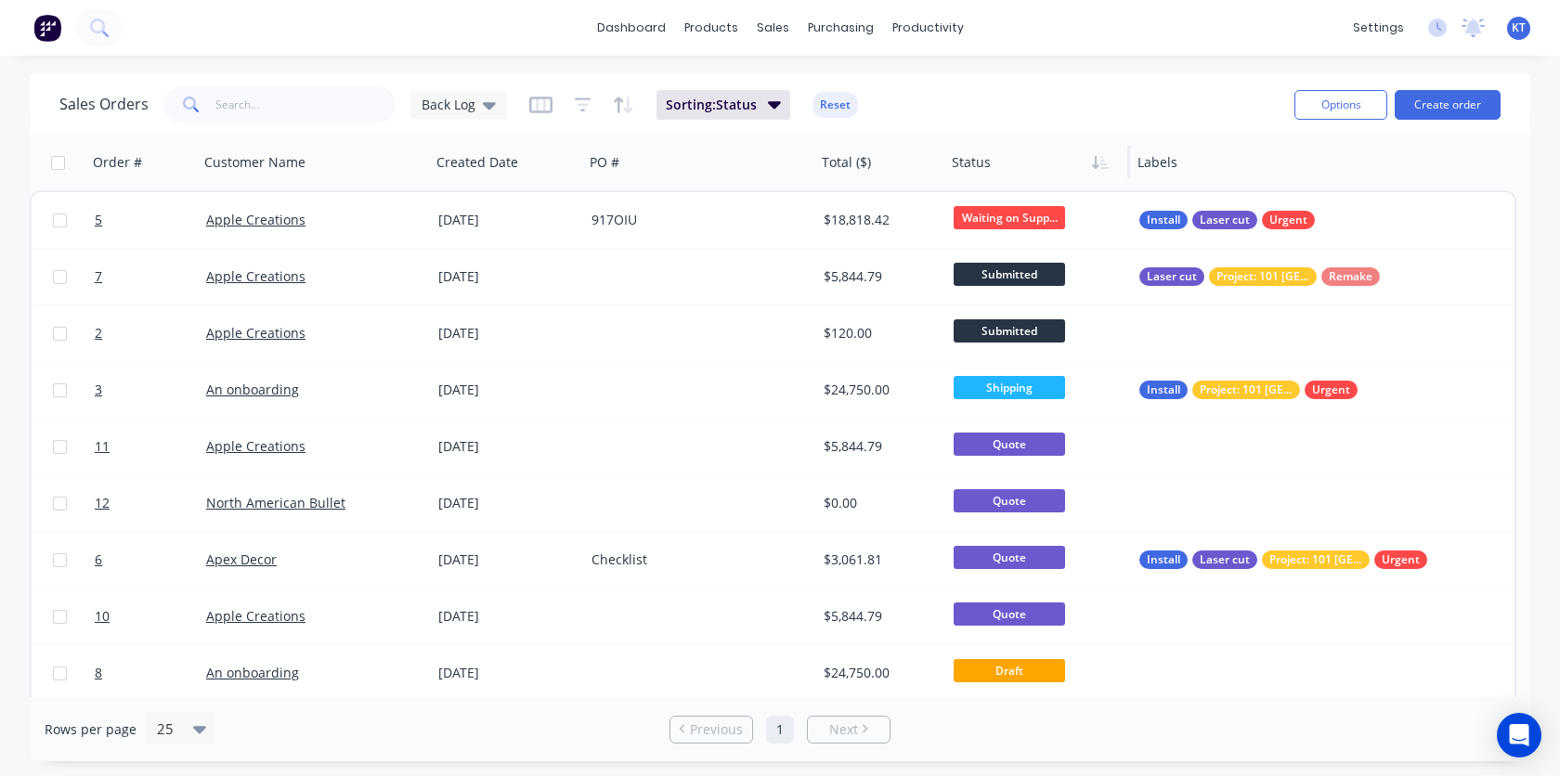
click at [1101, 162] on icon "button" at bounding box center [1100, 162] width 17 height 15
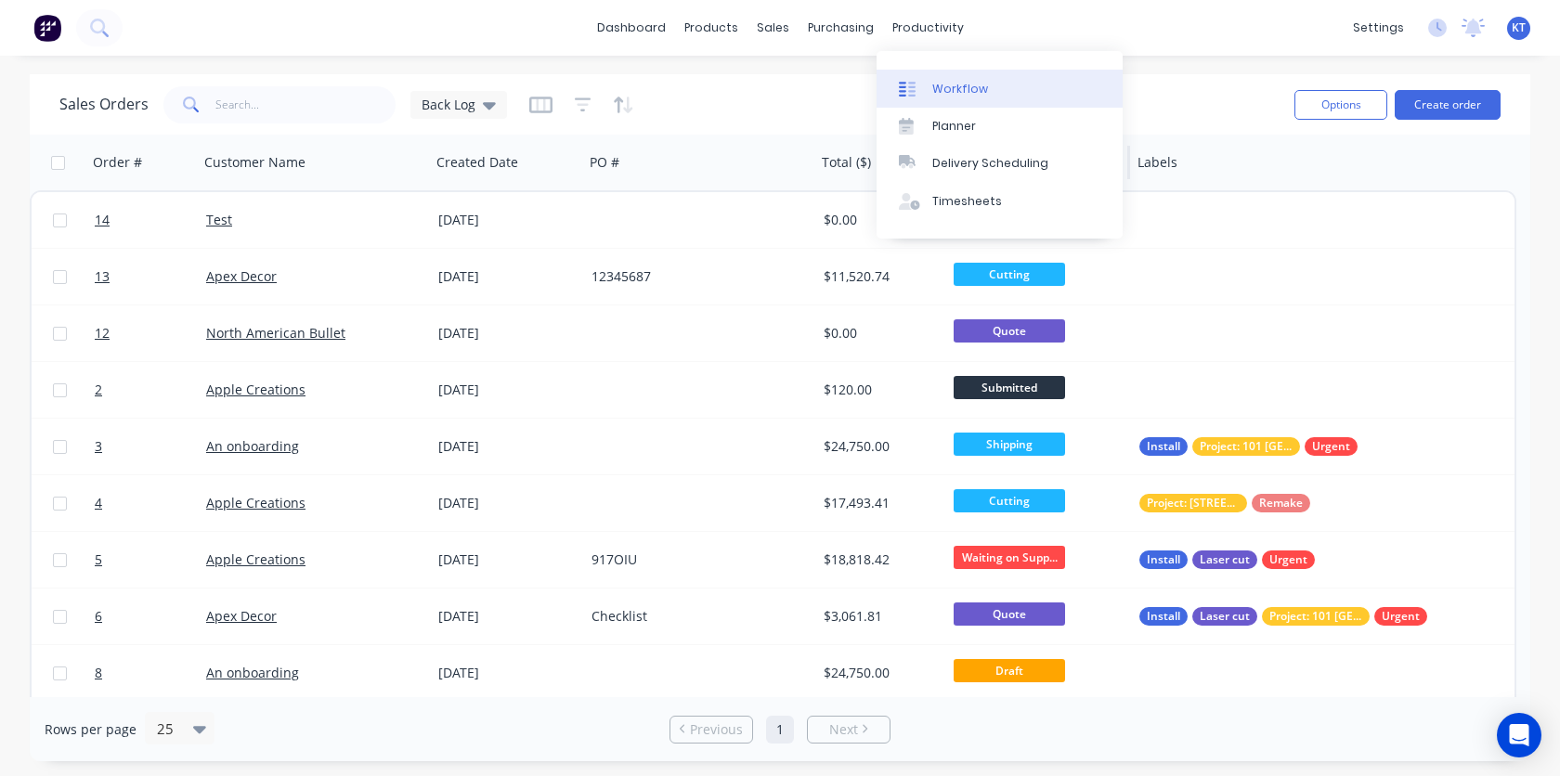
click at [943, 92] on div "Workflow" at bounding box center [960, 89] width 56 height 17
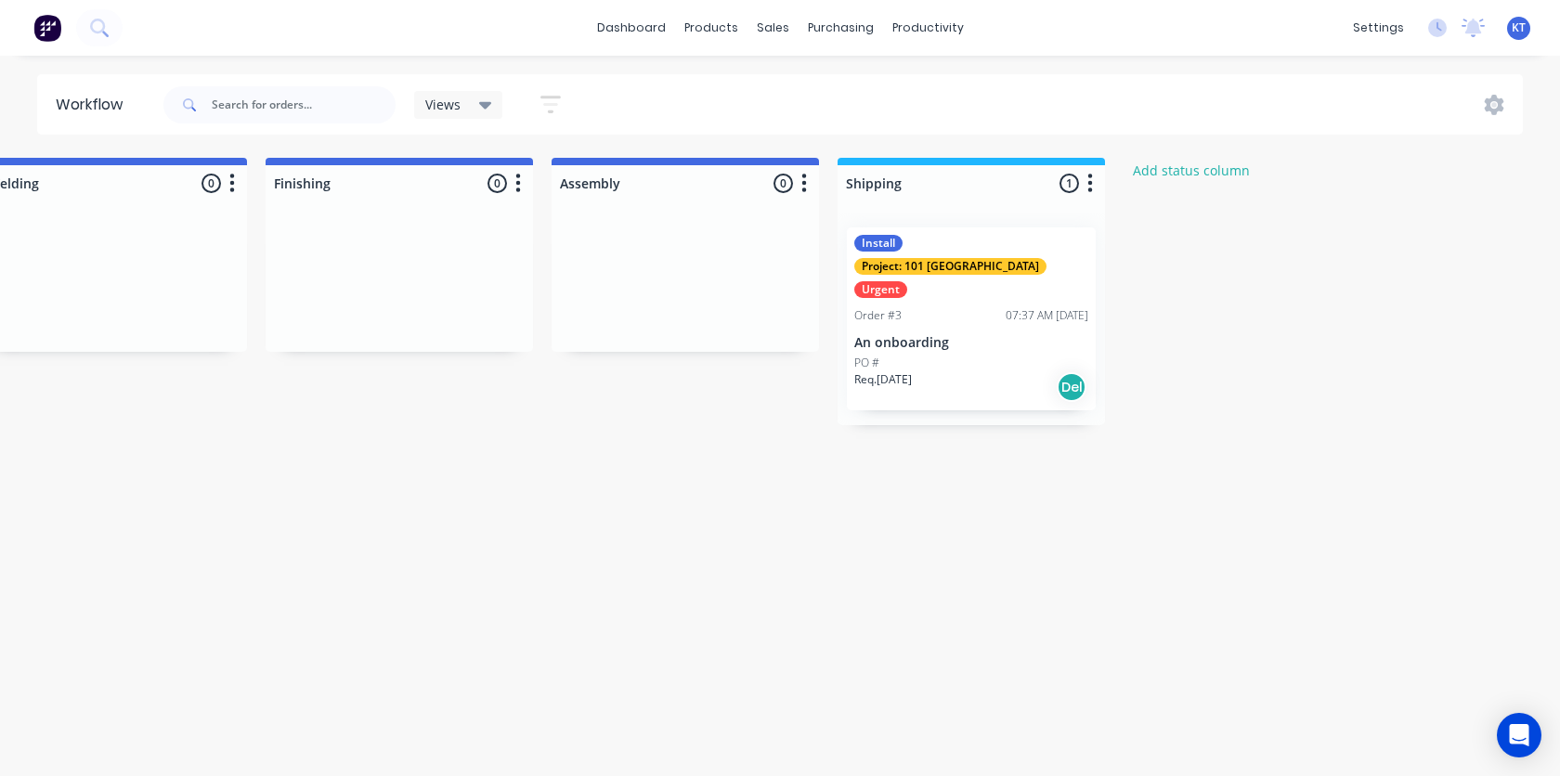
scroll to position [0, 1267]
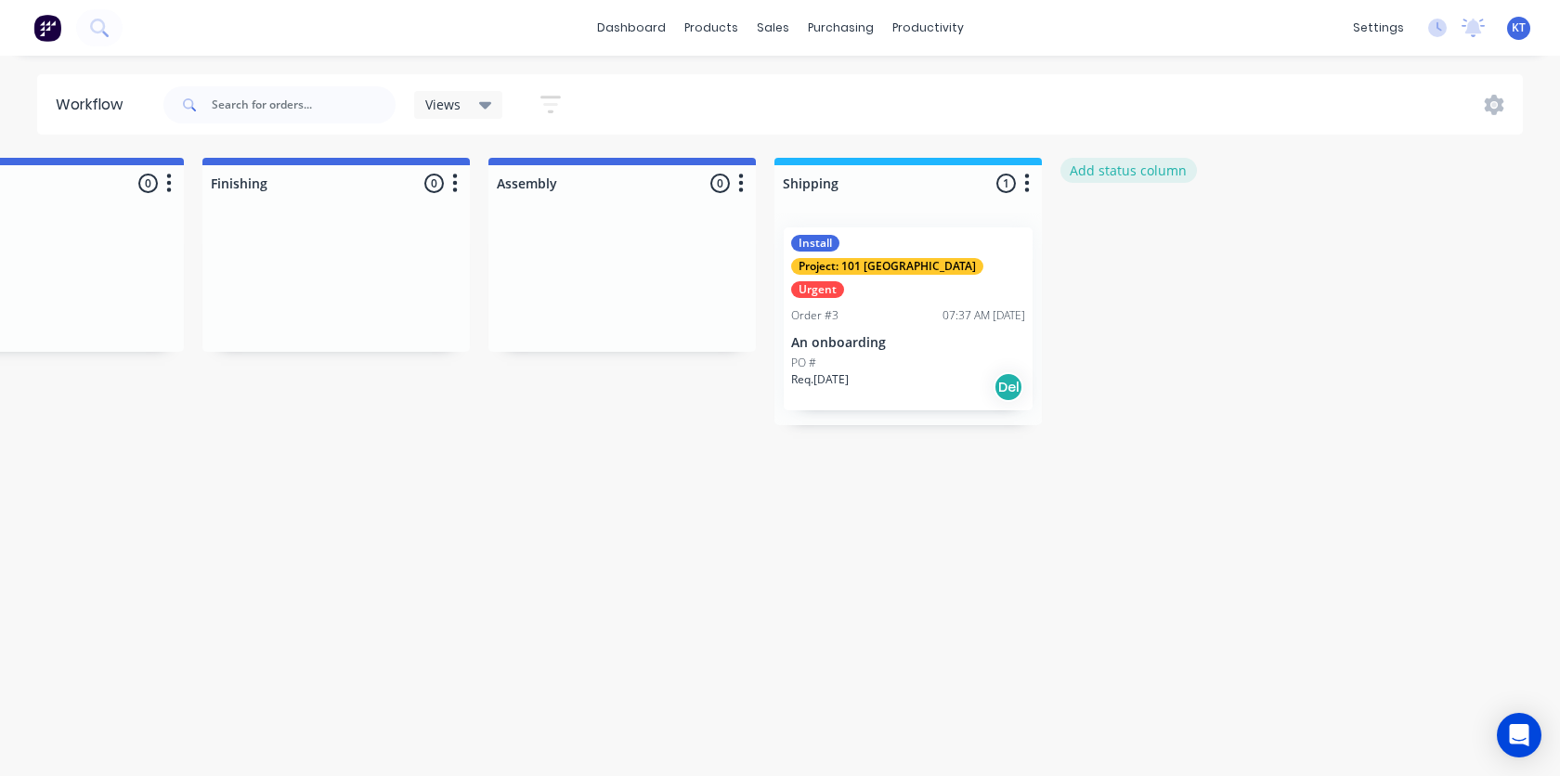
click at [1131, 176] on button "Add status column" at bounding box center [1128, 170] width 136 height 25
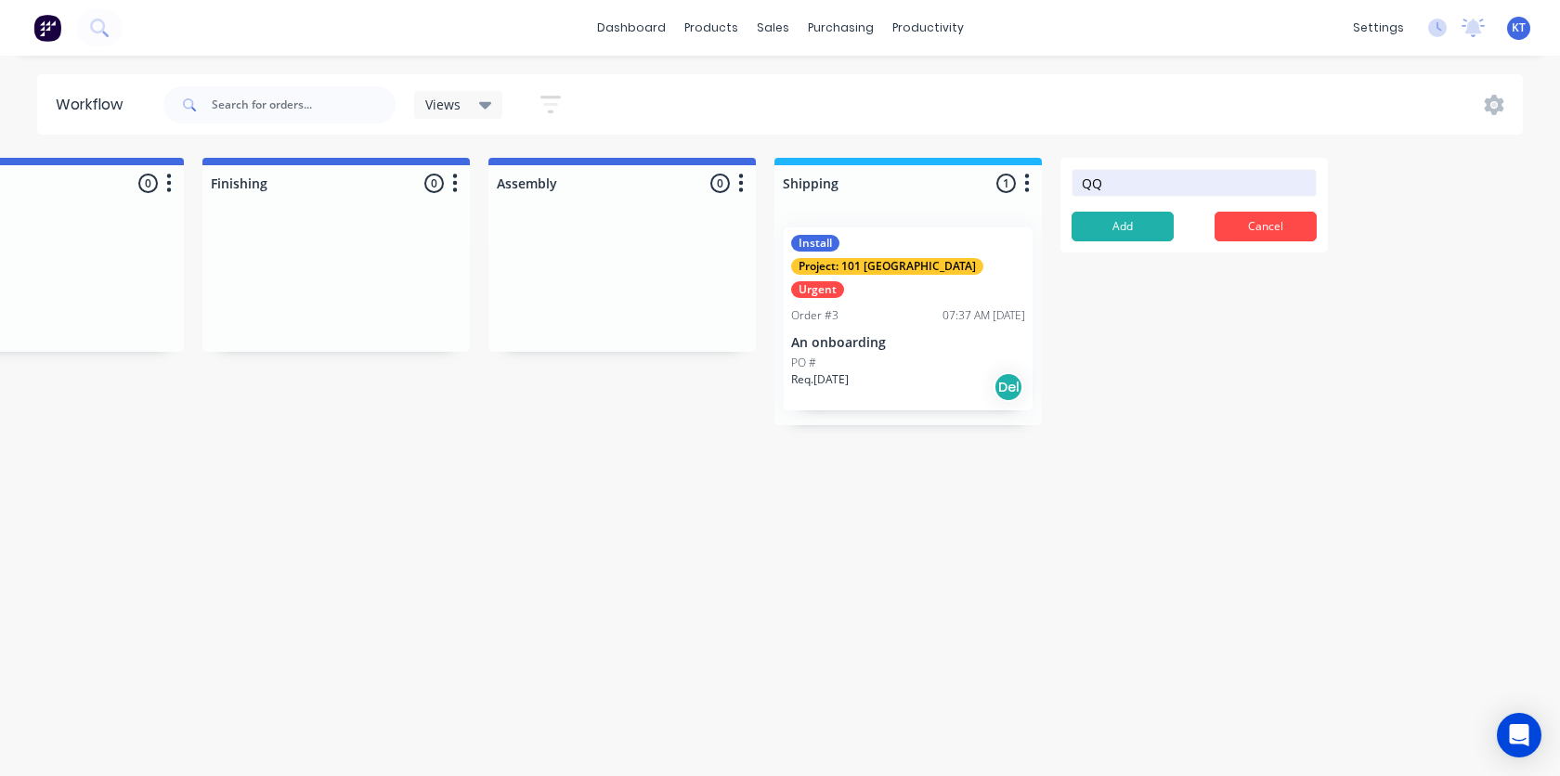
type input "Q"
type input "Quote"
click at [1142, 222] on button "Add" at bounding box center [1122, 227] width 102 height 30
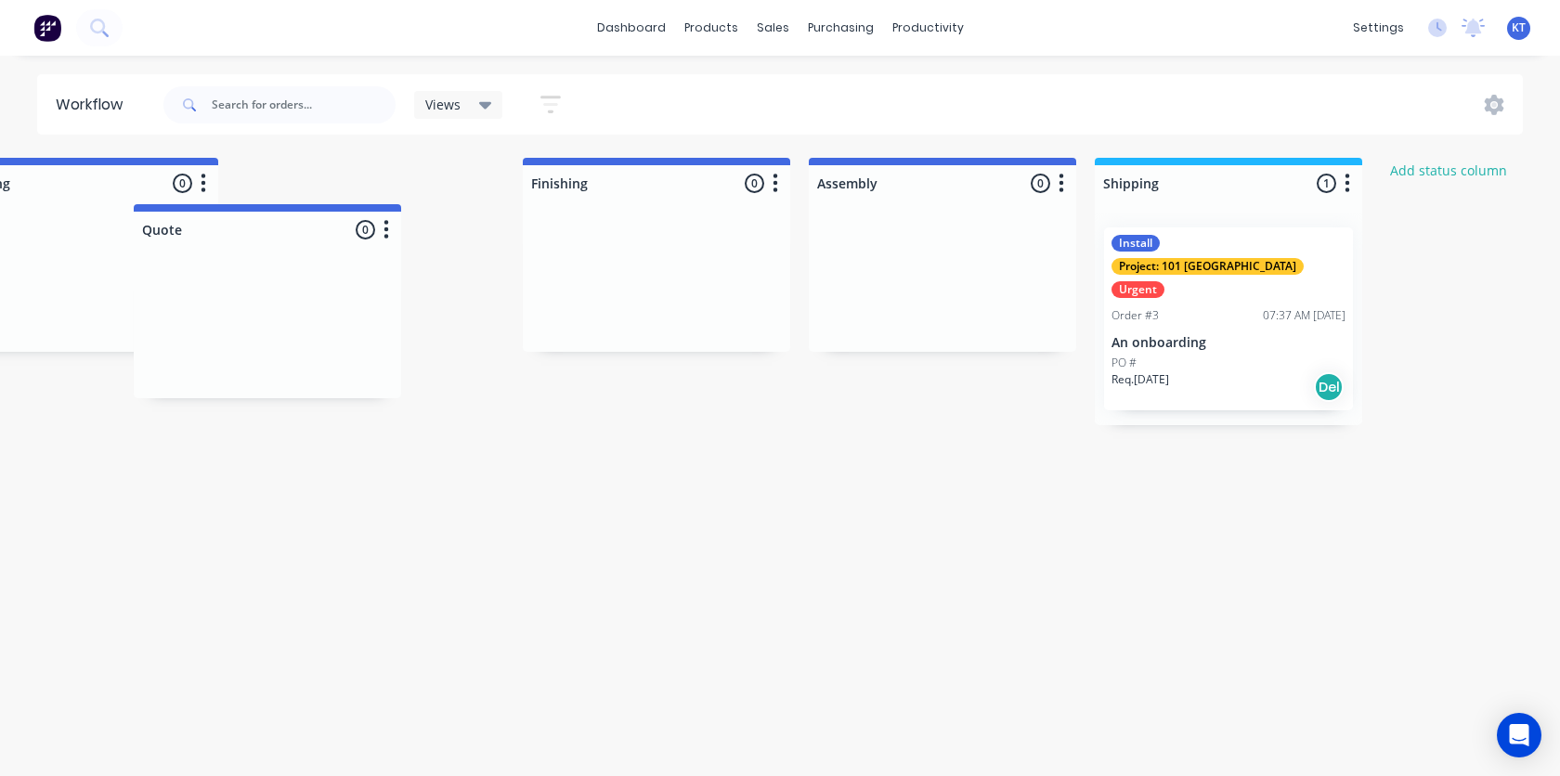
drag, startPoint x: 1248, startPoint y: 177, endPoint x: 276, endPoint y: 201, distance: 972.2
click at [276, 201] on div "Submitted 2 Status colour #273444 hex #273444 Save Cancel Summaries Total order…" at bounding box center [301, 349] width 3096 height 382
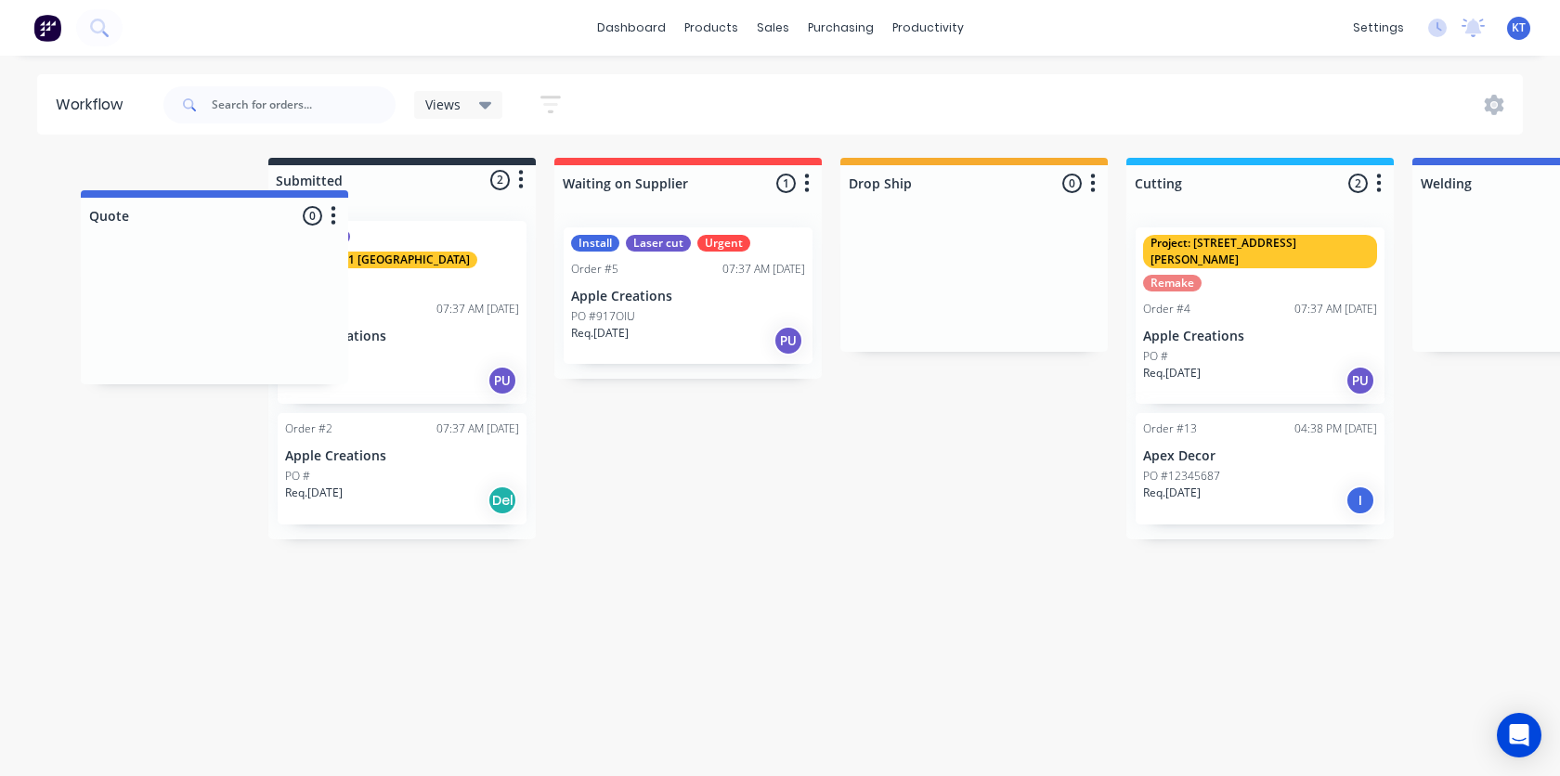
scroll to position [0, 0]
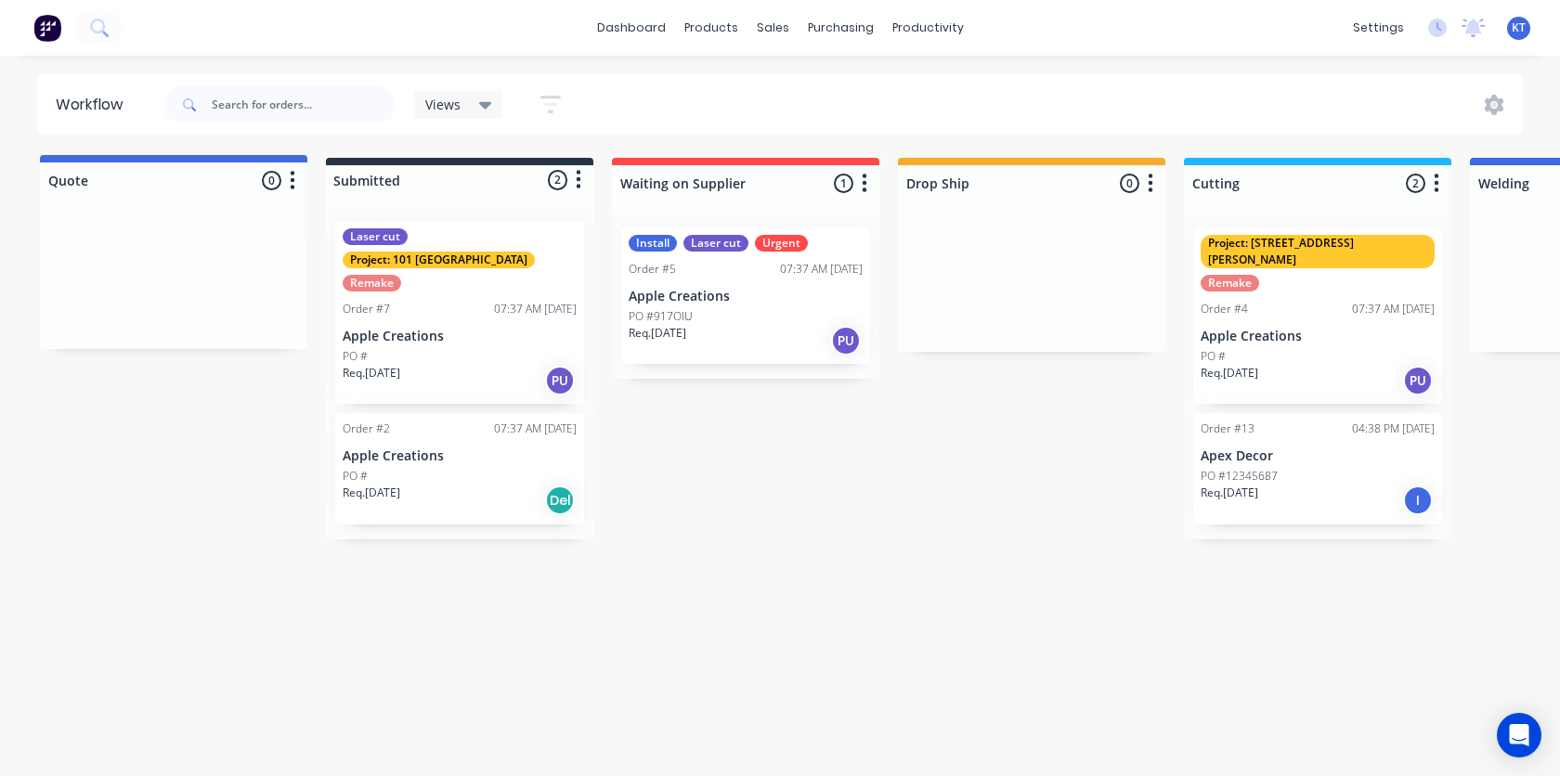
drag, startPoint x: 1104, startPoint y: 168, endPoint x: 109, endPoint y: 165, distance: 995.1
click at [109, 165] on div "Submitted 2 Status colour #273444 hex #273444 Save Cancel Summaries Total order…" at bounding box center [1534, 349] width 3096 height 382
click at [767, 536] on div "Workflow Views Save new view None (Default) edit Show/Hide statuses Show line i…" at bounding box center [780, 406] width 1560 height 665
click at [291, 181] on icon "button" at bounding box center [293, 183] width 6 height 23
click at [226, 290] on button "Summaries" at bounding box center [211, 284] width 186 height 31
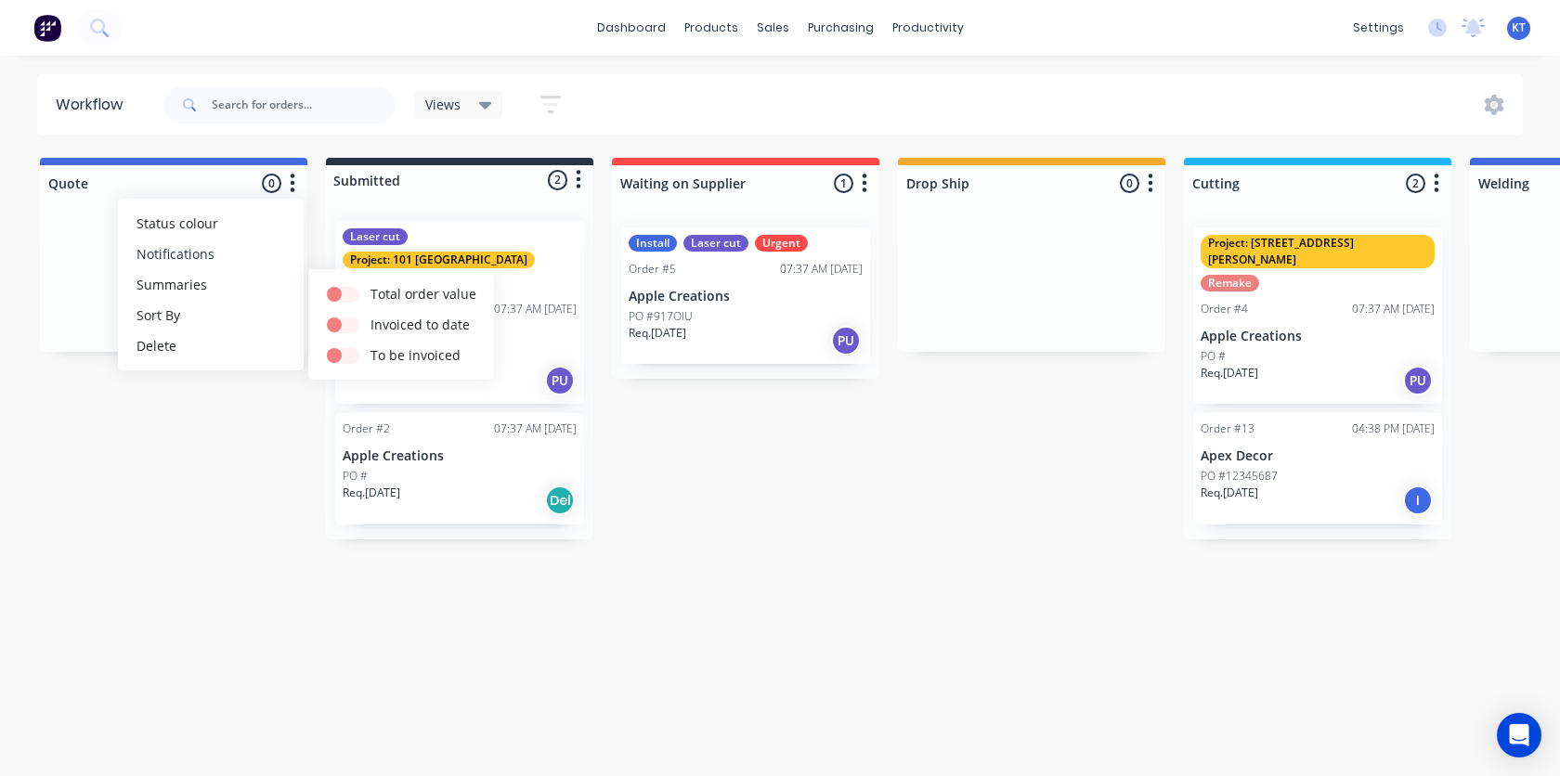
click at [241, 260] on button "Notifications" at bounding box center [211, 254] width 186 height 31
click at [241, 230] on button "Status colour" at bounding box center [211, 223] width 186 height 31
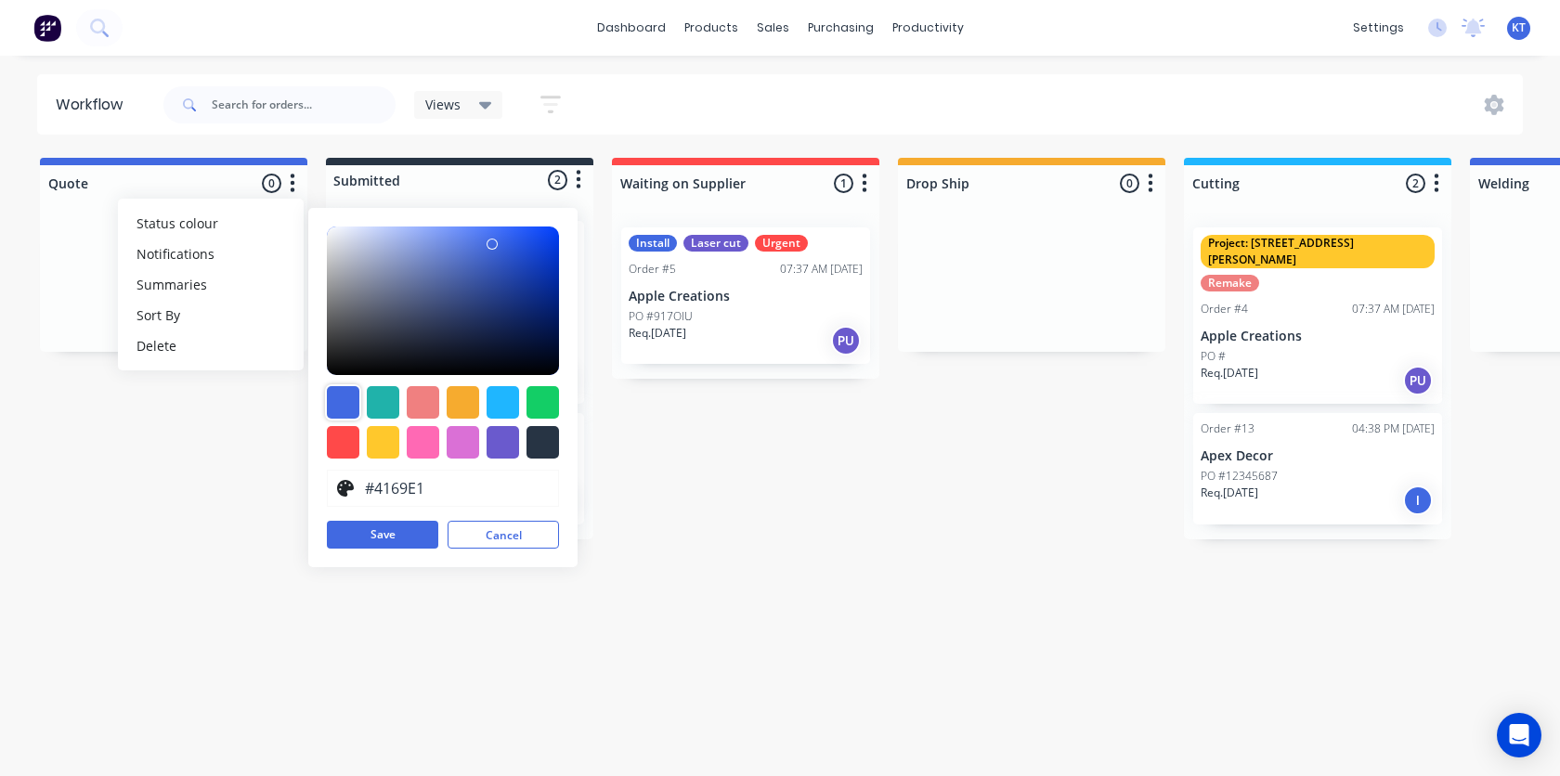
click at [352, 410] on div at bounding box center [343, 402] width 32 height 32
click at [188, 449] on div "Quote 0 Status colour #4169E1 hex #4169E1 Save Cancel Notifications Email SMS S…" at bounding box center [1534, 349] width 3096 height 382
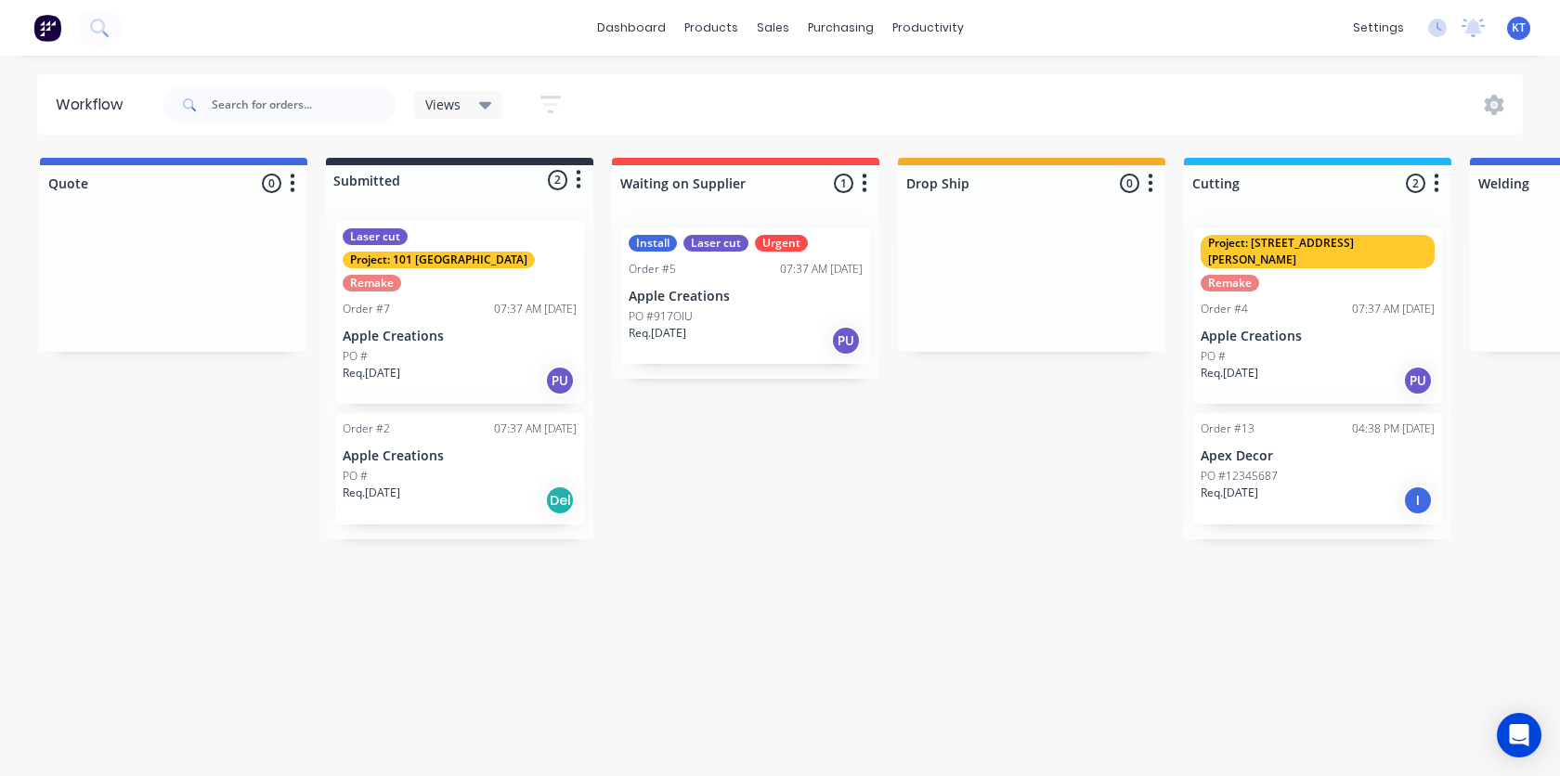
click at [579, 180] on icon "button" at bounding box center [578, 180] width 5 height 19
click at [506, 230] on button "Status colour" at bounding box center [497, 220] width 186 height 31
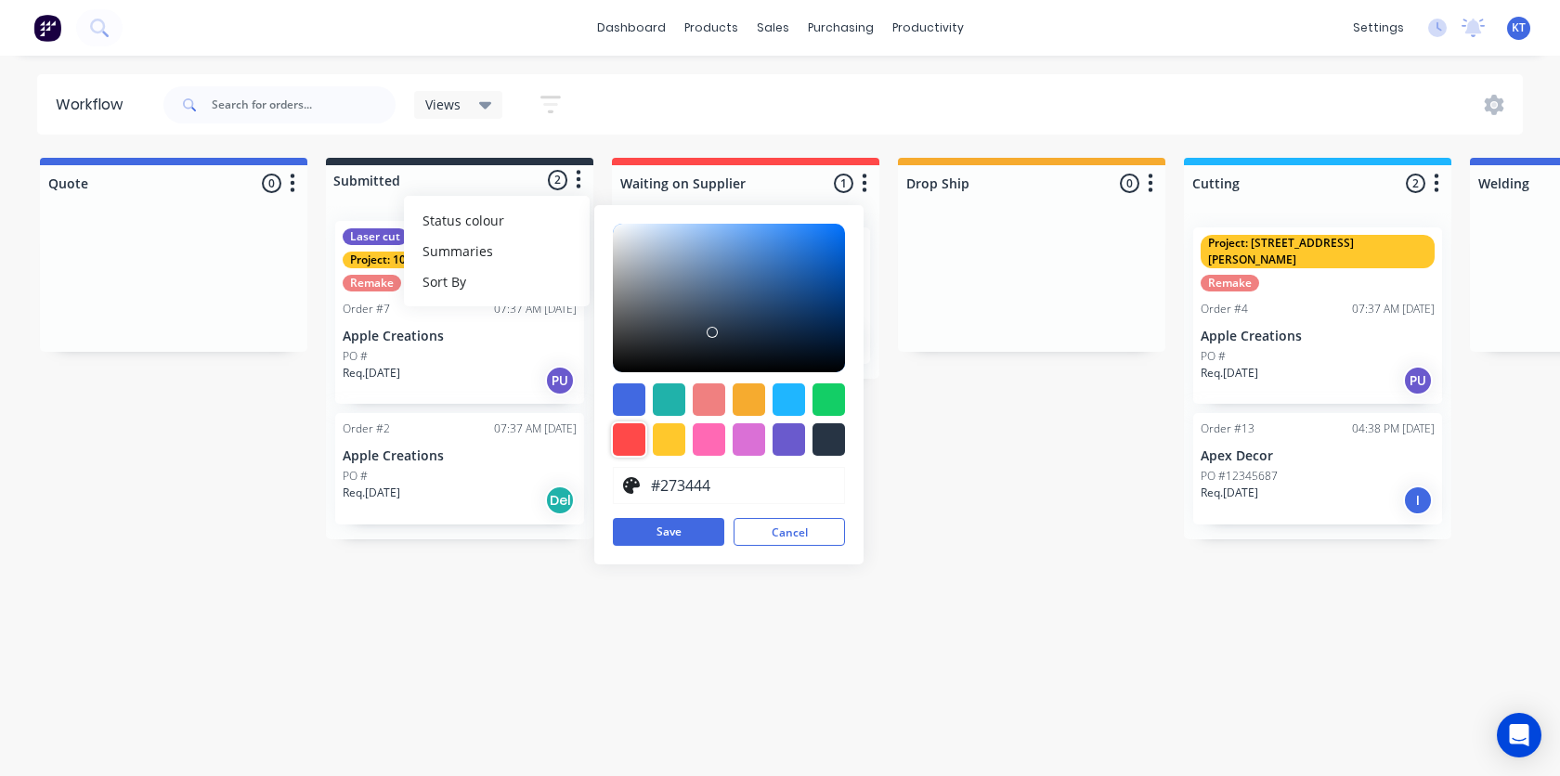
click at [638, 442] on div at bounding box center [629, 439] width 32 height 32
type input "#FF4949"
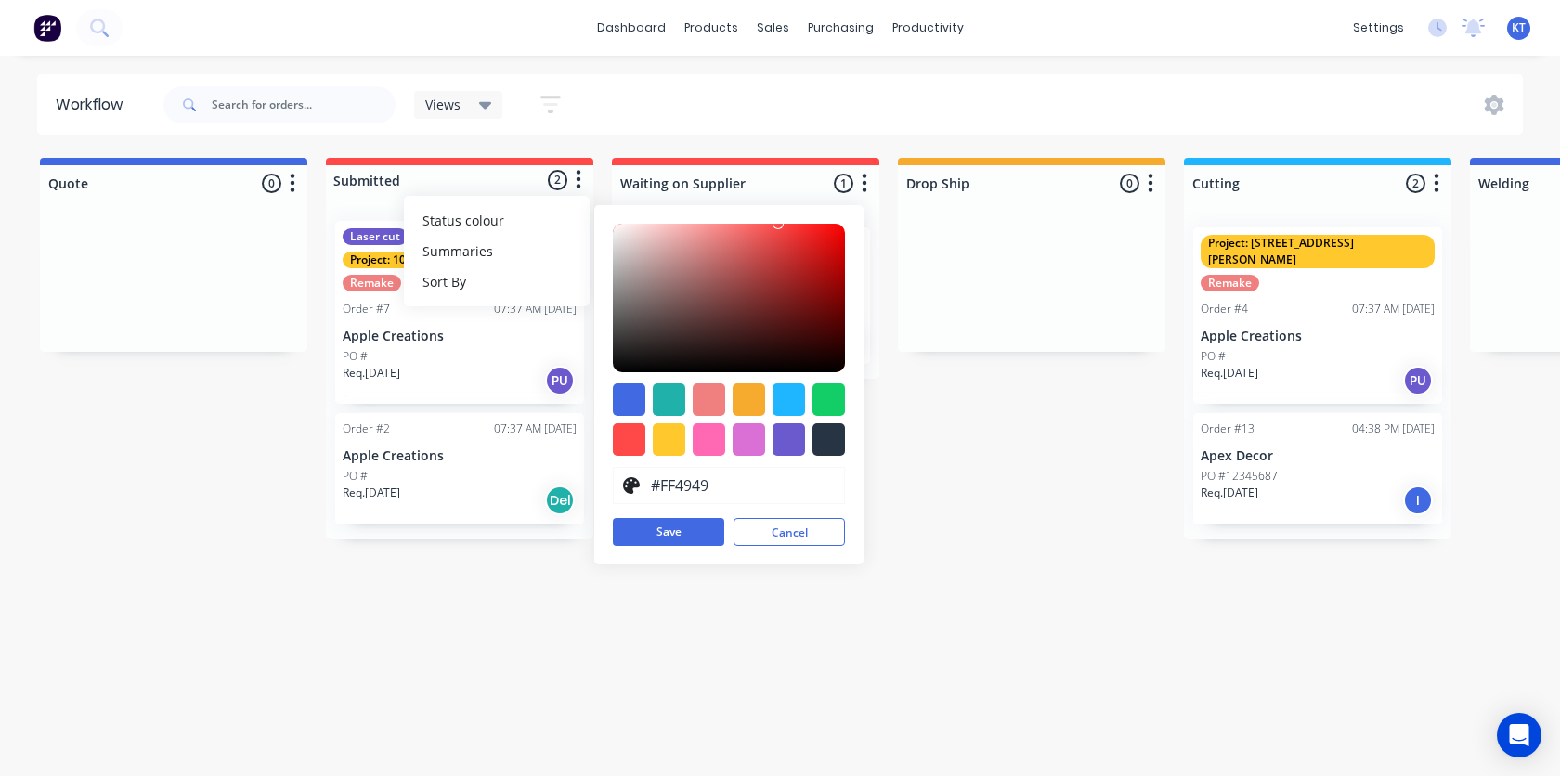
click at [1055, 530] on div "Workflow Views Save new view None (Default) edit Show/Hide statuses Show line i…" at bounding box center [780, 406] width 1560 height 665
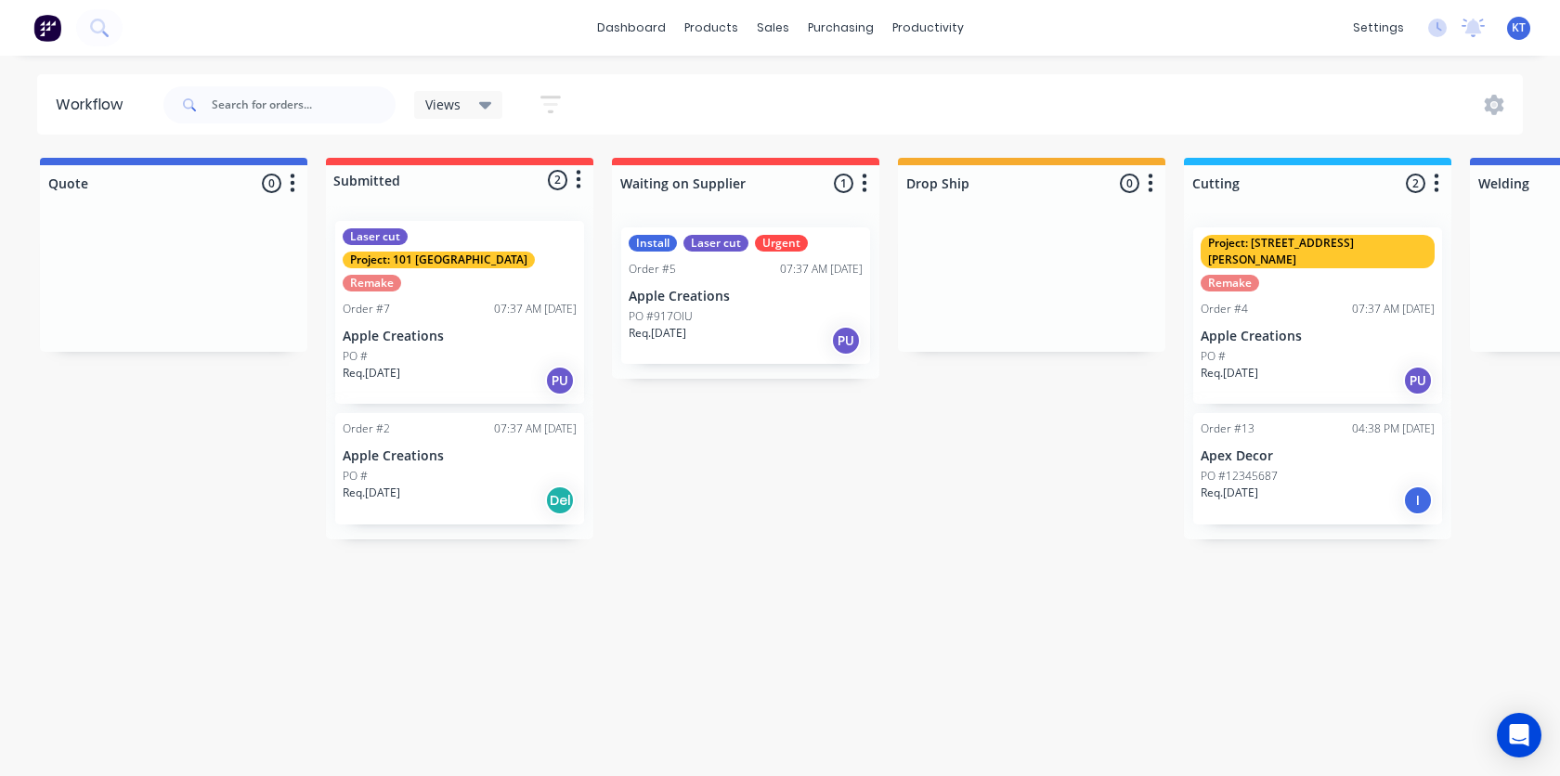
click at [103, 105] on div "Workflow" at bounding box center [94, 105] width 76 height 22
click at [248, 109] on input "text" at bounding box center [304, 104] width 184 height 37
click at [449, 109] on span "Views" at bounding box center [442, 104] width 35 height 19
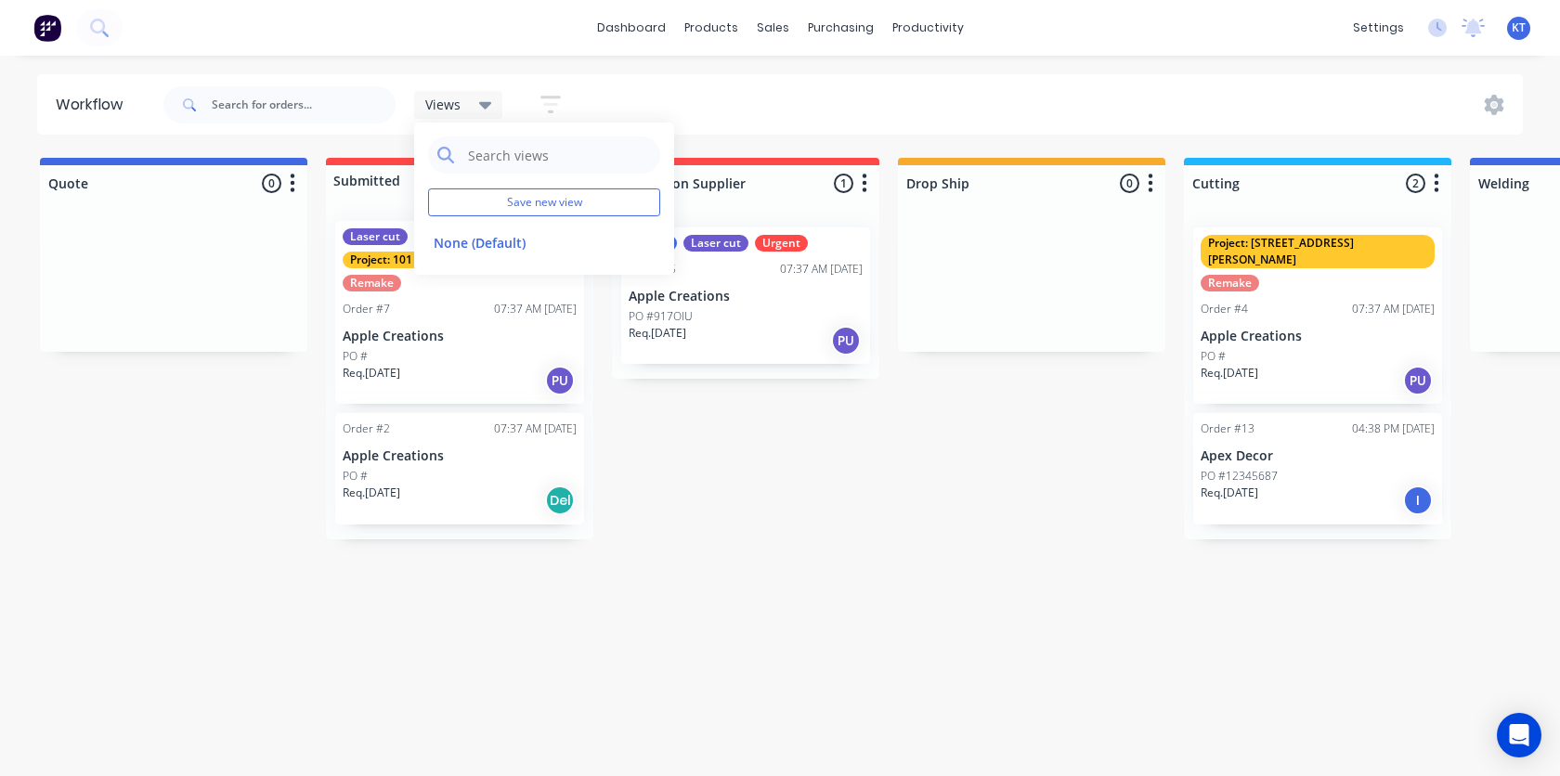
click at [729, 92] on div "Views Save new view None (Default) edit Show/Hide statuses Show line item cards…" at bounding box center [842, 105] width 1364 height 56
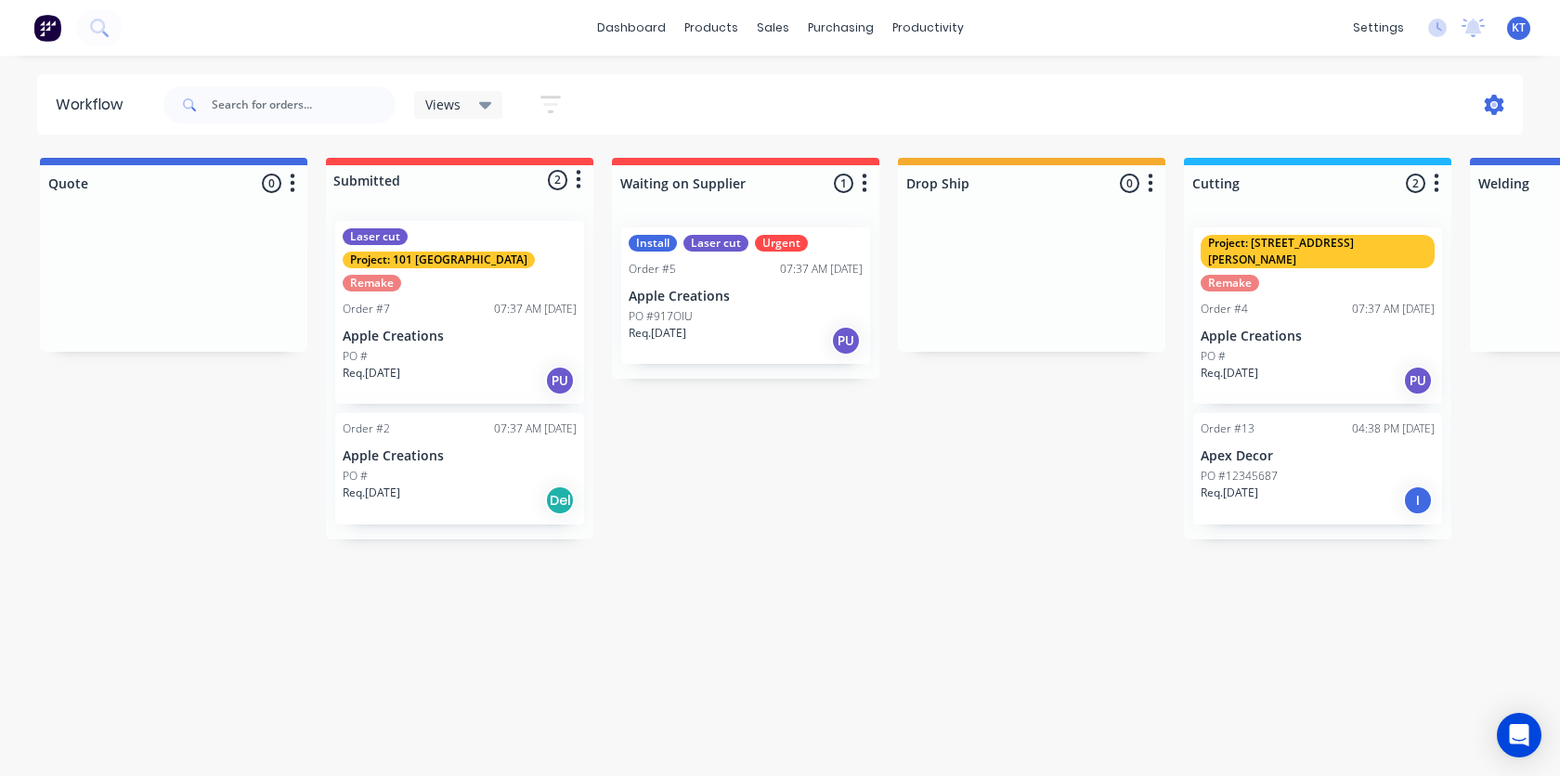
click at [1490, 107] on icon at bounding box center [1493, 105] width 19 height 20
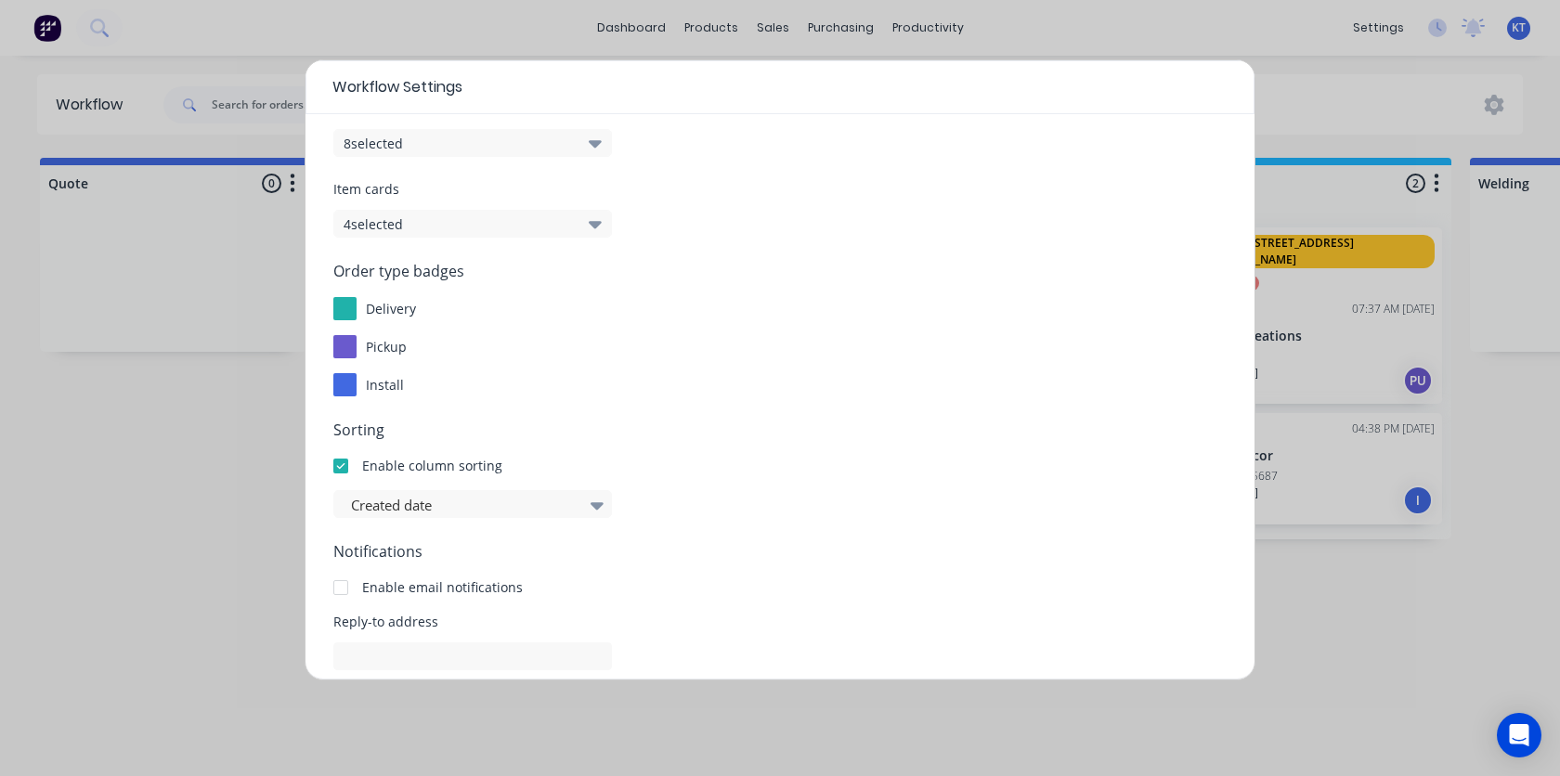
scroll to position [62, 0]
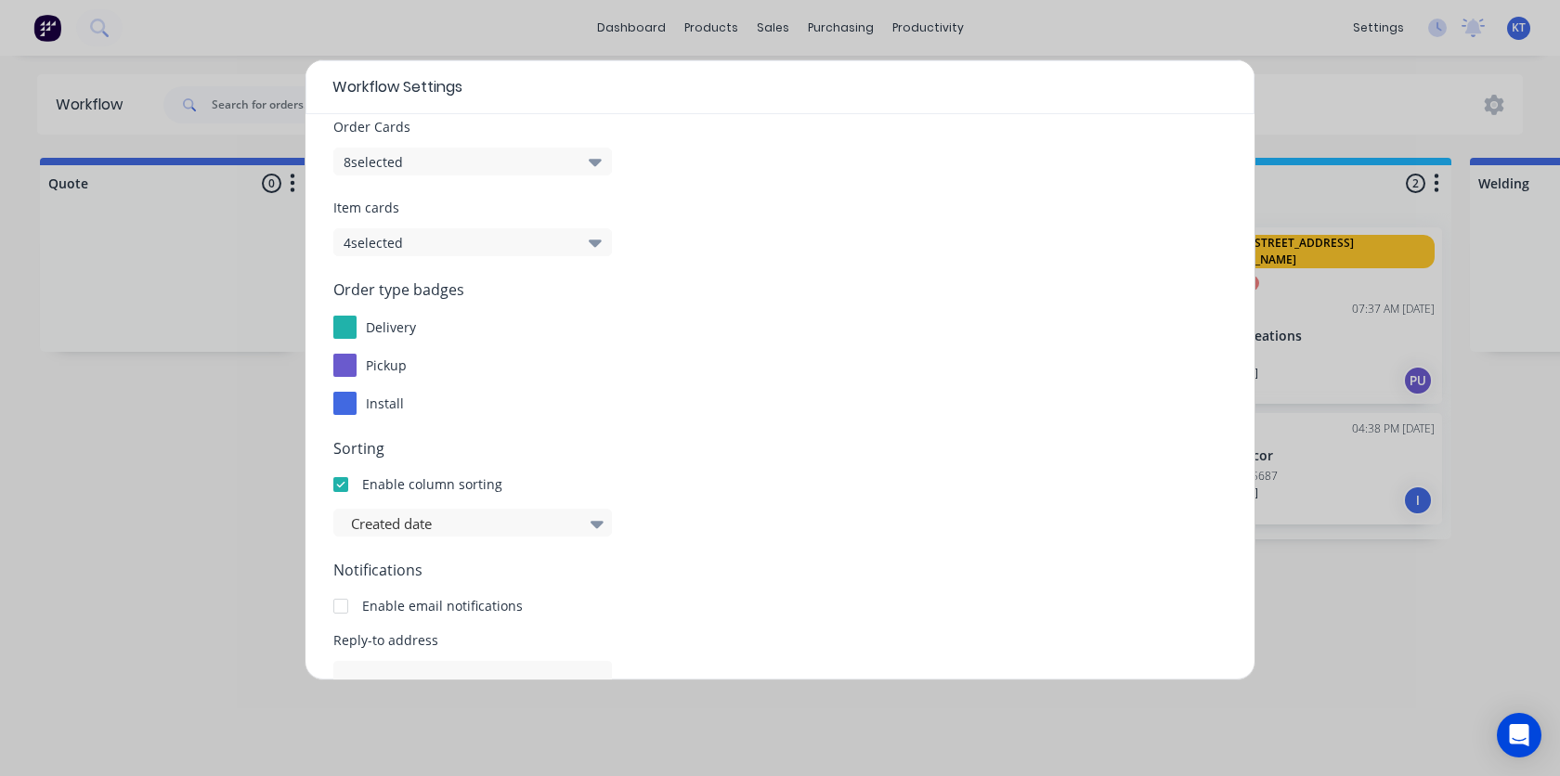
click at [589, 244] on icon "button" at bounding box center [595, 242] width 13 height 20
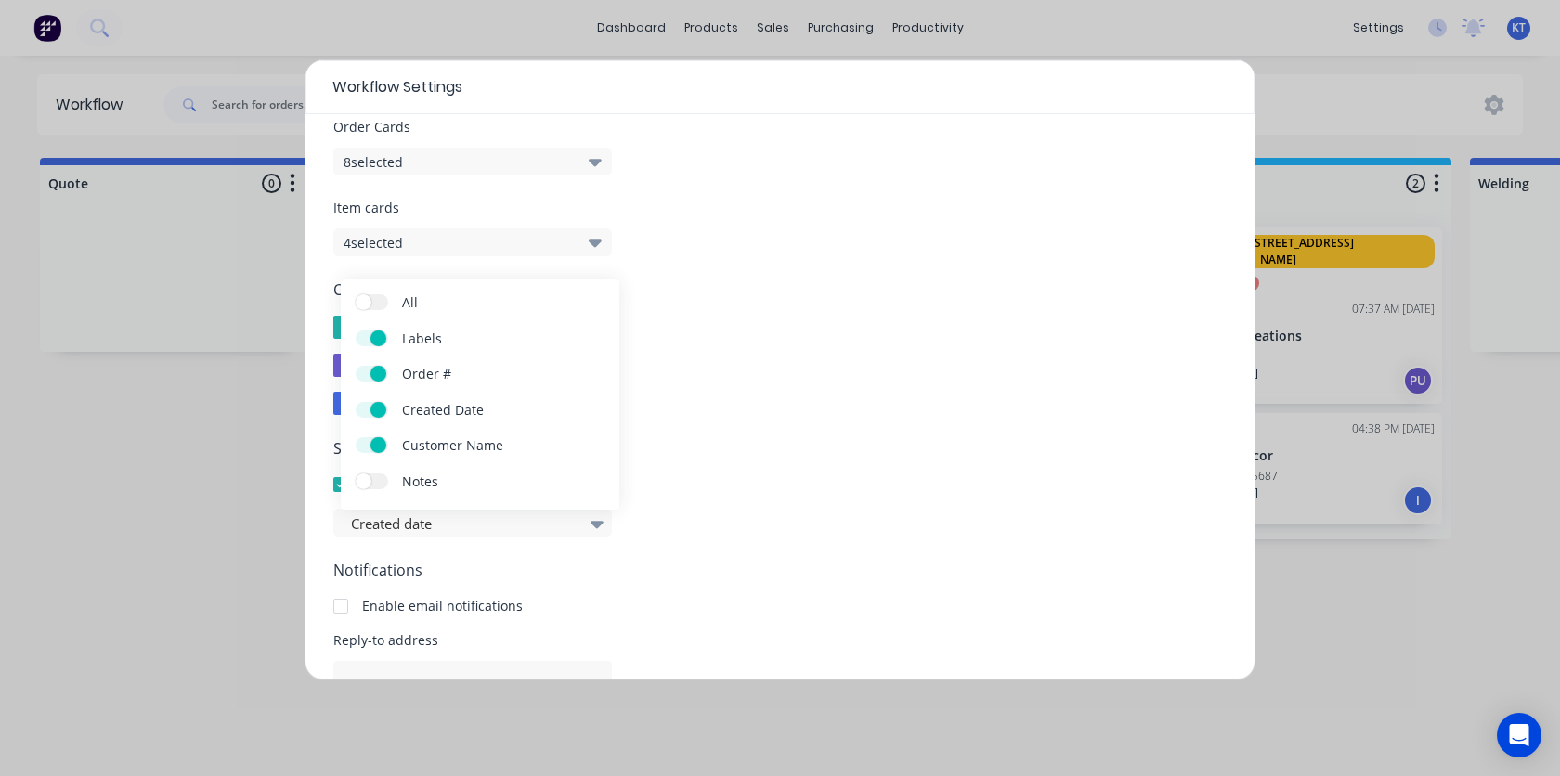
click at [723, 312] on div "Order type badges delivery pickup install" at bounding box center [779, 346] width 893 height 136
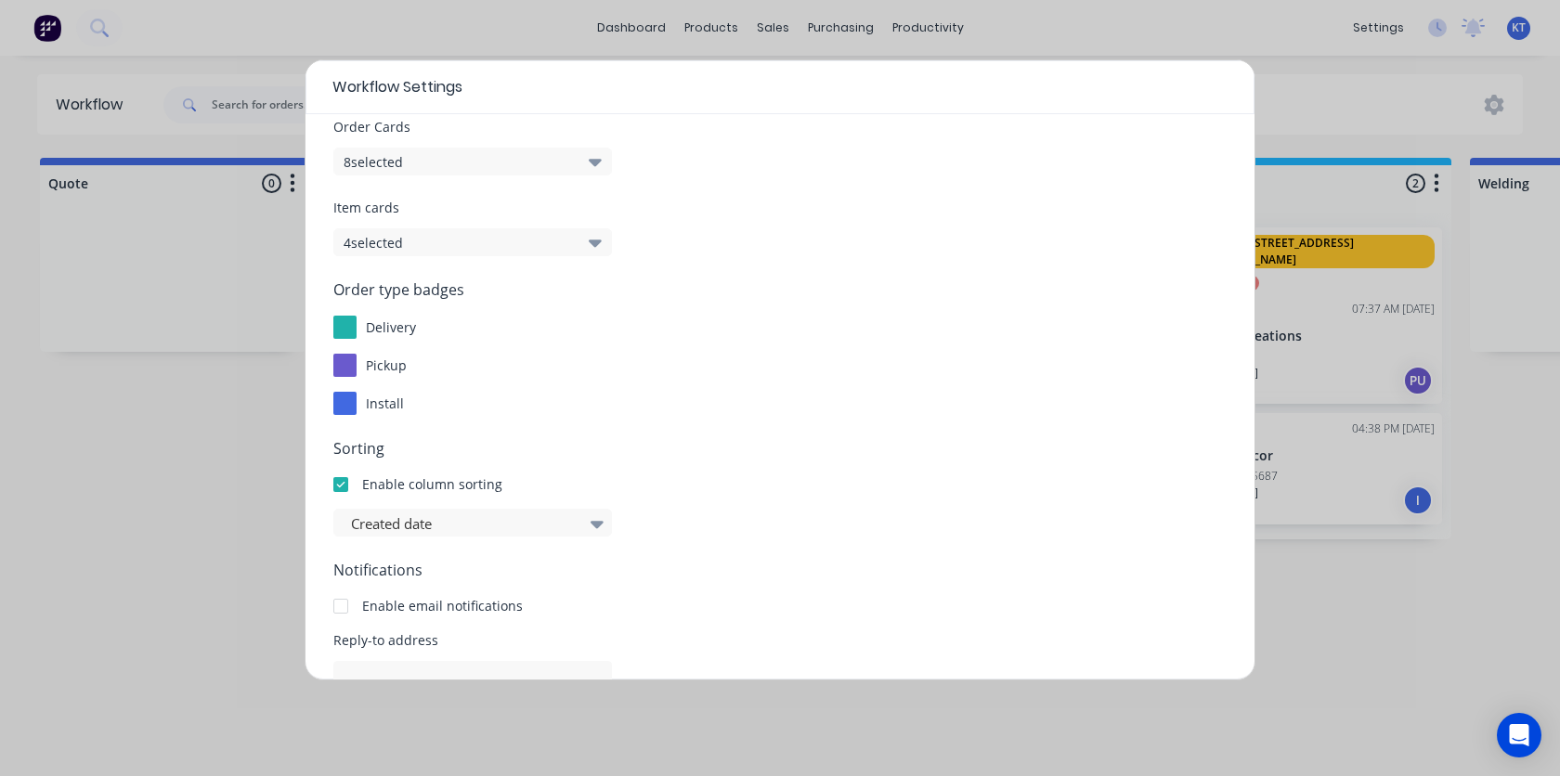
click at [597, 247] on icon "button" at bounding box center [595, 242] width 13 height 20
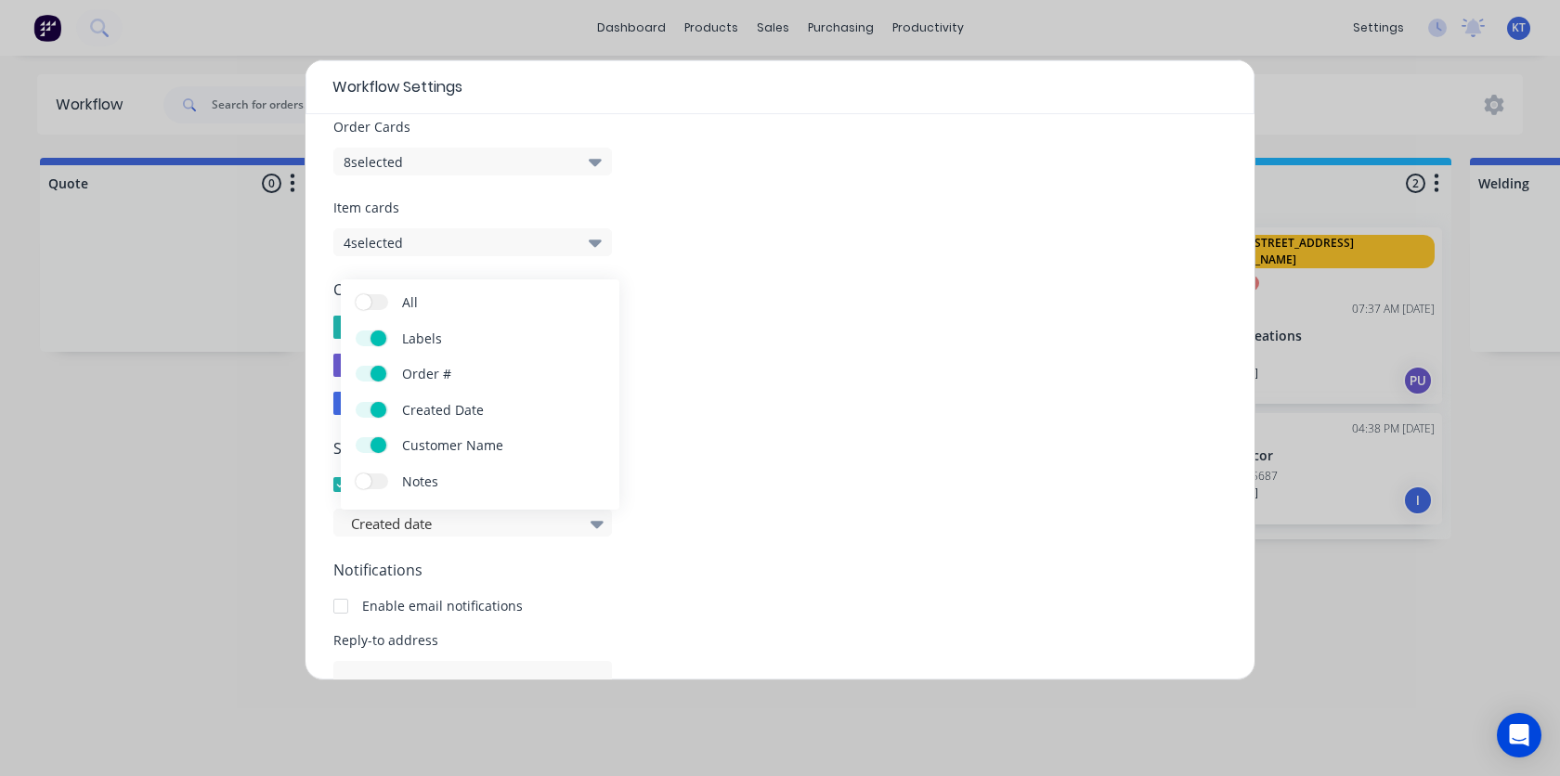
click at [415, 482] on span "Notes" at bounding box center [471, 481] width 139 height 19
click at [356, 473] on input "Notes" at bounding box center [356, 473] width 0 height 0
click at [773, 372] on div "pickup" at bounding box center [779, 365] width 893 height 23
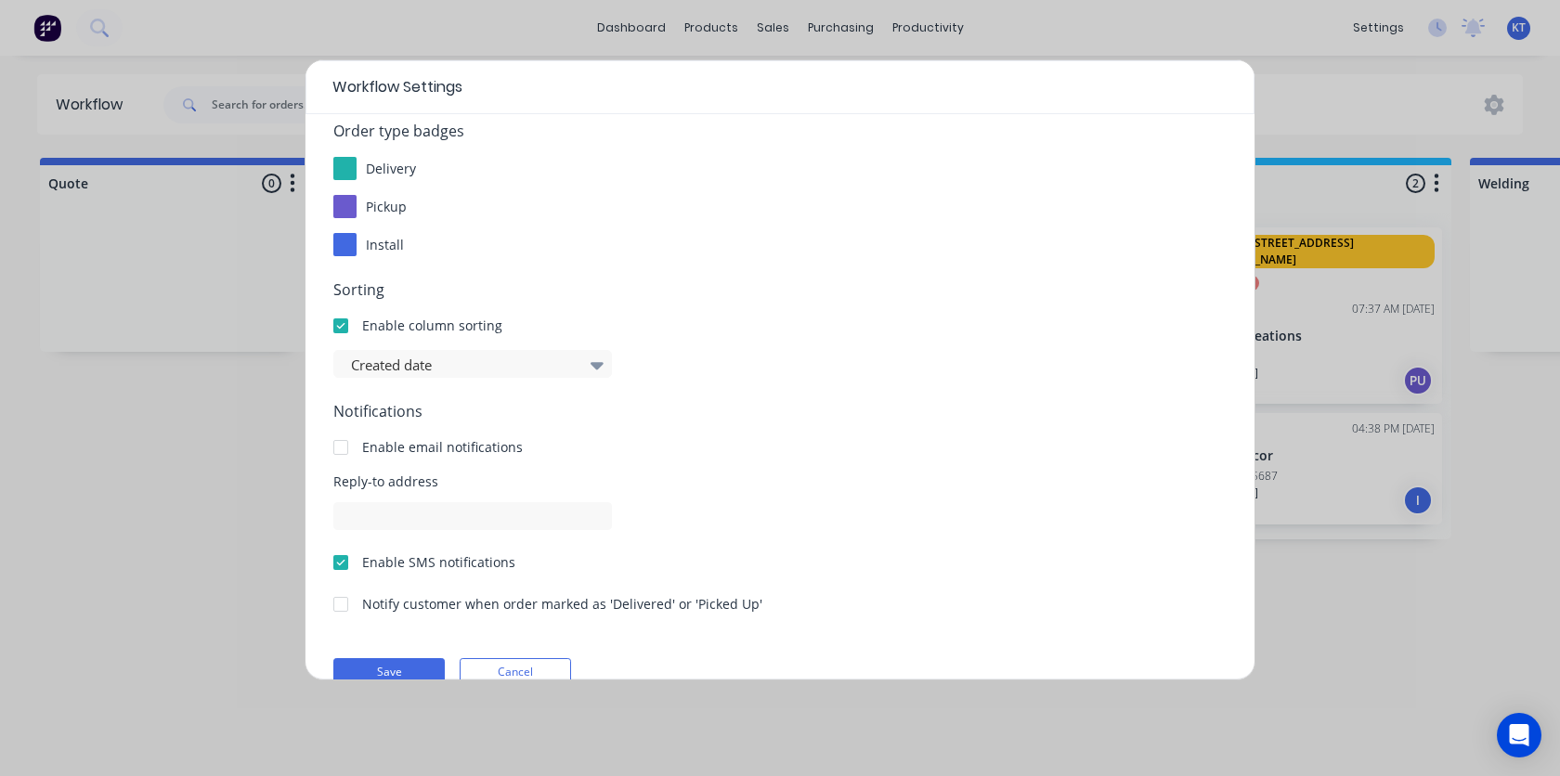
scroll to position [255, 0]
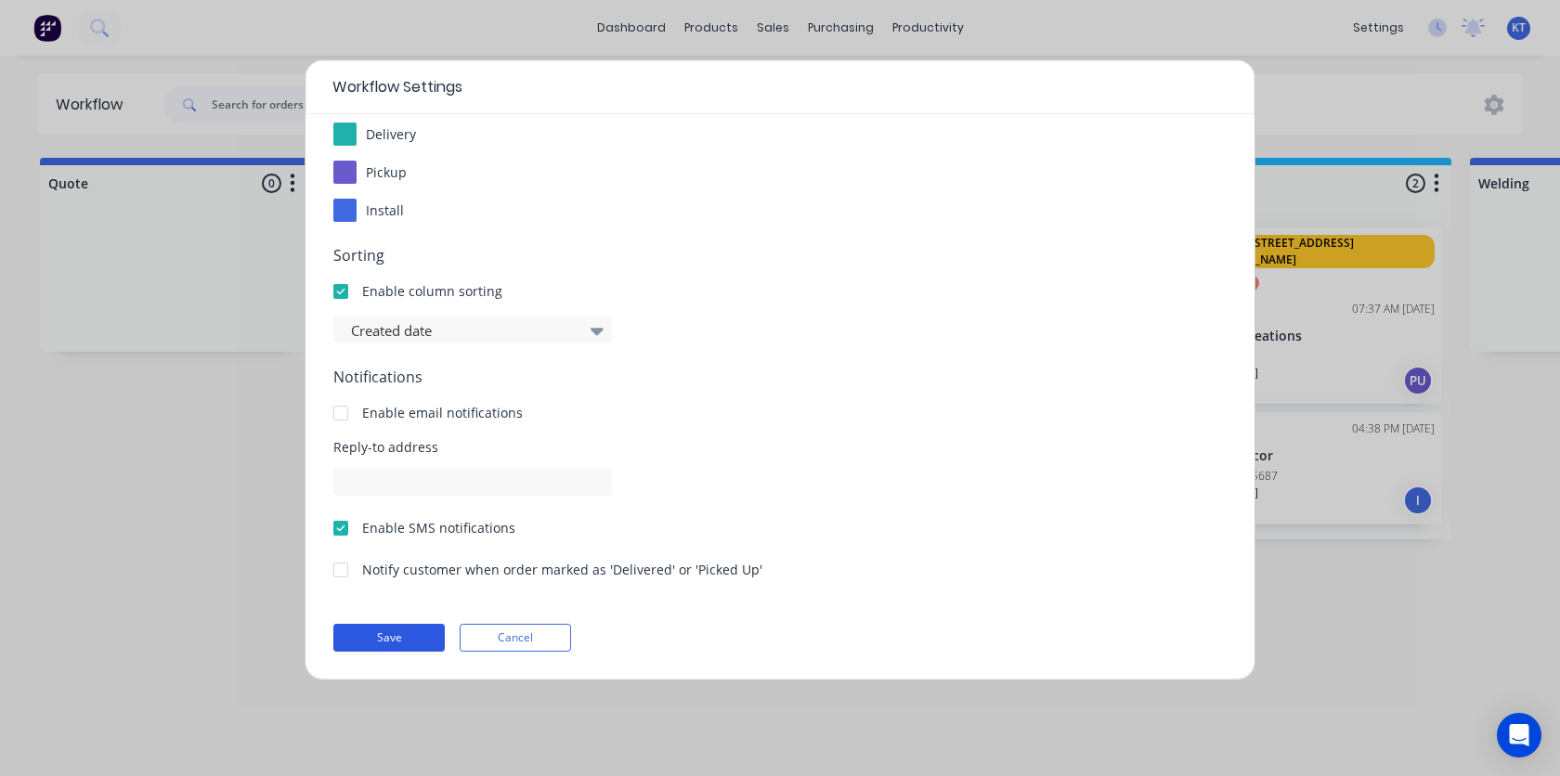
click at [388, 637] on button "Save" at bounding box center [388, 638] width 111 height 28
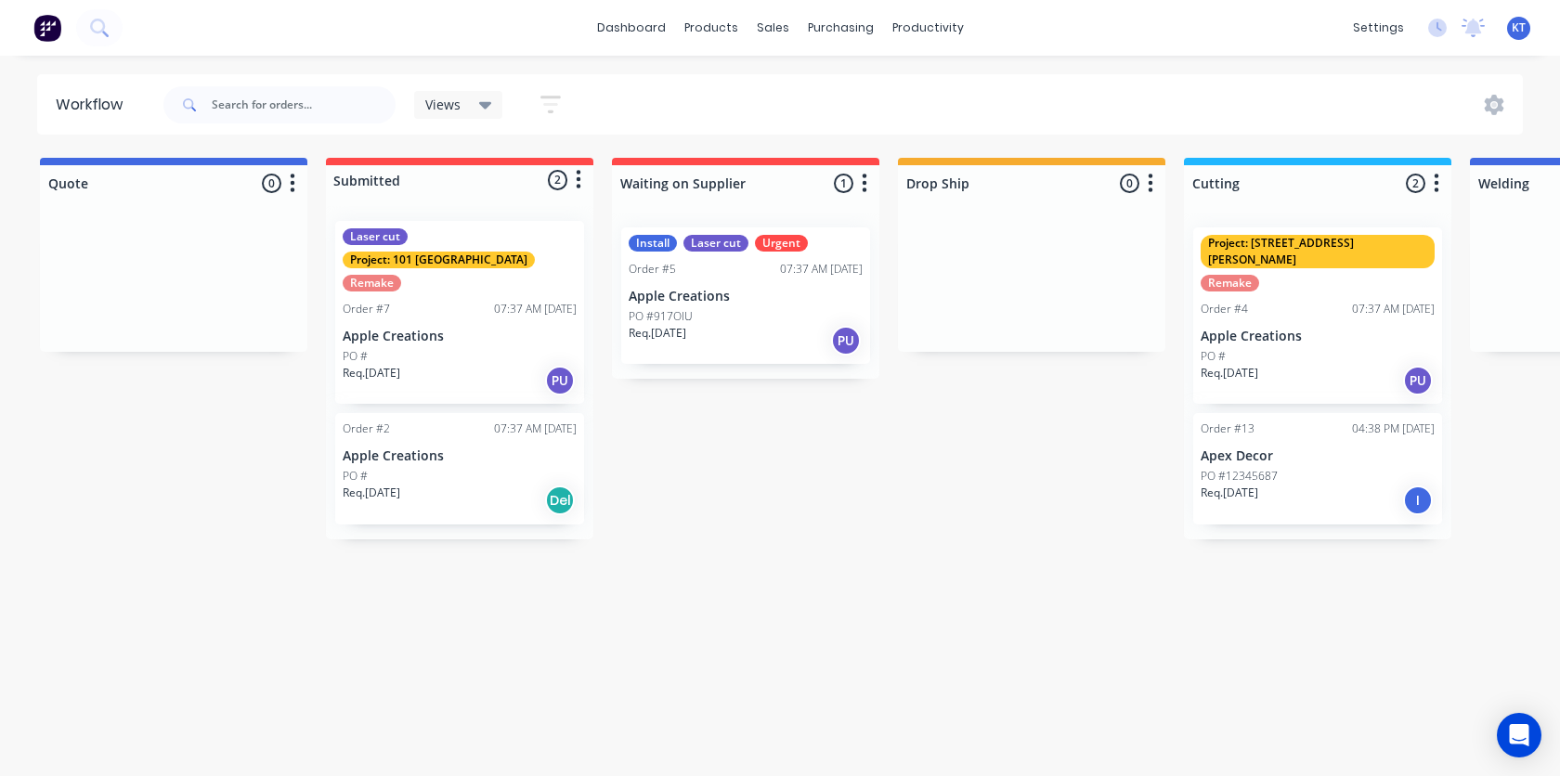
click at [781, 566] on div "Workflow Views Save new view None (Default) edit Show/Hide statuses Show line i…" at bounding box center [780, 406] width 1560 height 665
click at [395, 348] on div "PO #" at bounding box center [460, 356] width 234 height 17
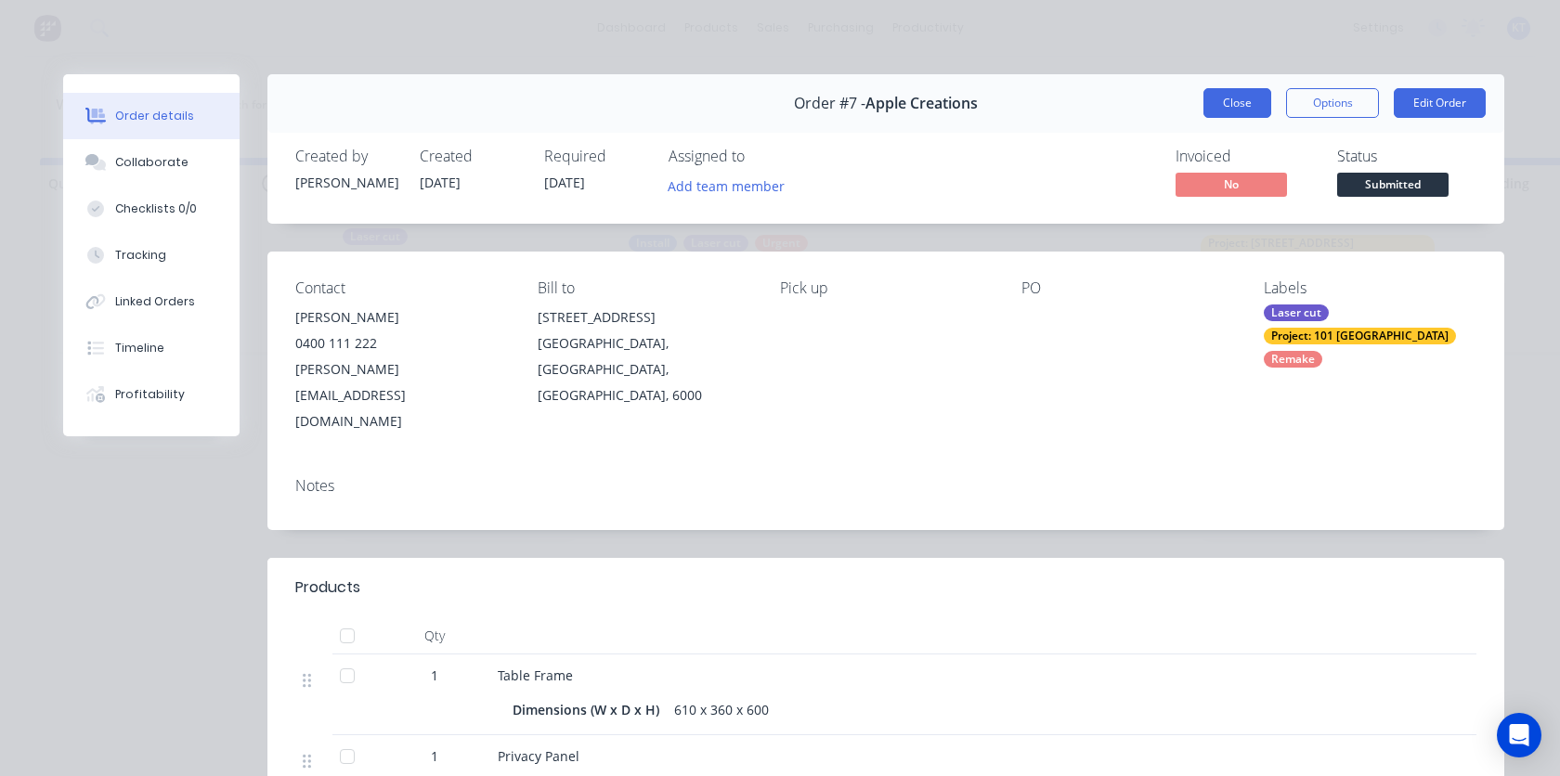
click at [1241, 110] on button "Close" at bounding box center [1237, 103] width 68 height 30
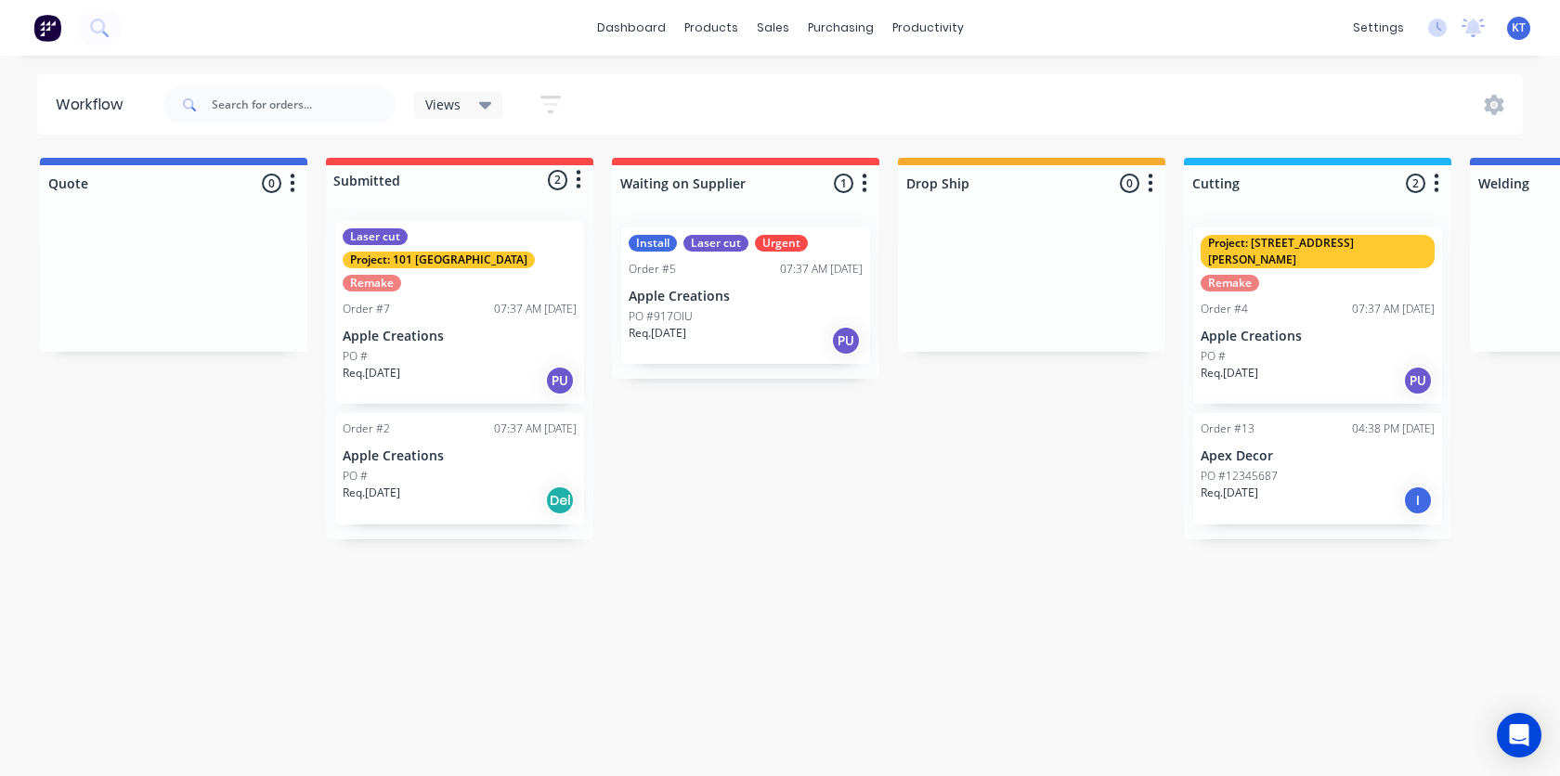
click at [914, 484] on div "Quote 0 Status colour #4169E1 hex #4169E1 Save Cancel Notifications Email SMS S…" at bounding box center [1534, 349] width 3096 height 382
click at [641, 21] on link "dashboard" at bounding box center [631, 28] width 87 height 28
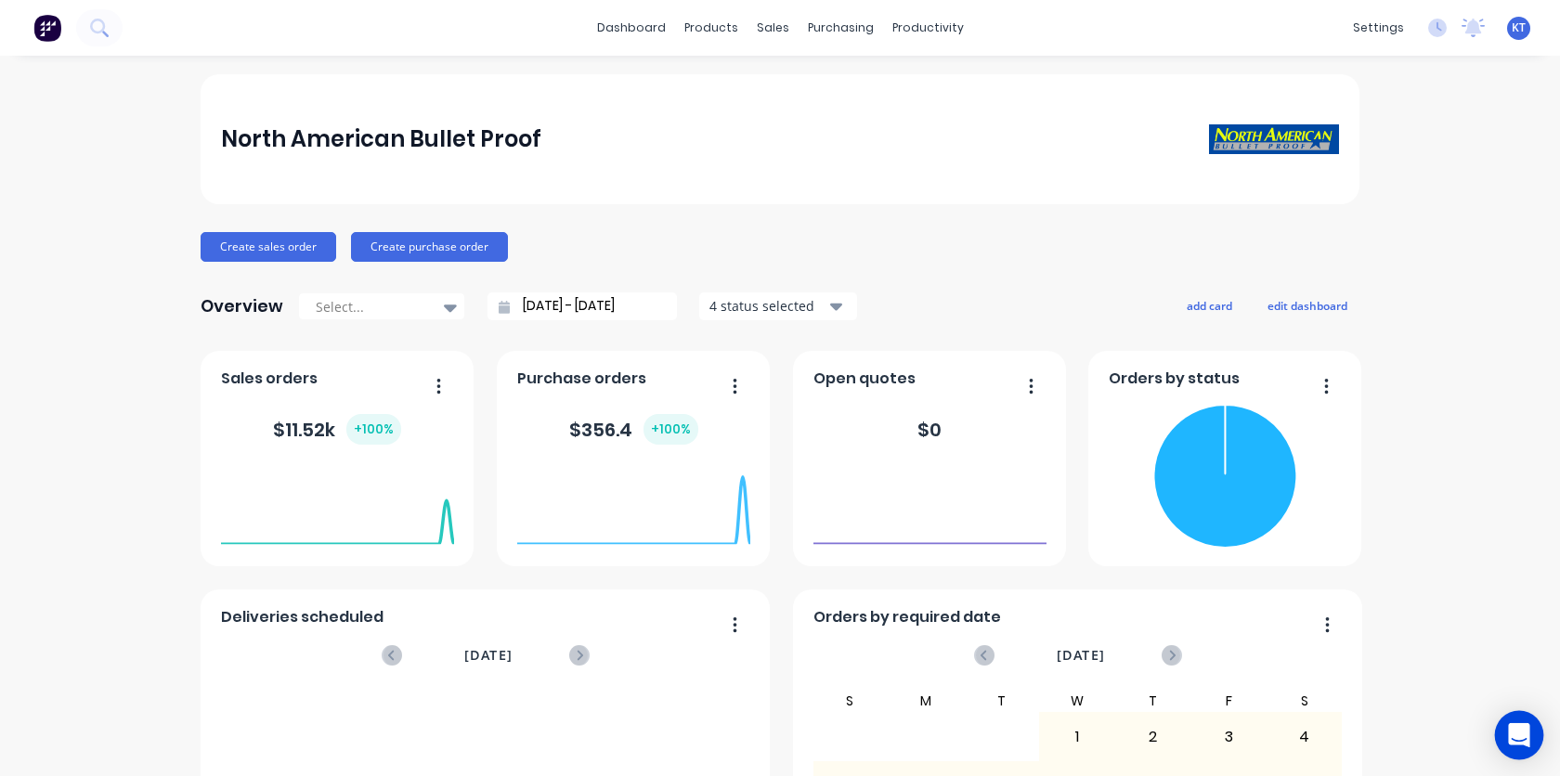
click at [1519, 738] on icon "Open Intercom Messenger" at bounding box center [1518, 735] width 21 height 24
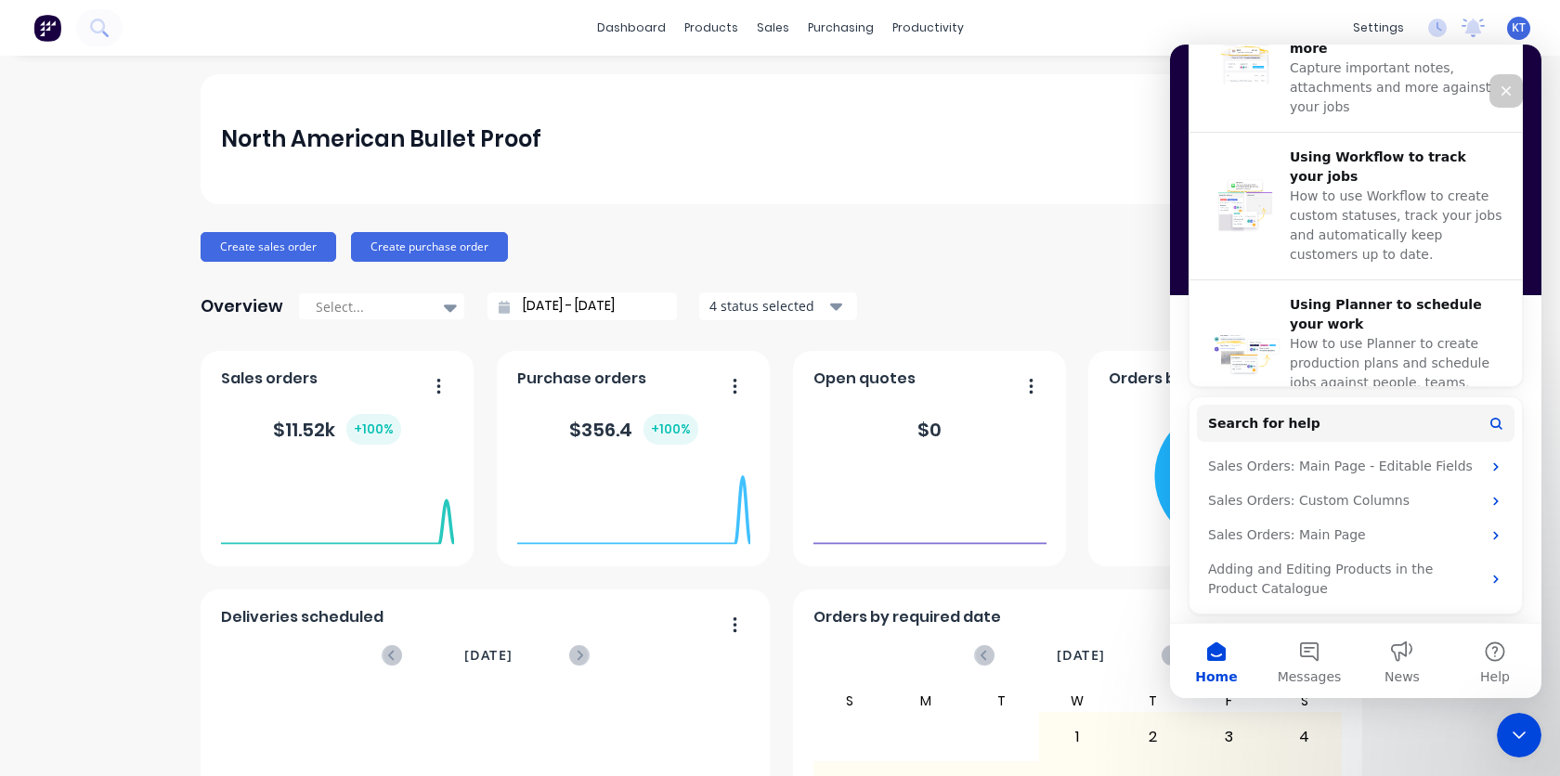
scroll to position [644, 0]
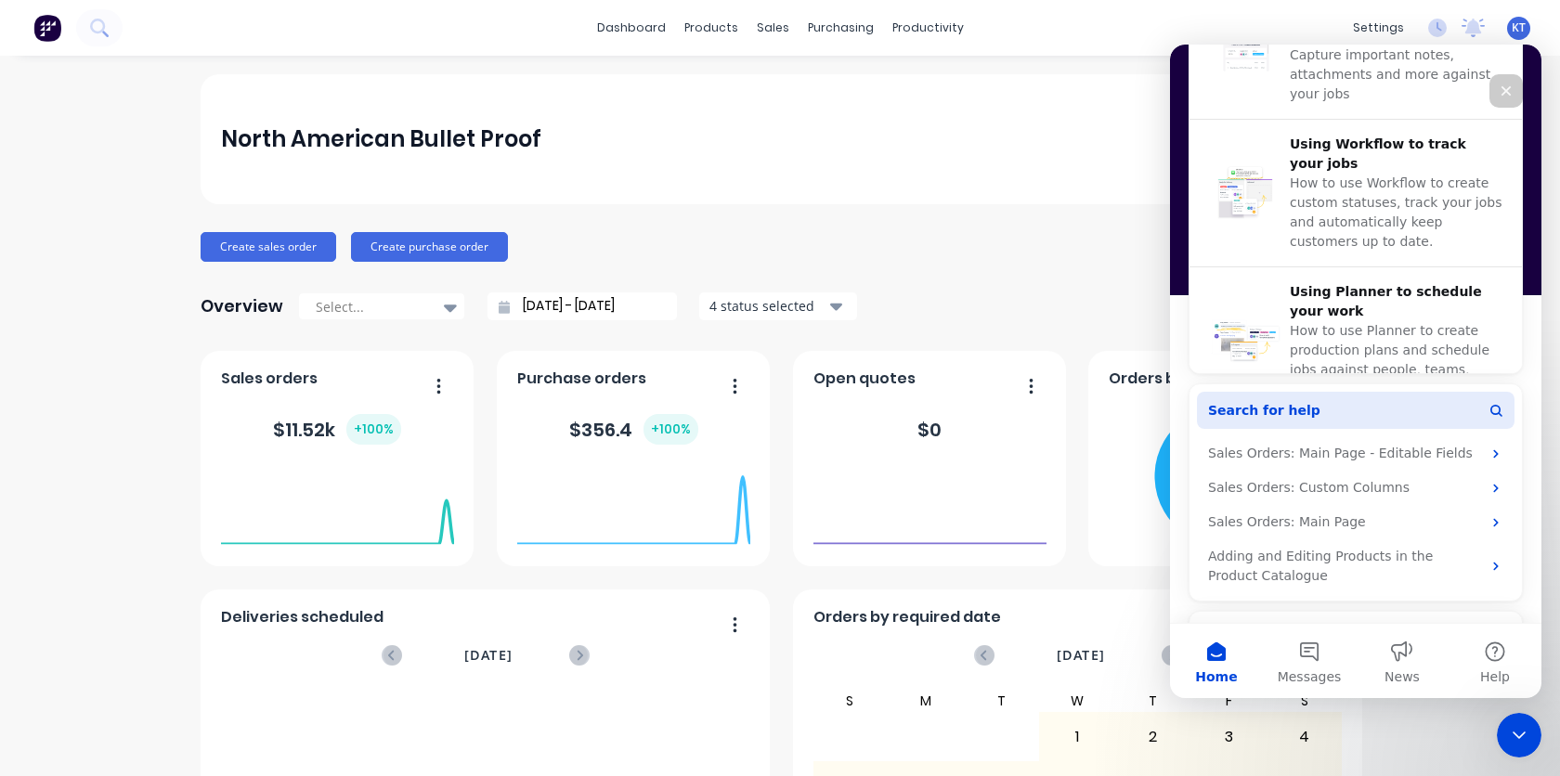
click at [1337, 410] on button "Search for help" at bounding box center [1355, 410] width 317 height 37
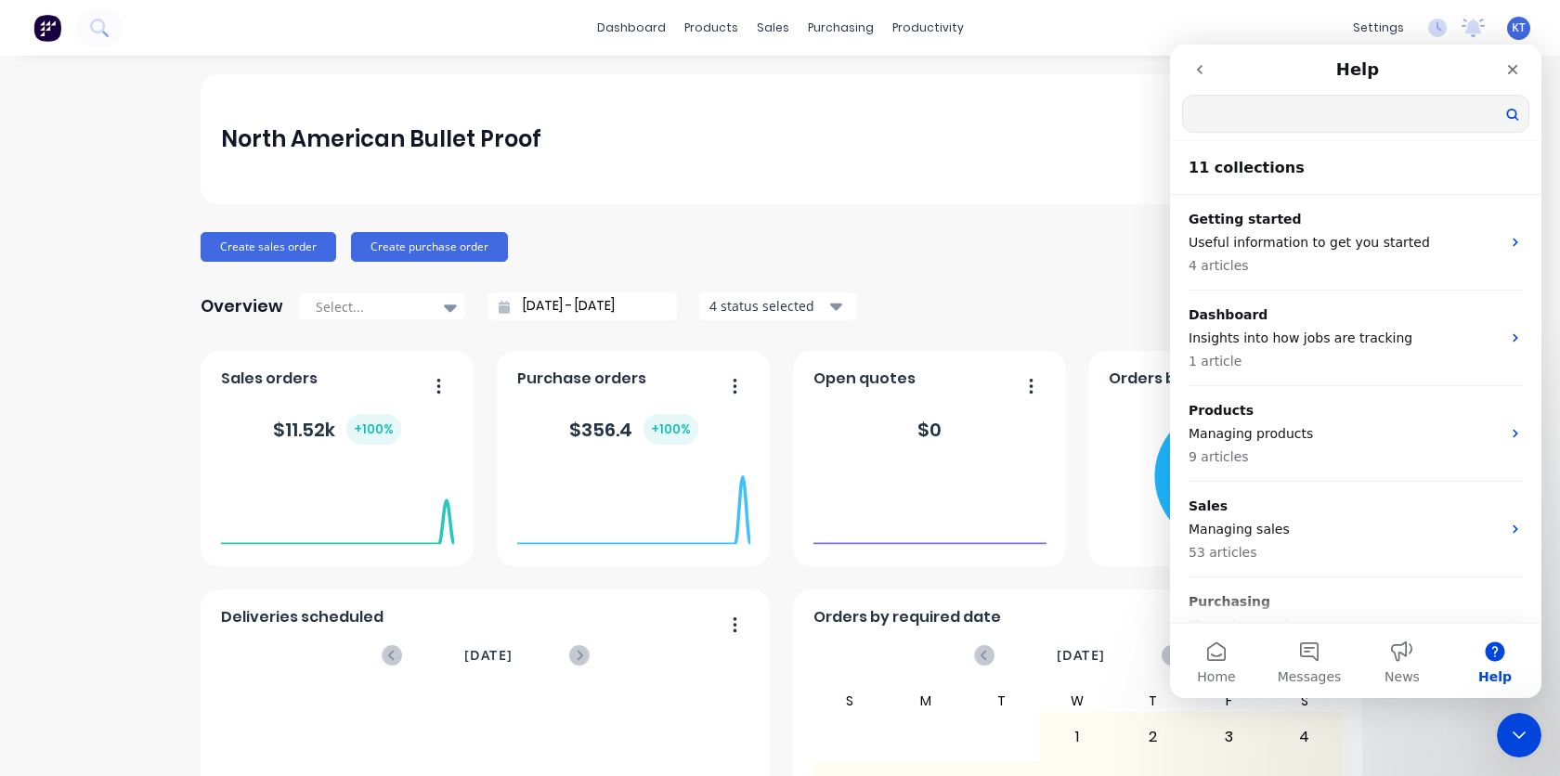
click at [1273, 123] on input "Search for help" at bounding box center [1355, 114] width 345 height 36
type input "Quote"
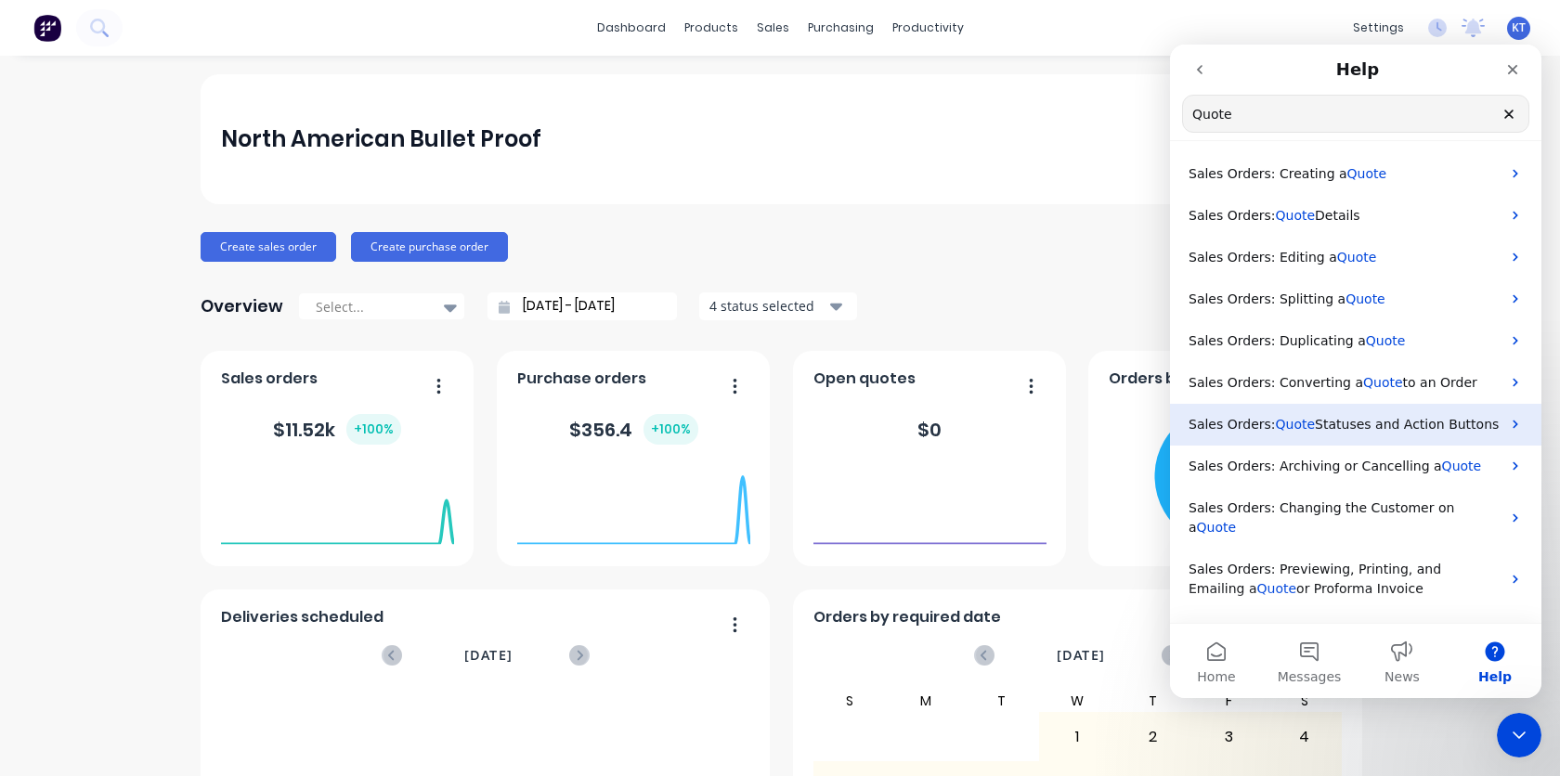
click at [1401, 427] on span "Statuses and Action Buttons" at bounding box center [1406, 424] width 184 height 15
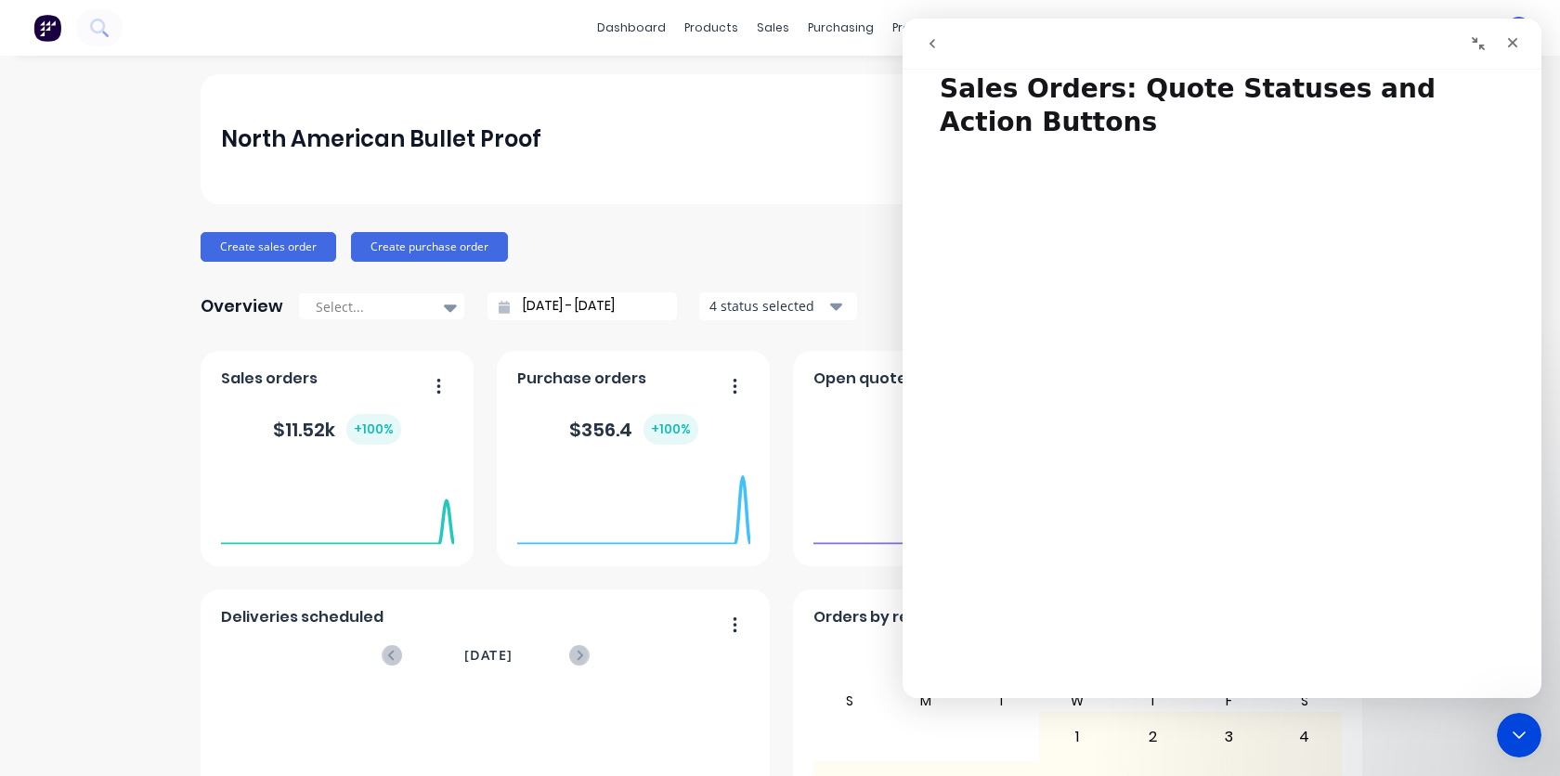
scroll to position [0, 0]
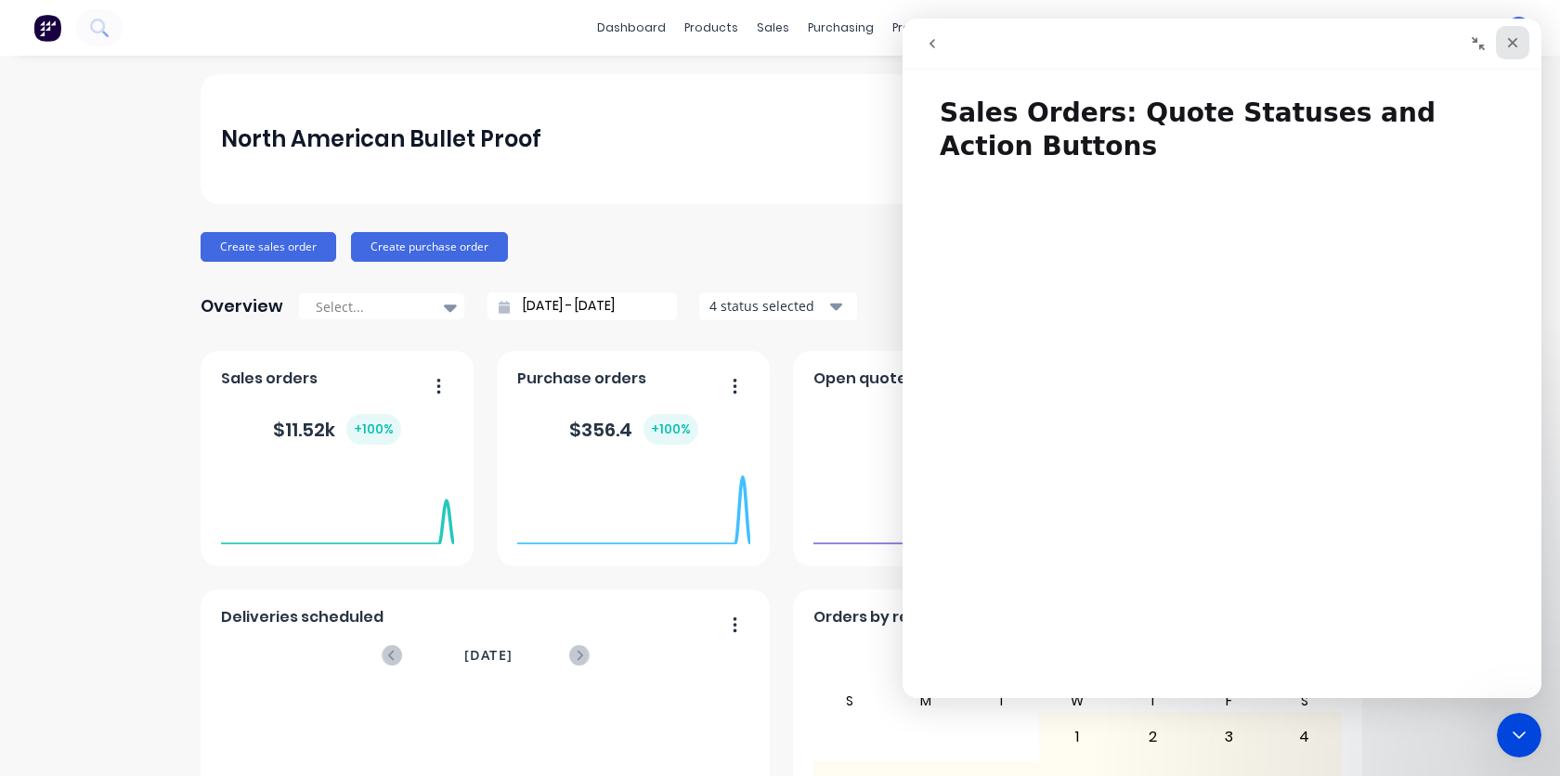
click at [1512, 45] on icon "Close" at bounding box center [1512, 42] width 15 height 15
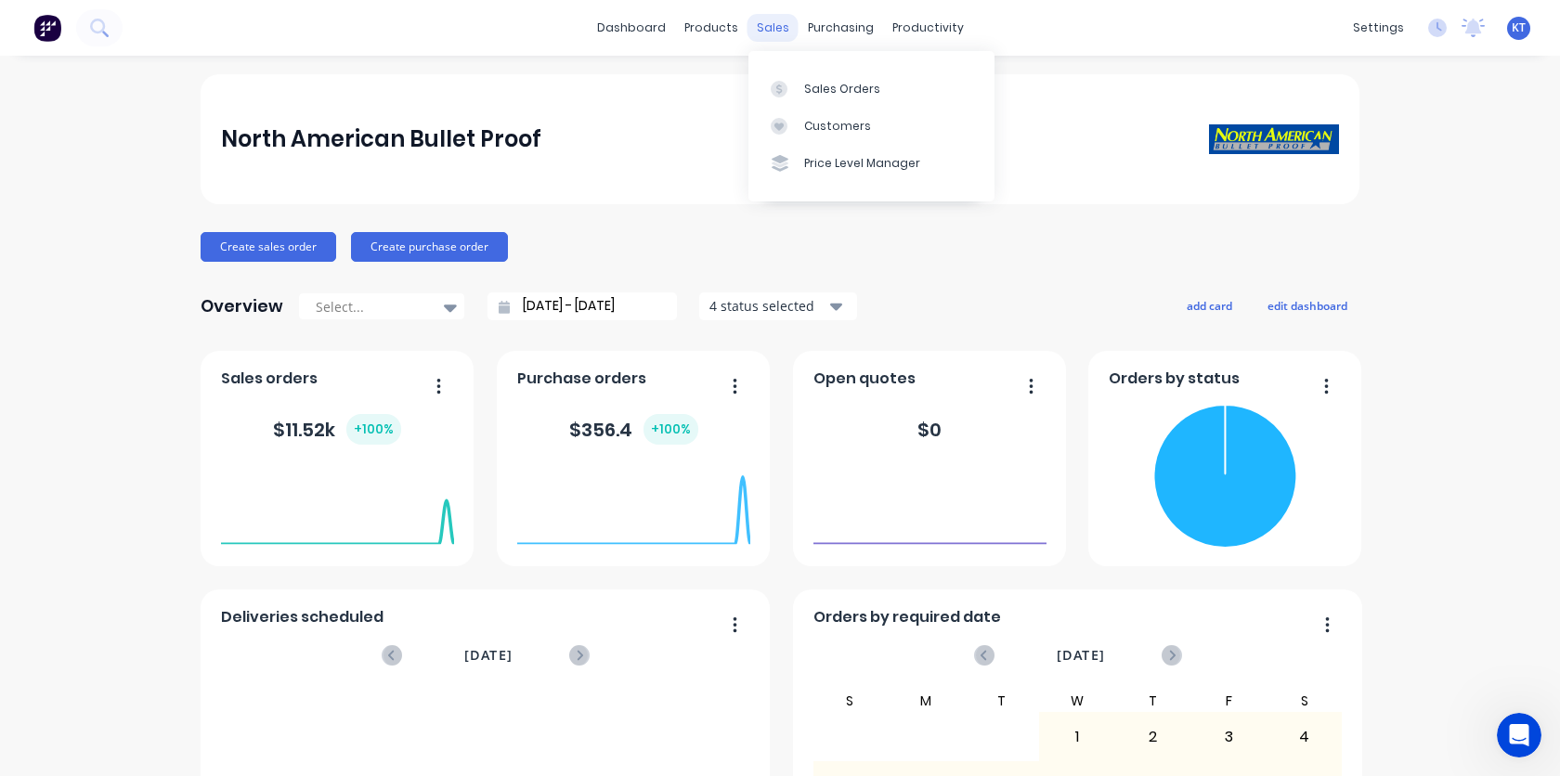
click at [780, 29] on div "sales" at bounding box center [772, 28] width 51 height 28
click at [817, 95] on div "Sales Orders" at bounding box center [842, 89] width 76 height 17
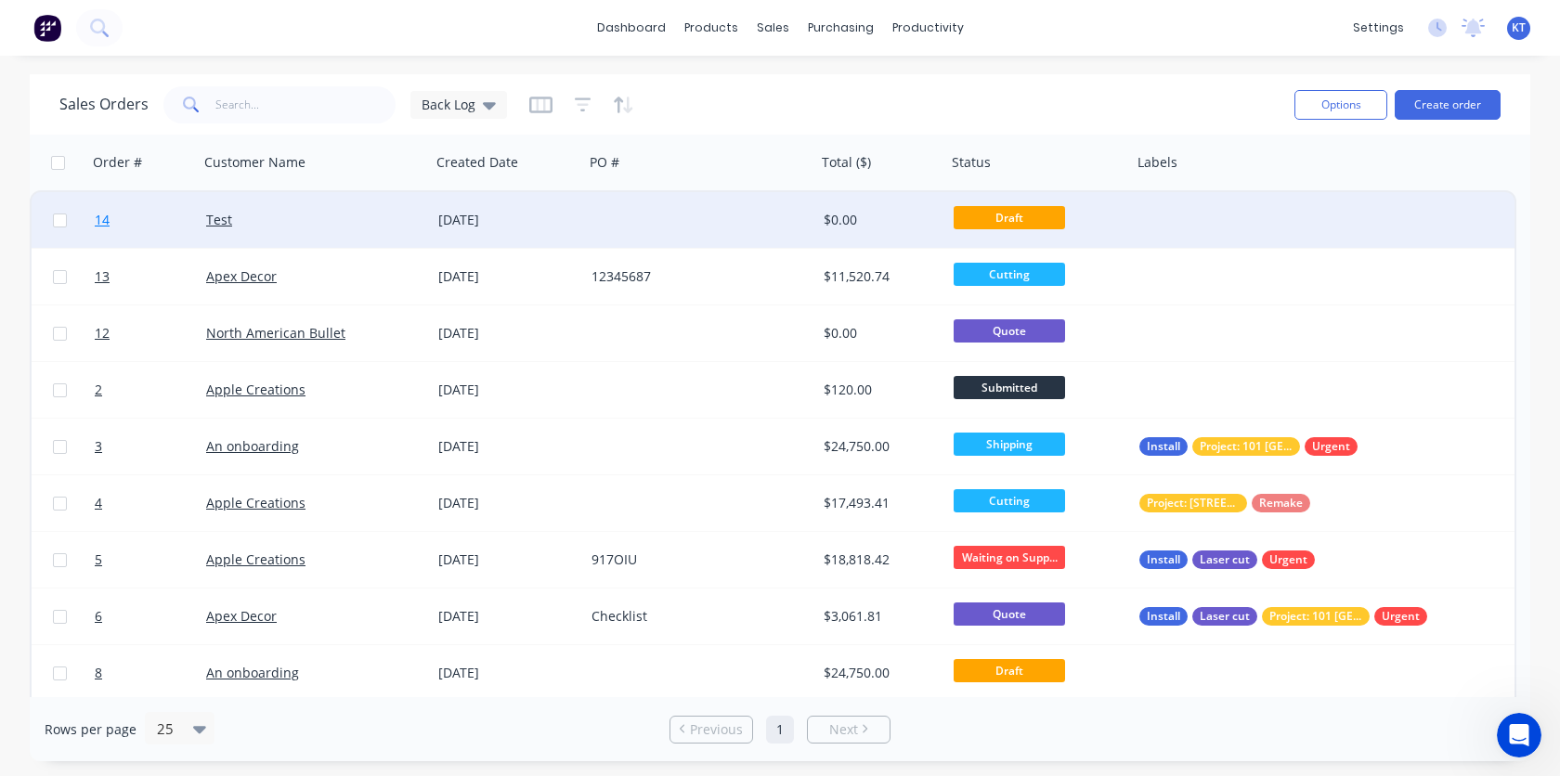
click at [106, 221] on span "14" at bounding box center [102, 220] width 15 height 19
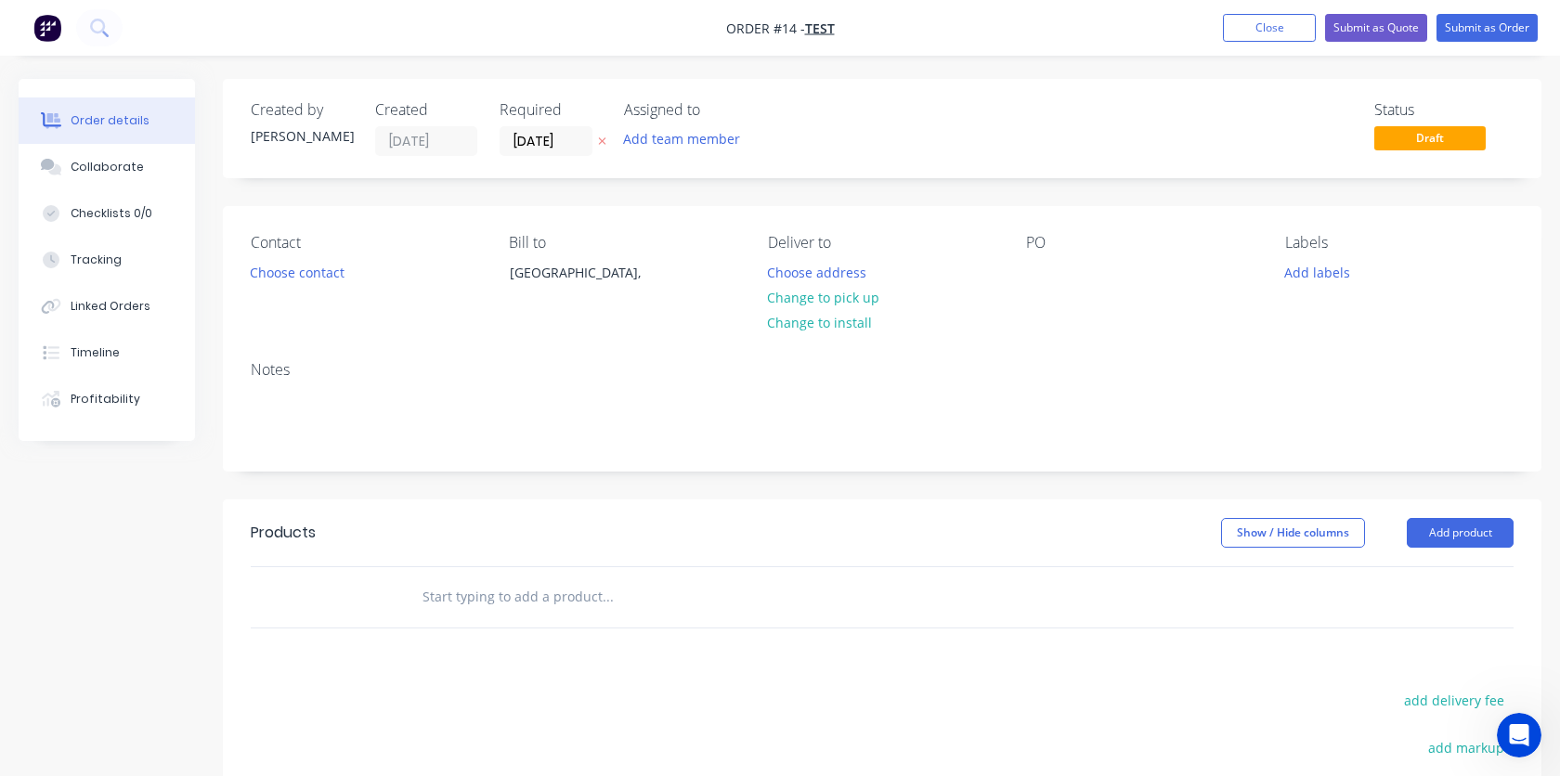
click at [758, 28] on span "Order #14 -" at bounding box center [765, 28] width 79 height 18
click at [790, 30] on span "Order #14 -" at bounding box center [765, 28] width 79 height 18
click at [1253, 27] on button "Close" at bounding box center [1269, 28] width 93 height 28
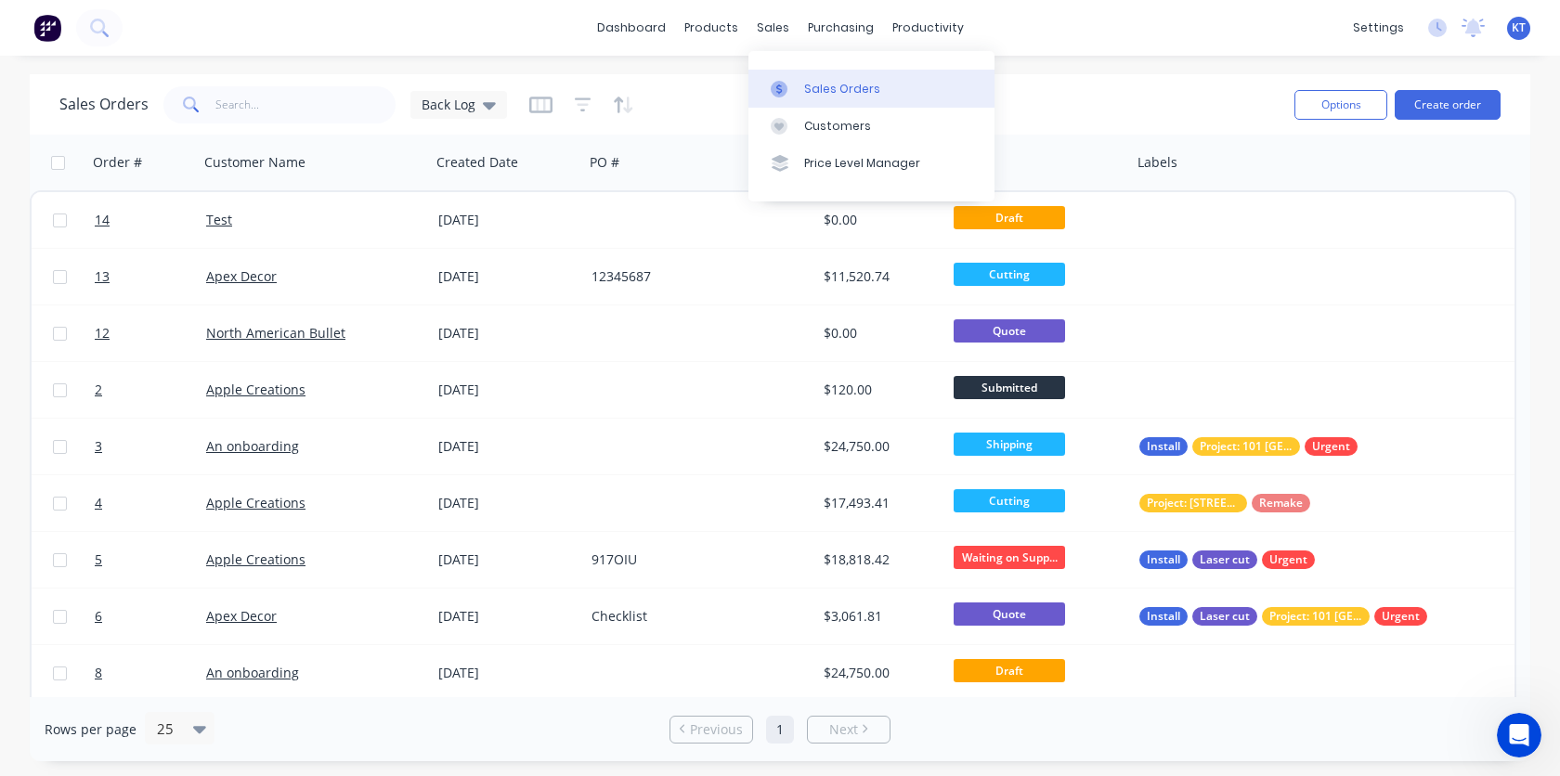
click at [816, 96] on div "Sales Orders" at bounding box center [842, 89] width 76 height 17
click at [844, 84] on div "Sales Orders" at bounding box center [842, 89] width 76 height 17
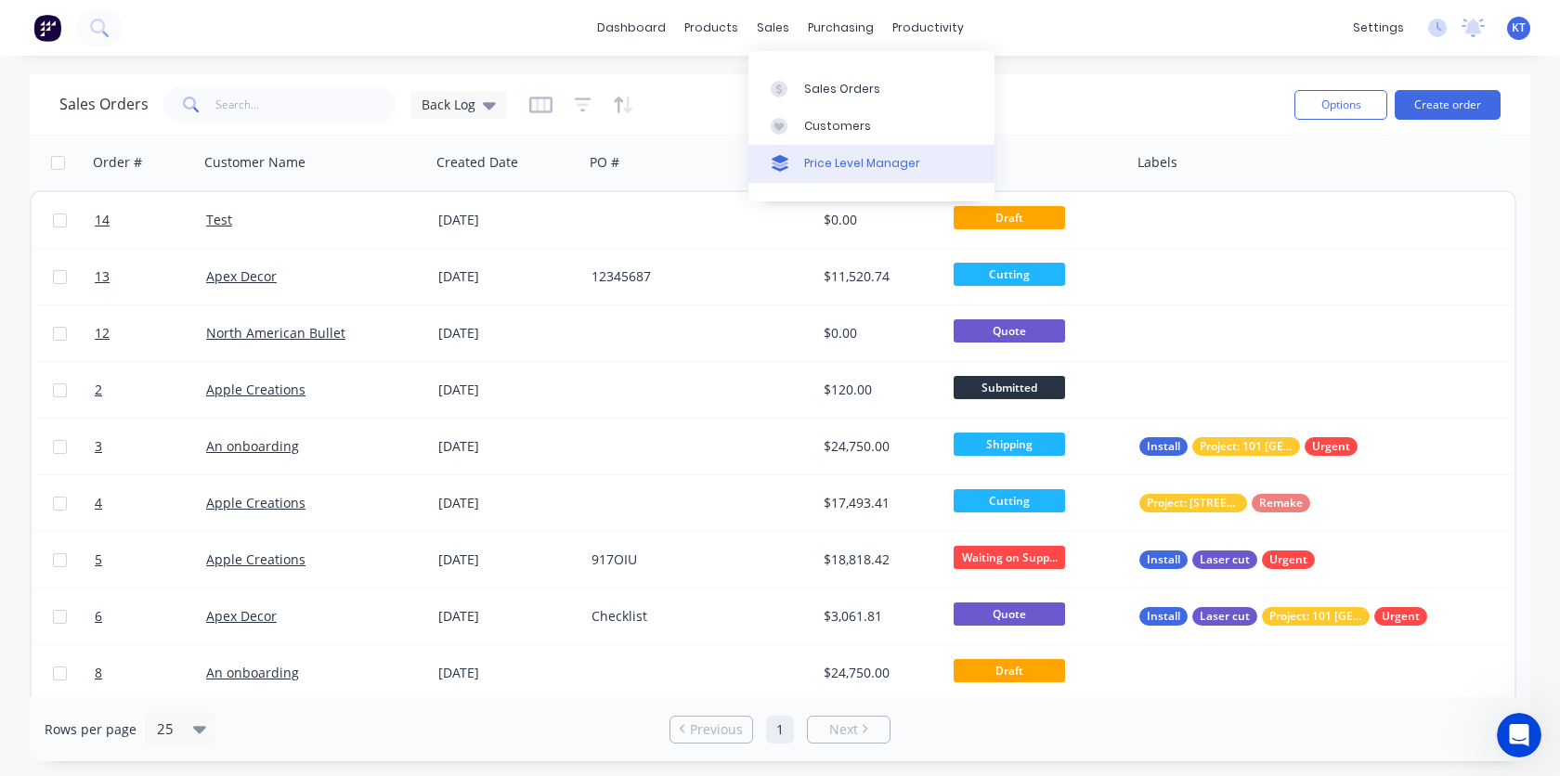
click at [839, 160] on div "Price Level Manager" at bounding box center [862, 163] width 116 height 17
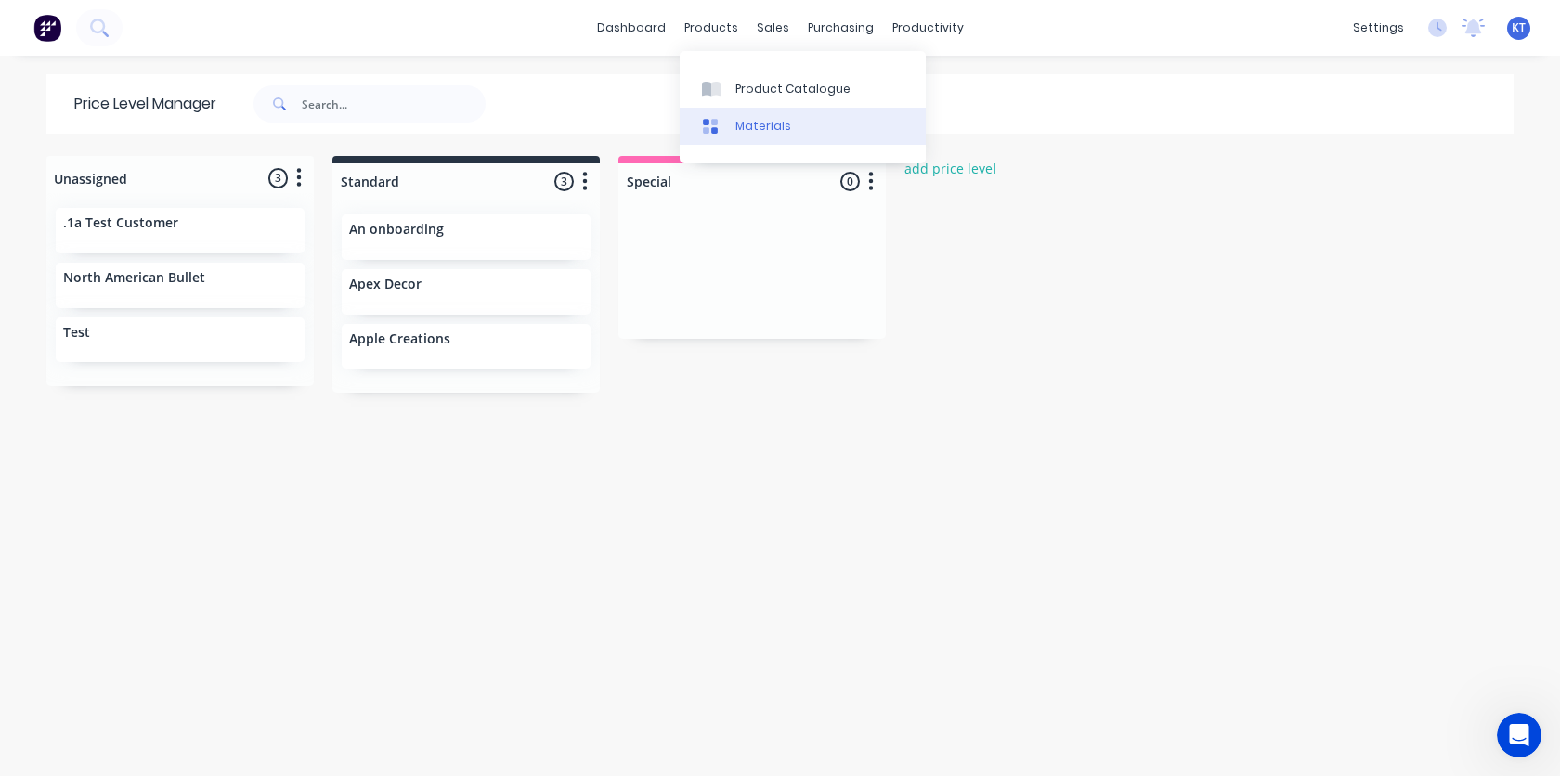
click at [724, 120] on div at bounding box center [716, 126] width 28 height 17
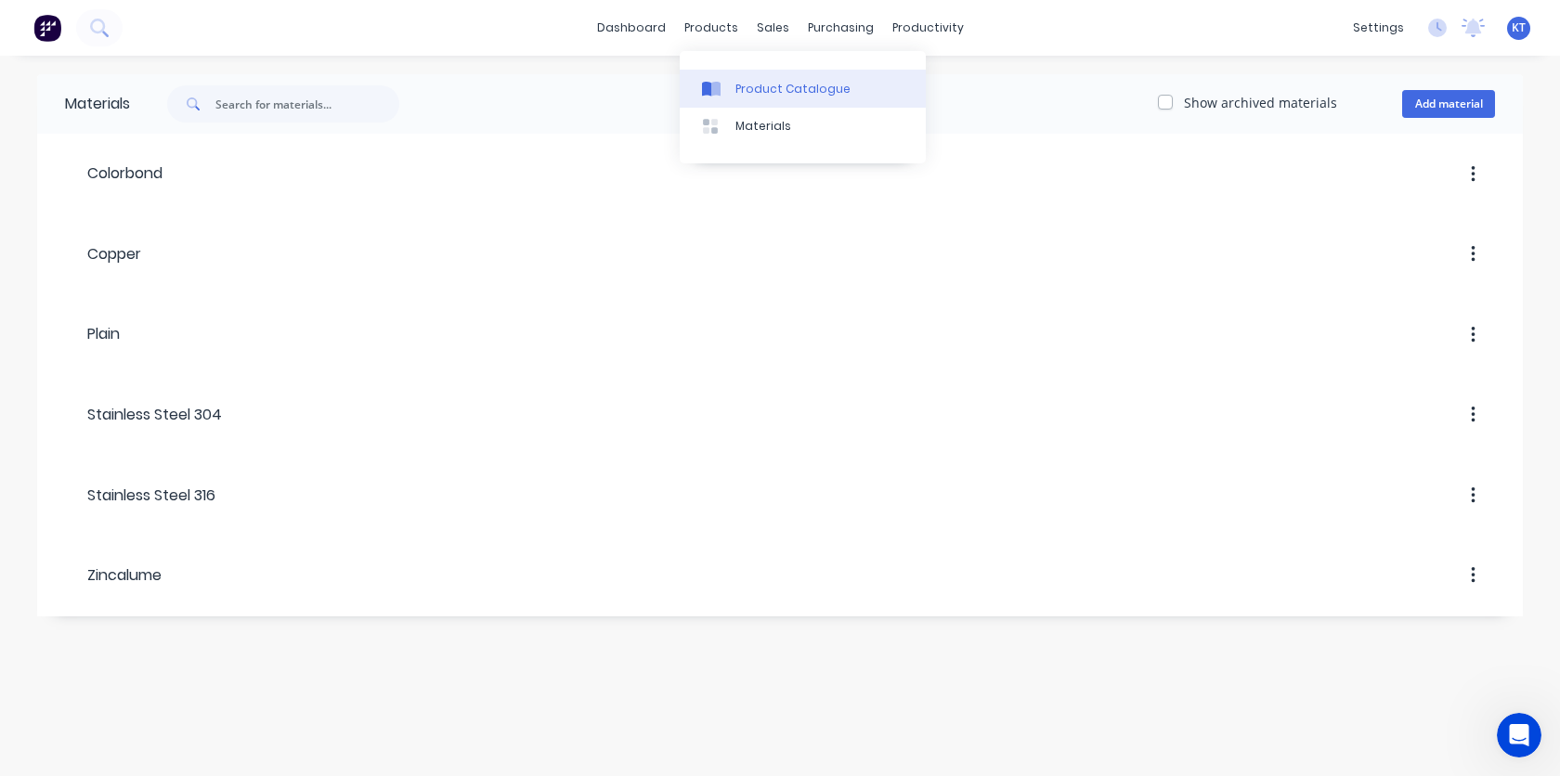
click at [722, 90] on div at bounding box center [716, 89] width 28 height 17
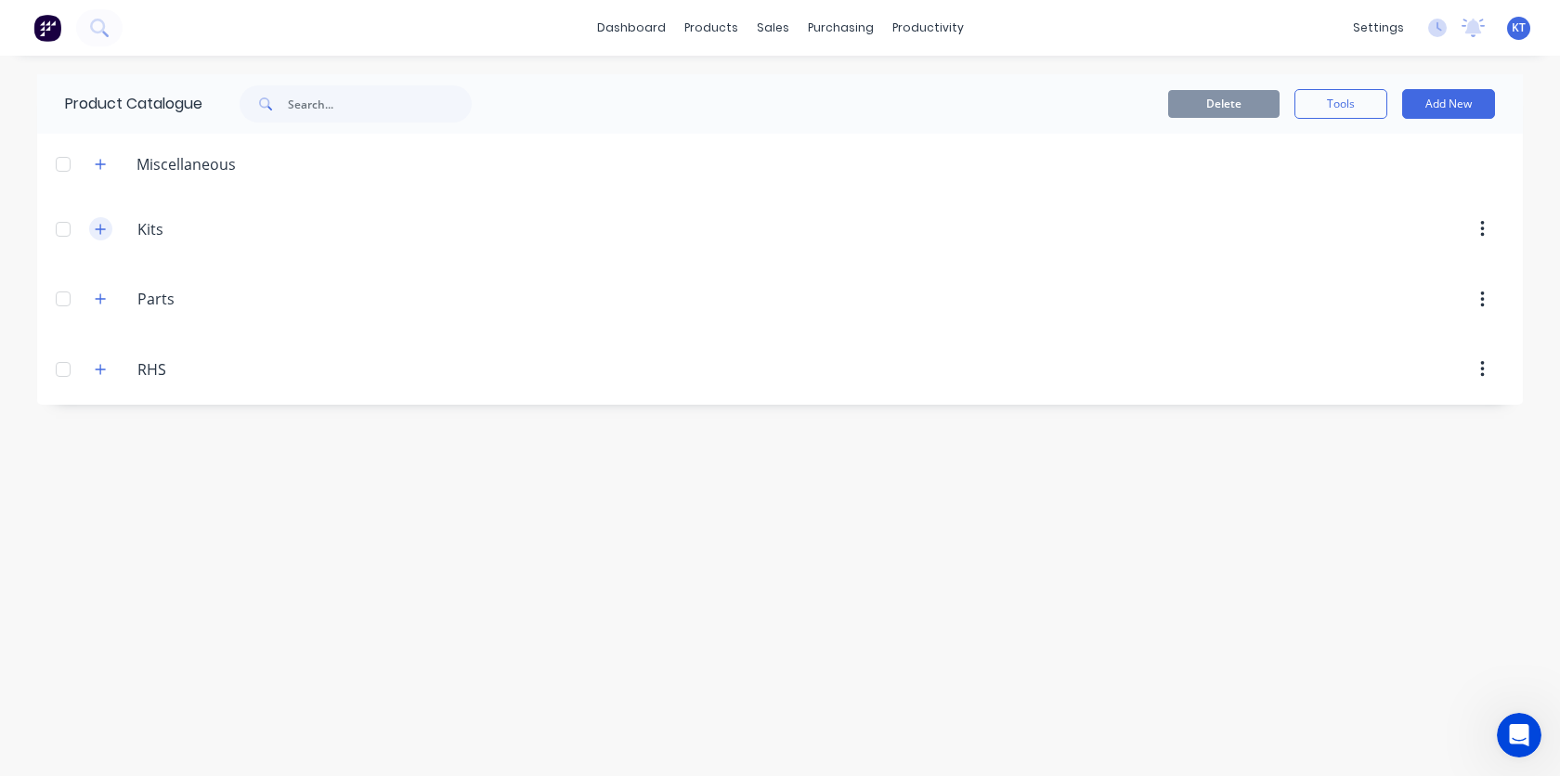
click at [97, 230] on icon "button" at bounding box center [100, 229] width 11 height 13
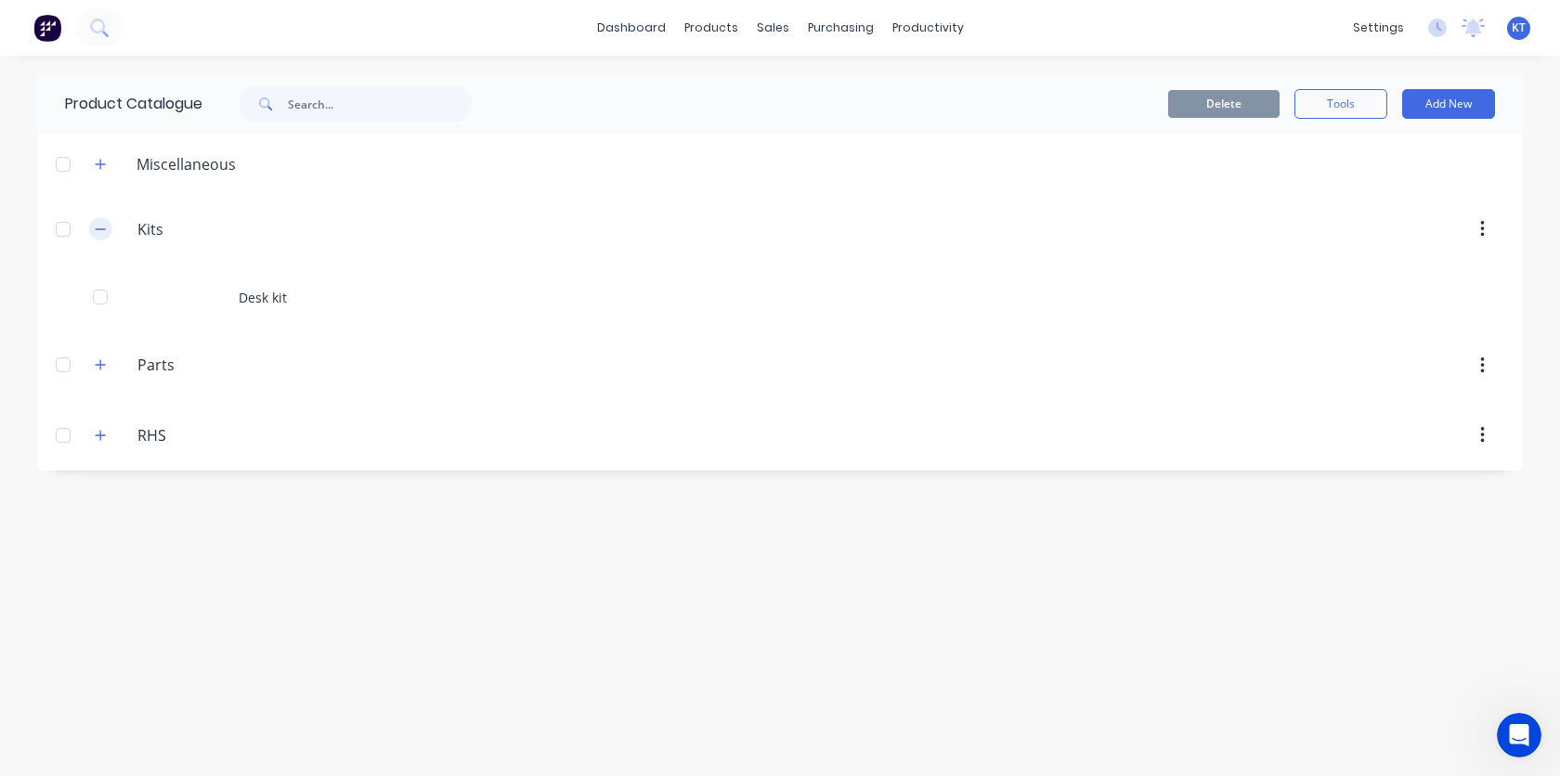
click at [97, 230] on icon "button" at bounding box center [100, 229] width 11 height 13
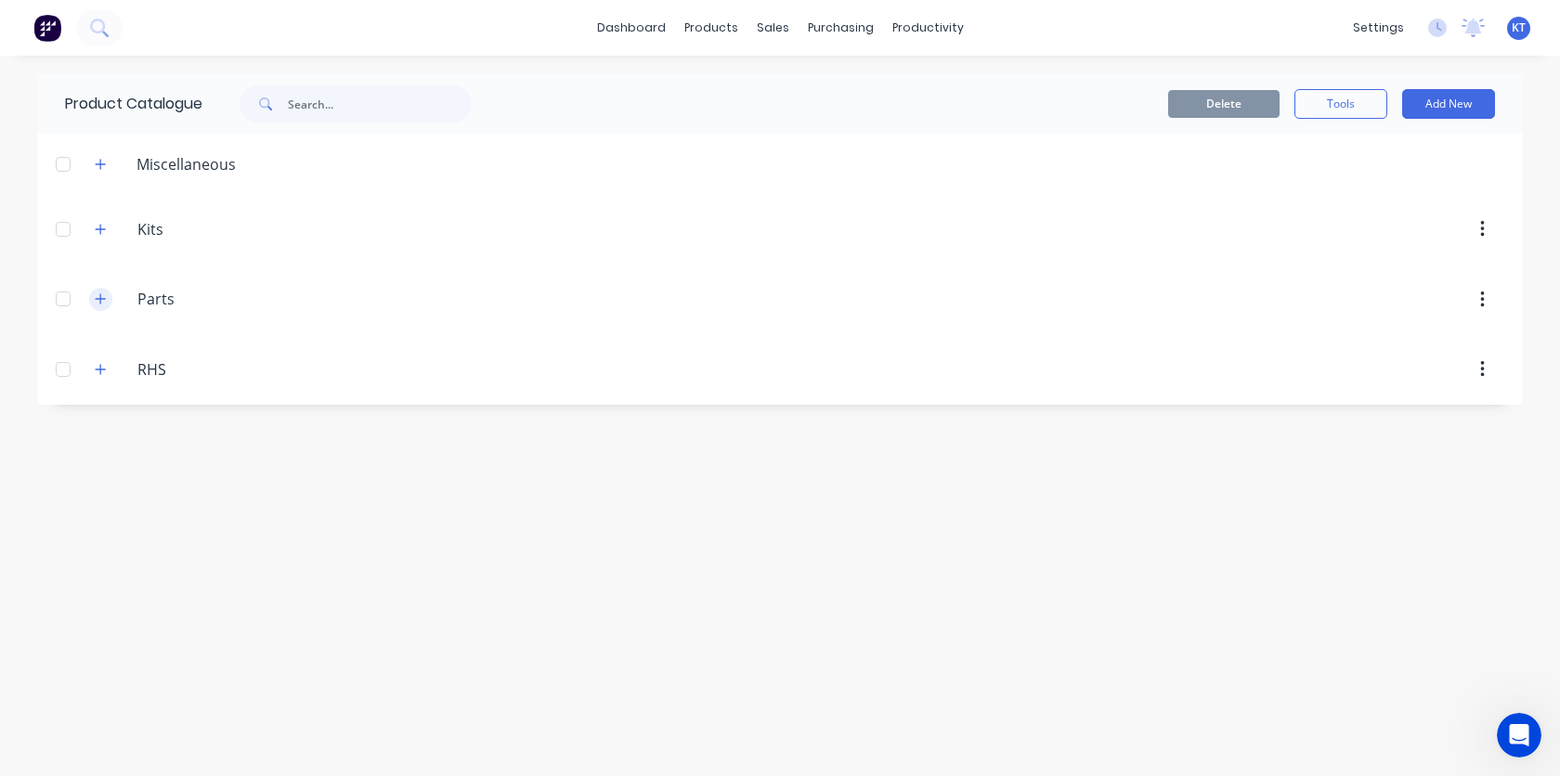
click at [102, 307] on button "button" at bounding box center [100, 299] width 23 height 23
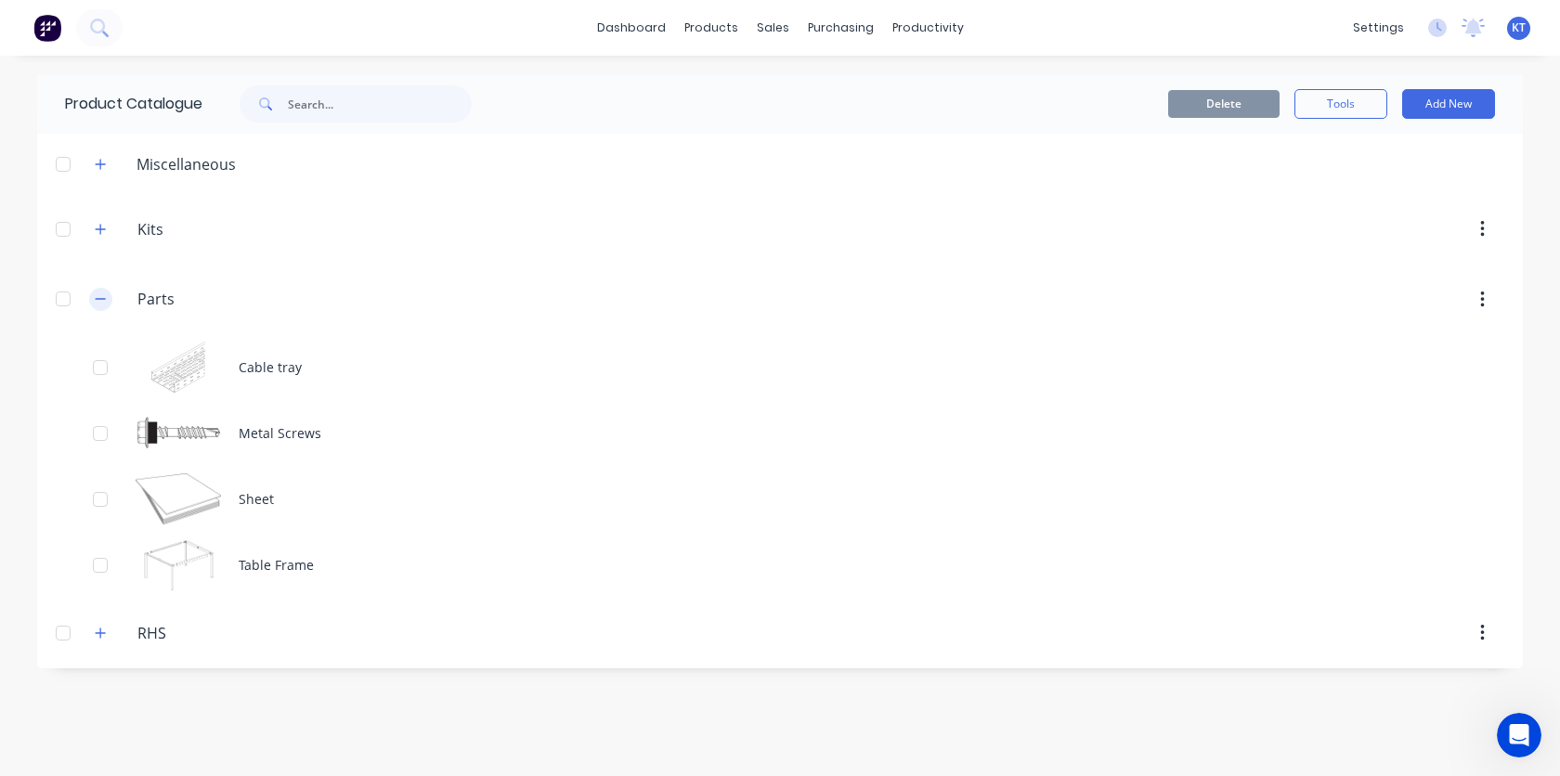
click at [103, 293] on icon "button" at bounding box center [100, 298] width 11 height 13
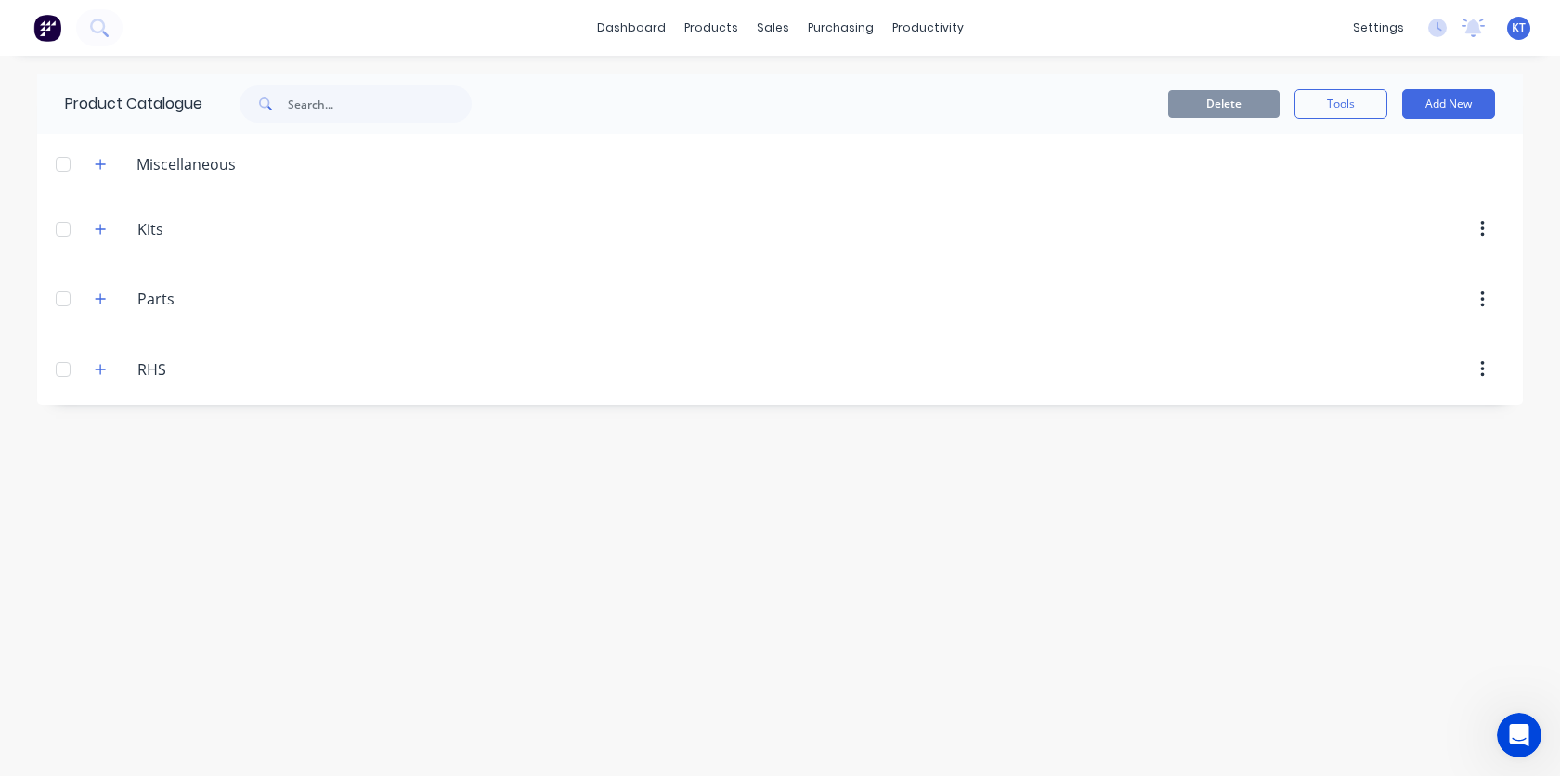
click at [103, 382] on div "RHS RHS" at bounding box center [225, 369] width 291 height 33
click at [103, 364] on icon "button" at bounding box center [100, 369] width 11 height 13
click at [1481, 369] on icon "button" at bounding box center [1482, 369] width 4 height 17
click at [1424, 413] on div "Delete" at bounding box center [1415, 418] width 143 height 27
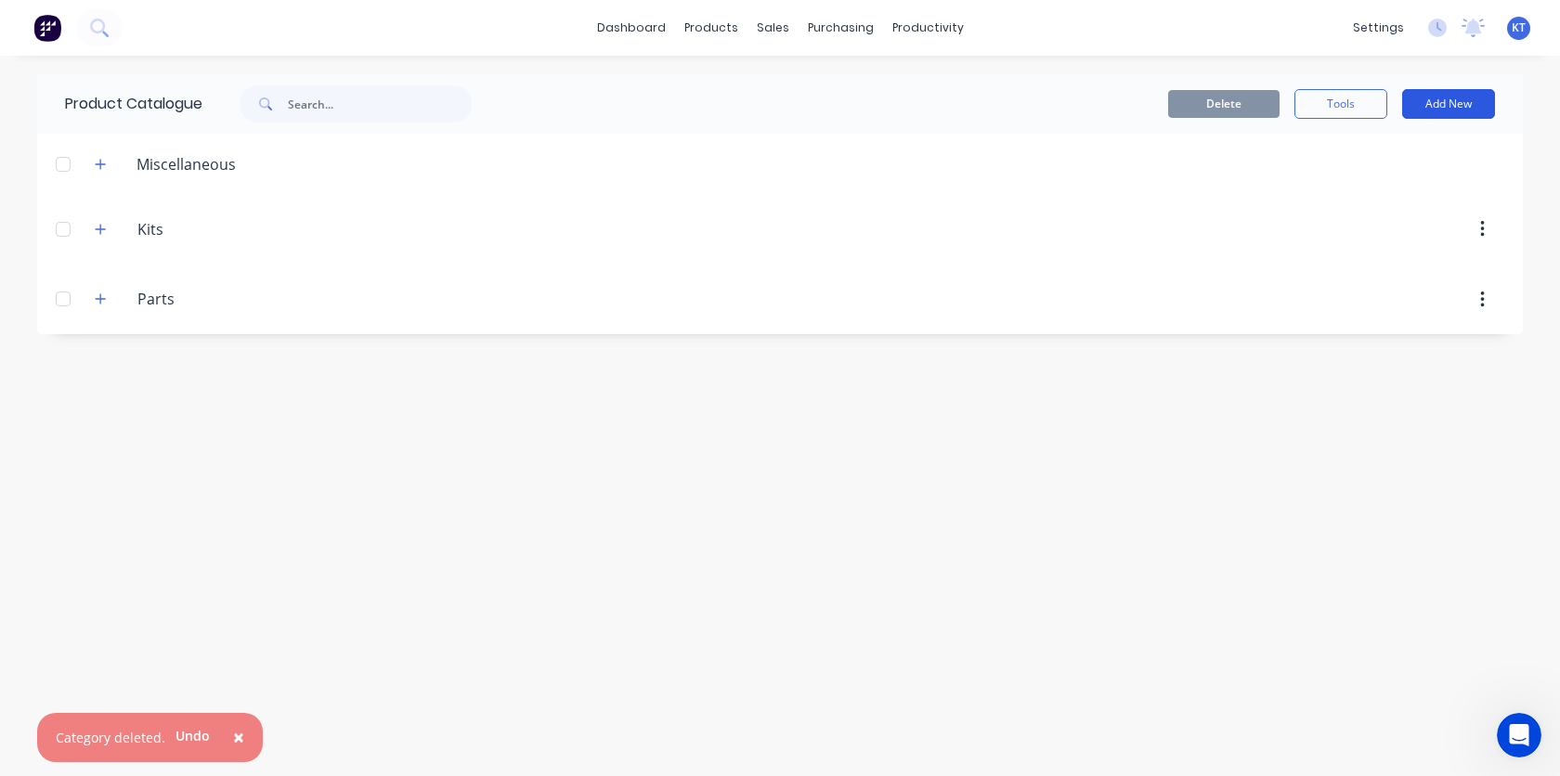
click at [1457, 100] on button "Add New" at bounding box center [1448, 104] width 93 height 30
click at [1371, 234] on div "Product Kit" at bounding box center [1406, 226] width 143 height 27
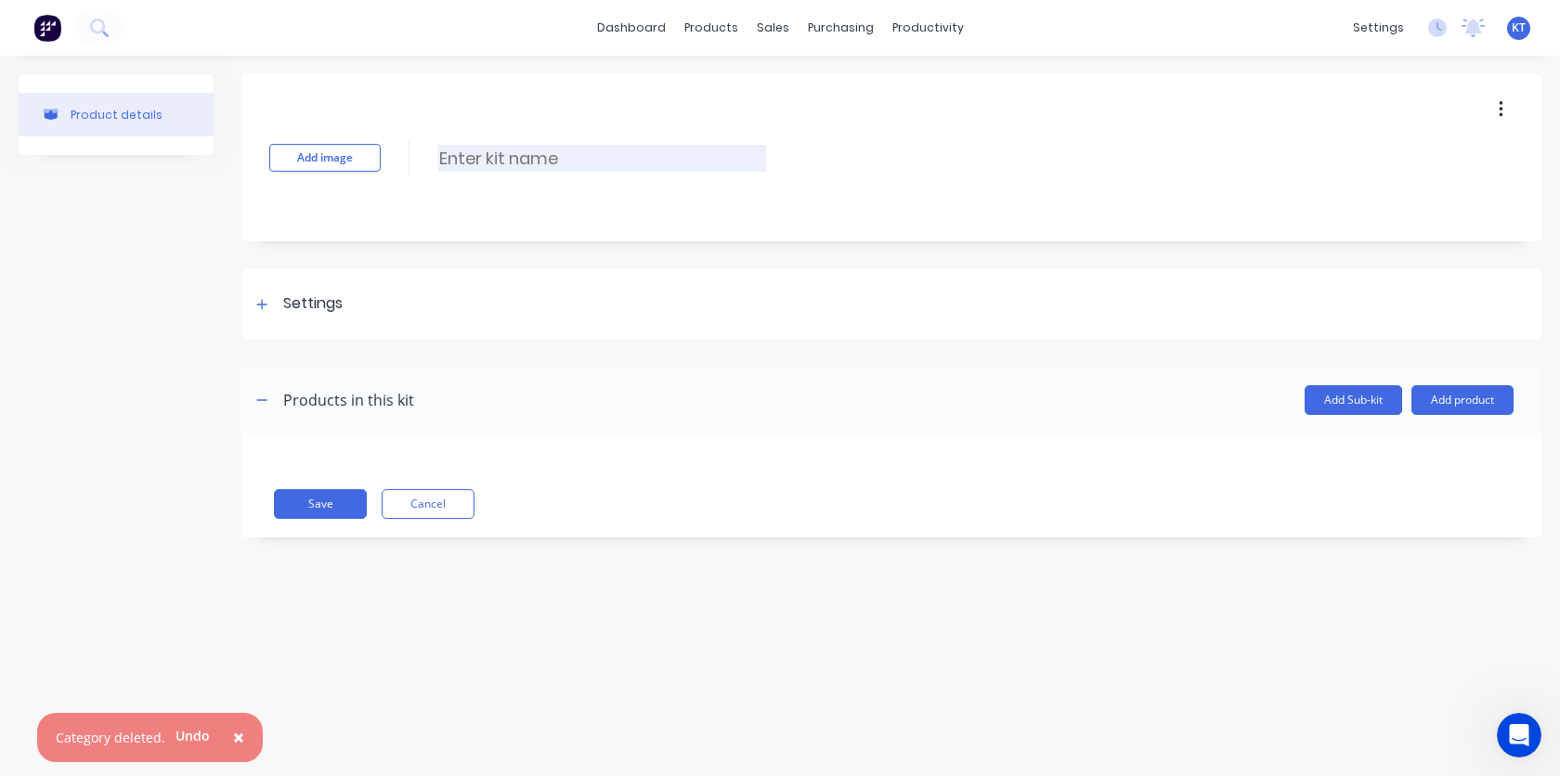
click at [466, 151] on input at bounding box center [601, 158] width 329 height 27
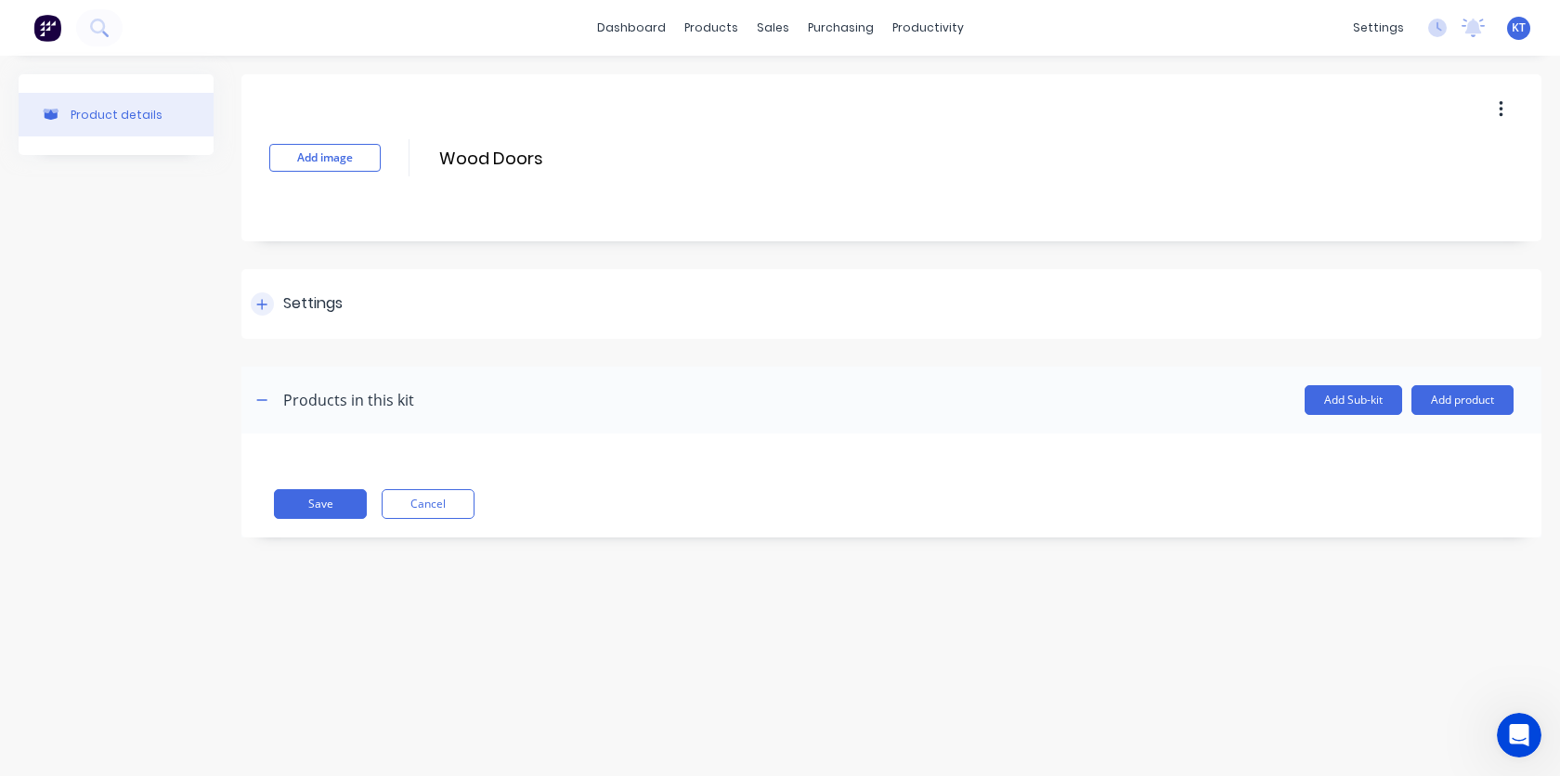
click at [271, 309] on div at bounding box center [262, 303] width 23 height 23
type input "Wood Doors"
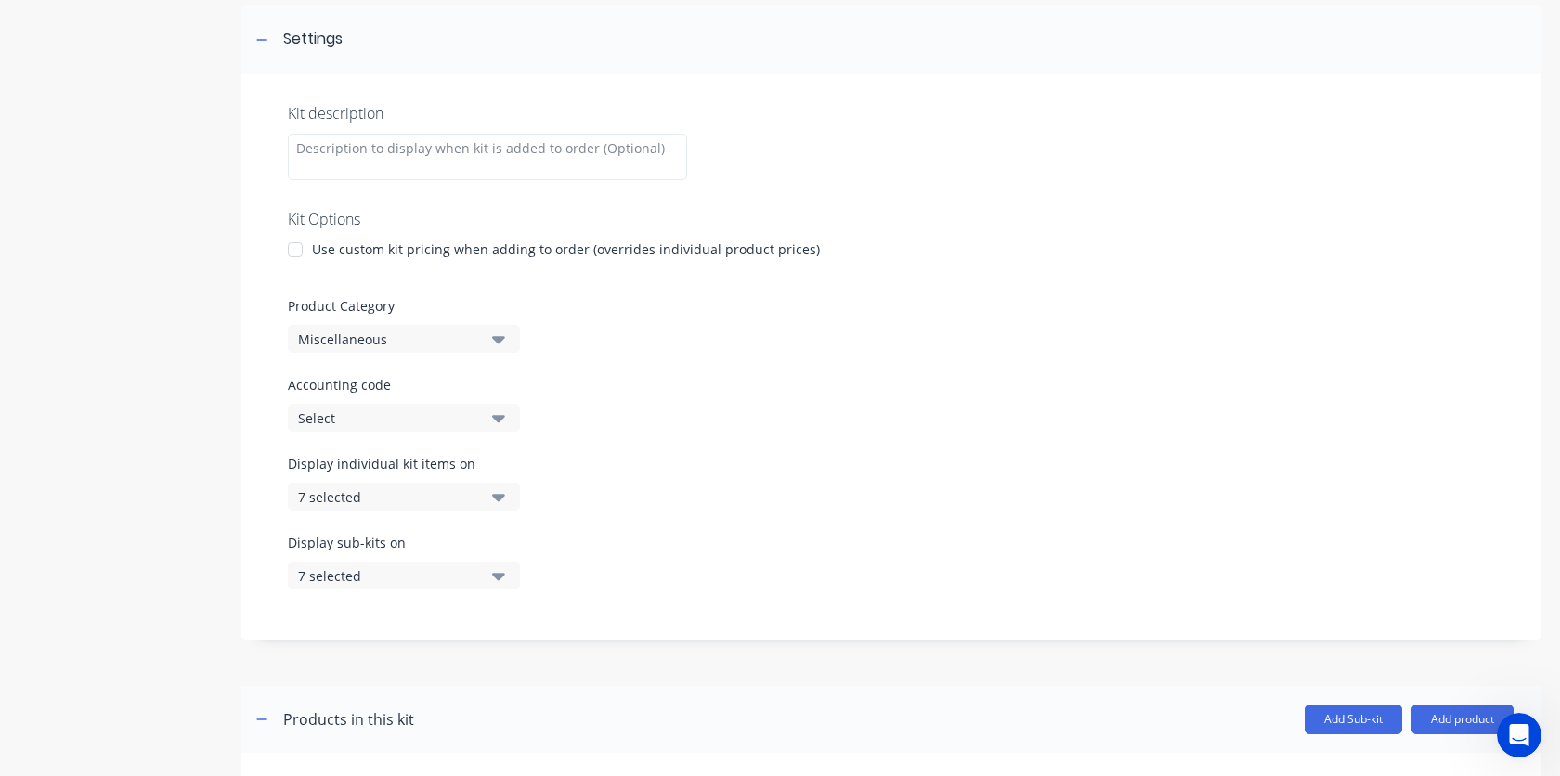
scroll to position [263, 0]
click at [501, 349] on icon "button" at bounding box center [498, 340] width 13 height 20
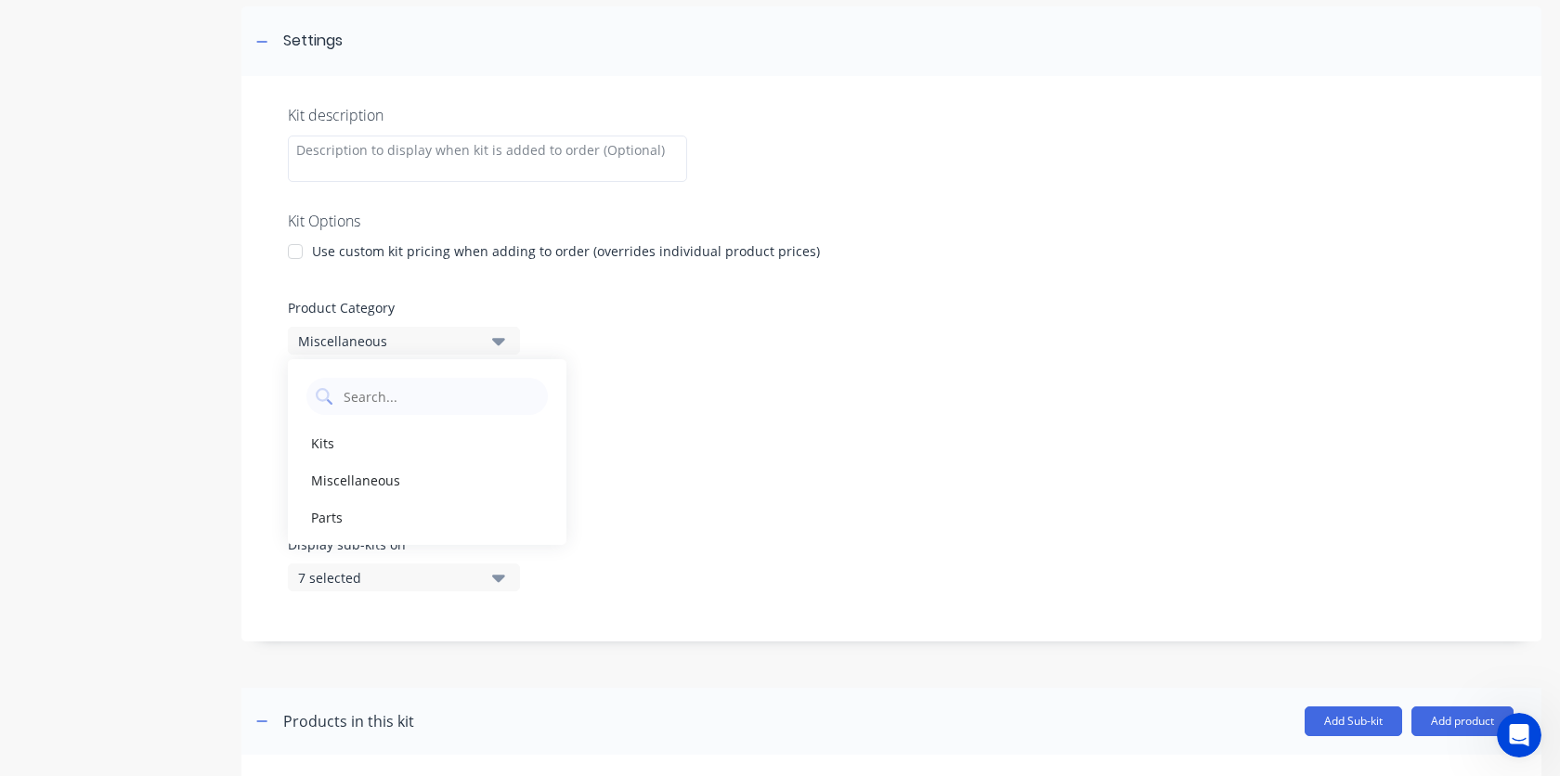
click at [749, 392] on label "Accounting code" at bounding box center [891, 386] width 1207 height 19
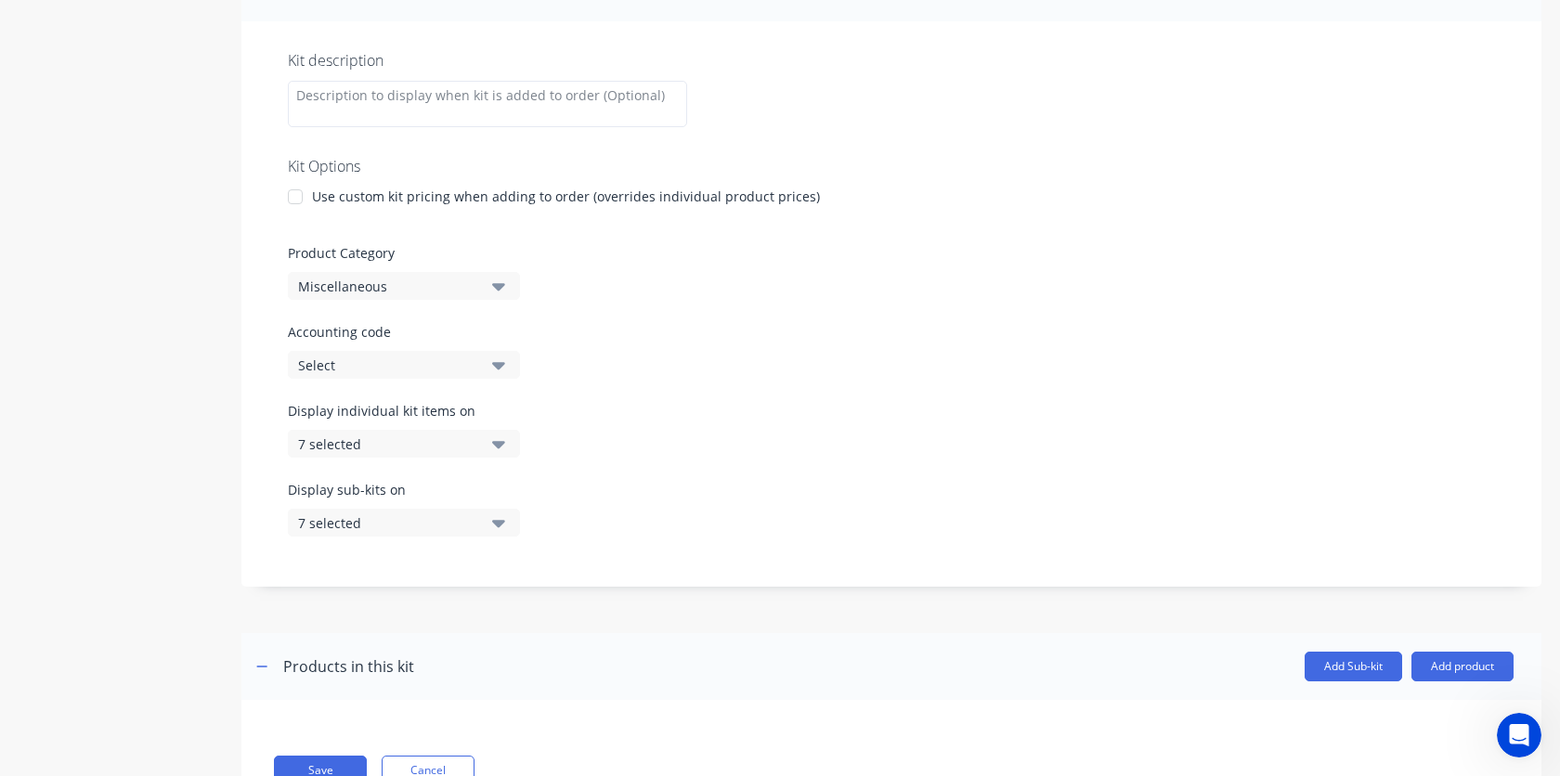
scroll to position [354, 0]
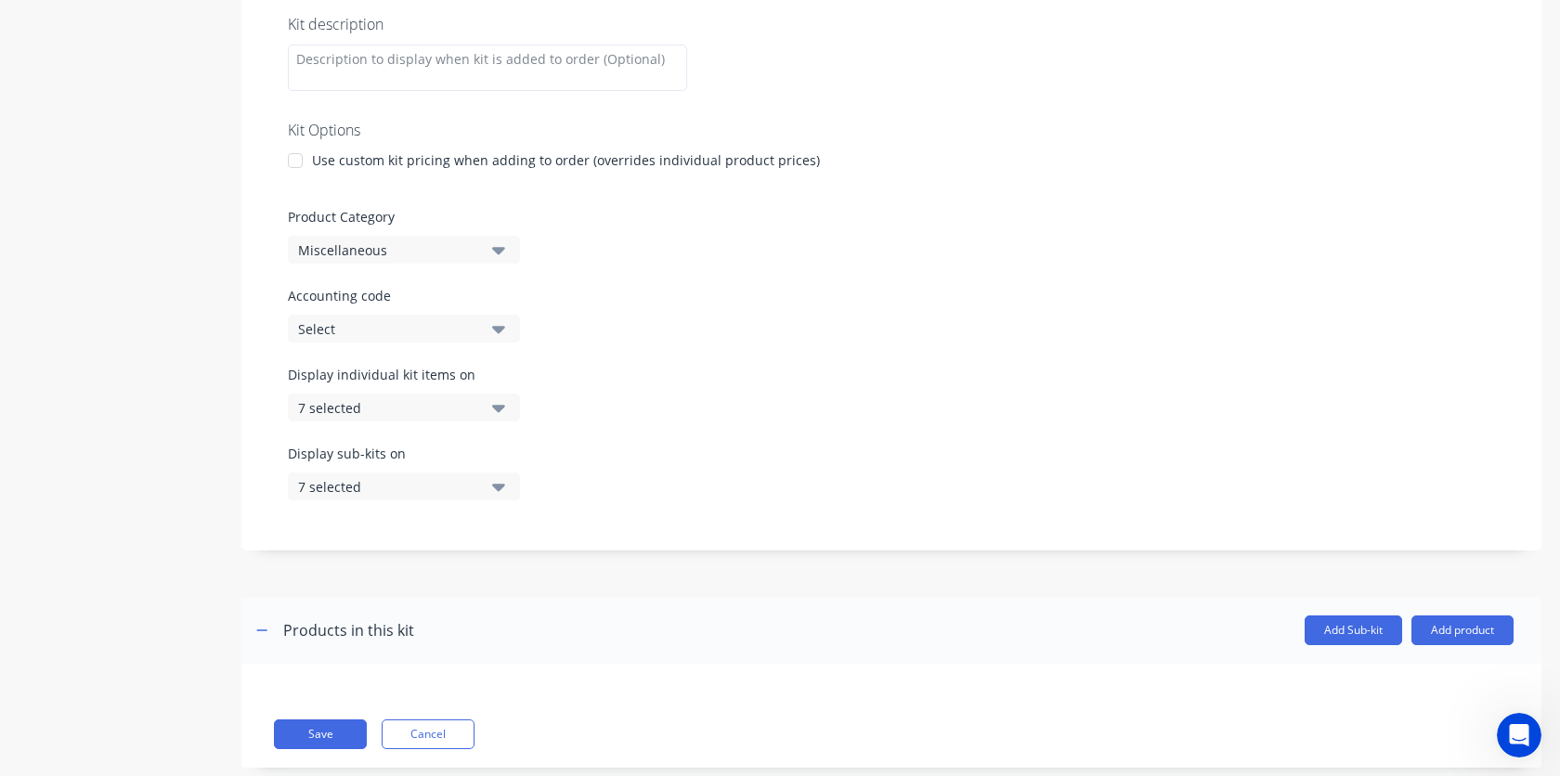
click at [499, 338] on icon "button" at bounding box center [498, 328] width 13 height 20
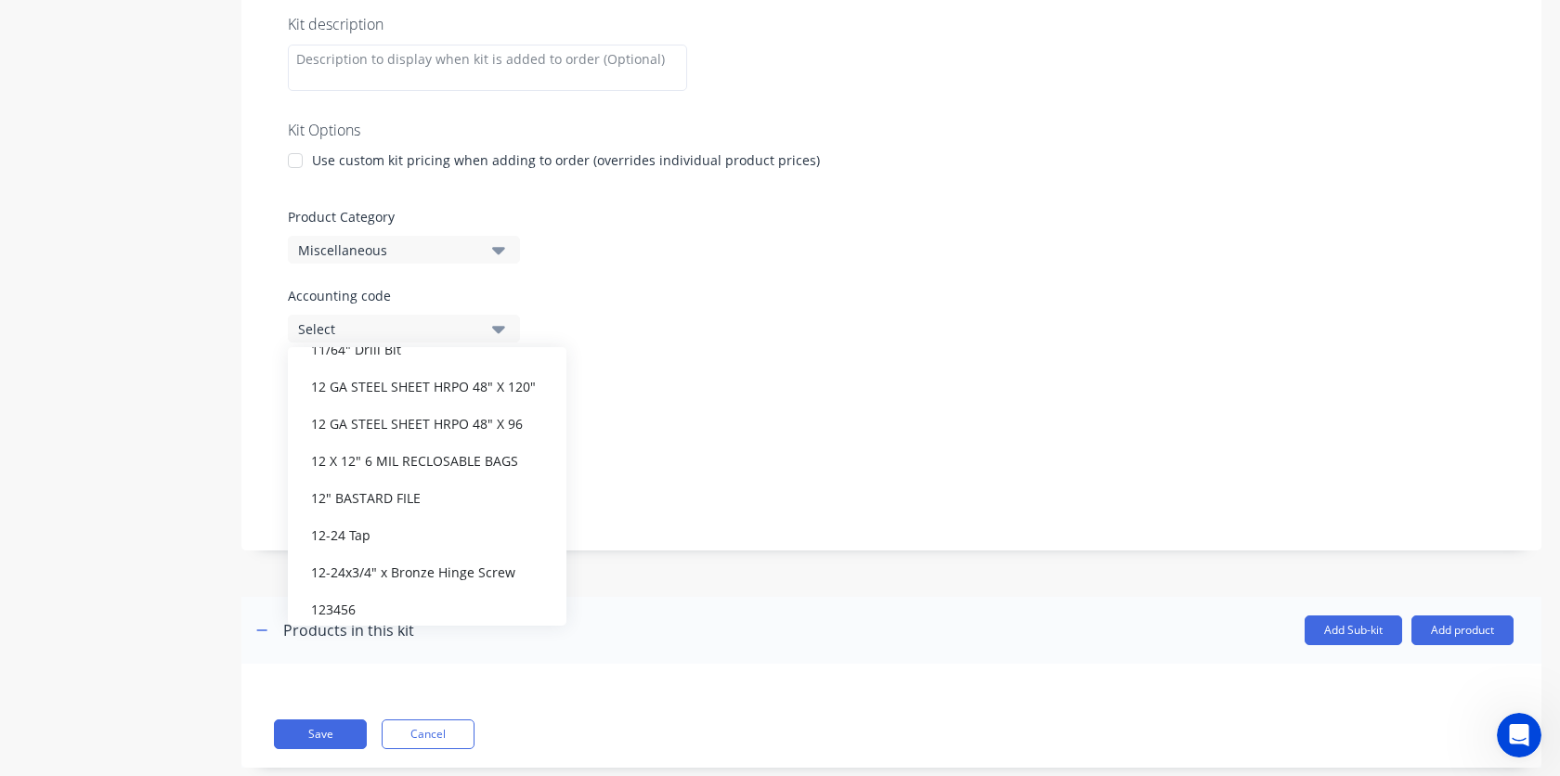
scroll to position [2238, 0]
click at [804, 433] on div "Display individual kit items on 7 selected" at bounding box center [891, 404] width 1207 height 79
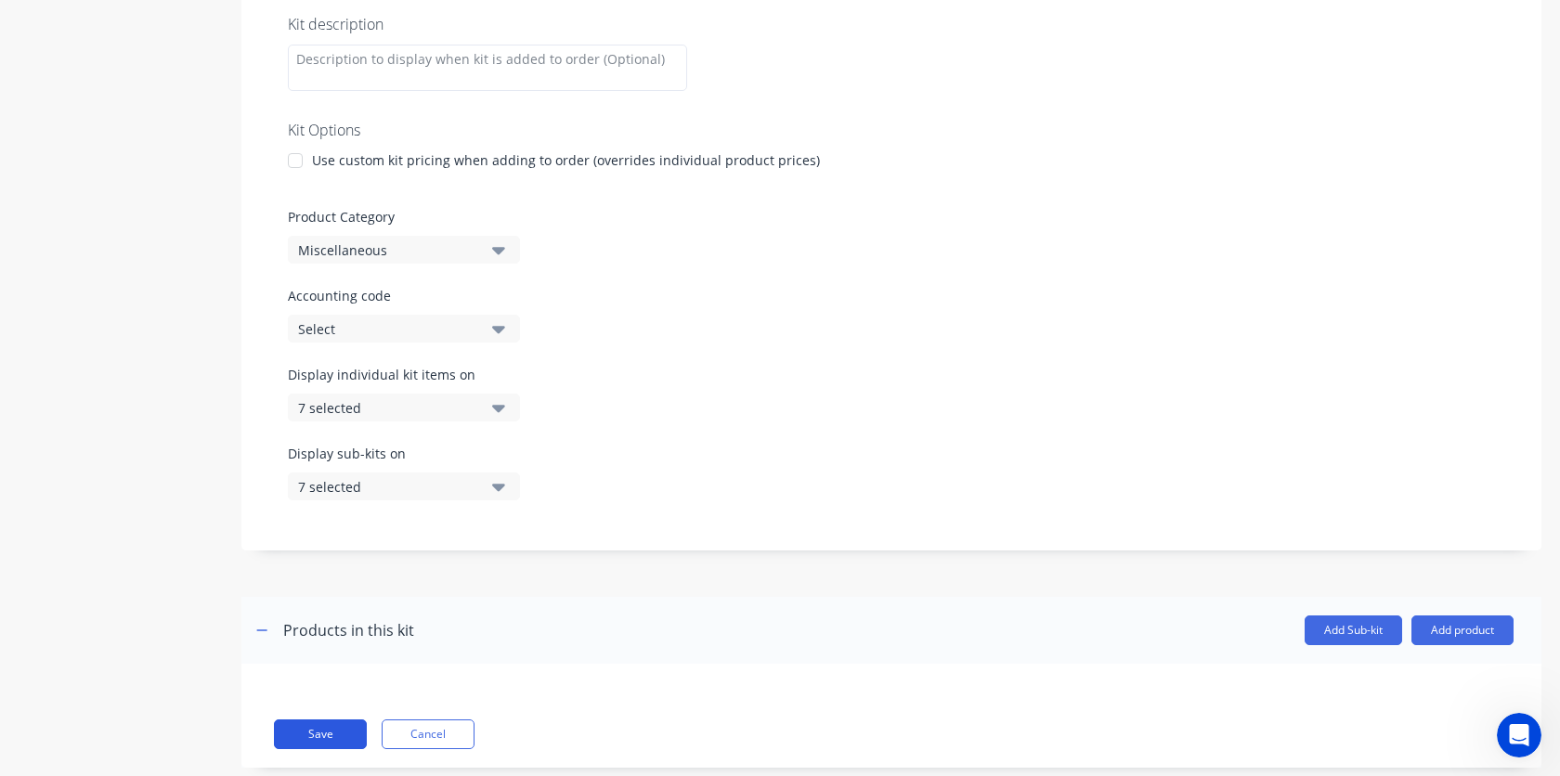
click at [284, 743] on button "Save" at bounding box center [320, 734] width 93 height 30
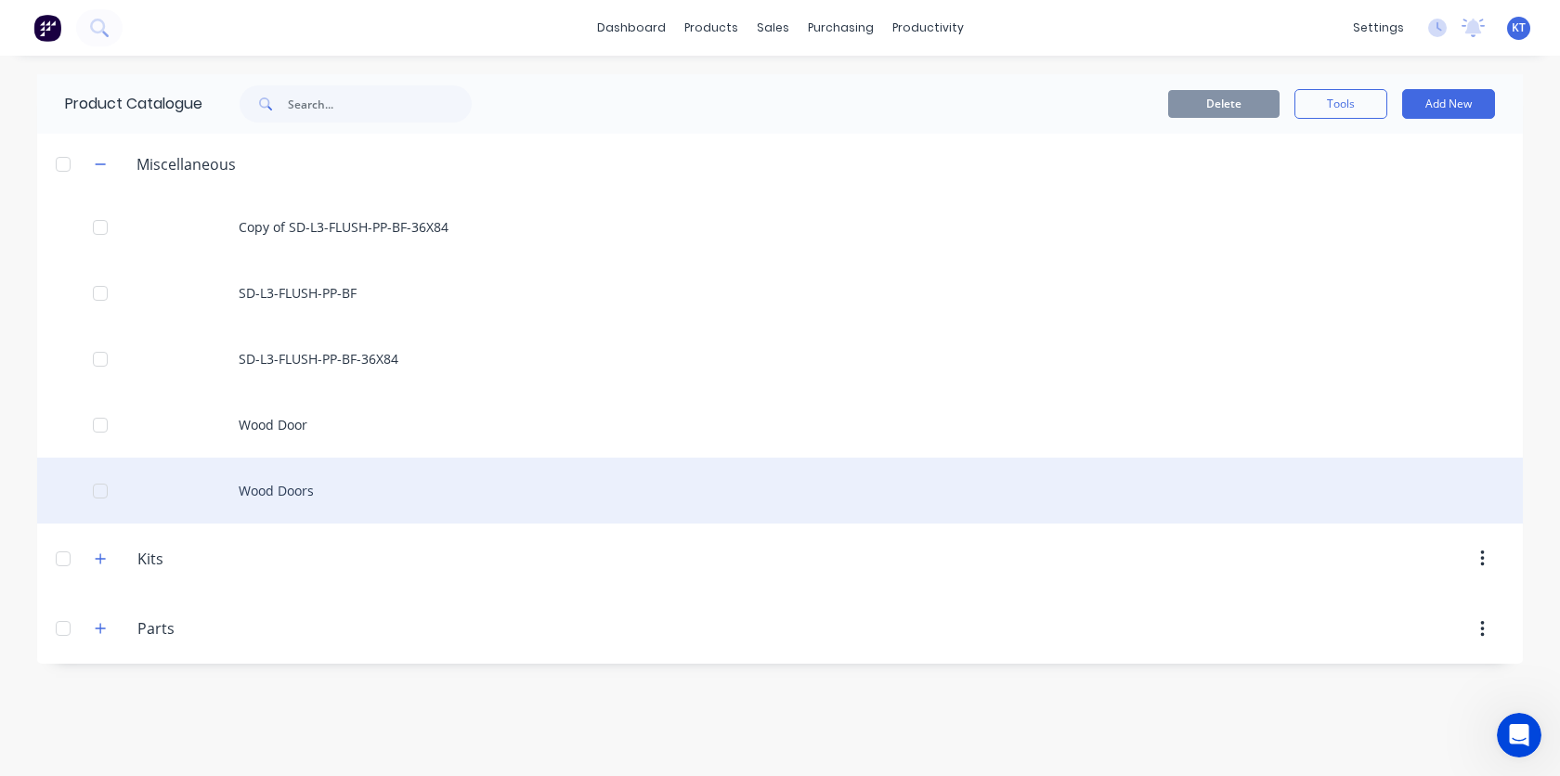
click at [99, 492] on div at bounding box center [100, 491] width 37 height 37
click at [291, 513] on div "Wood Doors" at bounding box center [779, 491] width 1485 height 66
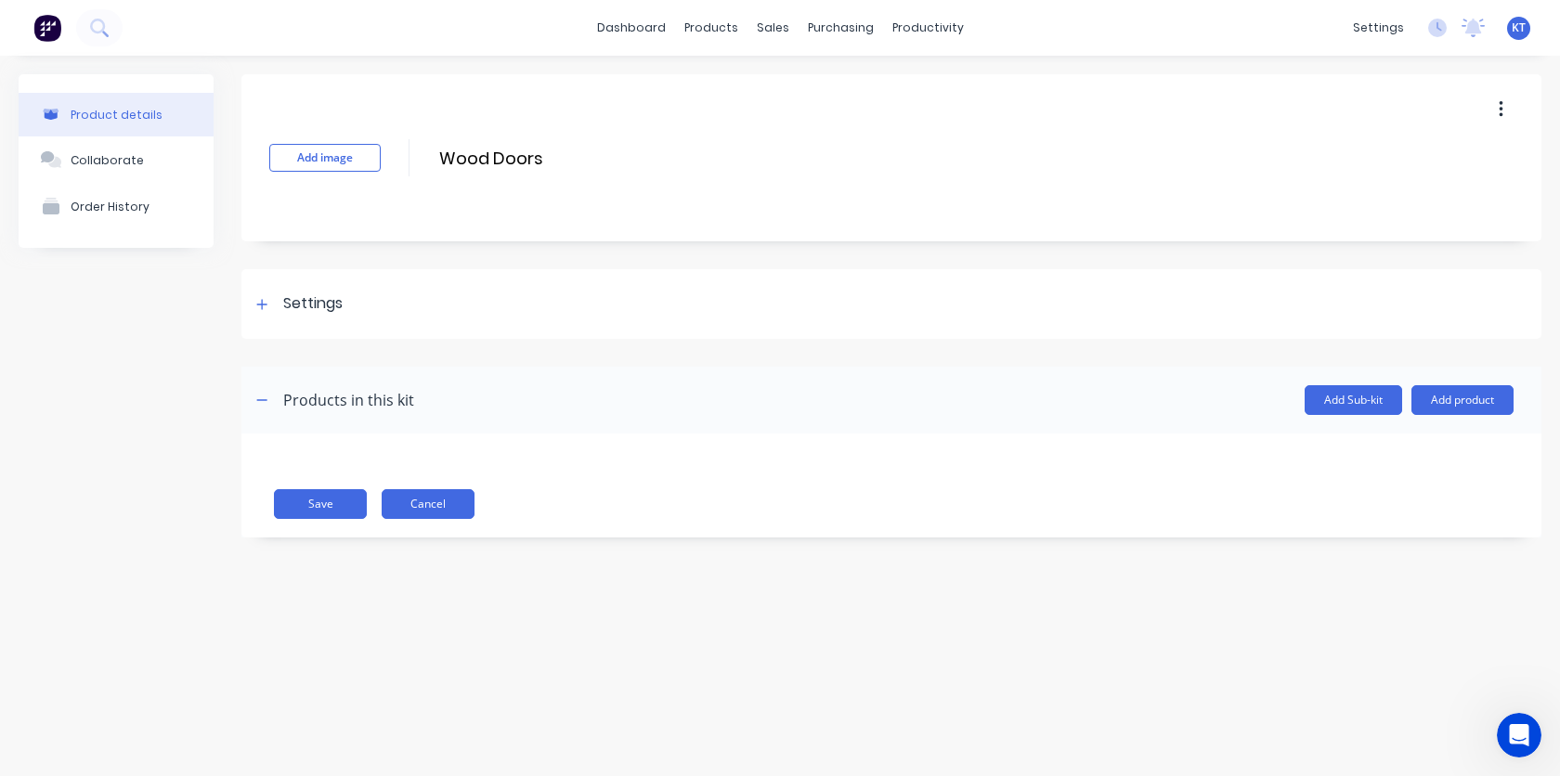
click at [448, 508] on button "Cancel" at bounding box center [428, 504] width 93 height 30
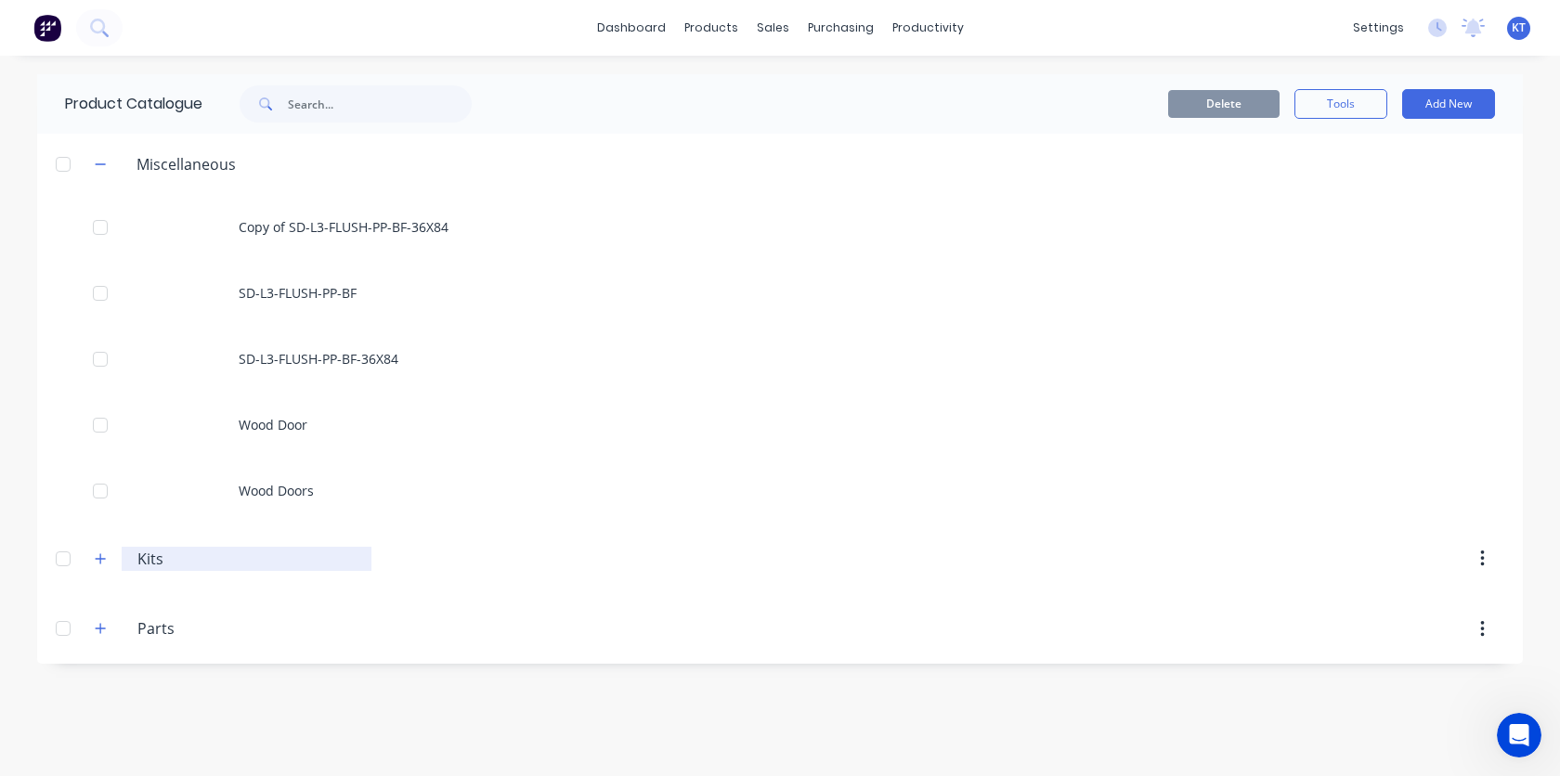
click at [136, 557] on div "Kits Kits" at bounding box center [247, 559] width 250 height 24
click at [97, 567] on button "button" at bounding box center [100, 558] width 23 height 23
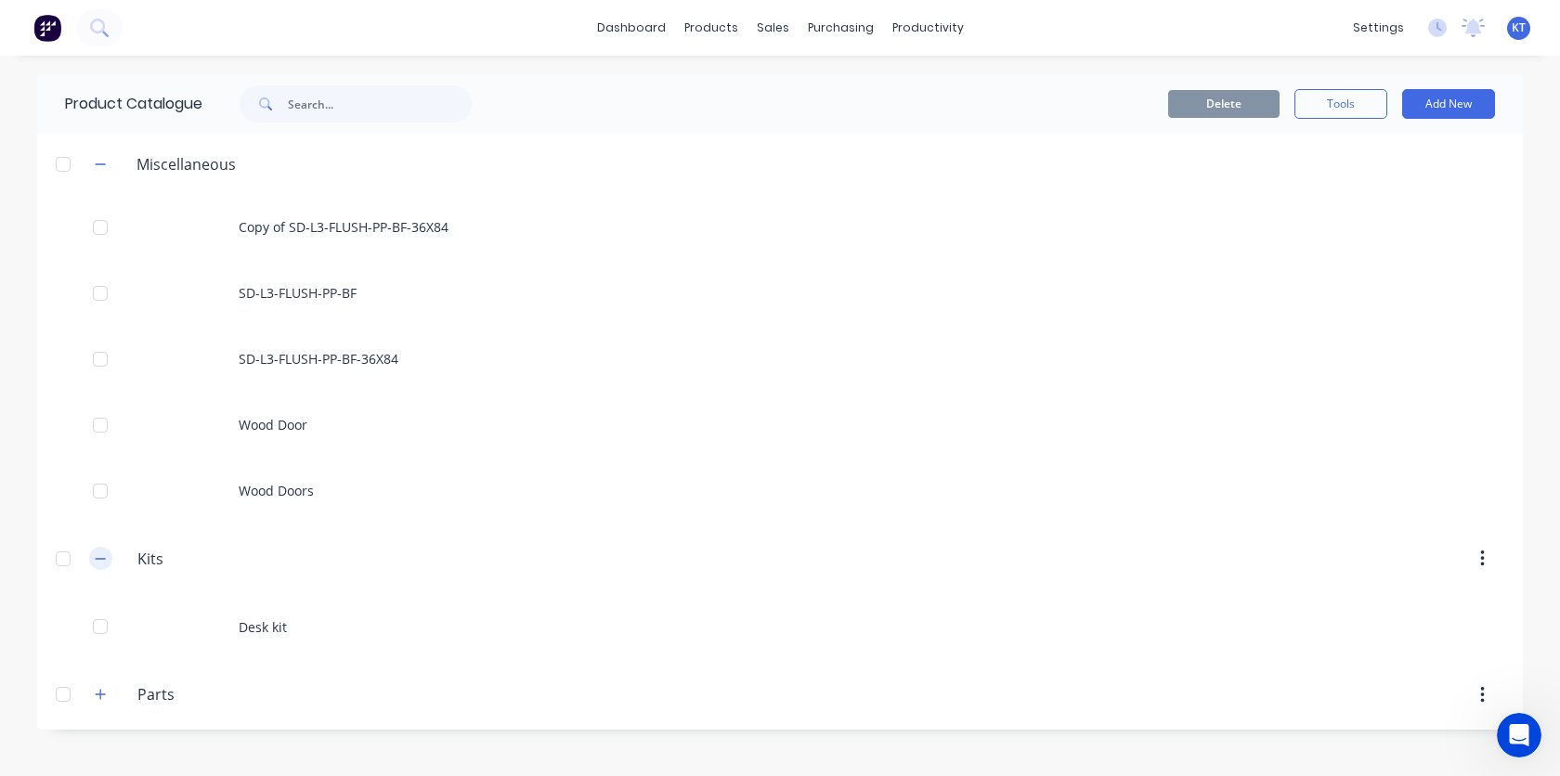
click at [97, 567] on button "button" at bounding box center [100, 558] width 23 height 23
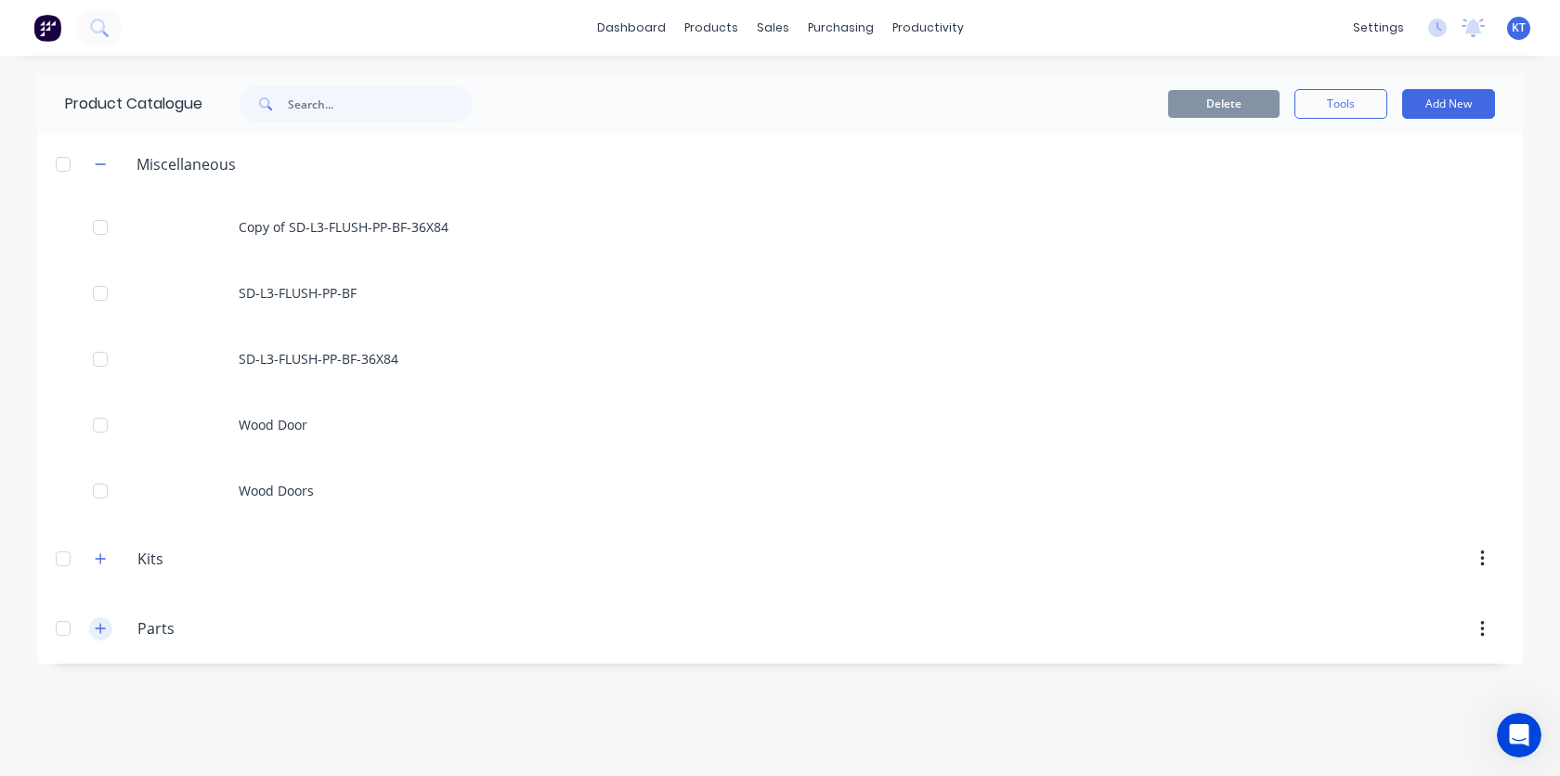
click at [97, 628] on icon "button" at bounding box center [101, 629] width 10 height 10
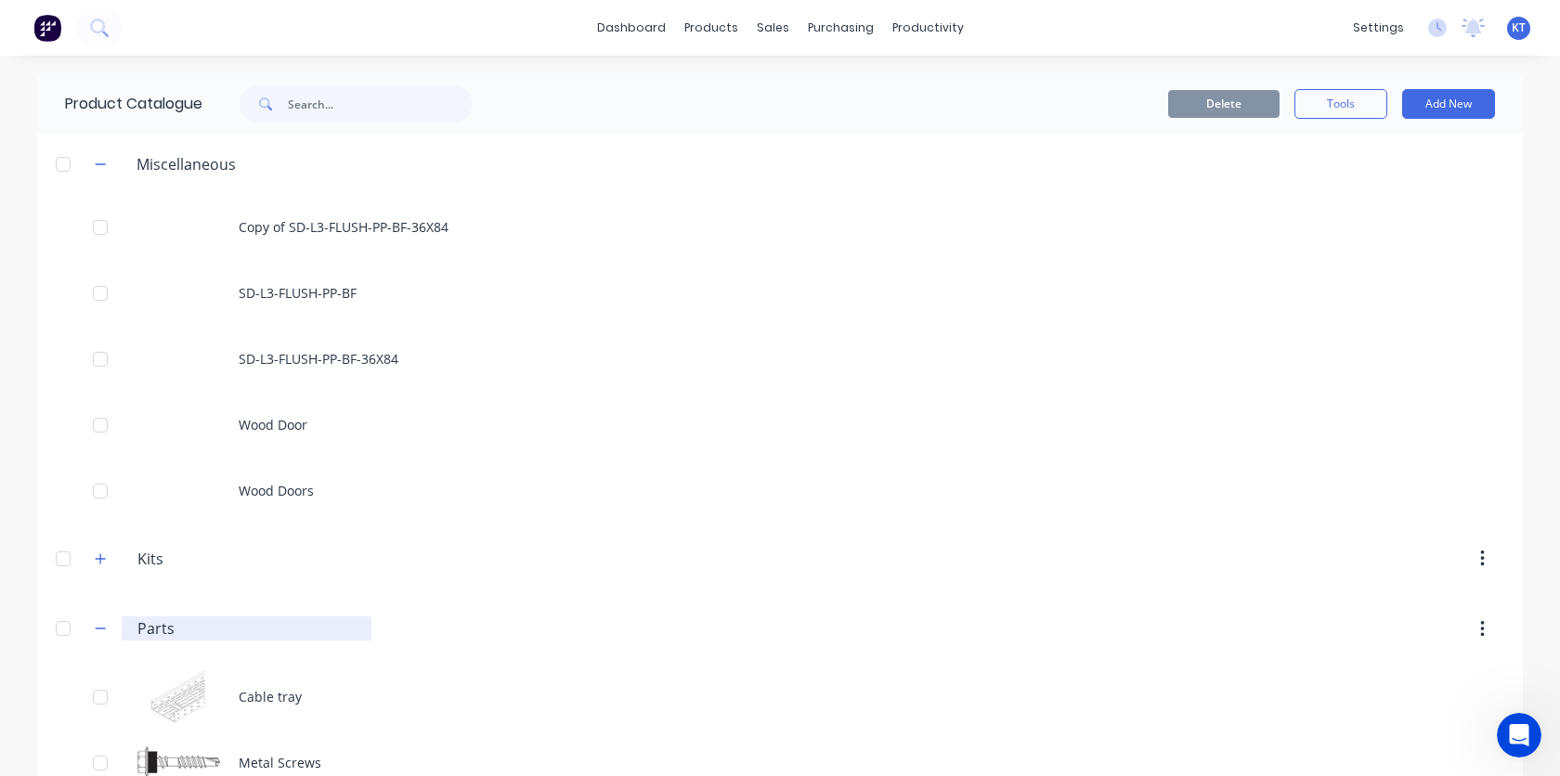
scroll to position [170, 0]
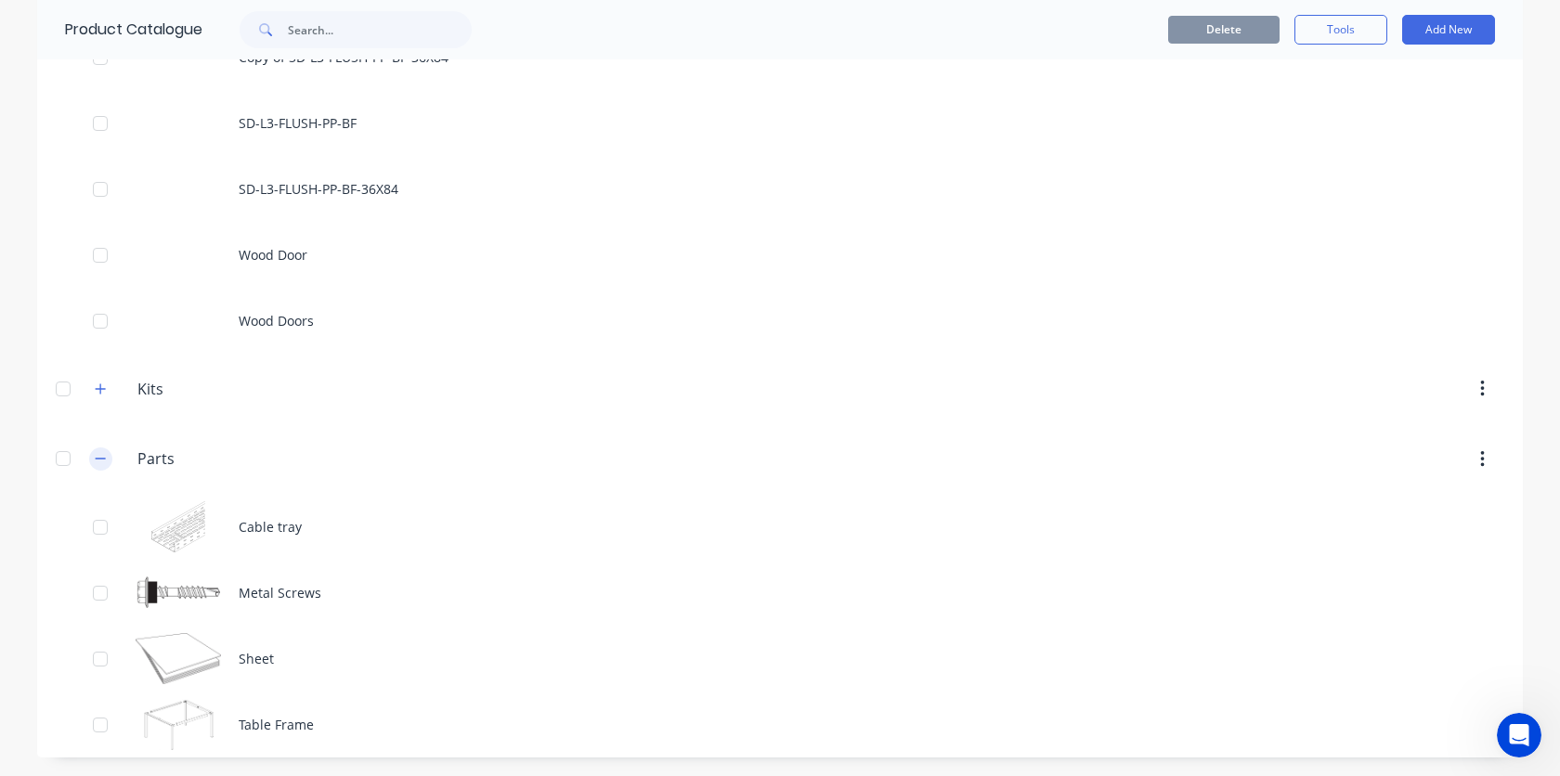
click at [101, 461] on icon "button" at bounding box center [100, 458] width 11 height 13
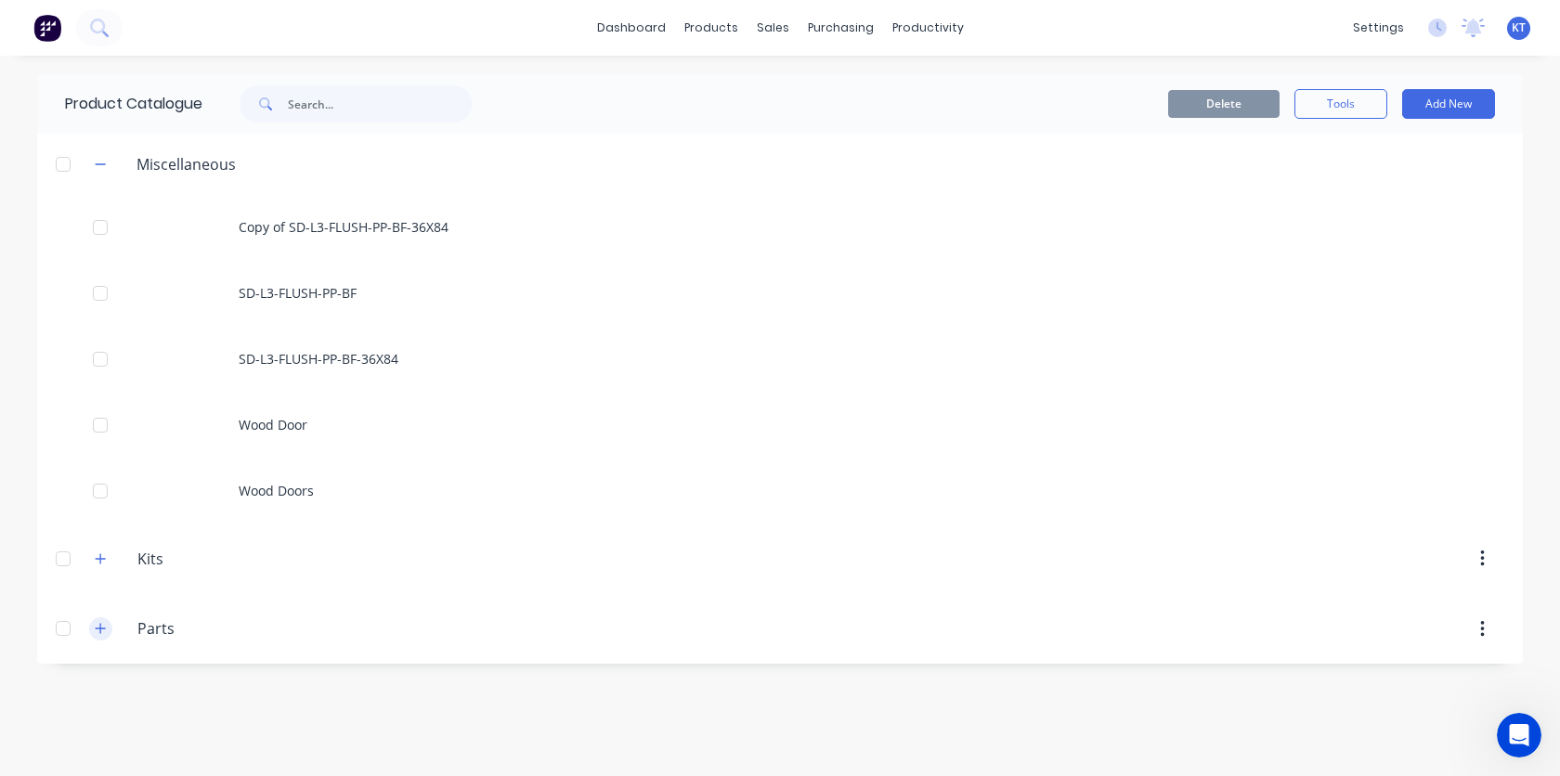
scroll to position [0, 0]
click at [105, 162] on icon "button" at bounding box center [100, 164] width 11 height 13
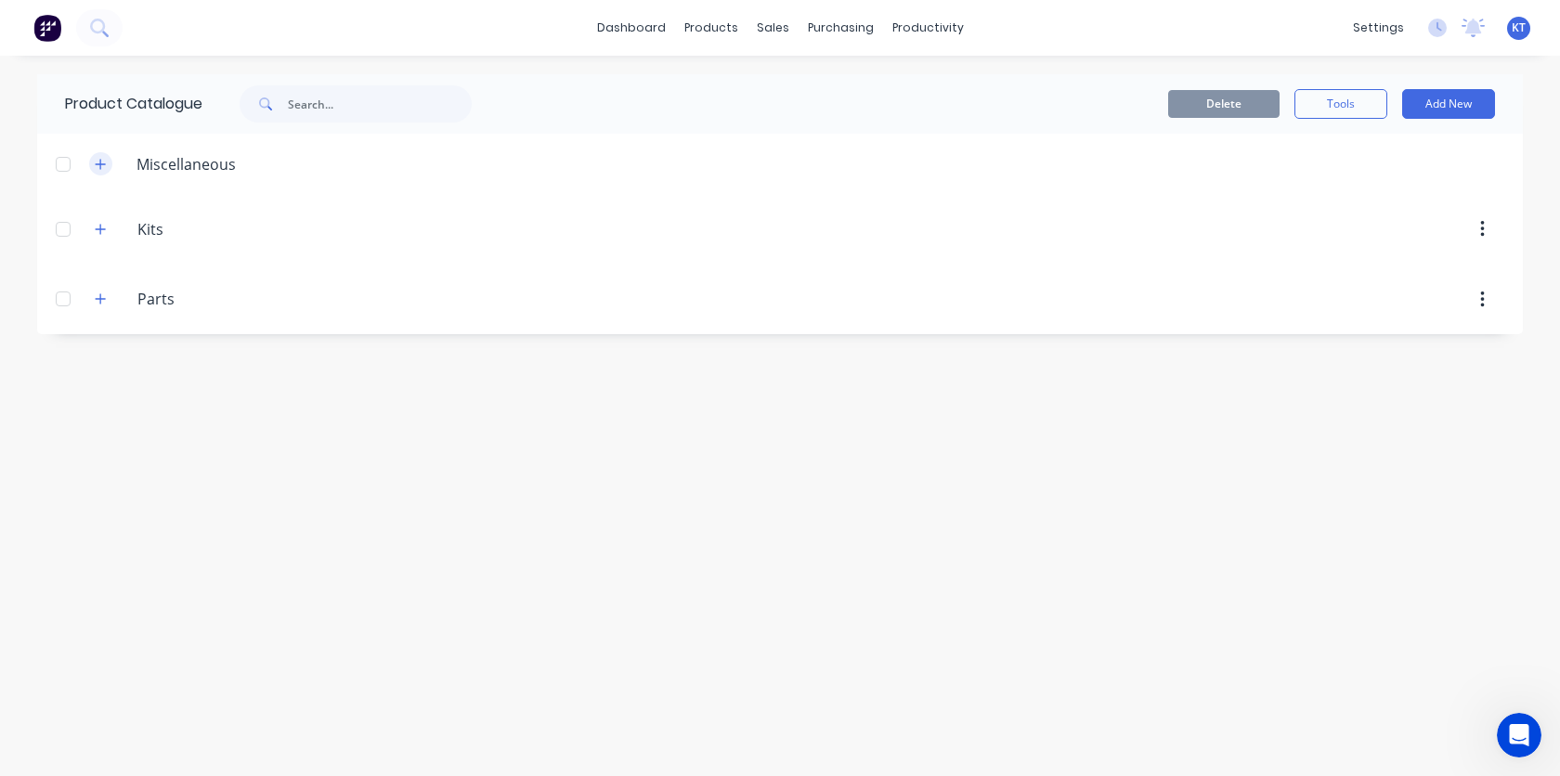
click at [105, 162] on icon "button" at bounding box center [100, 164] width 11 height 13
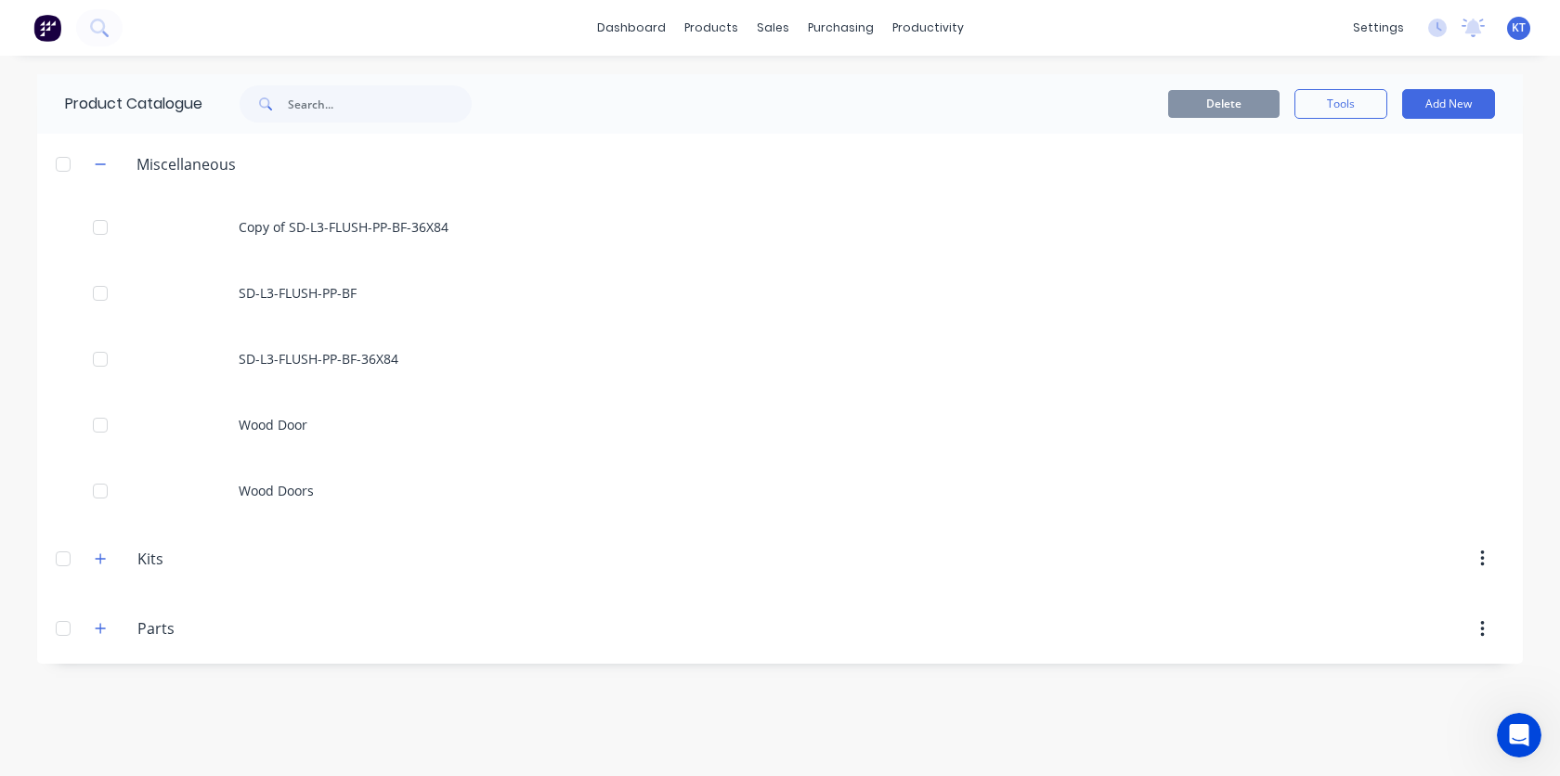
click at [95, 176] on header "Miscellaneous" at bounding box center [779, 164] width 1485 height 60
click at [103, 162] on icon "button" at bounding box center [100, 164] width 11 height 13
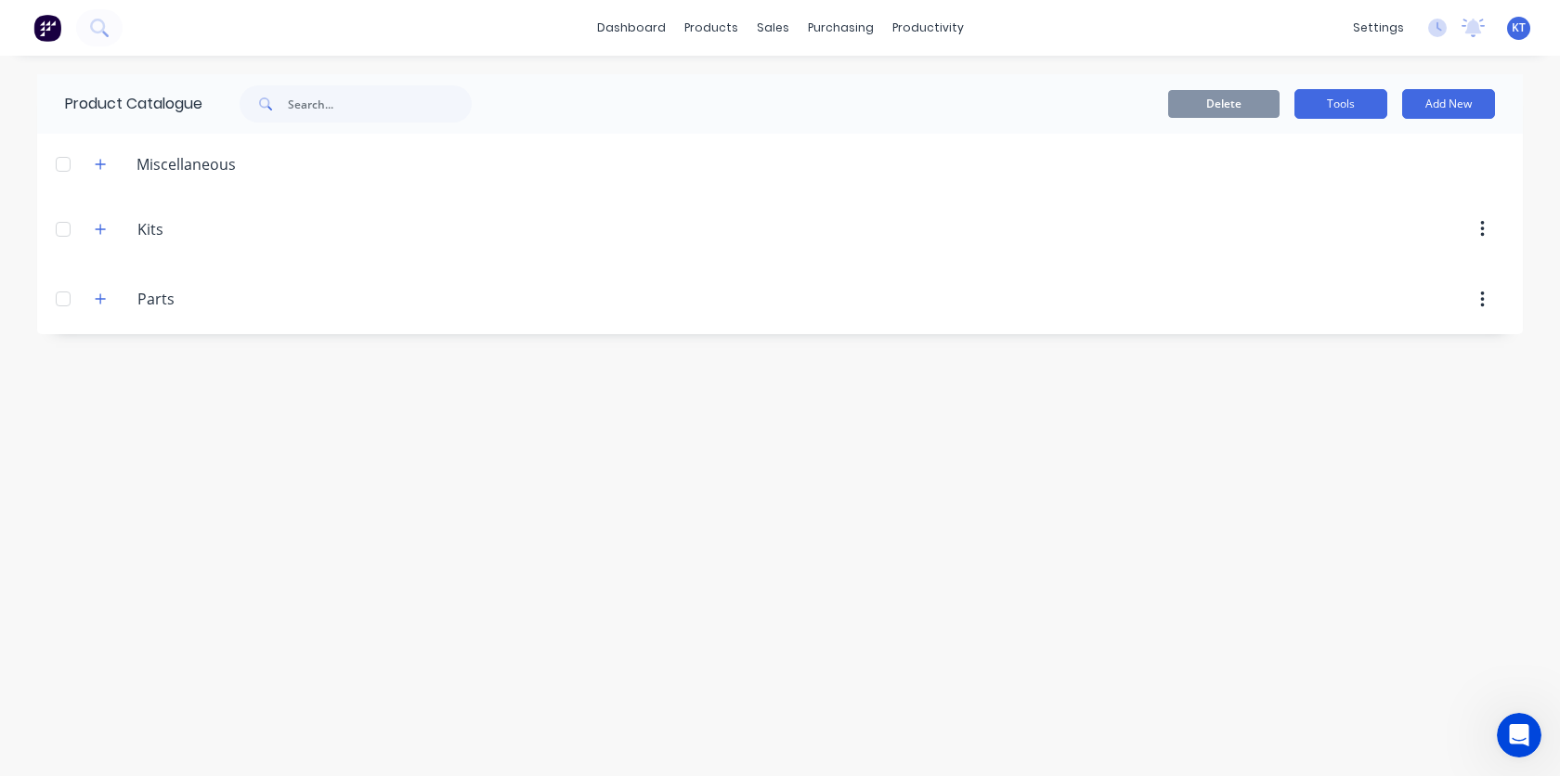
click at [1348, 110] on button "Tools" at bounding box center [1340, 104] width 93 height 30
click at [1219, 442] on div "Product Catalogue Delete Tools Duplicate product Stocktake Add New Miscellaneou…" at bounding box center [779, 415] width 1485 height 683
click at [103, 227] on icon "button" at bounding box center [100, 229] width 11 height 13
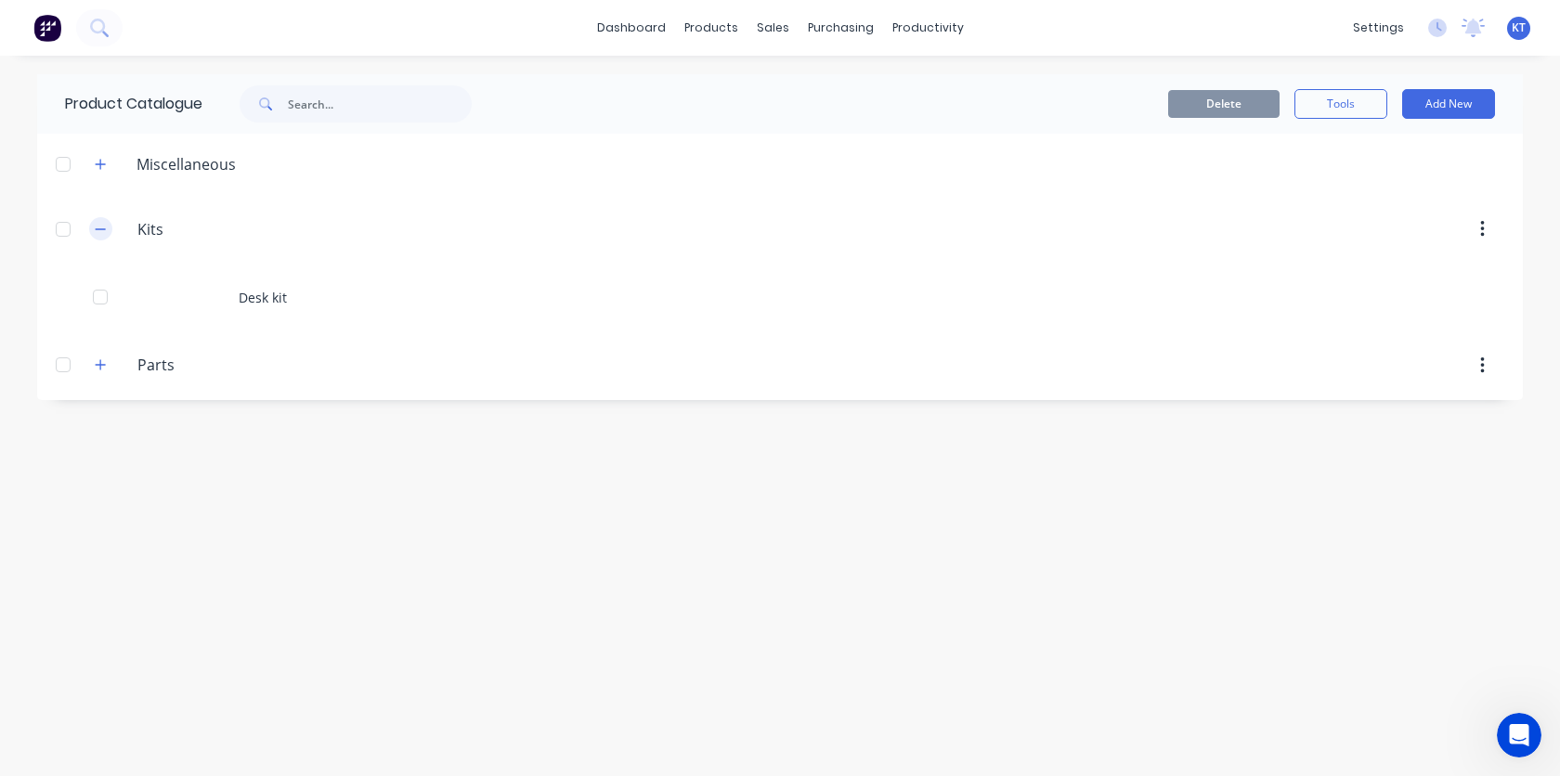
click at [103, 227] on icon "button" at bounding box center [100, 229] width 11 height 13
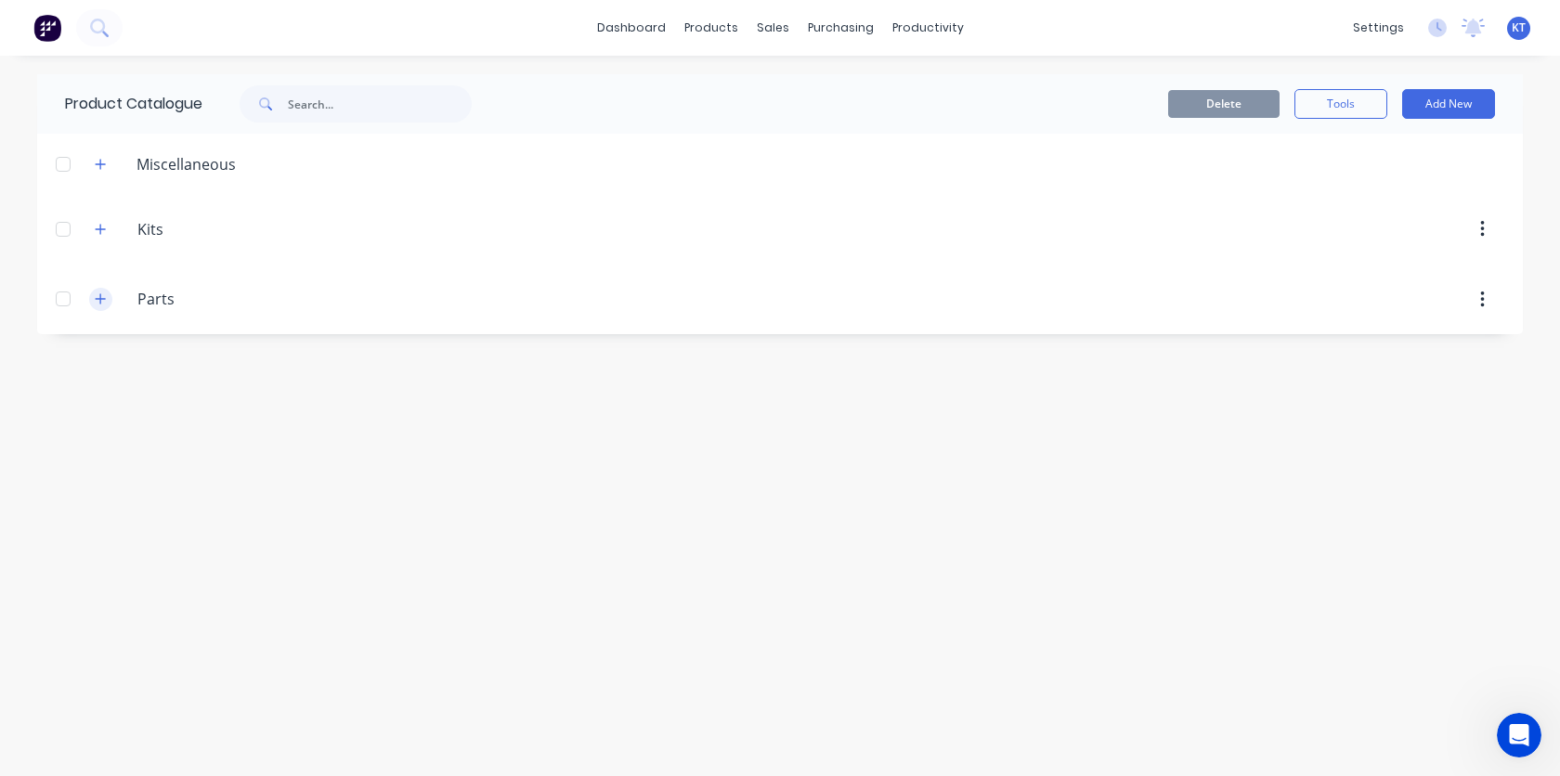
click at [103, 298] on icon "button" at bounding box center [101, 299] width 10 height 10
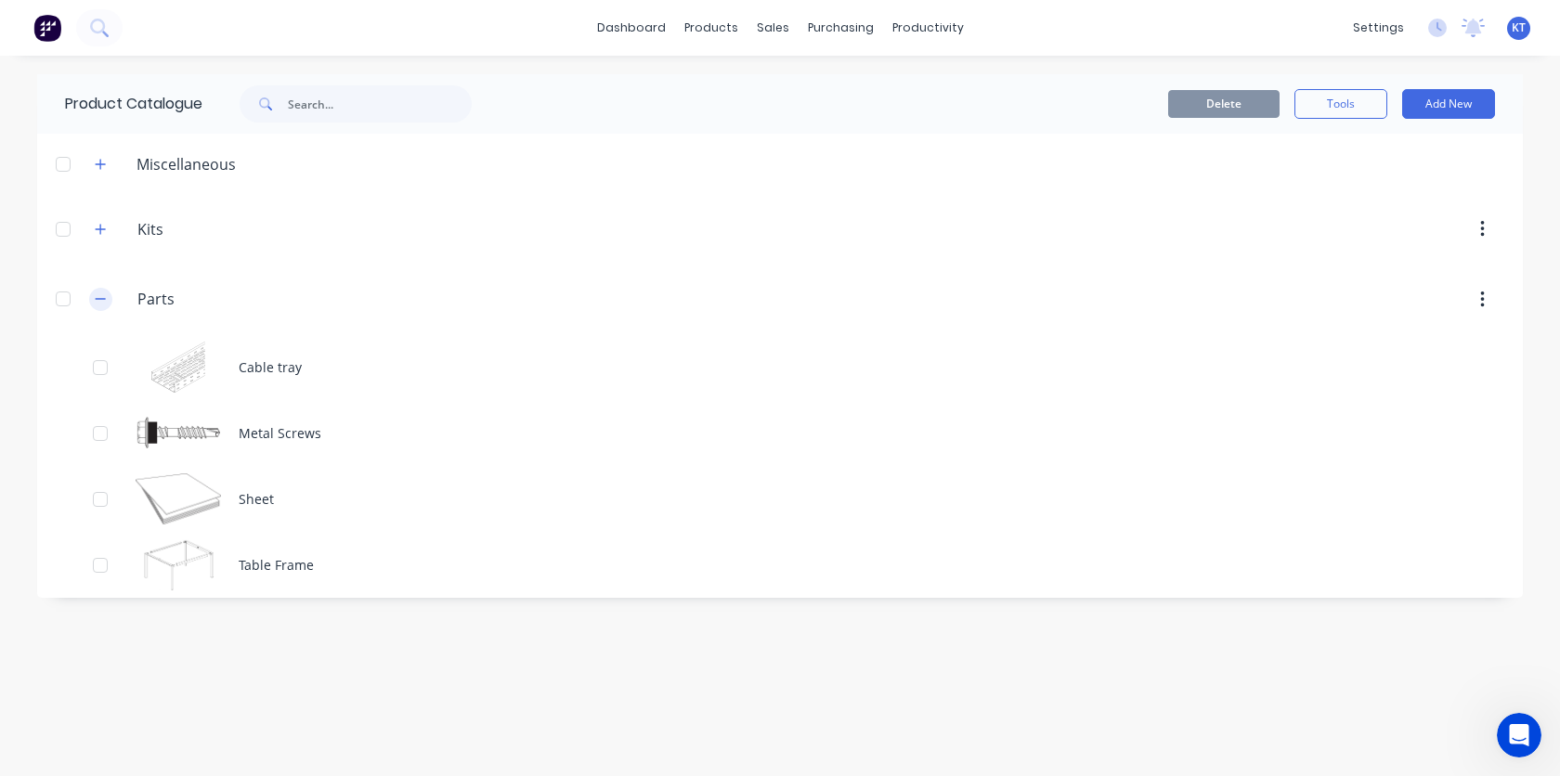
click at [100, 296] on icon "button" at bounding box center [100, 298] width 11 height 13
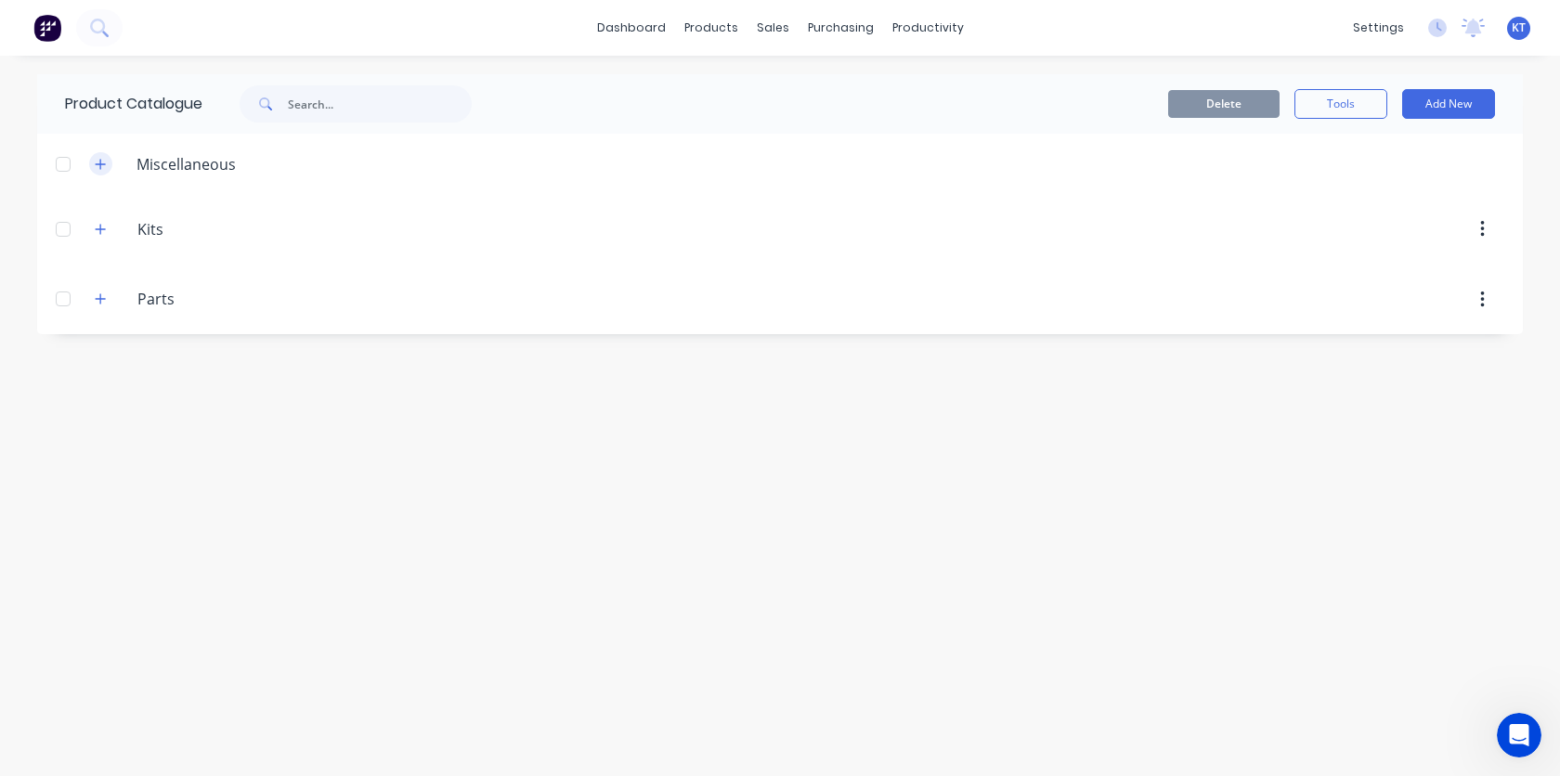
click at [102, 170] on button "button" at bounding box center [100, 163] width 23 height 23
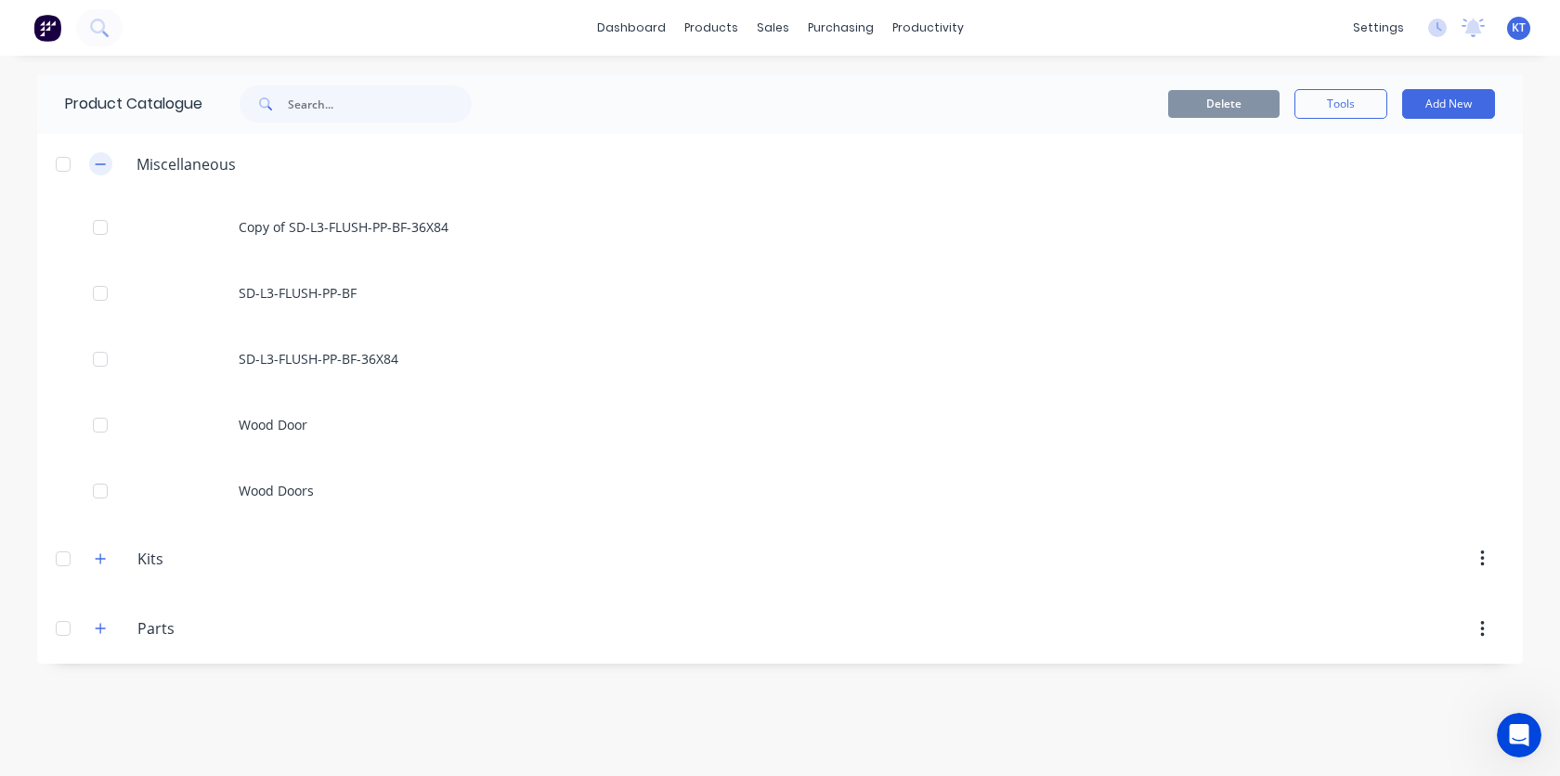
click at [102, 170] on button "button" at bounding box center [100, 163] width 23 height 23
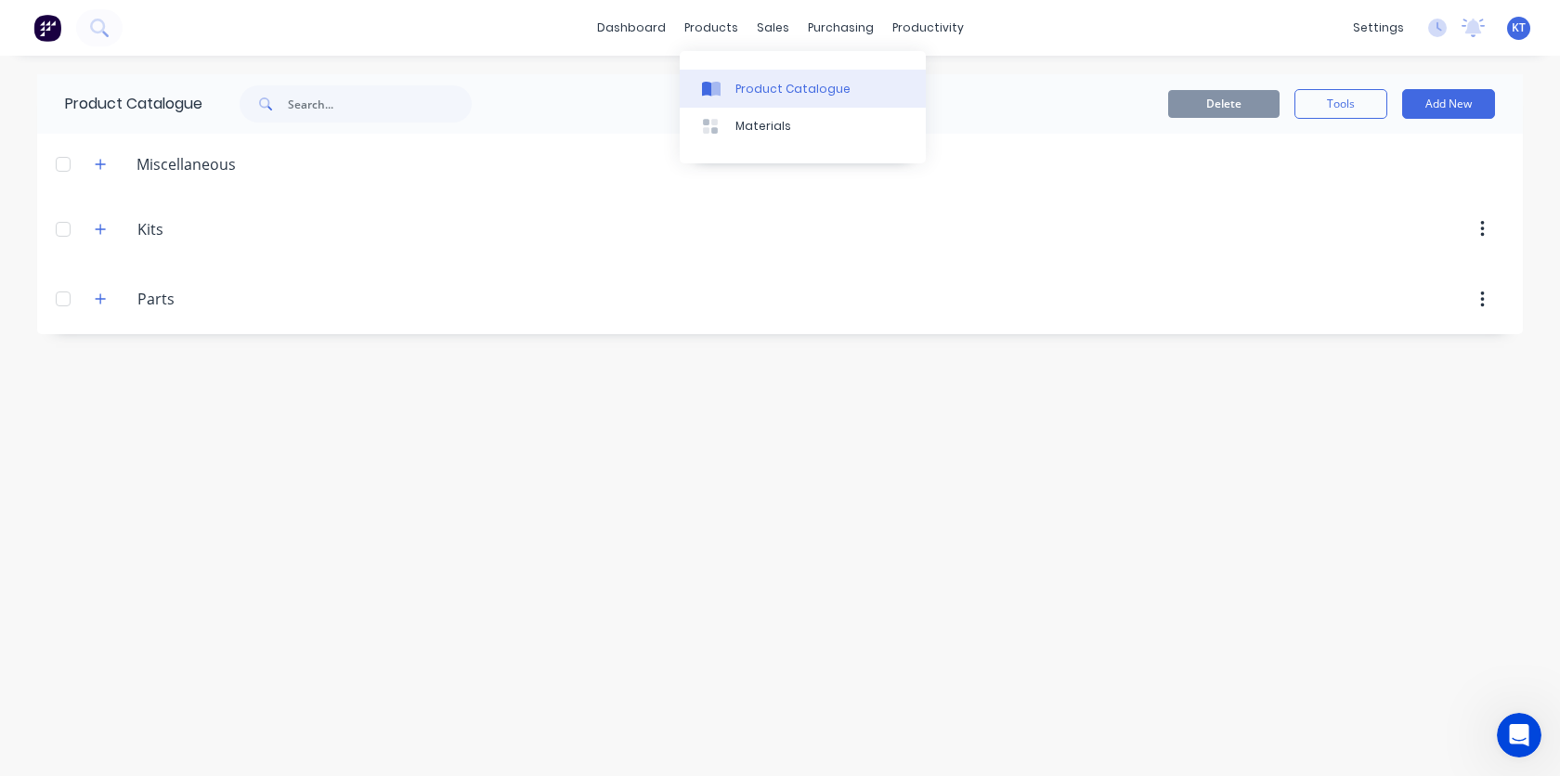
click at [744, 97] on link "Product Catalogue" at bounding box center [803, 88] width 246 height 37
click at [407, 94] on input "text" at bounding box center [380, 103] width 184 height 37
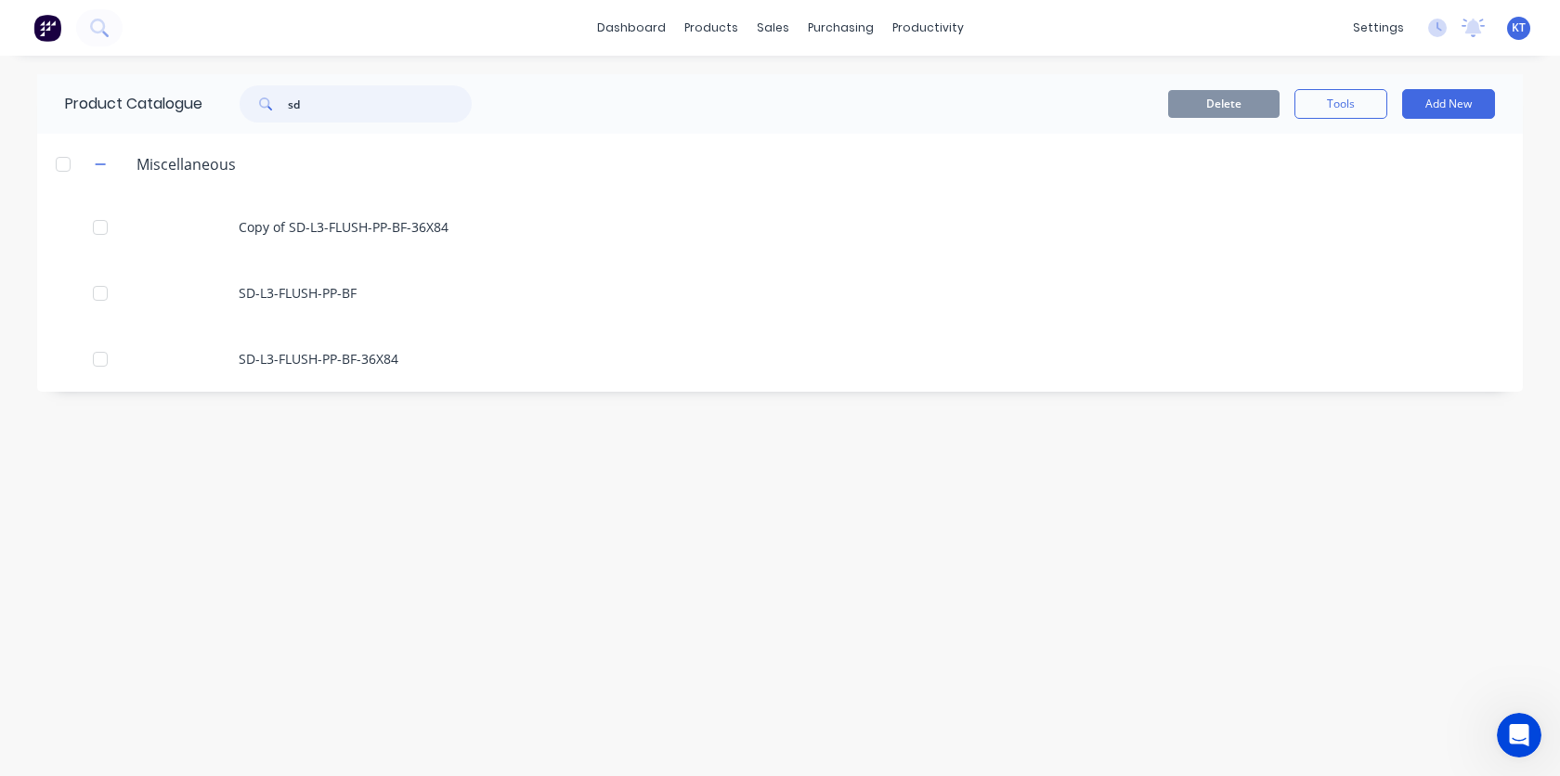
type input "s"
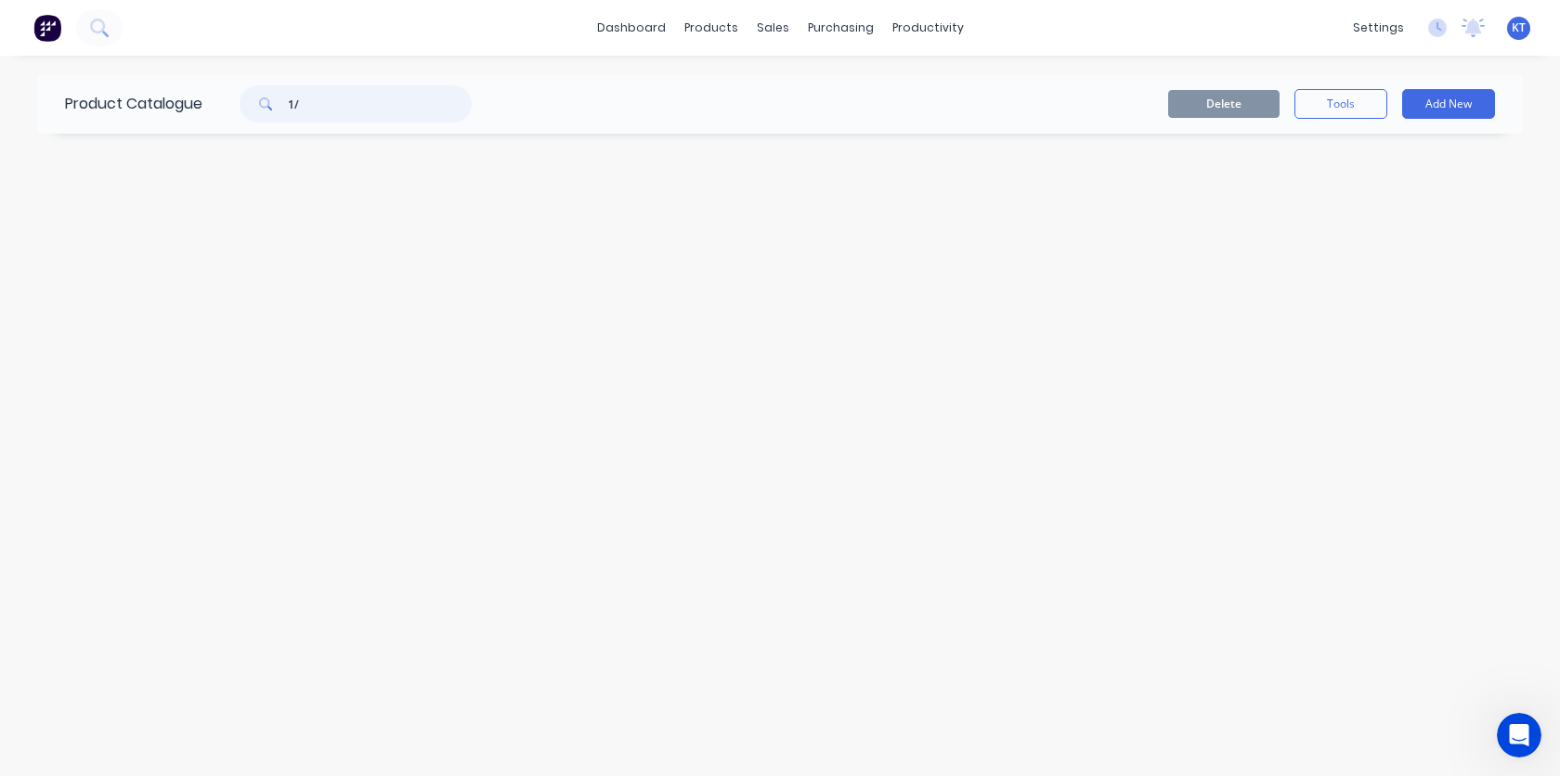
type input "1"
click at [650, 180] on div "Product Catalogue Delete Tools Add New" at bounding box center [779, 415] width 1485 height 683
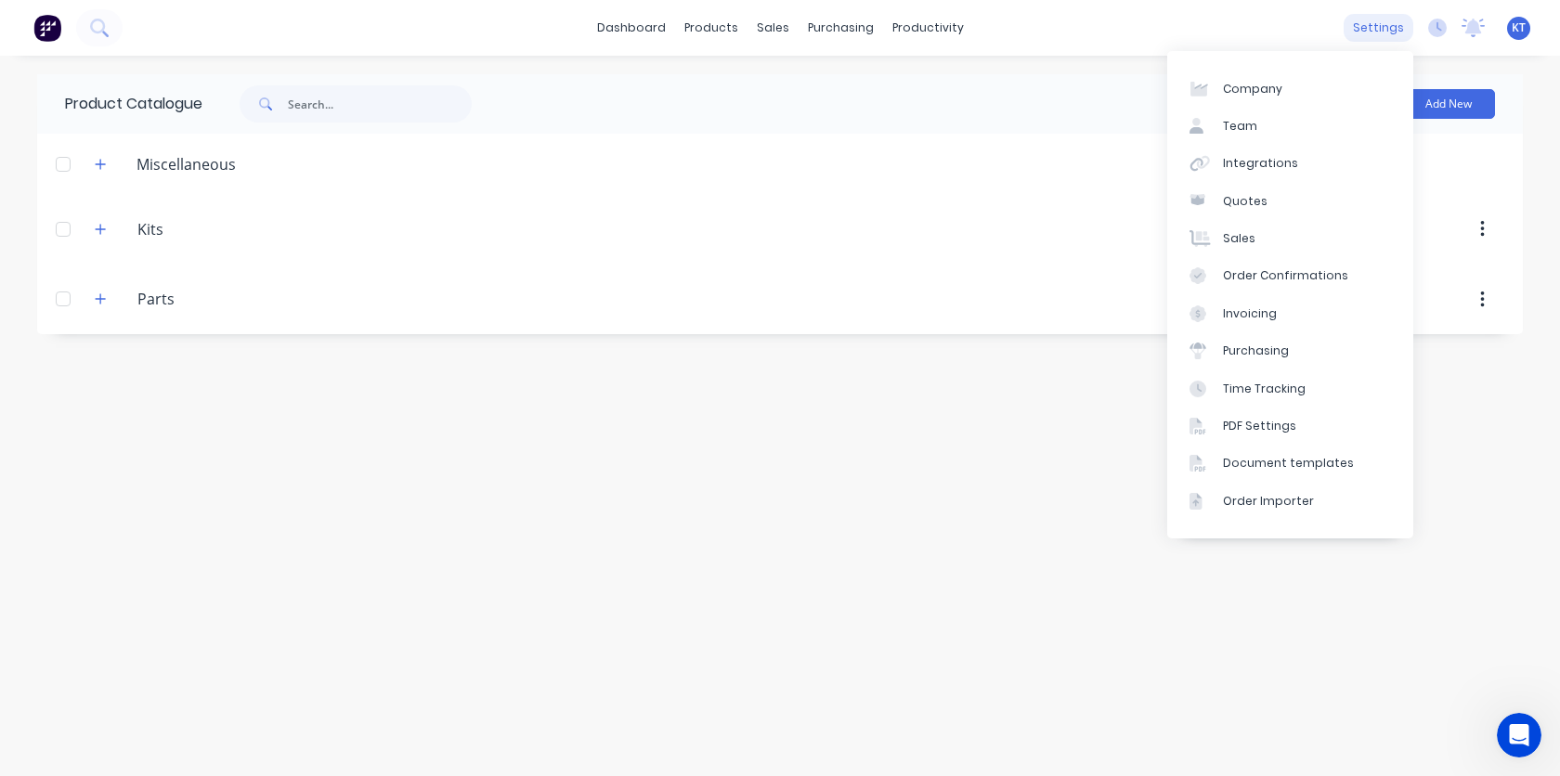
click at [1384, 32] on div "settings" at bounding box center [1378, 28] width 70 height 28
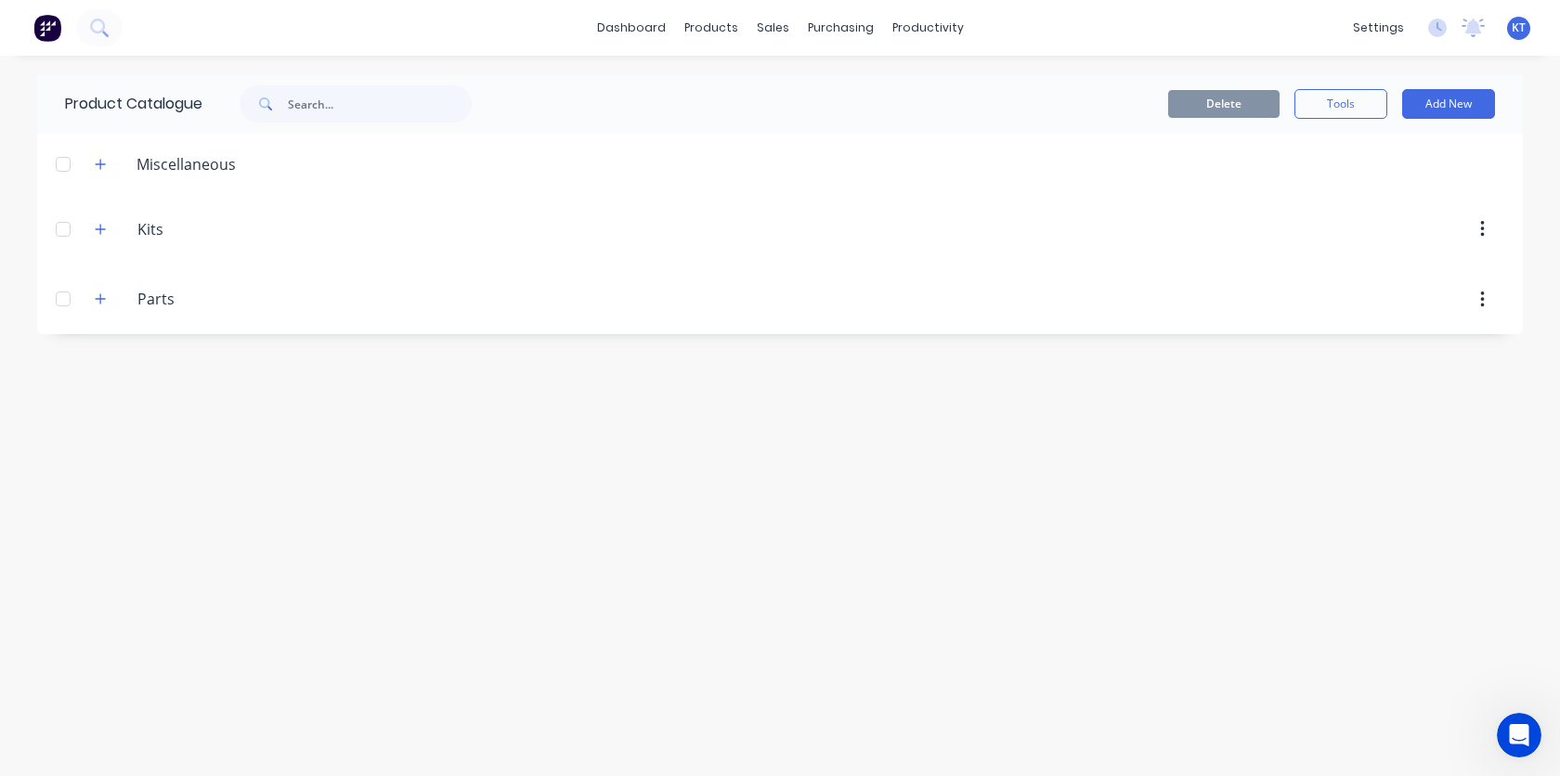
click at [1523, 28] on span "KT" at bounding box center [1518, 27] width 14 height 17
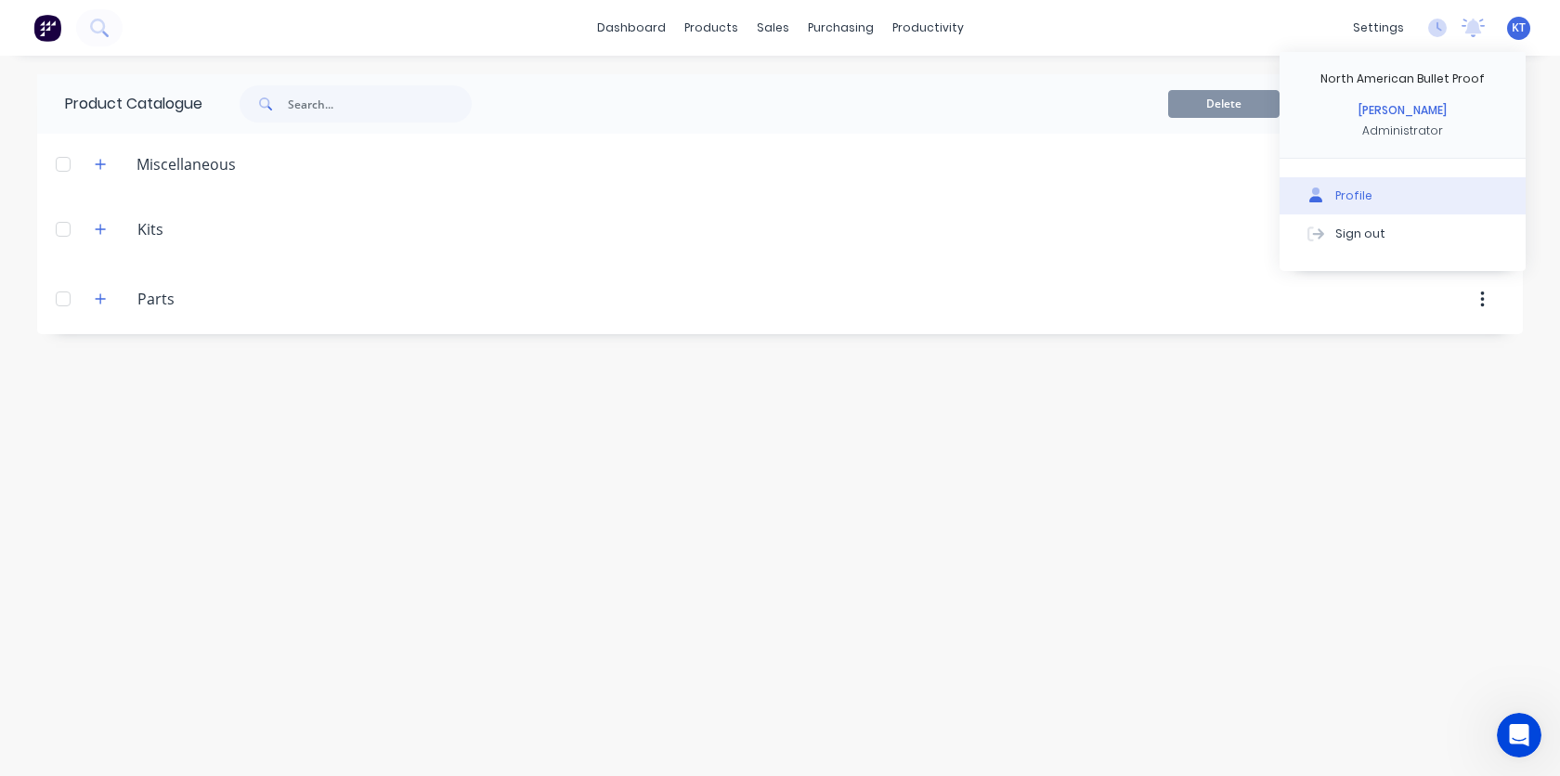
click at [1359, 195] on div "Profile" at bounding box center [1353, 196] width 37 height 17
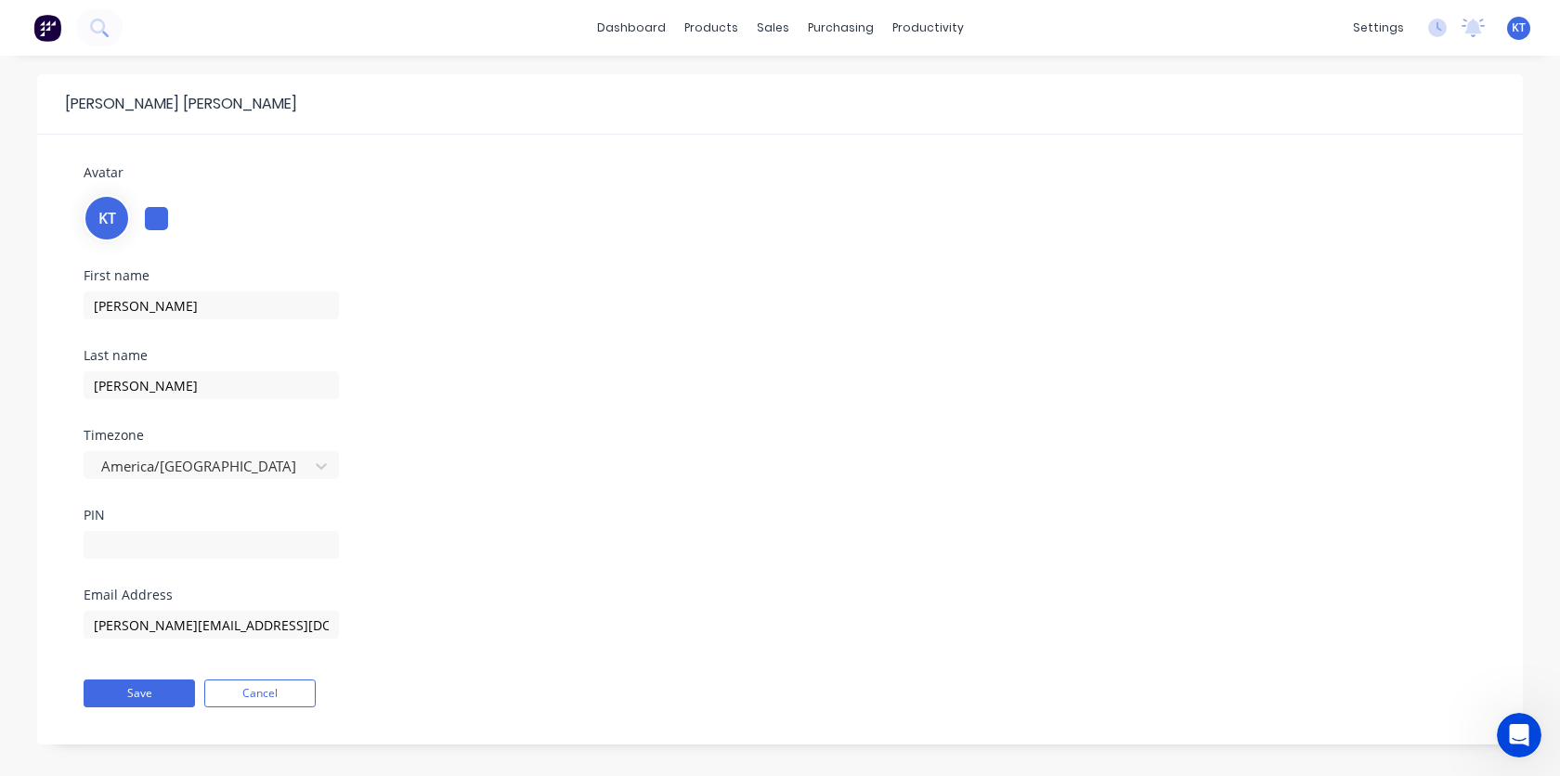
click at [770, 413] on div "First name [PERSON_NAME] Last name [PERSON_NAME] Timezone America/[GEOGRAPHIC_D…" at bounding box center [780, 428] width 1420 height 319
click at [94, 214] on div "KT" at bounding box center [107, 218] width 46 height 46
click at [100, 173] on span "Avatar" at bounding box center [104, 172] width 40 height 18
click at [160, 218] on div at bounding box center [156, 218] width 23 height 23
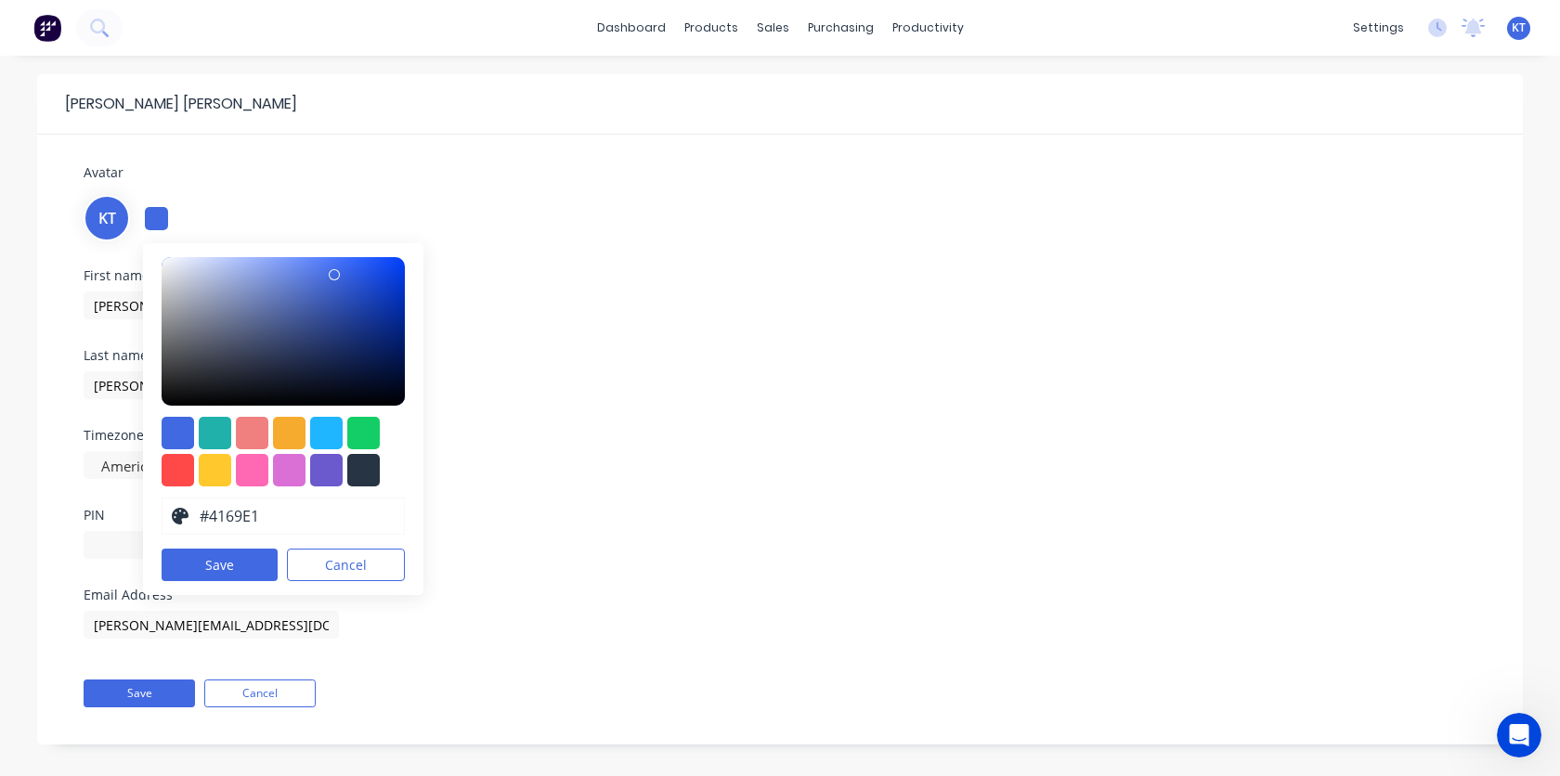
click at [642, 397] on div "First name [PERSON_NAME] Last name [PERSON_NAME] Timezone America/[GEOGRAPHIC_D…" at bounding box center [780, 428] width 1420 height 319
click at [348, 564] on button "Cancel" at bounding box center [346, 565] width 118 height 32
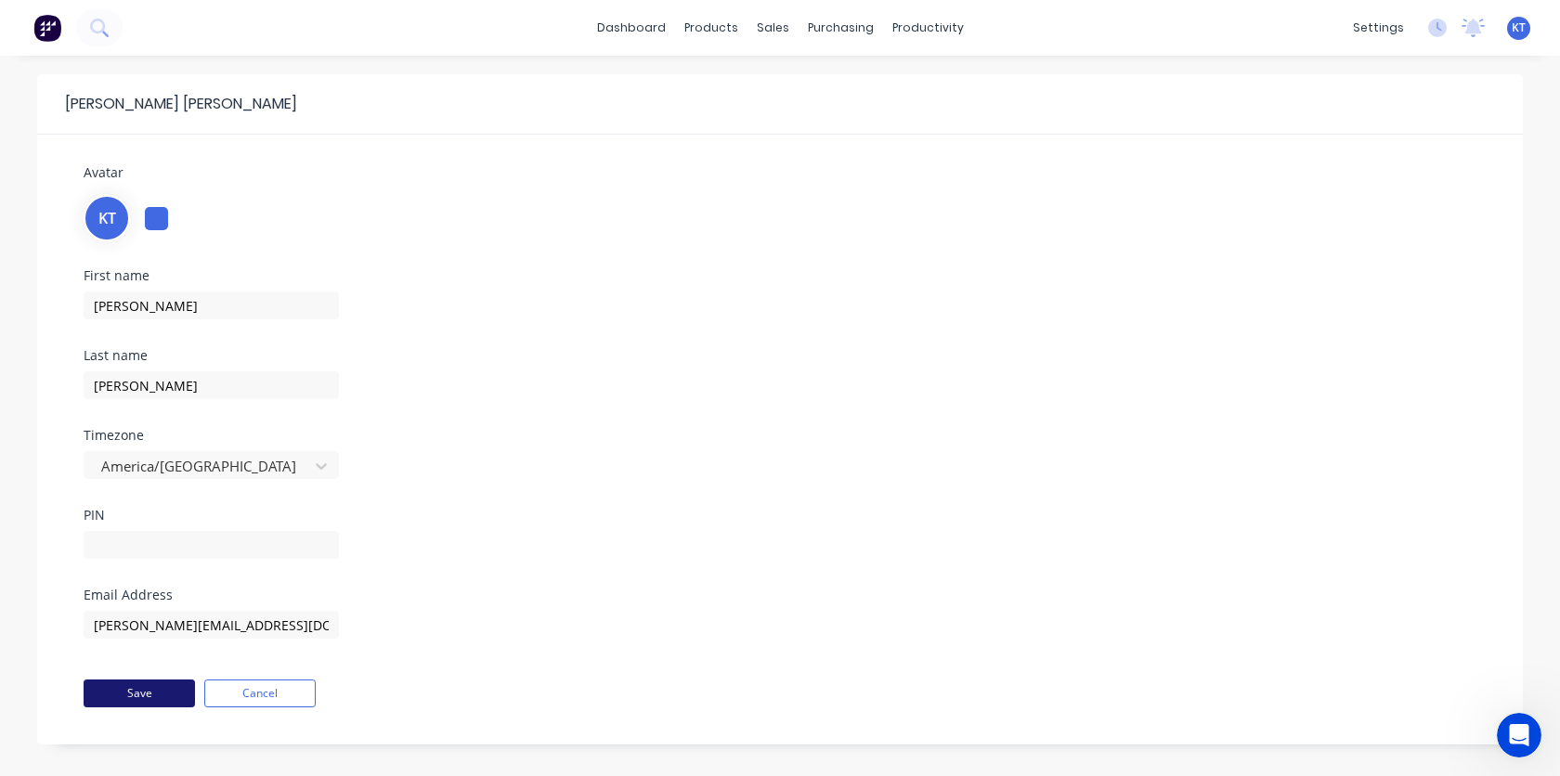
click at [166, 693] on button "Save" at bounding box center [139, 694] width 111 height 28
click at [261, 698] on button "Cancel" at bounding box center [259, 694] width 111 height 28
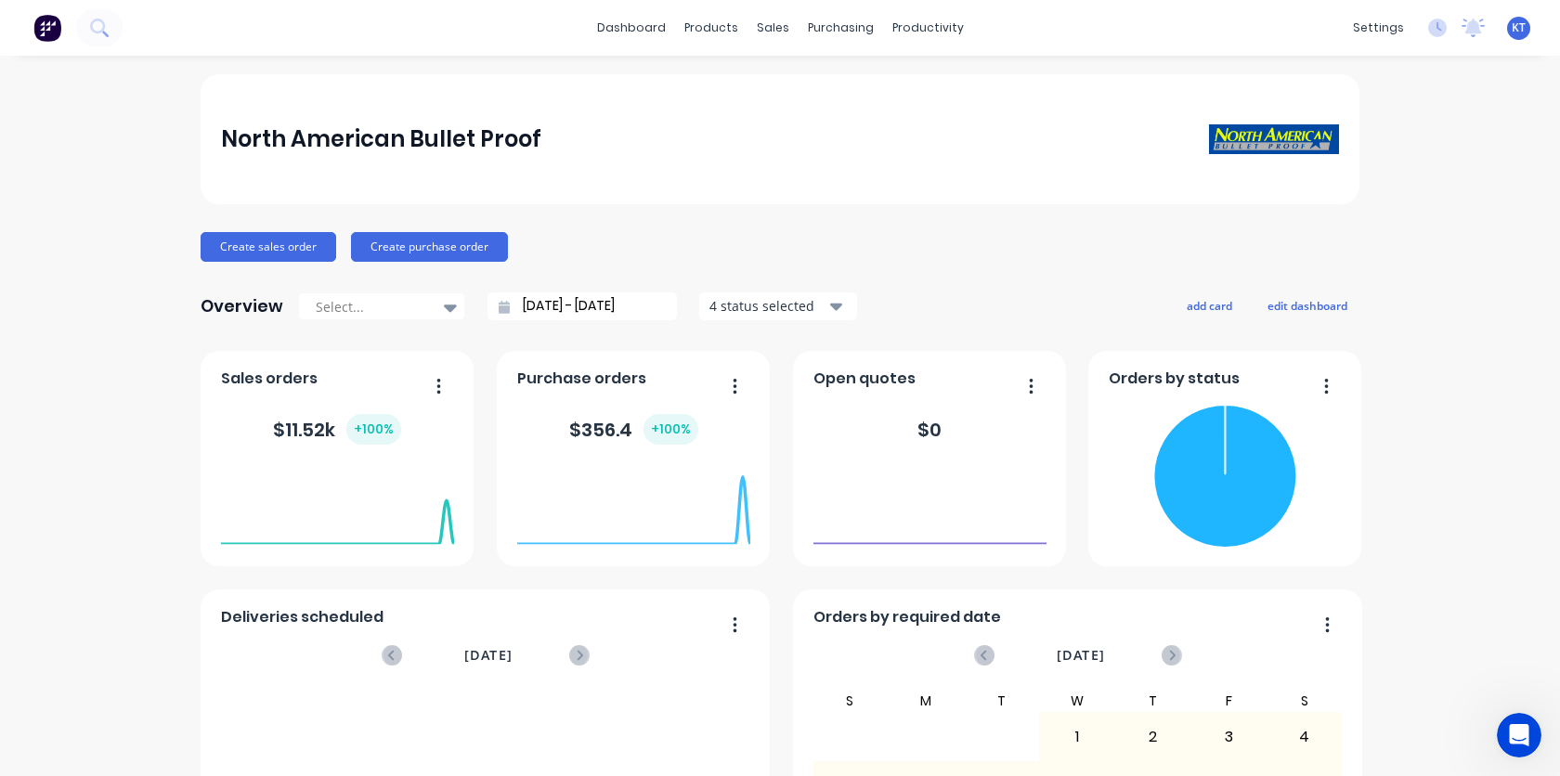
click at [44, 33] on img at bounding box center [47, 28] width 28 height 28
click at [187, 26] on div "dashboard products sales purchasing productivity dashboard products Product Cat…" at bounding box center [780, 28] width 1560 height 56
click at [110, 37] on button at bounding box center [99, 27] width 46 height 37
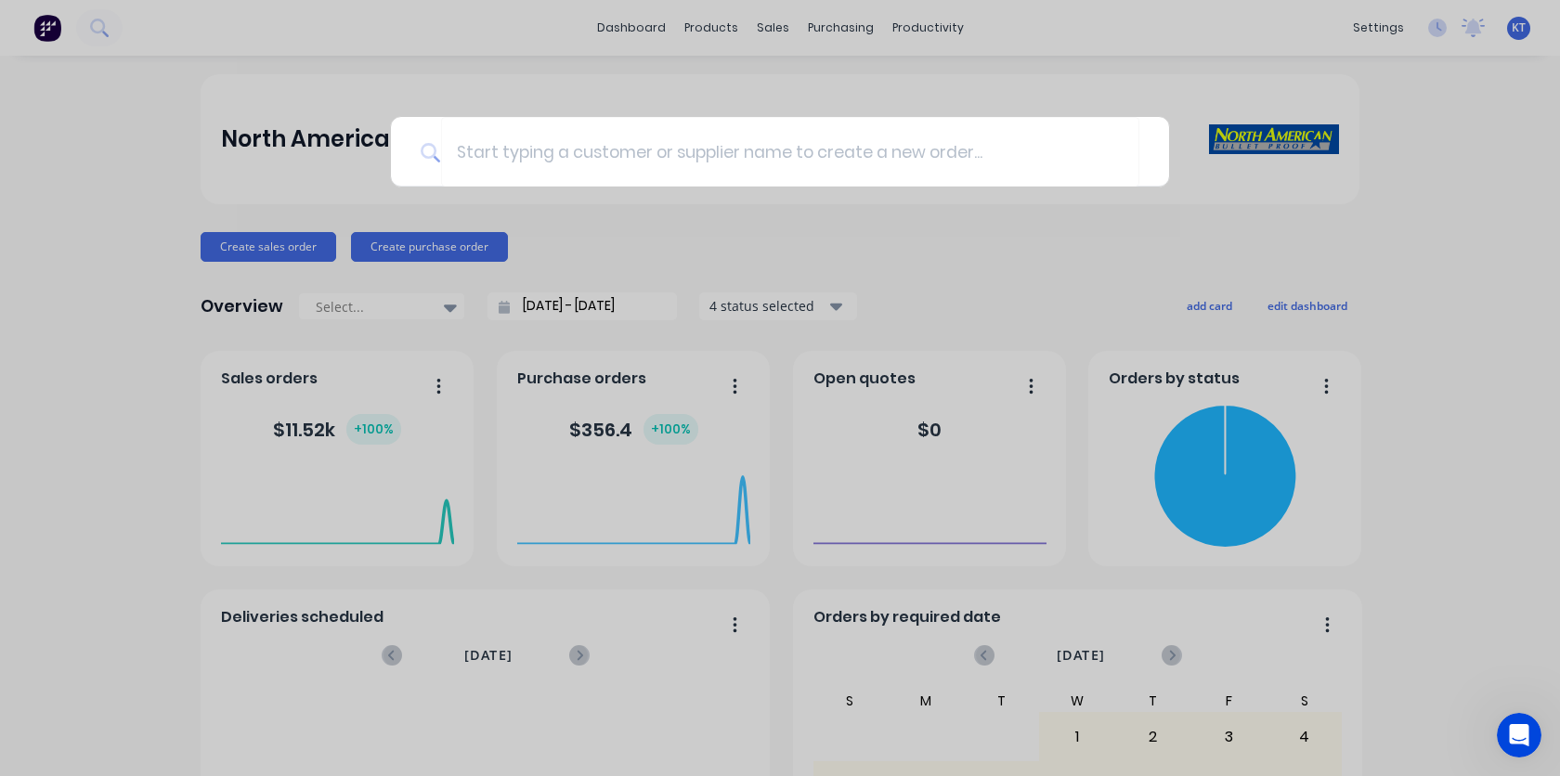
click at [834, 237] on div at bounding box center [780, 388] width 1560 height 776
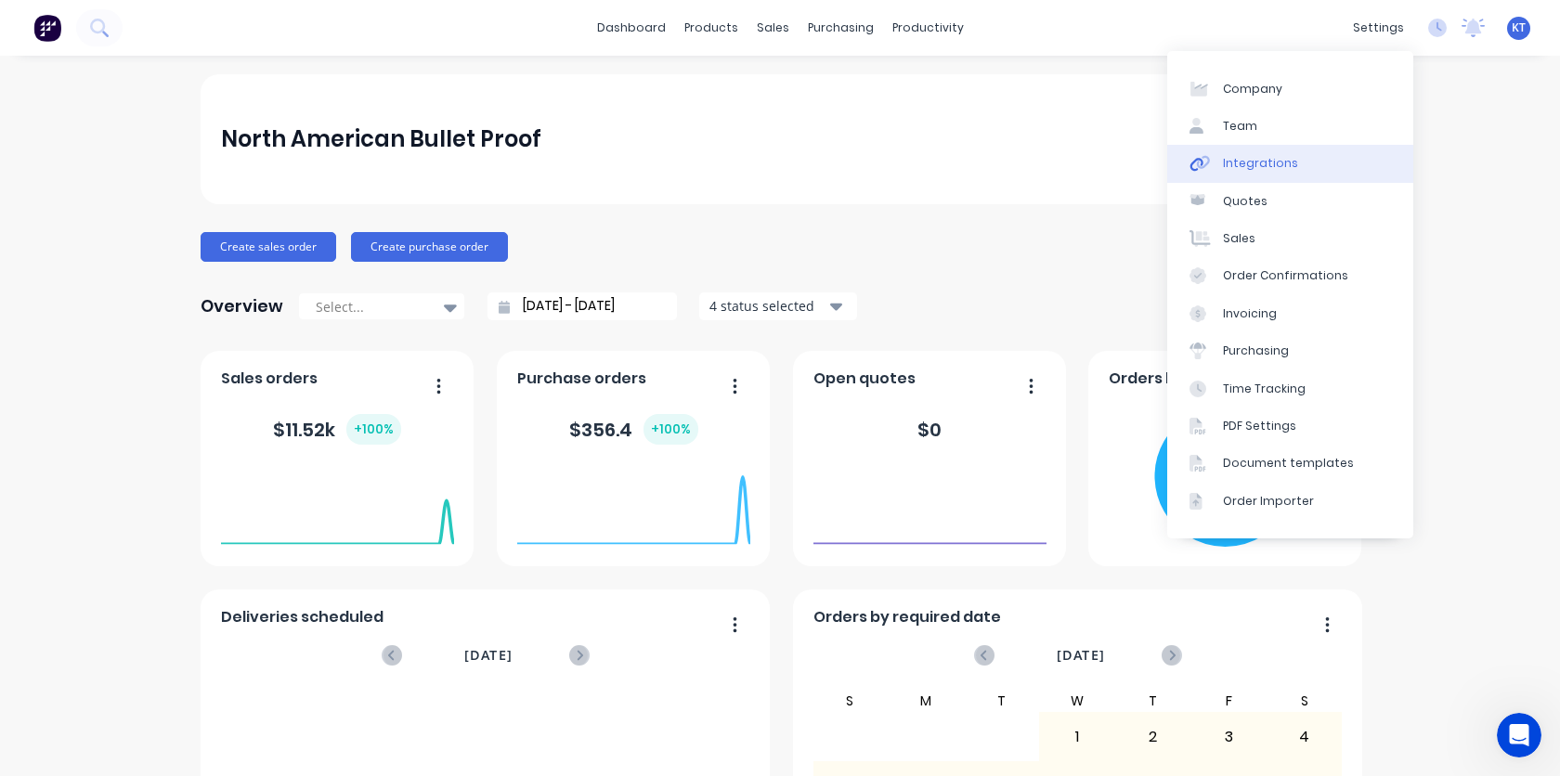
click at [1247, 176] on link "Integrations" at bounding box center [1290, 163] width 246 height 37
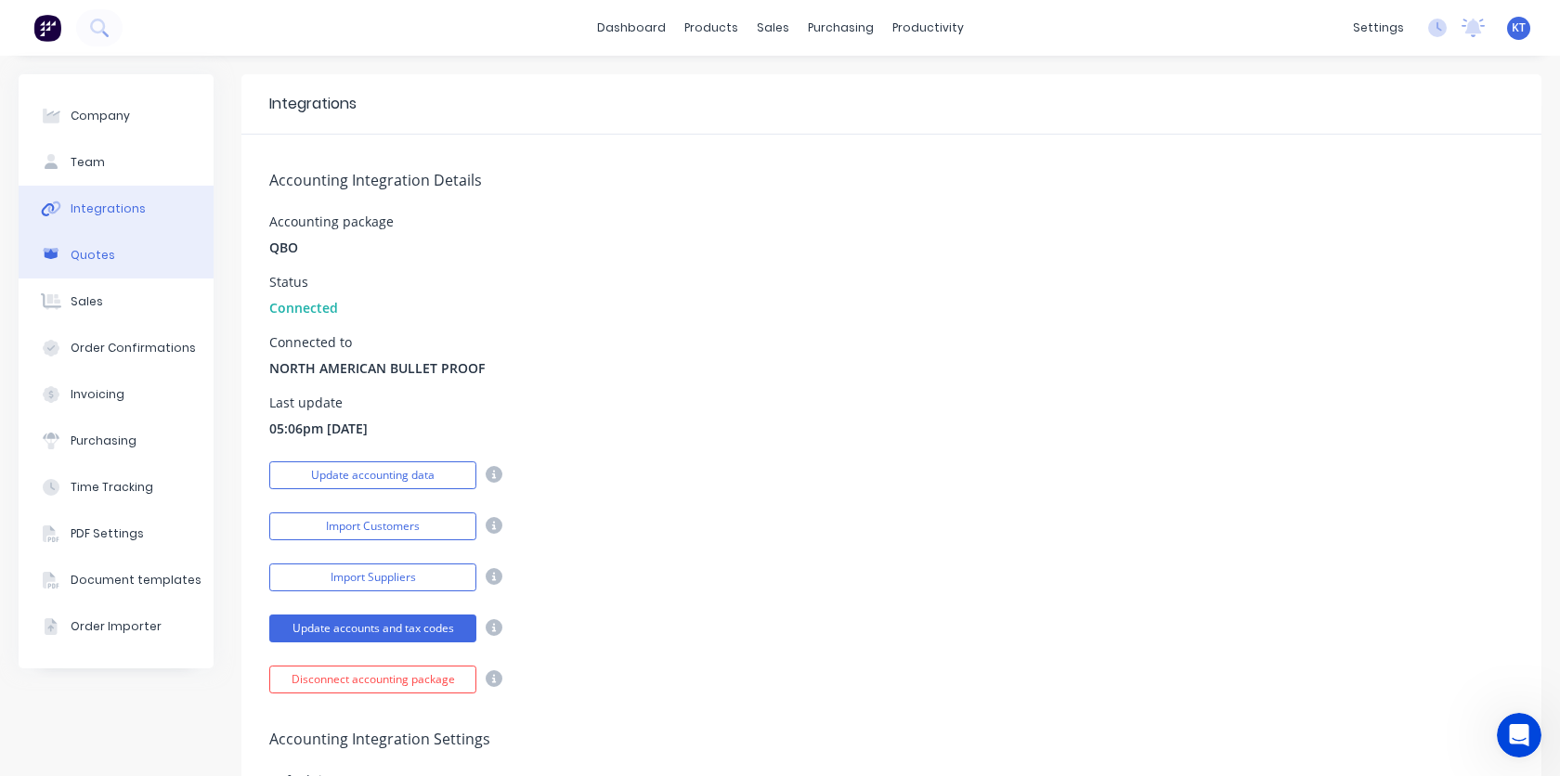
click at [91, 249] on div "Quotes" at bounding box center [93, 255] width 45 height 17
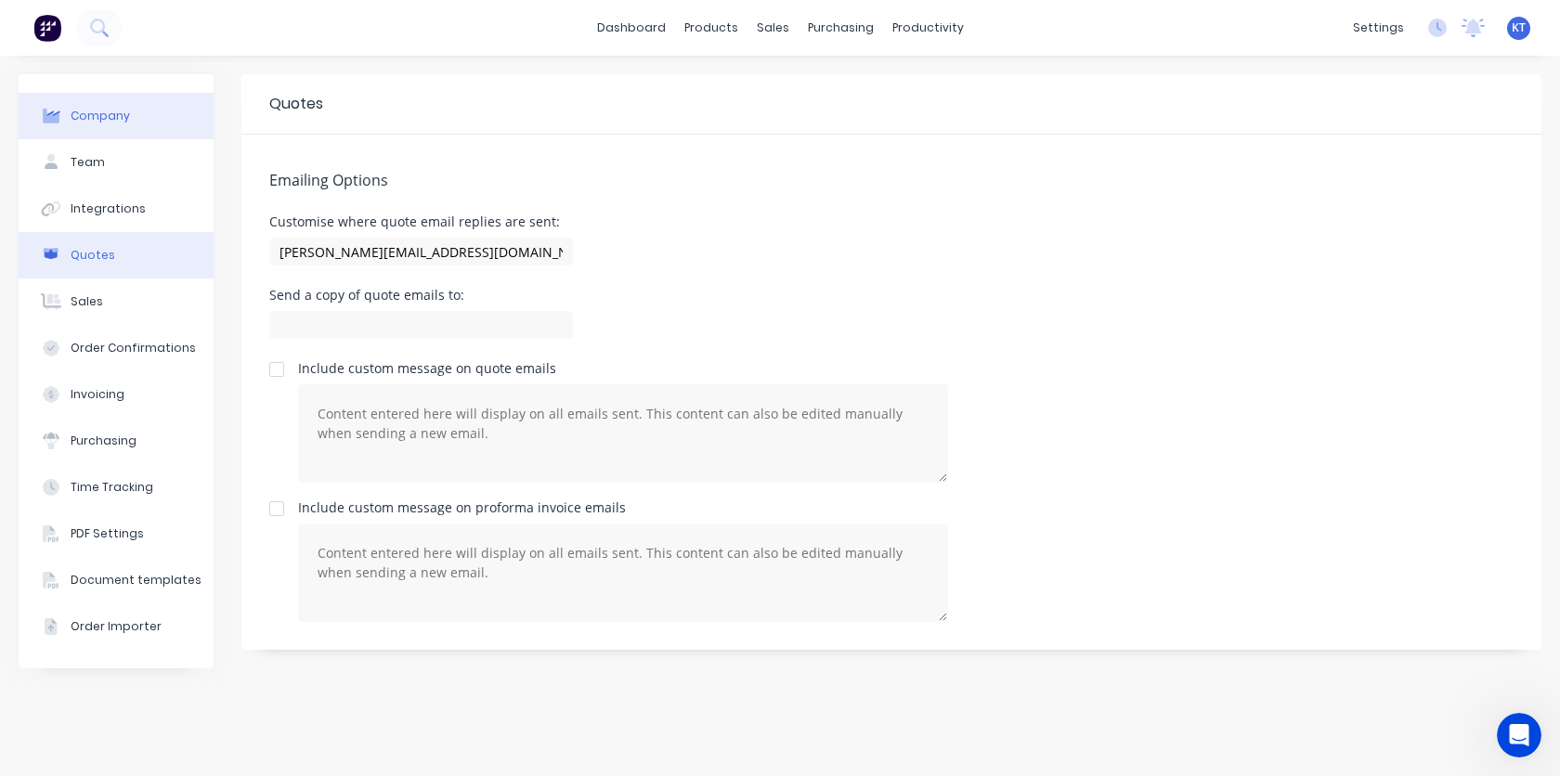
click at [76, 129] on button "Company" at bounding box center [116, 116] width 195 height 46
select select "US"
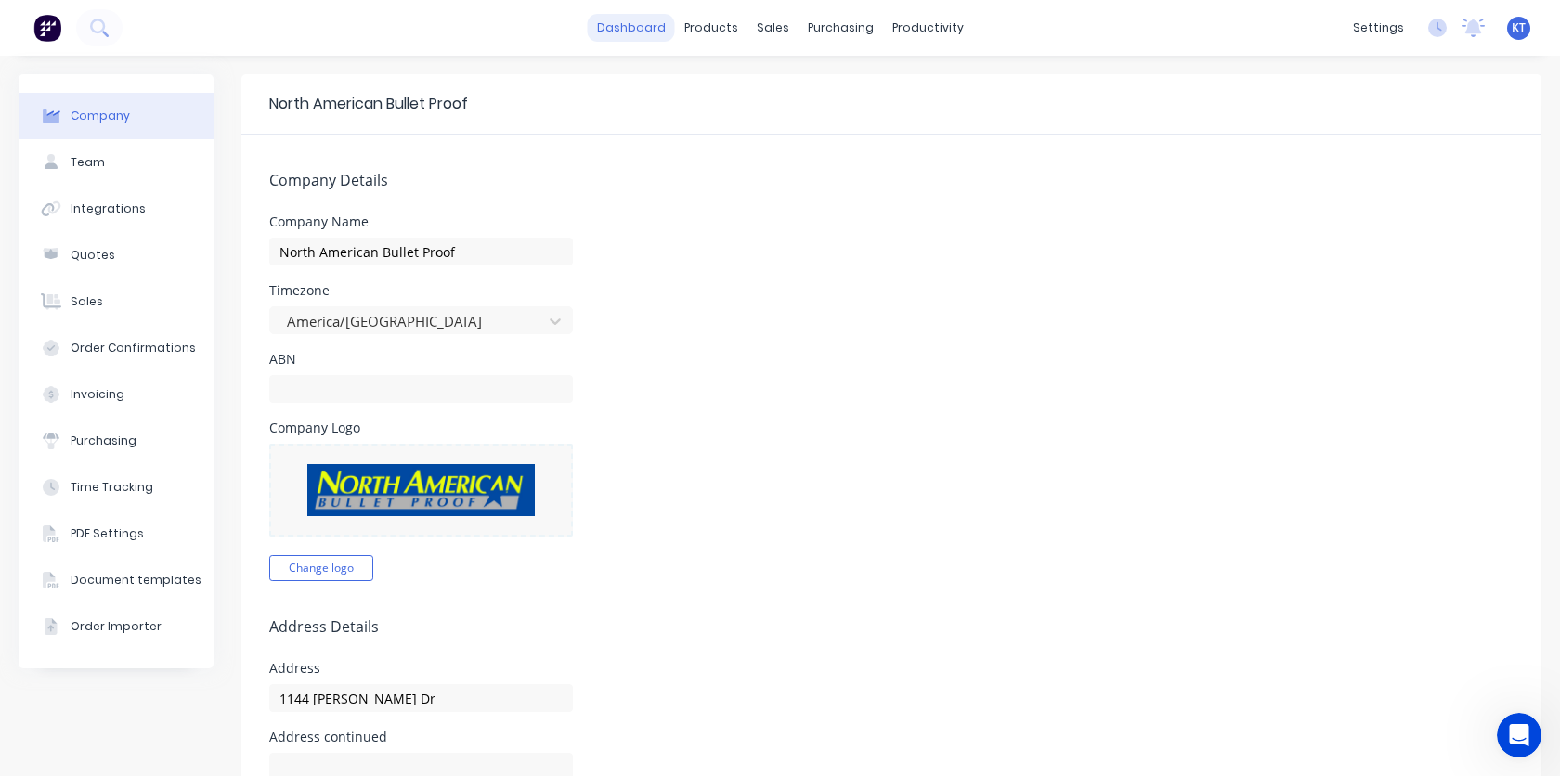
click at [645, 33] on link "dashboard" at bounding box center [631, 28] width 87 height 28
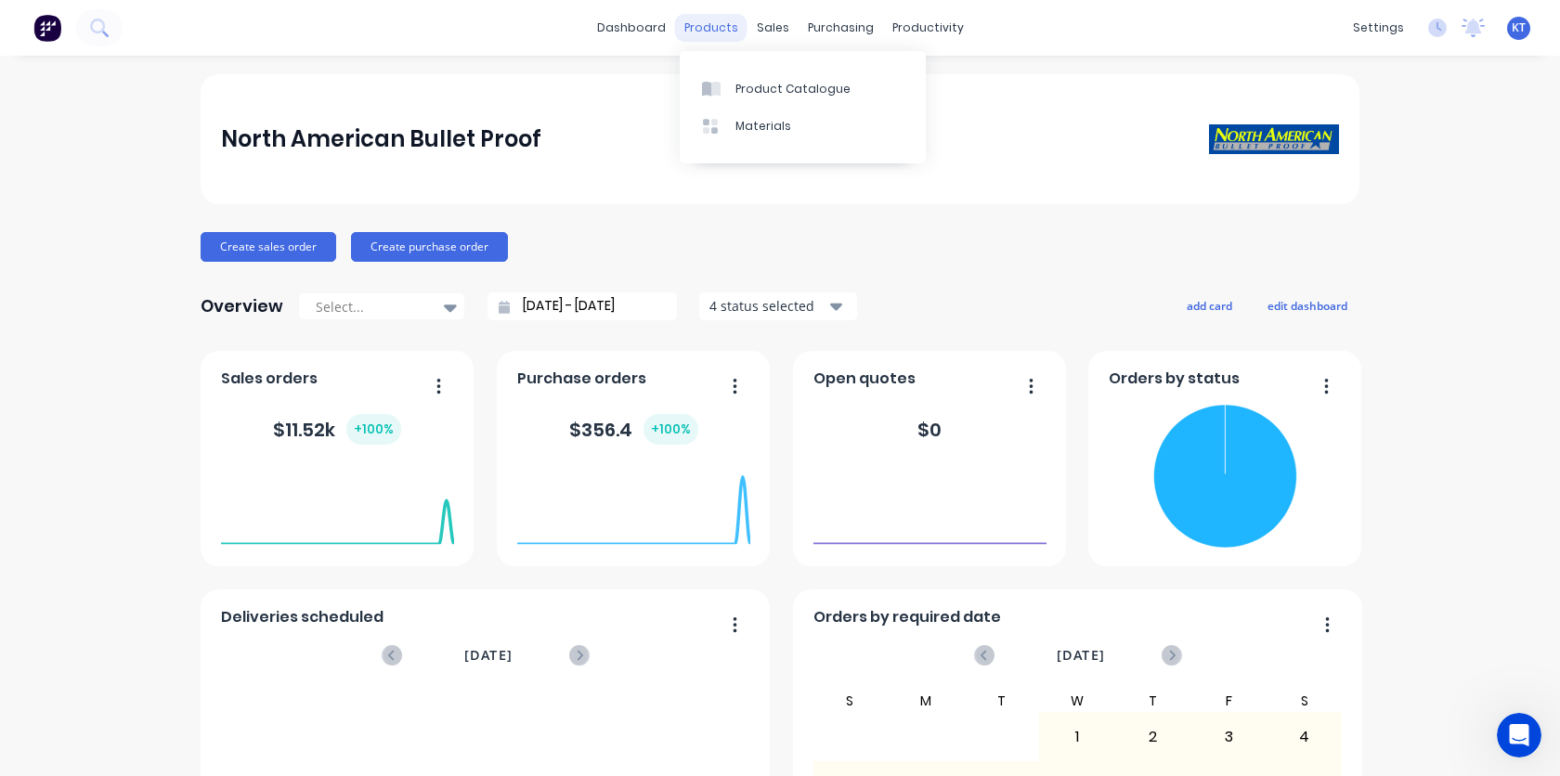
click at [702, 32] on div "products" at bounding box center [711, 28] width 72 height 28
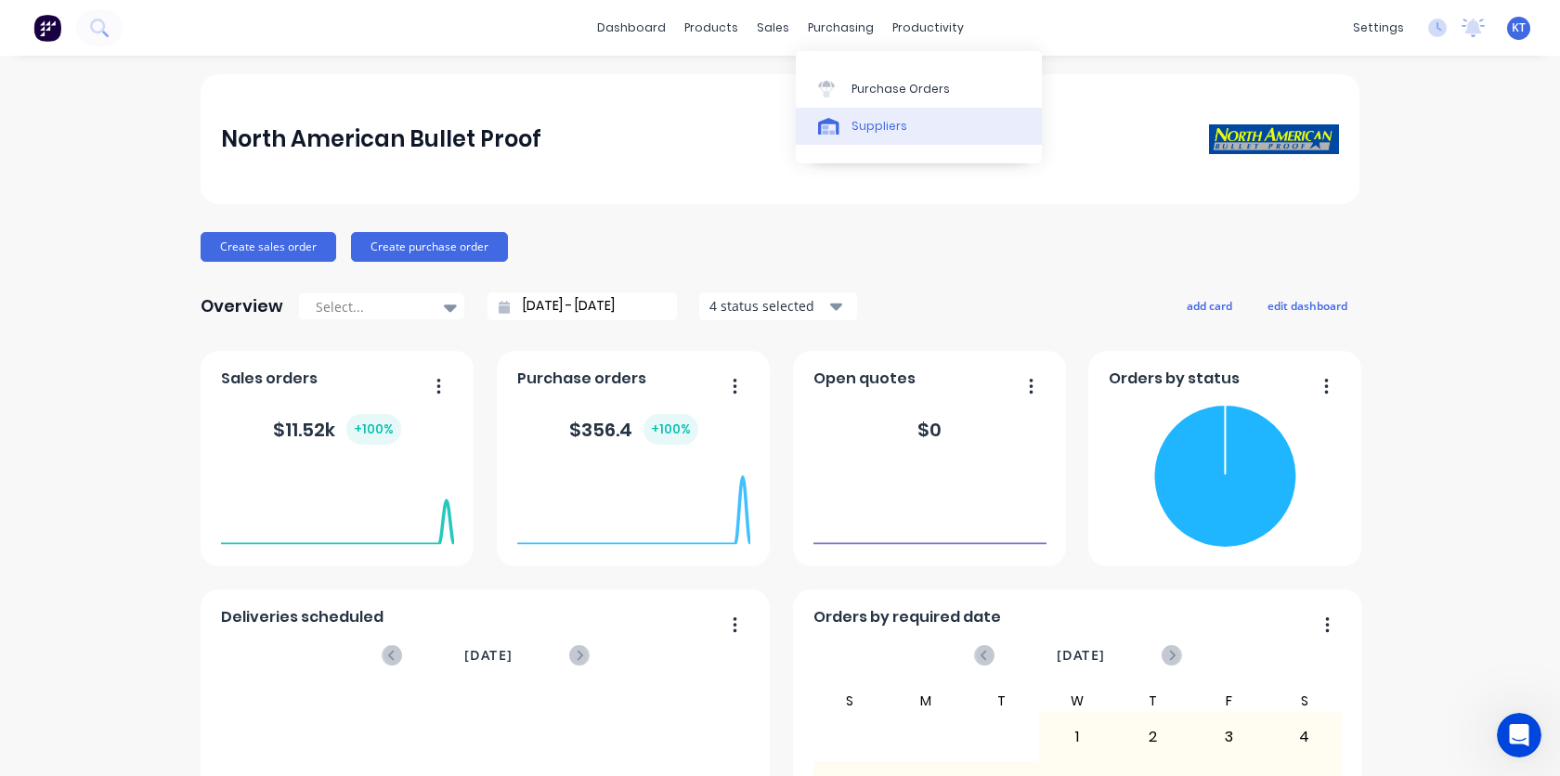
click at [866, 116] on link "Suppliers" at bounding box center [919, 126] width 246 height 37
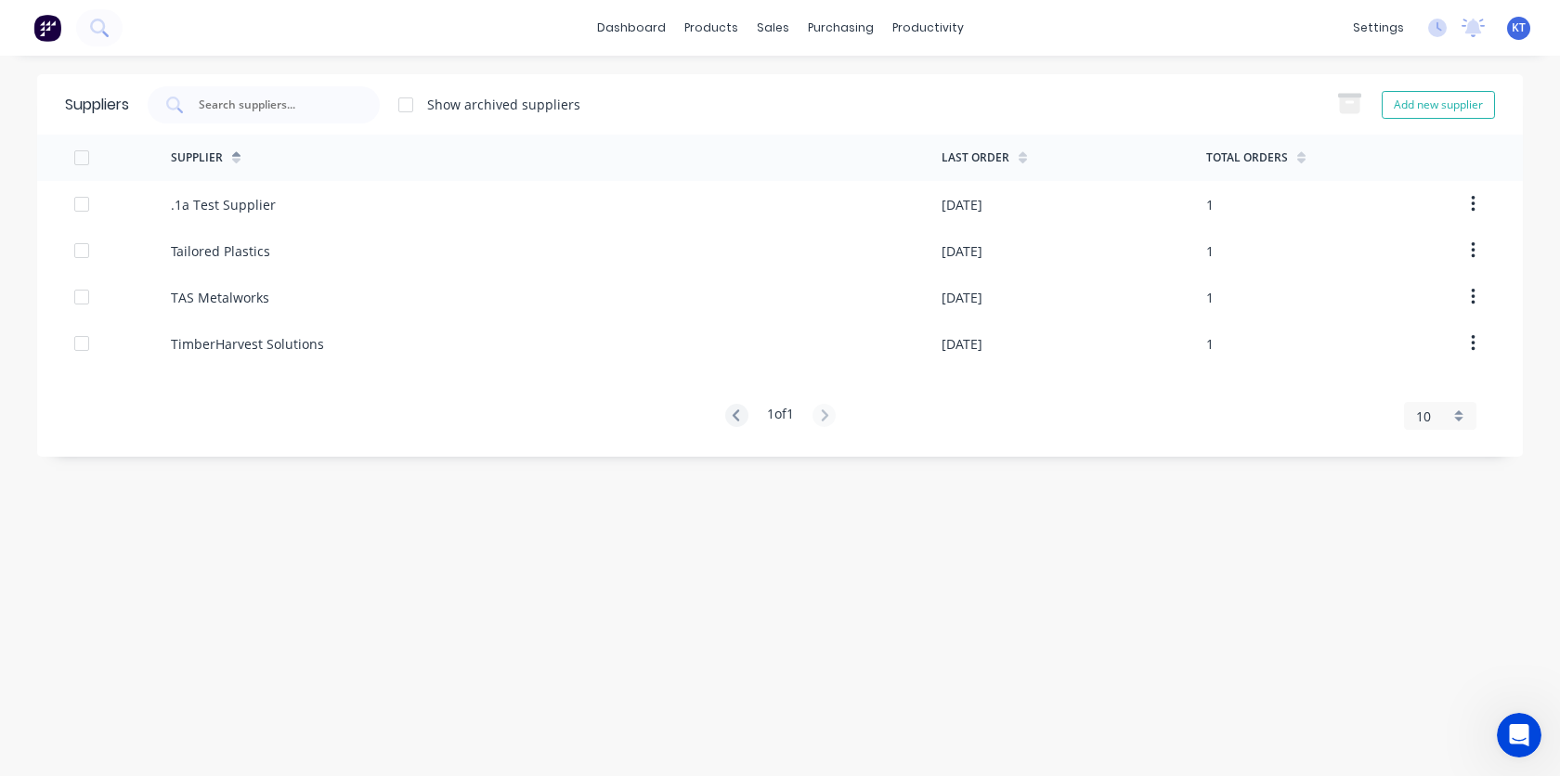
click at [1288, 108] on div "Show archived suppliers Add new supplier" at bounding box center [812, 104] width 1366 height 37
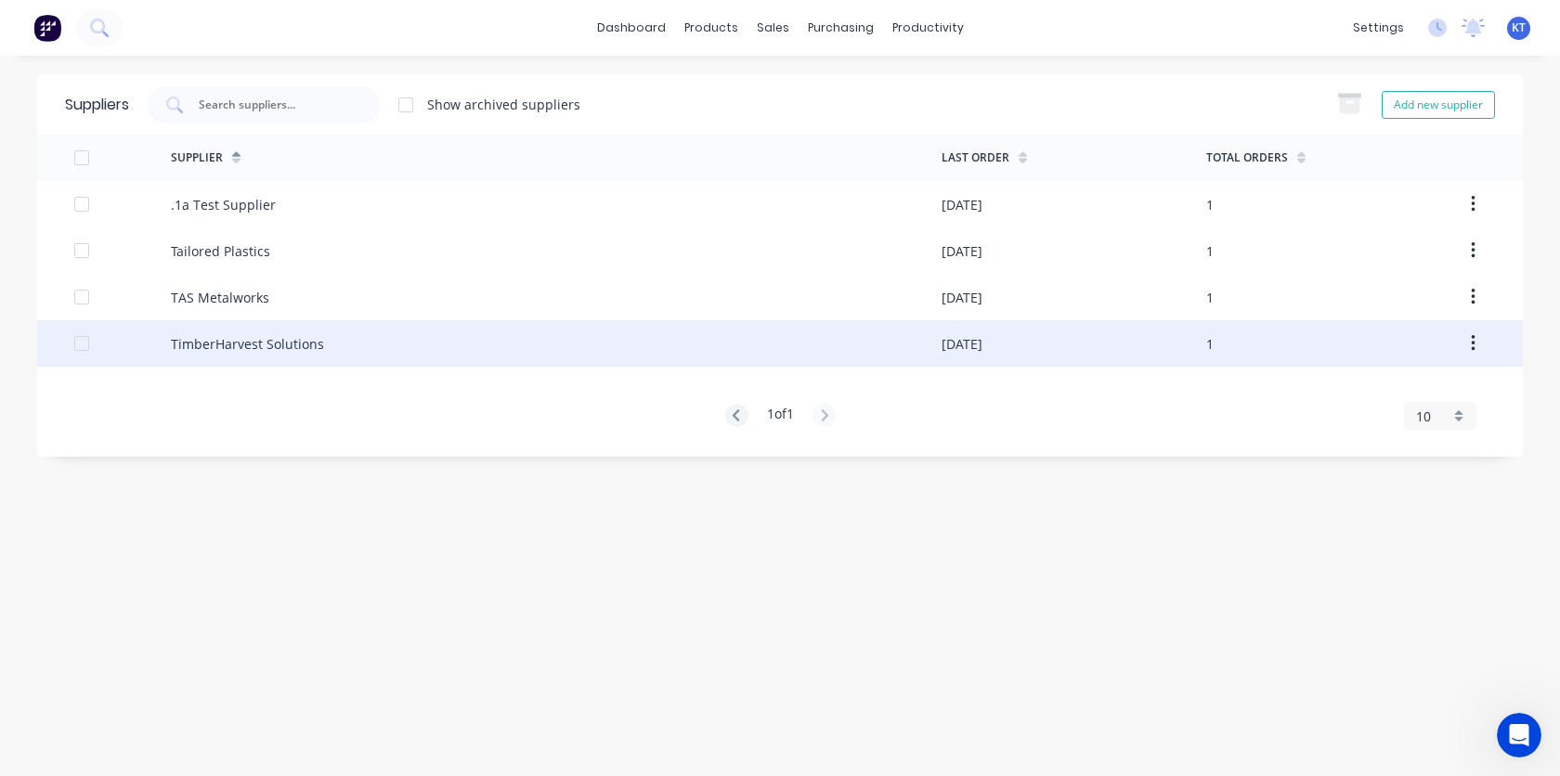
click at [292, 356] on div "TimberHarvest Solutions" at bounding box center [556, 343] width 770 height 46
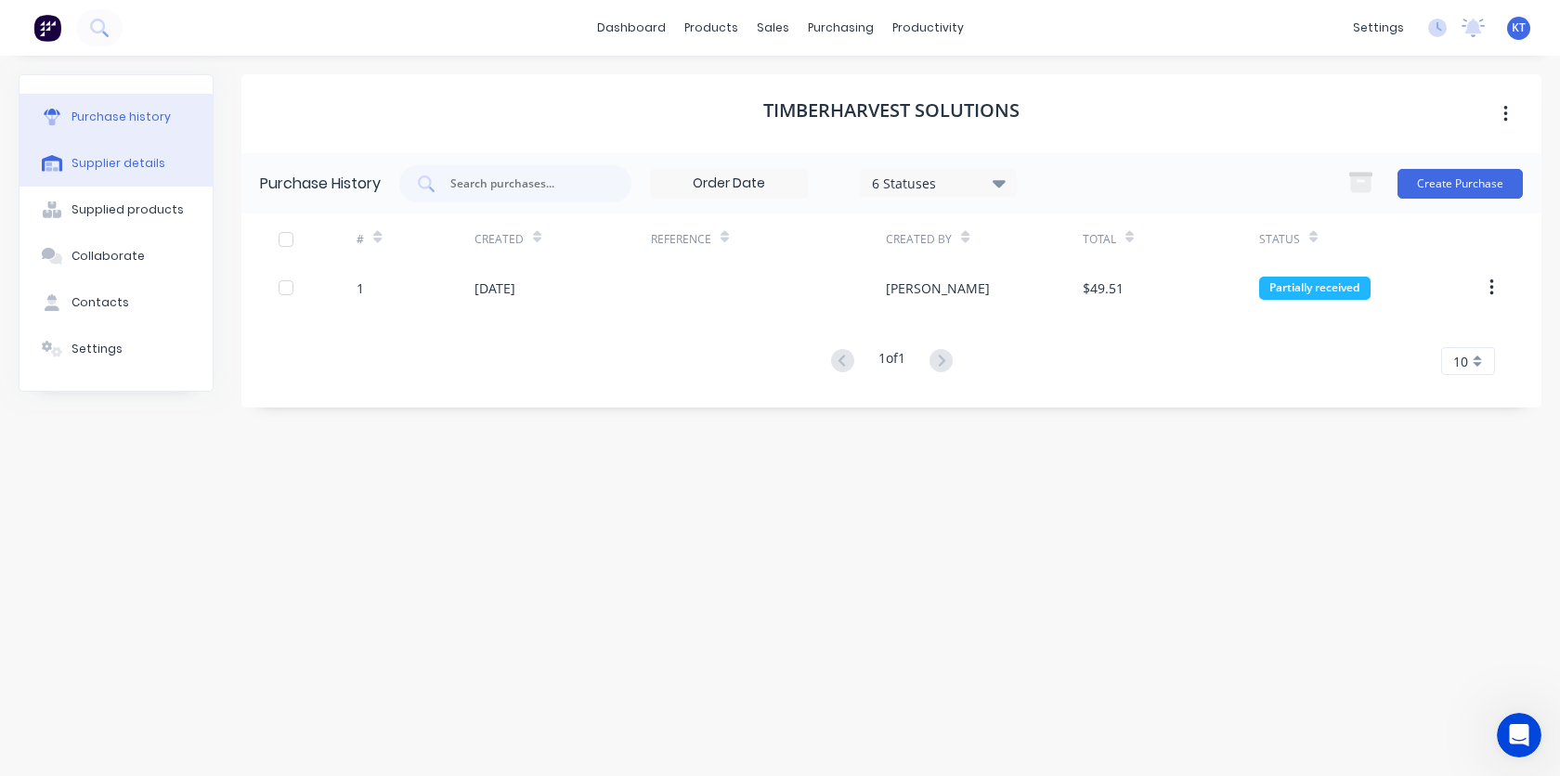
click at [139, 170] on div "Supplier details" at bounding box center [118, 163] width 94 height 17
select select "AU"
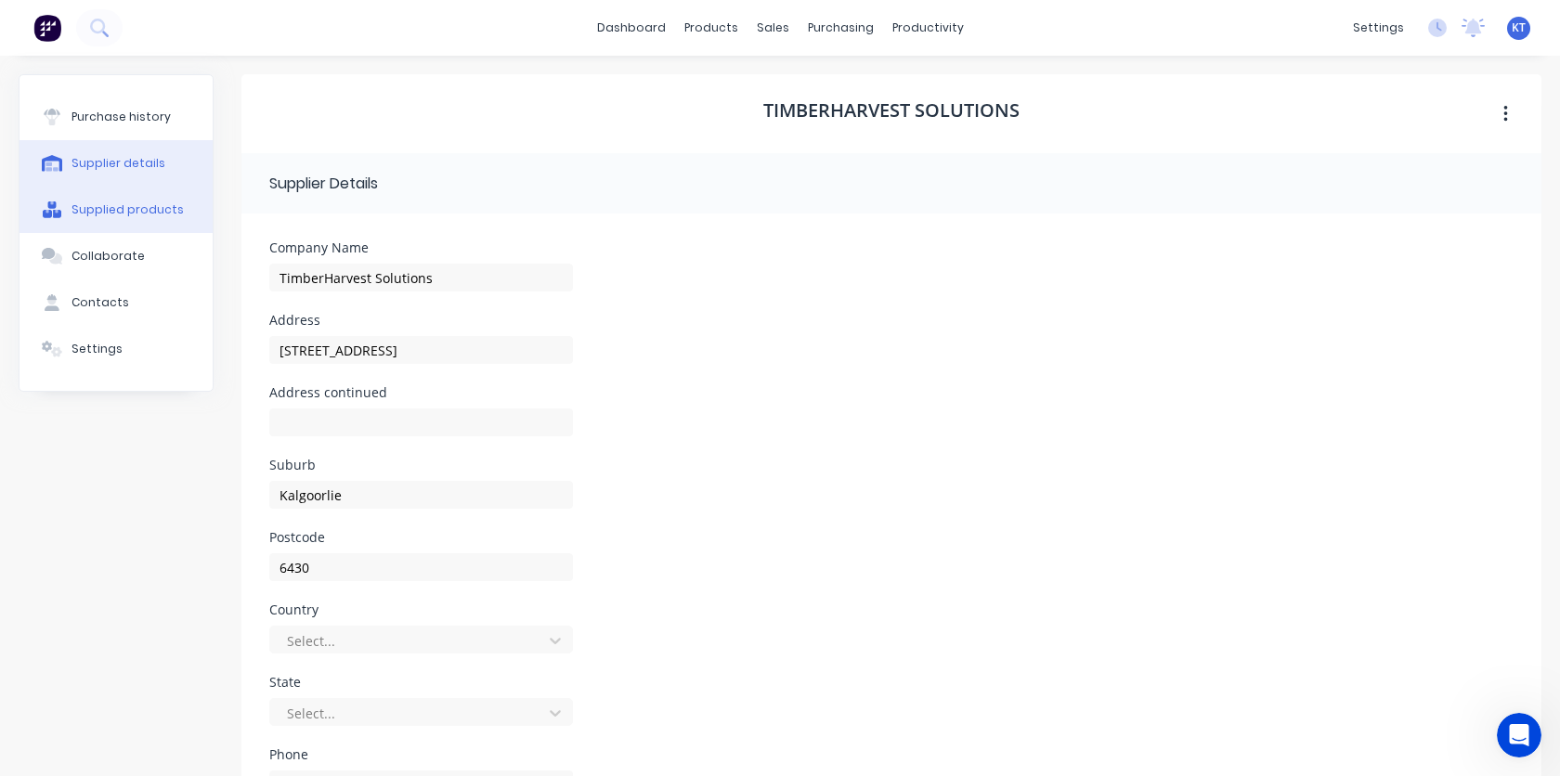
click at [129, 216] on div "Supplied products" at bounding box center [127, 209] width 112 height 17
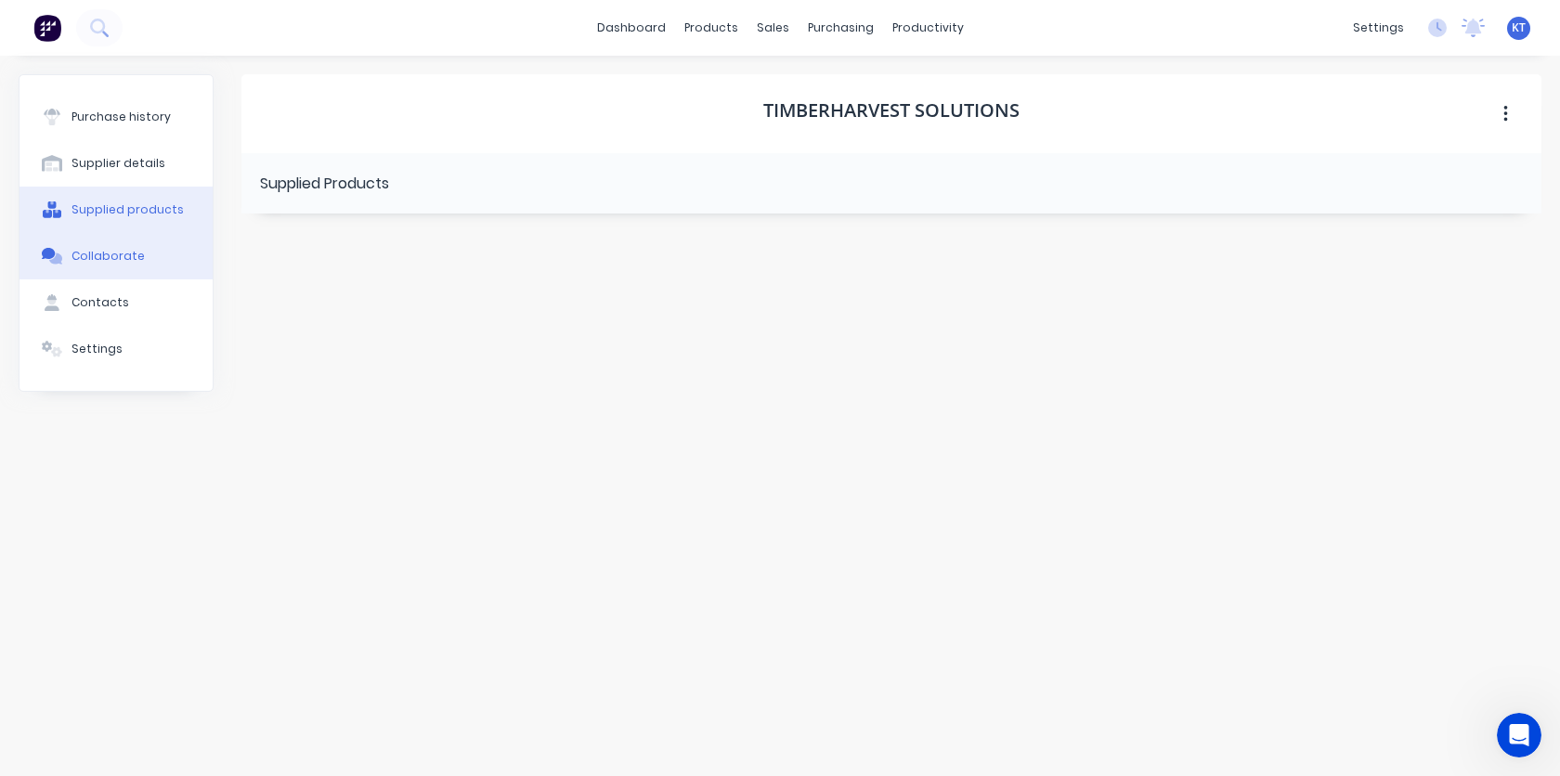
click at [119, 254] on div "Collaborate" at bounding box center [107, 256] width 73 height 17
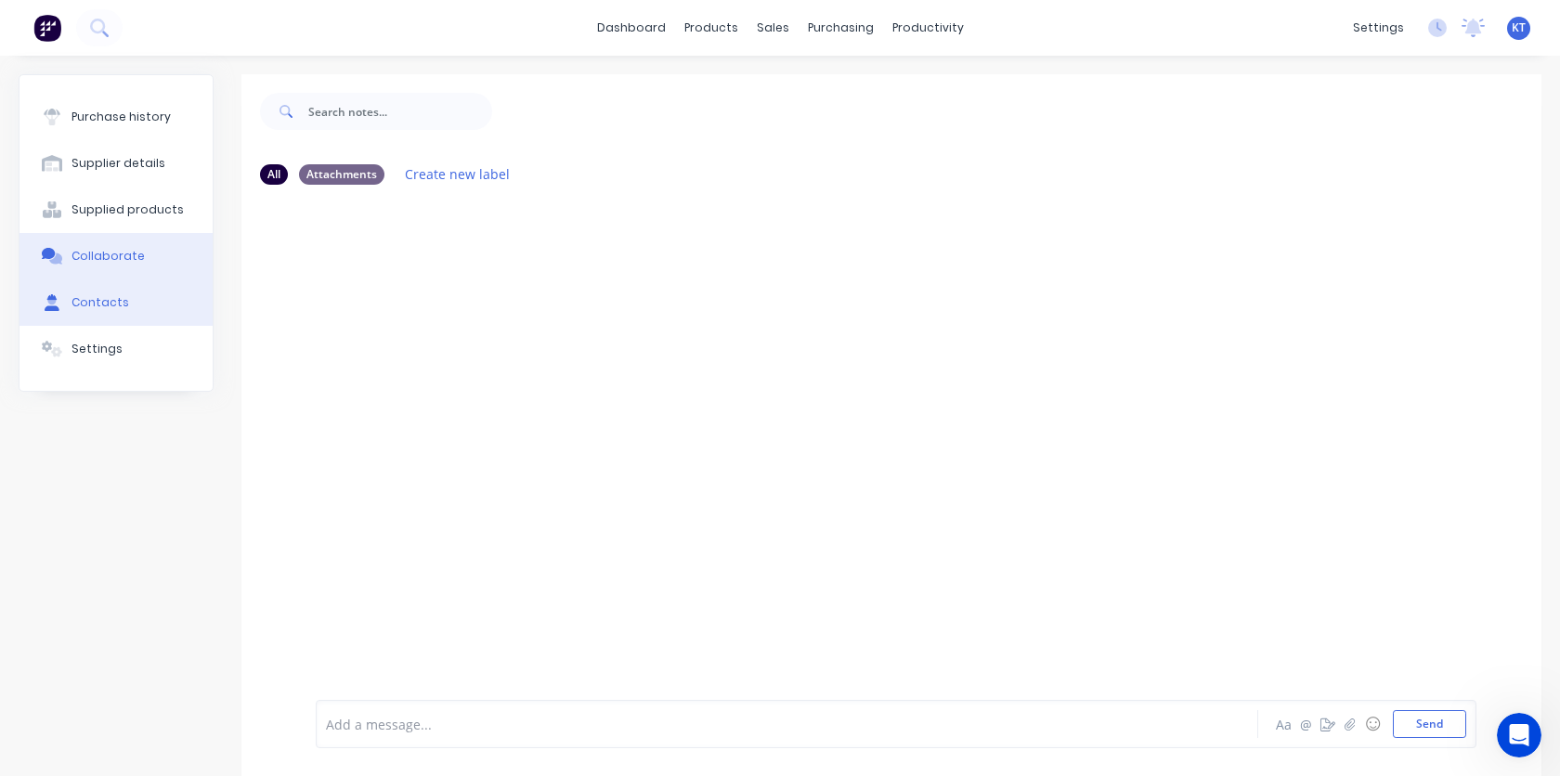
click at [102, 297] on div "Contacts" at bounding box center [100, 302] width 58 height 17
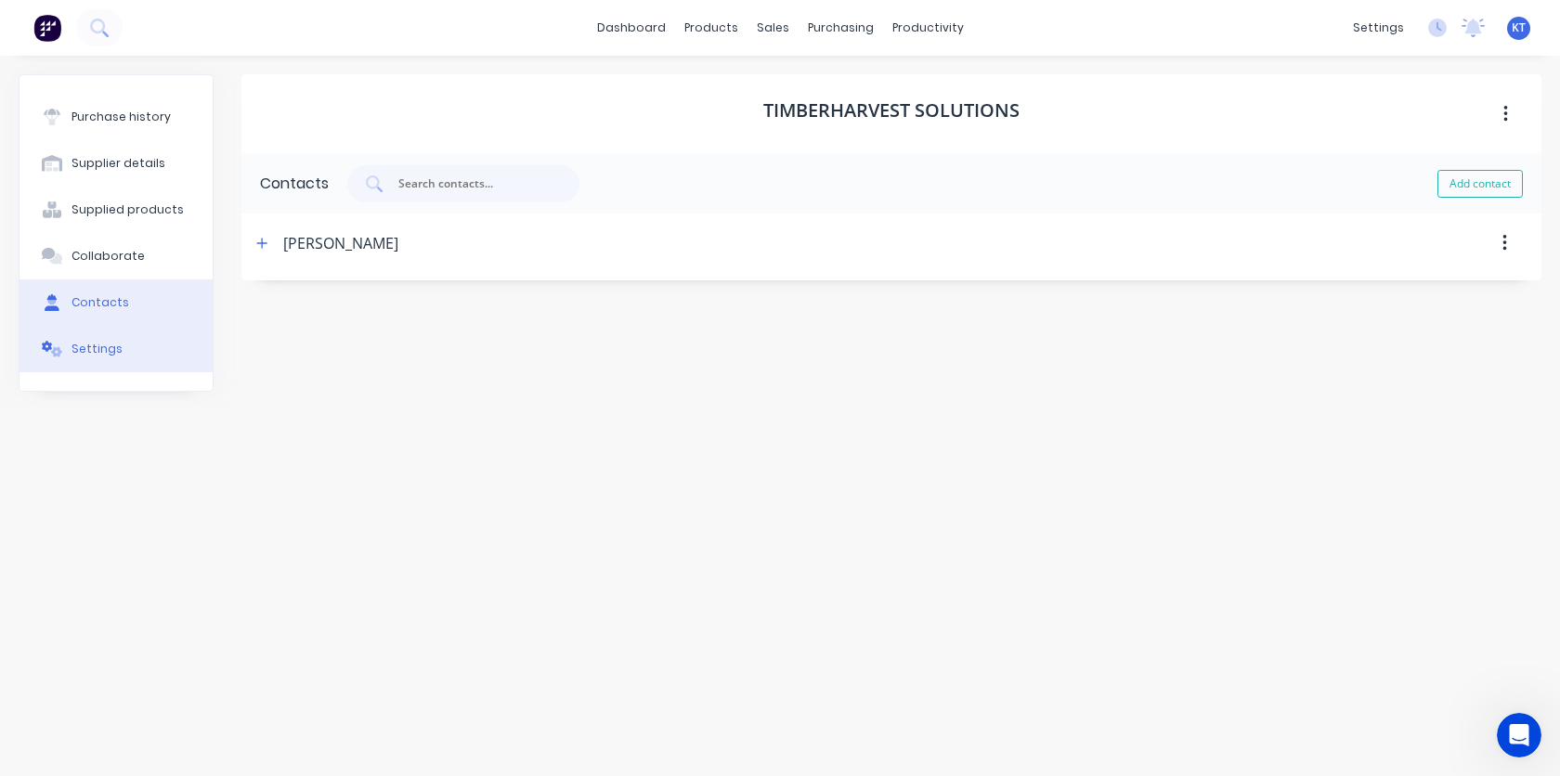
click at [86, 352] on div "Settings" at bounding box center [96, 349] width 51 height 17
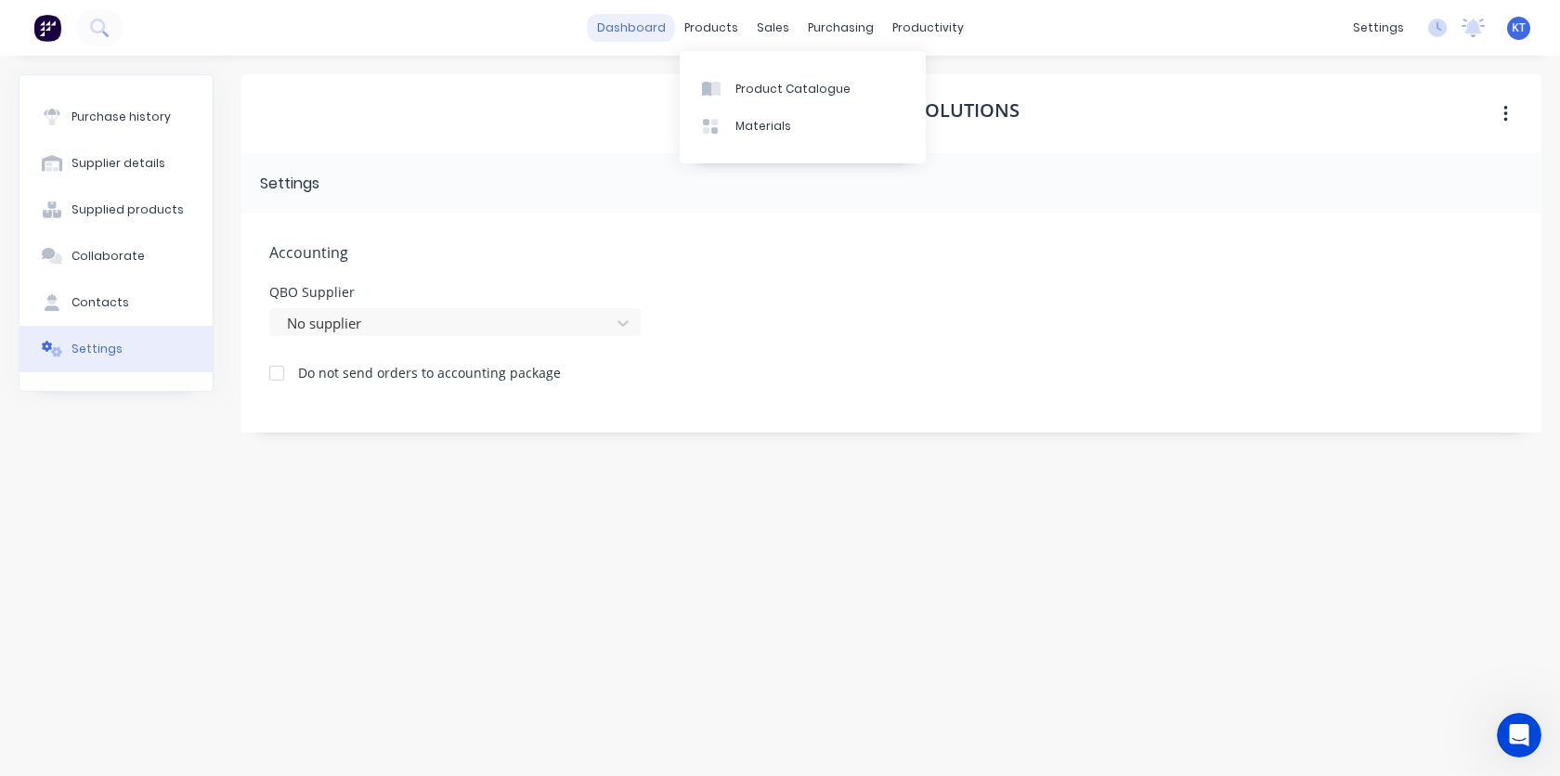
click at [657, 21] on link "dashboard" at bounding box center [631, 28] width 87 height 28
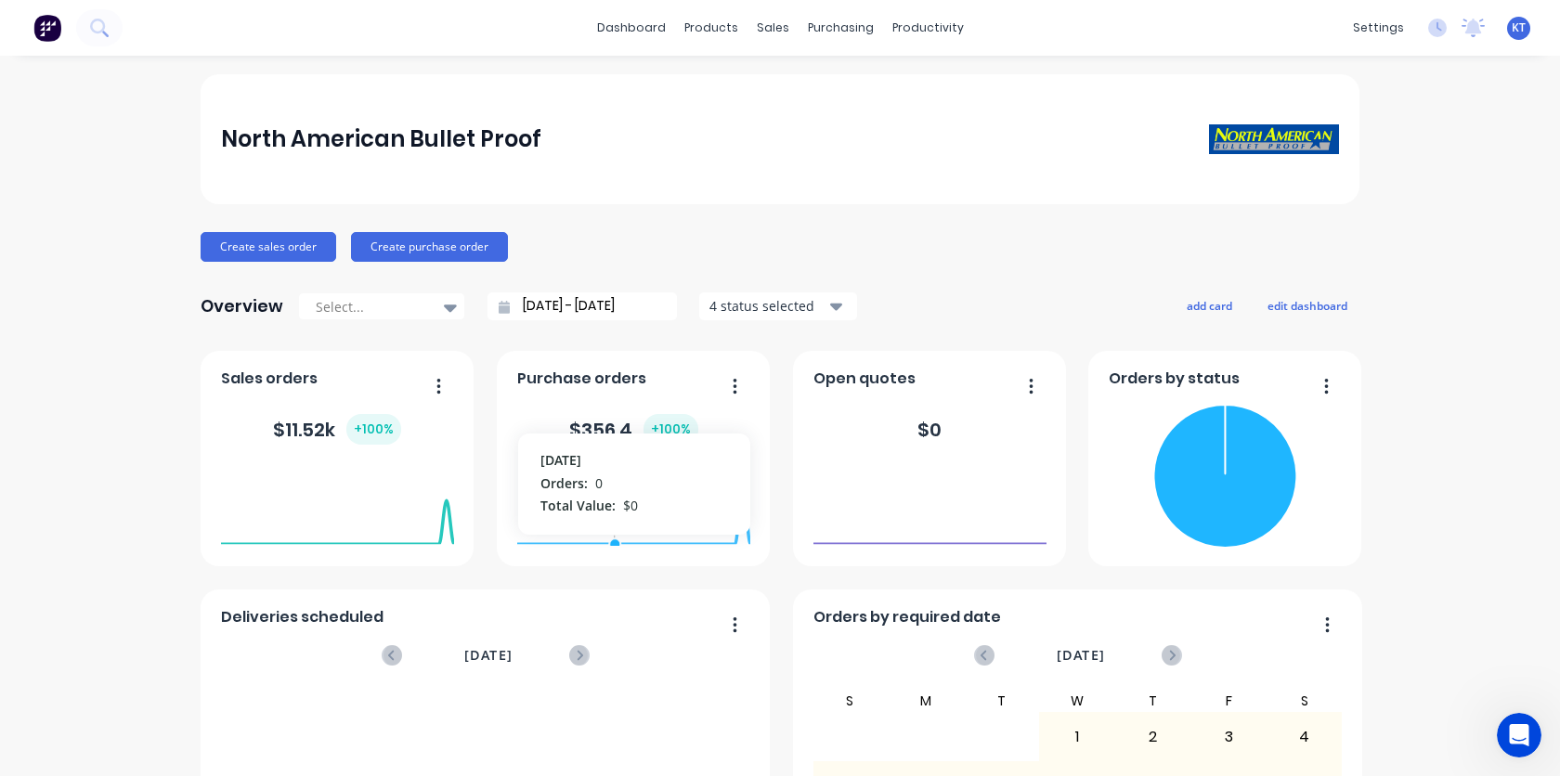
click at [615, 497] on foreignobject at bounding box center [633, 506] width 233 height 79
click at [692, 520] on foreignobject at bounding box center [633, 506] width 233 height 79
click at [738, 392] on button "button" at bounding box center [727, 387] width 39 height 29
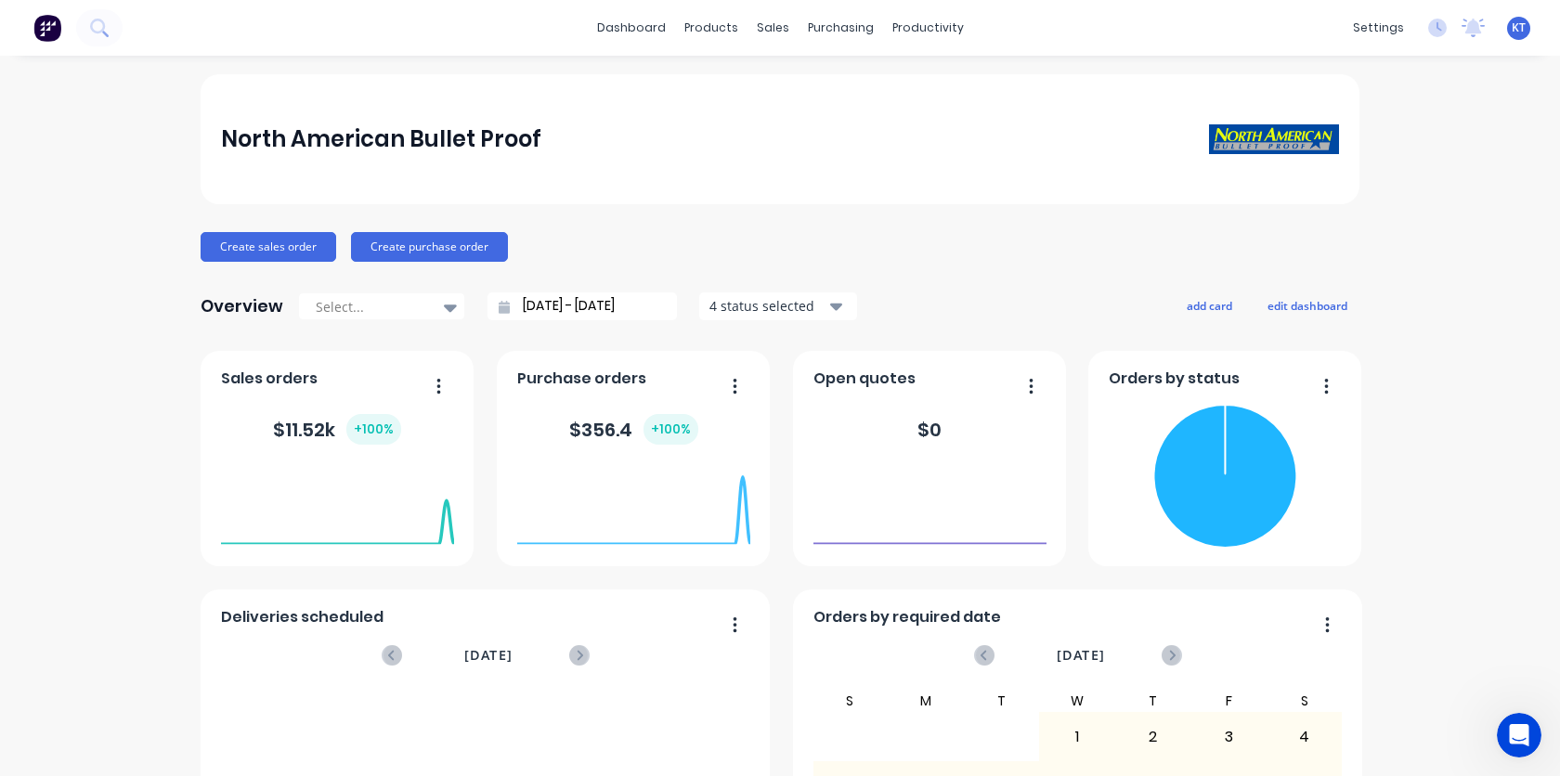
click at [436, 391] on icon "button" at bounding box center [438, 386] width 5 height 19
click at [952, 308] on div "Overview Select... [DATE] - [DATE] 4 status selected add card edit dashboard" at bounding box center [780, 306] width 1159 height 37
click at [379, 309] on div at bounding box center [372, 306] width 117 height 23
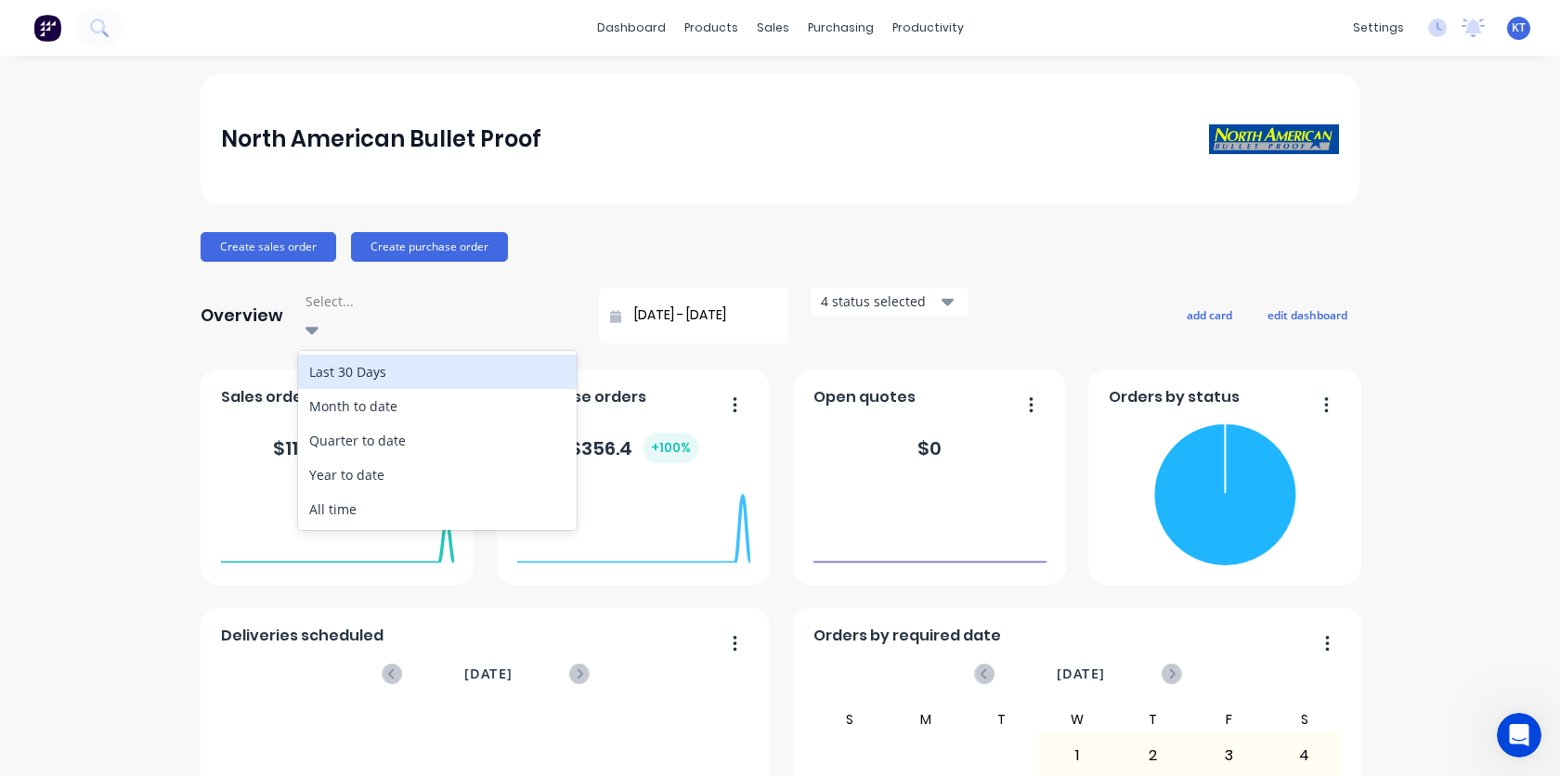
click at [379, 309] on div at bounding box center [437, 301] width 267 height 23
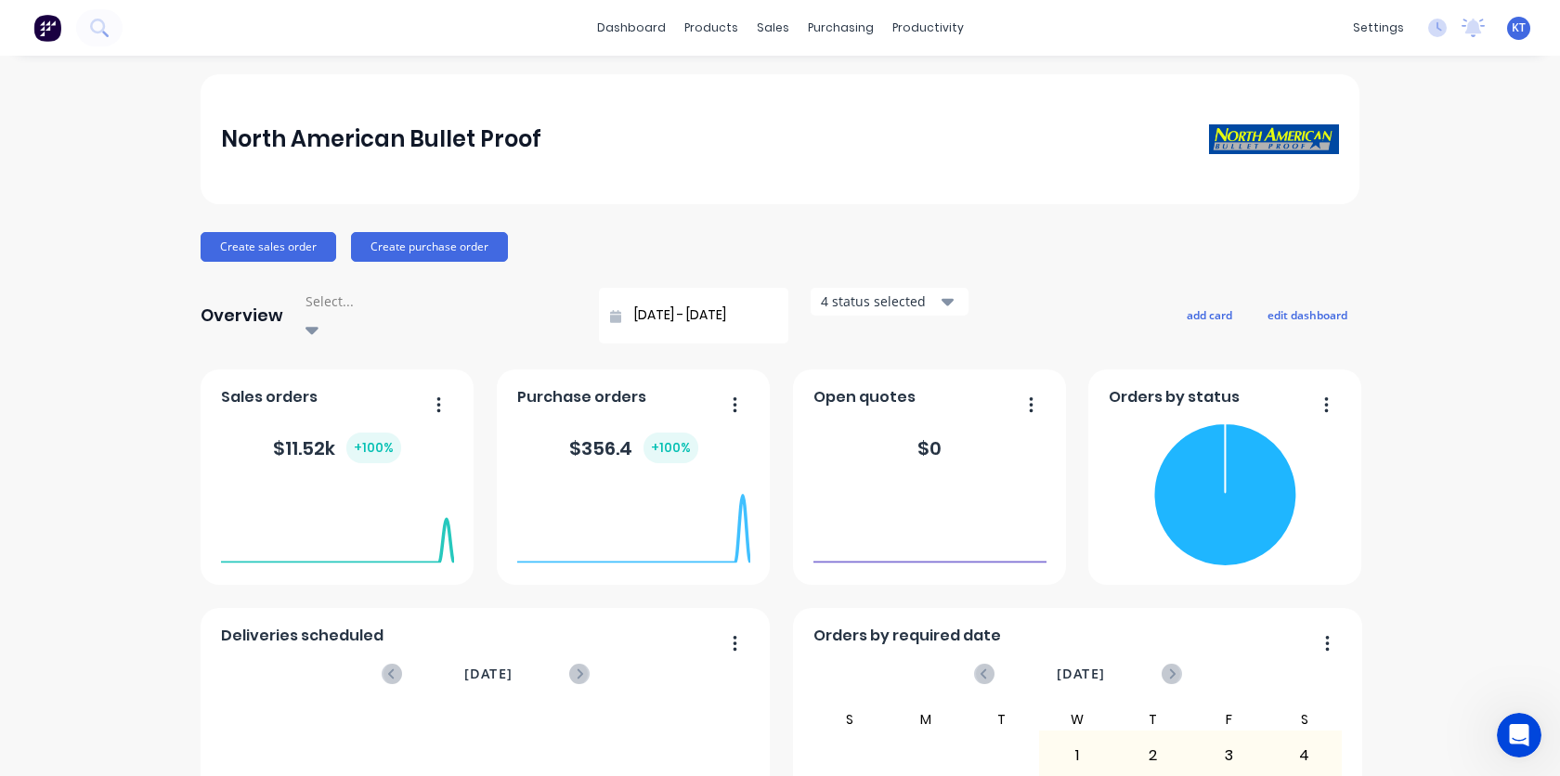
click at [1106, 312] on div "Overview Select... [DATE] - [DATE] 4 status selected add card edit dashboard" at bounding box center [780, 316] width 1159 height 56
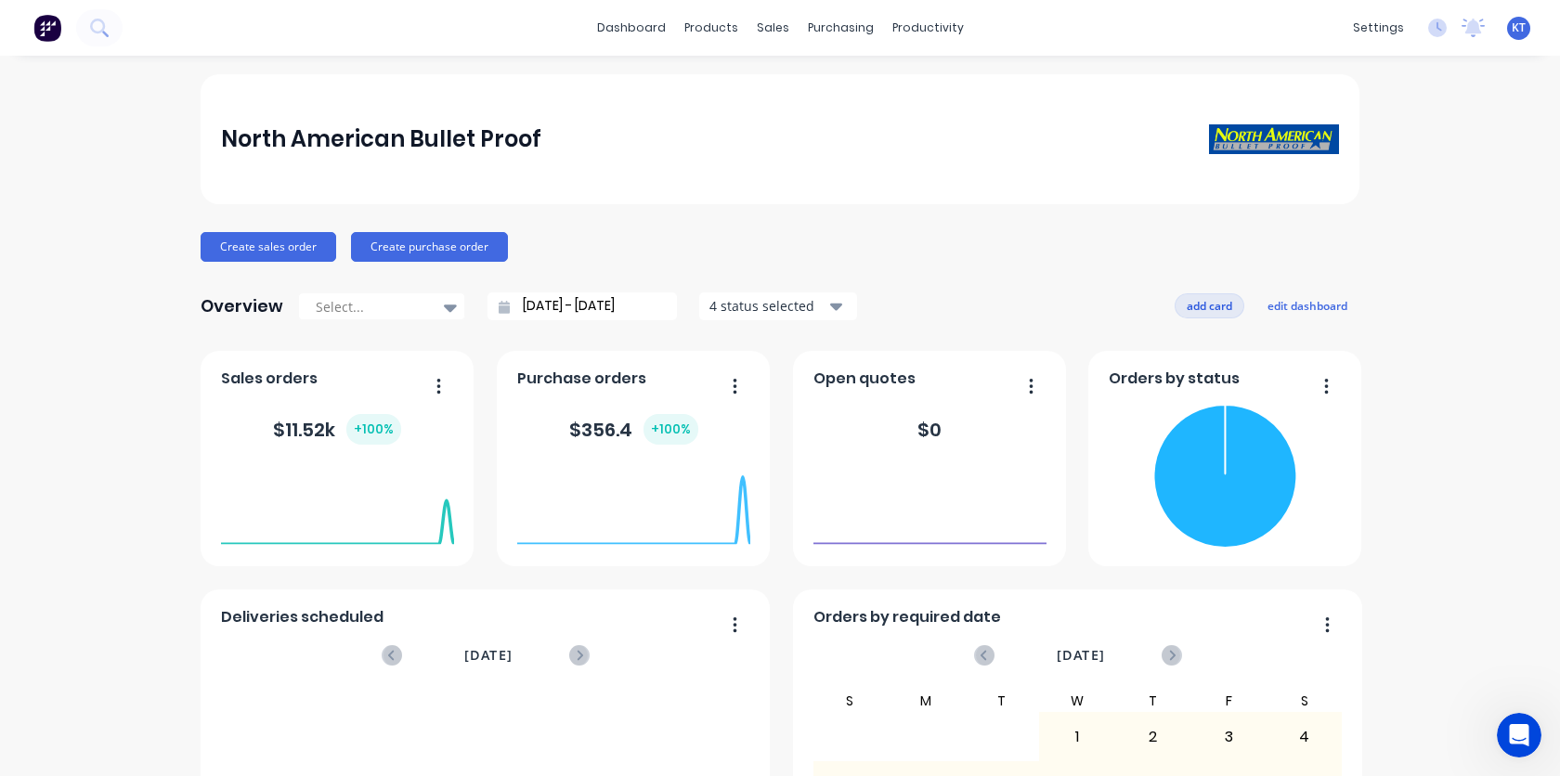
click at [1210, 312] on button "add card" at bounding box center [1209, 305] width 70 height 24
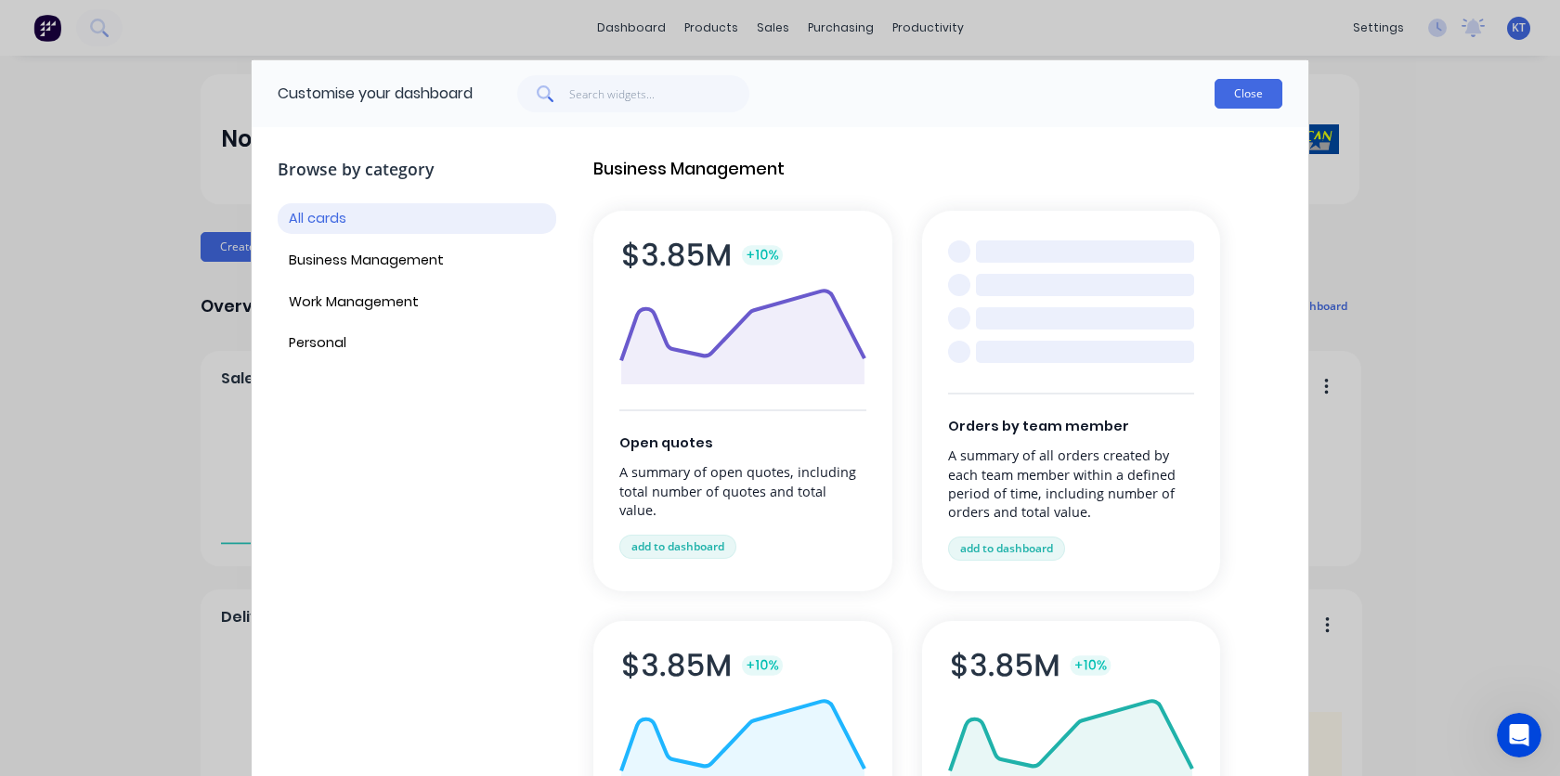
click at [1229, 98] on button "Close" at bounding box center [1248, 94] width 68 height 30
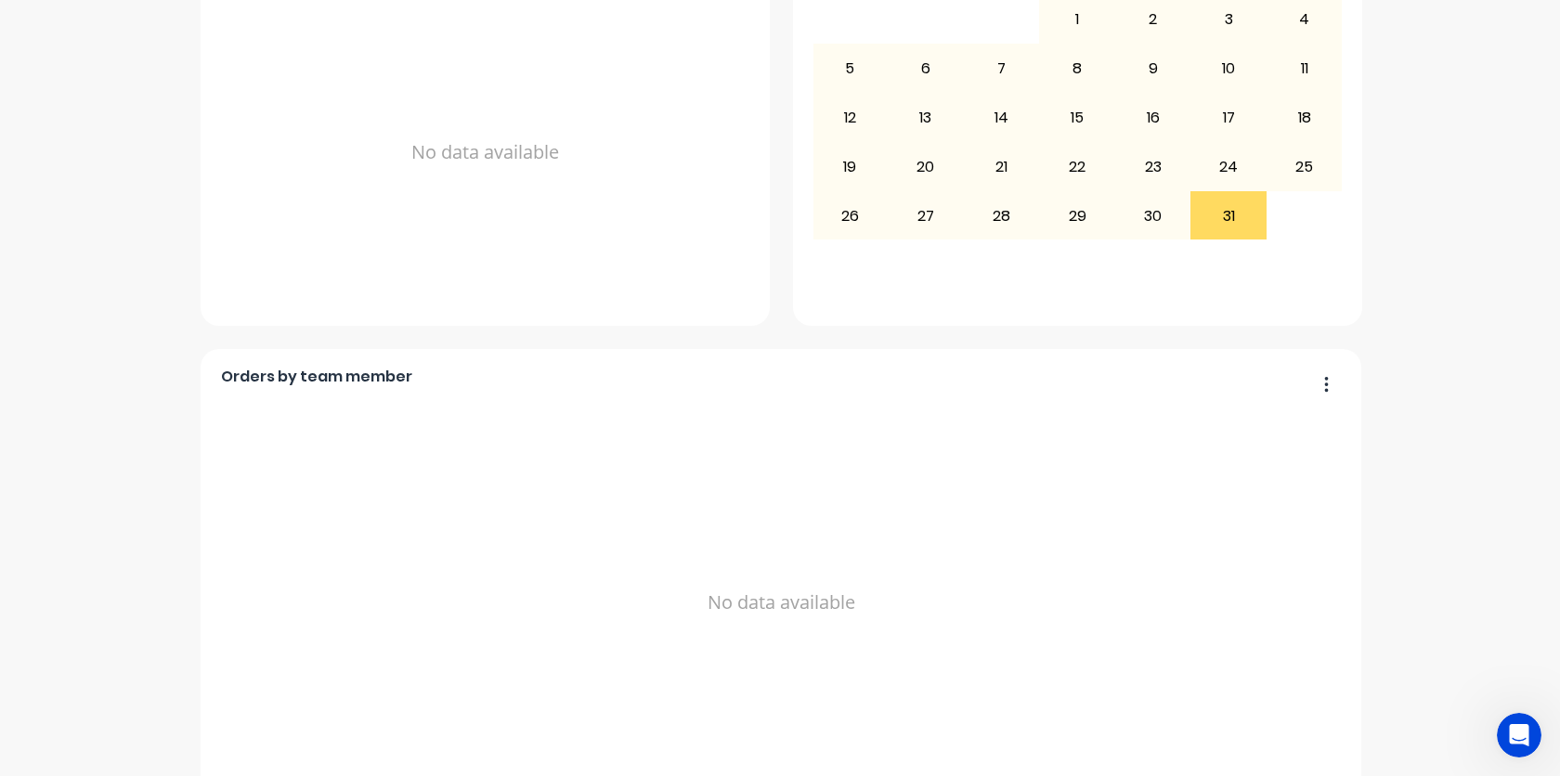
scroll to position [762, 0]
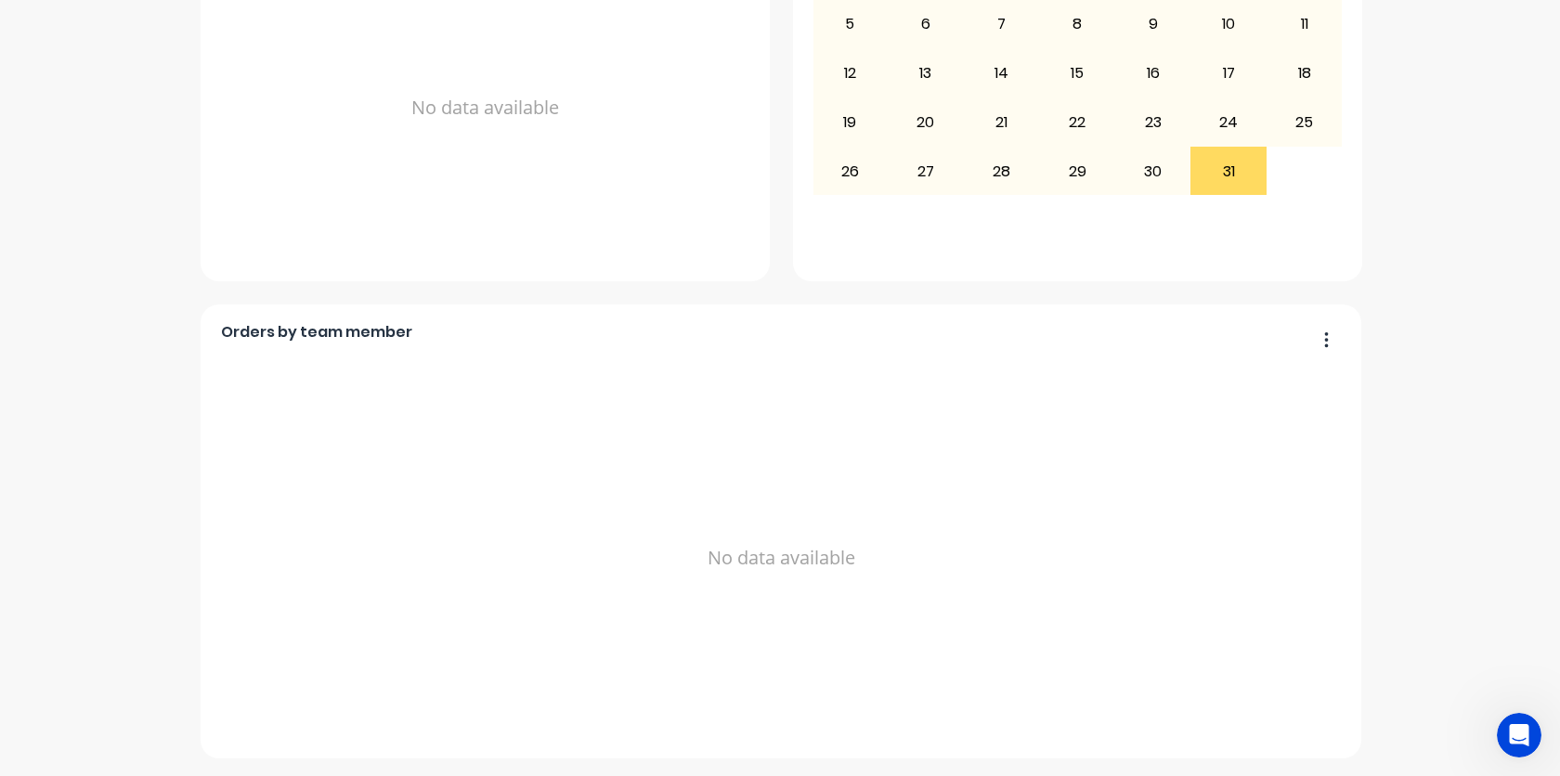
click at [1321, 346] on button "button" at bounding box center [1319, 341] width 39 height 29
click at [1449, 329] on div "North American Bullet Proof Create sales order Create purchase order Overview S…" at bounding box center [780, 35] width 1560 height 1446
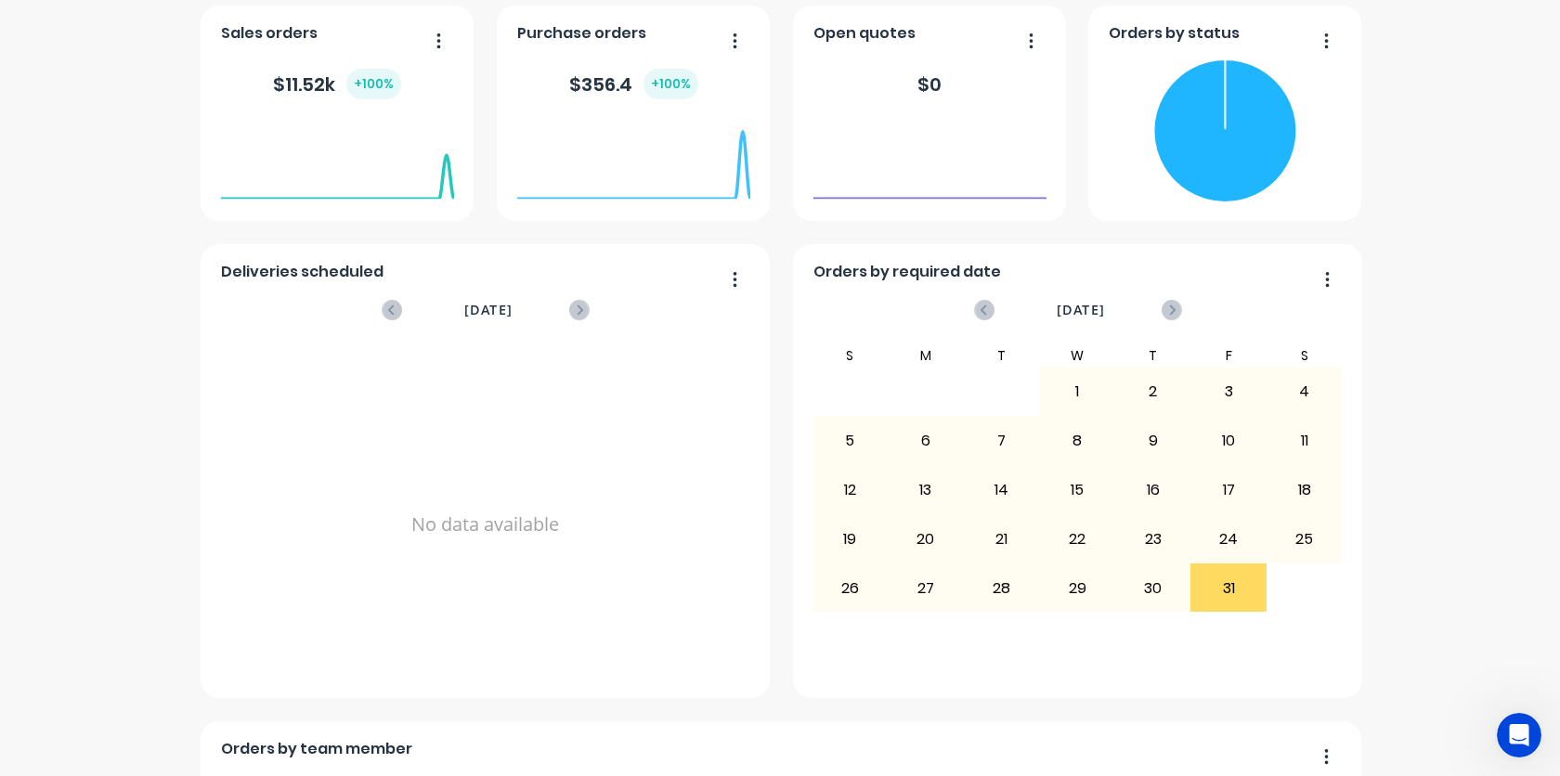
scroll to position [0, 0]
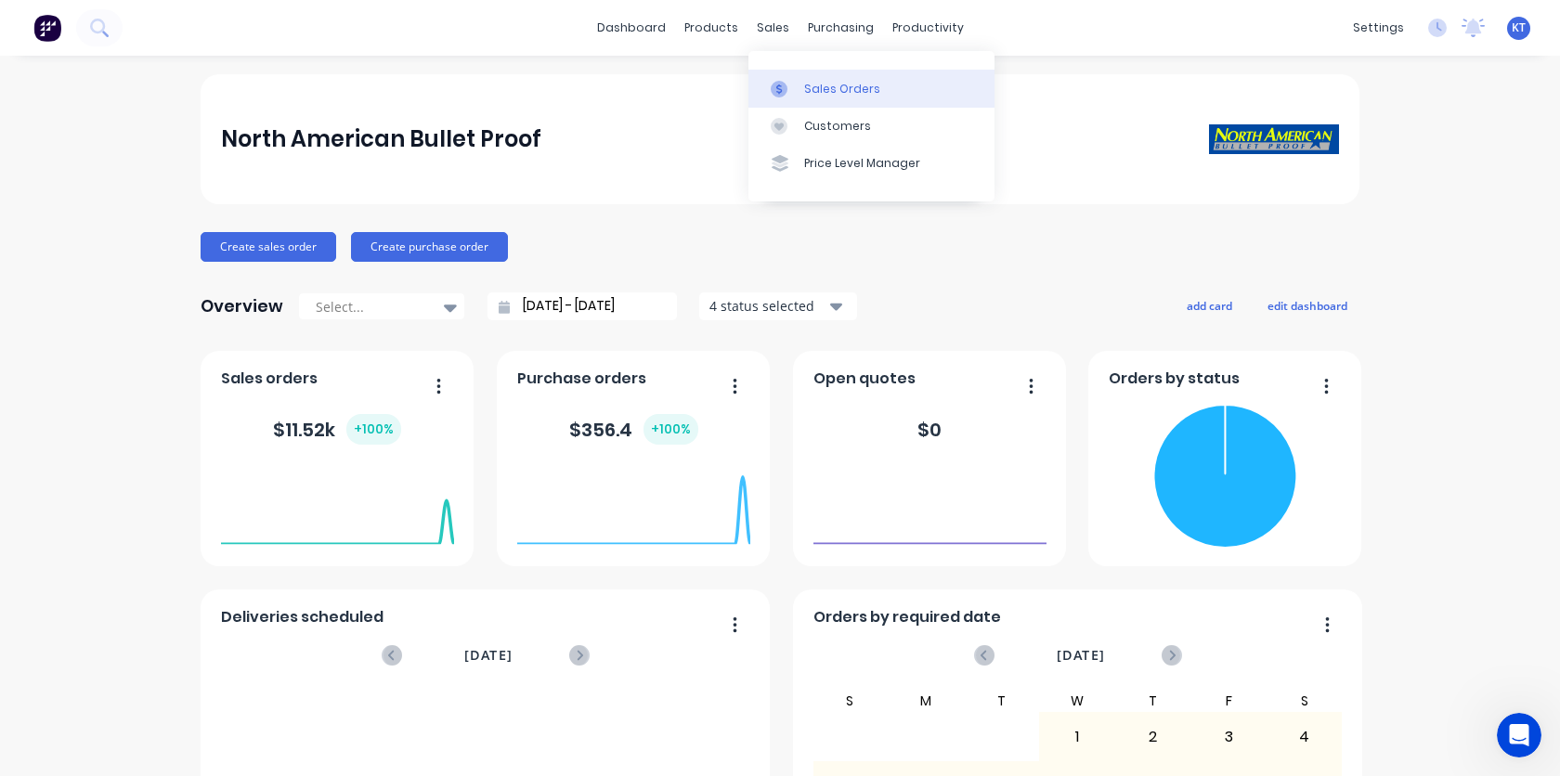
click at [802, 97] on link "Sales Orders" at bounding box center [871, 88] width 246 height 37
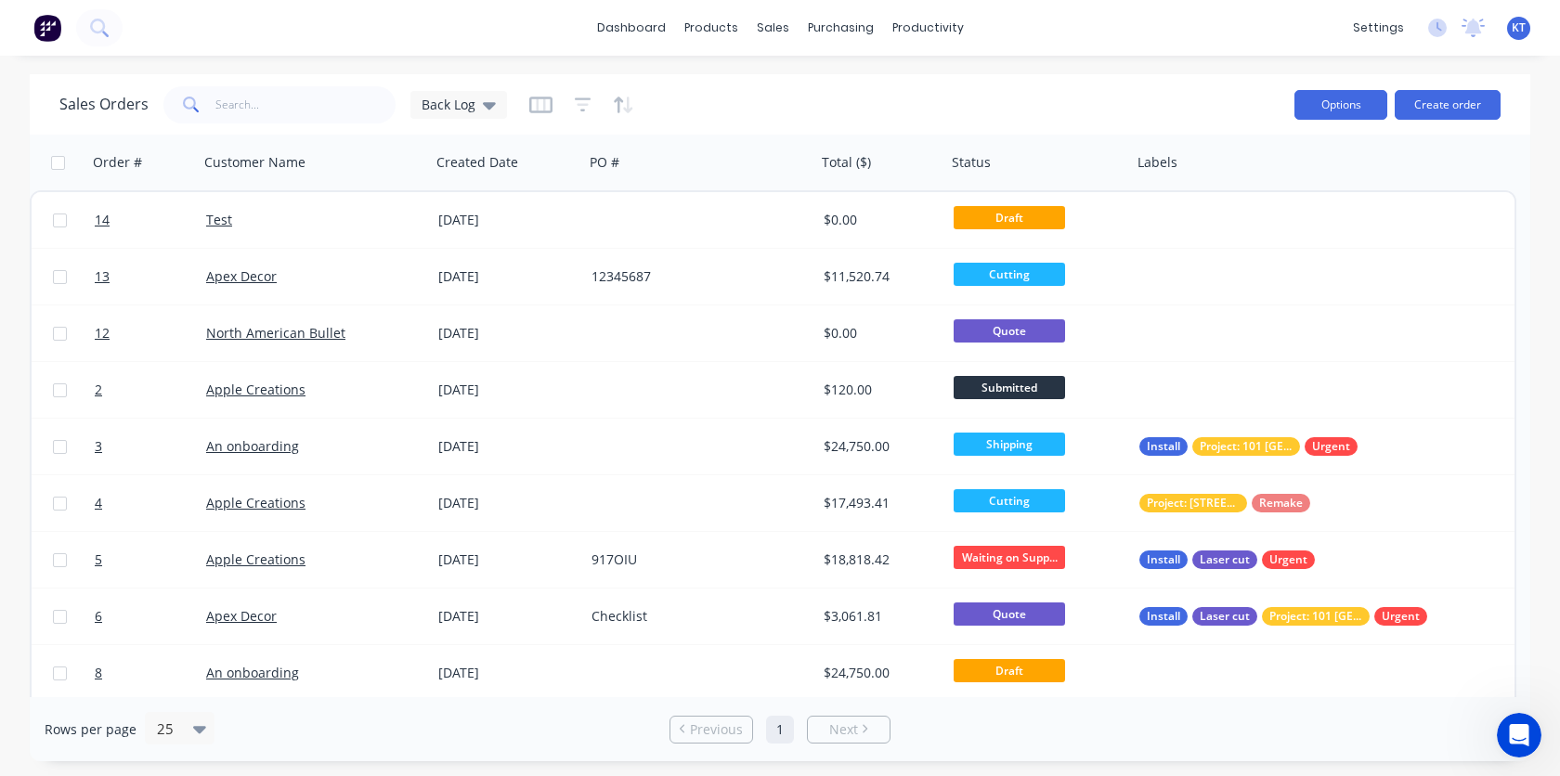
click at [1366, 103] on button "Options" at bounding box center [1340, 105] width 93 height 30
click at [1356, 107] on button "Options" at bounding box center [1340, 105] width 93 height 30
click at [537, 104] on icon "button" at bounding box center [540, 105] width 23 height 19
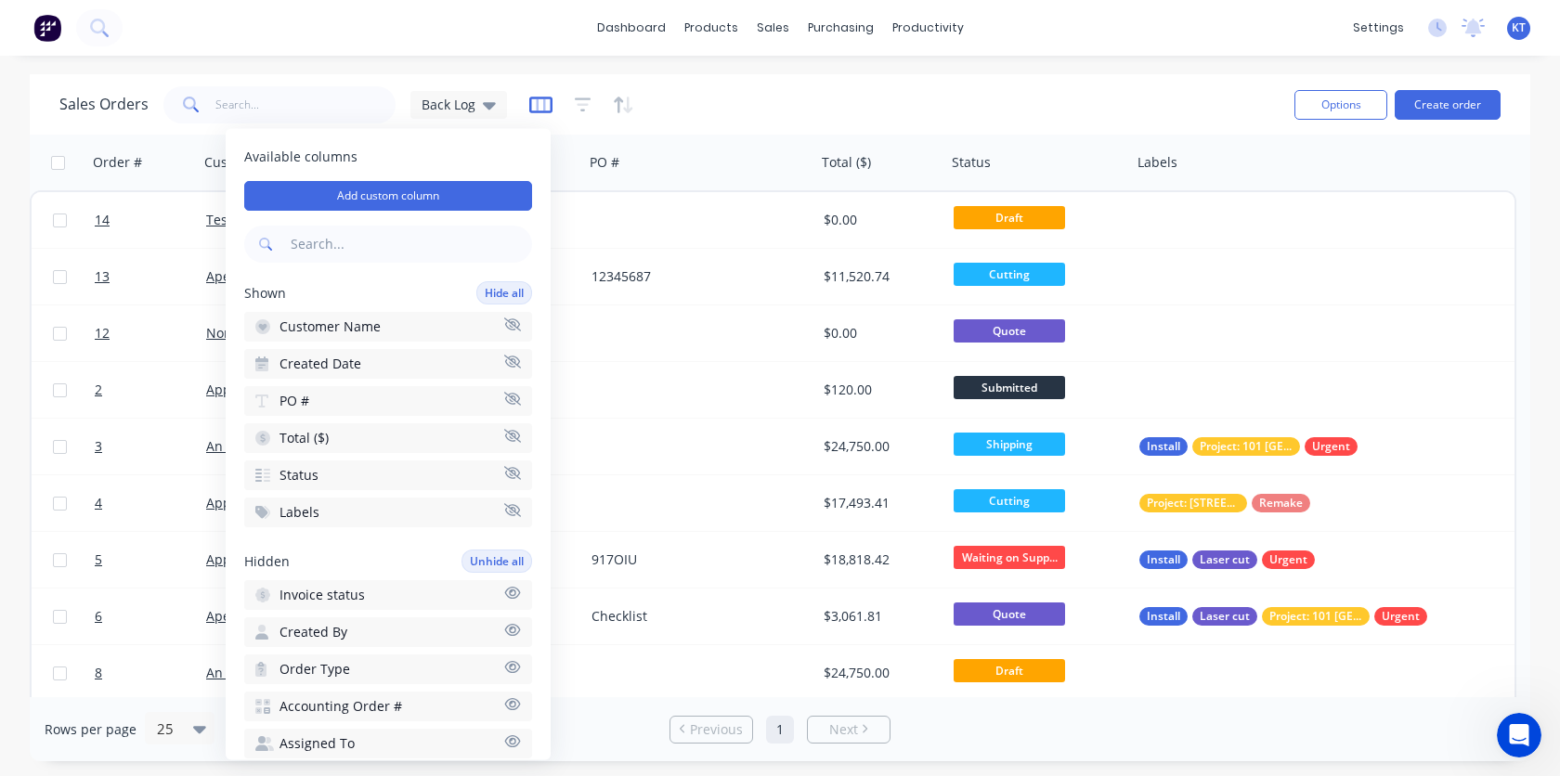
click at [537, 104] on icon "button" at bounding box center [540, 105] width 23 height 19
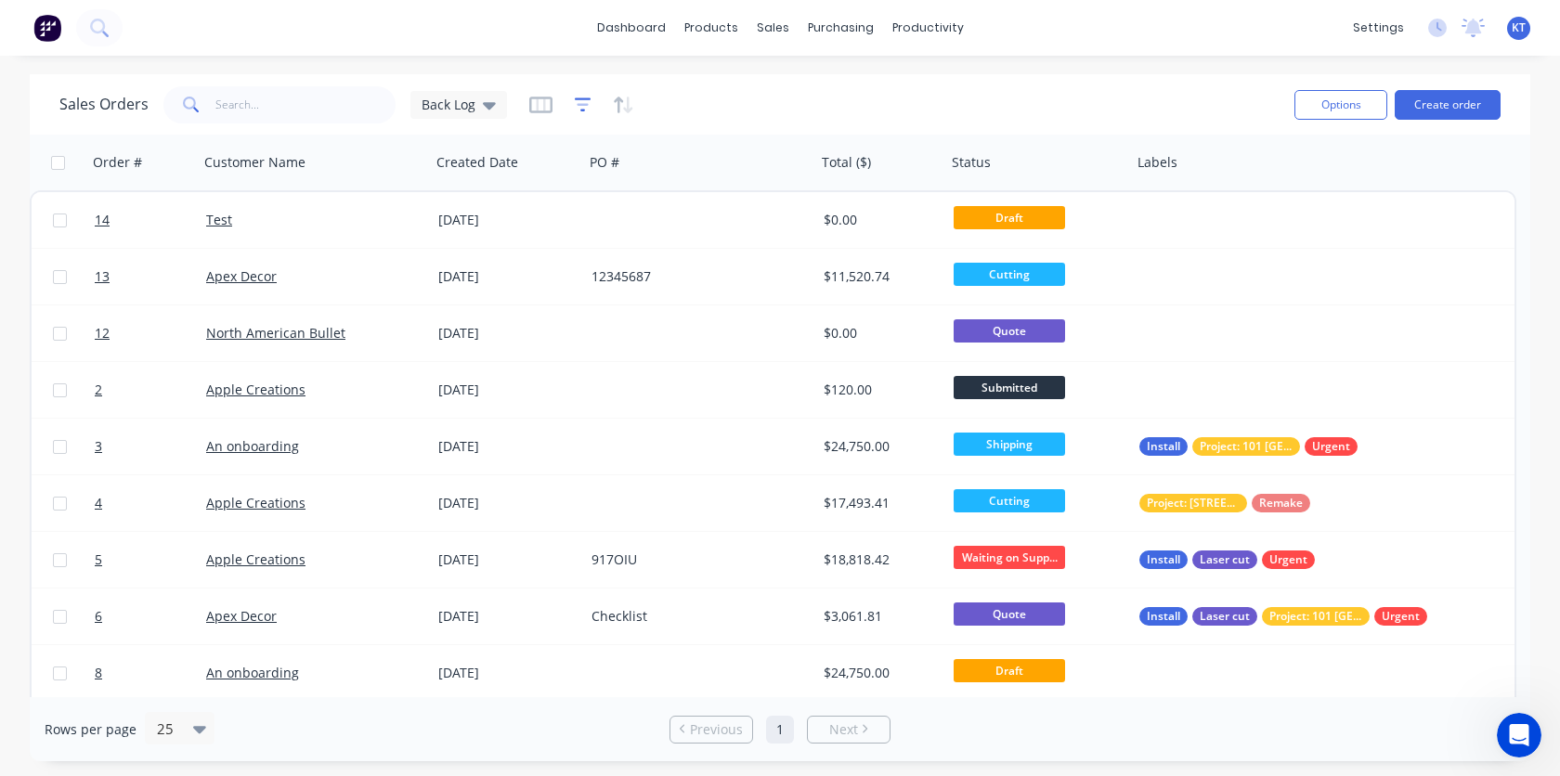
click at [576, 108] on icon "button" at bounding box center [583, 105] width 17 height 19
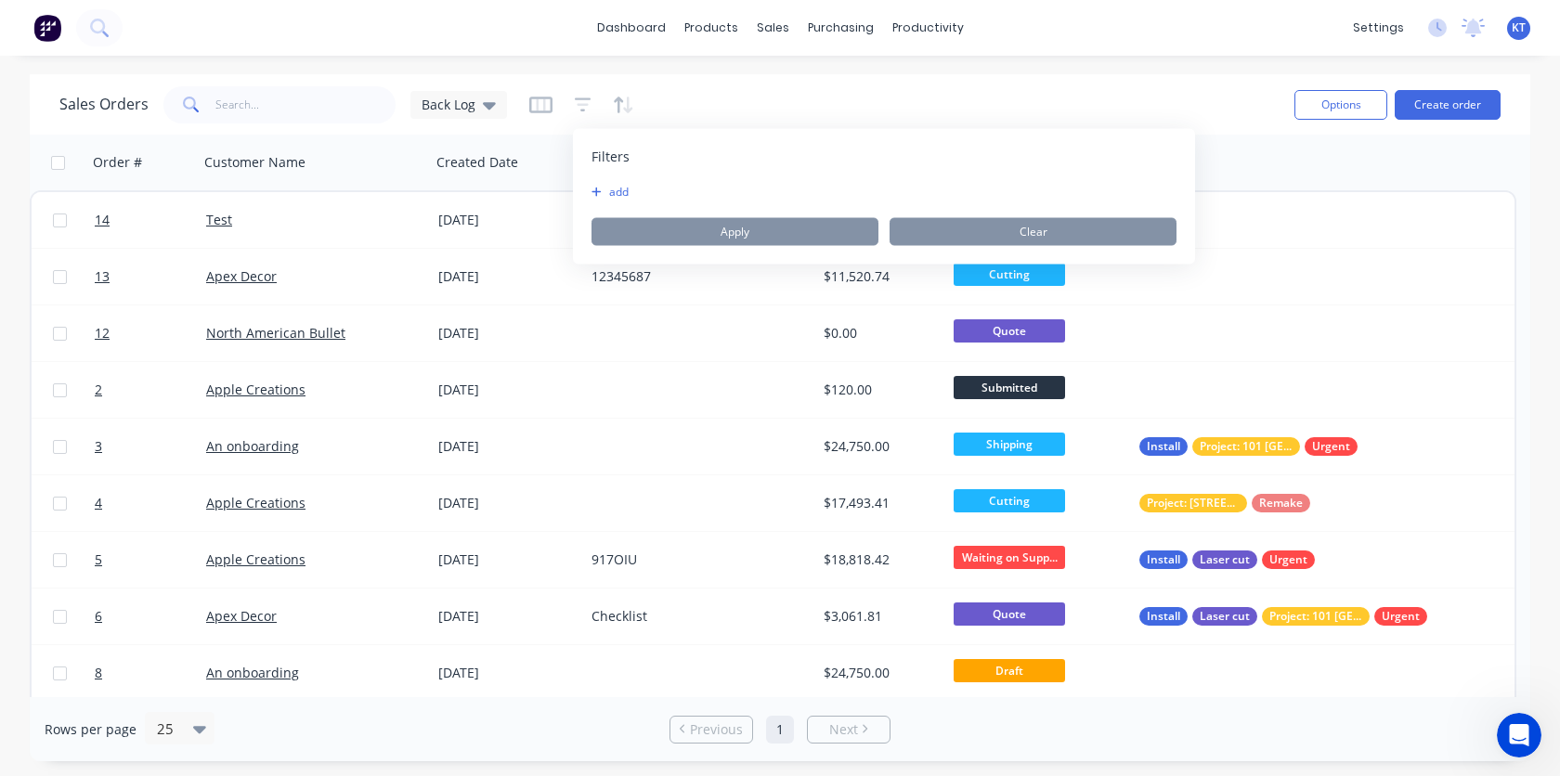
click at [623, 185] on button "add" at bounding box center [614, 192] width 46 height 15
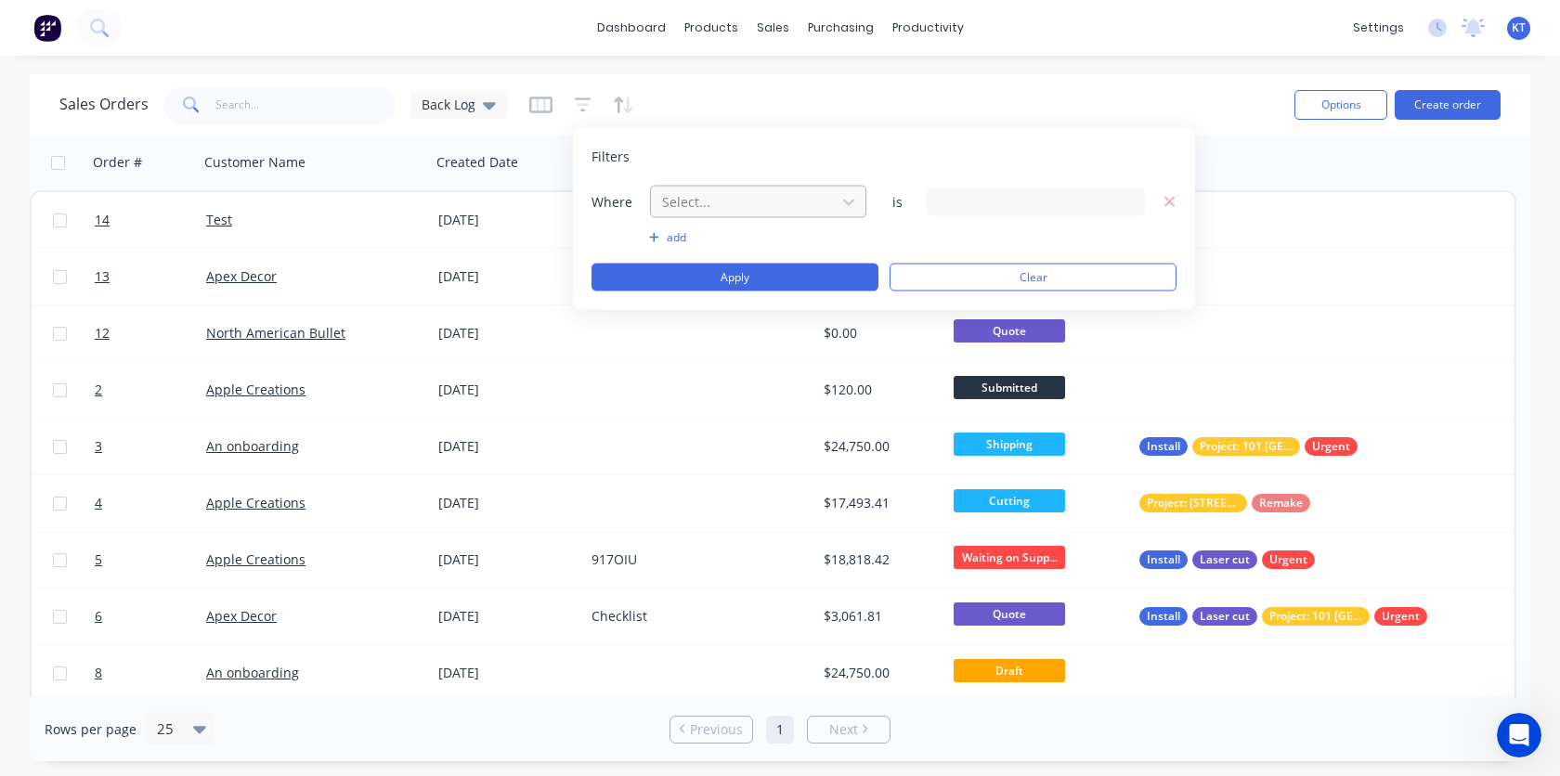
click at [831, 209] on div "Select..." at bounding box center [742, 202] width 177 height 31
click at [1031, 207] on div "7 Labels selected" at bounding box center [1021, 201] width 168 height 19
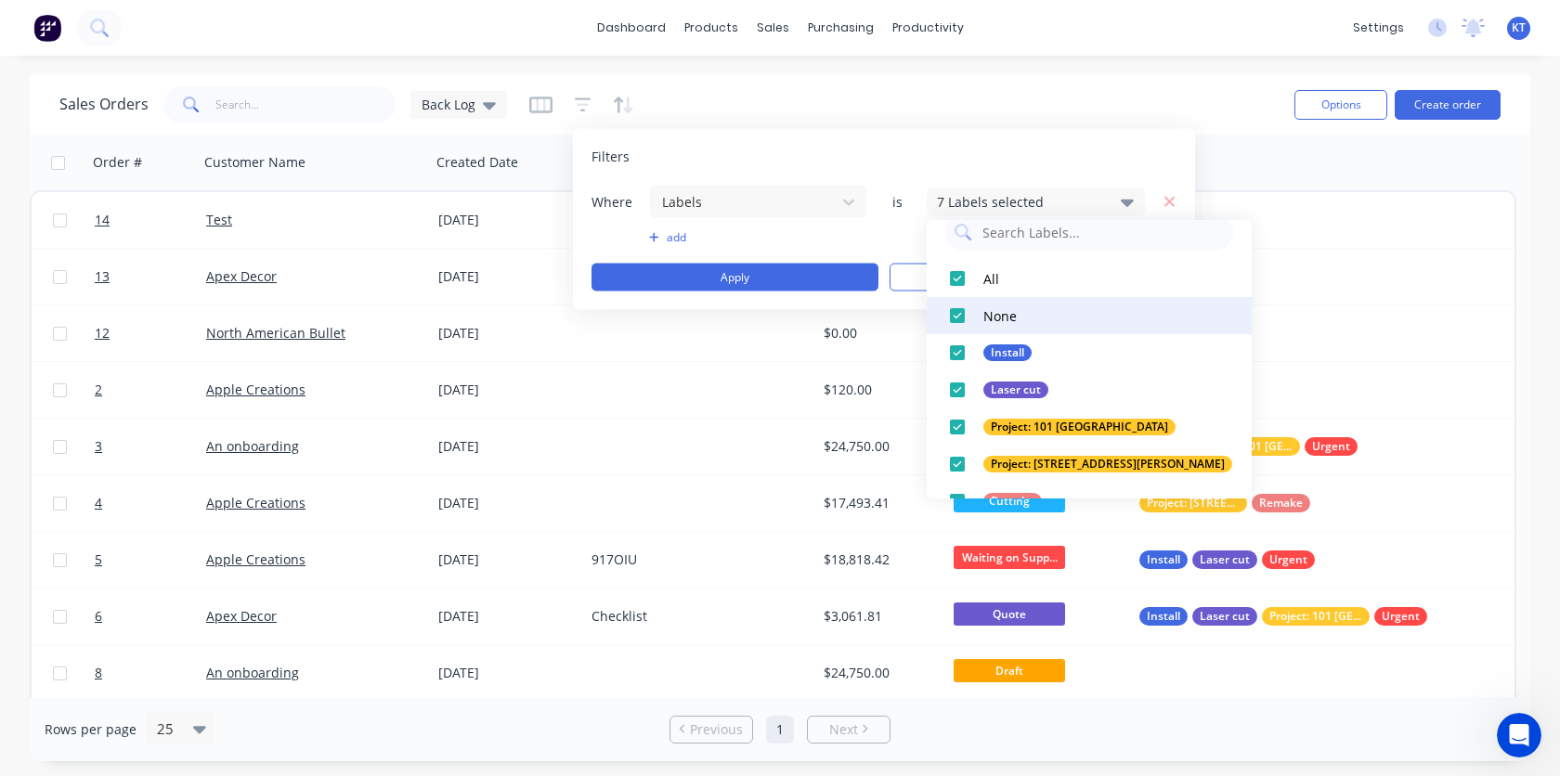
scroll to position [0, 0]
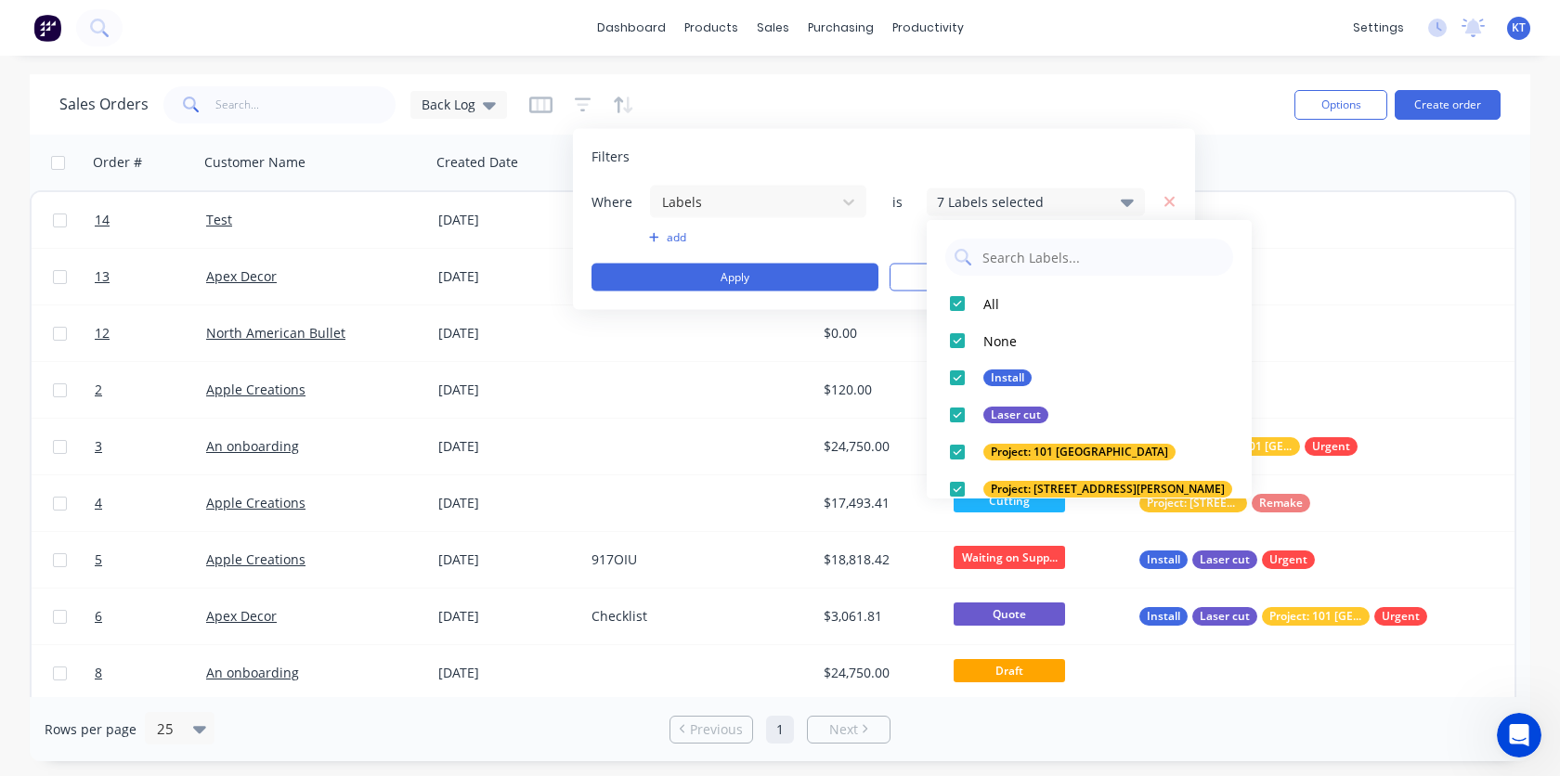
click at [1042, 146] on div "Filters Where Labels is 7 Labels selected add Apply Clear" at bounding box center [884, 219] width 622 height 181
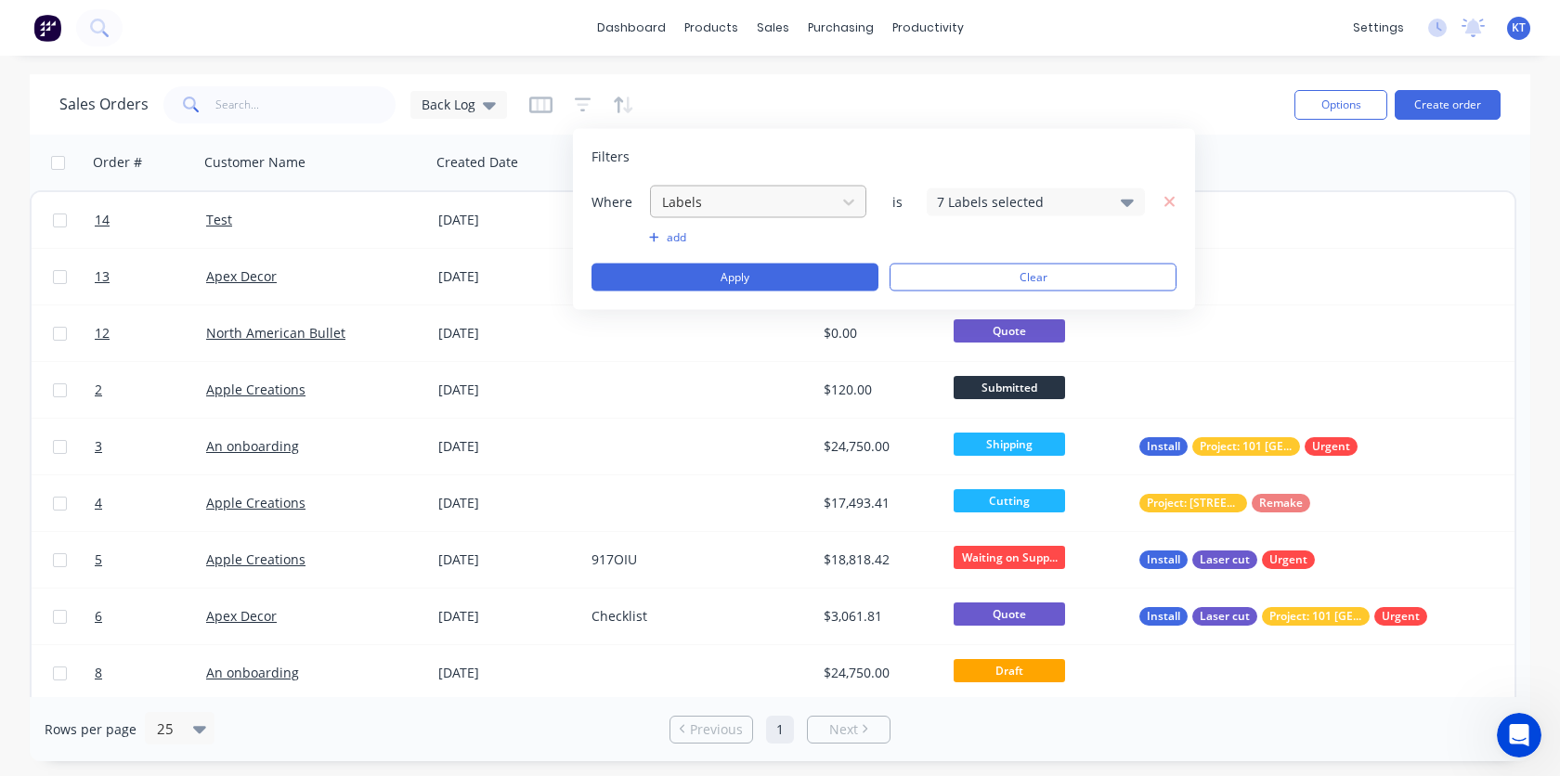
click at [755, 203] on div at bounding box center [743, 201] width 166 height 23
click at [774, 148] on div "Filters" at bounding box center [883, 157] width 585 height 19
click at [1275, 172] on div at bounding box center [1306, 162] width 339 height 37
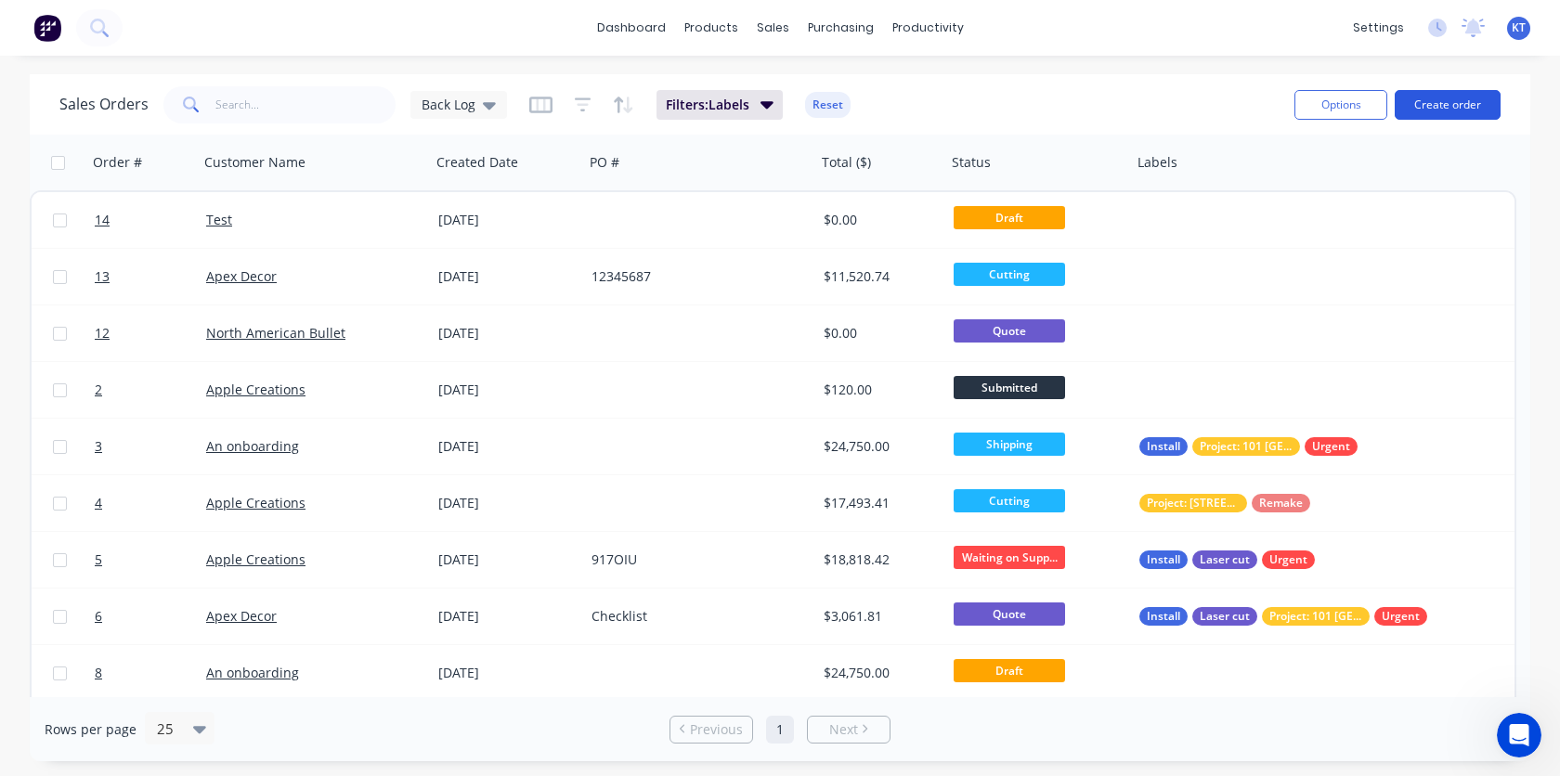
click at [1450, 110] on button "Create order" at bounding box center [1447, 105] width 106 height 30
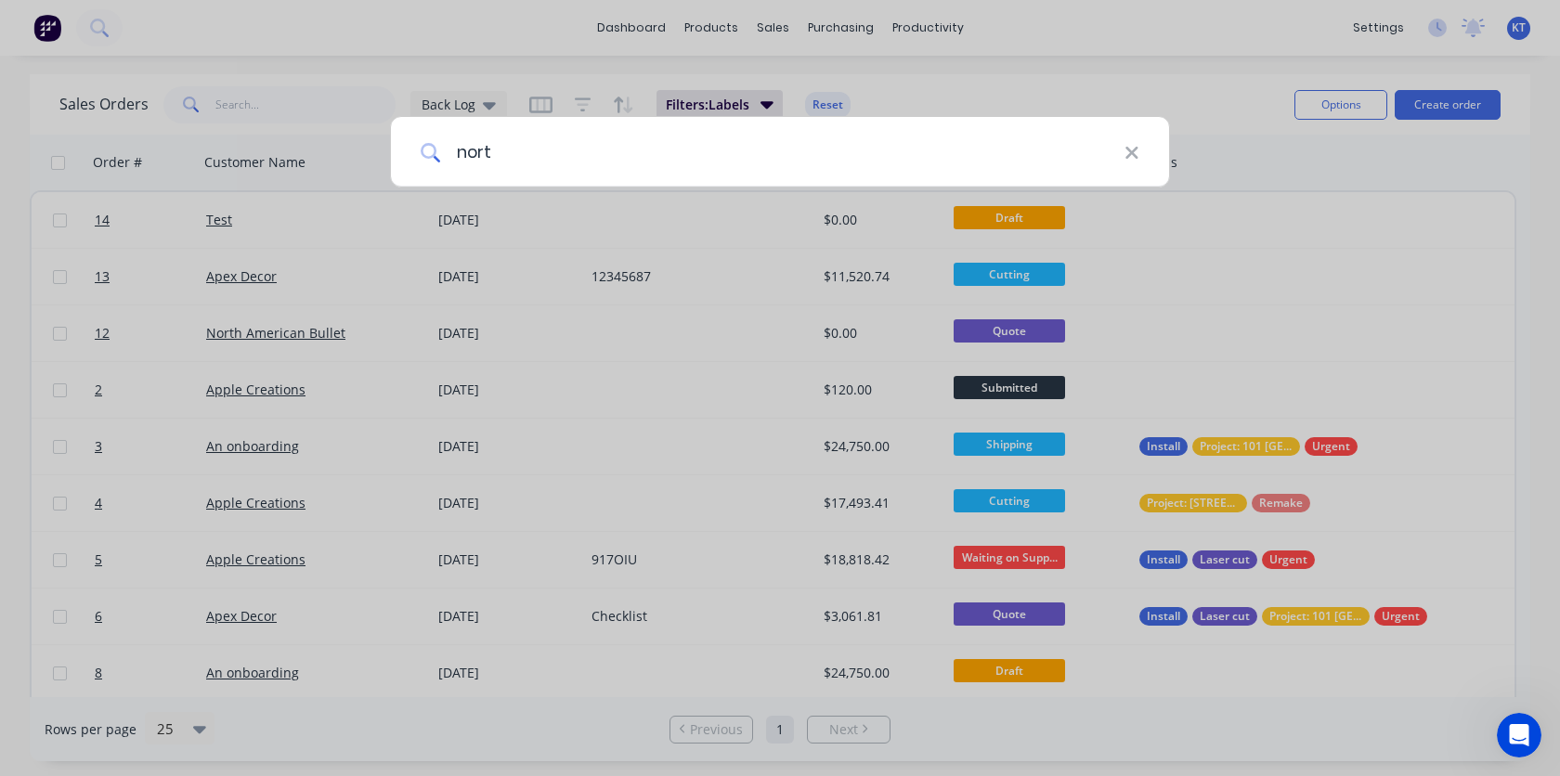
type input "north"
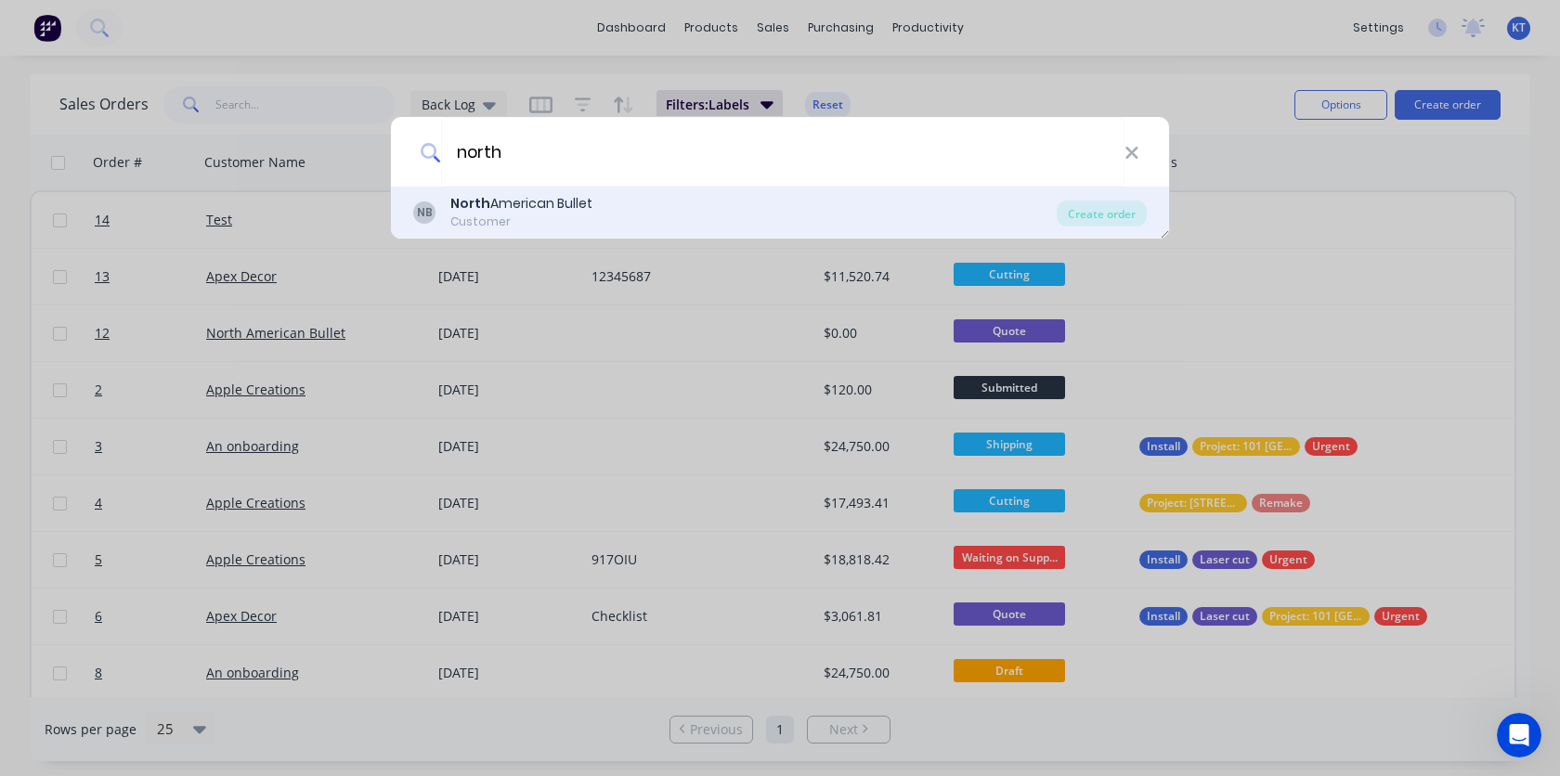
click at [593, 207] on div "NB North American Bullet Customer" at bounding box center [734, 212] width 643 height 36
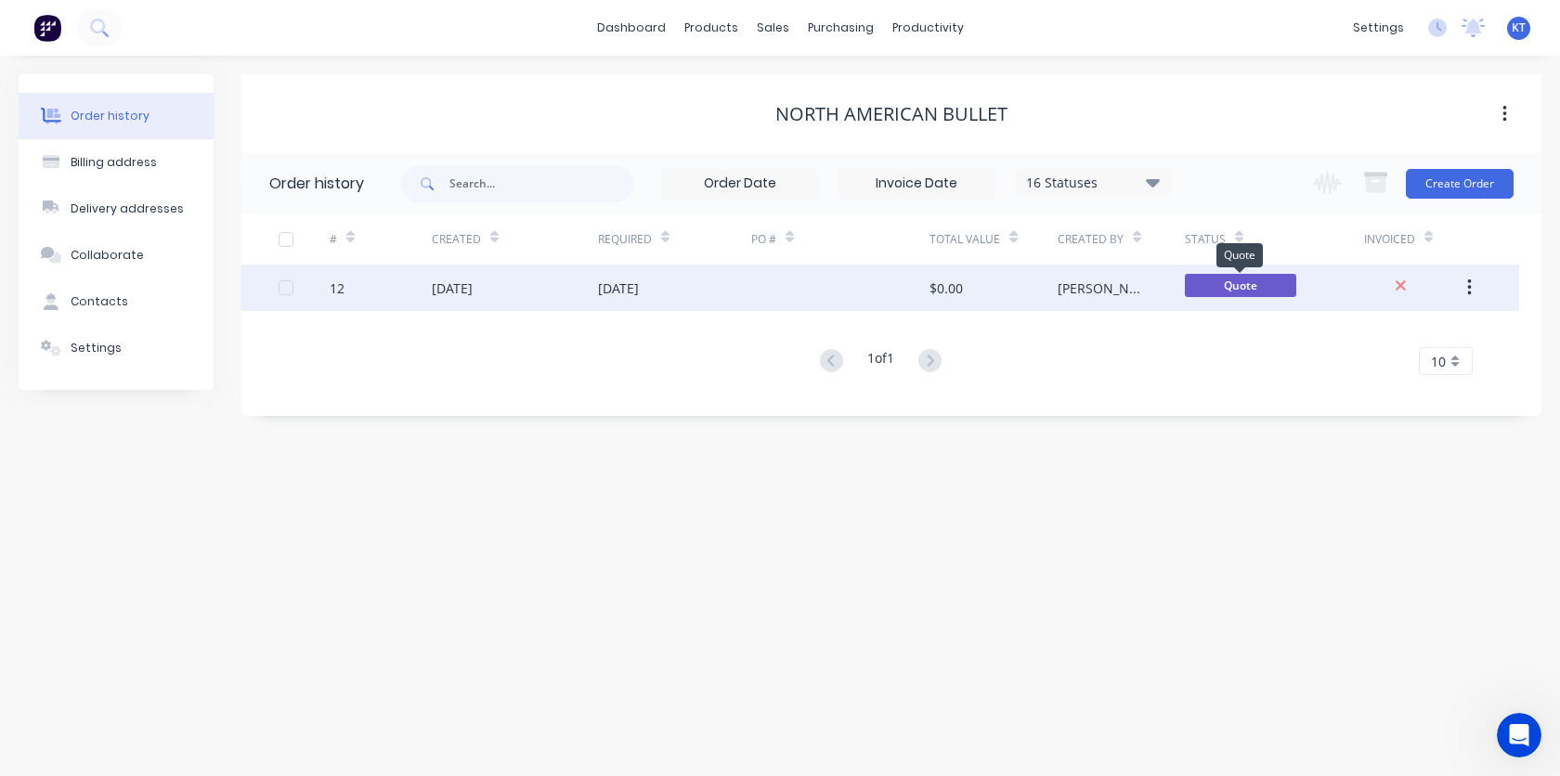
click at [1237, 291] on span "Quote" at bounding box center [1240, 285] width 111 height 23
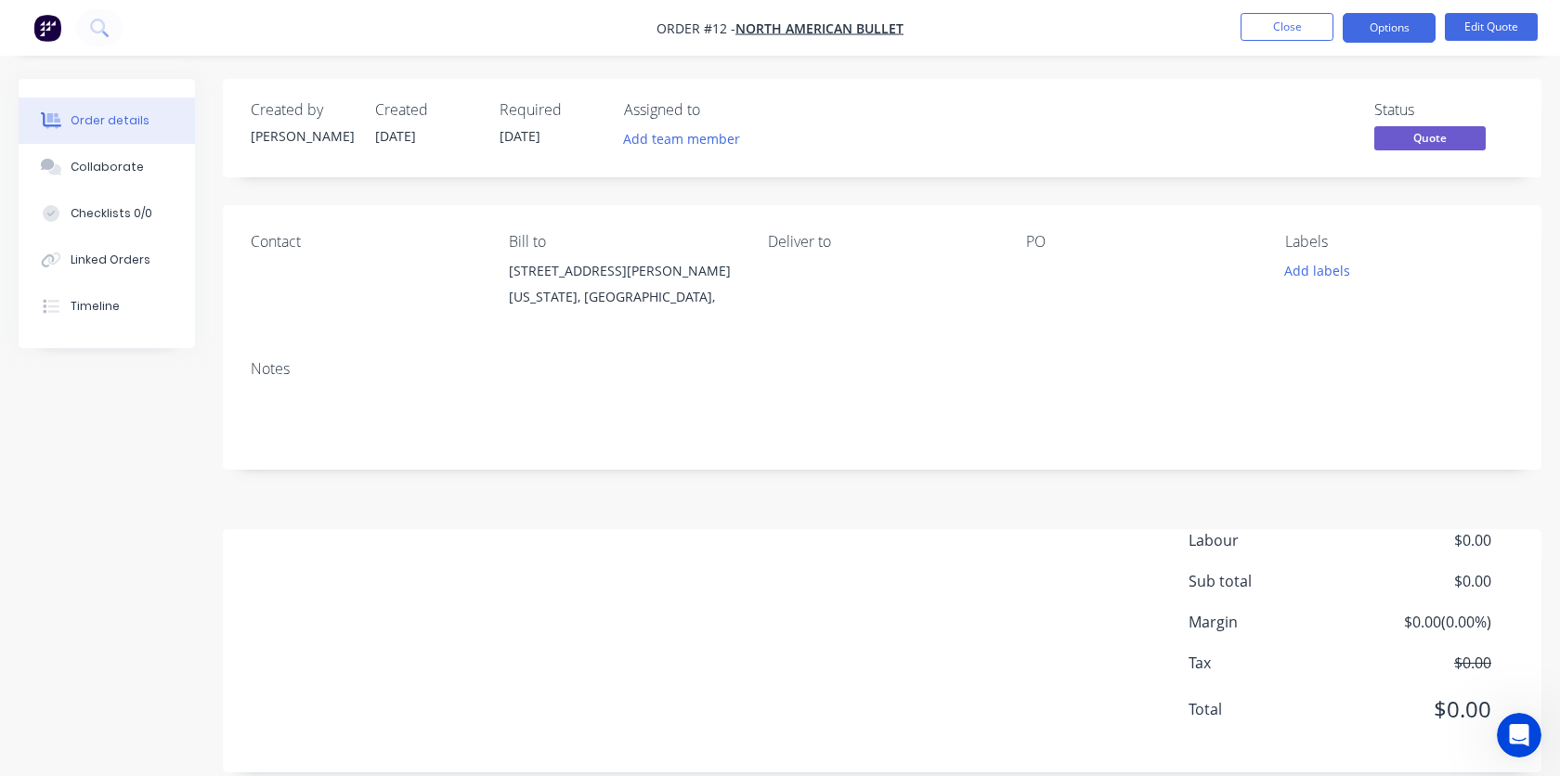
scroll to position [24, 0]
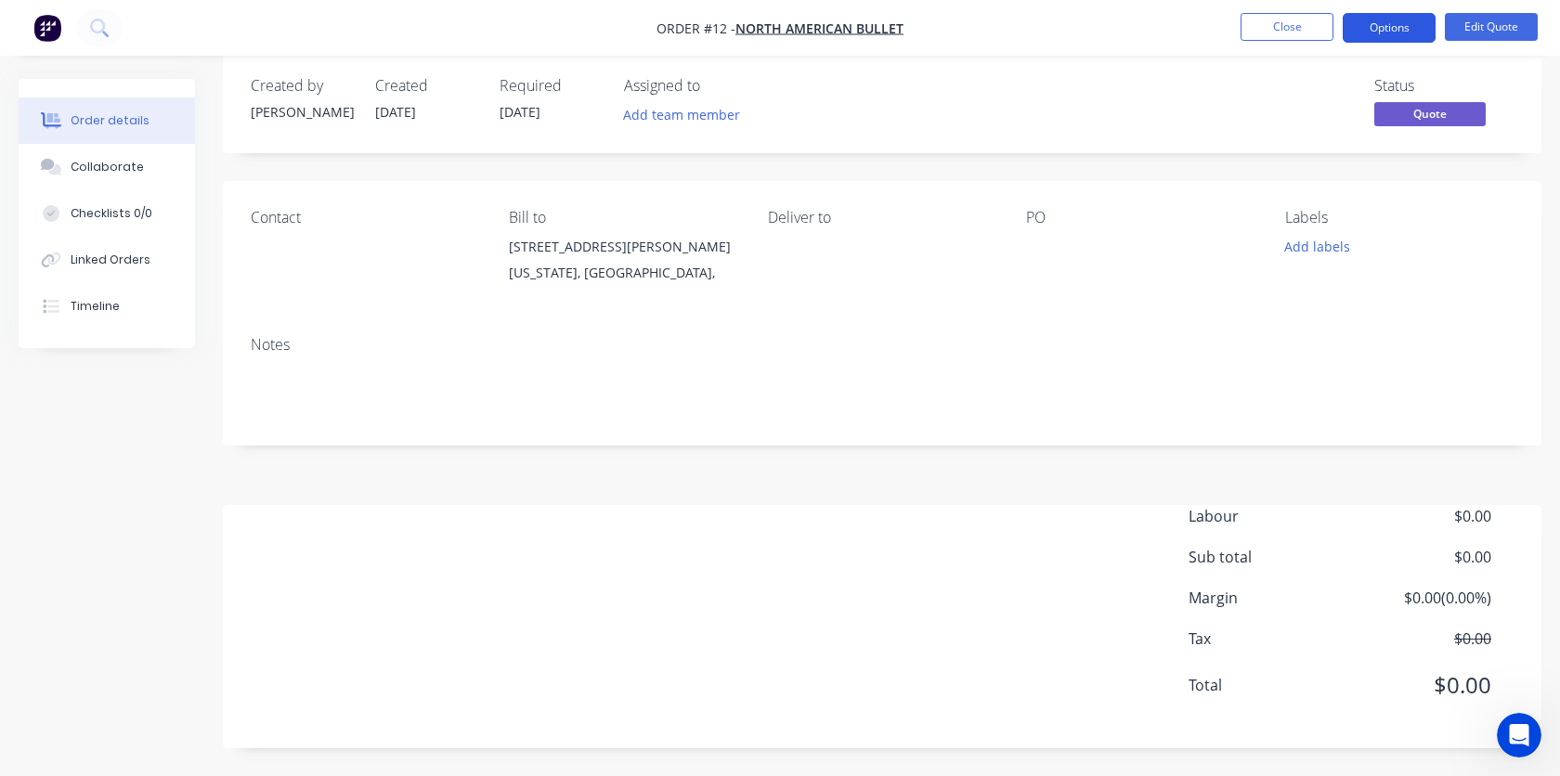
click at [1399, 32] on button "Options" at bounding box center [1388, 28] width 93 height 30
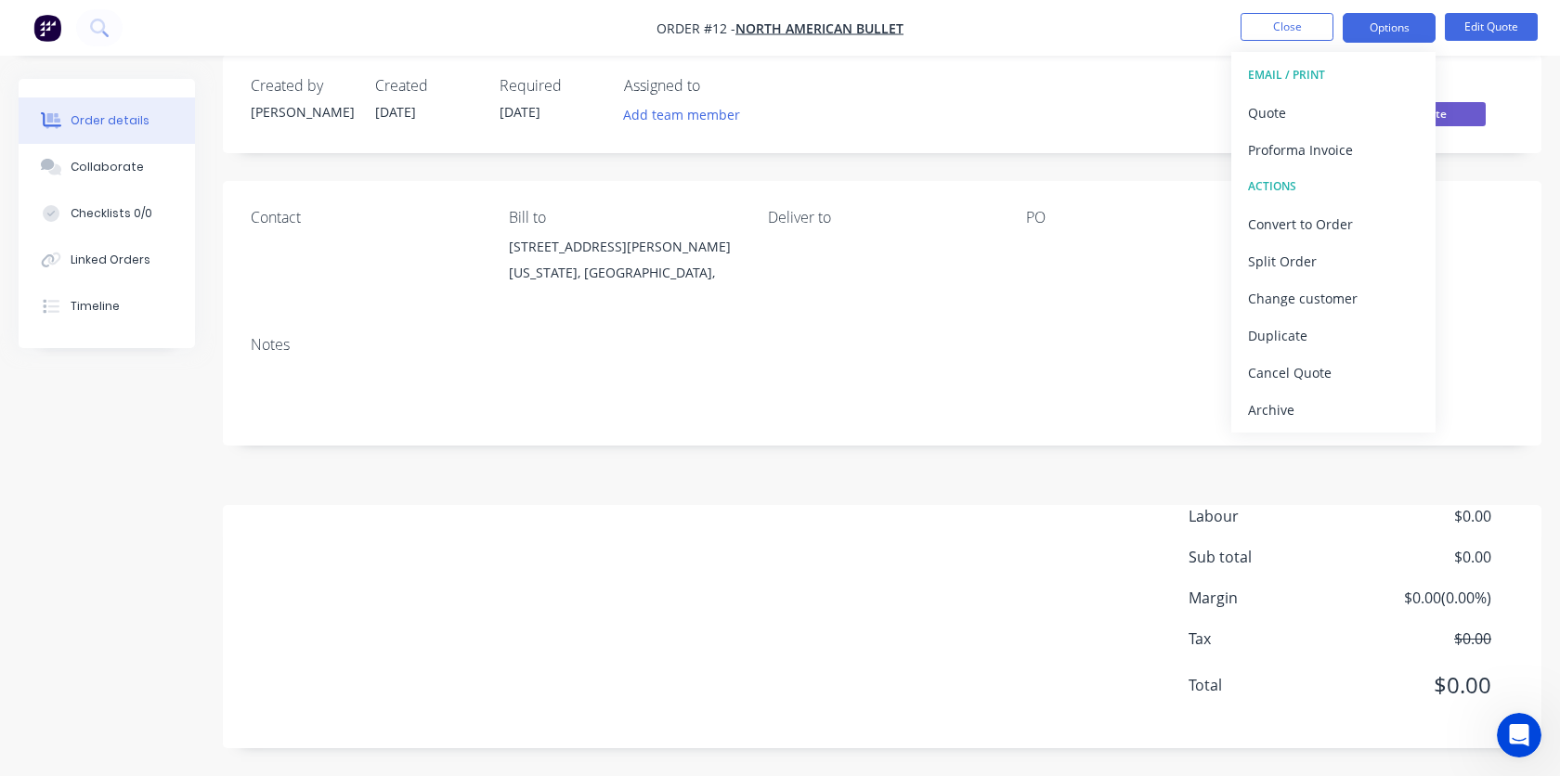
click at [862, 461] on div "Created by [PERSON_NAME] Created [DATE] Required [DATE] Assigned to Add team me…" at bounding box center [882, 401] width 1318 height 693
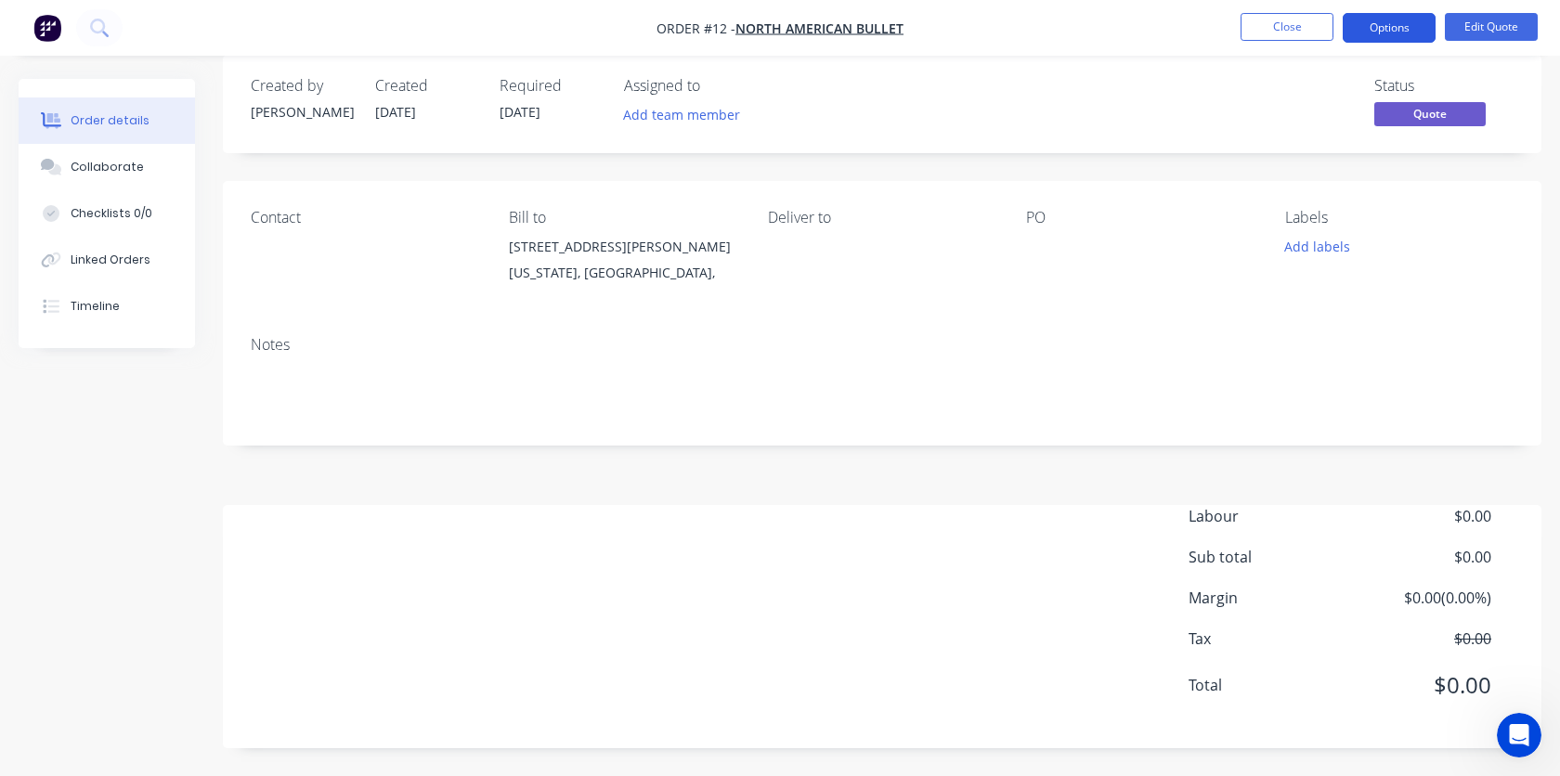
click at [1393, 32] on button "Options" at bounding box center [1388, 28] width 93 height 30
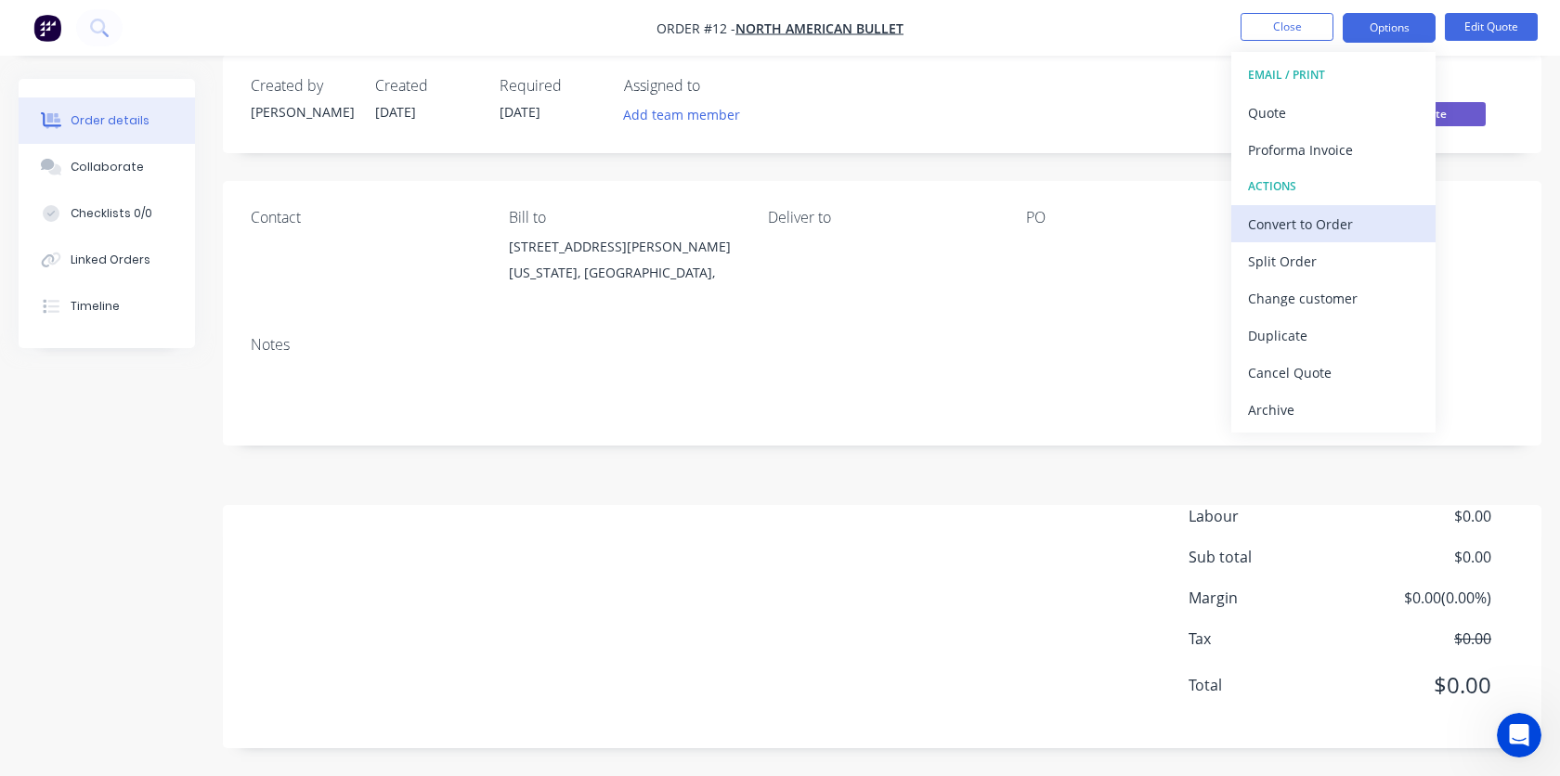
click at [1295, 217] on div "Convert to Order" at bounding box center [1333, 224] width 171 height 27
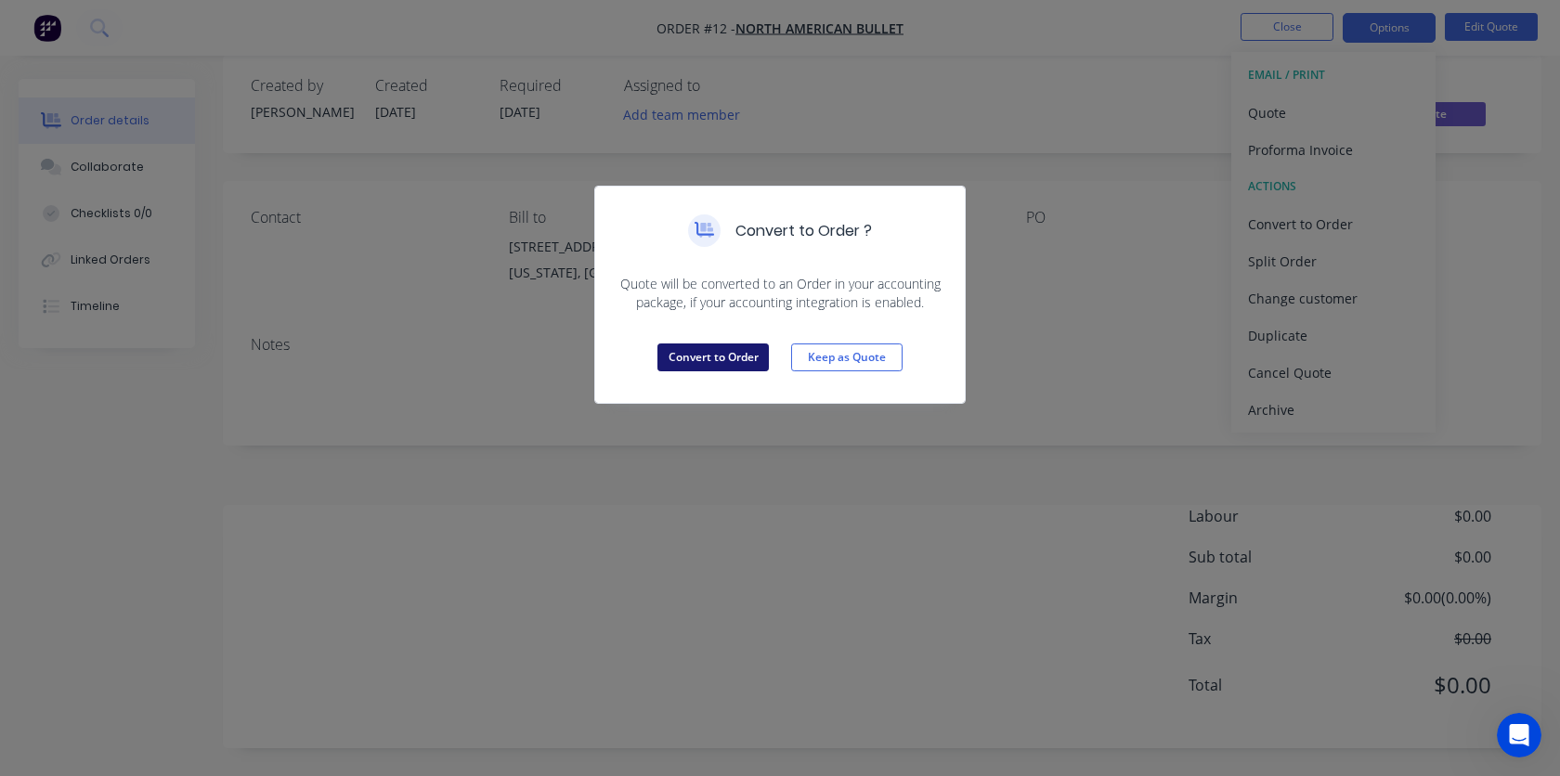
click at [721, 367] on button "Convert to Order" at bounding box center [712, 357] width 111 height 28
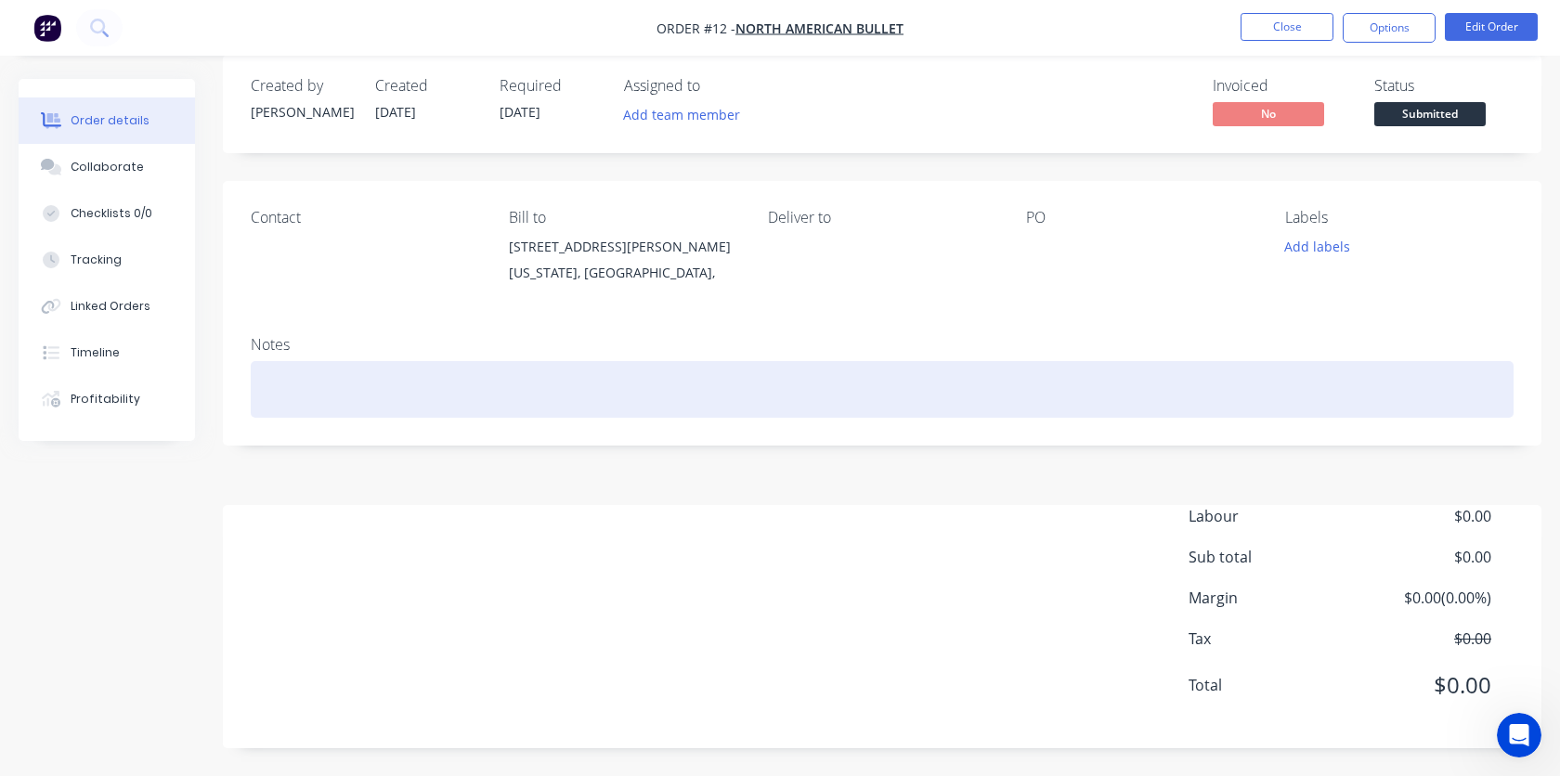
scroll to position [0, 0]
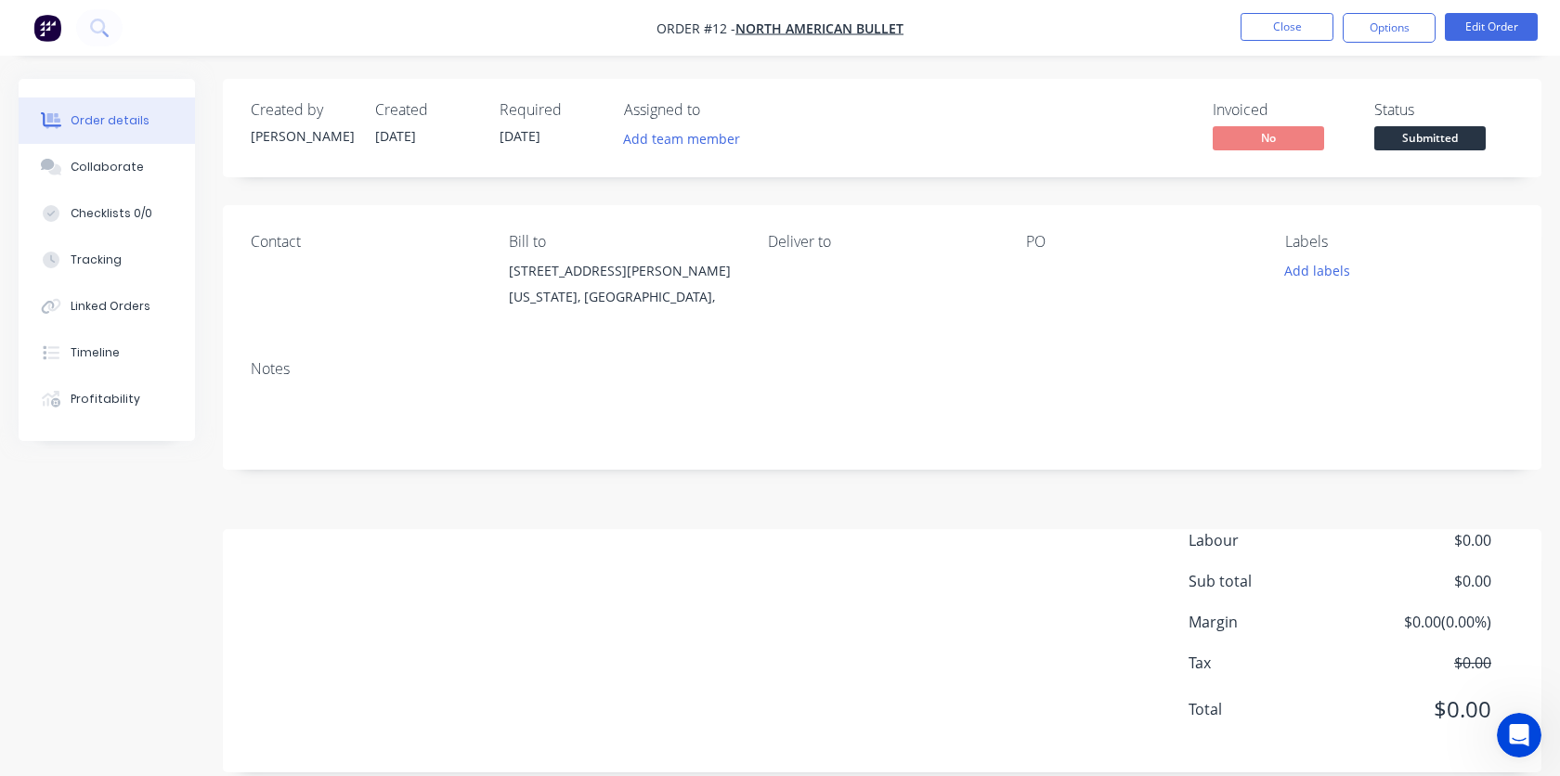
click at [715, 29] on span "Order #12 -" at bounding box center [695, 28] width 79 height 18
click at [725, 28] on span "Order #12 -" at bounding box center [695, 28] width 79 height 18
click at [728, 40] on nav "Order #12 - North American Bullet Close Options Edit Order" at bounding box center [780, 28] width 1560 height 56
click at [700, 24] on span "Order #12 -" at bounding box center [695, 28] width 79 height 18
click at [1402, 22] on button "Options" at bounding box center [1388, 28] width 93 height 30
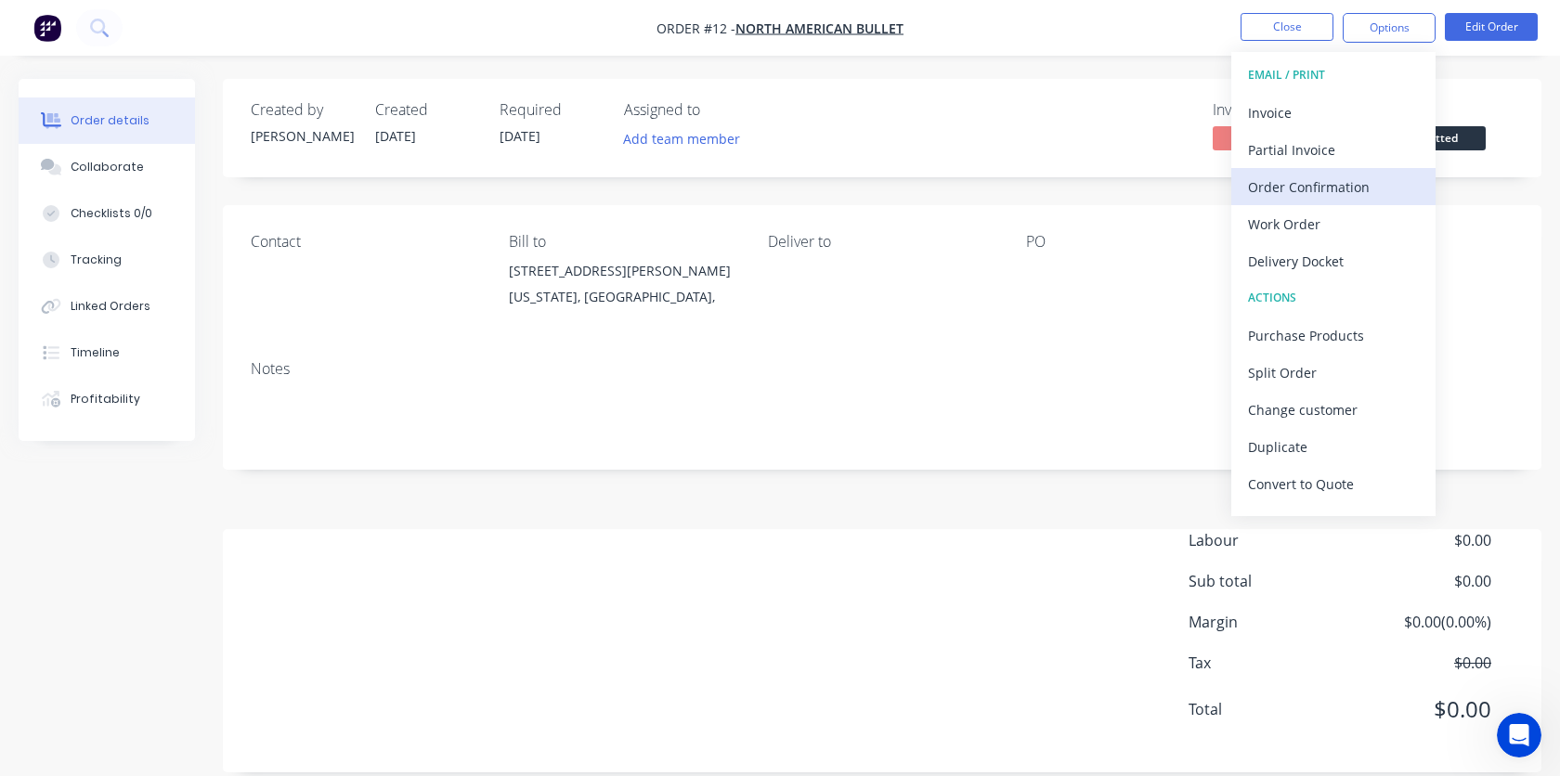
click at [1327, 193] on div "Order Confirmation" at bounding box center [1333, 187] width 171 height 27
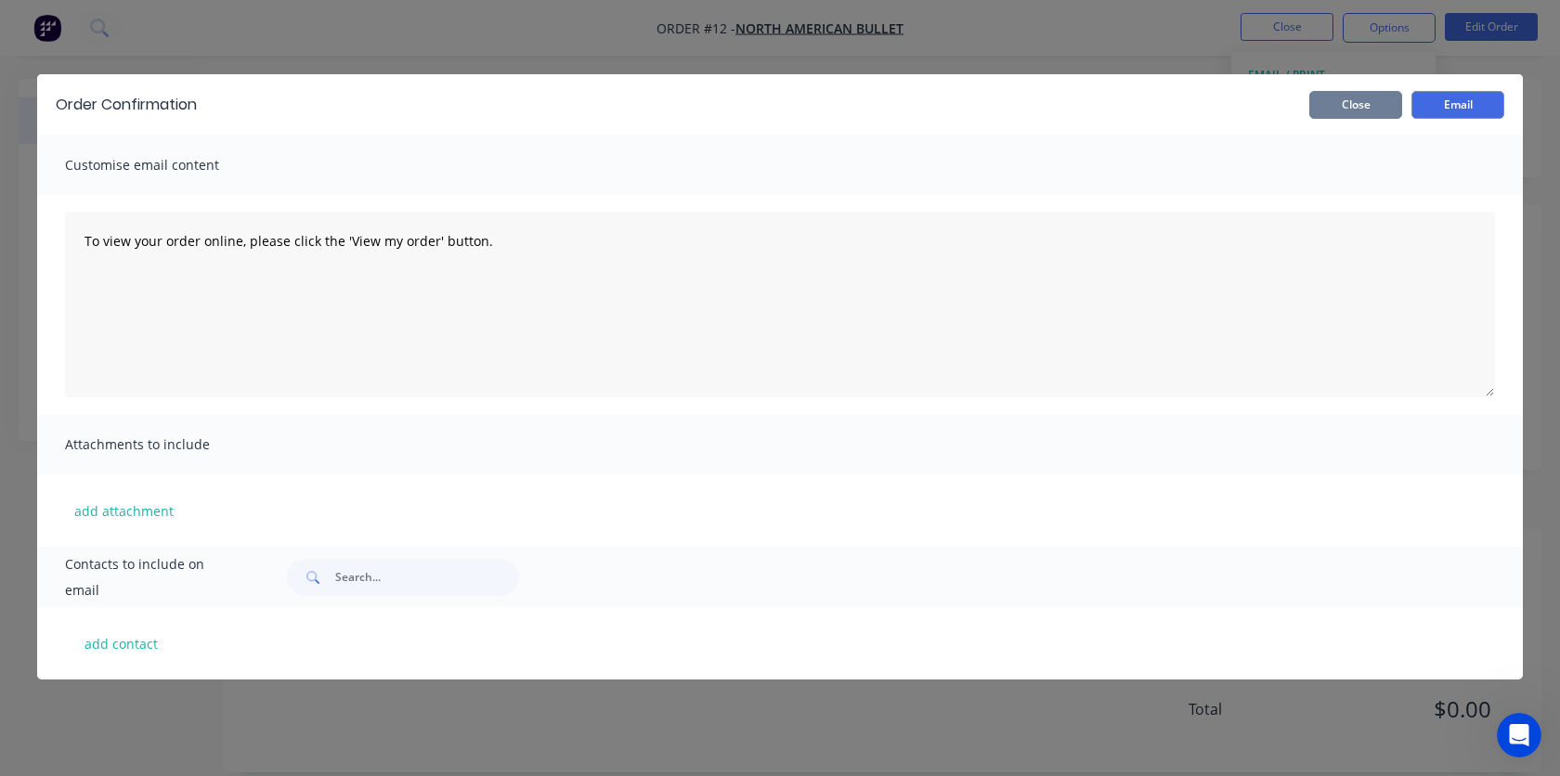
click at [1358, 104] on button "Close" at bounding box center [1355, 105] width 93 height 28
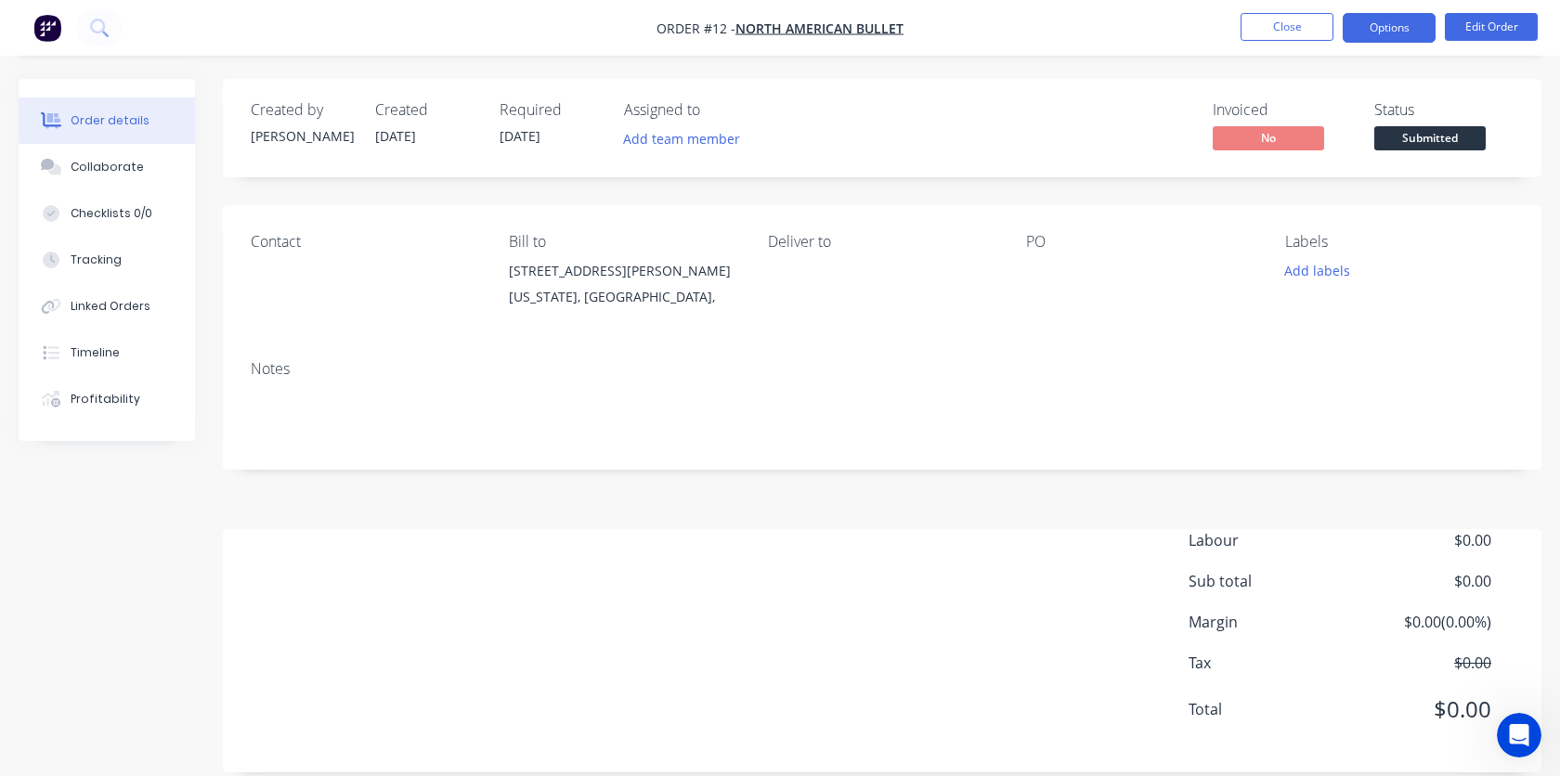
click at [1403, 35] on button "Options" at bounding box center [1388, 28] width 93 height 30
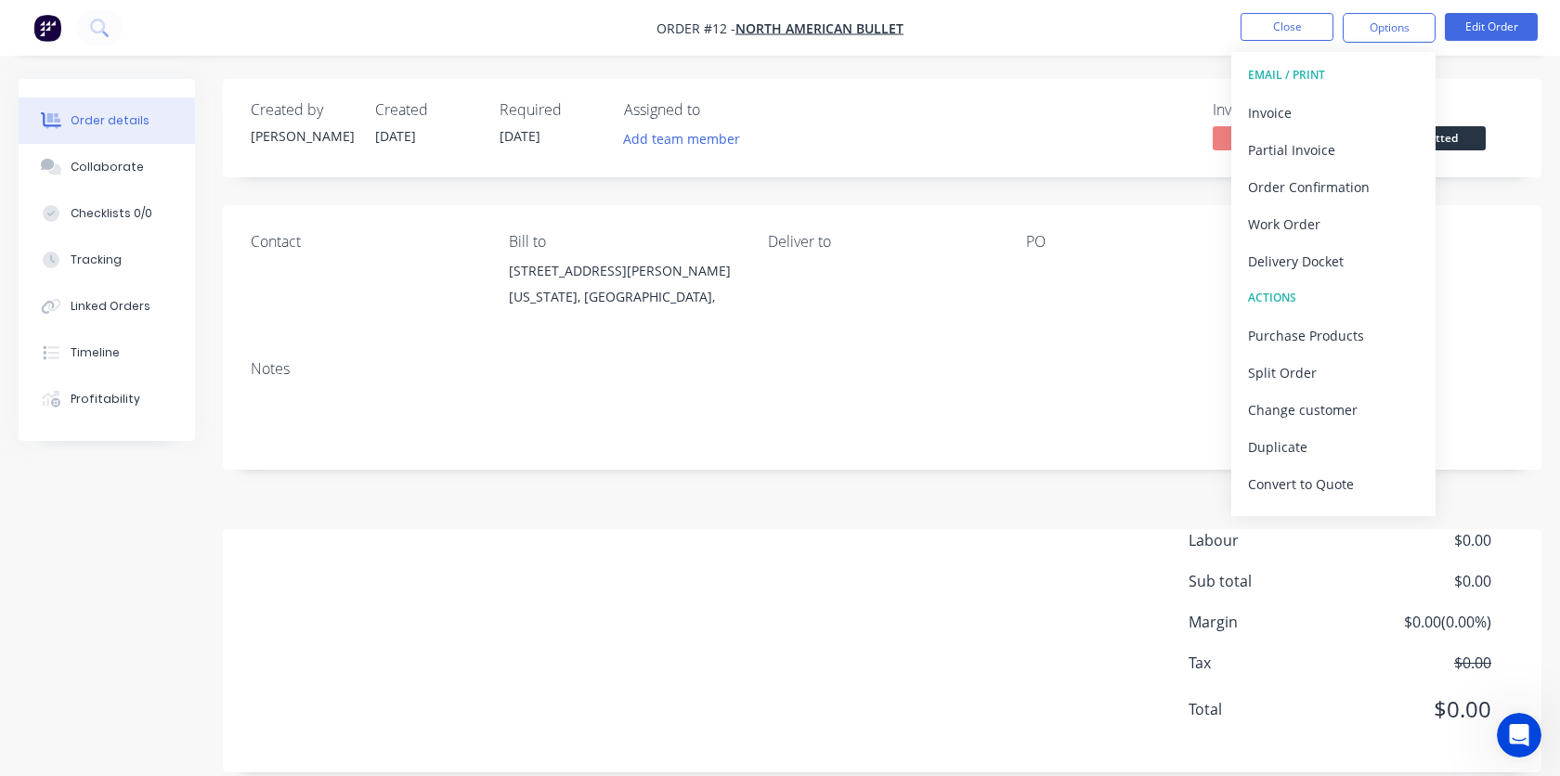
click at [1478, 72] on div "Order details Collaborate Checklists 0/0 Tracking Linked Orders Timeline Profit…" at bounding box center [780, 400] width 1560 height 800
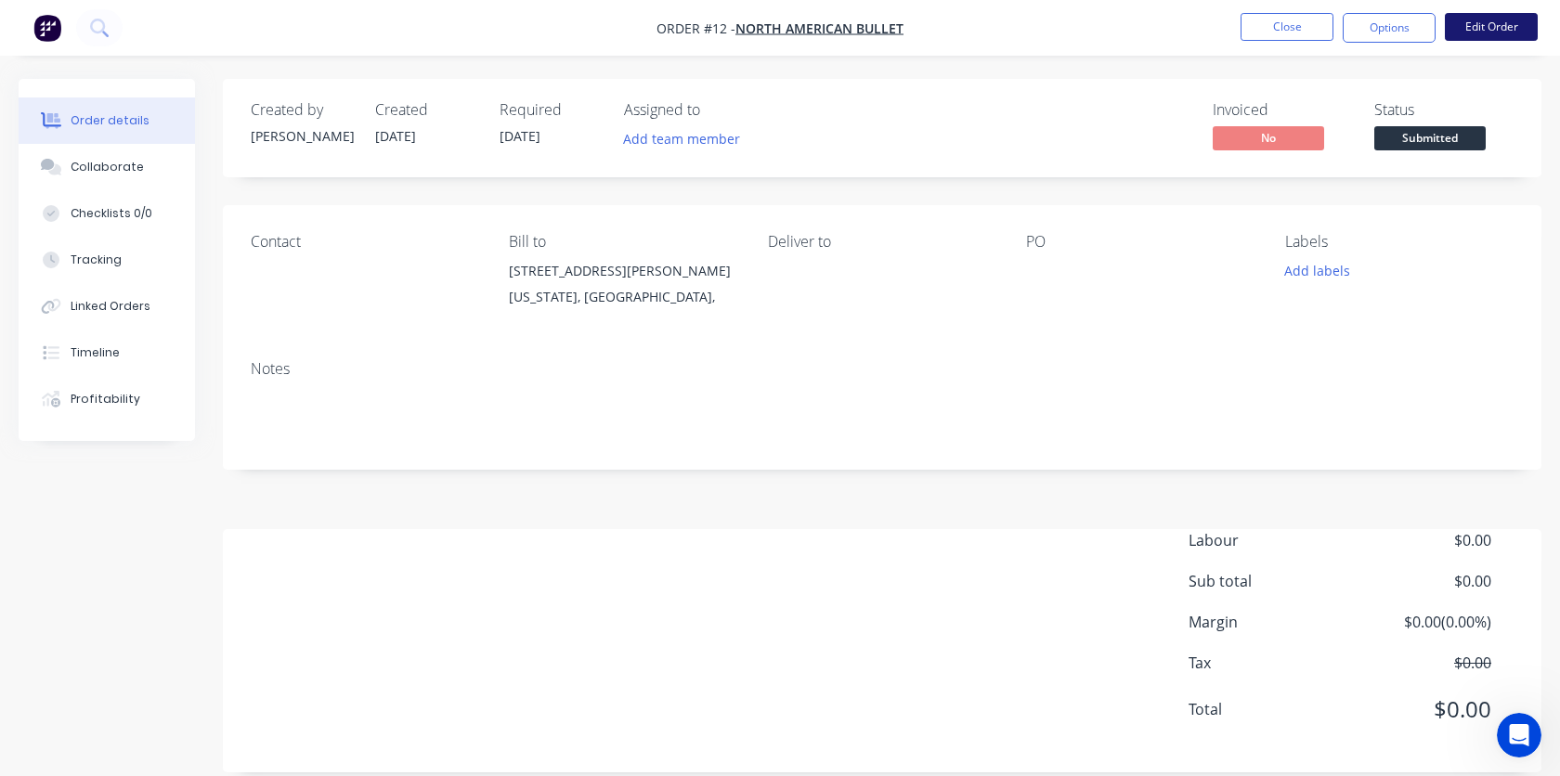
click at [1495, 37] on button "Edit Order" at bounding box center [1490, 27] width 93 height 28
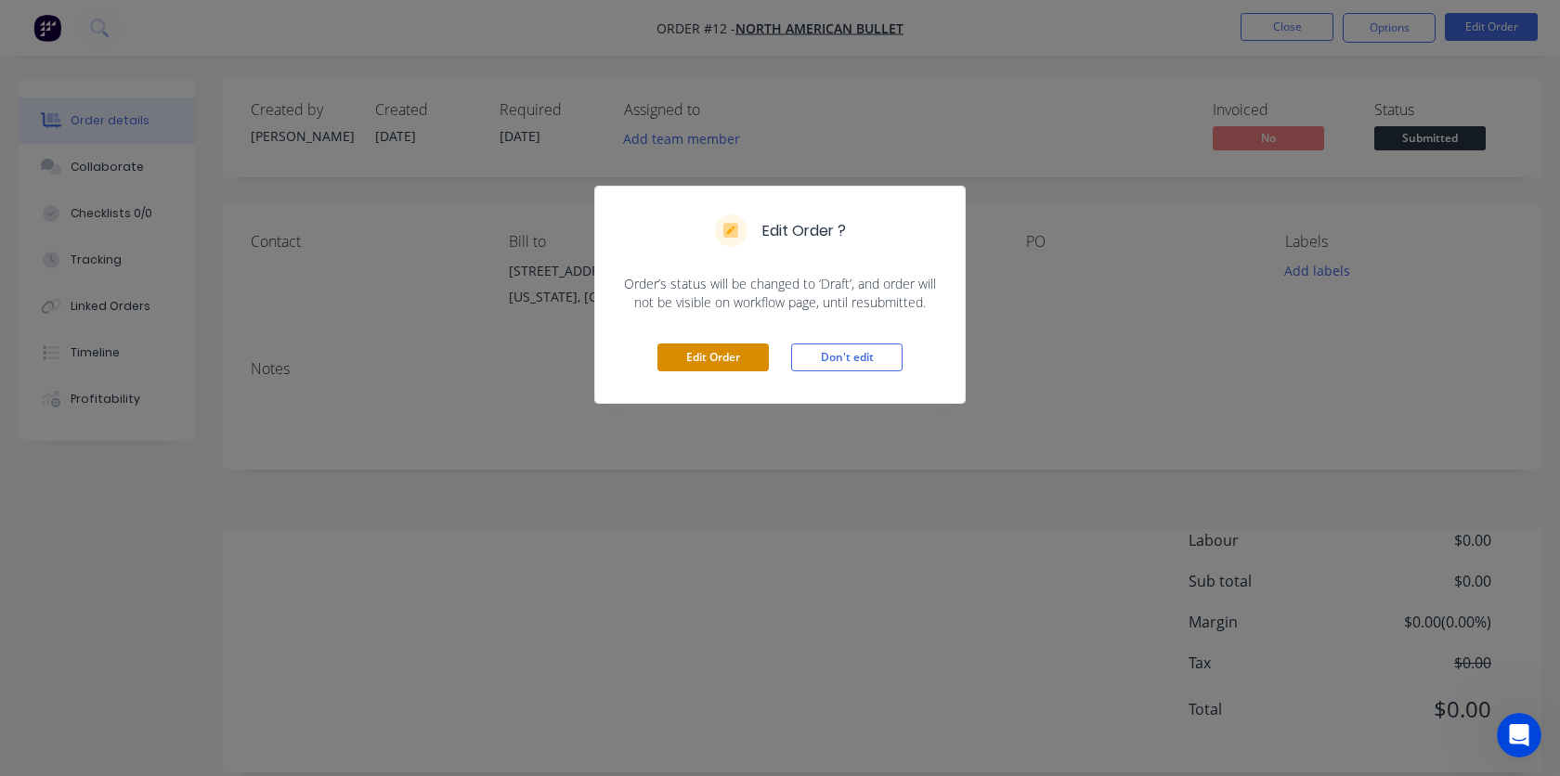
click at [715, 356] on button "Edit Order" at bounding box center [712, 357] width 111 height 28
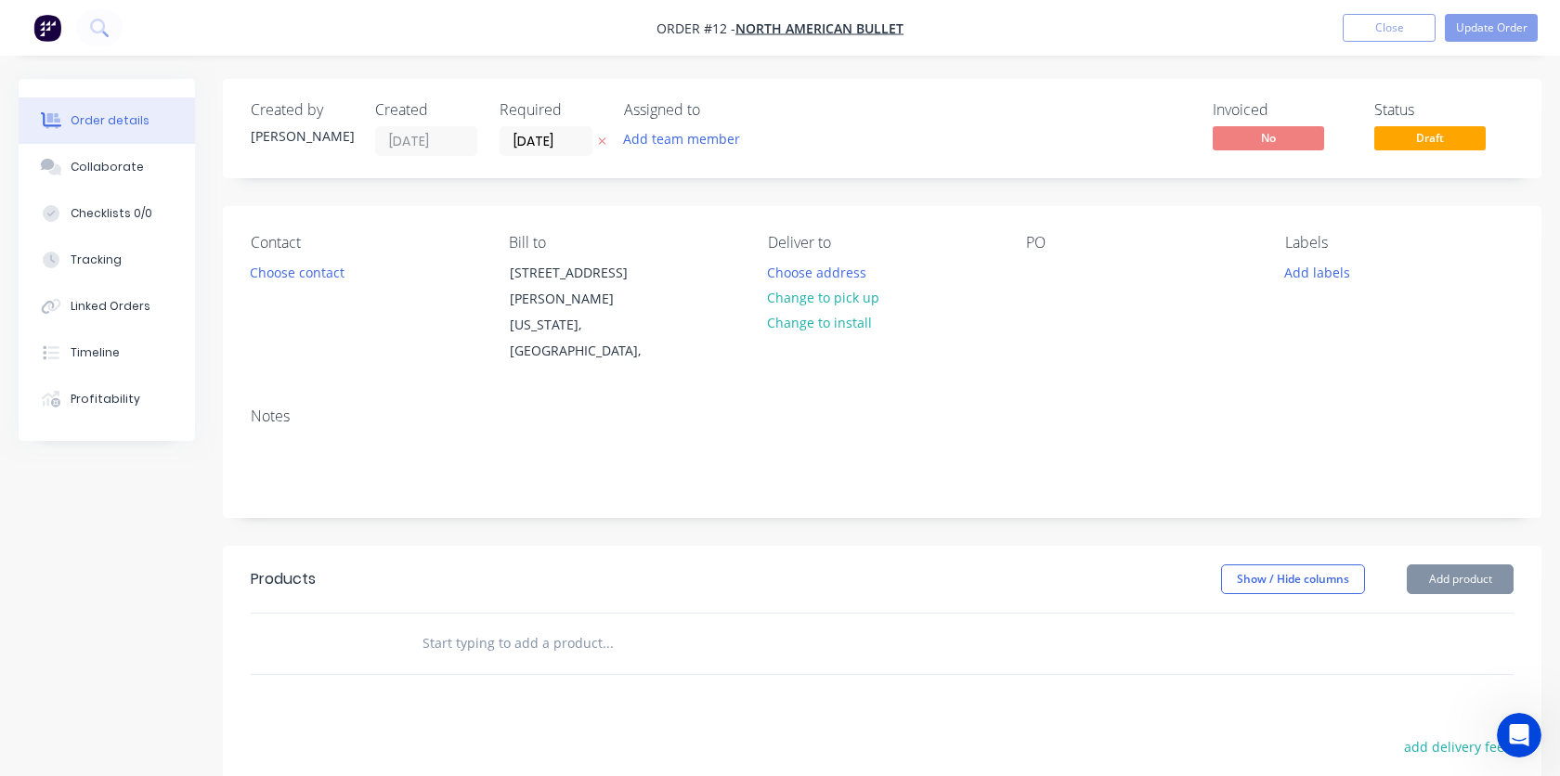
type input "[DATE]"
click at [1443, 138] on span "Draft" at bounding box center [1429, 137] width 111 height 23
click at [829, 29] on span "North American Bullet" at bounding box center [819, 28] width 168 height 18
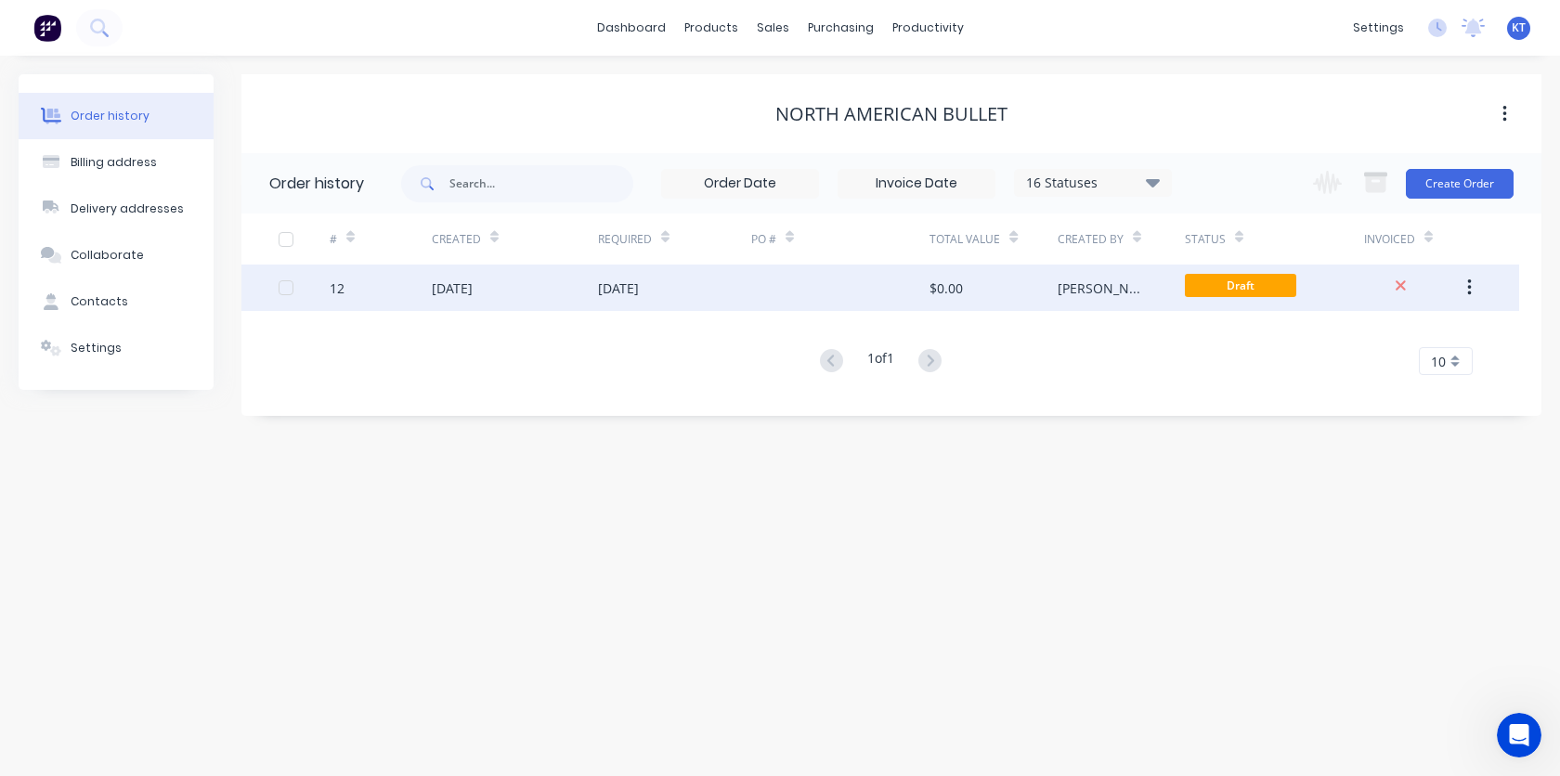
click at [289, 291] on div at bounding box center [285, 287] width 37 height 37
click at [1473, 284] on button "button" at bounding box center [1469, 287] width 44 height 33
click at [1114, 353] on div "1 of 1 10 5 10 15 20 25 30 35" at bounding box center [879, 361] width 1277 height 27
click at [1502, 116] on icon "button" at bounding box center [1504, 114] width 5 height 20
click at [550, 369] on div "1 of 1 10 5 10 15 20 25 30 35" at bounding box center [879, 361] width 1277 height 27
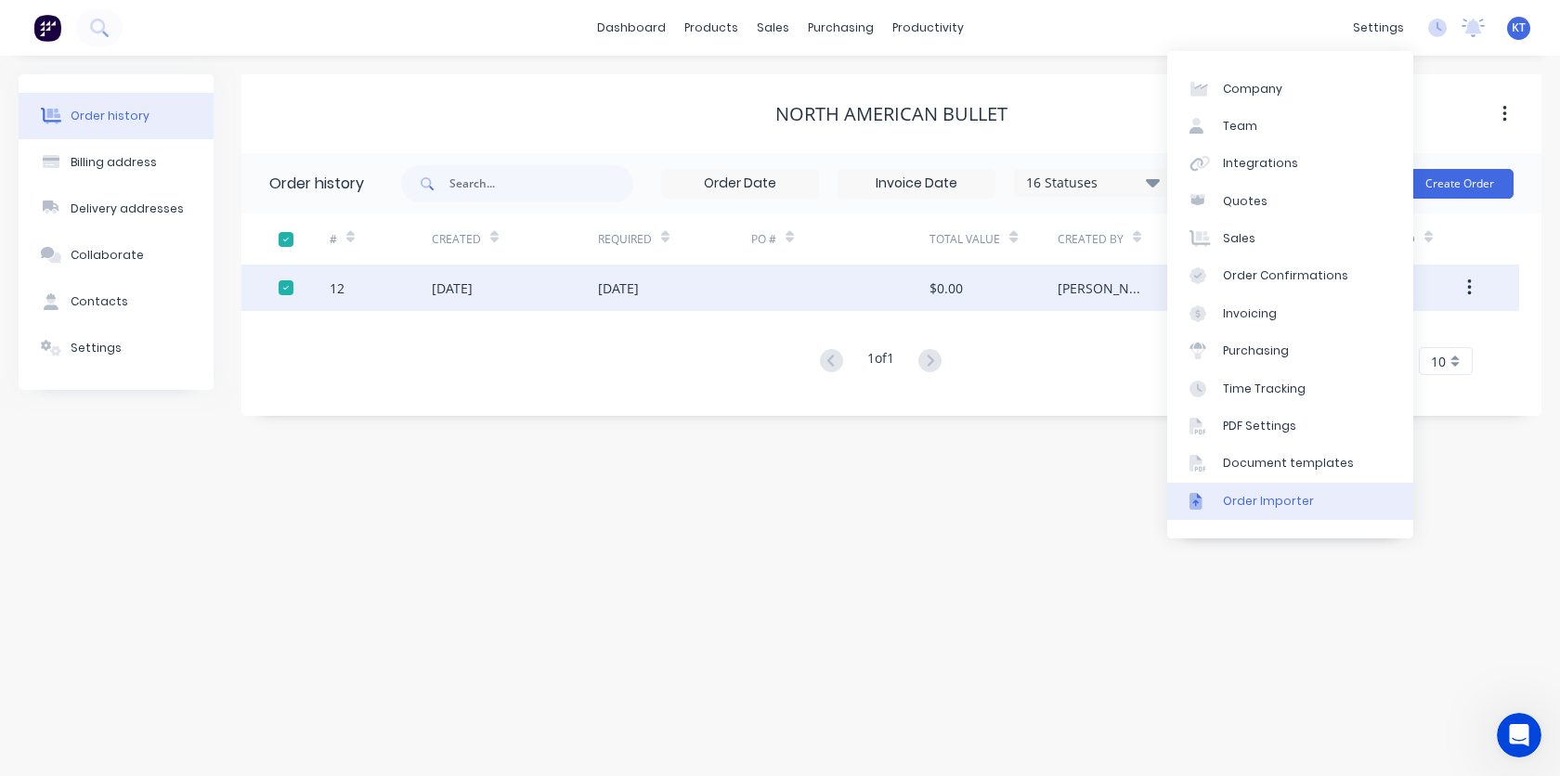
click at [1255, 498] on div "Order Importer" at bounding box center [1268, 501] width 91 height 17
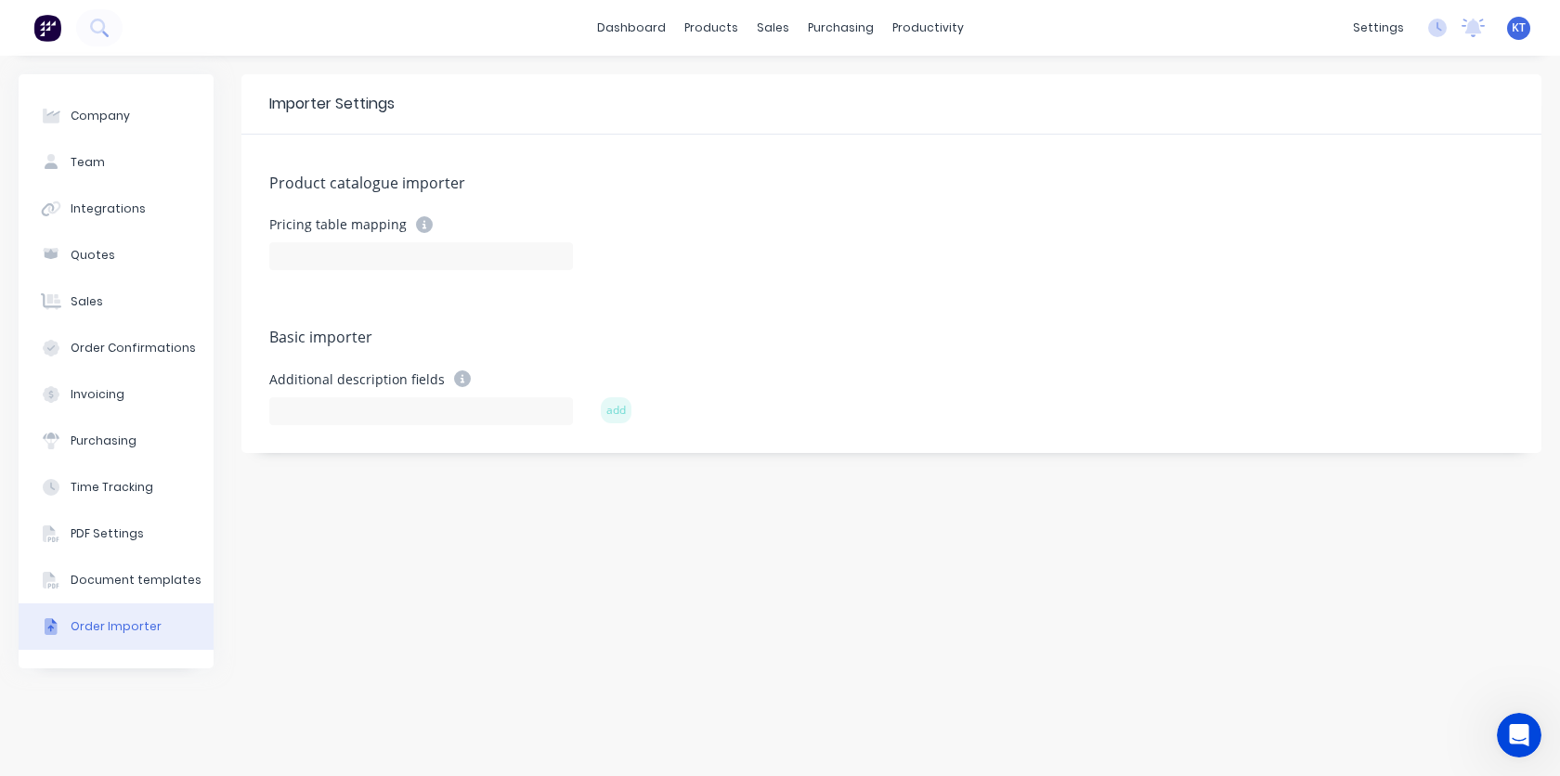
click at [46, 31] on img at bounding box center [47, 28] width 28 height 28
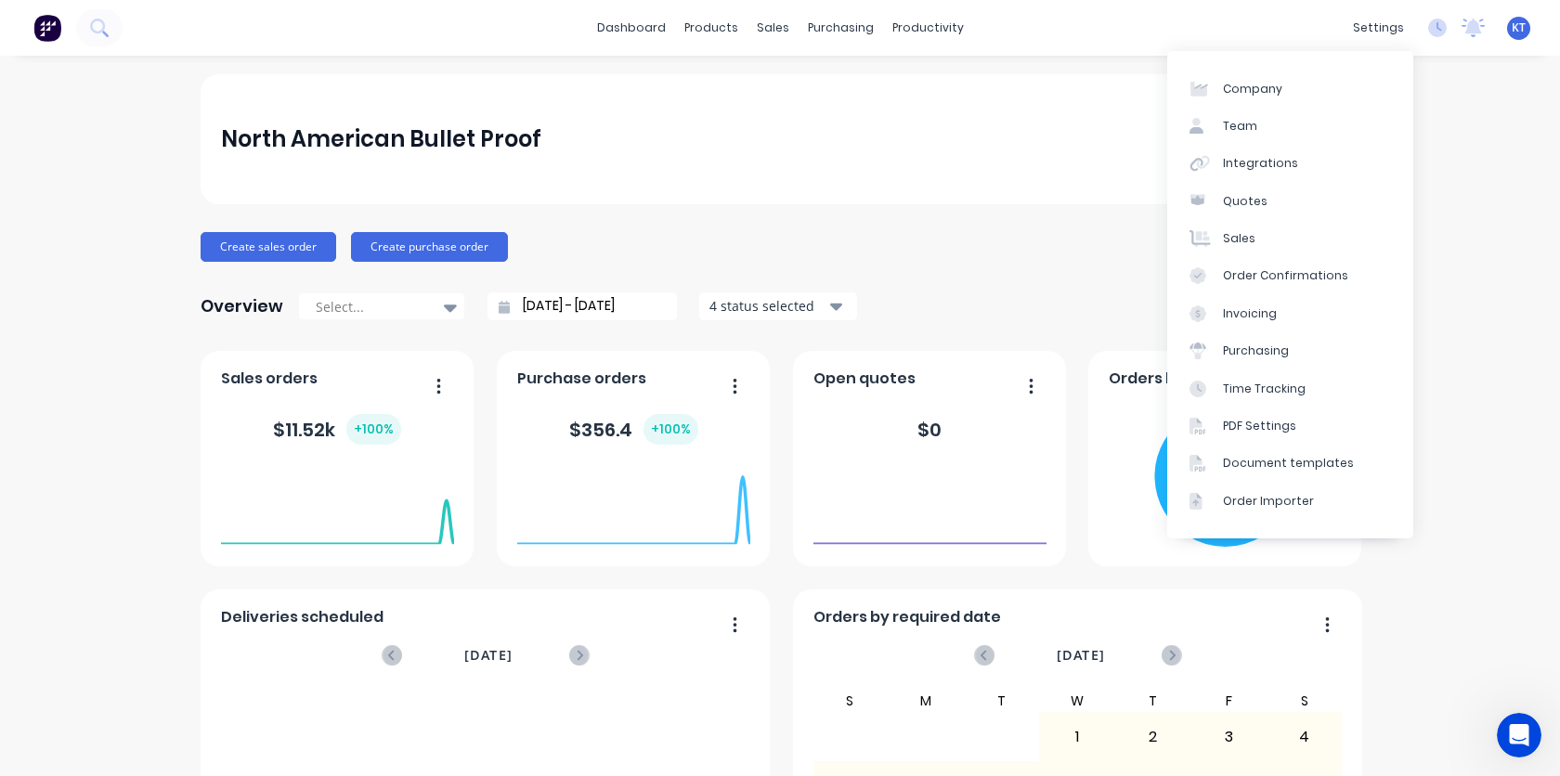
click at [1002, 66] on div "dashboard products sales purchasing productivity dashboard products Product Cat…" at bounding box center [780, 388] width 1560 height 776
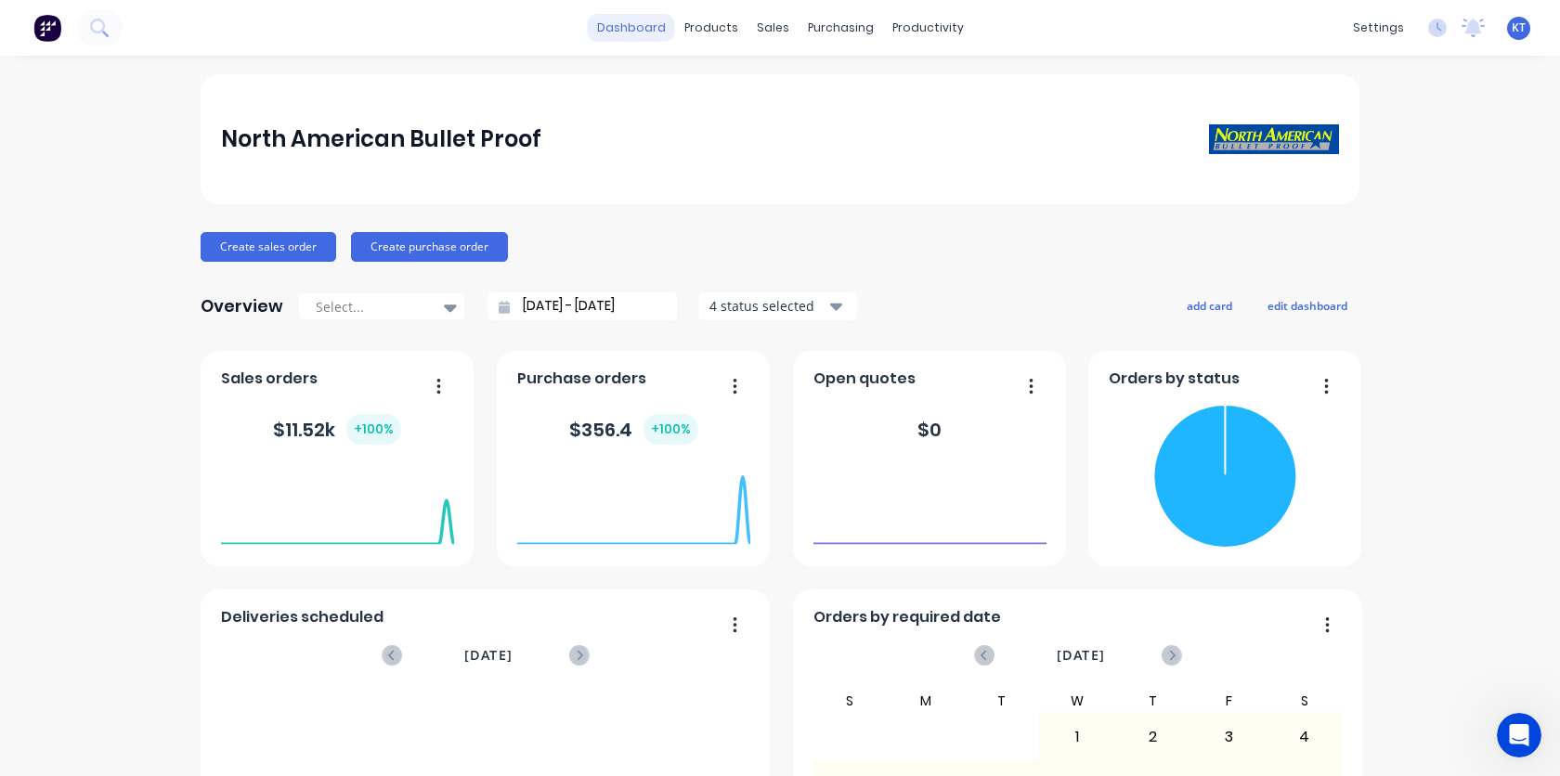
click at [662, 30] on link "dashboard" at bounding box center [631, 28] width 87 height 28
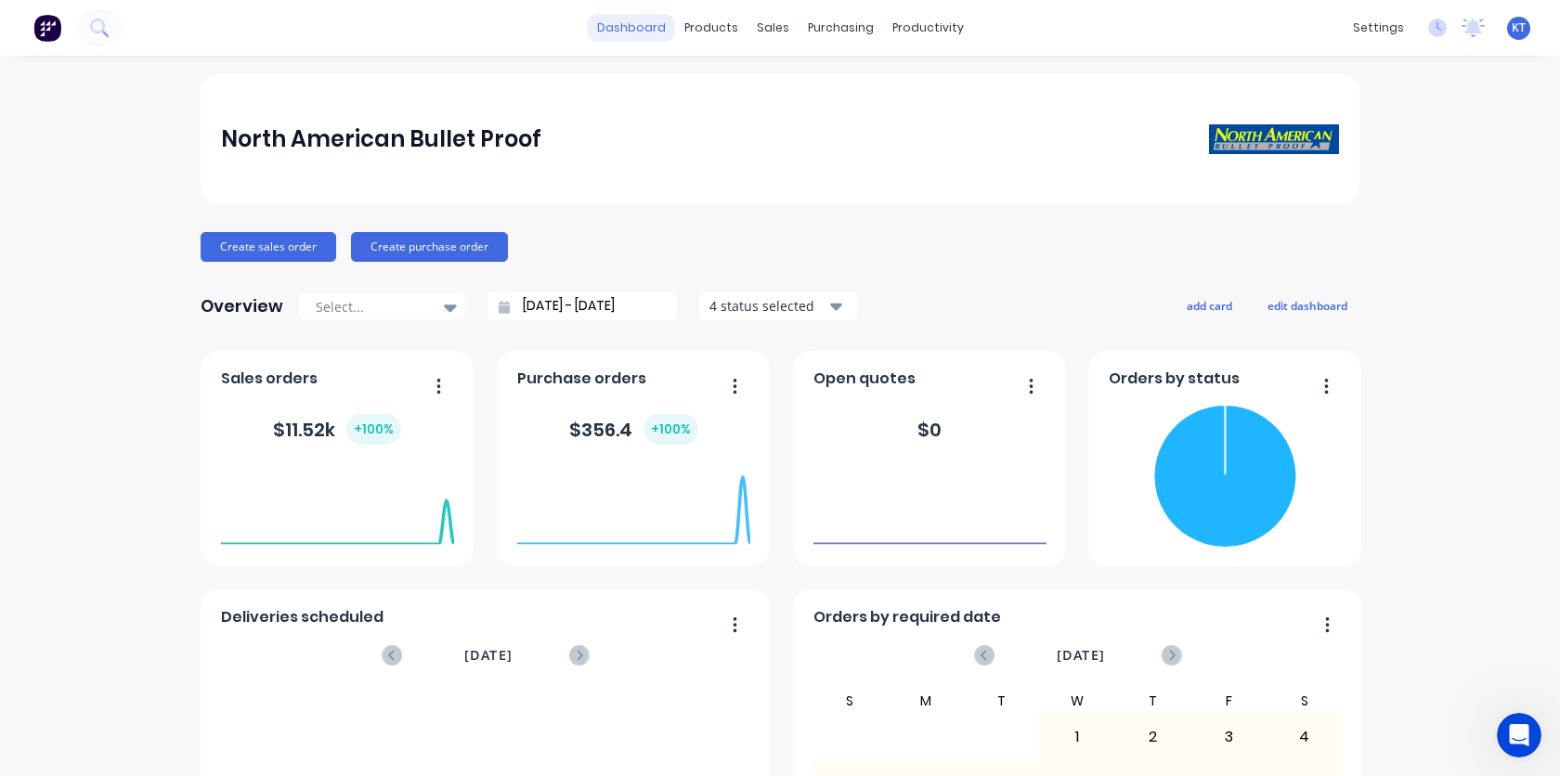
click at [662, 30] on link "dashboard" at bounding box center [631, 28] width 87 height 28
click at [408, 244] on button "Create purchase order" at bounding box center [429, 247] width 157 height 30
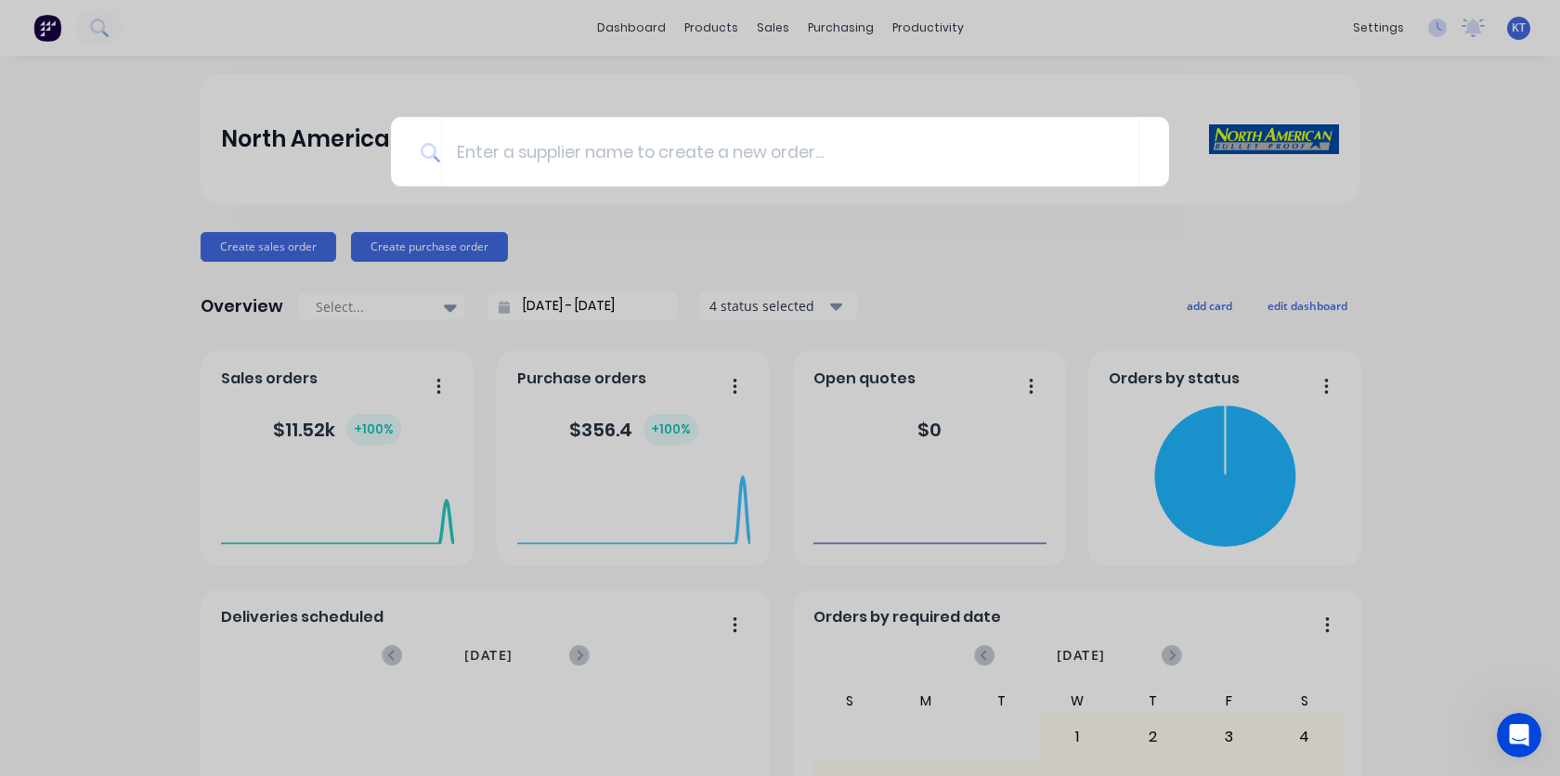
click at [278, 255] on div at bounding box center [780, 388] width 1560 height 776
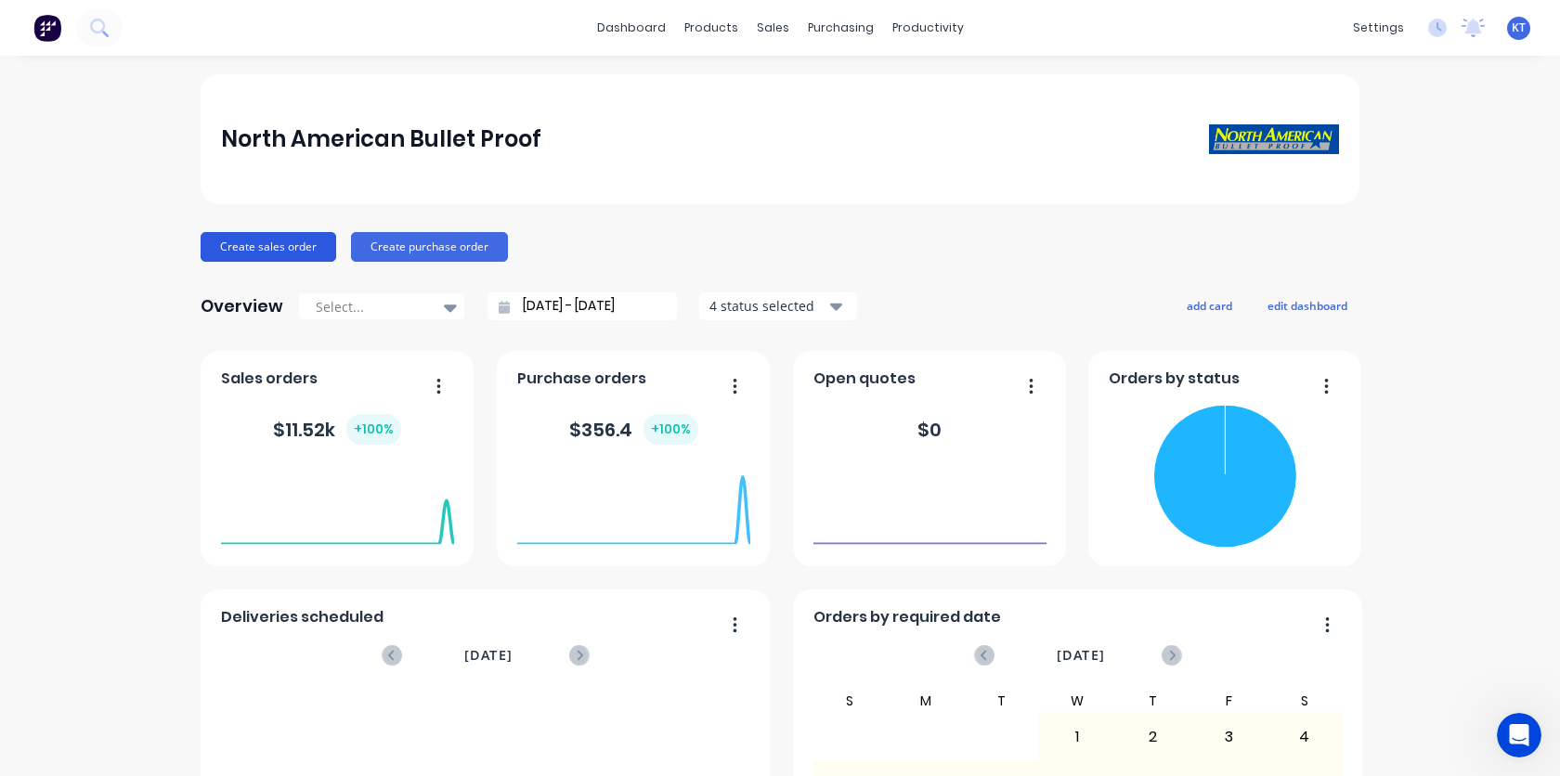
click at [283, 247] on button "Create sales order" at bounding box center [269, 247] width 136 height 30
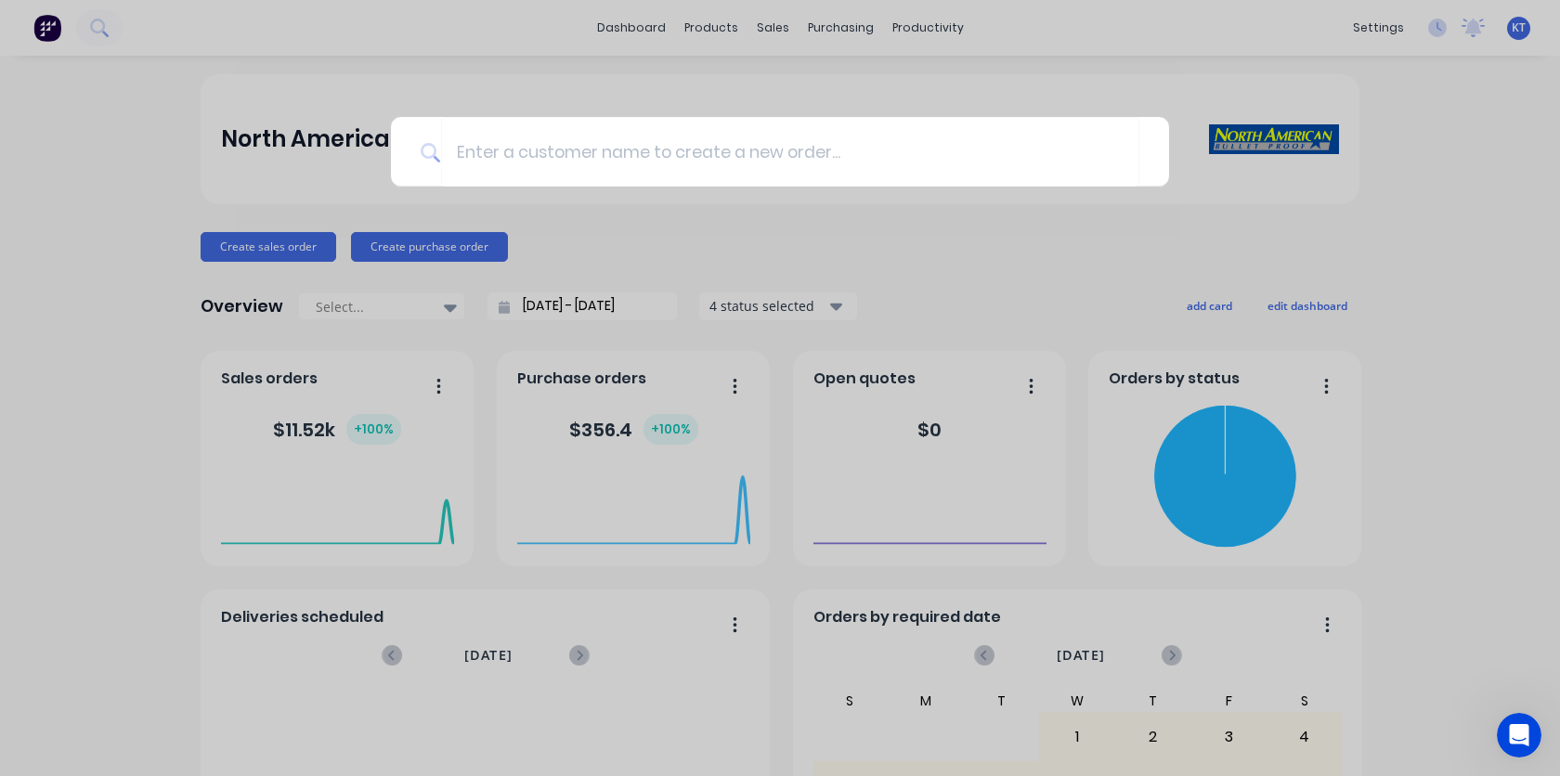
click at [622, 247] on div at bounding box center [780, 388] width 1560 height 776
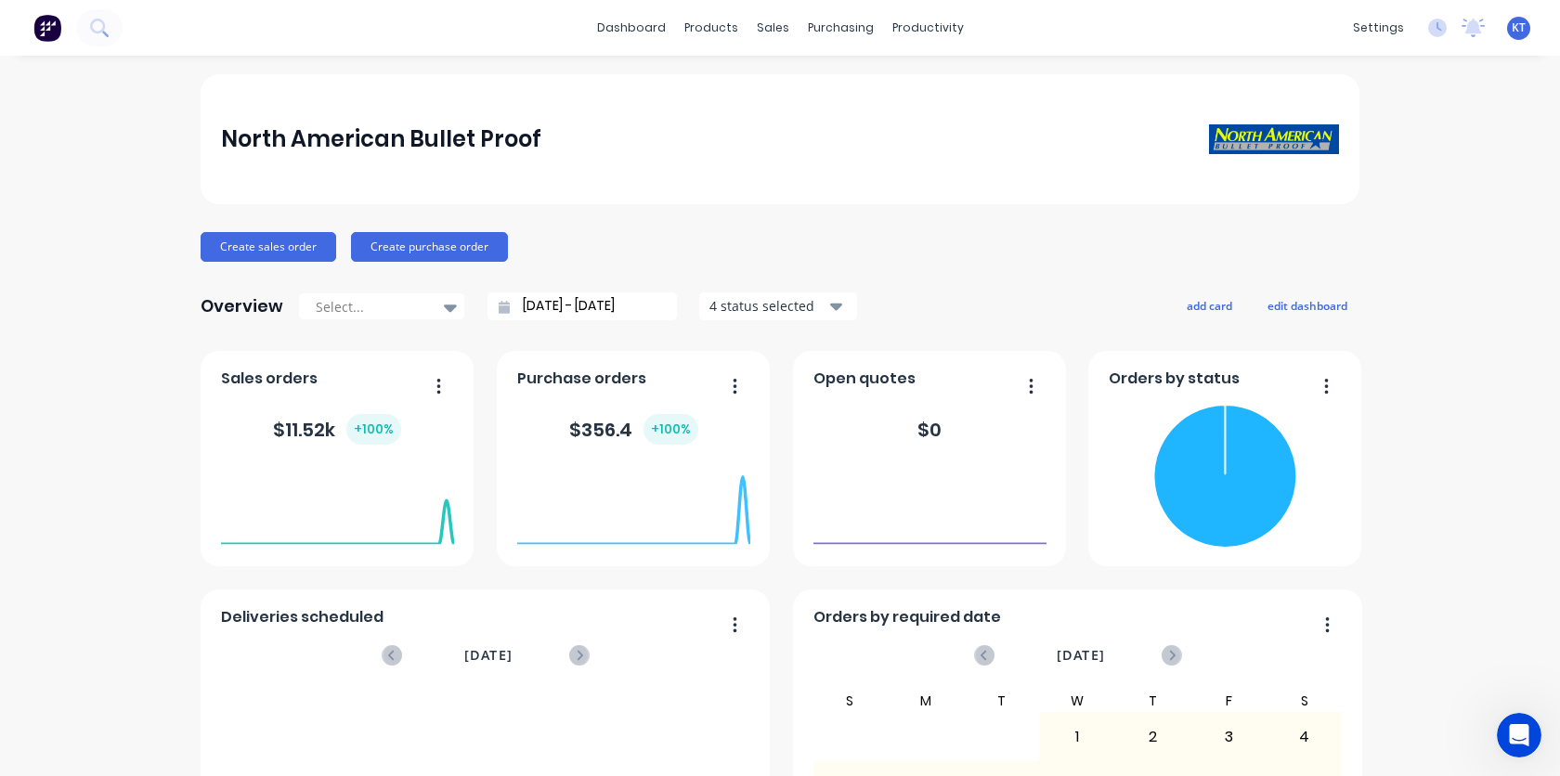
click at [1522, 32] on span "KT" at bounding box center [1518, 27] width 14 height 17
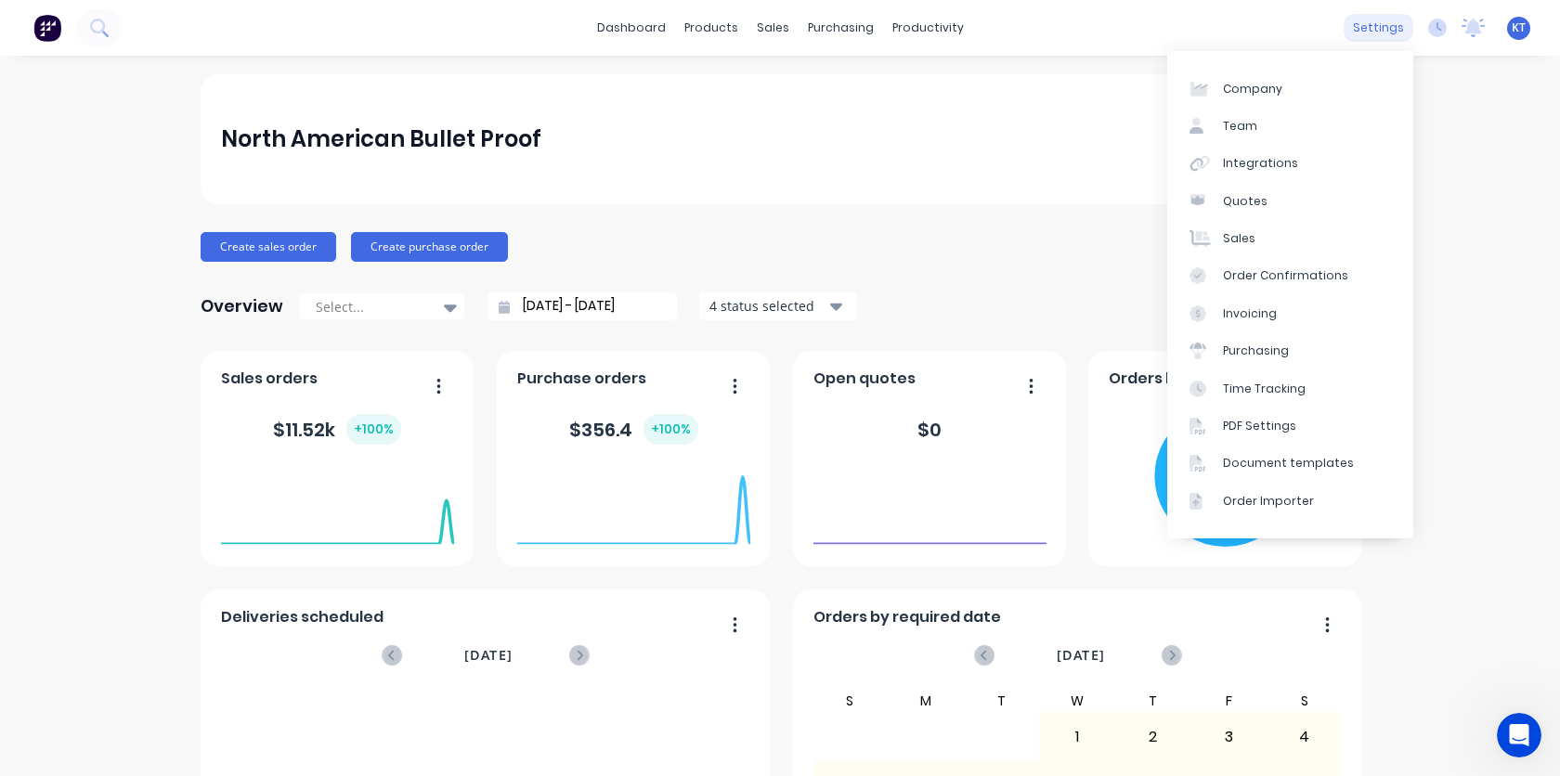
click at [1390, 24] on div "settings" at bounding box center [1378, 28] width 70 height 28
click at [1260, 93] on div "Company" at bounding box center [1252, 89] width 59 height 17
select select "US"
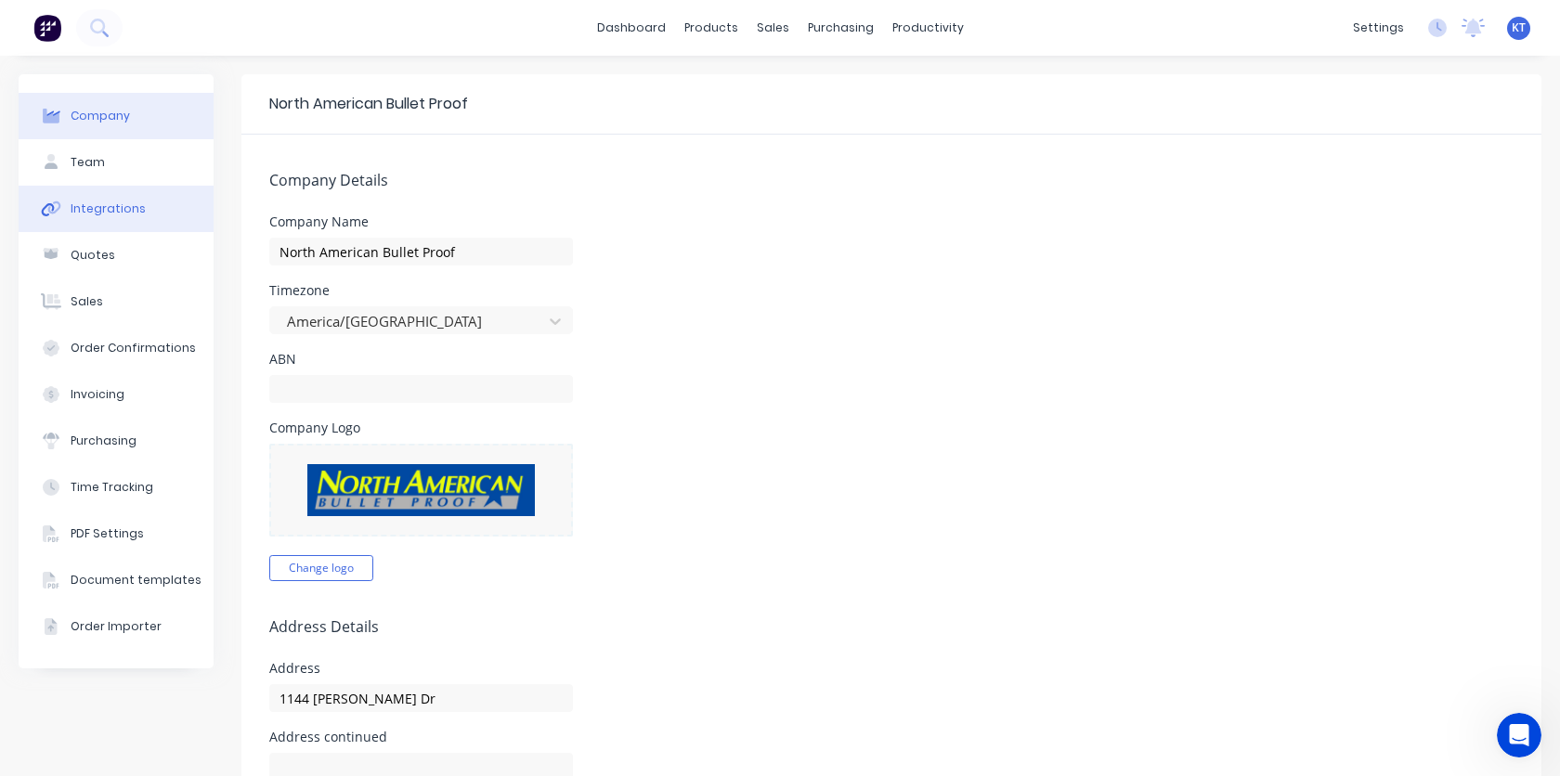
click at [102, 209] on div "Integrations" at bounding box center [108, 209] width 75 height 17
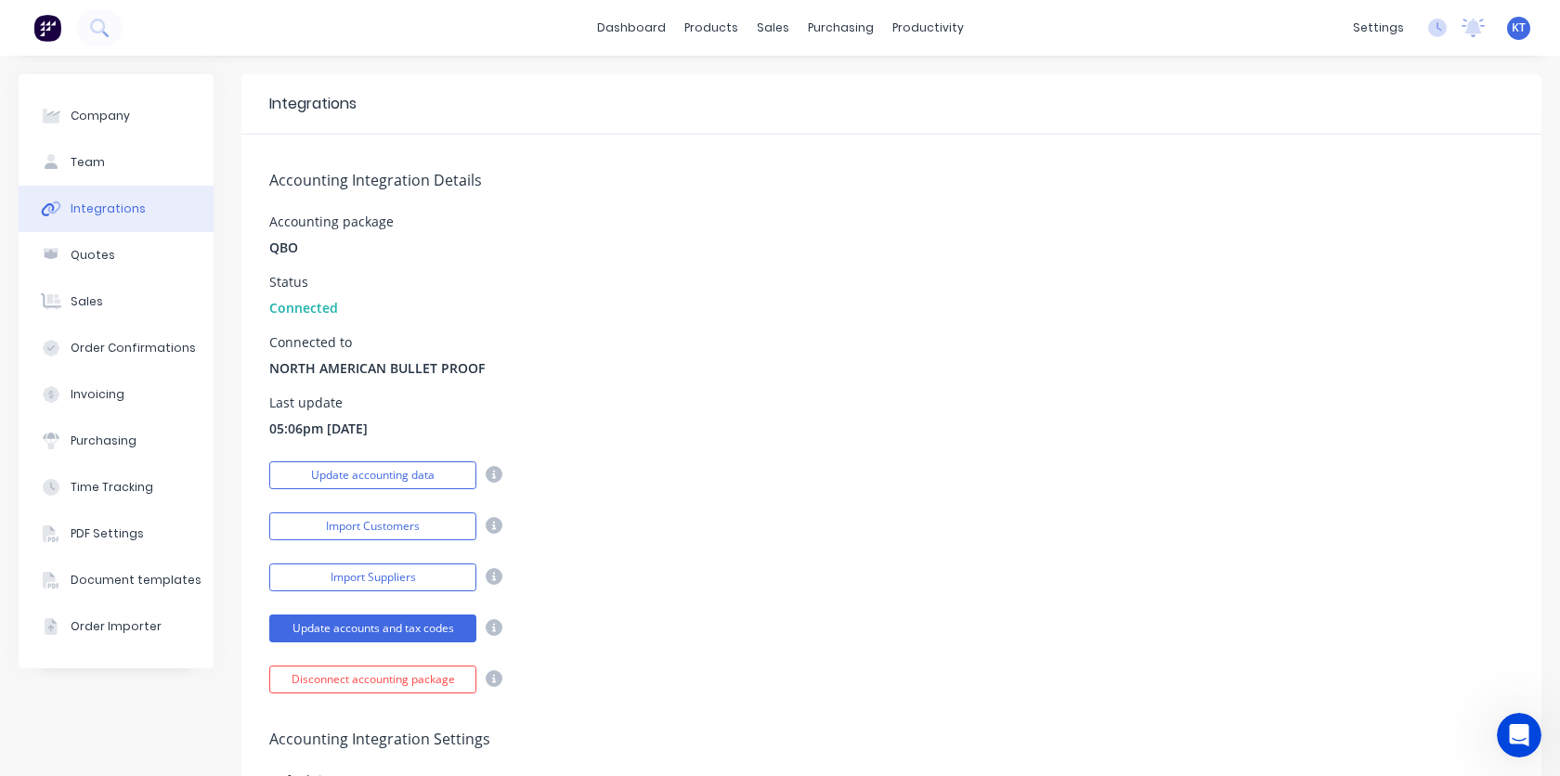
click at [524, 312] on div "Status Connected" at bounding box center [891, 297] width 1244 height 42
click at [44, 32] on img at bounding box center [47, 28] width 28 height 28
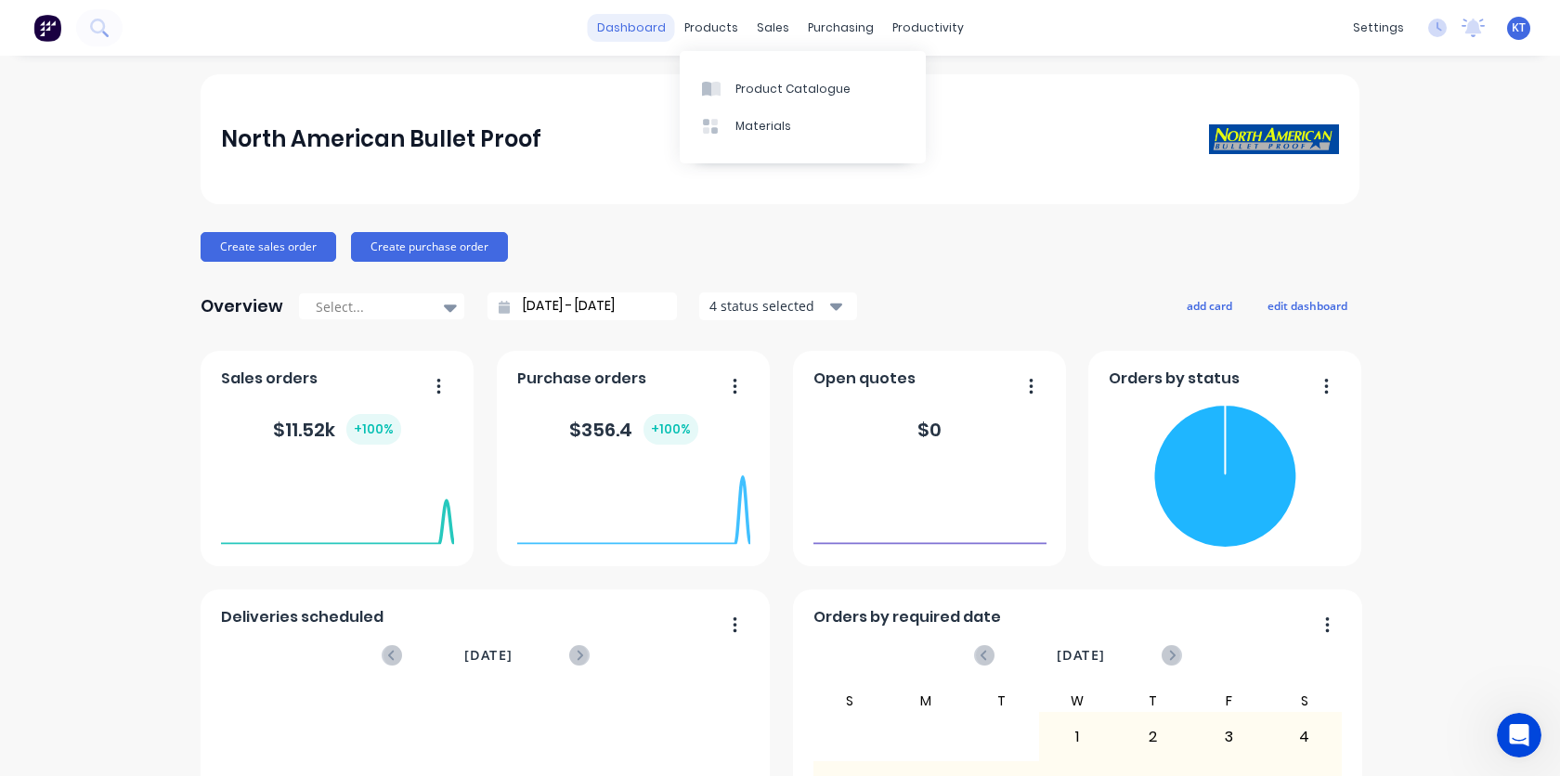
click at [626, 38] on link "dashboard" at bounding box center [631, 28] width 87 height 28
click at [722, 91] on div at bounding box center [716, 89] width 28 height 17
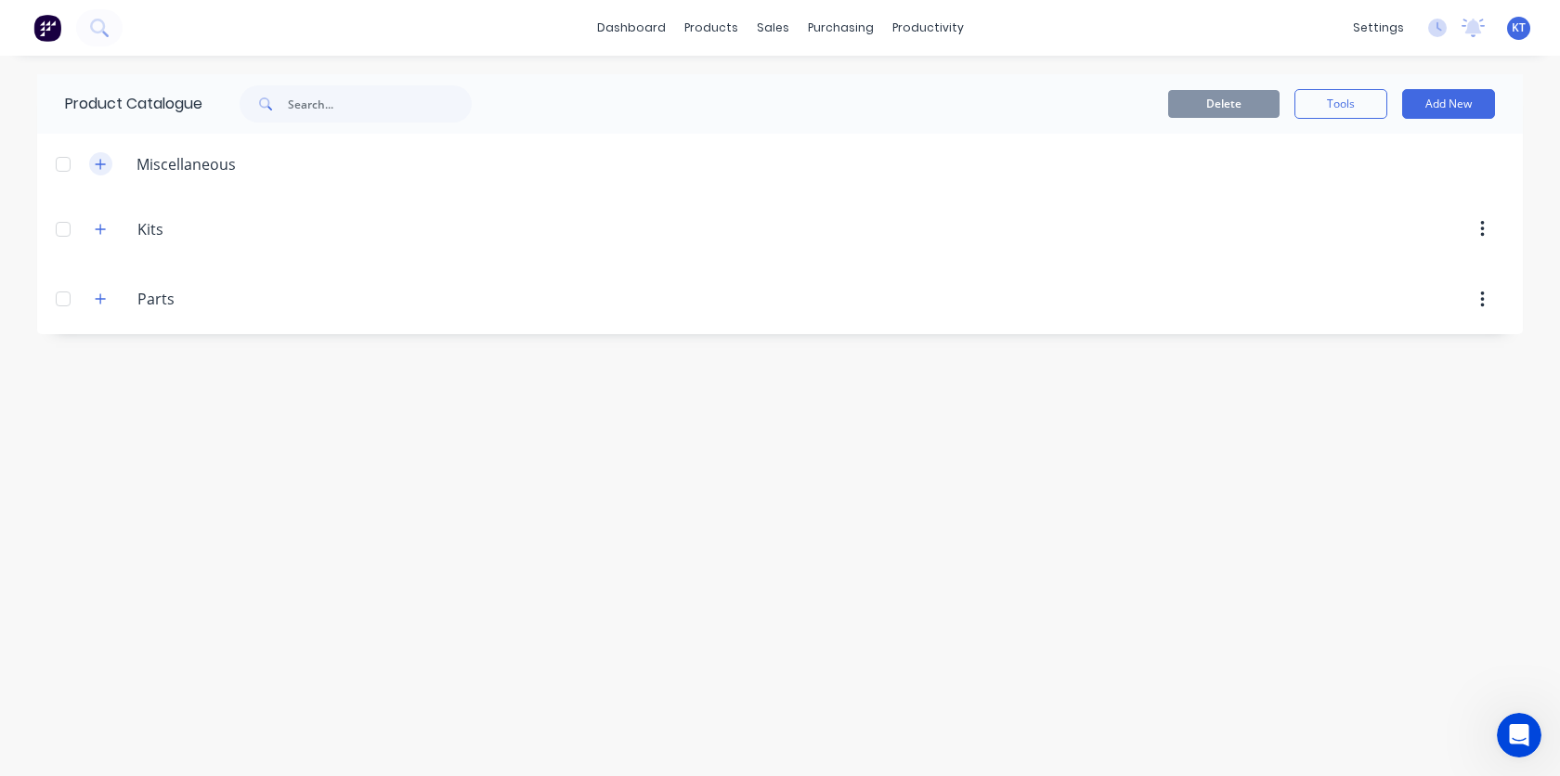
click at [100, 165] on icon "button" at bounding box center [101, 164] width 10 height 10
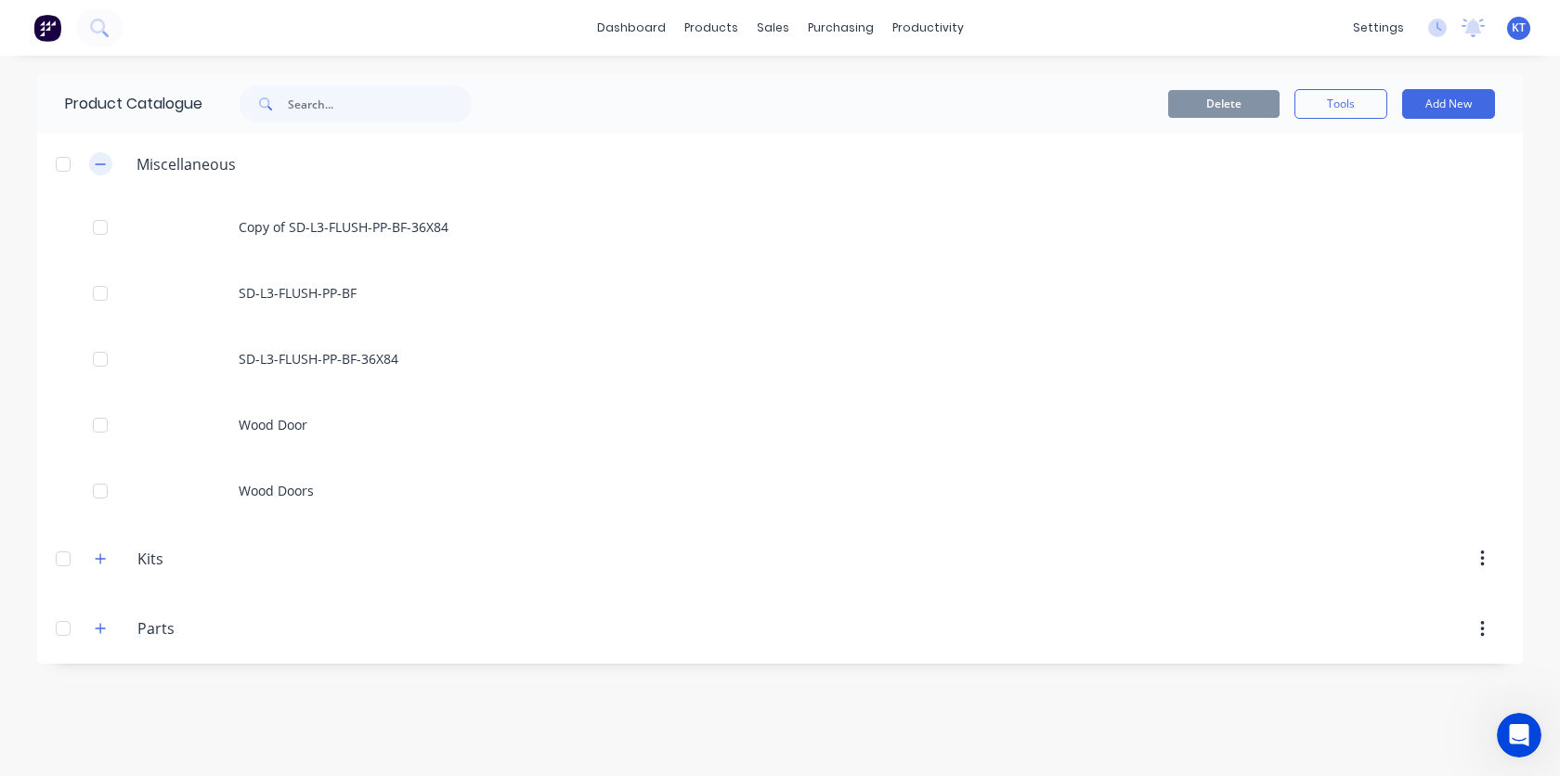
click at [100, 165] on icon "button" at bounding box center [100, 164] width 11 height 13
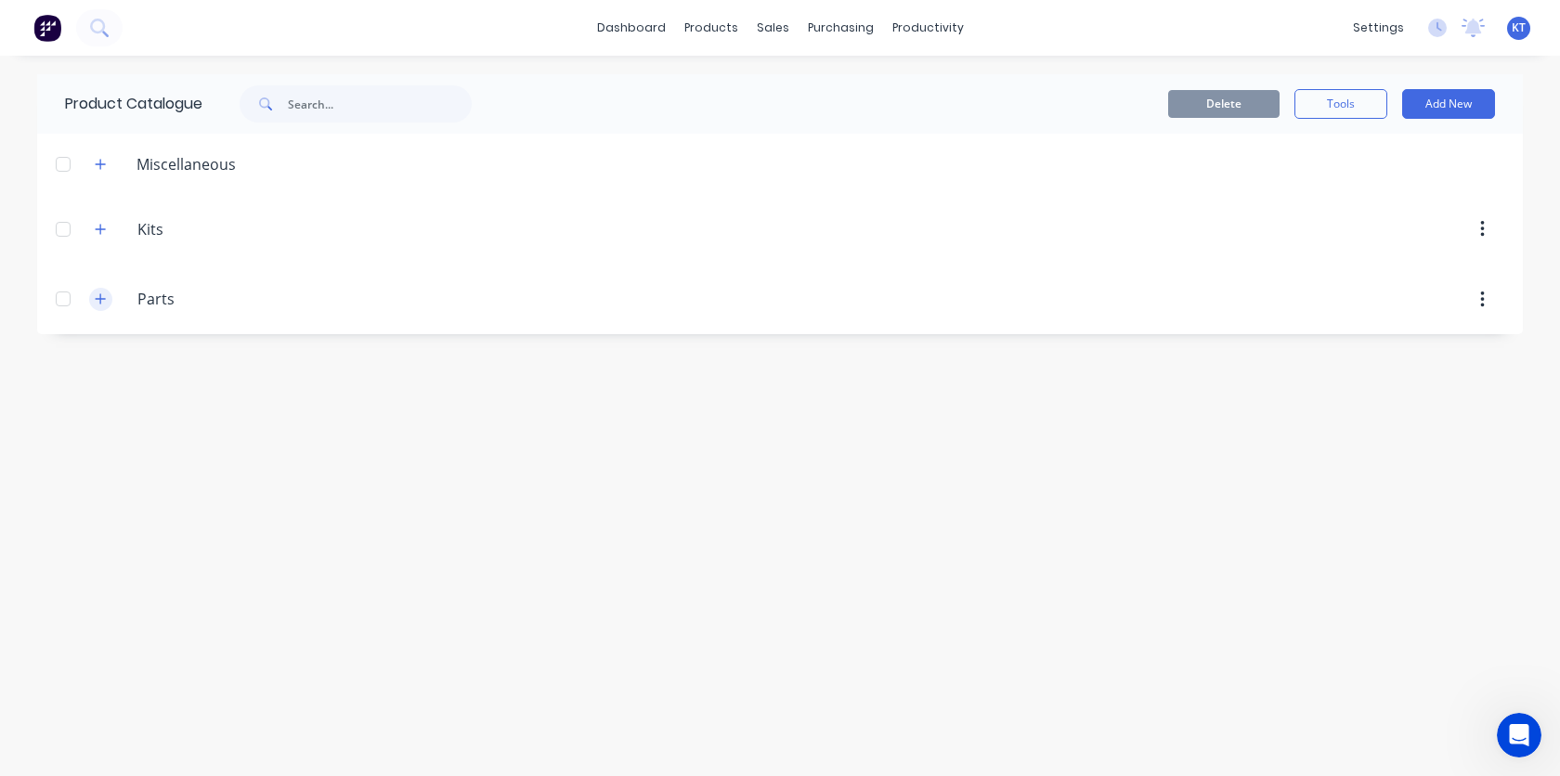
click at [109, 304] on button "button" at bounding box center [100, 299] width 23 height 23
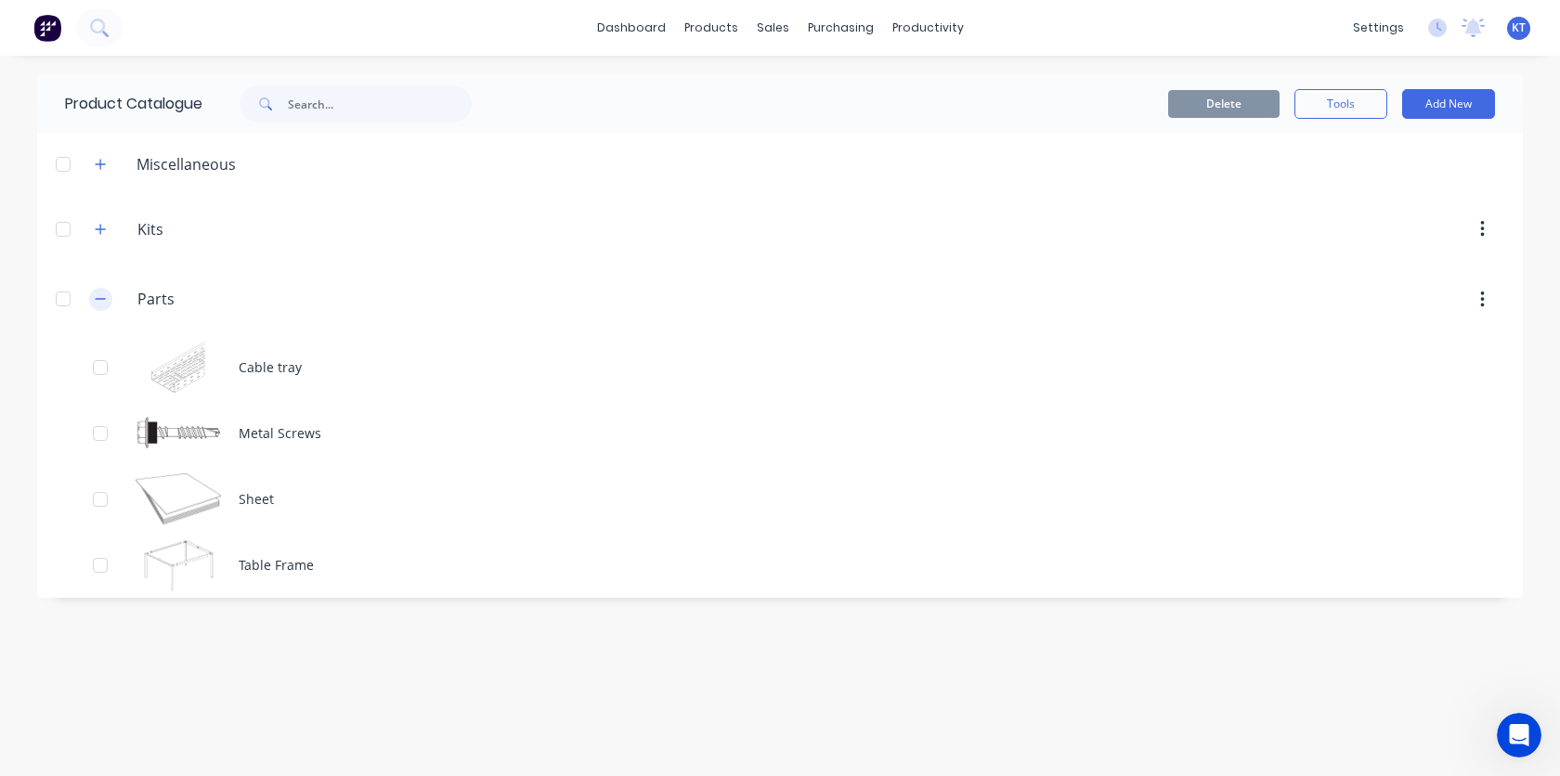
click at [97, 300] on icon "button" at bounding box center [101, 299] width 10 height 1
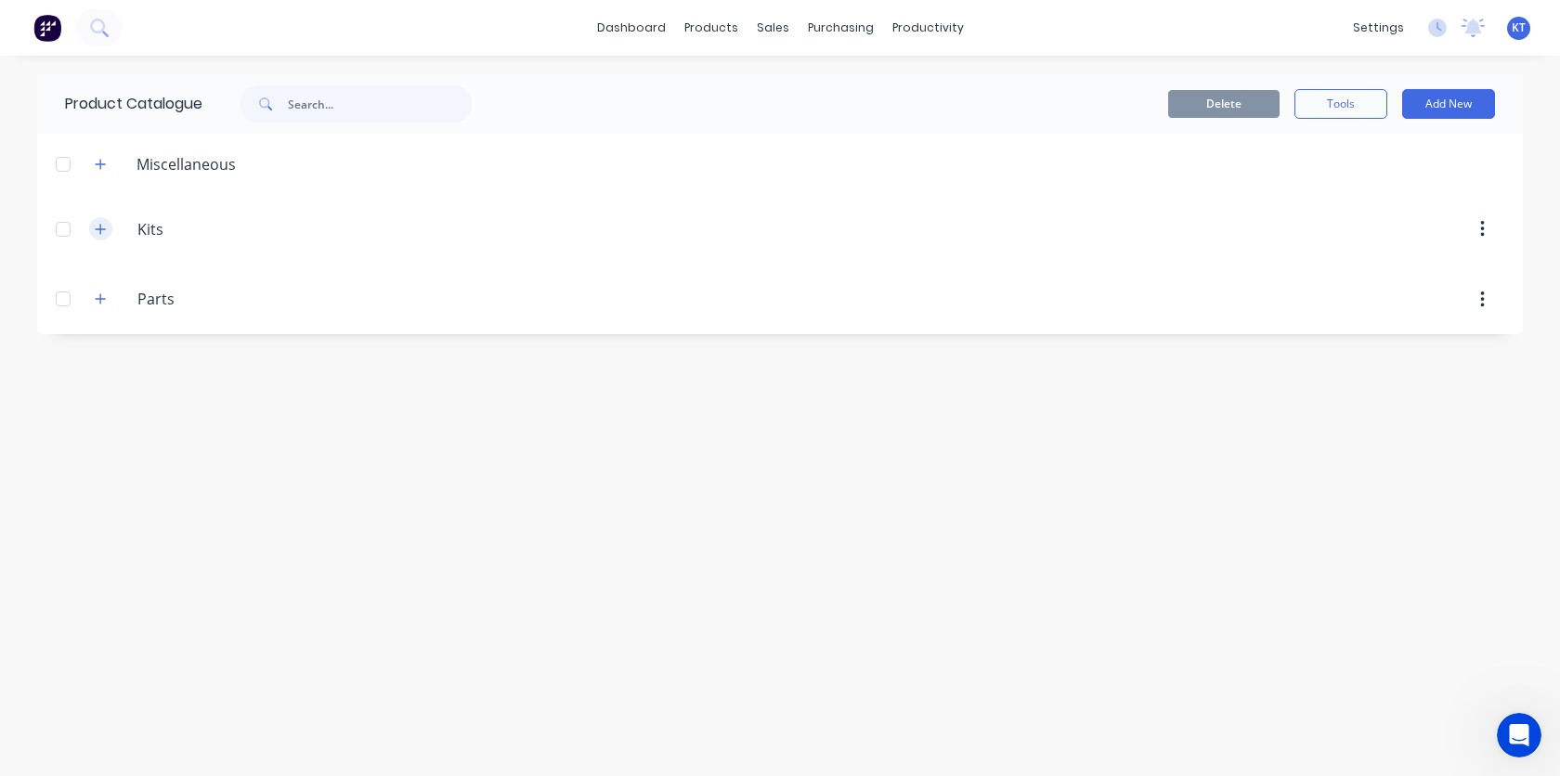
click at [97, 230] on icon "button" at bounding box center [100, 229] width 11 height 13
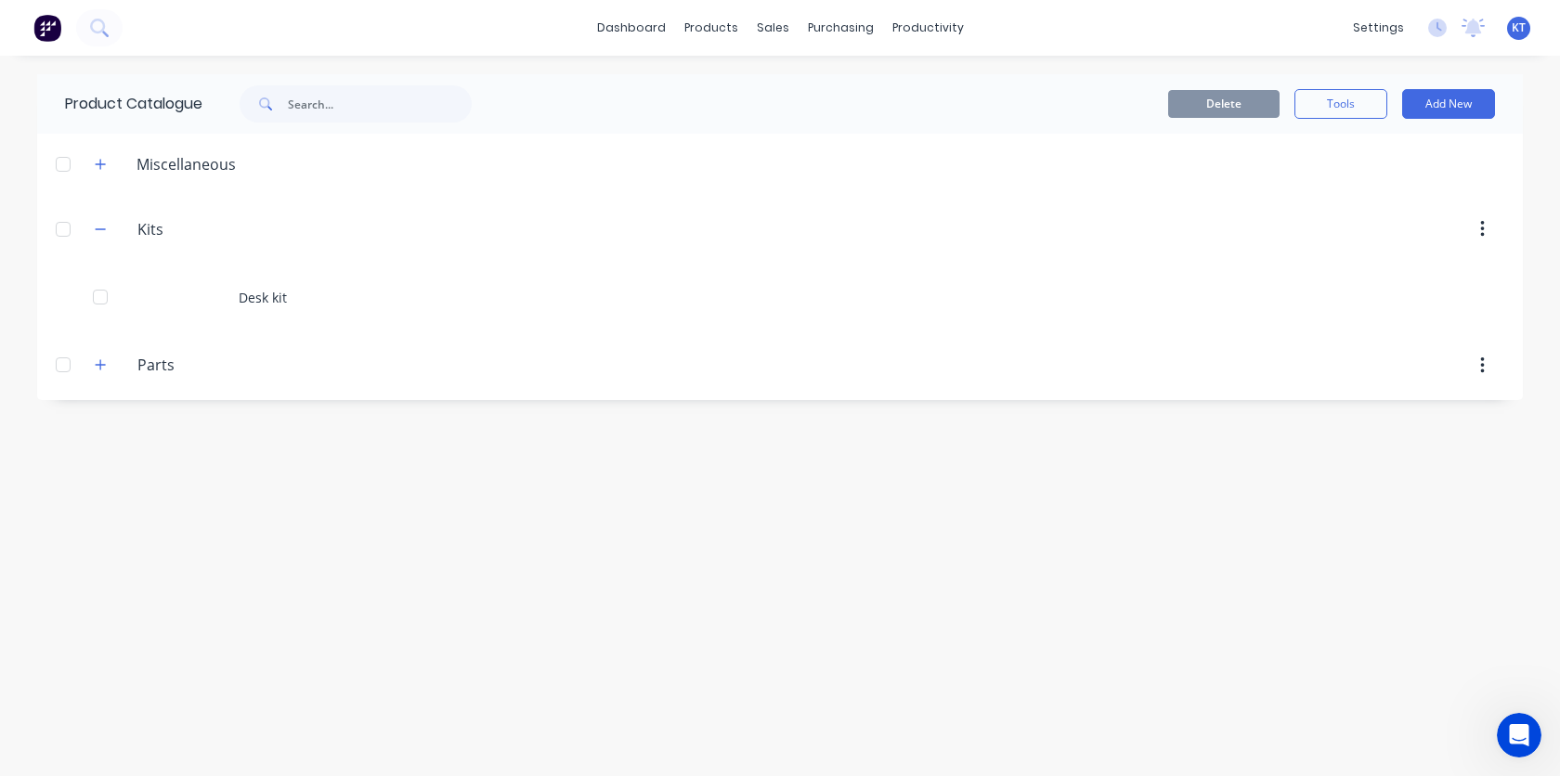
click at [1485, 231] on button "button" at bounding box center [1482, 229] width 44 height 33
click at [97, 232] on icon "button" at bounding box center [100, 229] width 11 height 13
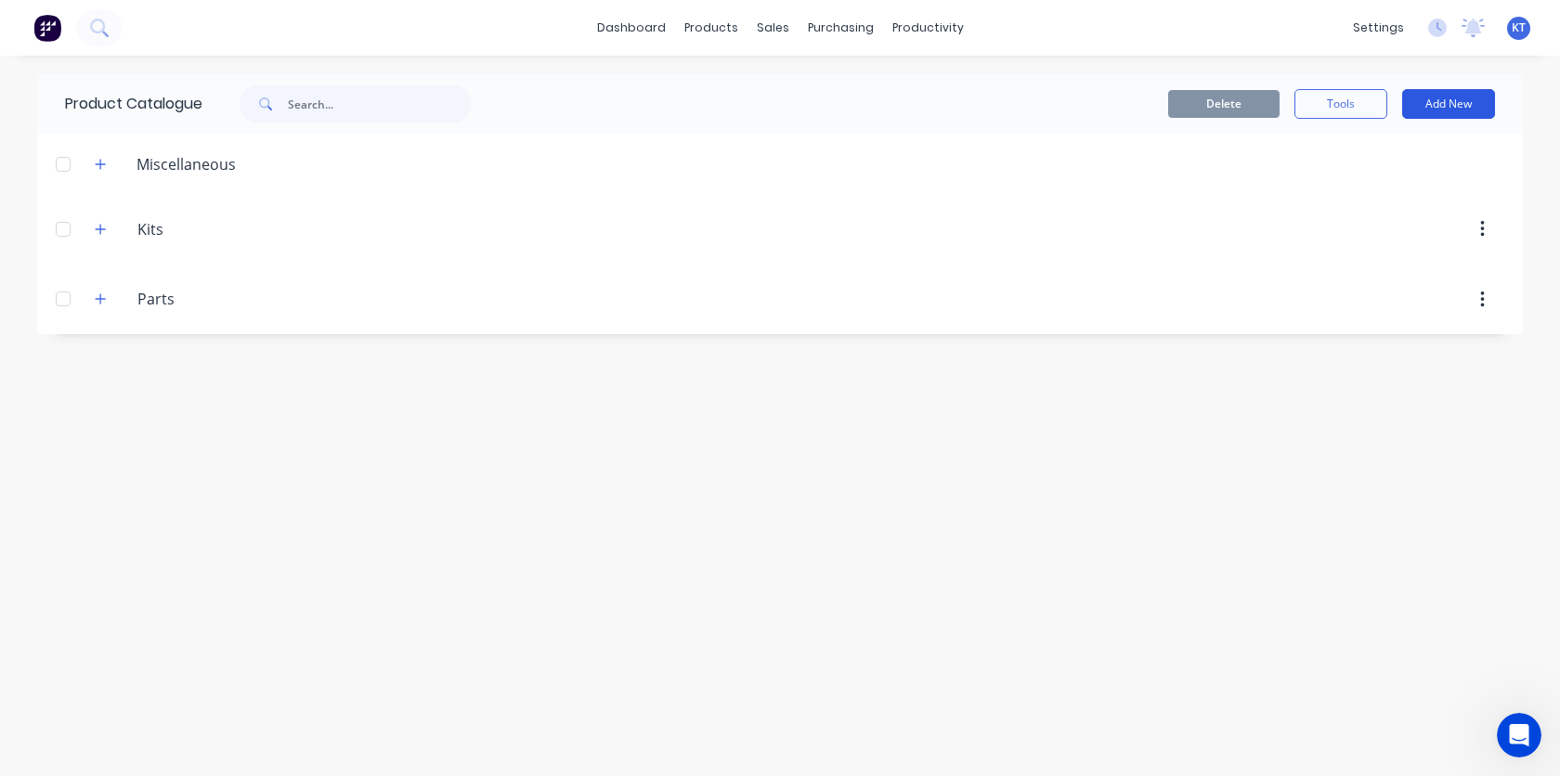
click at [1462, 108] on button "Add New" at bounding box center [1448, 104] width 93 height 30
click at [1427, 159] on div "Category" at bounding box center [1406, 151] width 143 height 27
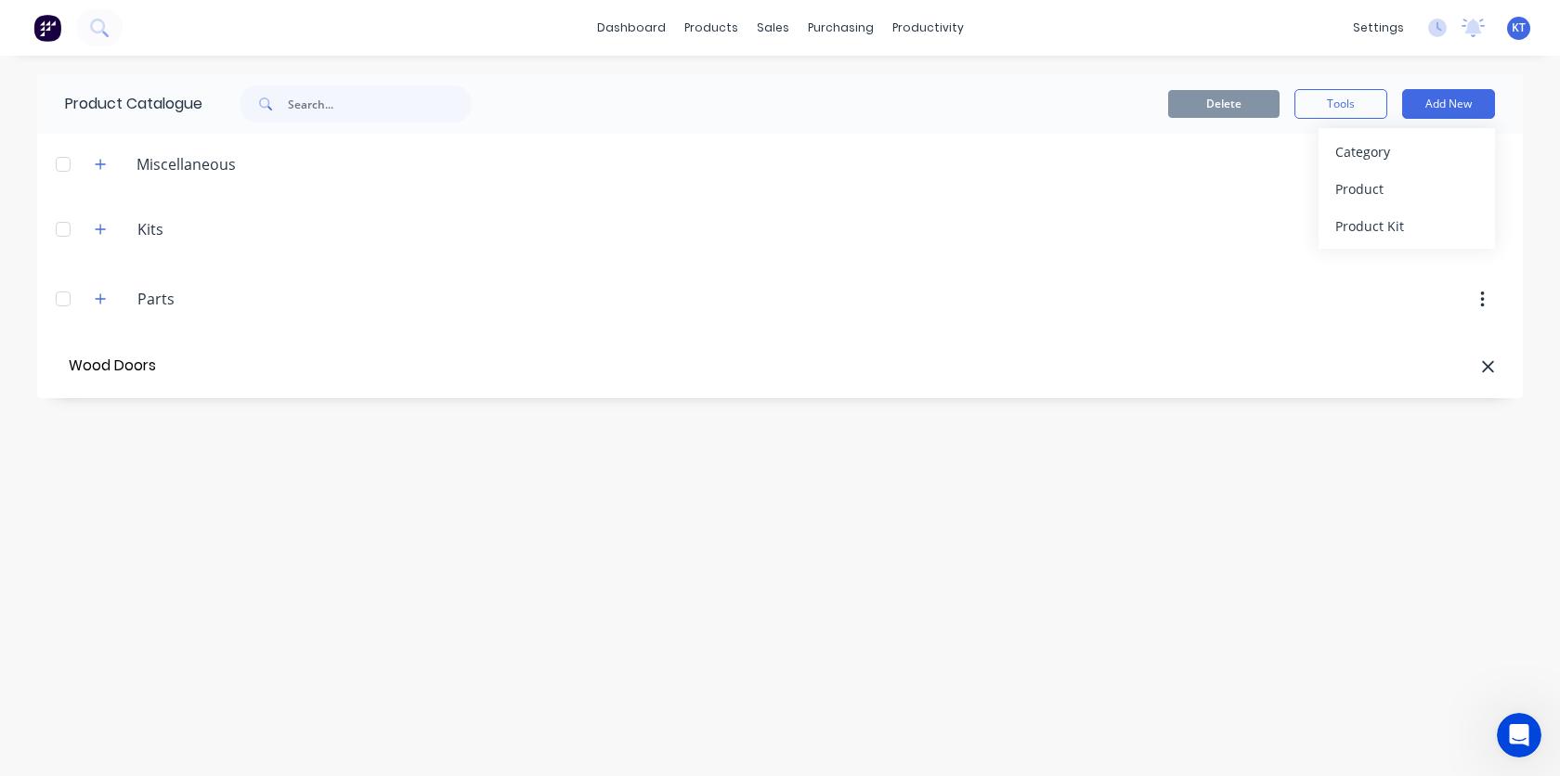
type input "Wood Doors"
click at [1480, 376] on icon "button" at bounding box center [1482, 369] width 4 height 17
click at [92, 369] on button "button" at bounding box center [100, 368] width 23 height 23
click at [1456, 105] on button "Add New" at bounding box center [1448, 104] width 93 height 30
click at [1386, 238] on div "Product Kit" at bounding box center [1406, 226] width 143 height 27
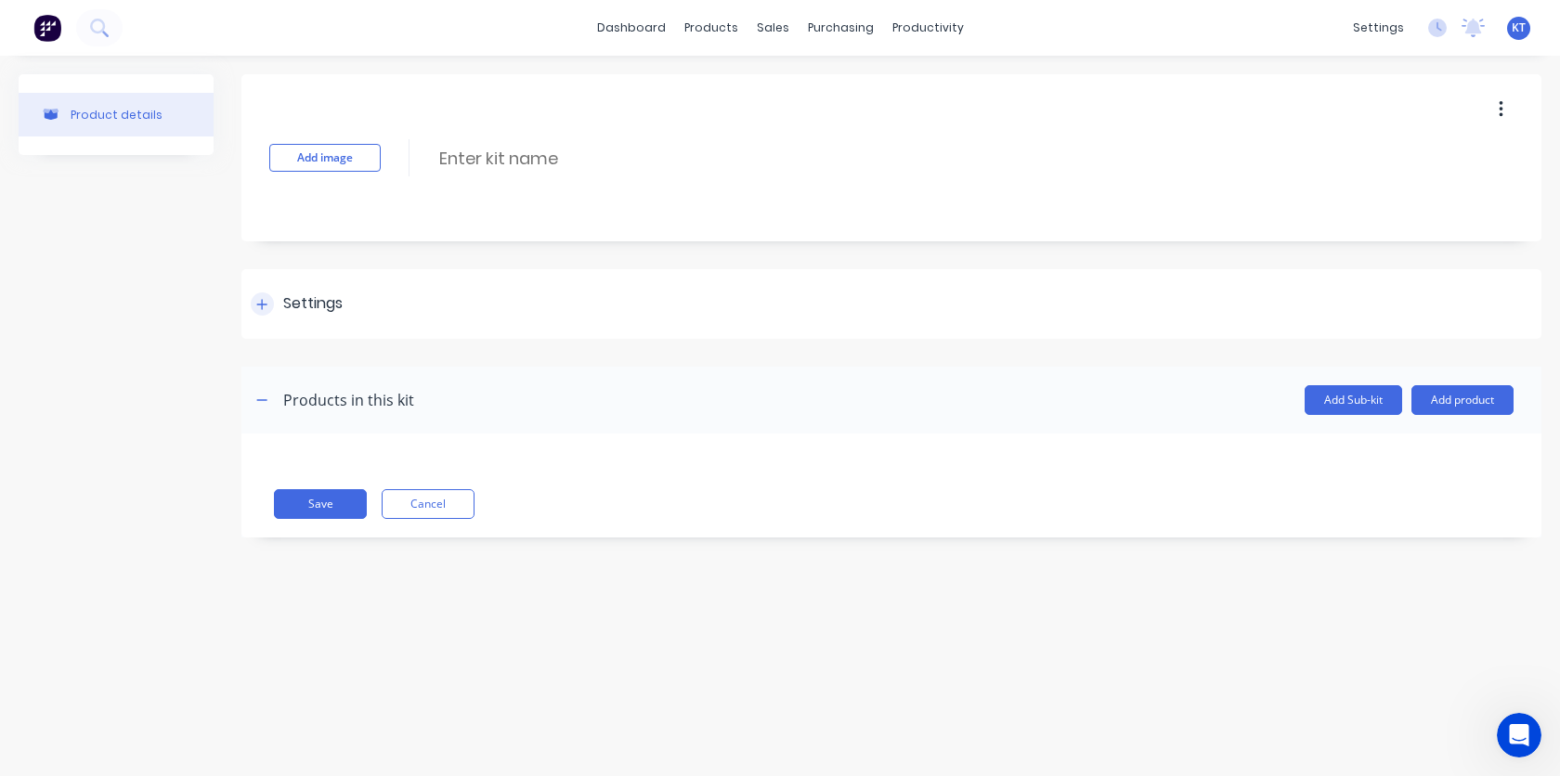
click at [264, 306] on icon at bounding box center [261, 304] width 11 height 13
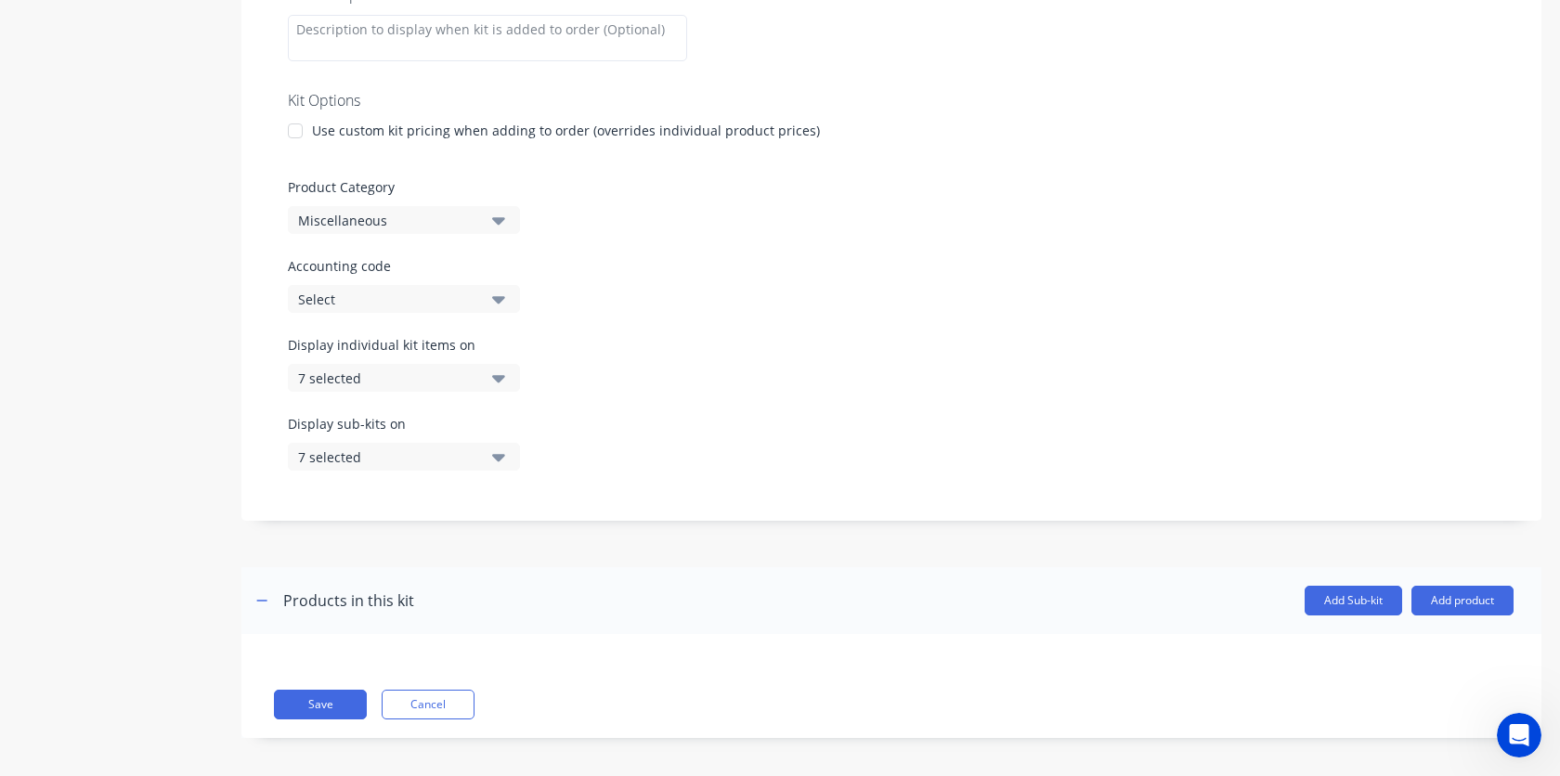
scroll to position [386, 0]
click at [500, 225] on icon "button" at bounding box center [498, 217] width 13 height 20
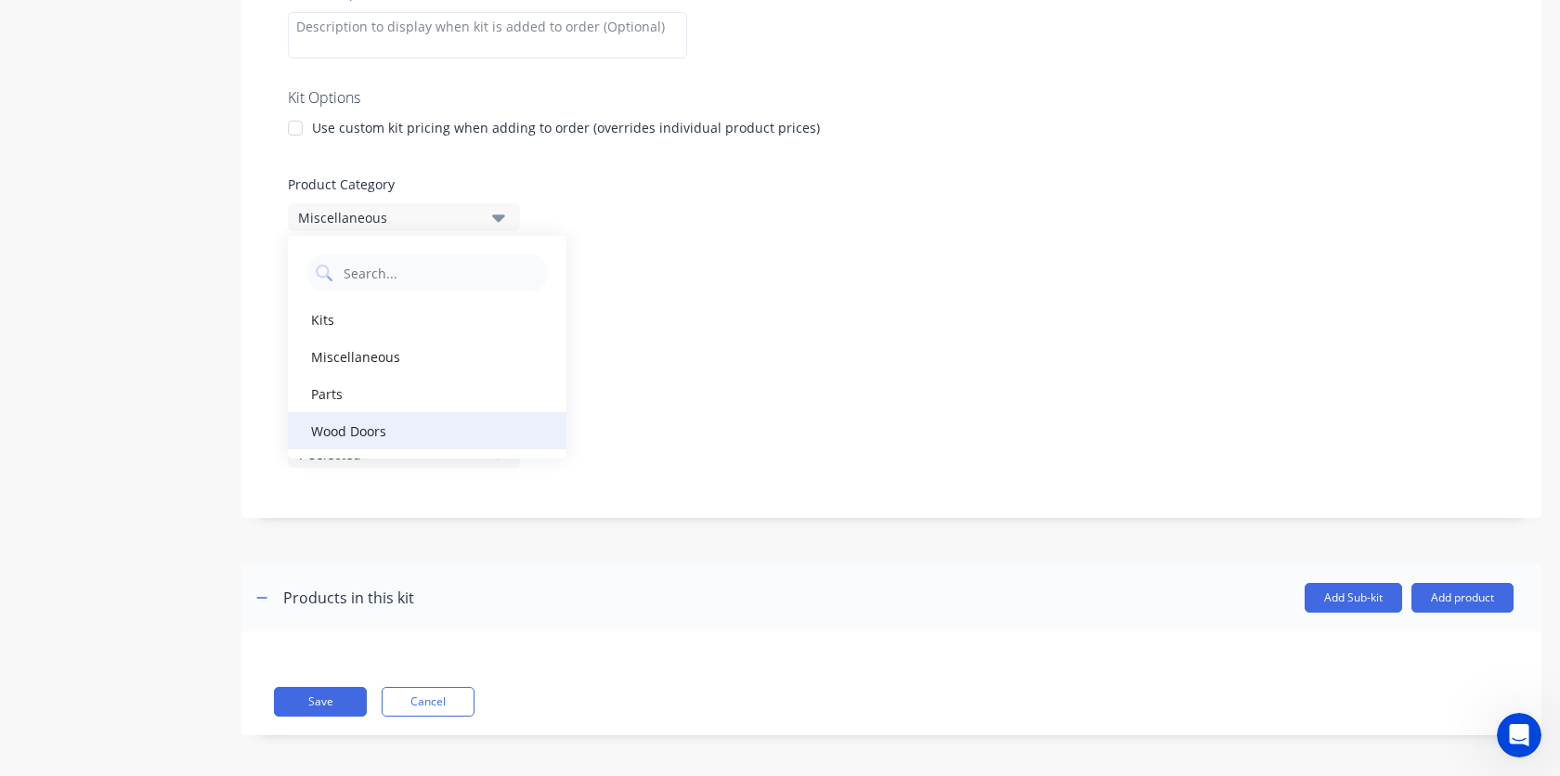
click at [419, 432] on div "Wood Doors" at bounding box center [427, 430] width 278 height 37
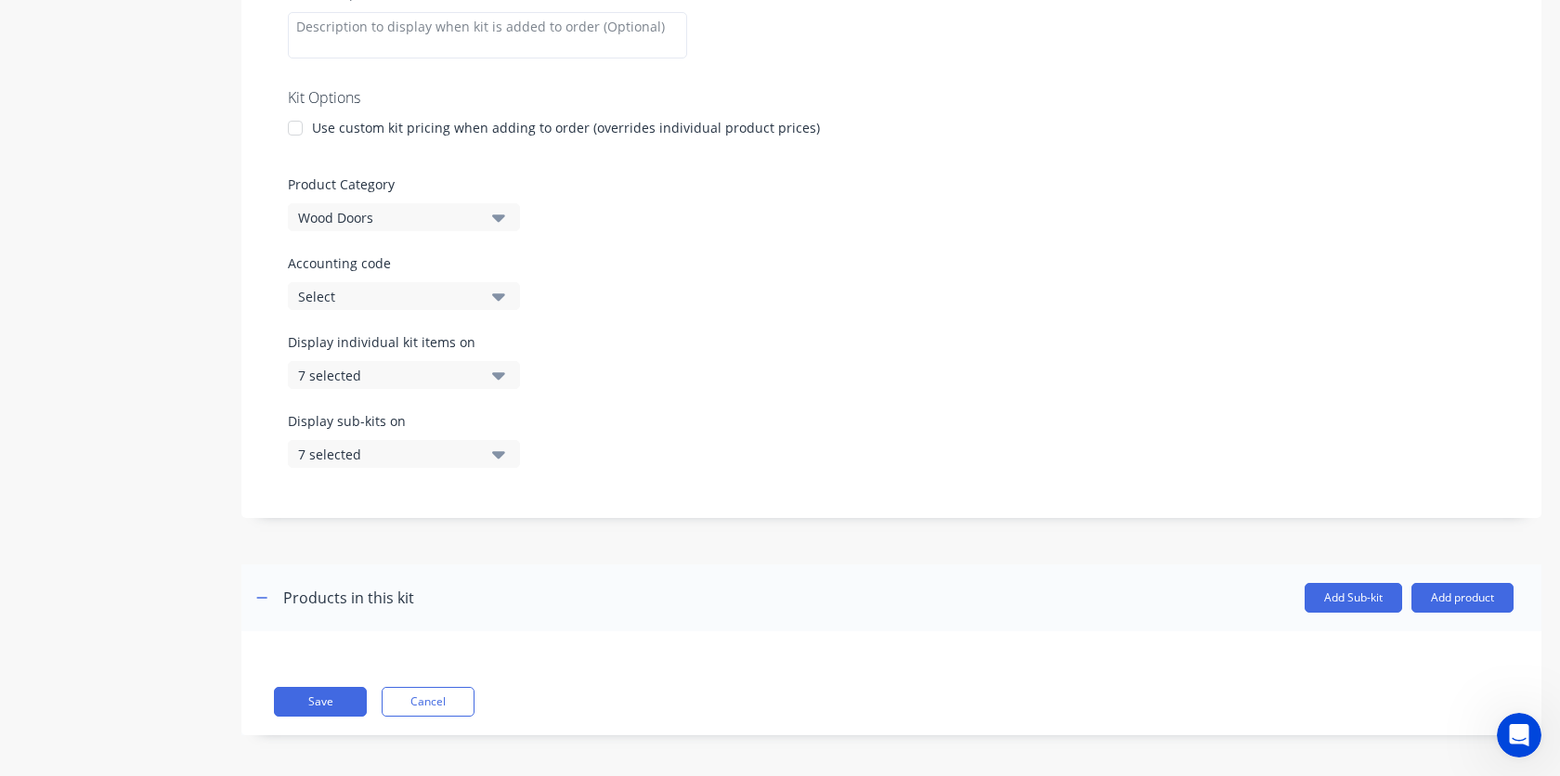
click at [758, 343] on div "Display individual kit items on 7 selected" at bounding box center [891, 371] width 1207 height 79
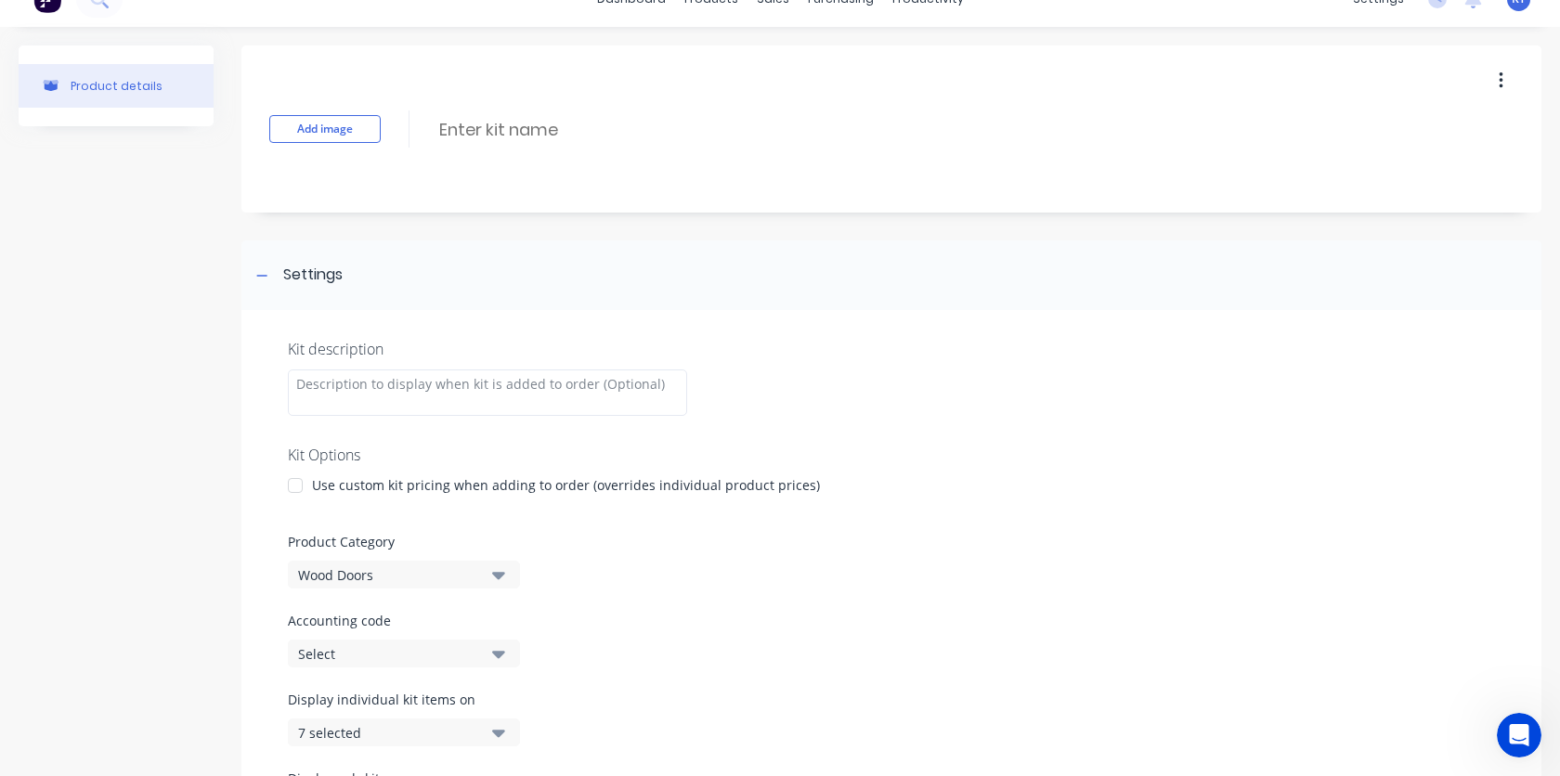
scroll to position [0, 0]
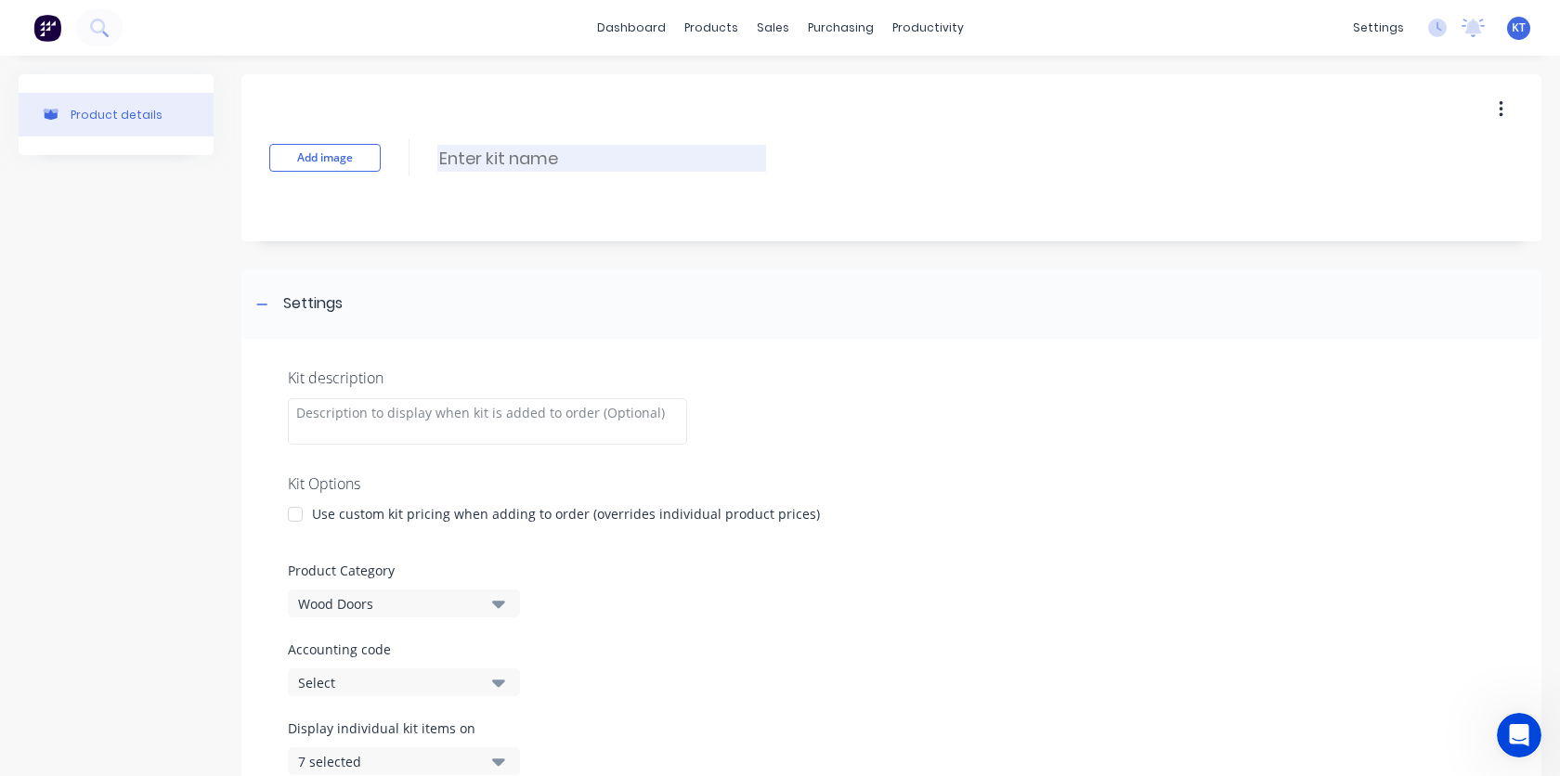
click at [463, 170] on input at bounding box center [601, 158] width 329 height 27
click at [1115, 396] on div "Kit description Kit Options Use custom kit pricing when adding to order (overri…" at bounding box center [891, 621] width 1300 height 565
type input "WD-L3-FLUSH-PP-BF-36X84"
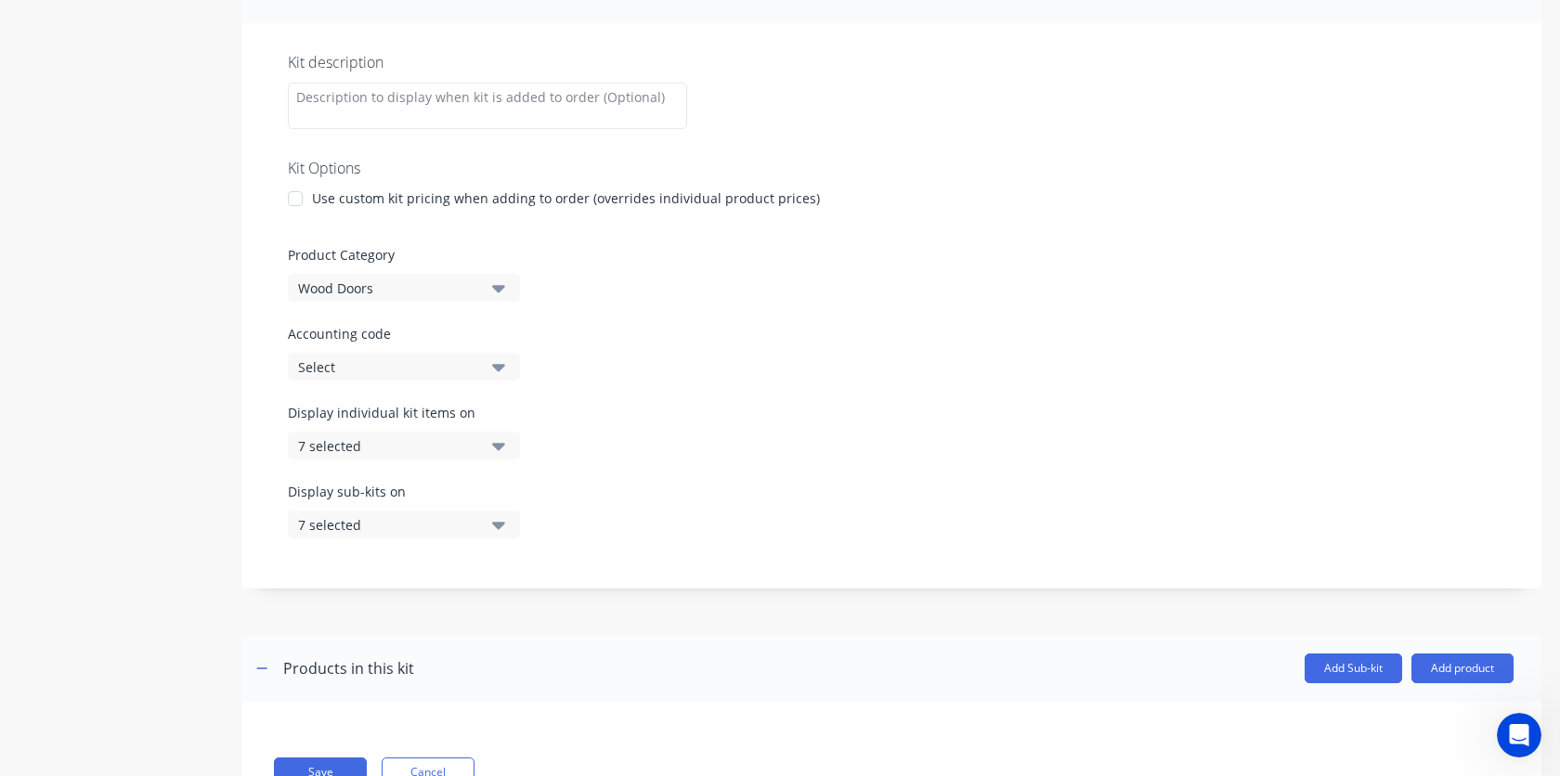
scroll to position [392, 0]
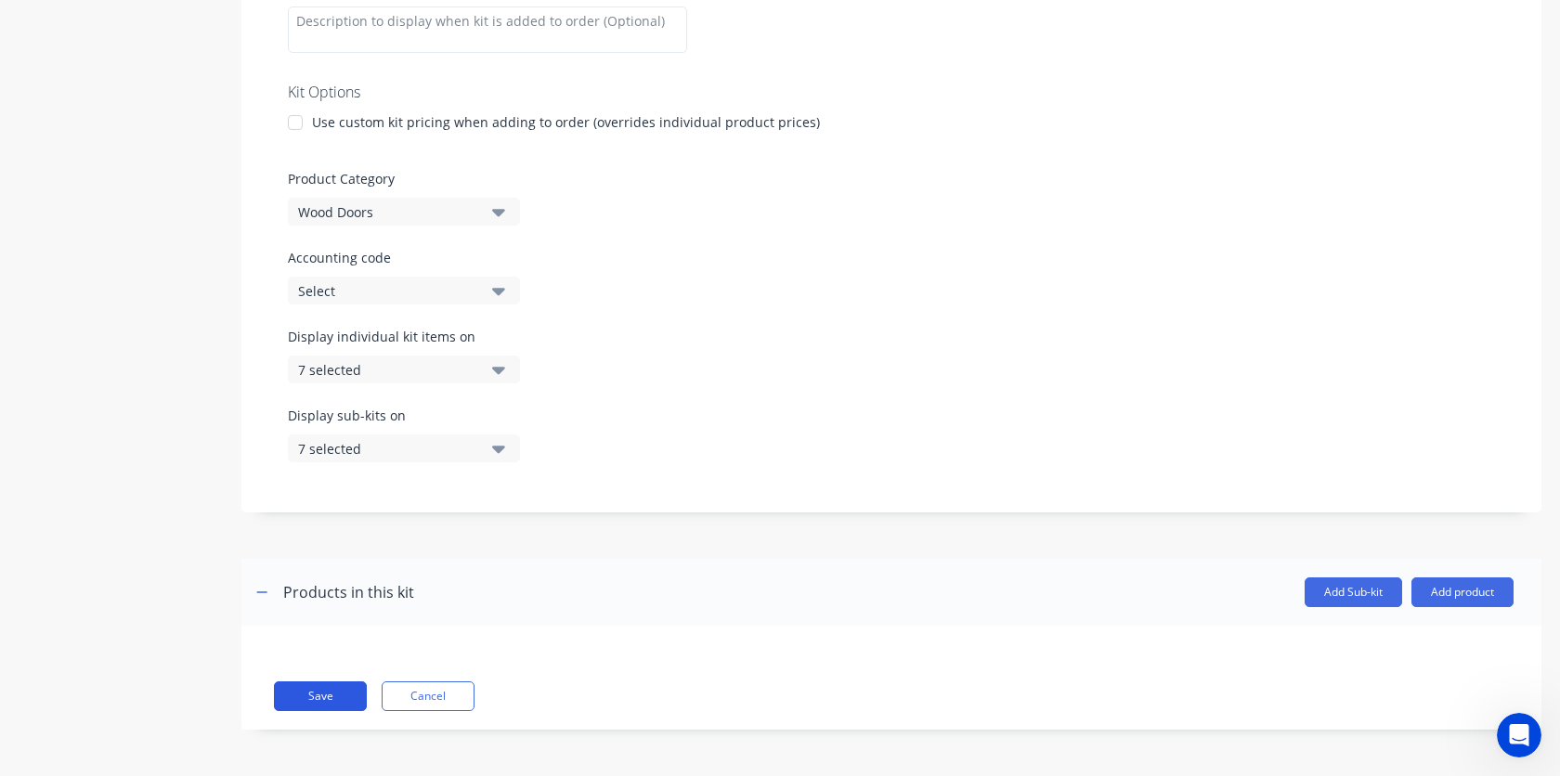
click at [328, 692] on button "Save" at bounding box center [320, 696] width 93 height 30
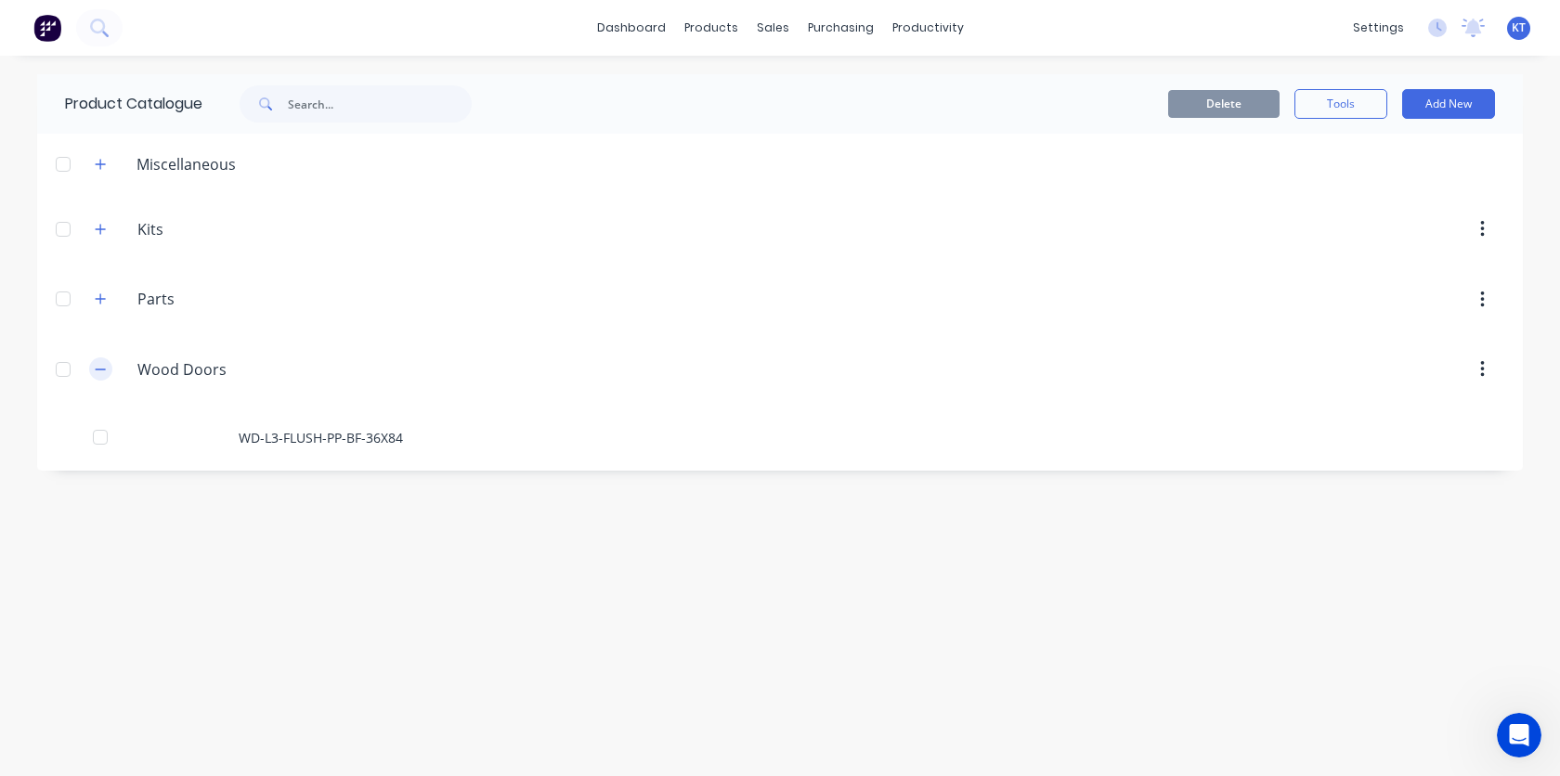
click at [104, 370] on icon "button" at bounding box center [100, 369] width 11 height 13
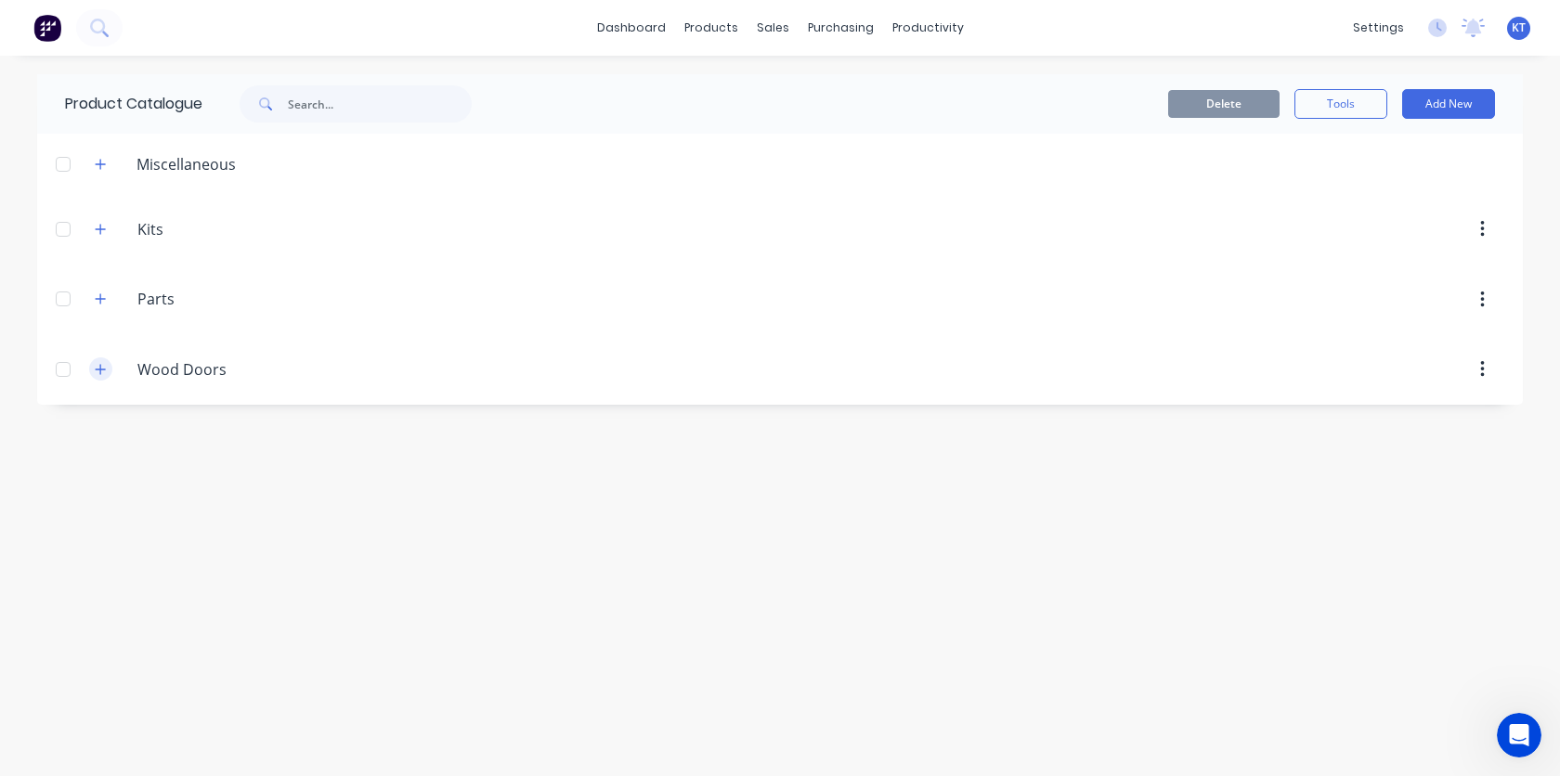
click at [104, 370] on icon "button" at bounding box center [100, 369] width 11 height 13
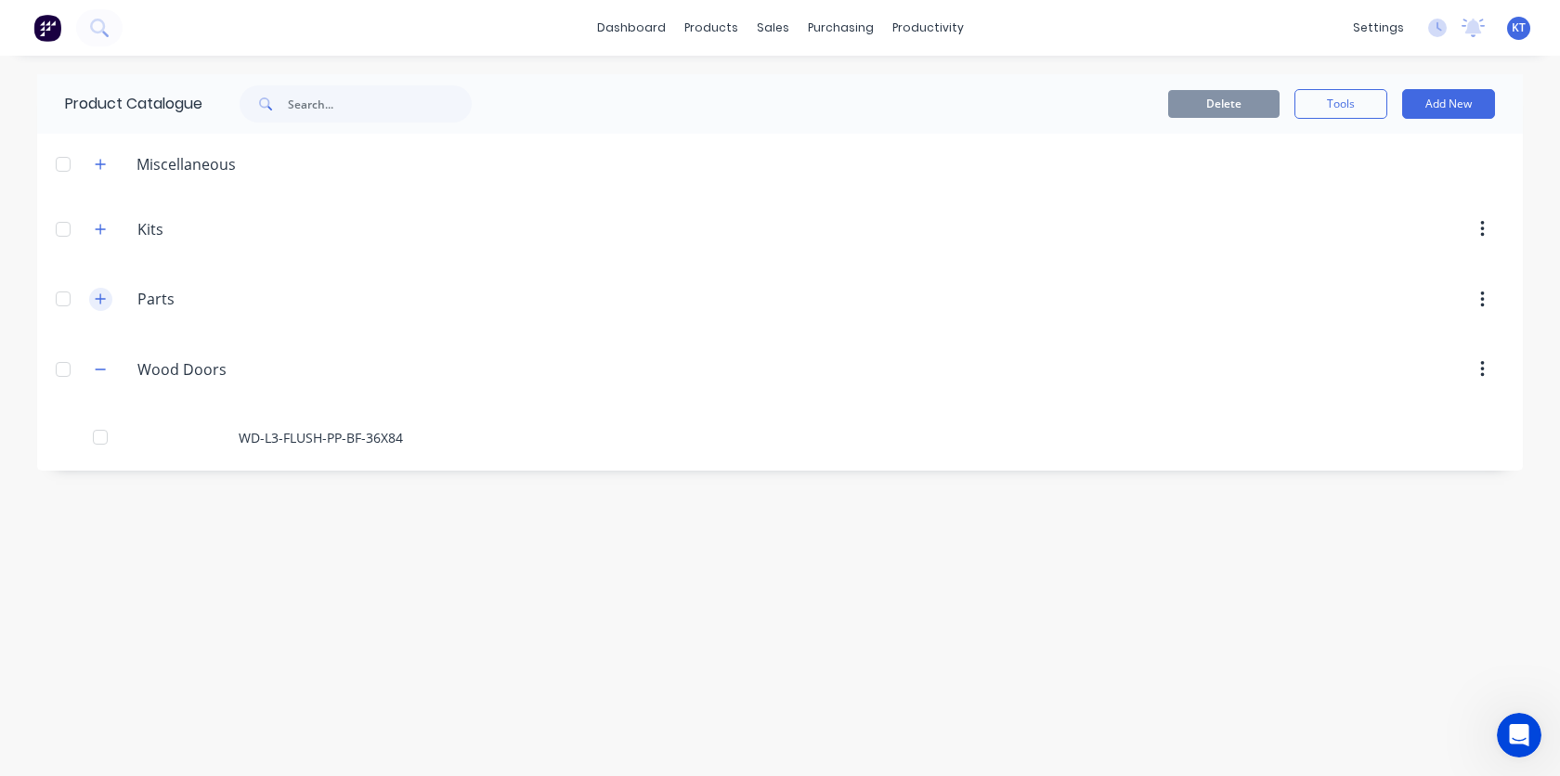
click at [101, 304] on icon "button" at bounding box center [100, 298] width 11 height 13
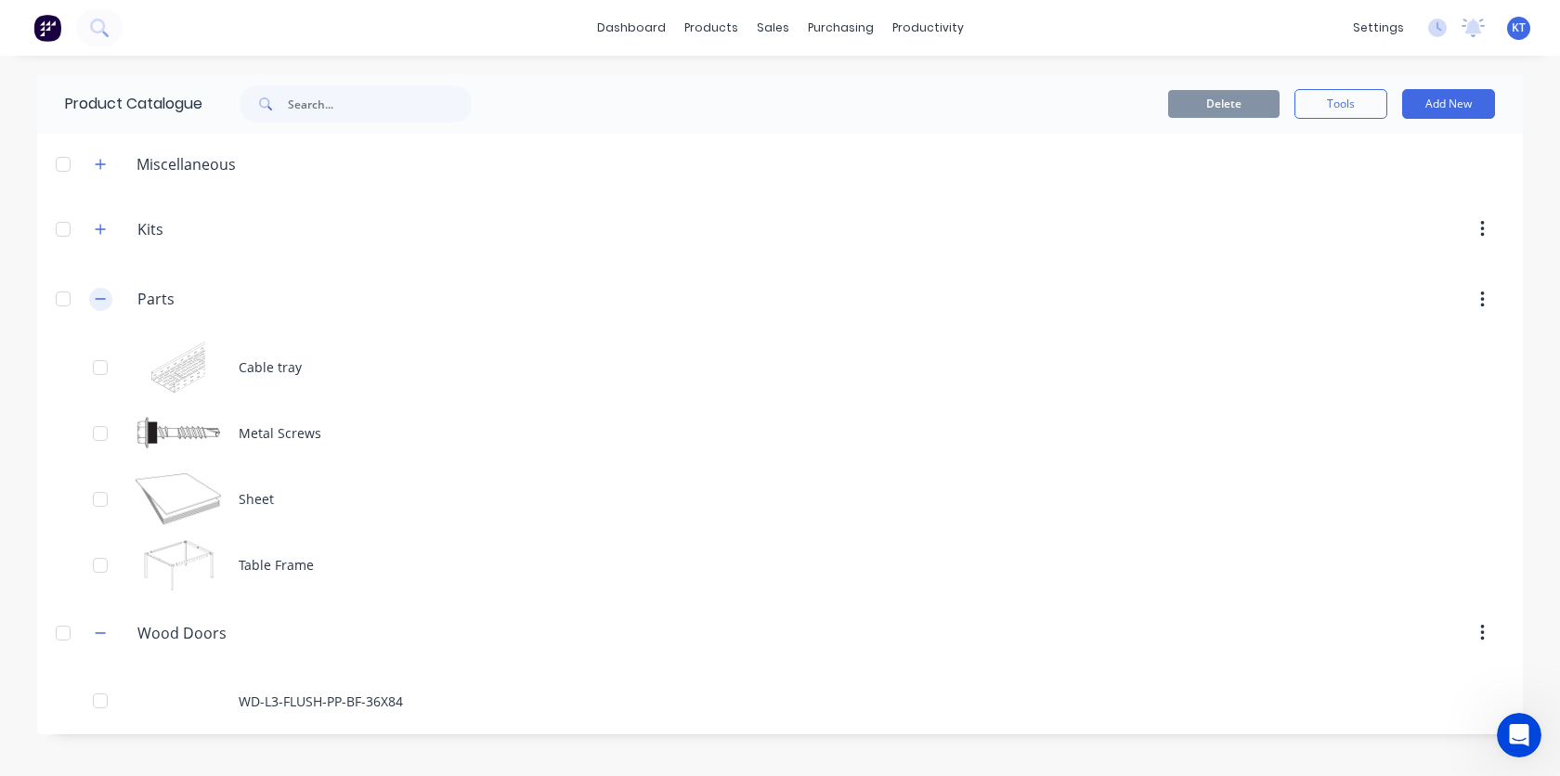
click at [101, 304] on icon "button" at bounding box center [100, 298] width 11 height 13
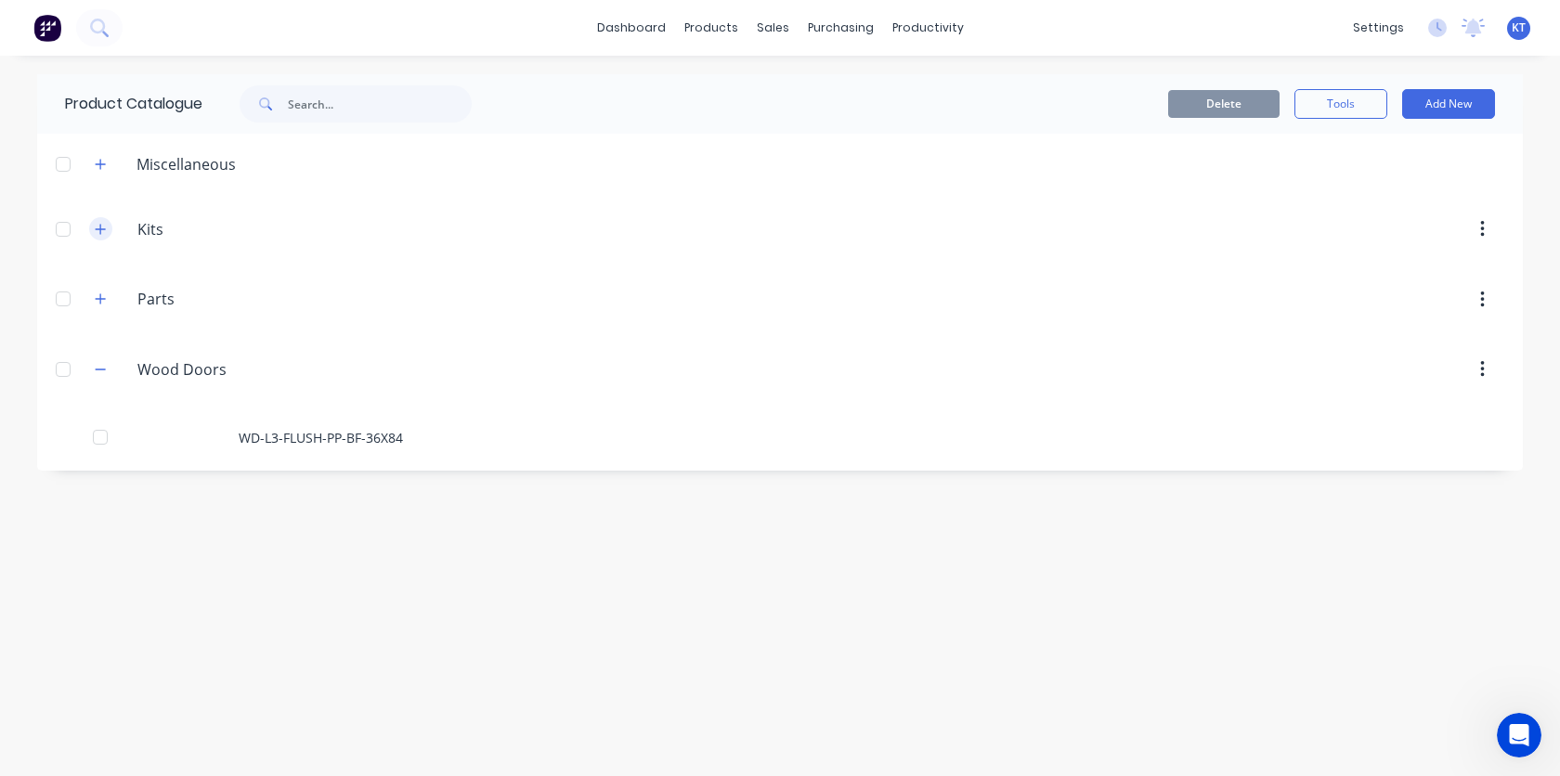
click at [103, 235] on icon "button" at bounding box center [100, 229] width 11 height 13
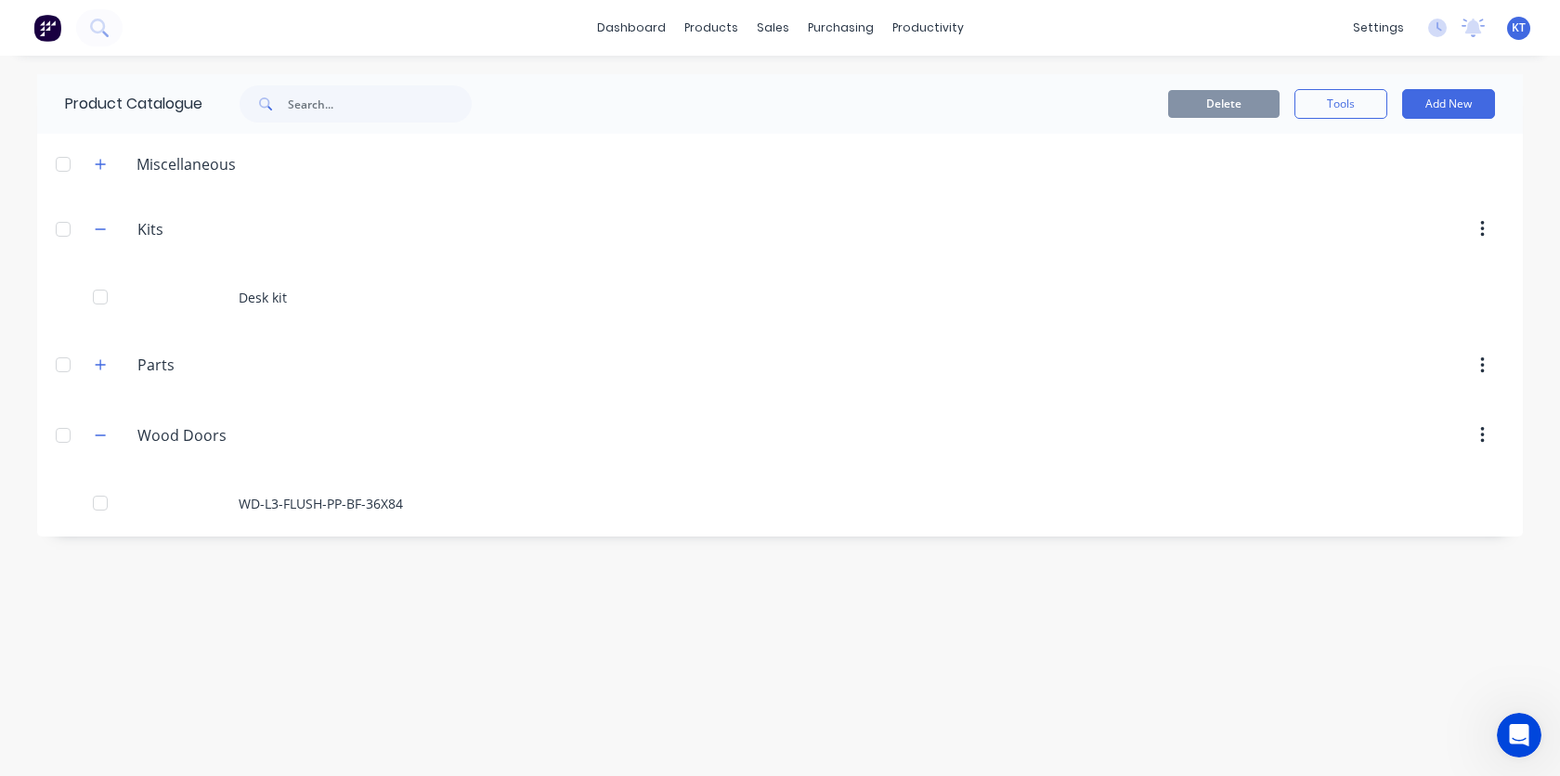
click at [87, 232] on div "Kits Kits" at bounding box center [225, 229] width 291 height 33
click at [103, 230] on icon "button" at bounding box center [100, 229] width 11 height 13
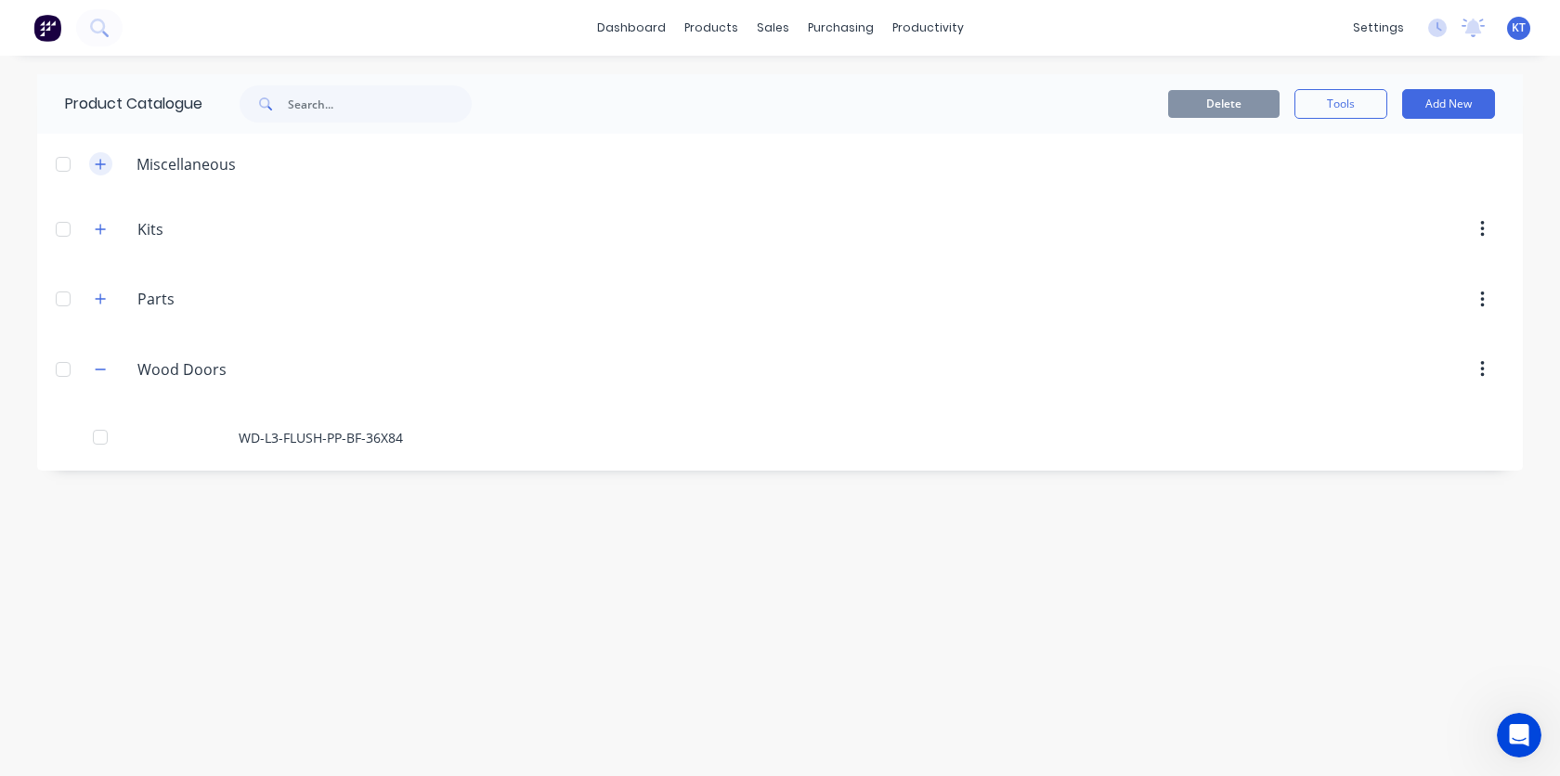
click at [106, 162] on button "button" at bounding box center [100, 163] width 23 height 23
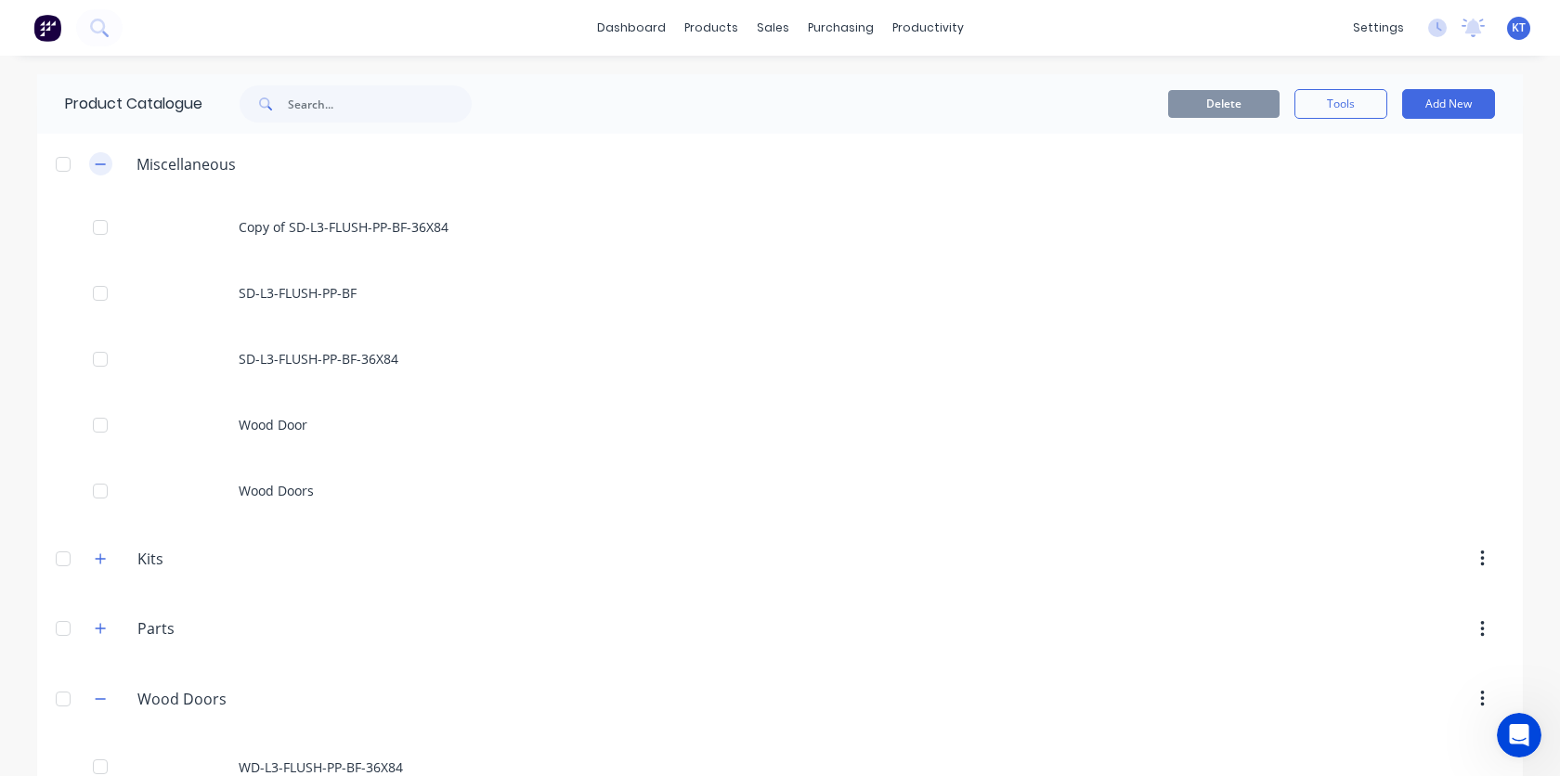
click at [106, 162] on button "button" at bounding box center [100, 163] width 23 height 23
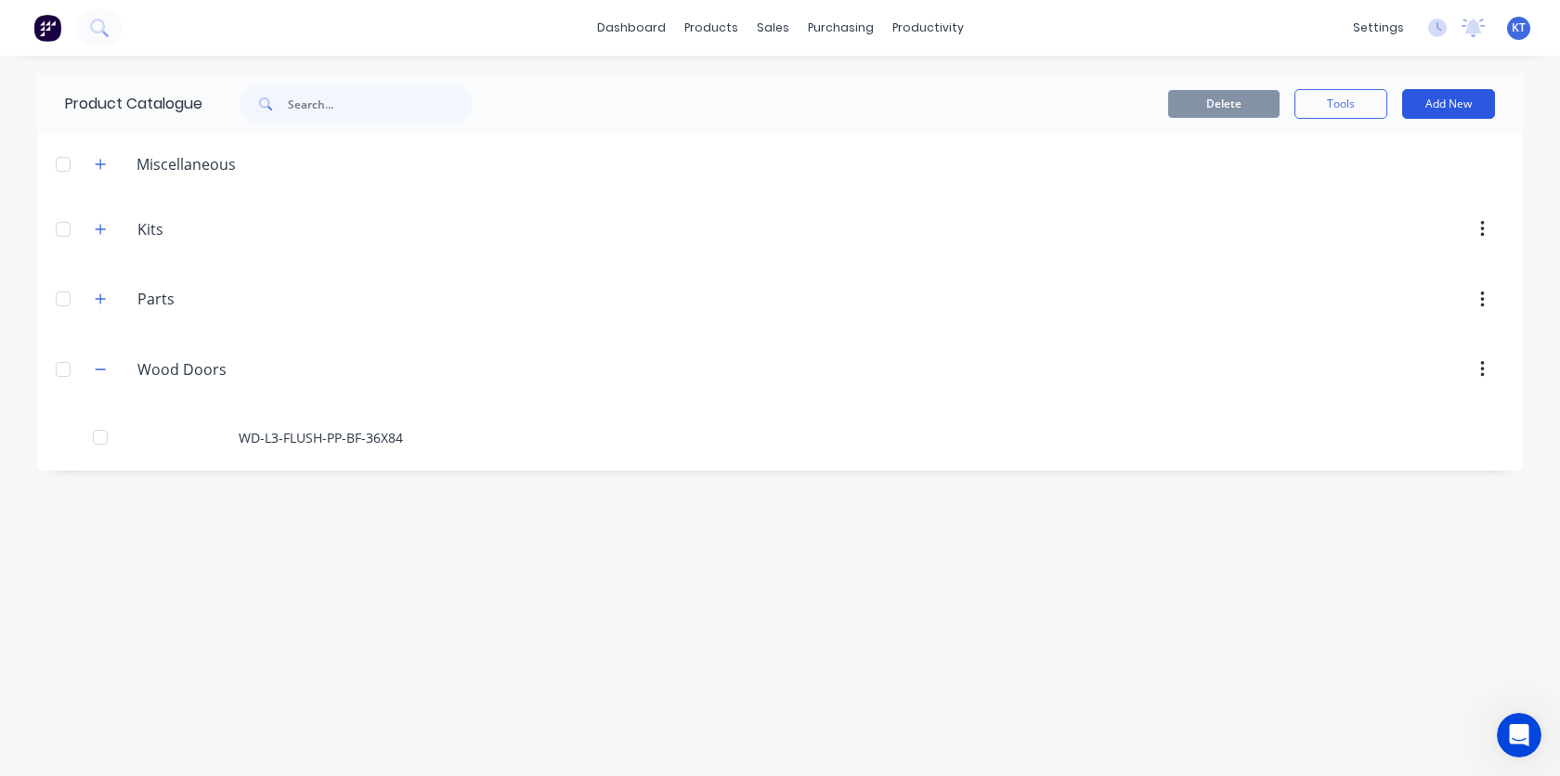
click at [1455, 112] on button "Add New" at bounding box center [1448, 104] width 93 height 30
click at [1398, 162] on div "Category" at bounding box center [1406, 151] width 143 height 27
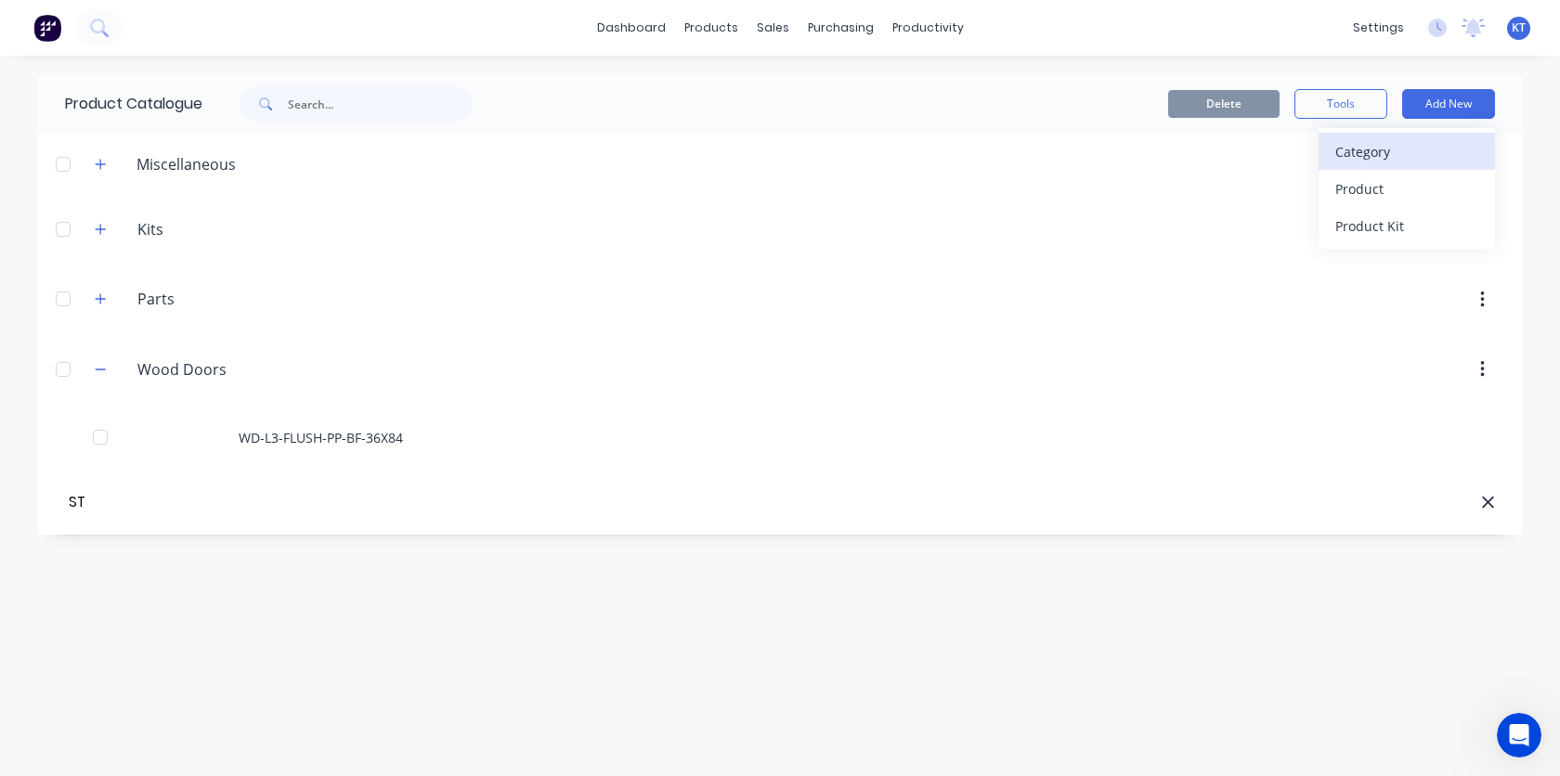
type input "S"
type input "t"
type input "Steel Door"
click at [1425, 155] on div "Category" at bounding box center [1406, 151] width 143 height 27
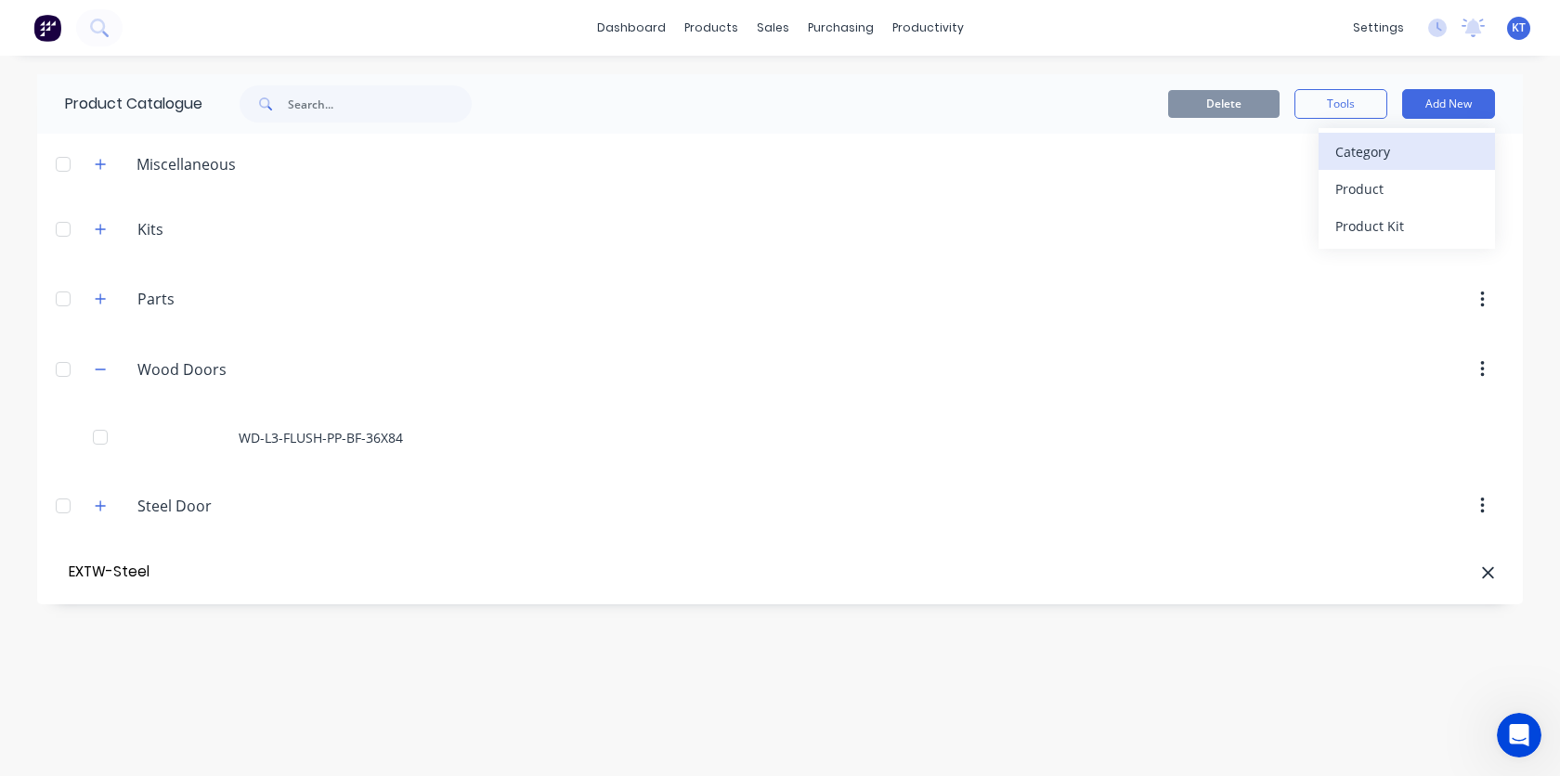
type input "EXTW-Steel"
click at [1421, 152] on div "Category" at bounding box center [1406, 151] width 143 height 27
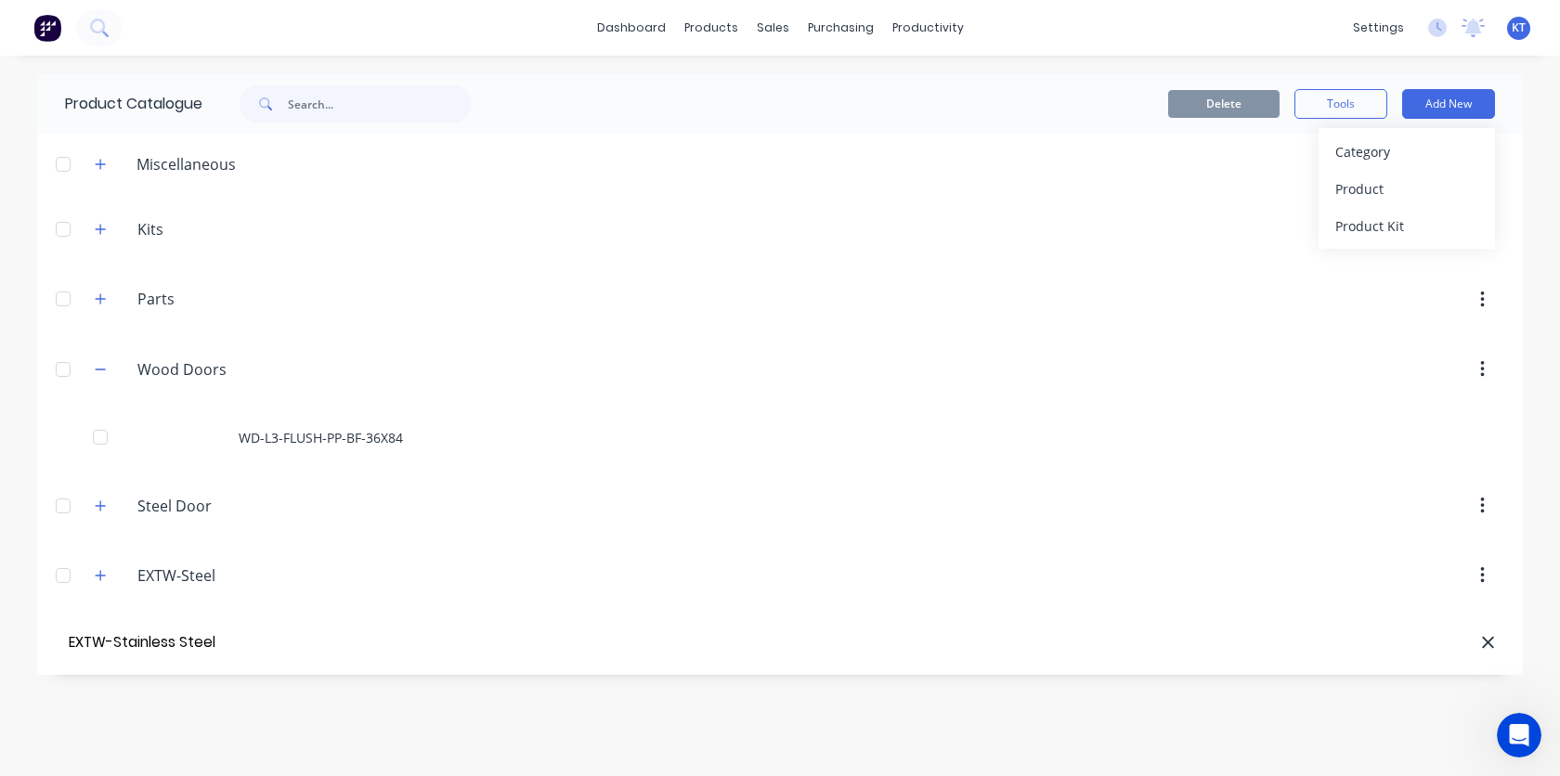
type input "EXTW-Stainless Steel"
click at [1251, 322] on header "Parts Parts" at bounding box center [779, 300] width 1485 height 71
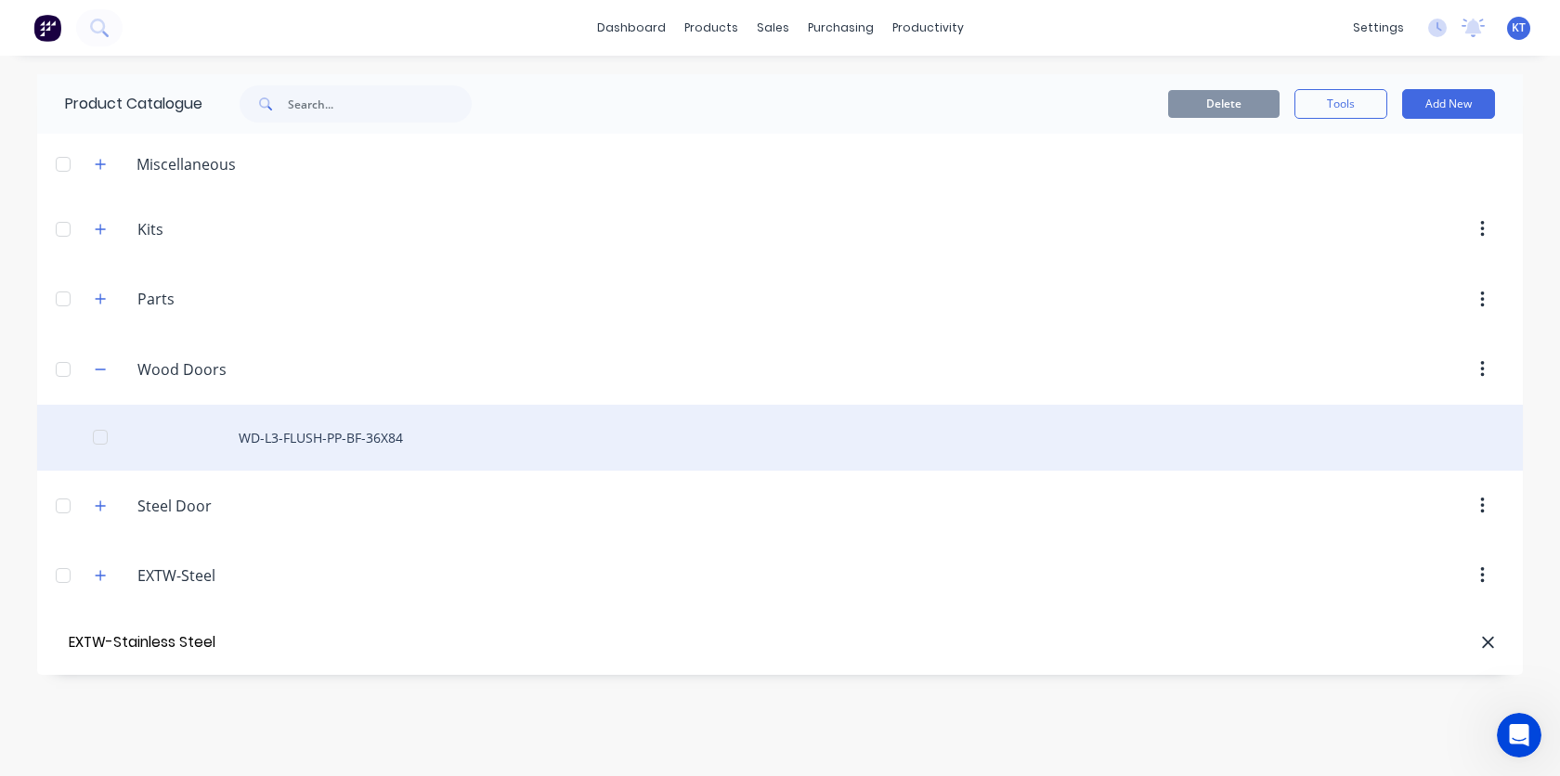
click at [1019, 435] on div "WD-L3-FLUSH-PP-BF-36X84" at bounding box center [779, 438] width 1485 height 66
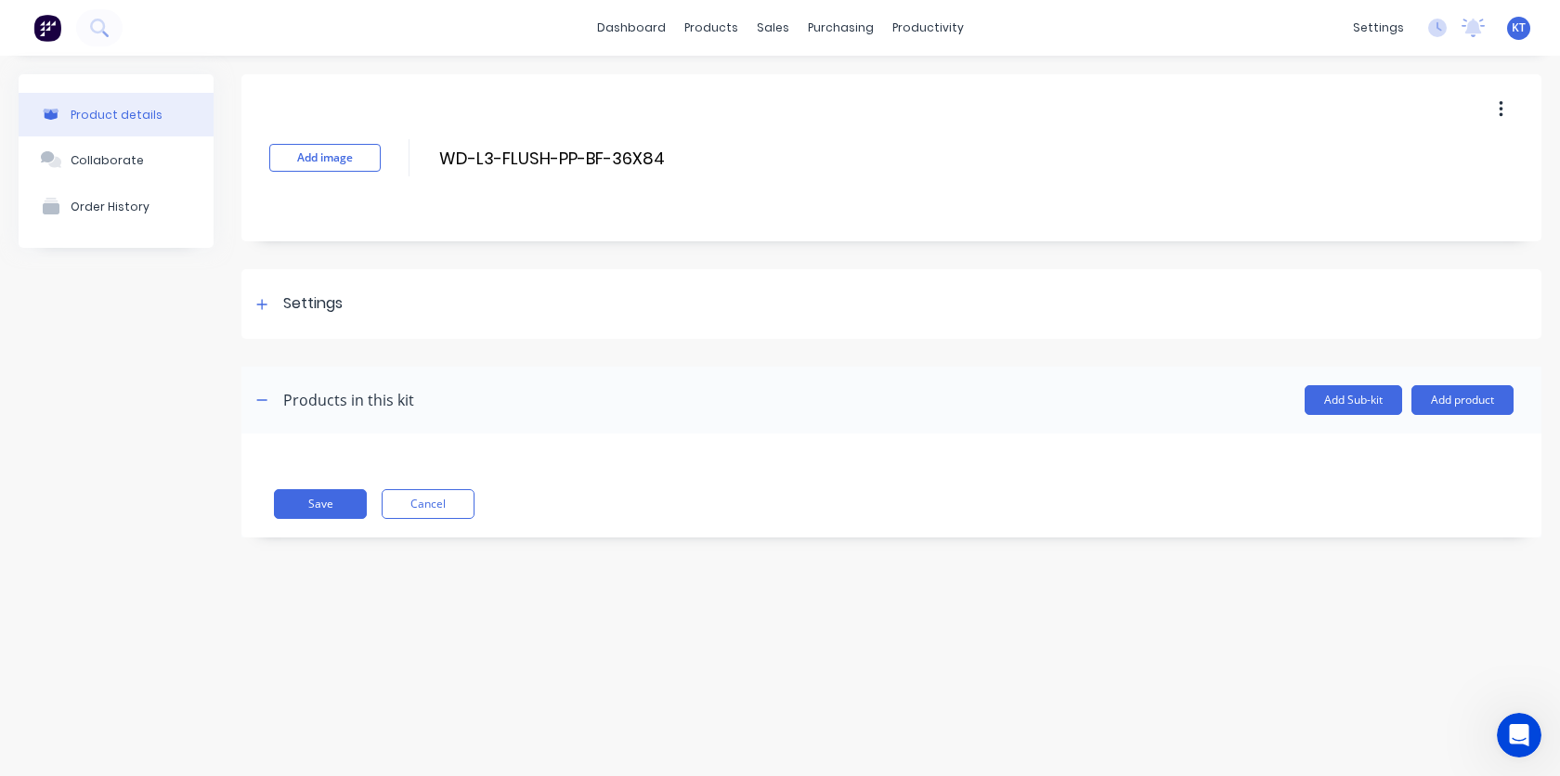
click at [38, 37] on img at bounding box center [47, 28] width 28 height 28
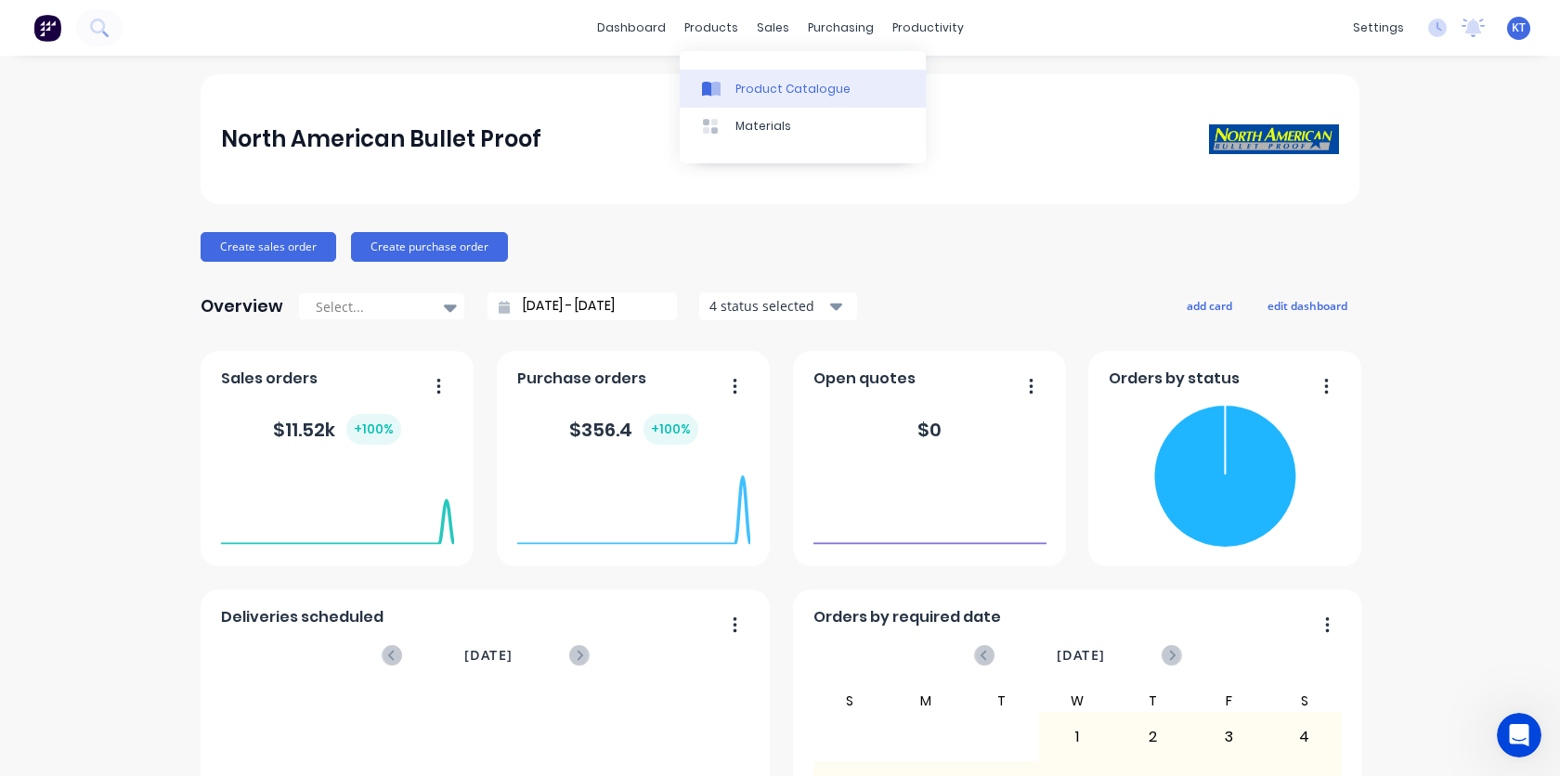
click at [727, 102] on link "Product Catalogue" at bounding box center [803, 88] width 246 height 37
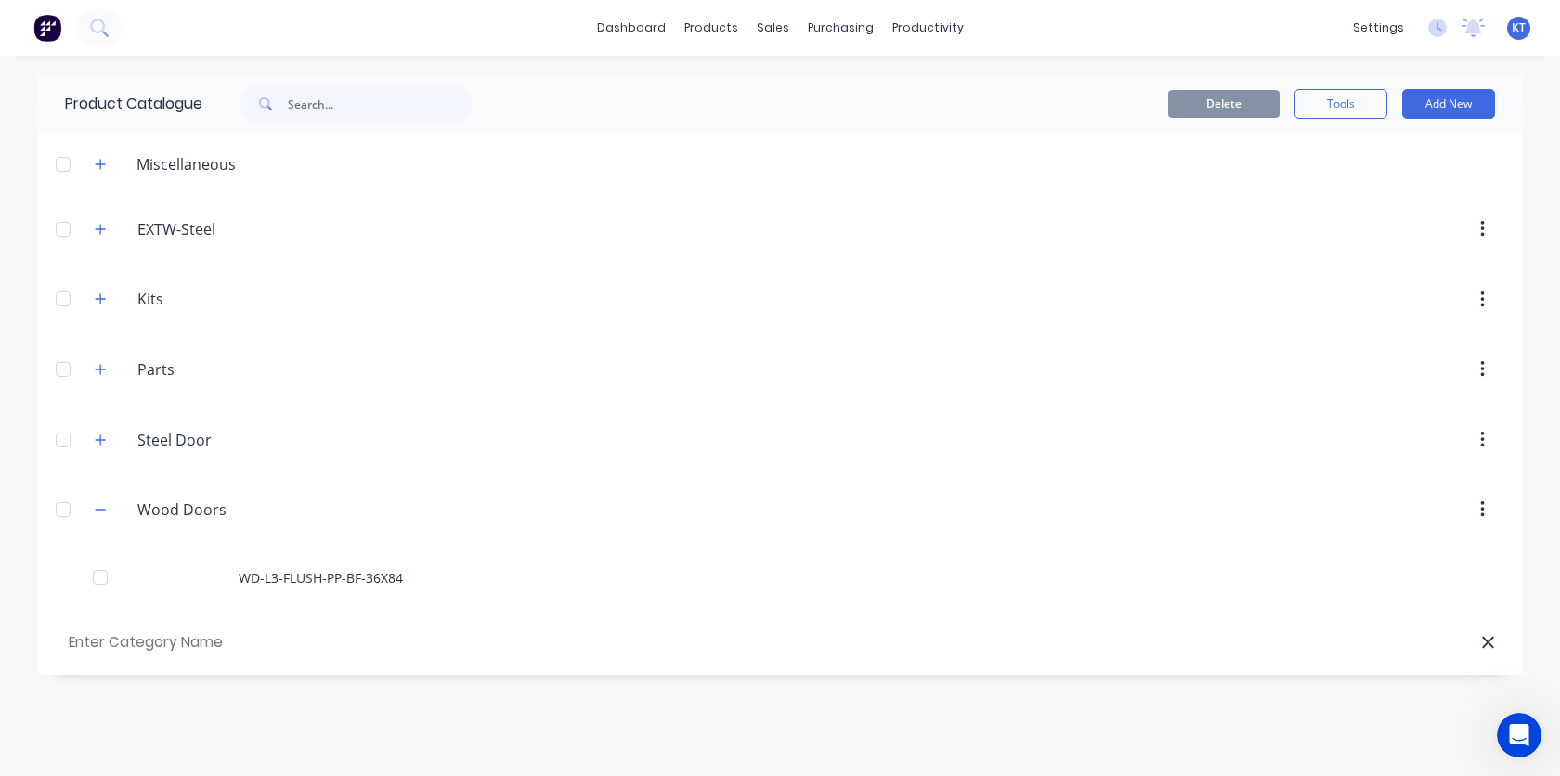
click at [108, 521] on span at bounding box center [100, 509] width 23 height 23
click at [105, 510] on icon "button" at bounding box center [101, 510] width 10 height 1
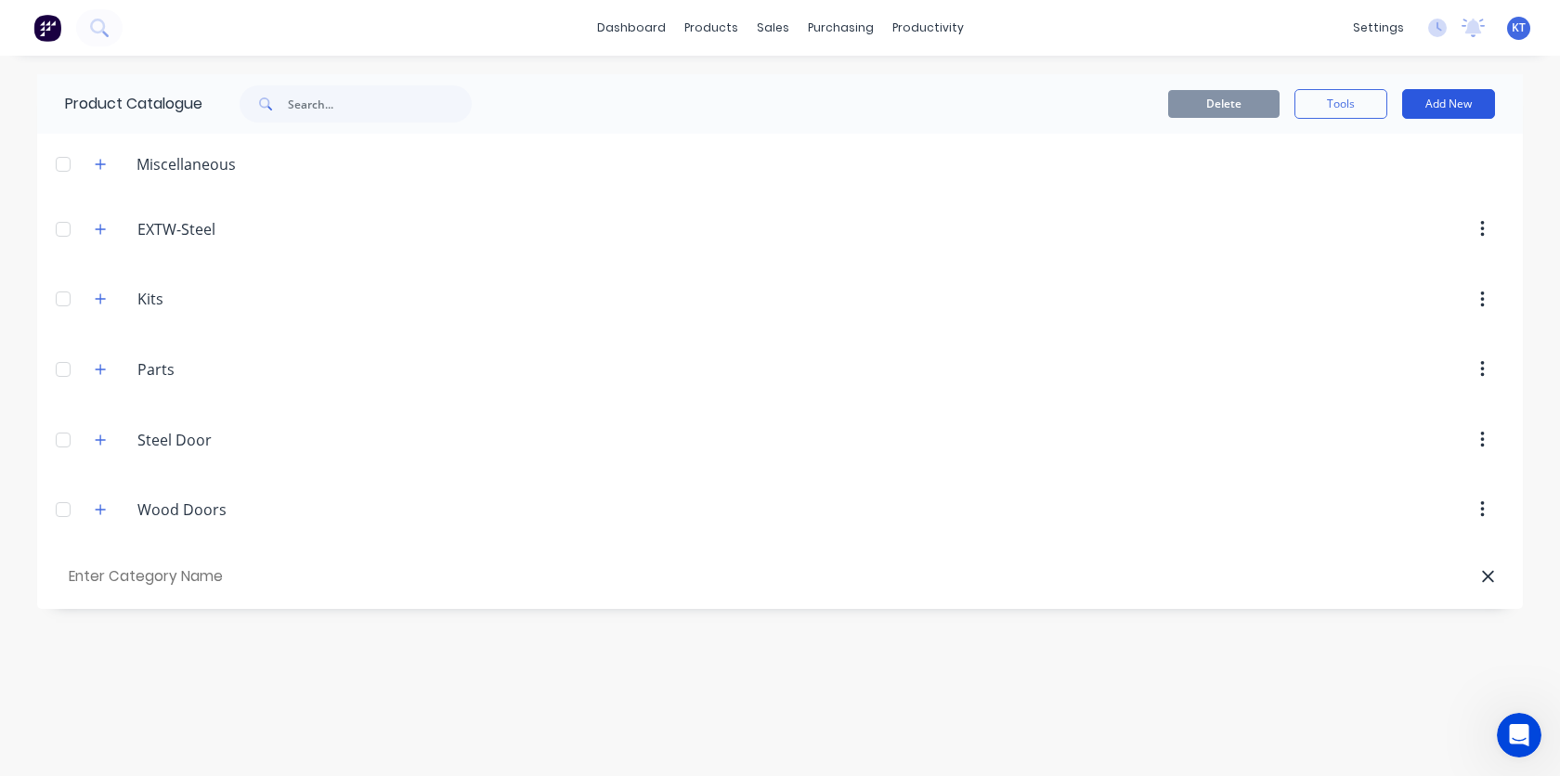
click at [1441, 103] on button "Add New" at bounding box center [1448, 104] width 93 height 30
click at [1356, 164] on button "Category" at bounding box center [1406, 151] width 176 height 37
type input "EXTW-Stainless Steel"
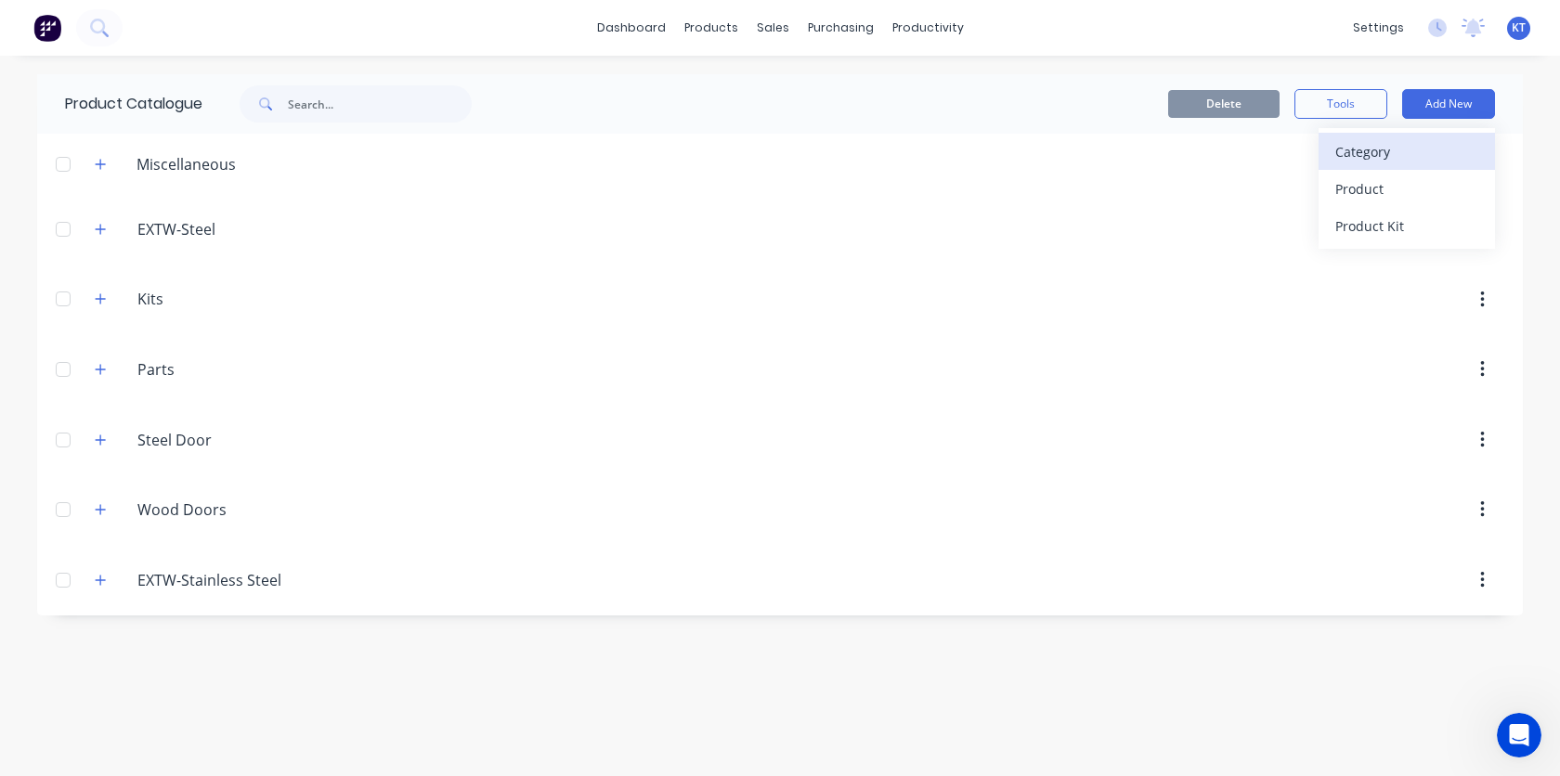
click at [1391, 153] on div "Category" at bounding box center [1406, 151] width 143 height 27
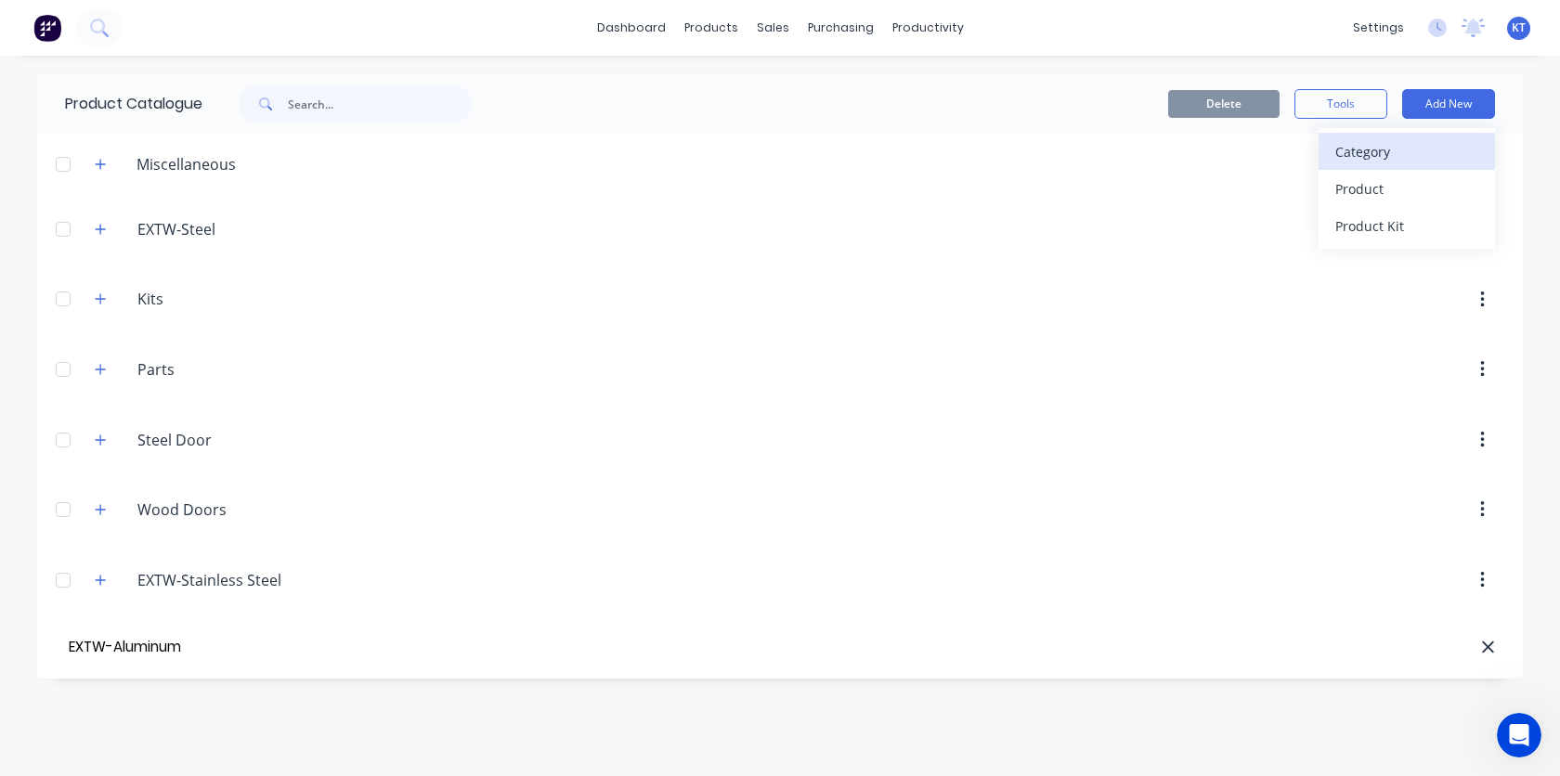
type input "EXTW-Aluminum"
click at [1364, 159] on div "Category" at bounding box center [1406, 151] width 143 height 27
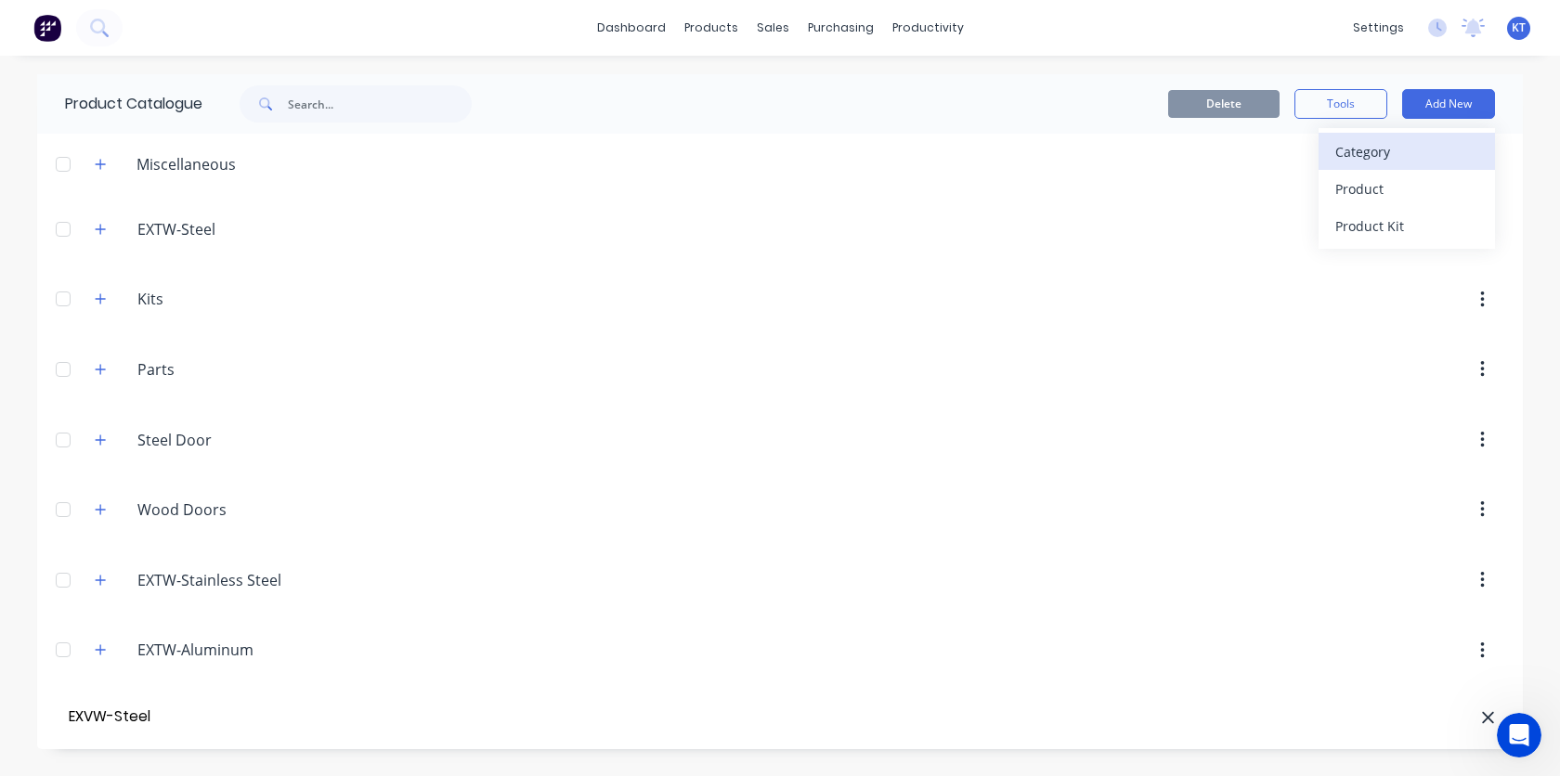
type input "EXVW-Steel"
click at [1366, 160] on div "Category" at bounding box center [1406, 151] width 143 height 27
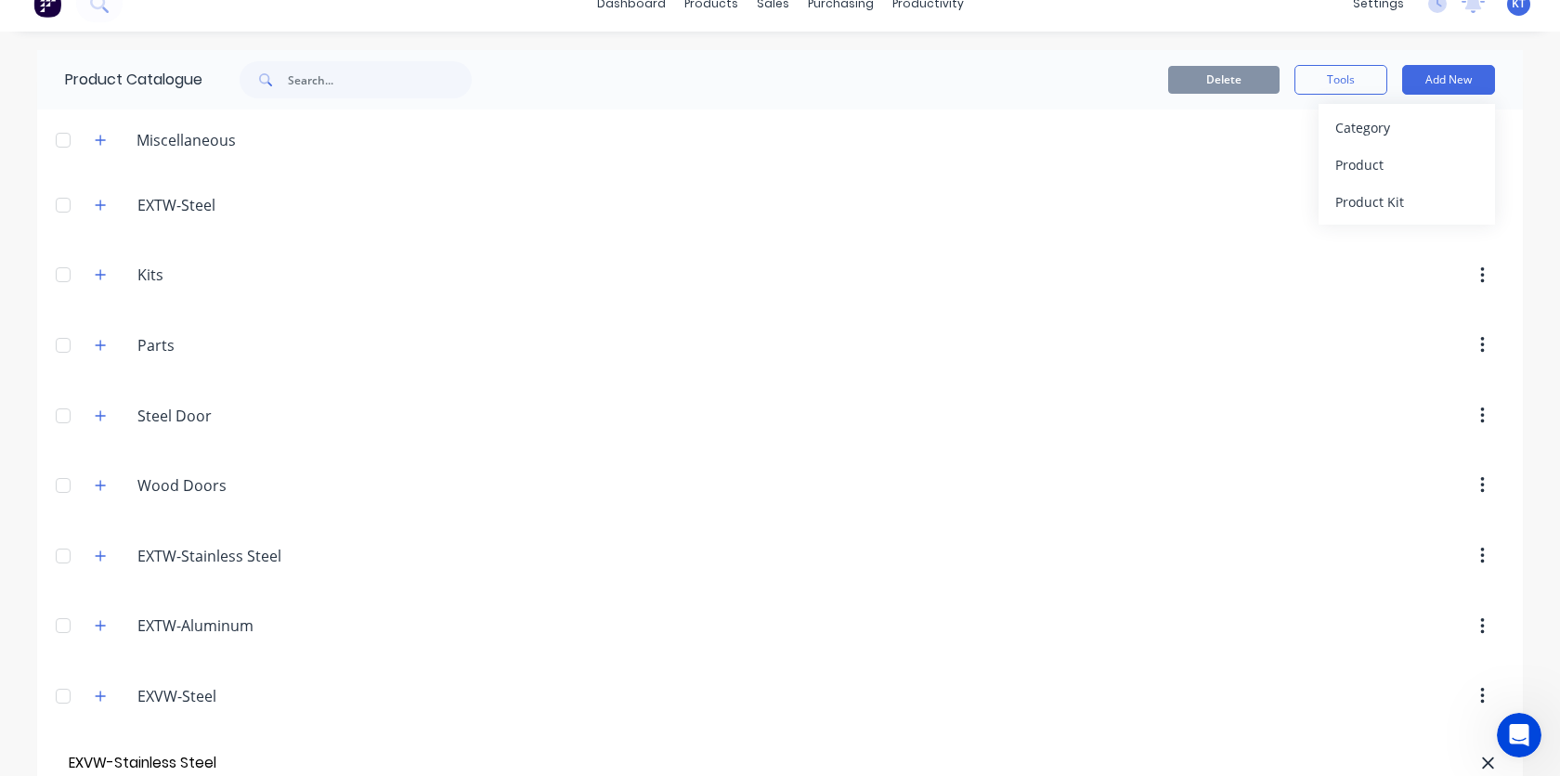
type input "EXVW-Stainless Steel"
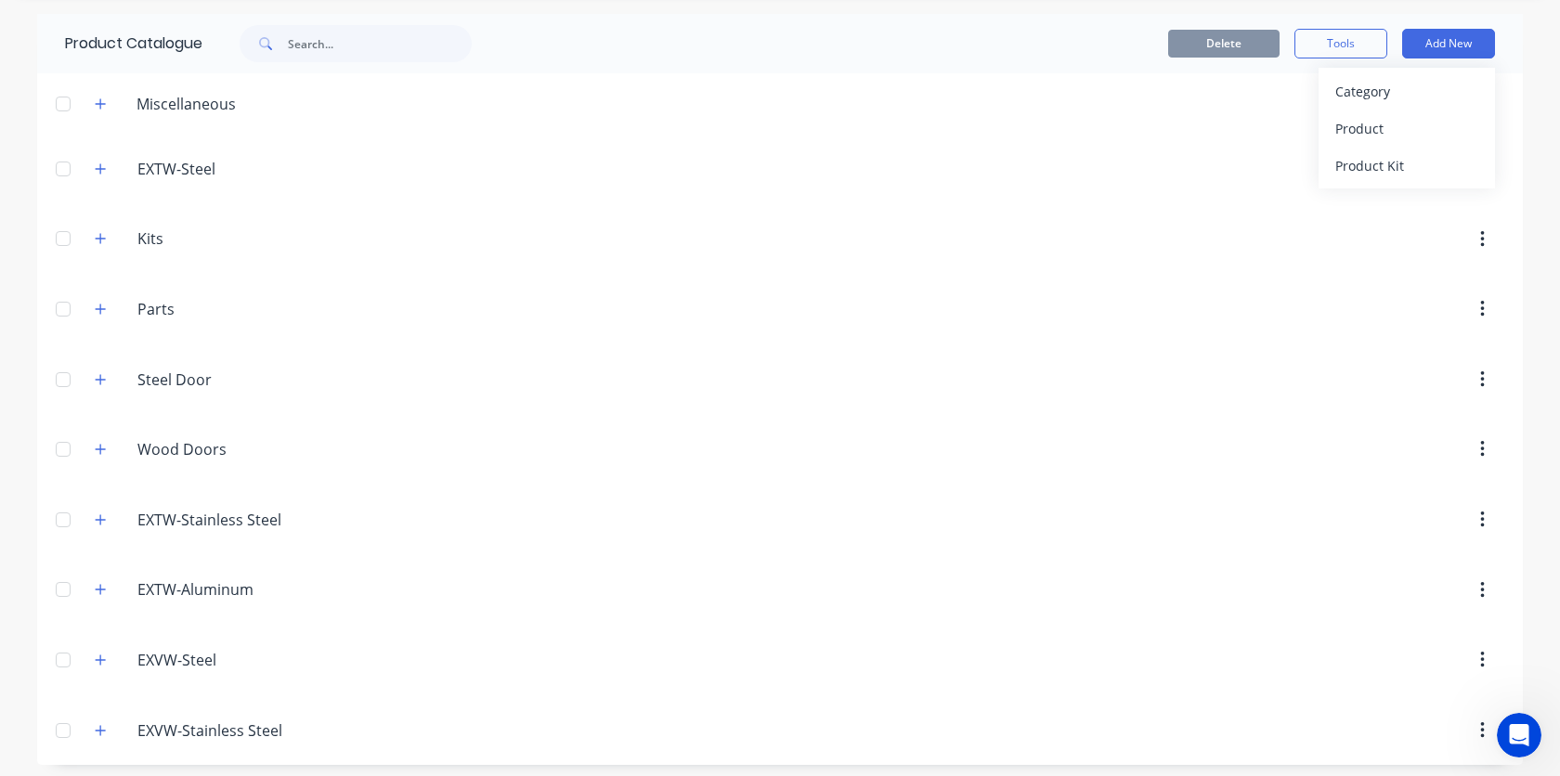
scroll to position [68, 0]
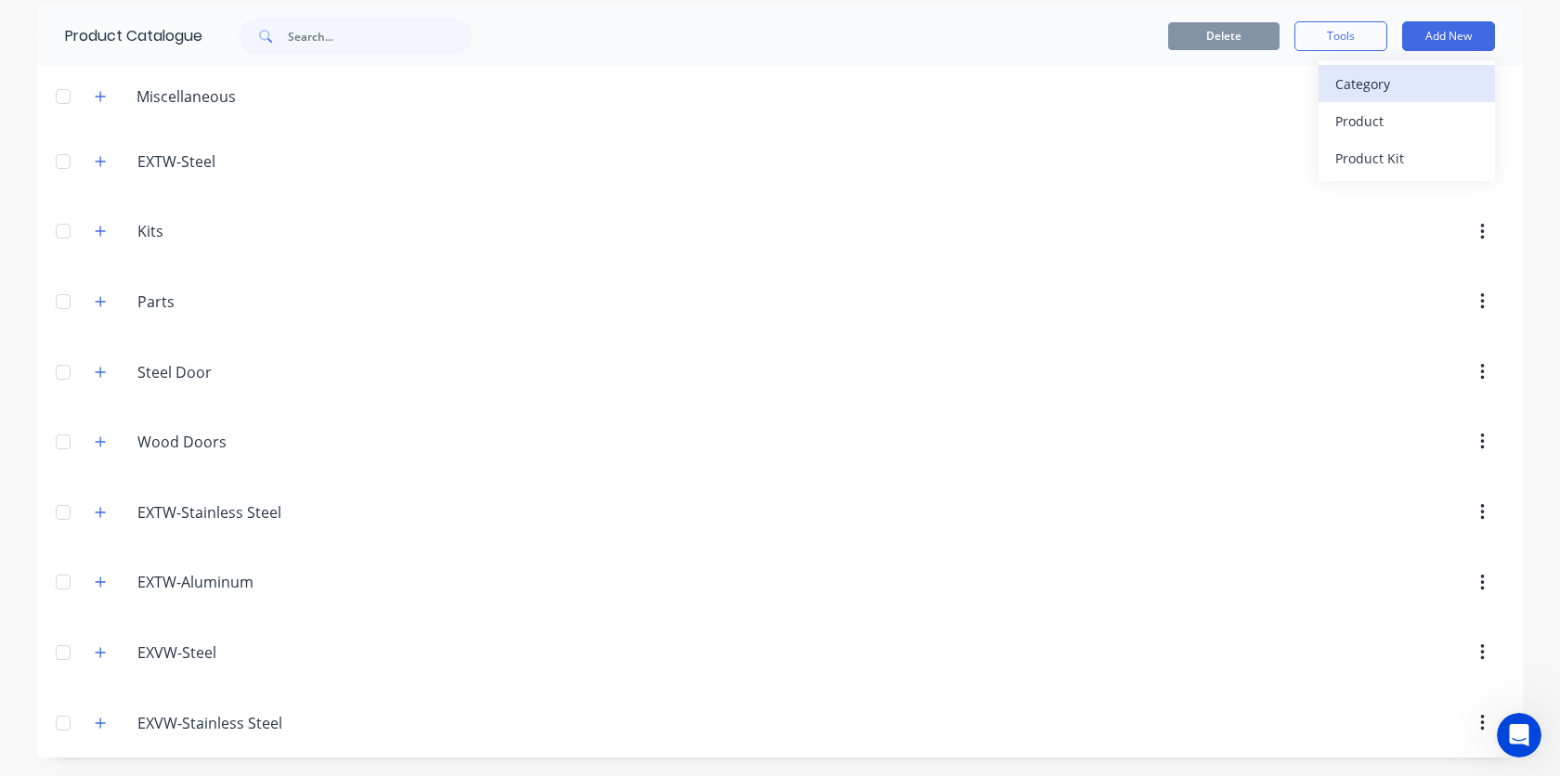
click at [1355, 80] on div "Category" at bounding box center [1406, 84] width 143 height 27
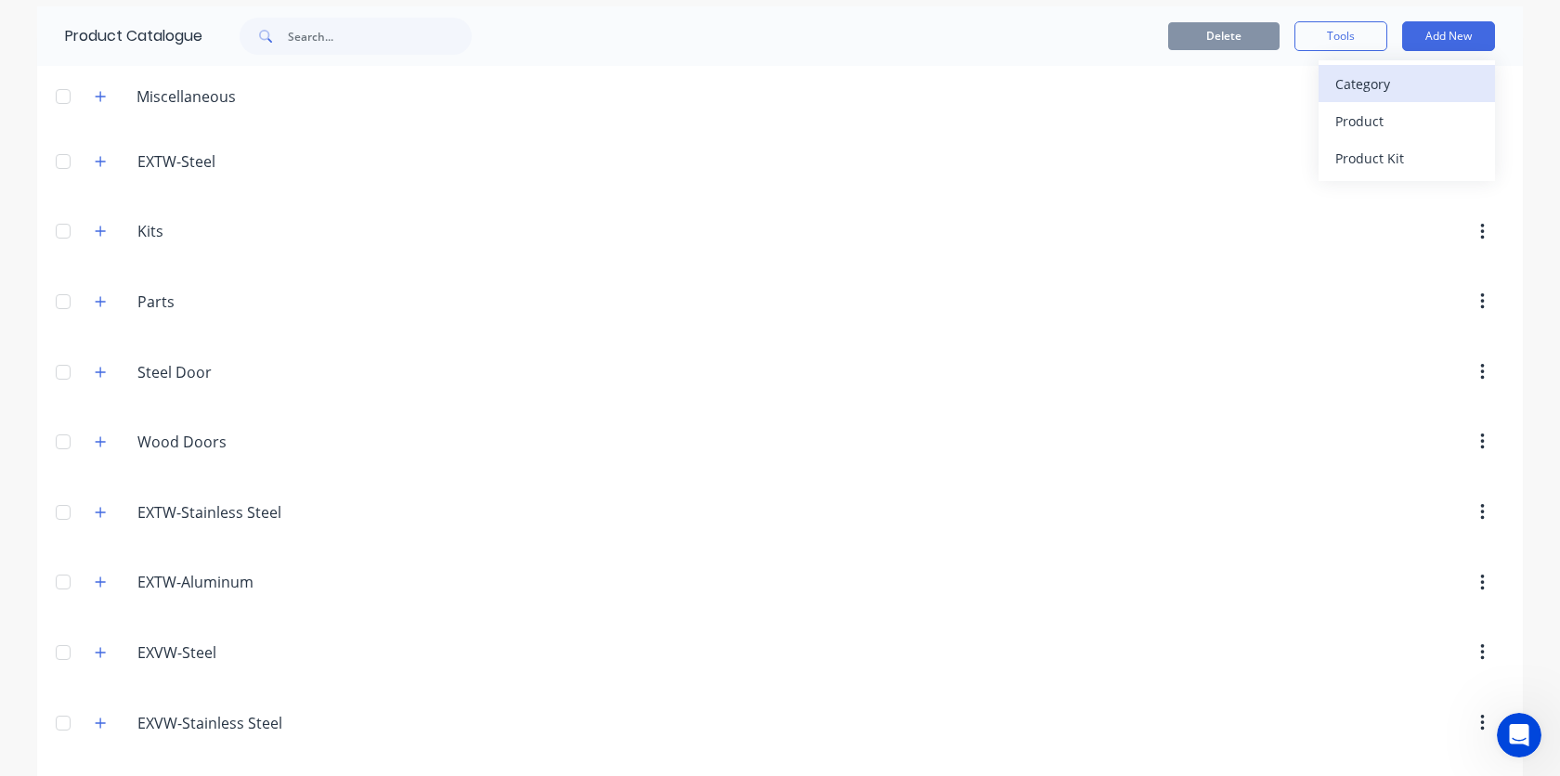
scroll to position [95, 0]
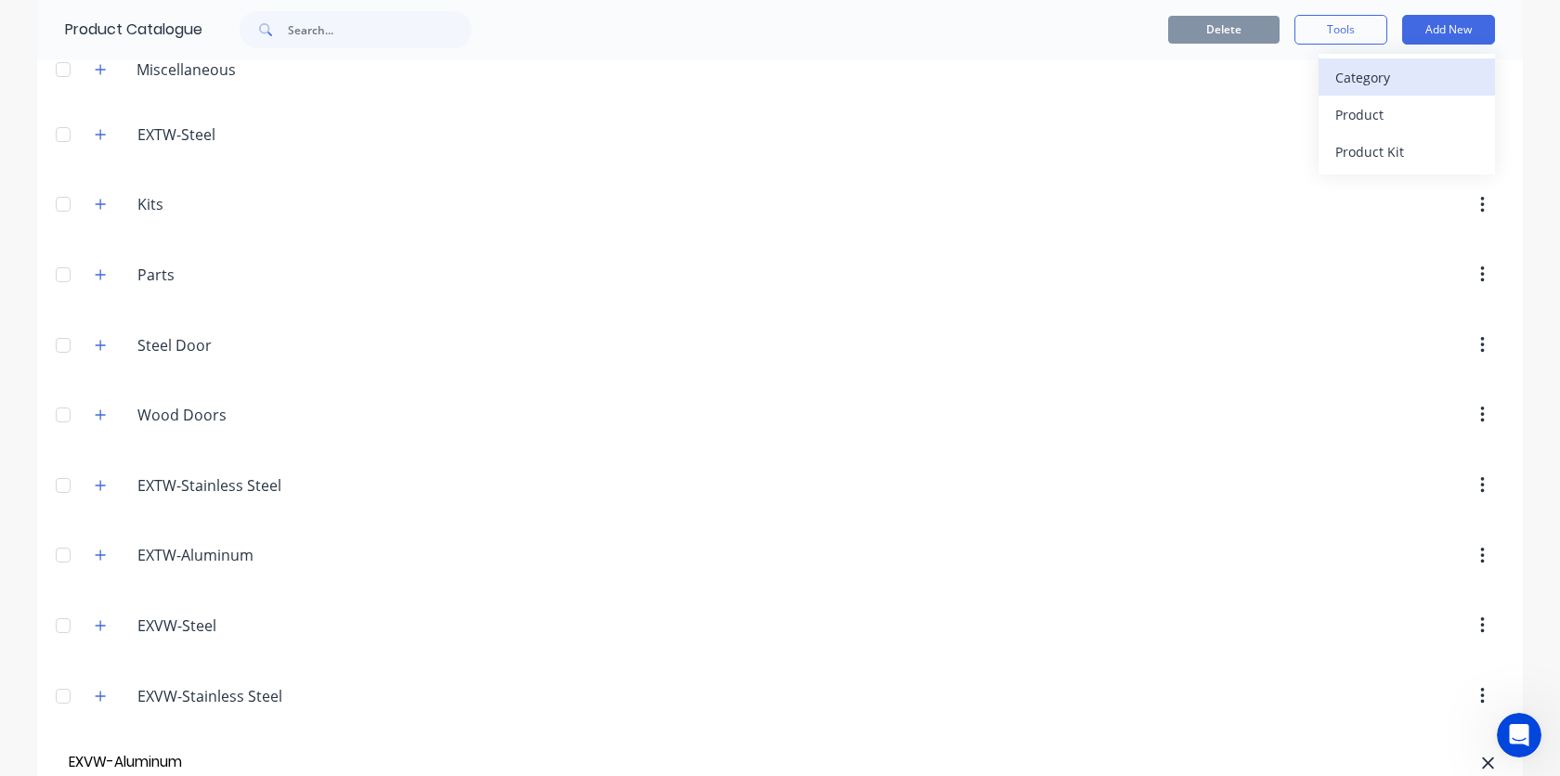
type input "EXVW-Aluminum"
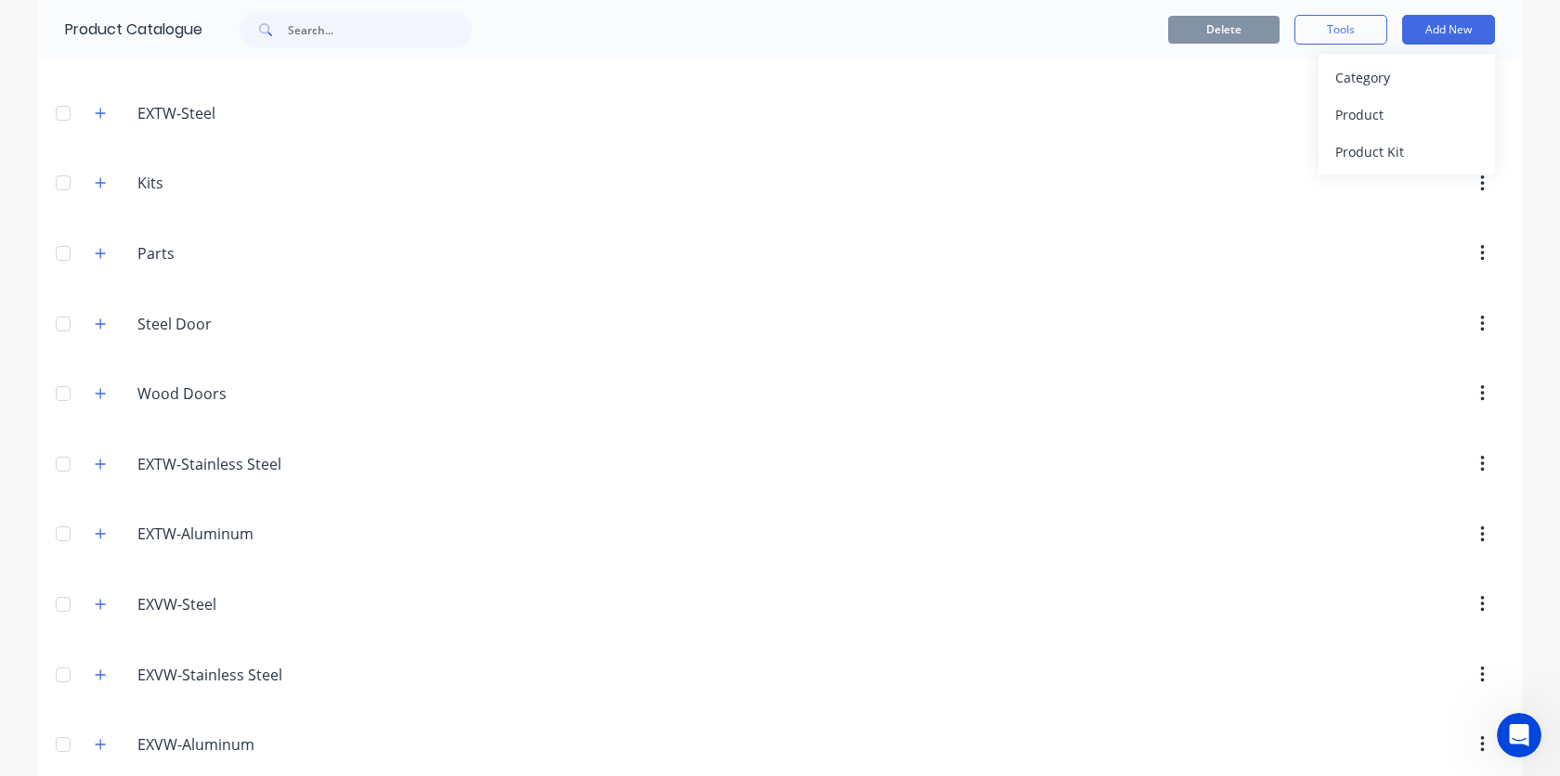
scroll to position [138, 0]
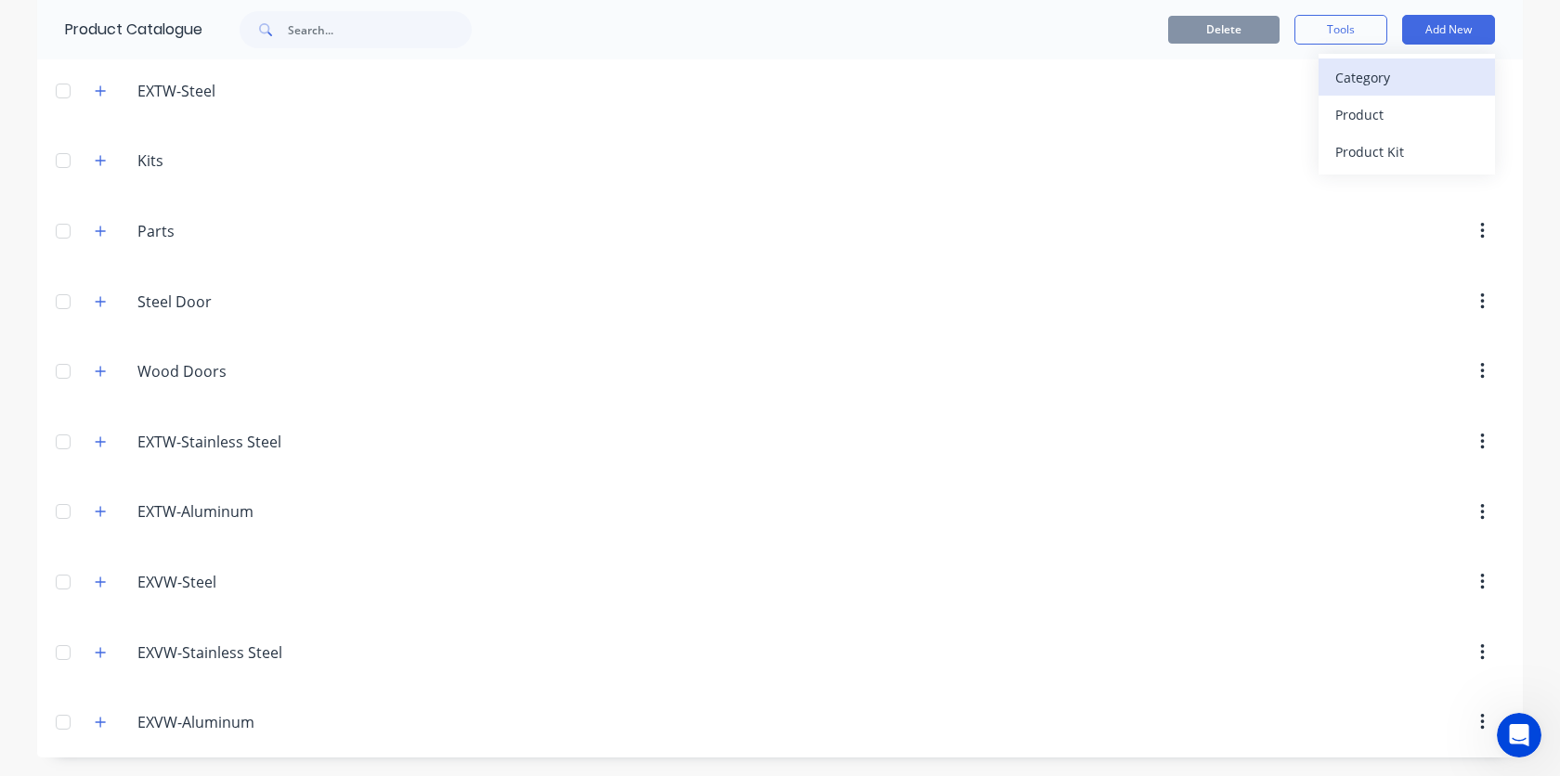
click at [1353, 82] on div "Category" at bounding box center [1406, 77] width 143 height 27
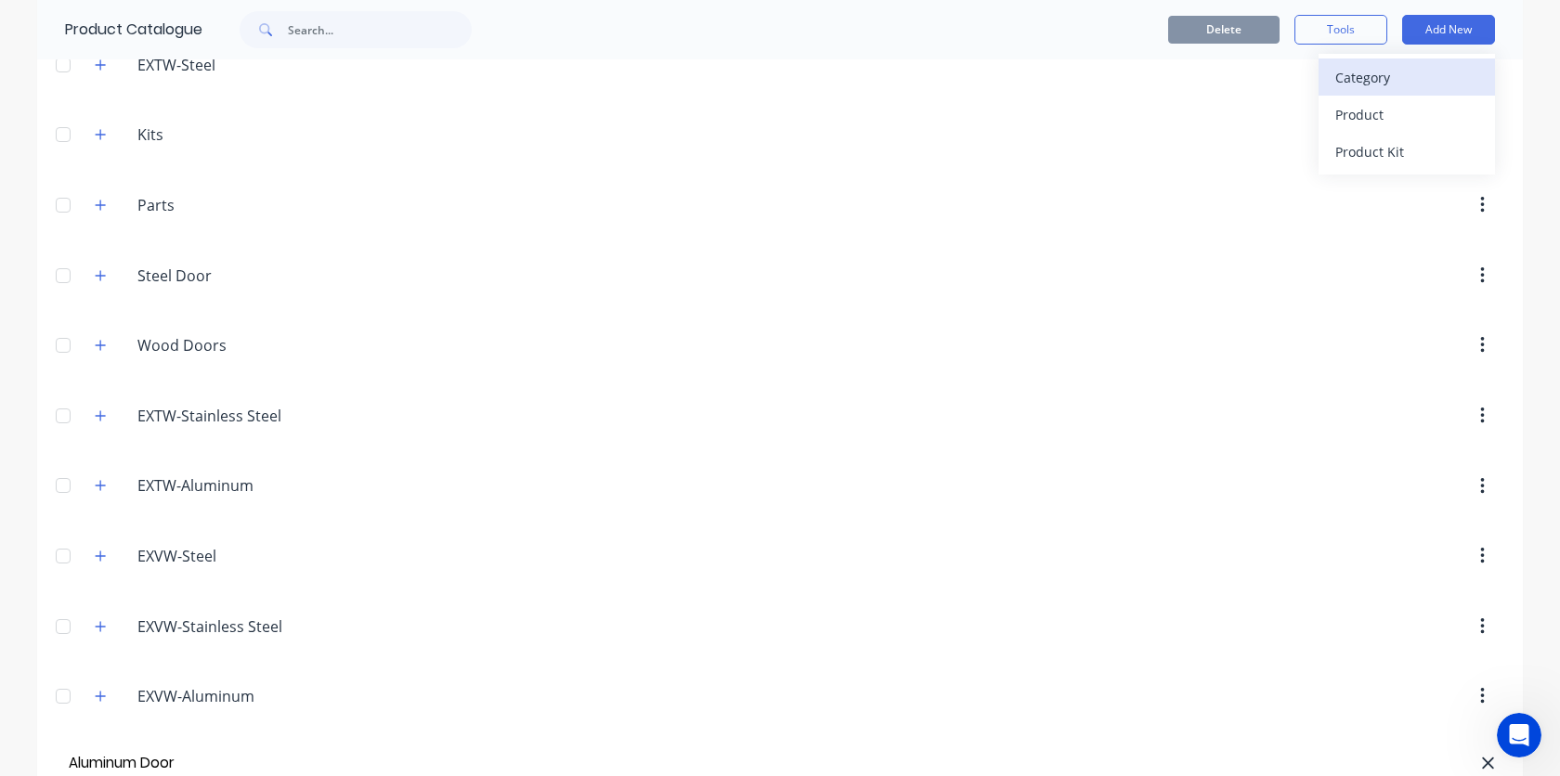
type input "Aluminum Door"
click at [1350, 81] on div "Category" at bounding box center [1406, 77] width 143 height 27
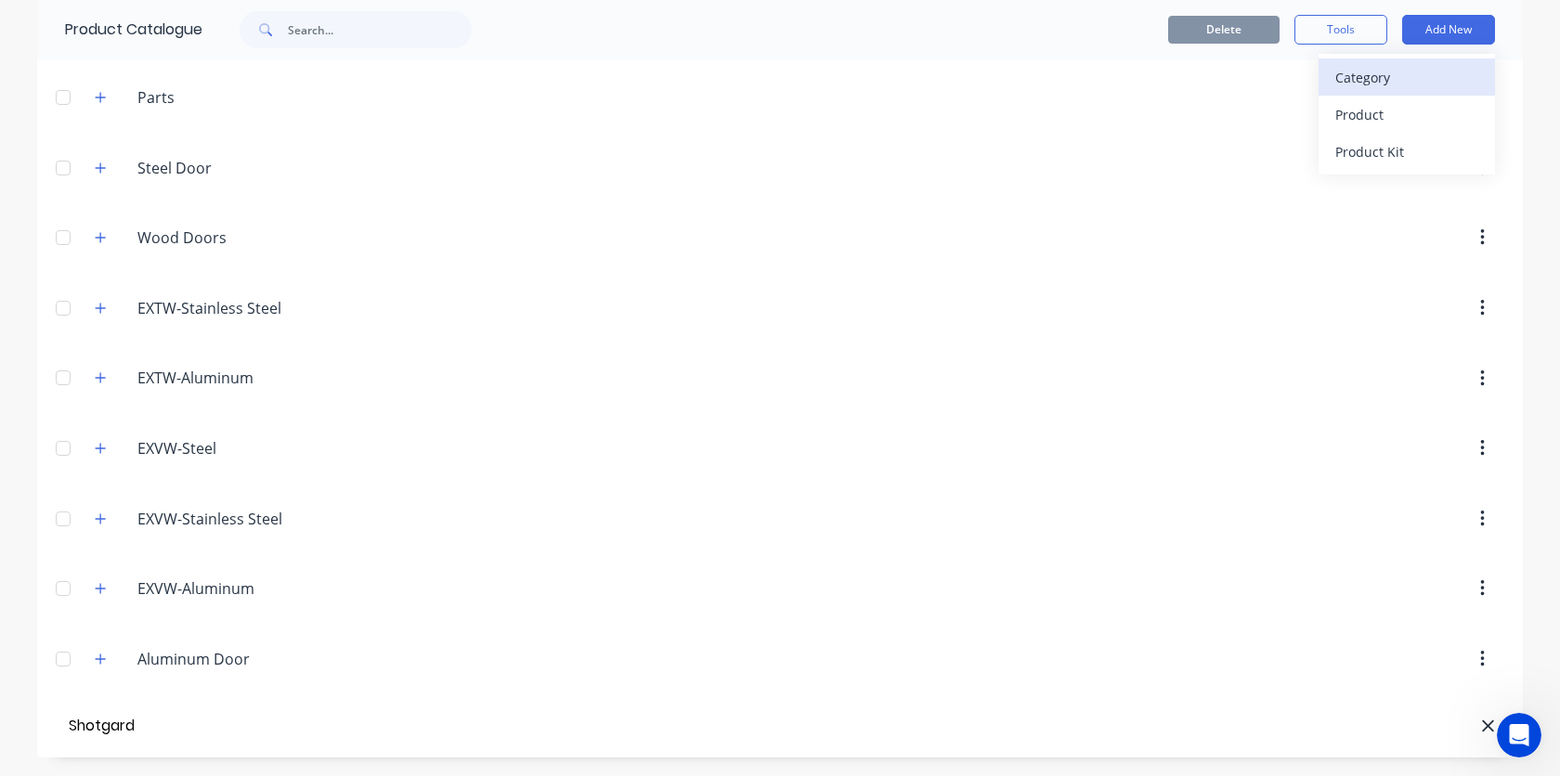
type input "Shotgard"
click at [1170, 273] on header "EXTW-Stainless.Steel EXTW-Stainless Steel" at bounding box center [779, 308] width 1485 height 71
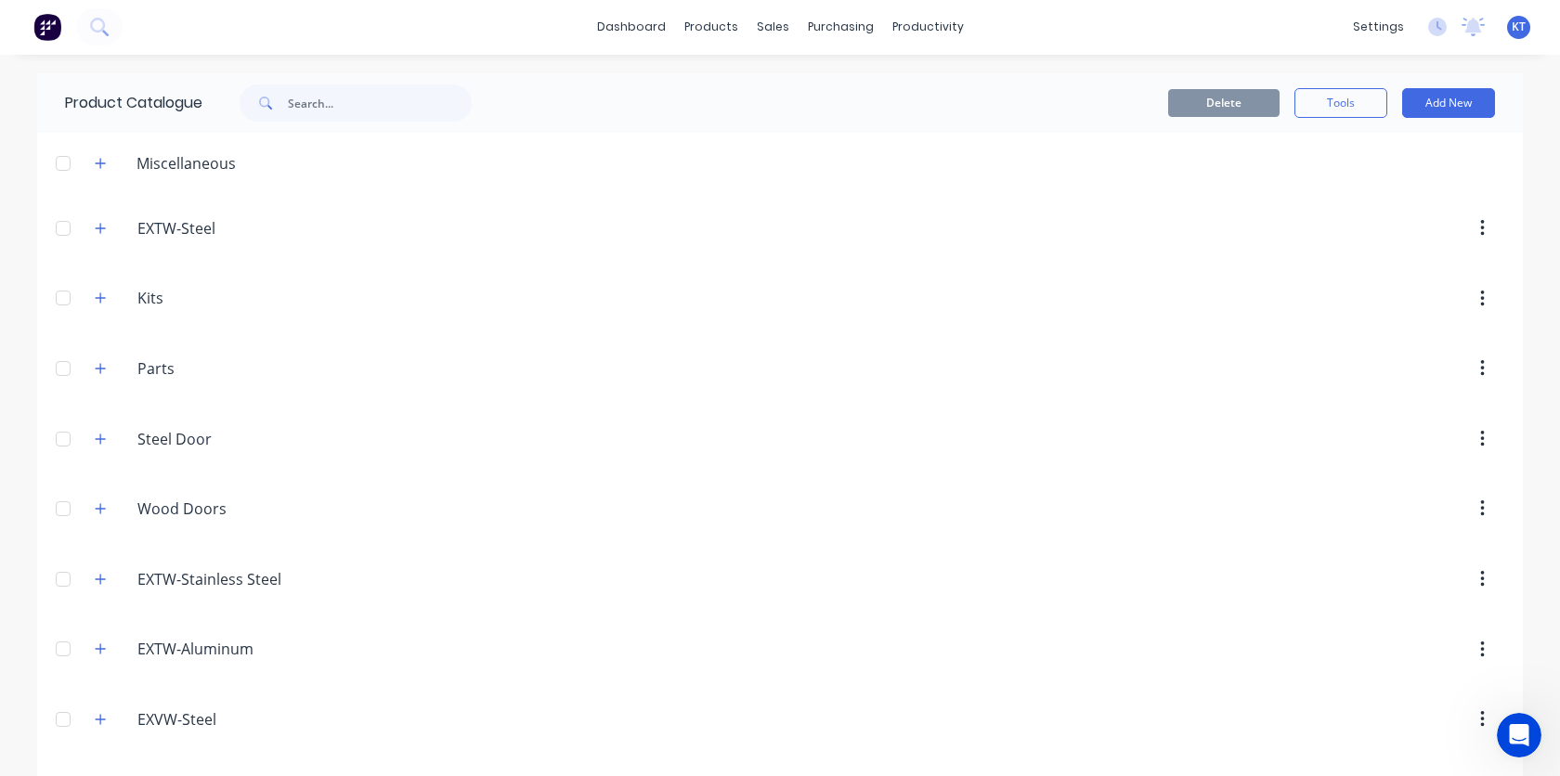
scroll to position [0, 0]
